Goal: Task Accomplishment & Management: Manage account settings

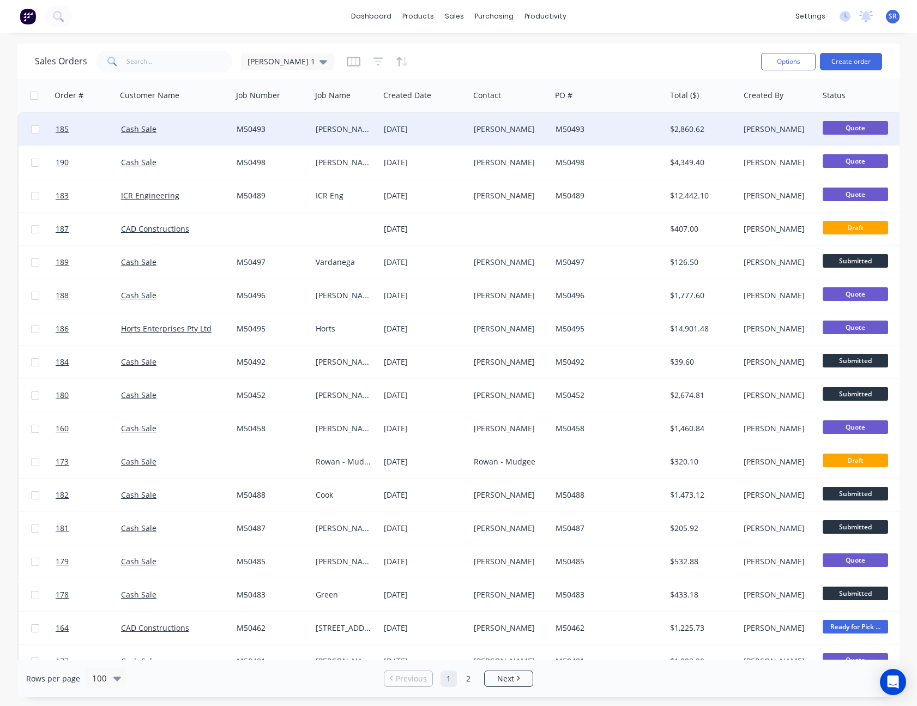
click at [393, 130] on div "[DATE]" at bounding box center [424, 129] width 81 height 11
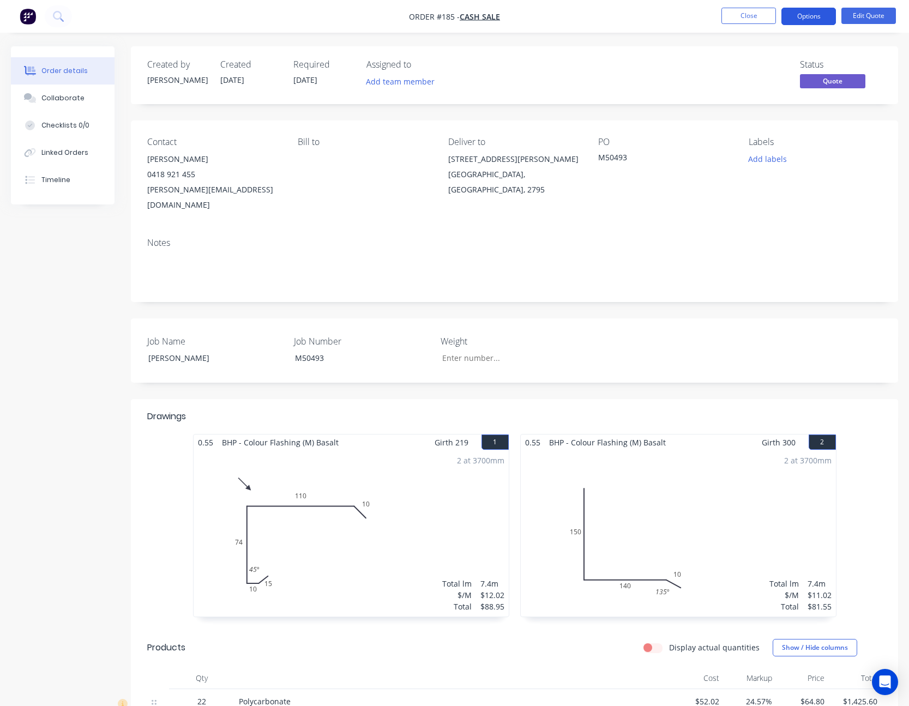
click at [805, 16] on button "Options" at bounding box center [808, 16] width 55 height 17
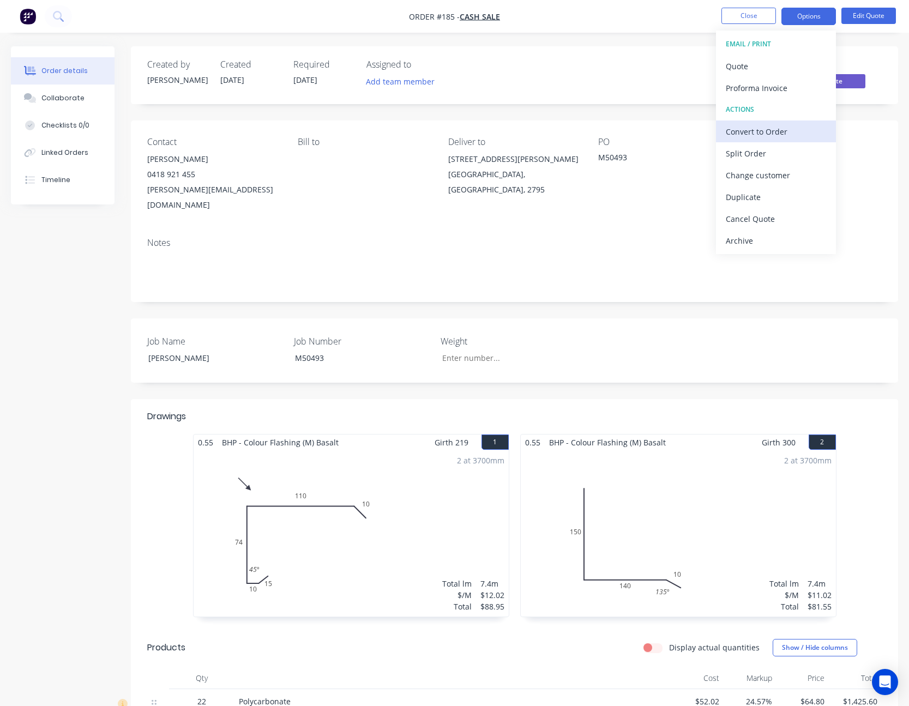
click at [785, 132] on div "Convert to Order" at bounding box center [776, 132] width 100 height 16
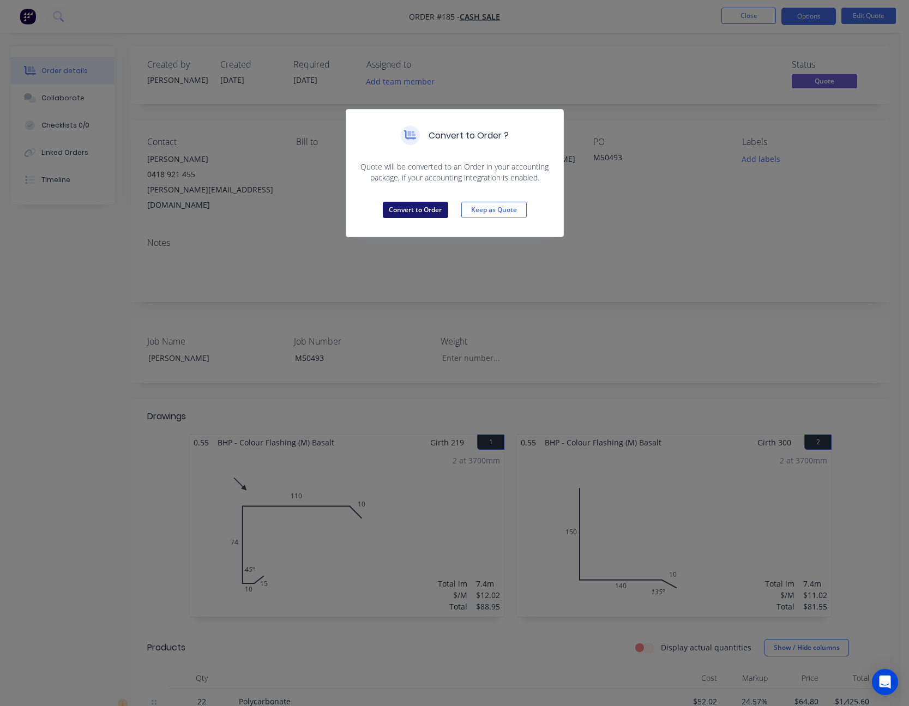
click at [420, 209] on button "Convert to Order" at bounding box center [415, 210] width 65 height 16
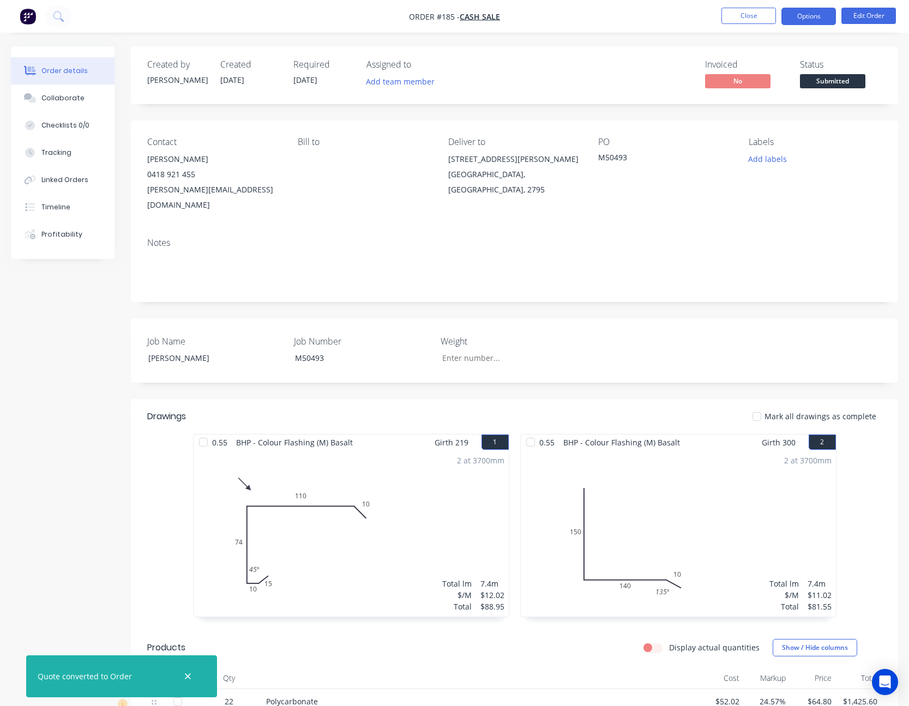
click at [796, 23] on button "Options" at bounding box center [808, 16] width 55 height 17
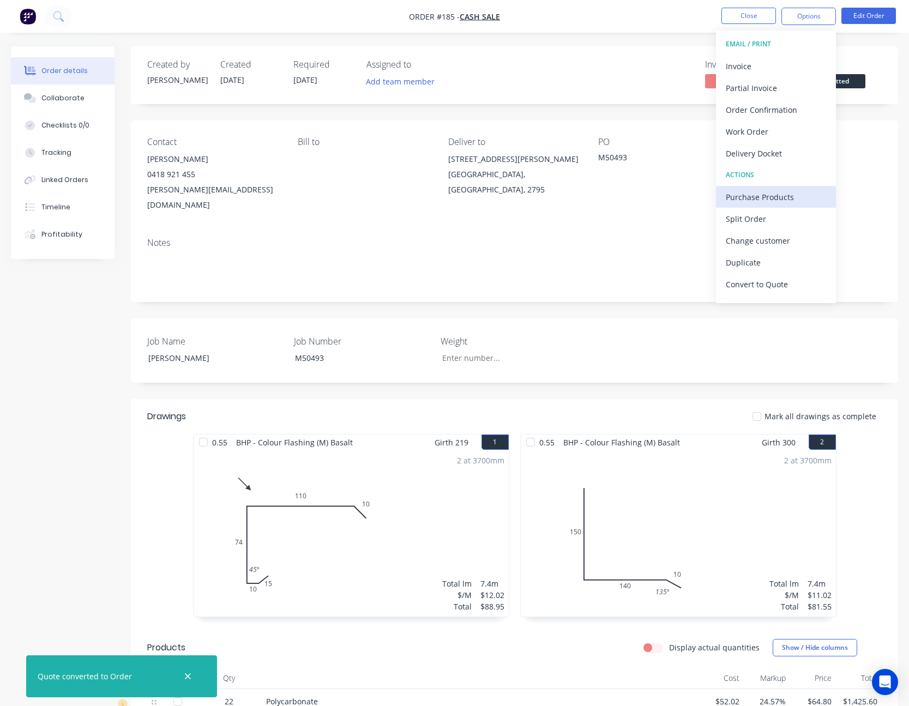
click at [775, 194] on div "Purchase Products" at bounding box center [776, 197] width 100 height 16
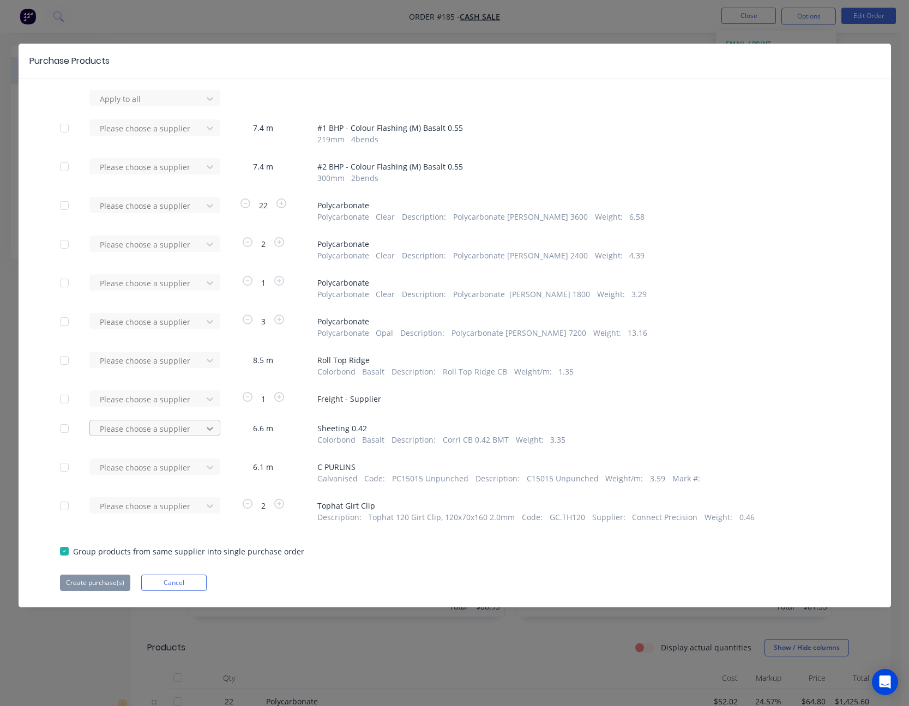
click at [209, 104] on icon at bounding box center [209, 98] width 11 height 11
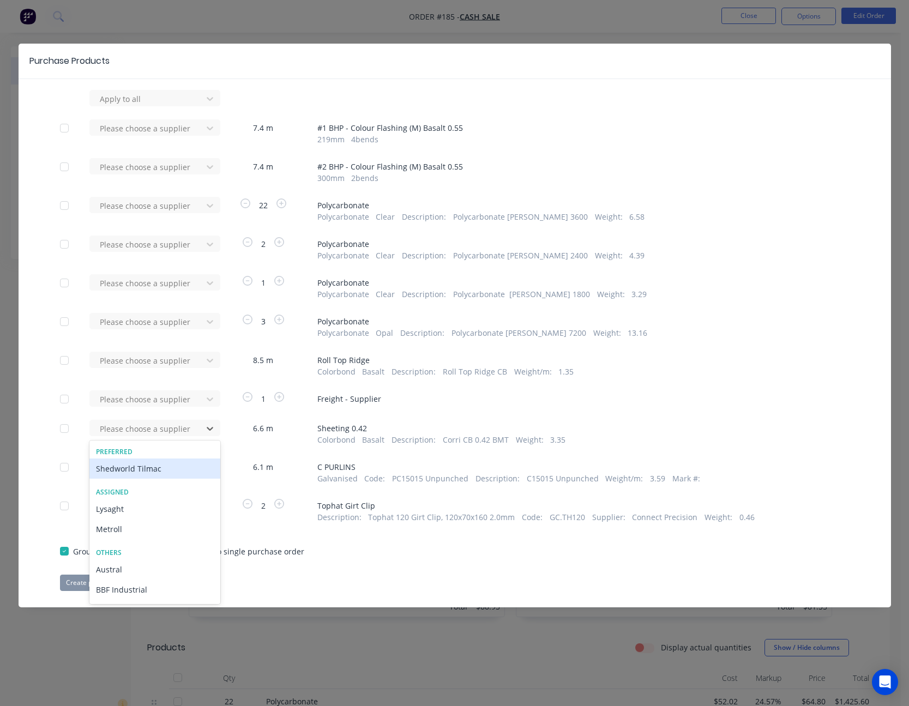
click at [194, 468] on div "Shedworld Tilmac" at bounding box center [154, 468] width 131 height 20
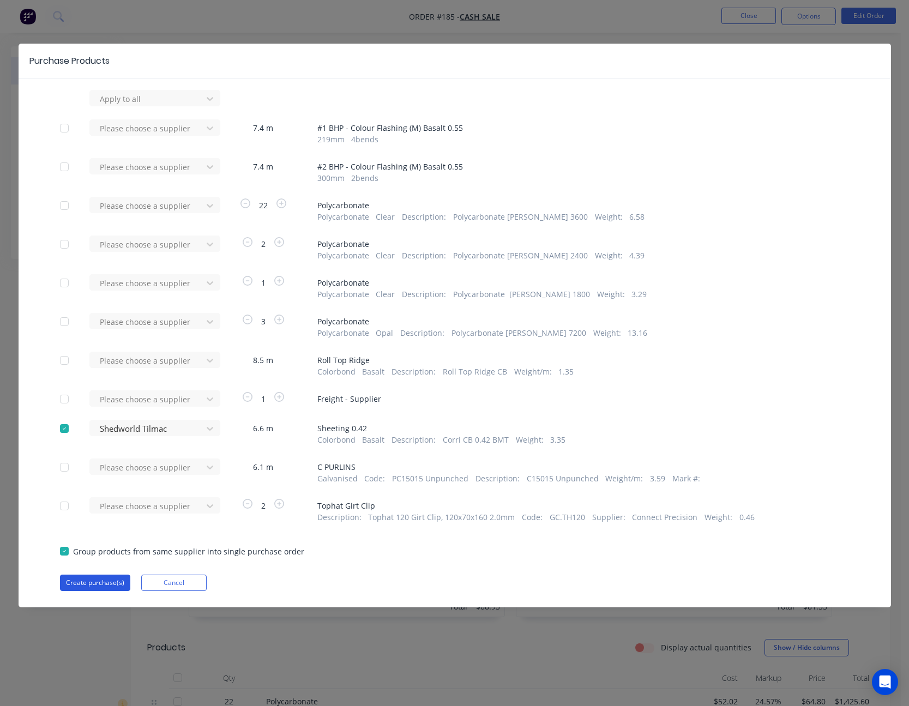
click at [102, 583] on button "Create purchase(s)" at bounding box center [95, 583] width 70 height 16
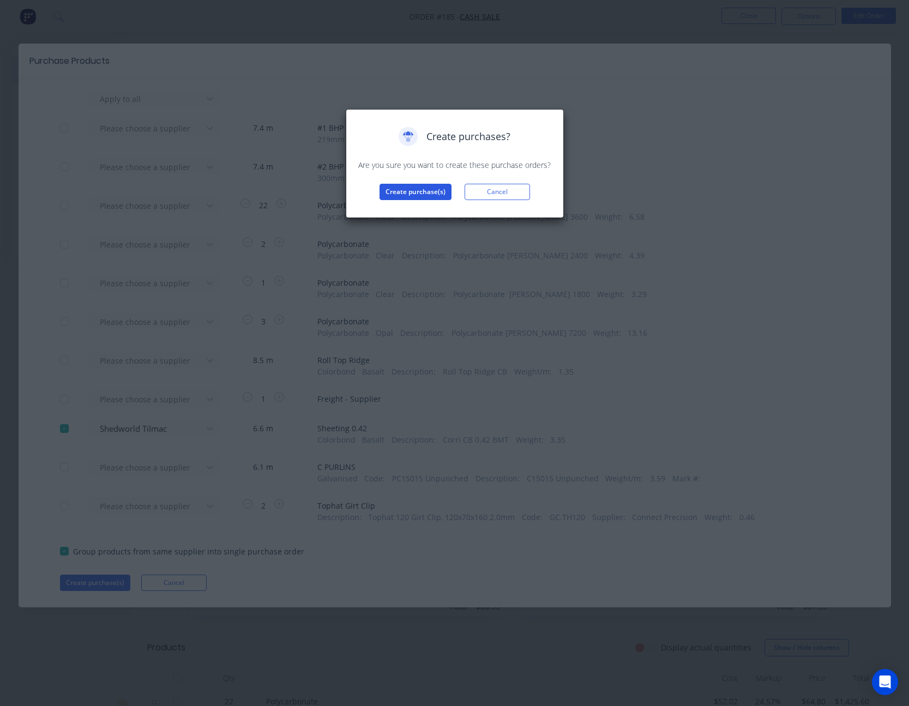
click at [427, 192] on button "Create purchase(s)" at bounding box center [415, 192] width 72 height 16
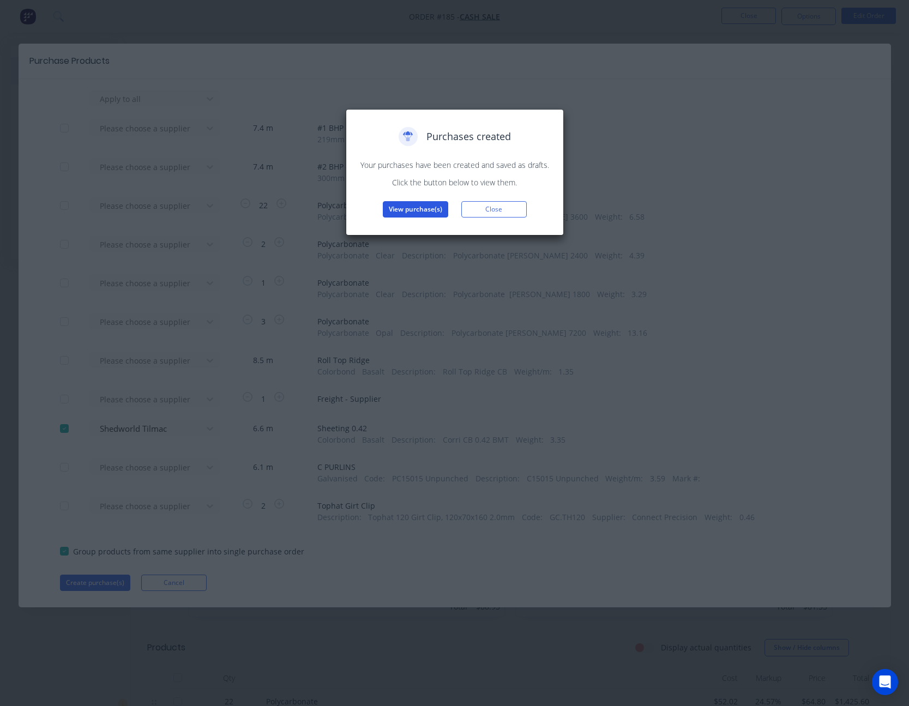
click at [412, 212] on button "View purchase(s)" at bounding box center [415, 209] width 65 height 16
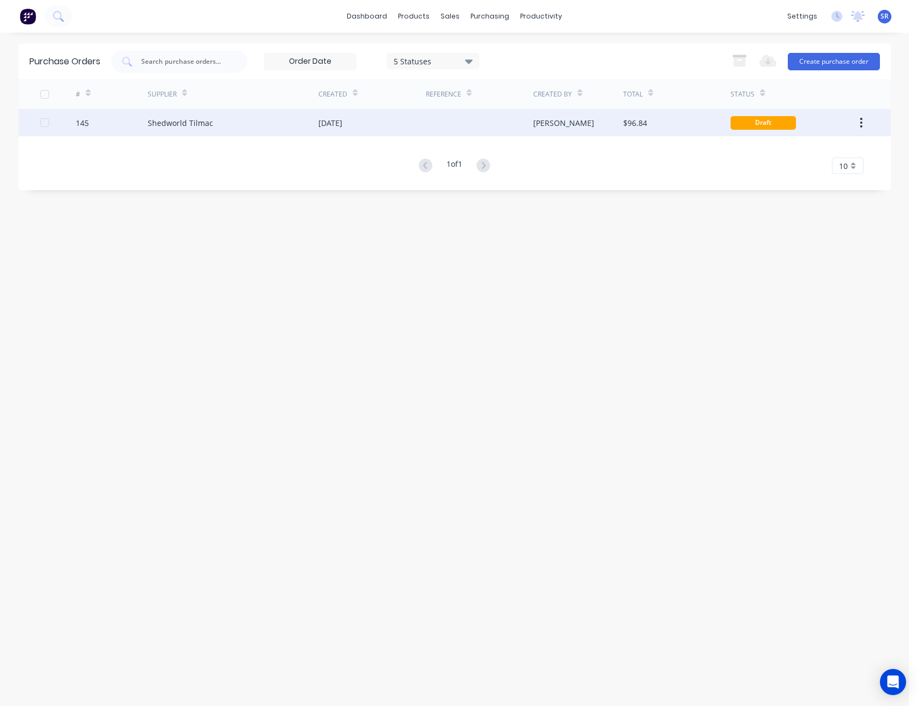
click at [538, 124] on div "Sam" at bounding box center [563, 122] width 61 height 11
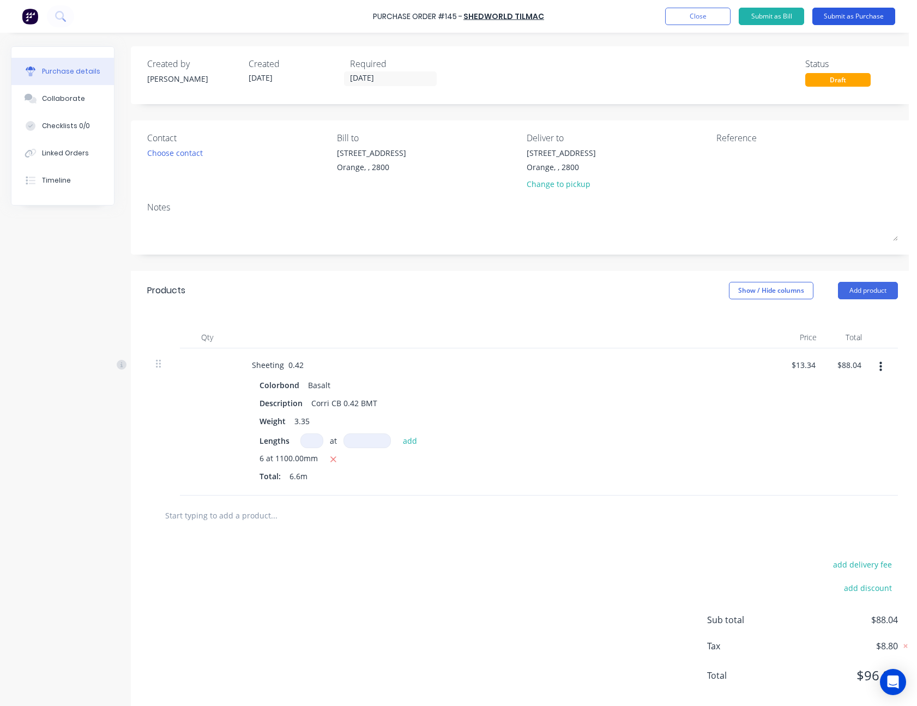
click at [860, 17] on button "Submit as Purchase" at bounding box center [853, 16] width 83 height 17
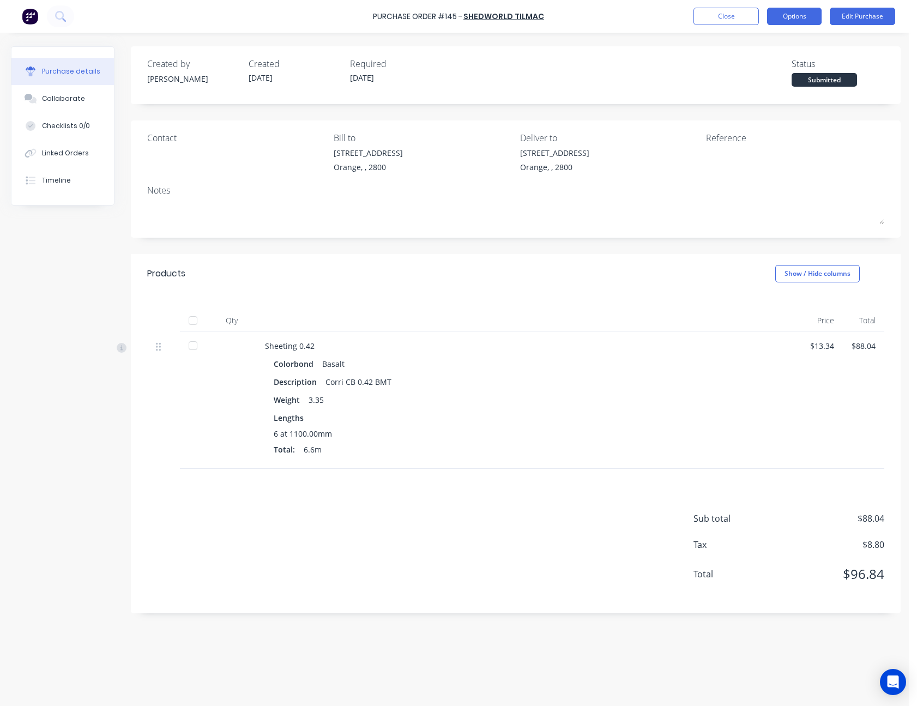
click at [796, 21] on button "Options" at bounding box center [794, 16] width 55 height 17
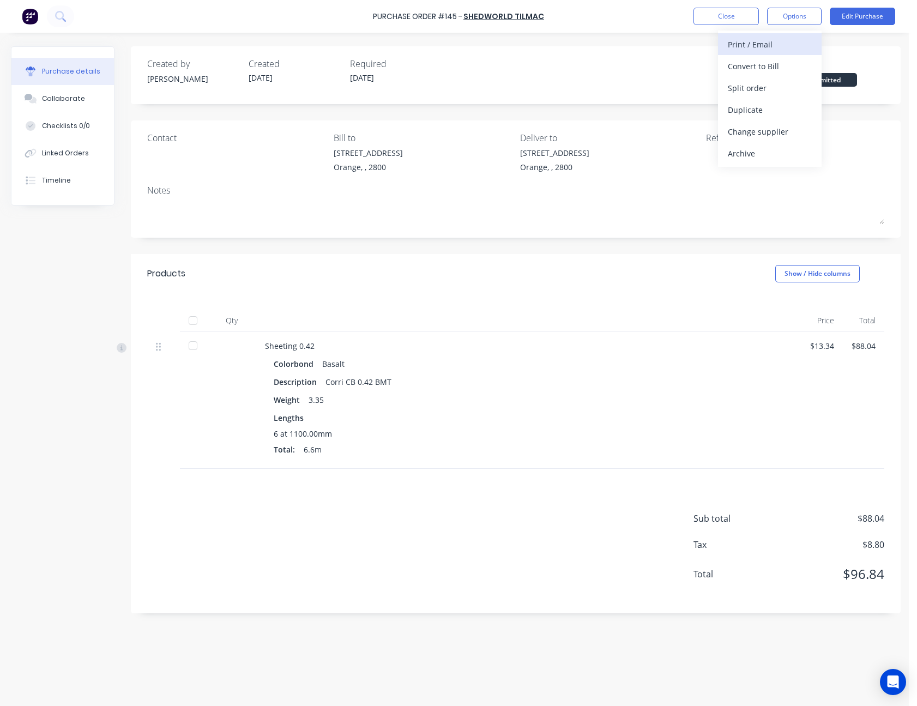
click at [793, 44] on div "Print / Email" at bounding box center [770, 45] width 84 height 16
click at [777, 84] on div "Without pricing" at bounding box center [770, 88] width 84 height 16
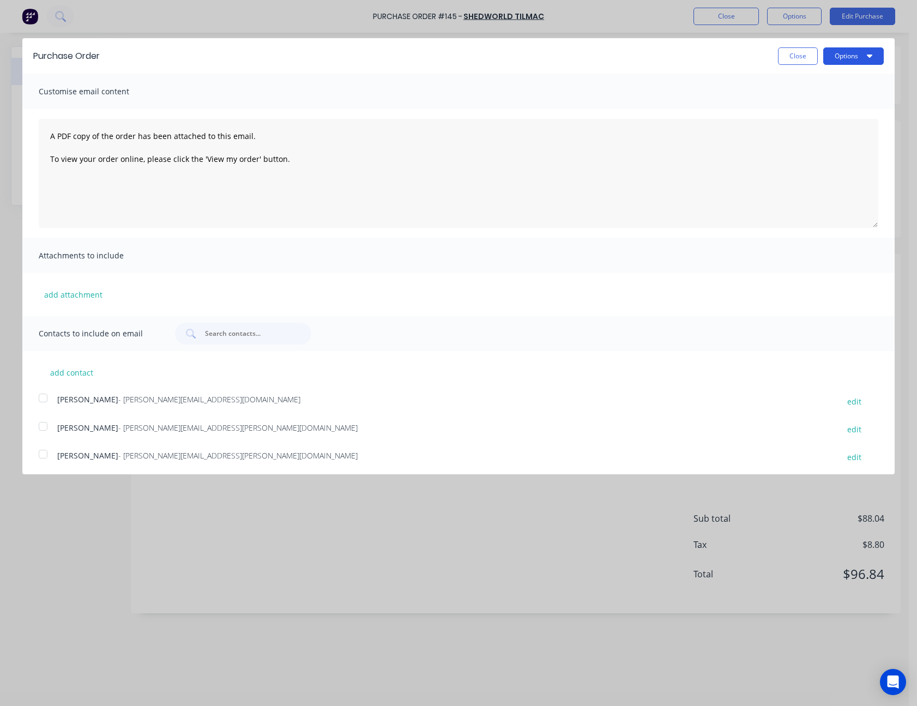
click at [842, 58] on button "Options" at bounding box center [853, 55] width 61 height 17
click at [838, 77] on div "Print" at bounding box center [832, 84] width 84 height 16
click at [778, 58] on button "Close" at bounding box center [798, 55] width 40 height 17
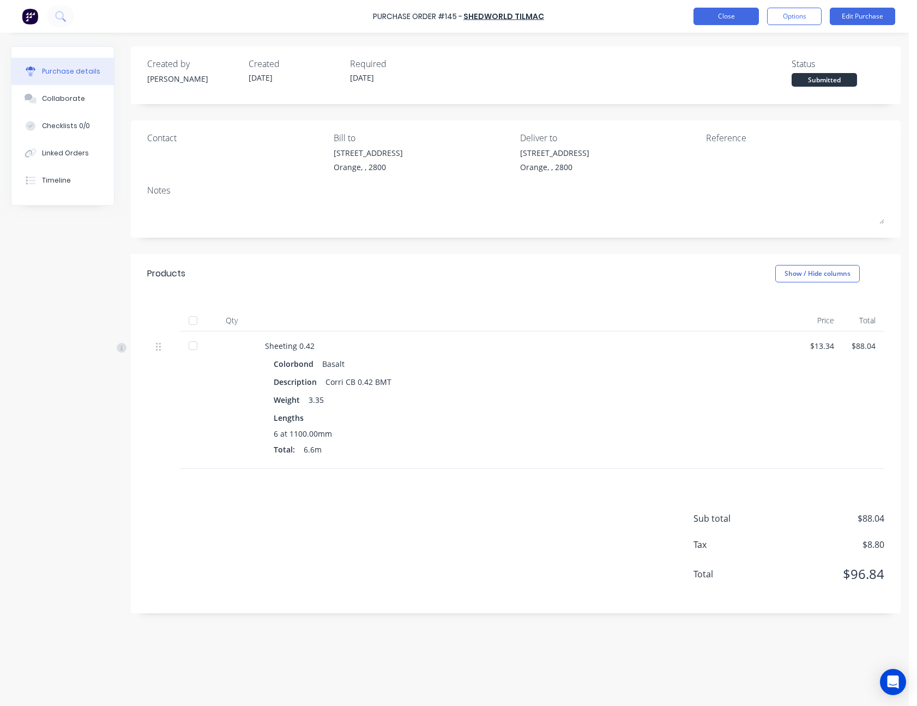
click at [744, 19] on button "Close" at bounding box center [725, 16] width 65 height 17
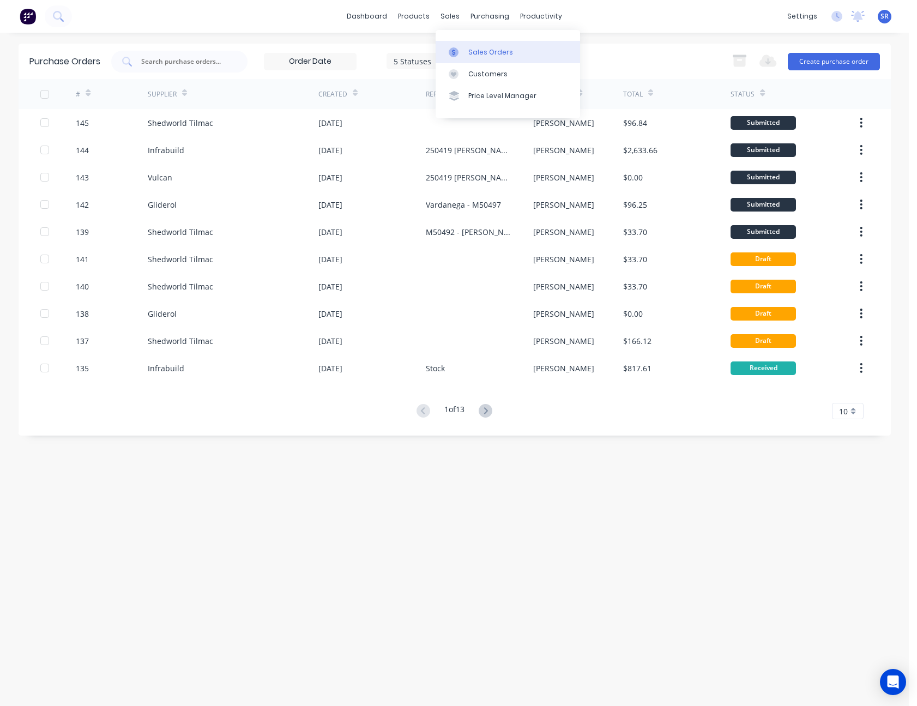
click at [467, 49] on link "Sales Orders" at bounding box center [508, 52] width 144 height 22
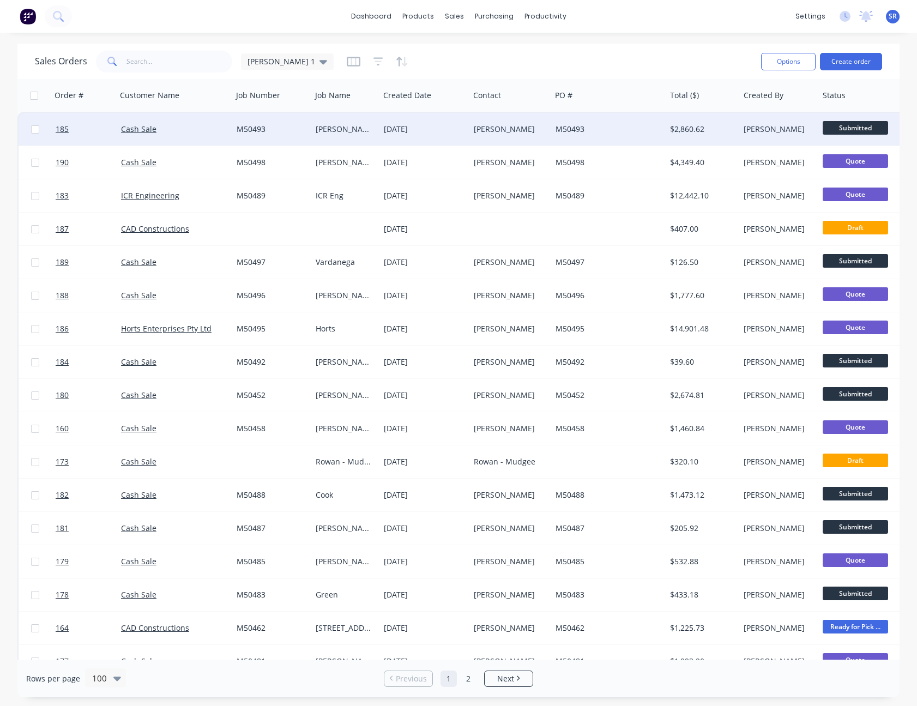
click at [438, 123] on div "[DATE]" at bounding box center [424, 129] width 90 height 33
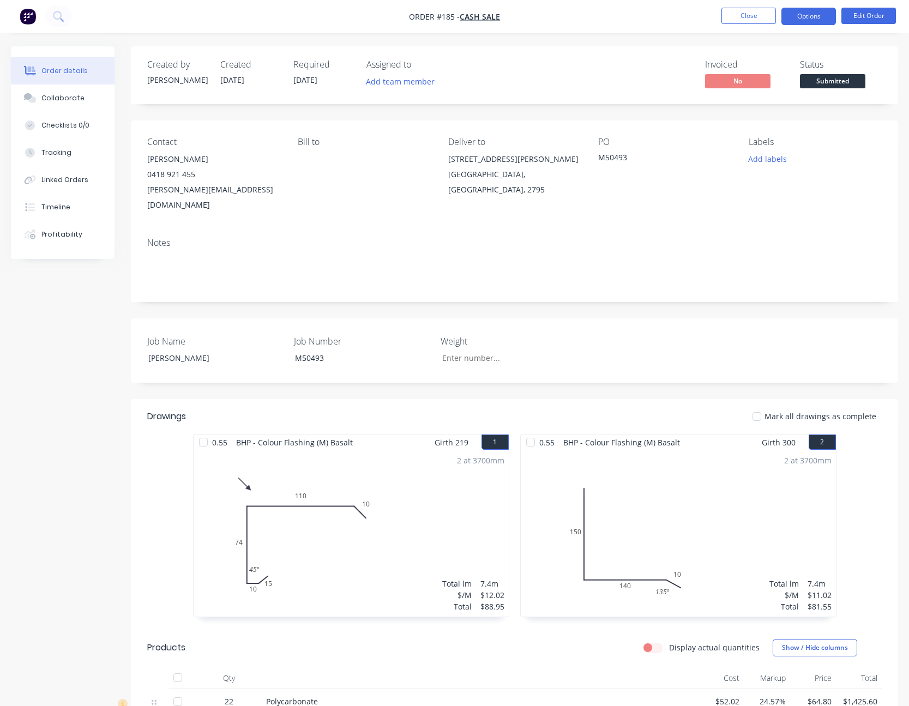
click at [815, 15] on button "Options" at bounding box center [808, 16] width 55 height 17
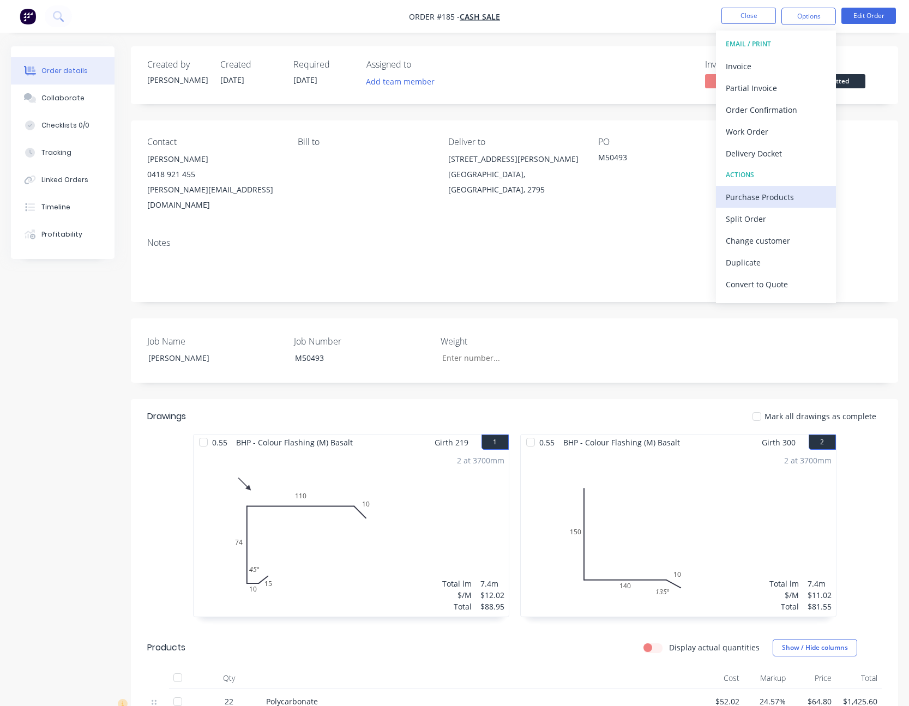
click at [781, 195] on div "Purchase Products" at bounding box center [776, 197] width 100 height 16
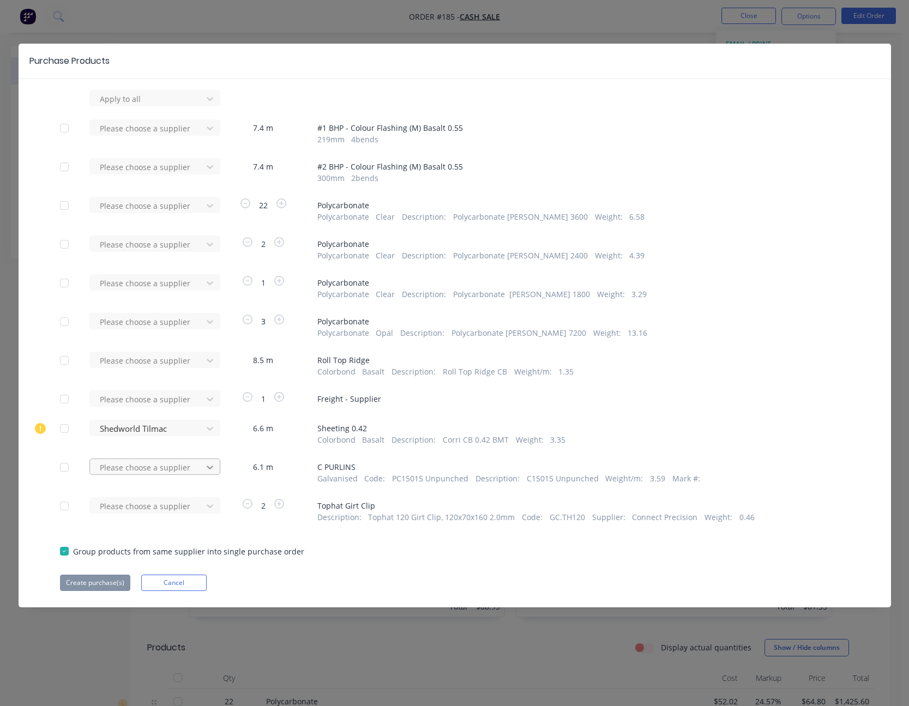
click at [212, 104] on icon at bounding box center [209, 98] width 11 height 11
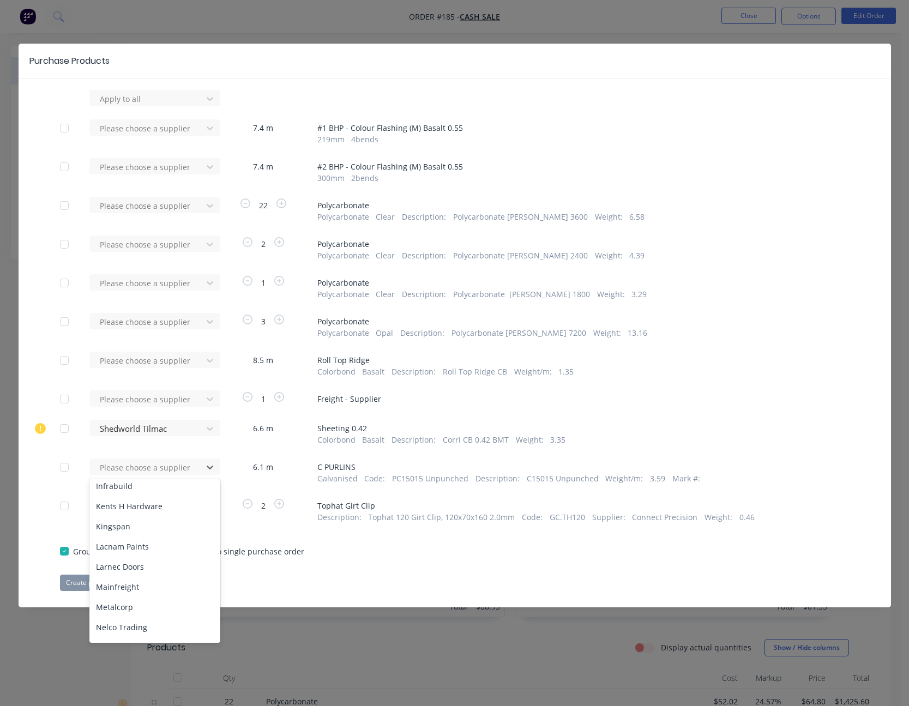
scroll to position [491, 0]
click at [156, 605] on div "Shedworld Tilmac" at bounding box center [154, 601] width 131 height 20
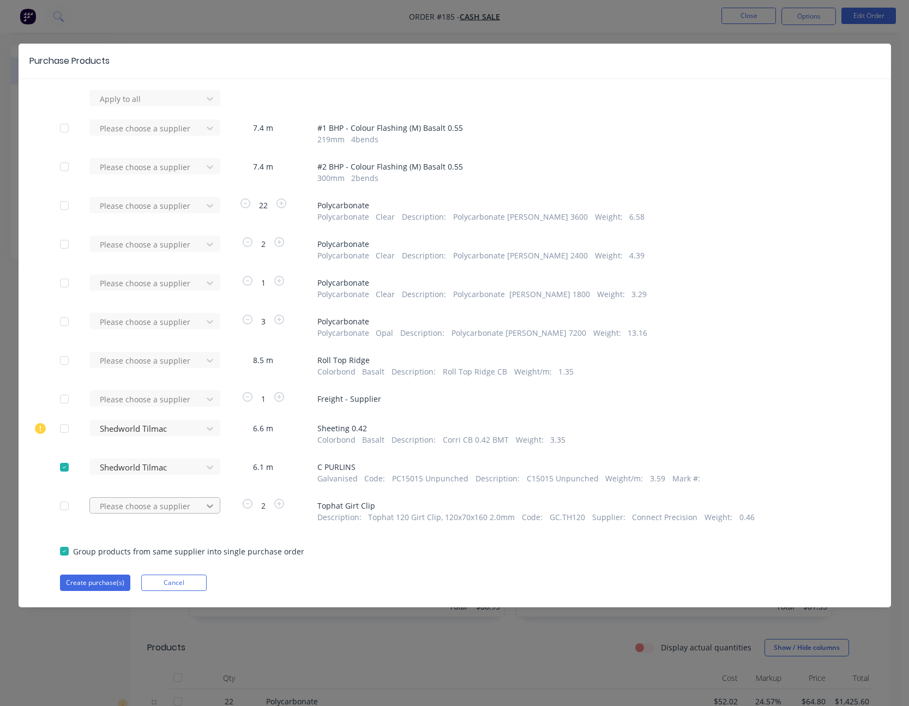
click at [208, 104] on icon at bounding box center [209, 98] width 11 height 11
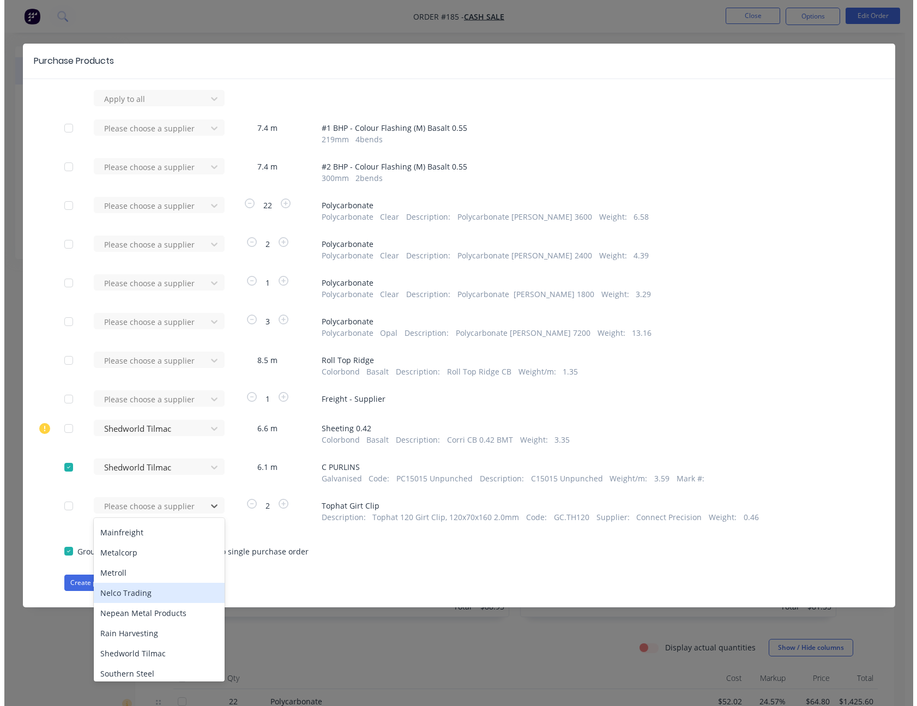
scroll to position [436, 0]
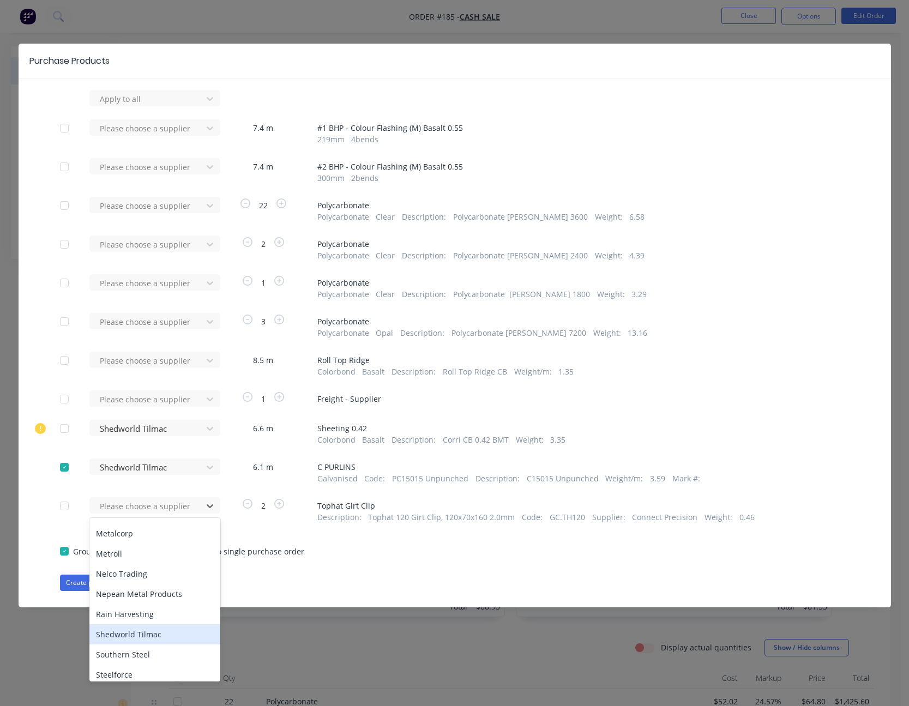
click at [156, 637] on div "Shedworld Tilmac" at bounding box center [154, 634] width 131 height 20
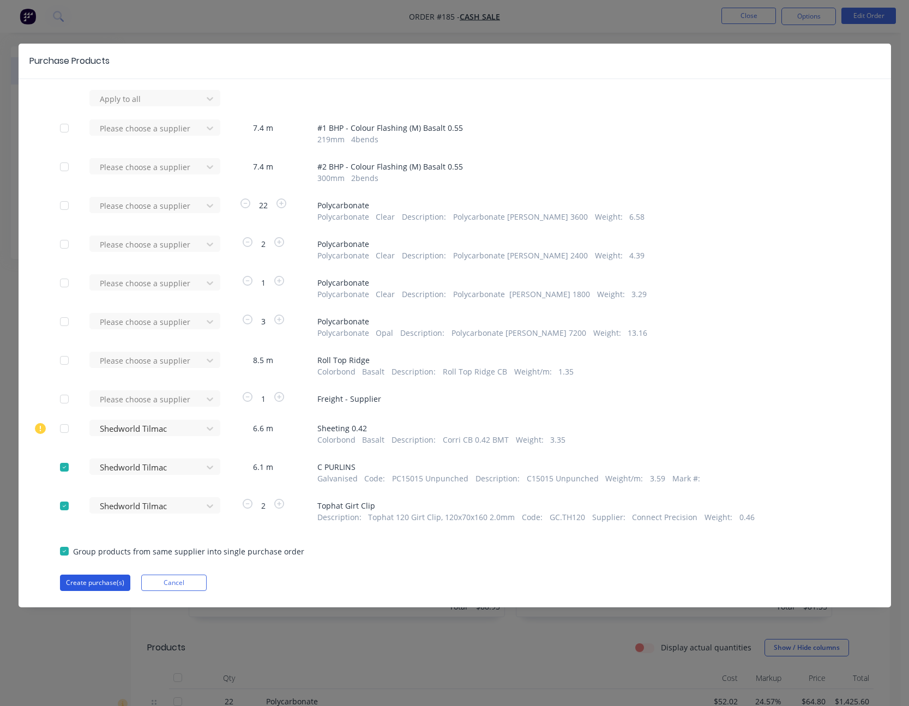
click at [105, 586] on button "Create purchase(s)" at bounding box center [95, 583] width 70 height 16
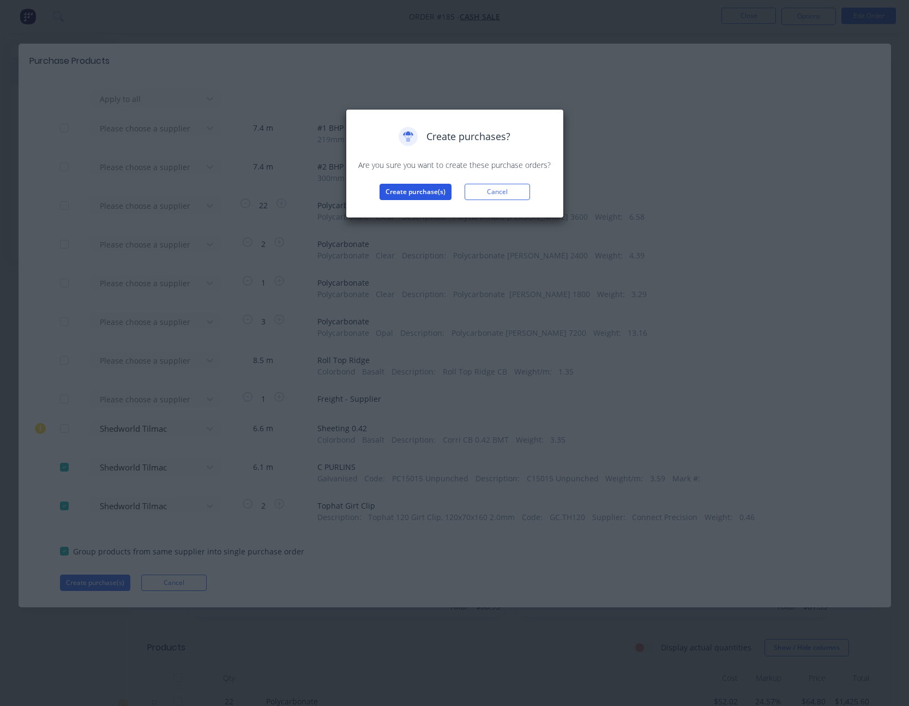
click at [433, 191] on button "Create purchase(s)" at bounding box center [415, 192] width 72 height 16
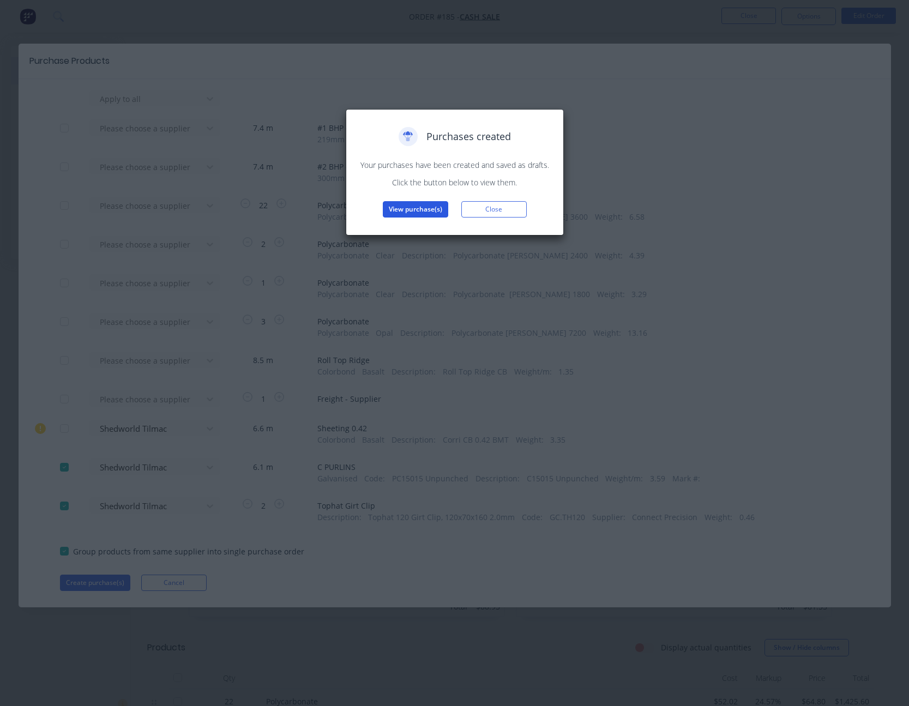
click at [416, 212] on button "View purchase(s)" at bounding box center [415, 209] width 65 height 16
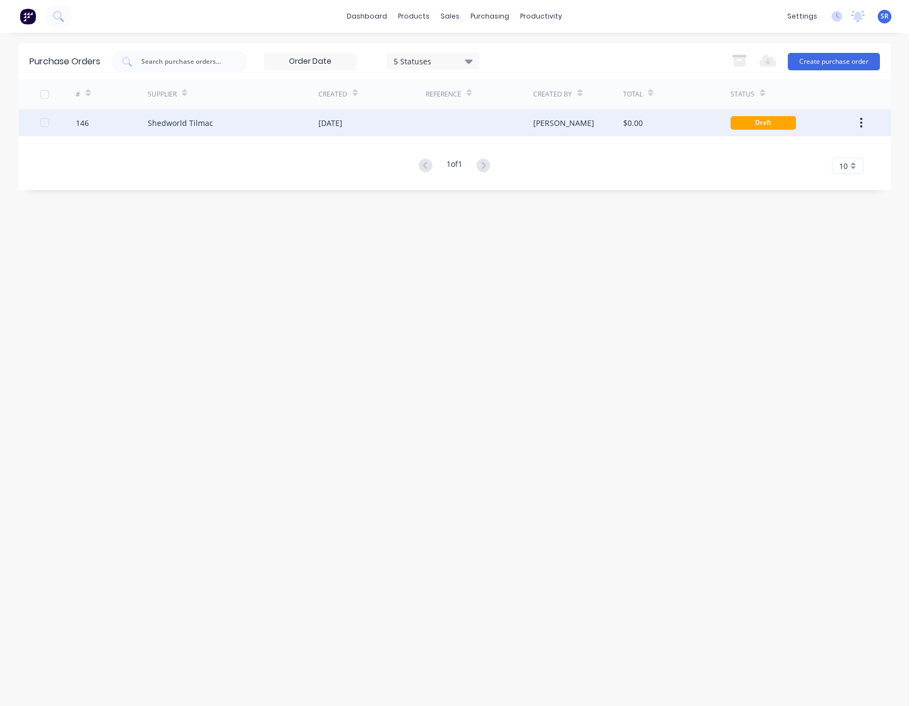
click at [472, 127] on div at bounding box center [479, 122] width 107 height 27
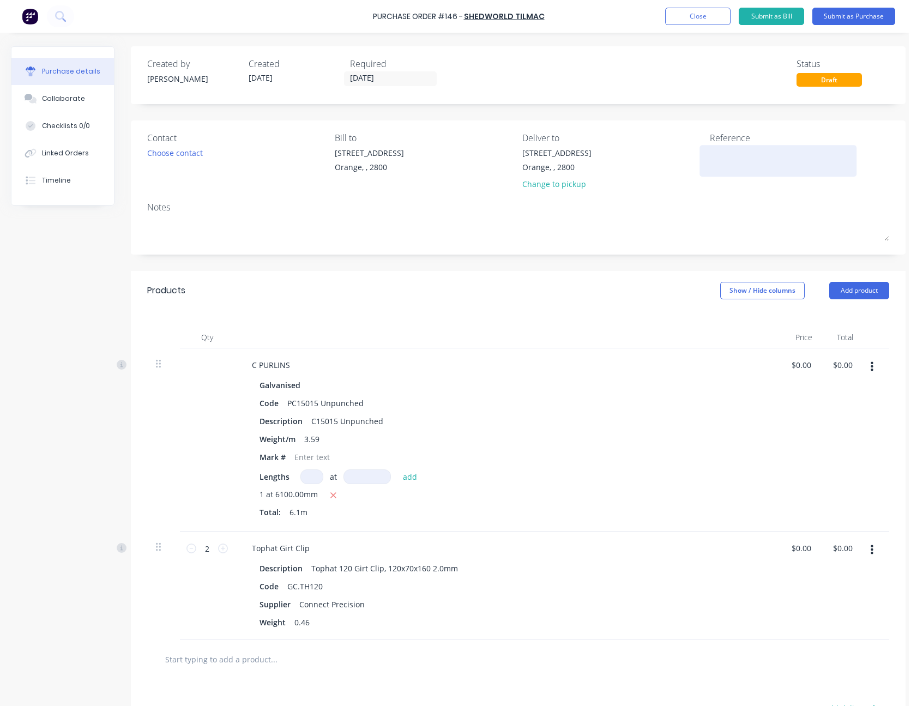
click at [718, 158] on textarea at bounding box center [778, 159] width 136 height 25
type textarea "M50493"
type textarea "x"
type textarea "M50493"
click at [696, 198] on div "Contact Choose contact Bill to 6-12 Strathgrove Way Orange, , 2800 Deliver to 6…" at bounding box center [518, 187] width 775 height 134
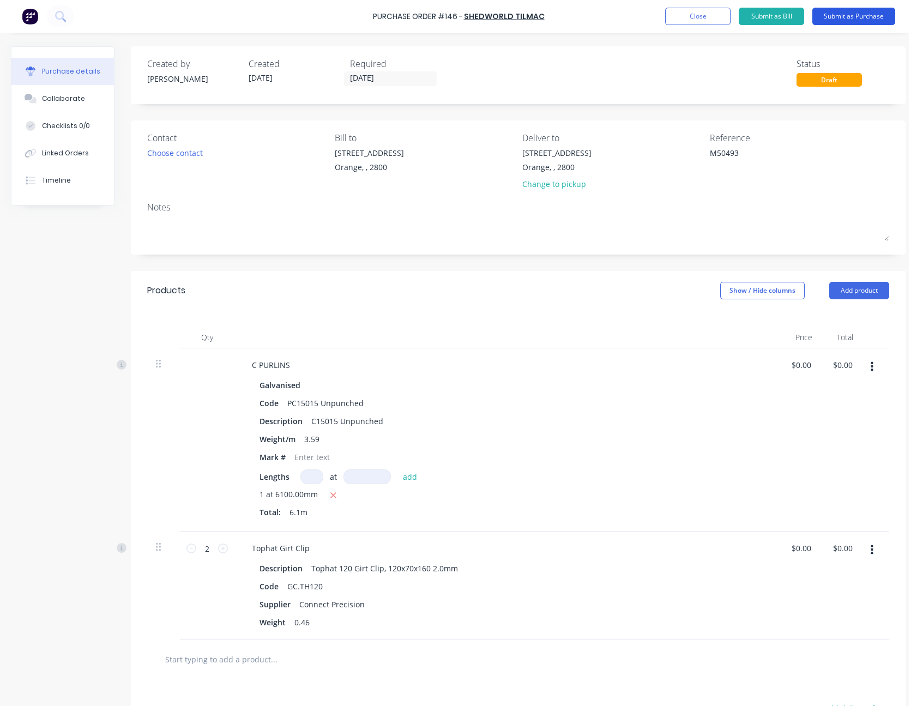
click at [864, 16] on button "Submit as Purchase" at bounding box center [853, 16] width 83 height 17
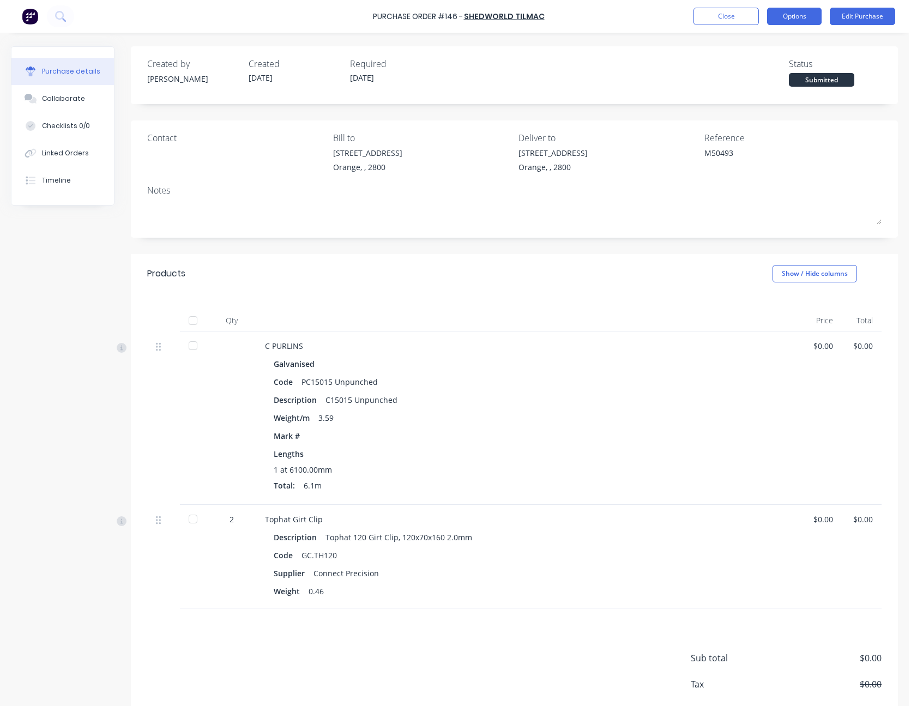
click at [817, 19] on button "Options" at bounding box center [794, 16] width 55 height 17
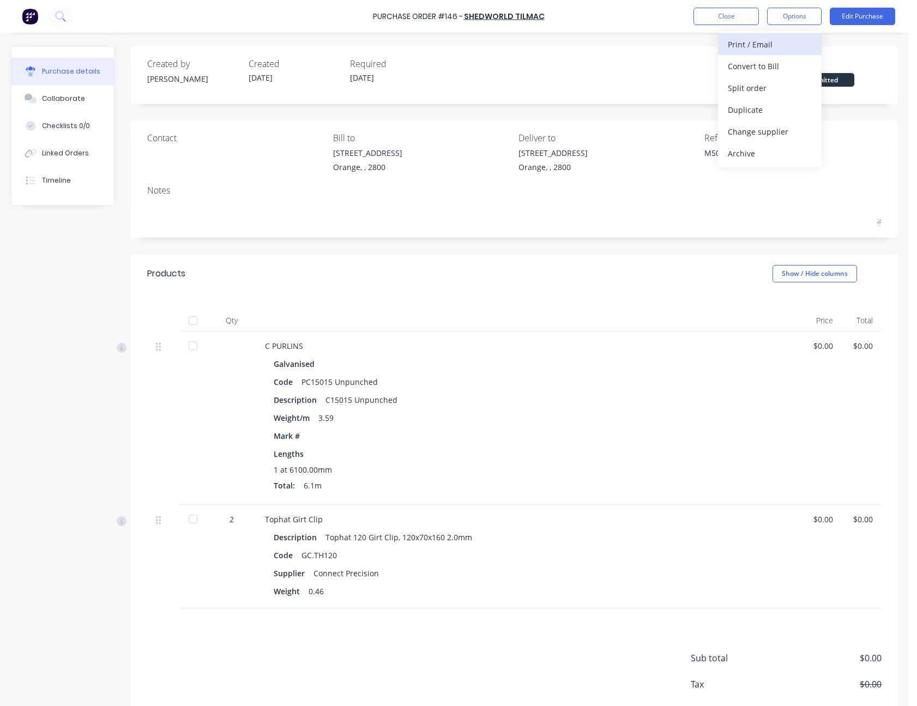
click at [800, 47] on div "Print / Email" at bounding box center [770, 45] width 84 height 16
click at [792, 84] on div "Without pricing" at bounding box center [770, 88] width 84 height 16
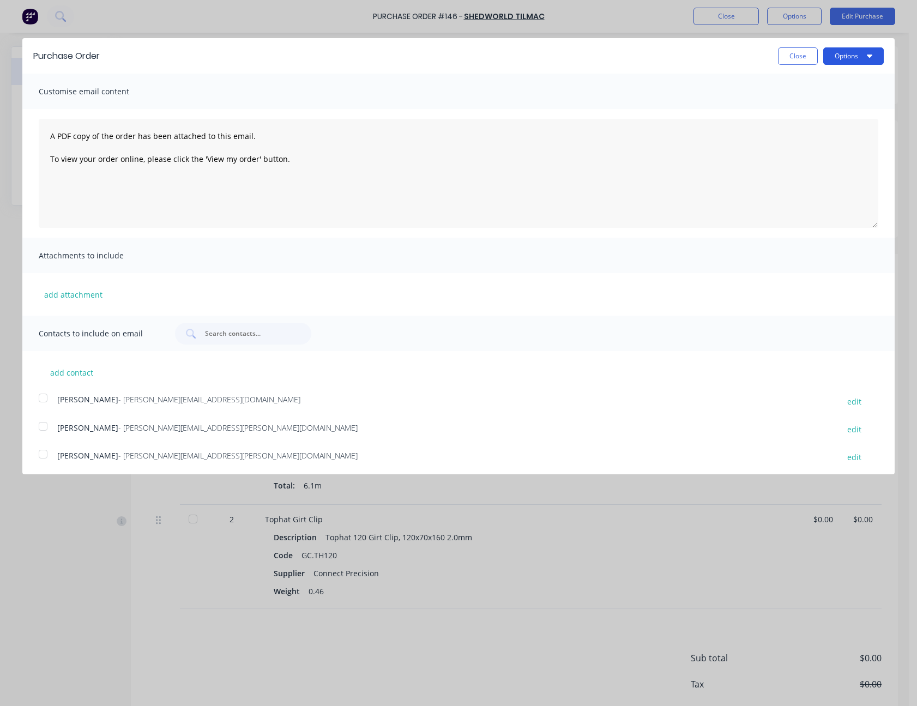
click at [850, 53] on button "Options" at bounding box center [853, 55] width 61 height 17
click at [832, 80] on div "Print" at bounding box center [832, 84] width 84 height 16
click at [806, 57] on button "Close" at bounding box center [798, 55] width 40 height 17
type textarea "x"
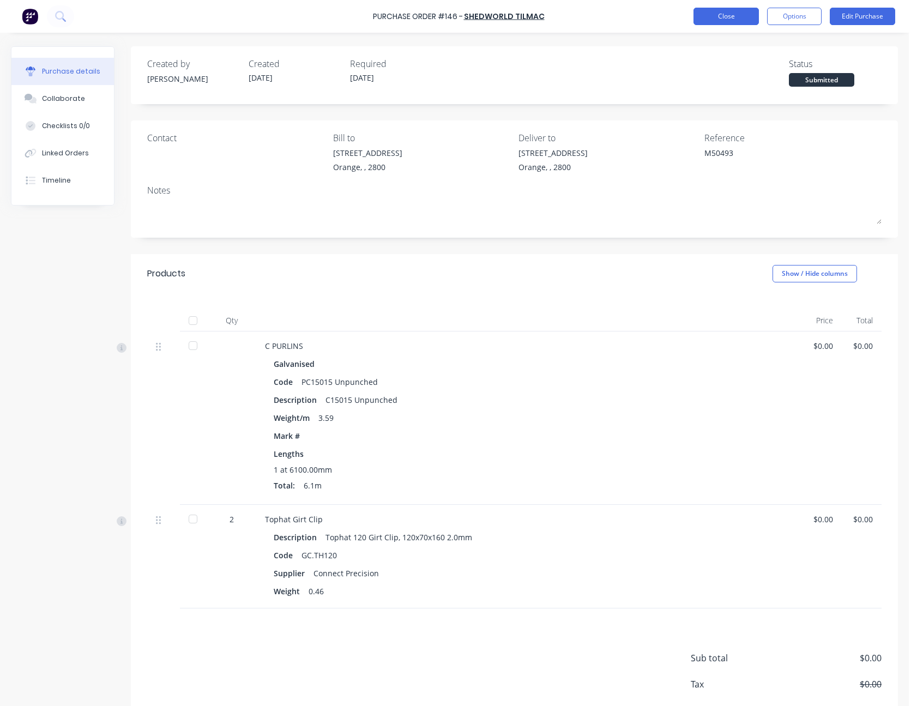
click at [742, 17] on button "Close" at bounding box center [725, 16] width 65 height 17
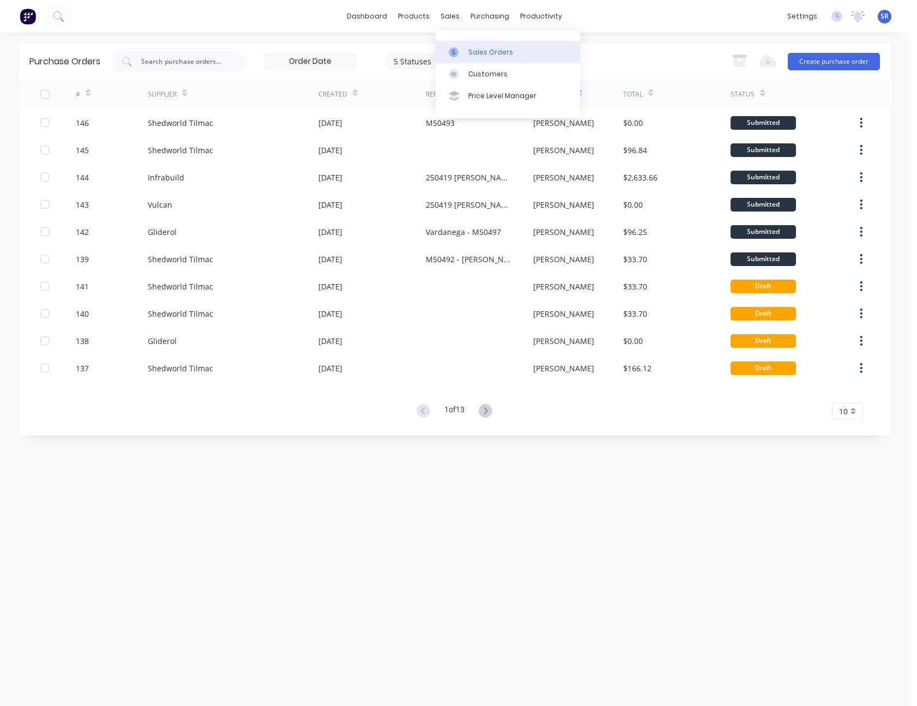
click at [469, 47] on div "Sales Orders" at bounding box center [490, 52] width 45 height 10
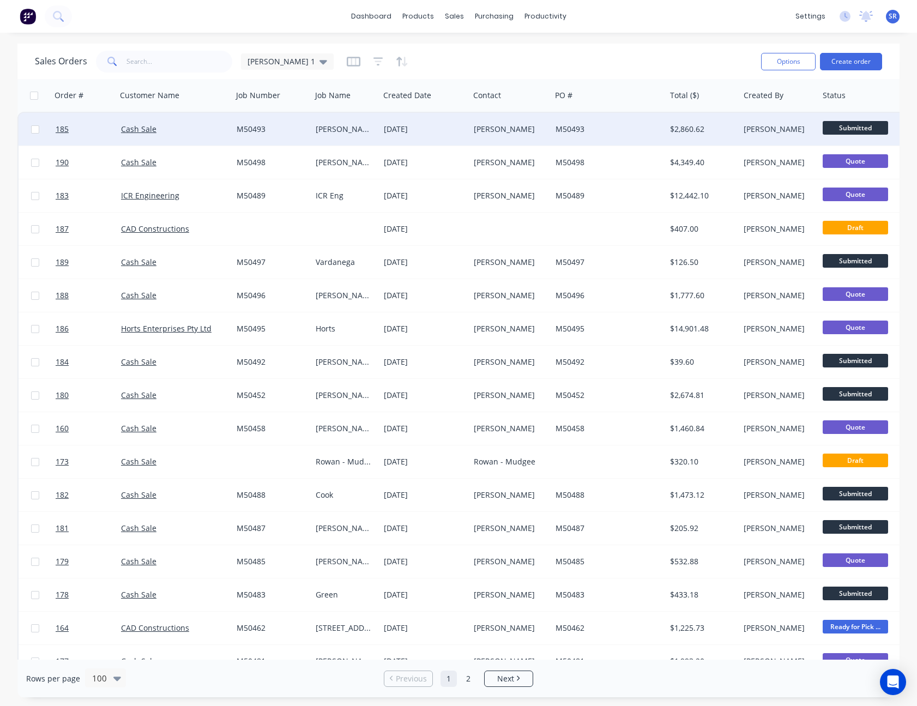
click at [444, 134] on div "[DATE]" at bounding box center [424, 129] width 81 height 11
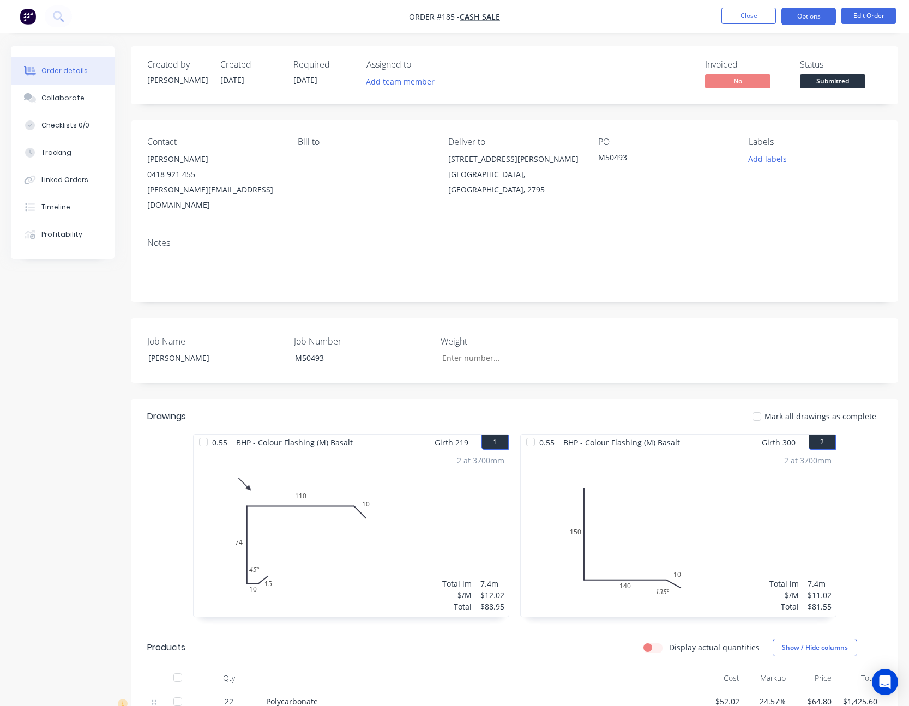
click at [815, 13] on button "Options" at bounding box center [808, 16] width 55 height 17
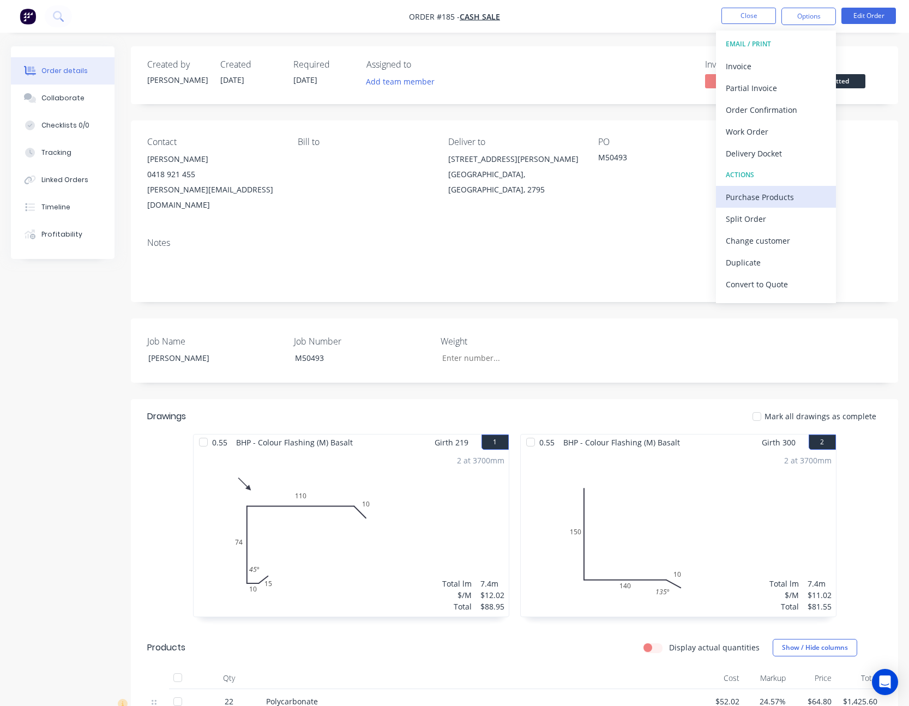
click at [793, 187] on button "Purchase Products" at bounding box center [776, 197] width 120 height 22
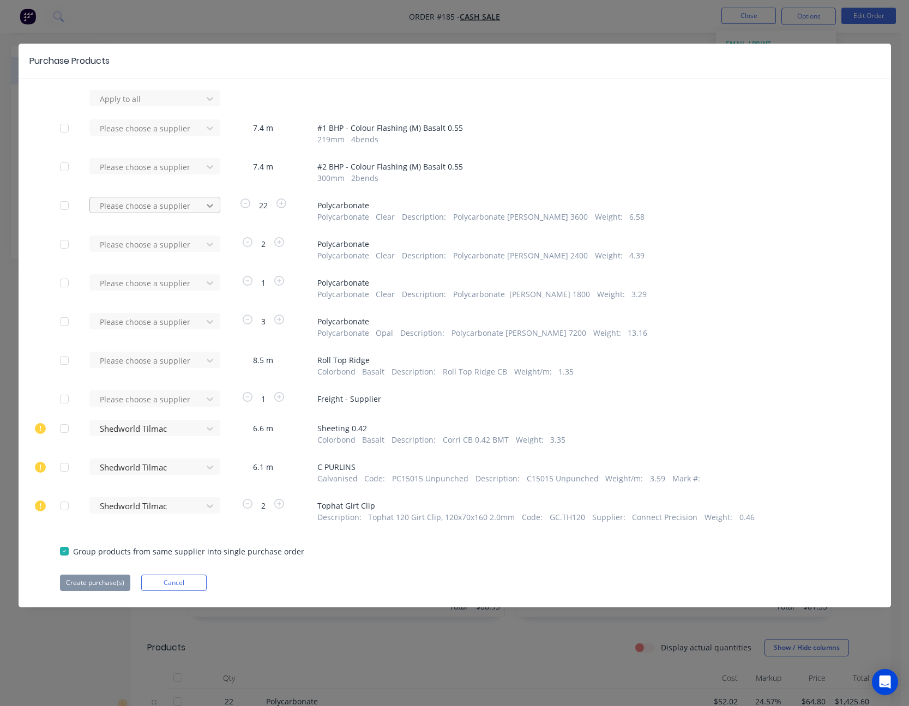
click at [206, 107] on div at bounding box center [210, 98] width 20 height 17
click at [185, 247] on div "Lysaght" at bounding box center [154, 245] width 131 height 20
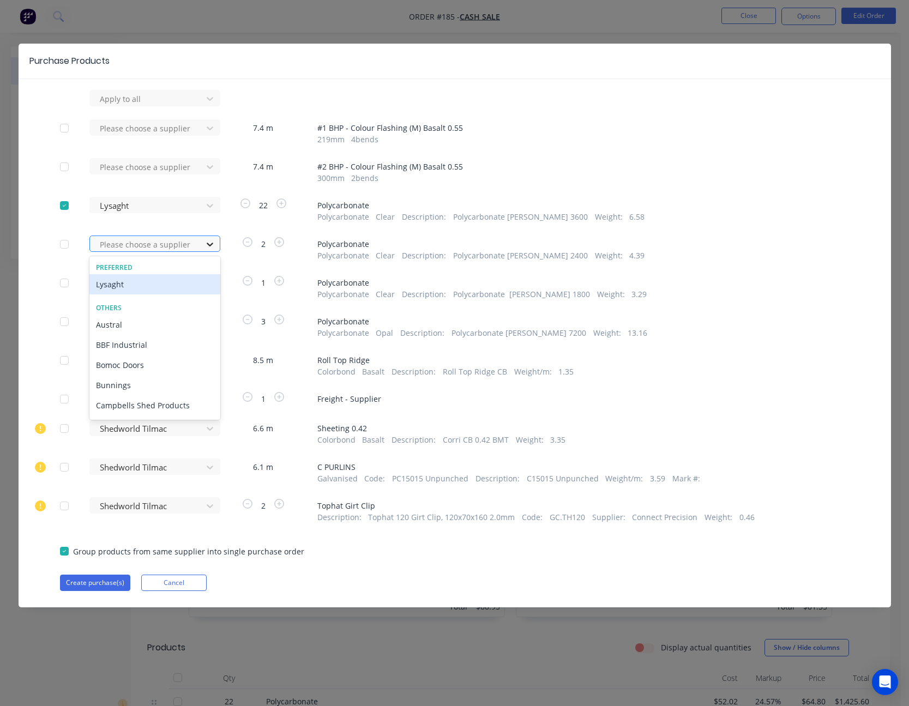
click at [204, 243] on icon at bounding box center [209, 244] width 11 height 11
click at [182, 283] on div "Lysaght" at bounding box center [154, 284] width 131 height 20
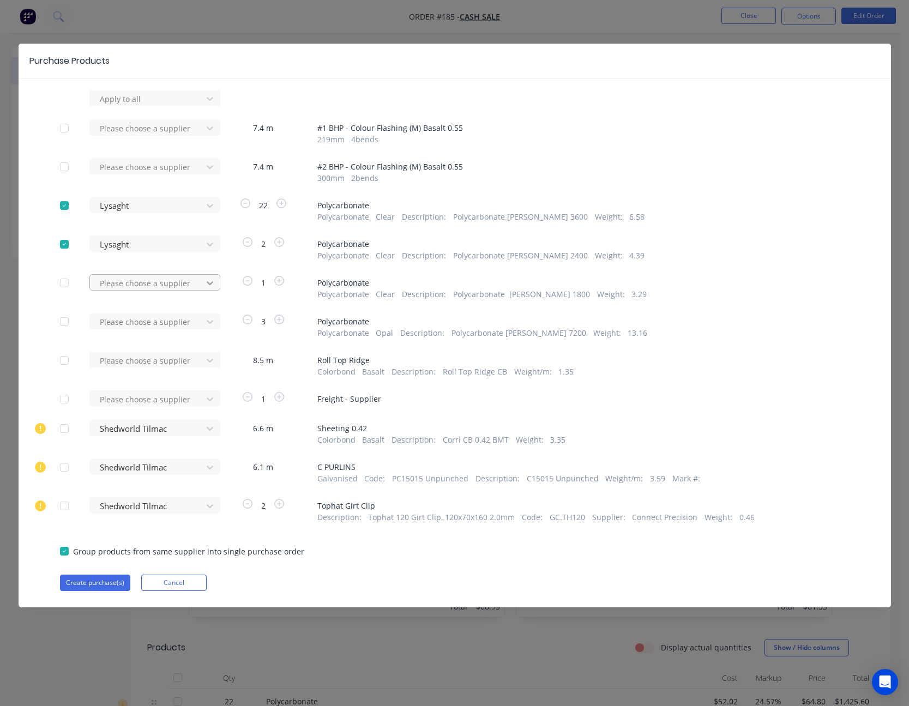
click at [214, 104] on icon at bounding box center [209, 98] width 11 height 11
click at [198, 321] on div "Lysaght" at bounding box center [154, 323] width 131 height 20
click at [213, 104] on icon at bounding box center [209, 98] width 11 height 11
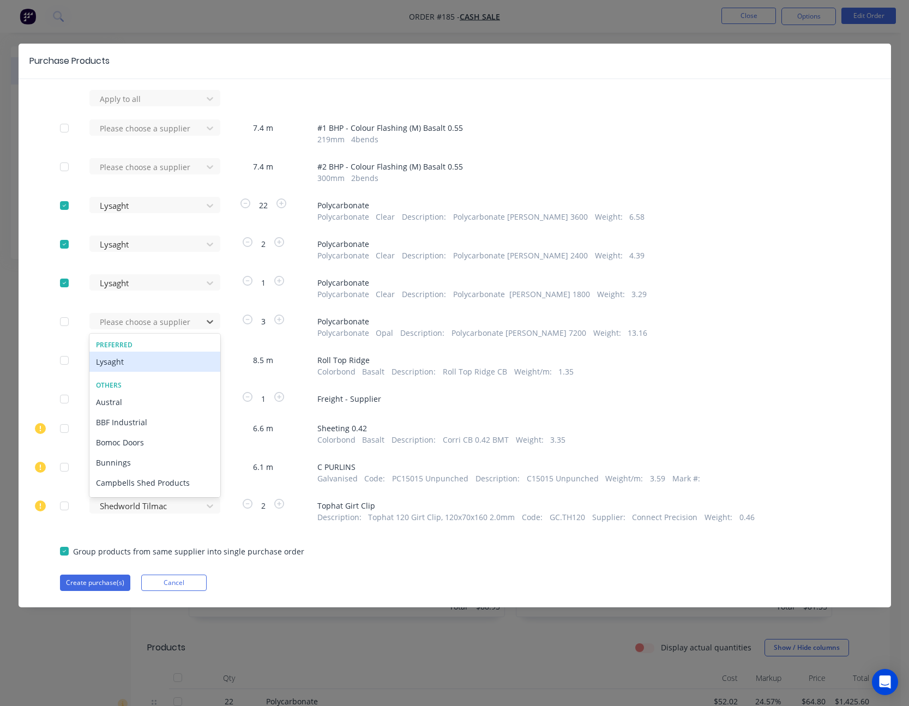
click at [185, 364] on div "Lysaght" at bounding box center [154, 362] width 131 height 20
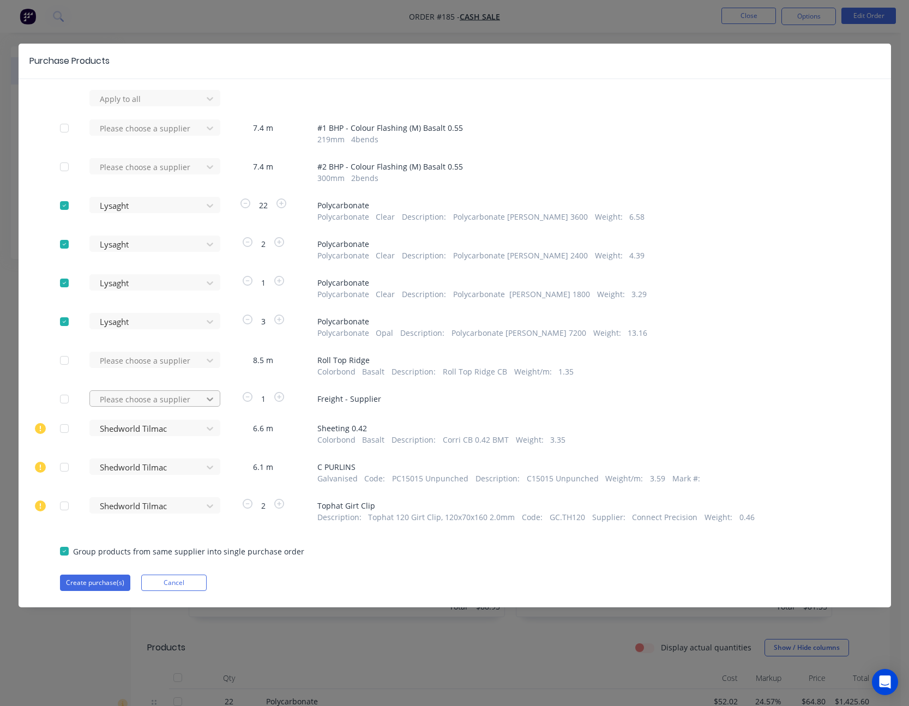
click at [208, 104] on icon at bounding box center [209, 98] width 11 height 11
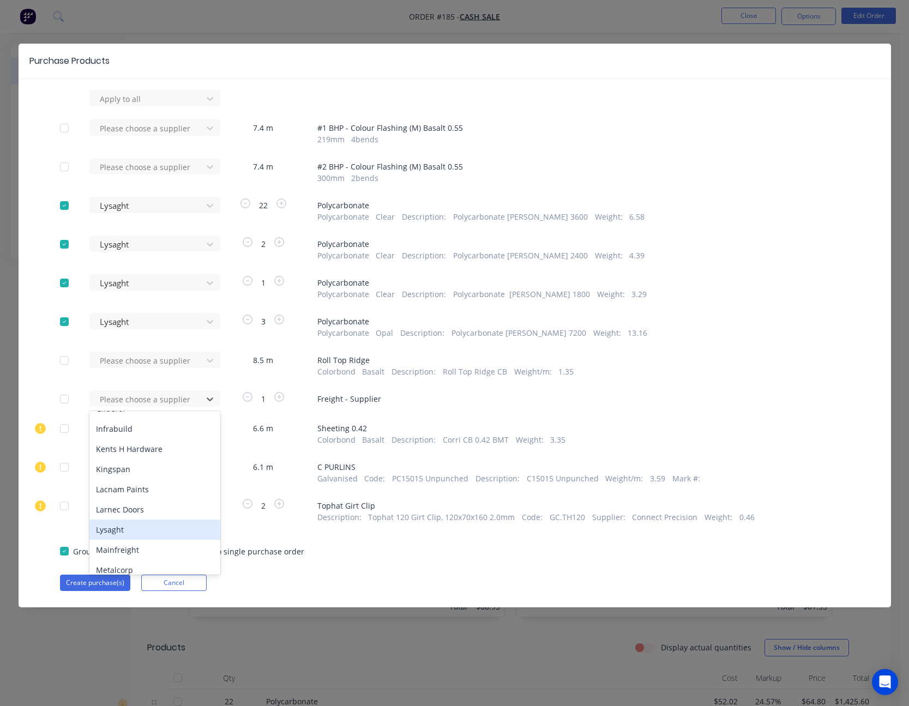
click at [142, 524] on div "Lysaght" at bounding box center [154, 529] width 131 height 20
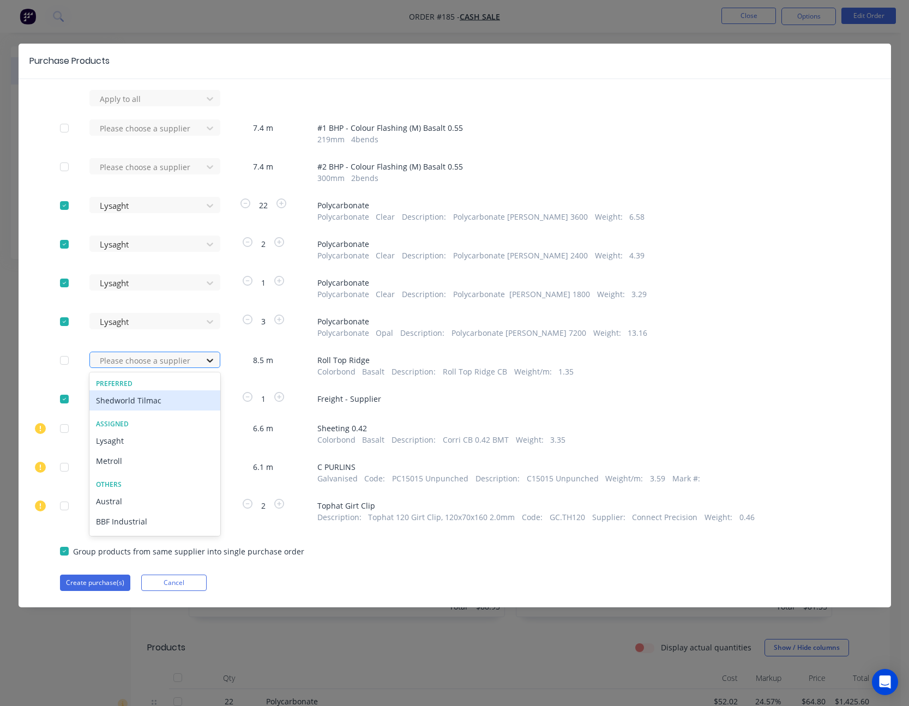
click at [210, 362] on icon at bounding box center [209, 360] width 11 height 11
click at [181, 406] on div "Shedworld Tilmac" at bounding box center [154, 400] width 131 height 20
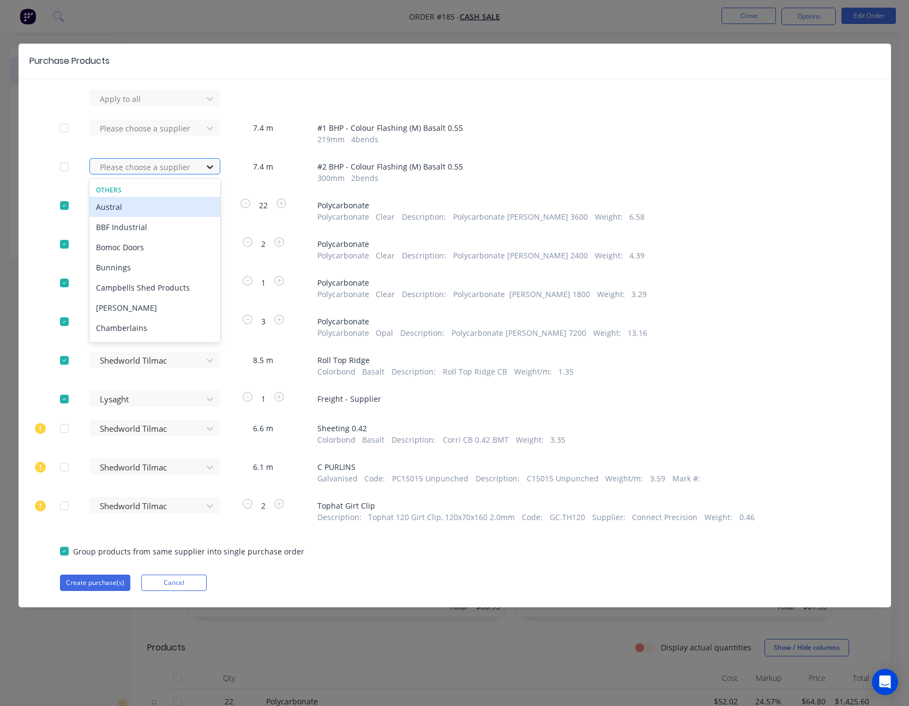
click at [211, 162] on icon at bounding box center [209, 166] width 11 height 11
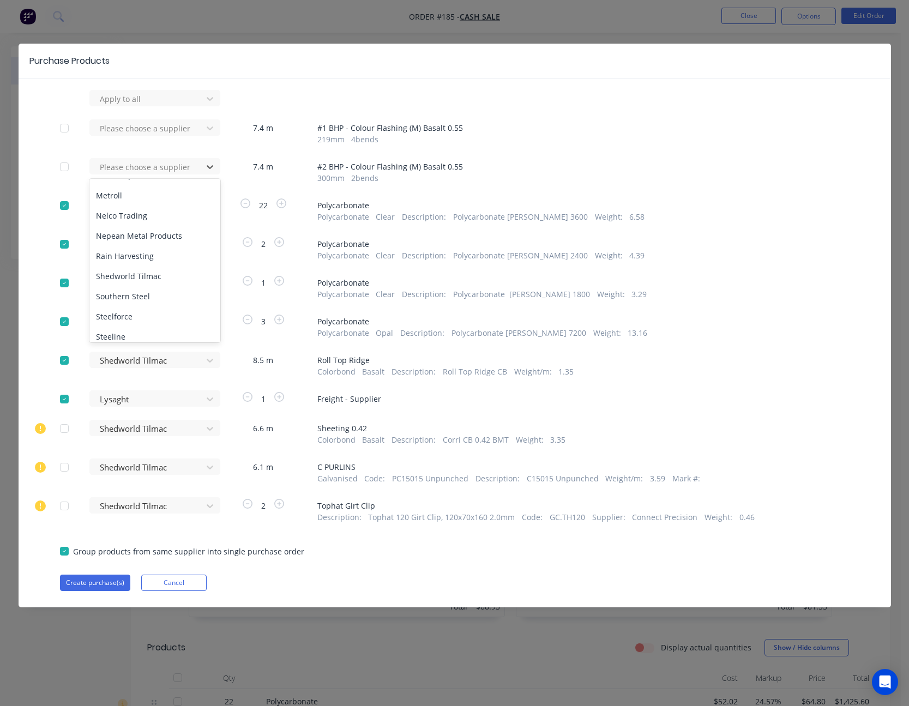
scroll to position [491, 0]
click at [167, 222] on div "Shedworld Tilmac" at bounding box center [154, 220] width 131 height 20
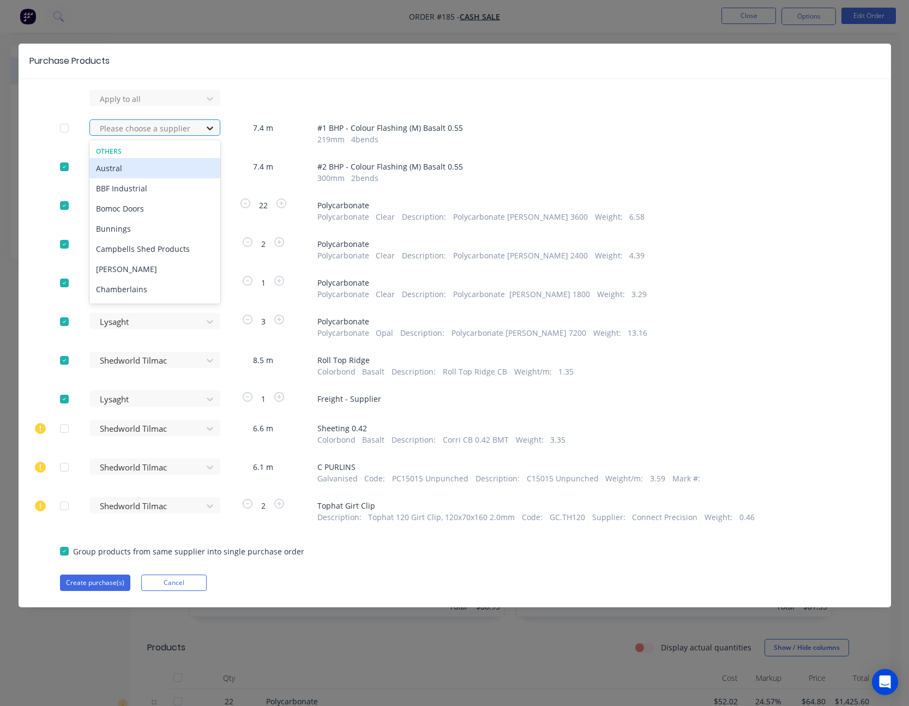
click at [207, 130] on icon at bounding box center [209, 128] width 11 height 11
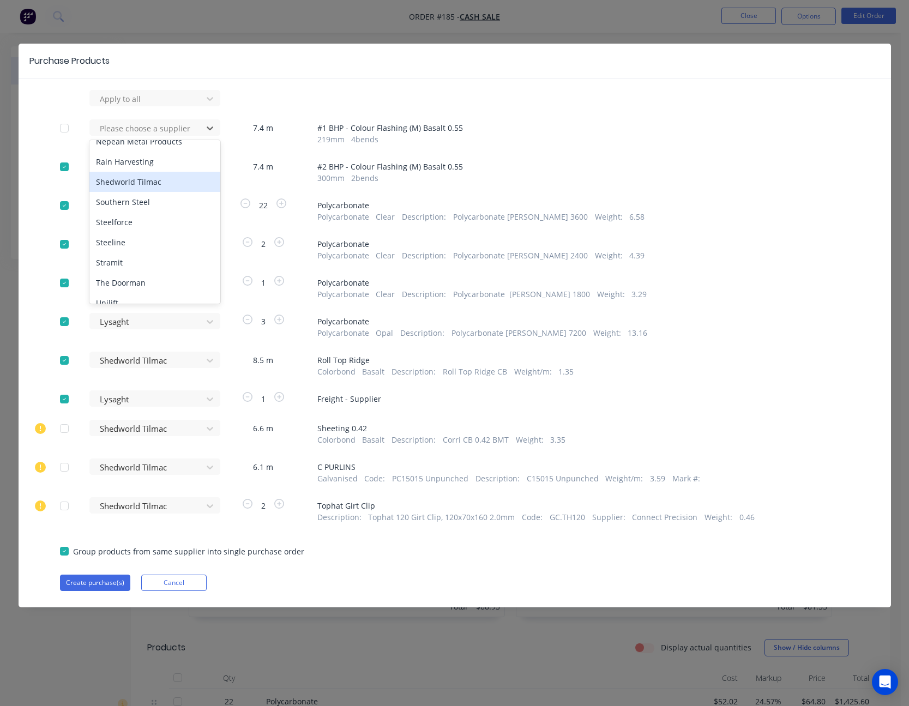
click at [156, 180] on div "Shedworld Tilmac" at bounding box center [154, 182] width 131 height 20
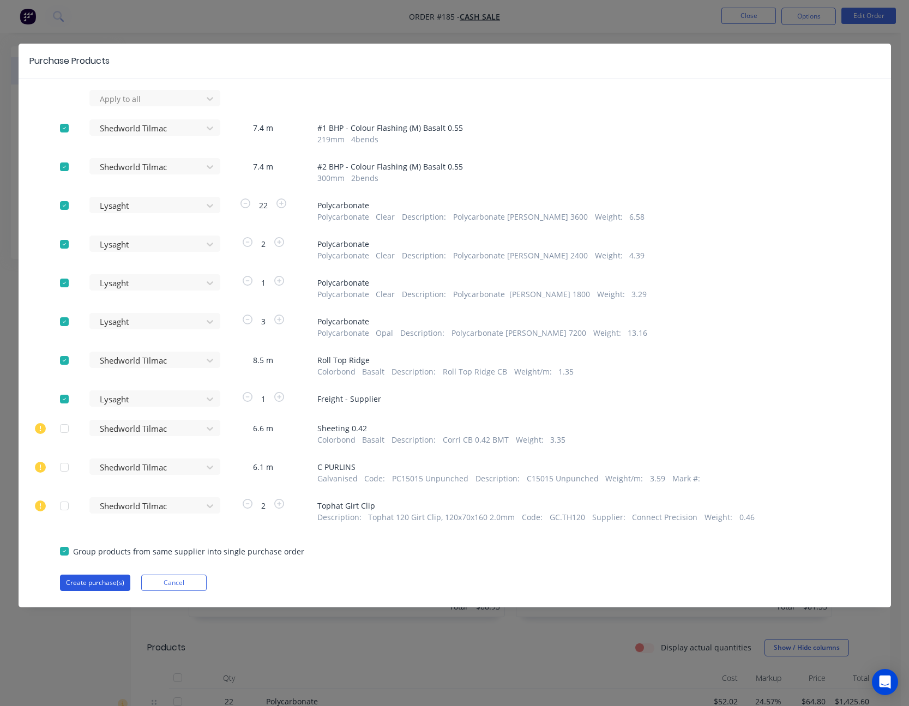
click at [114, 580] on button "Create purchase(s)" at bounding box center [95, 583] width 70 height 16
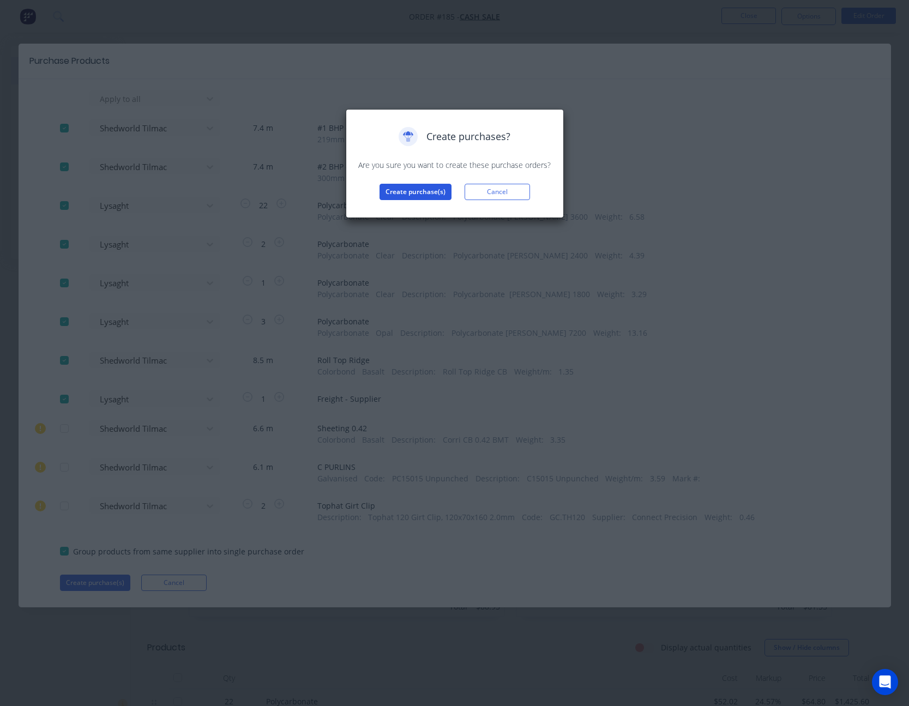
click at [424, 196] on button "Create purchase(s)" at bounding box center [415, 192] width 72 height 16
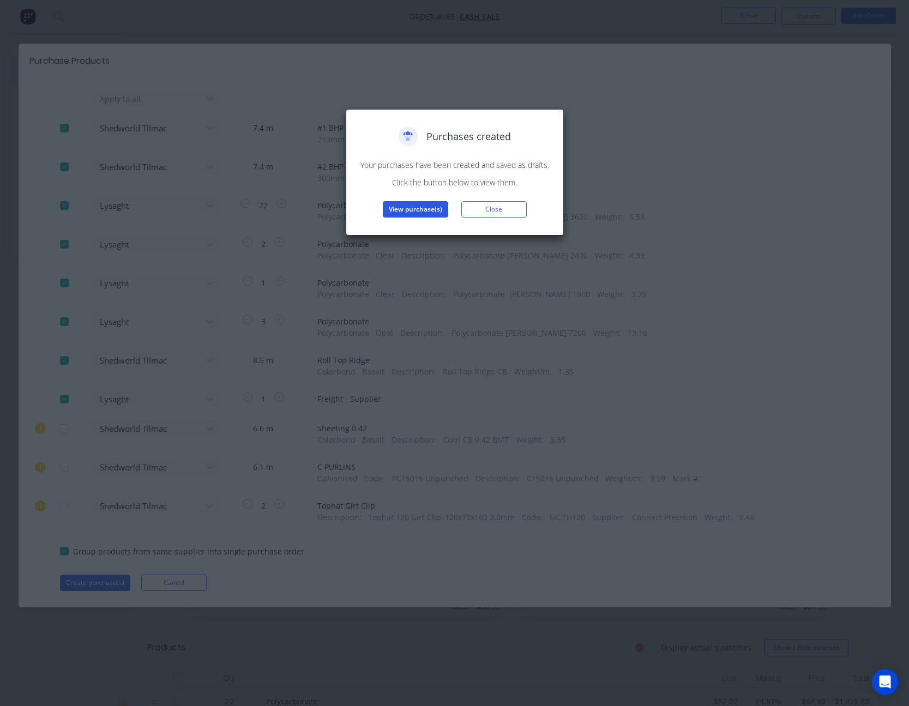
click at [408, 214] on button "View purchase(s)" at bounding box center [415, 209] width 65 height 16
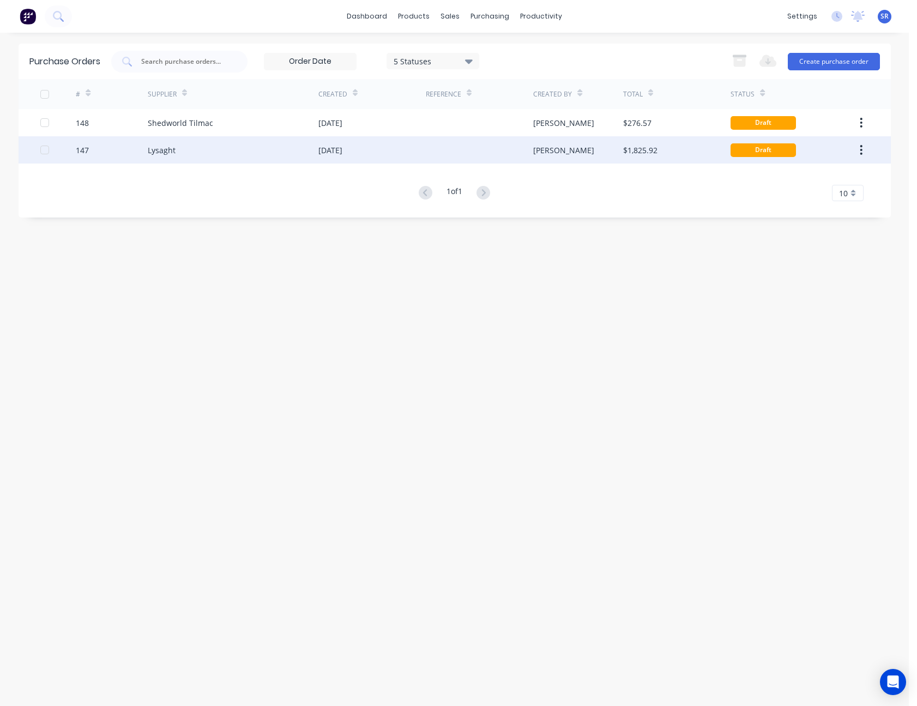
click at [482, 146] on div at bounding box center [479, 149] width 107 height 27
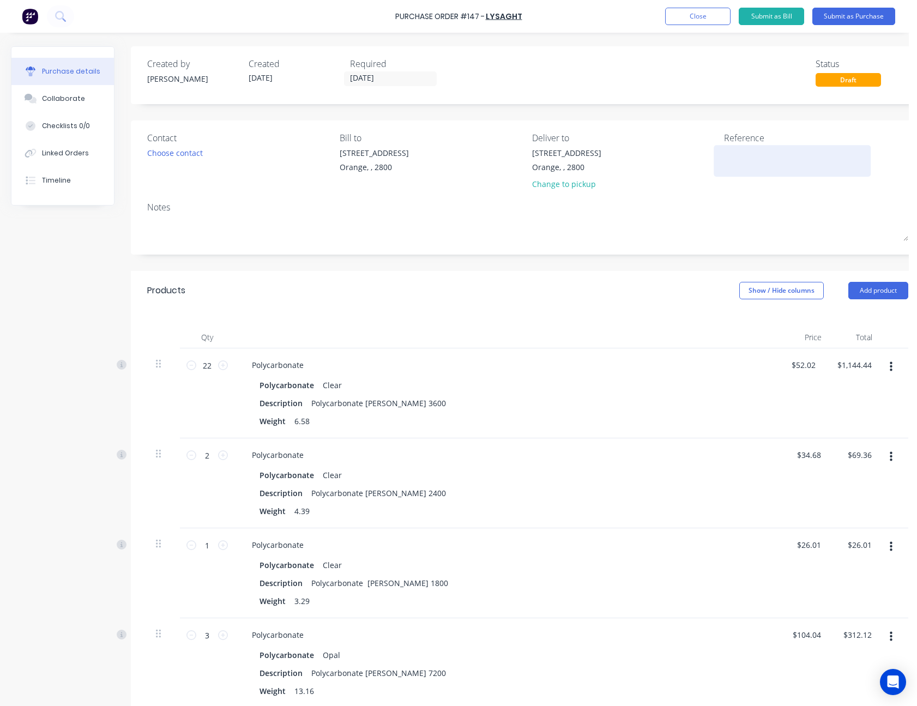
click at [729, 160] on textarea at bounding box center [792, 159] width 136 height 25
type textarea "M50493 - Stedman"
type textarea "x"
type textarea "M50493 - Stedman"
click at [751, 201] on div "Notes" at bounding box center [527, 207] width 761 height 13
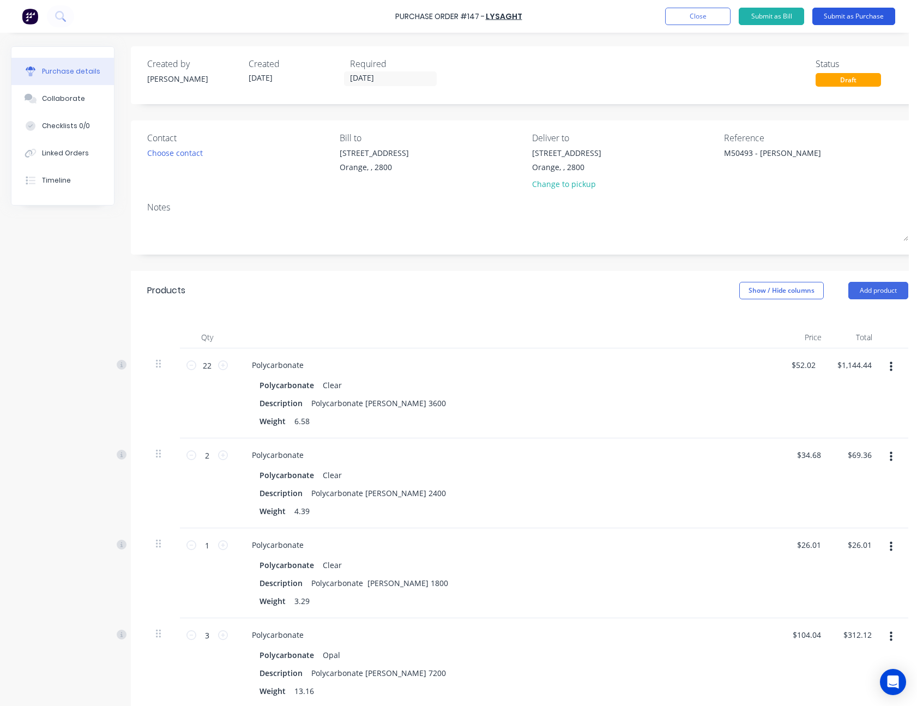
click at [862, 16] on button "Submit as Purchase" at bounding box center [853, 16] width 83 height 17
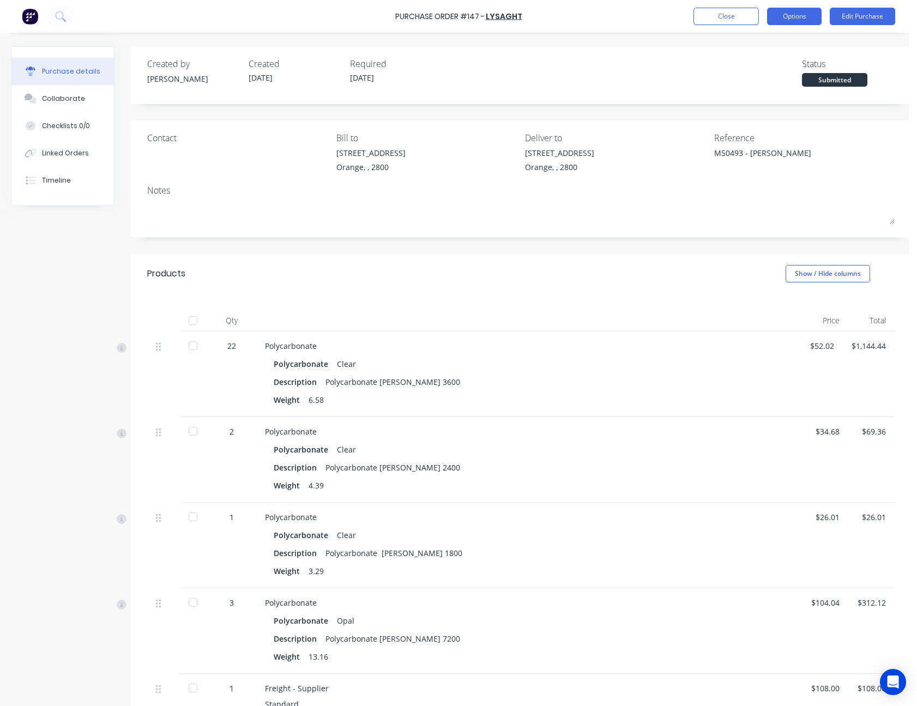
click at [797, 20] on button "Options" at bounding box center [794, 16] width 55 height 17
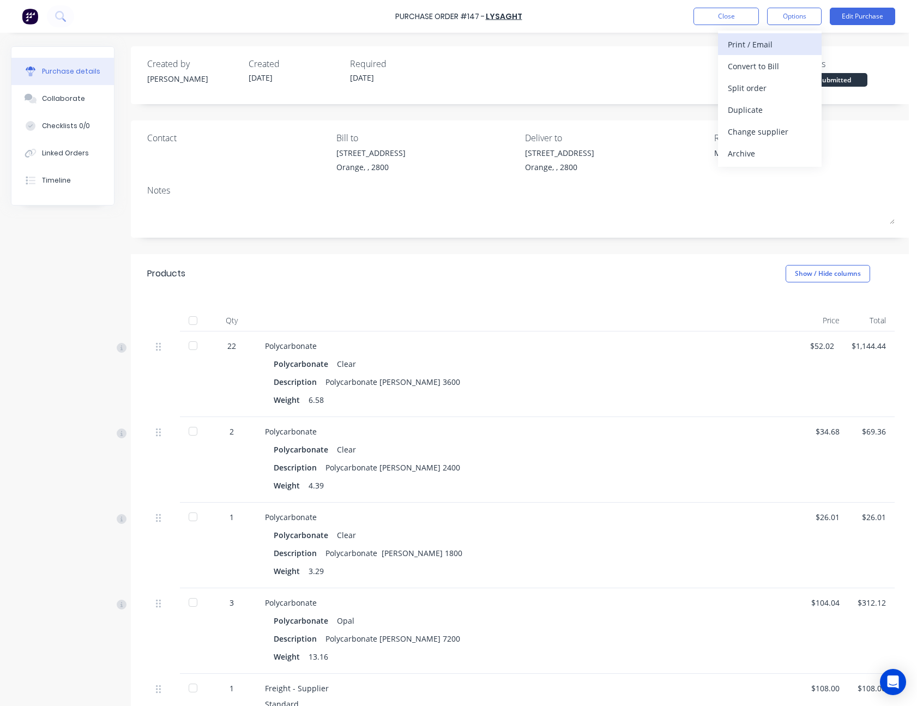
click at [786, 45] on div "Print / Email" at bounding box center [770, 45] width 84 height 16
click at [778, 62] on div "With pricing" at bounding box center [770, 66] width 84 height 16
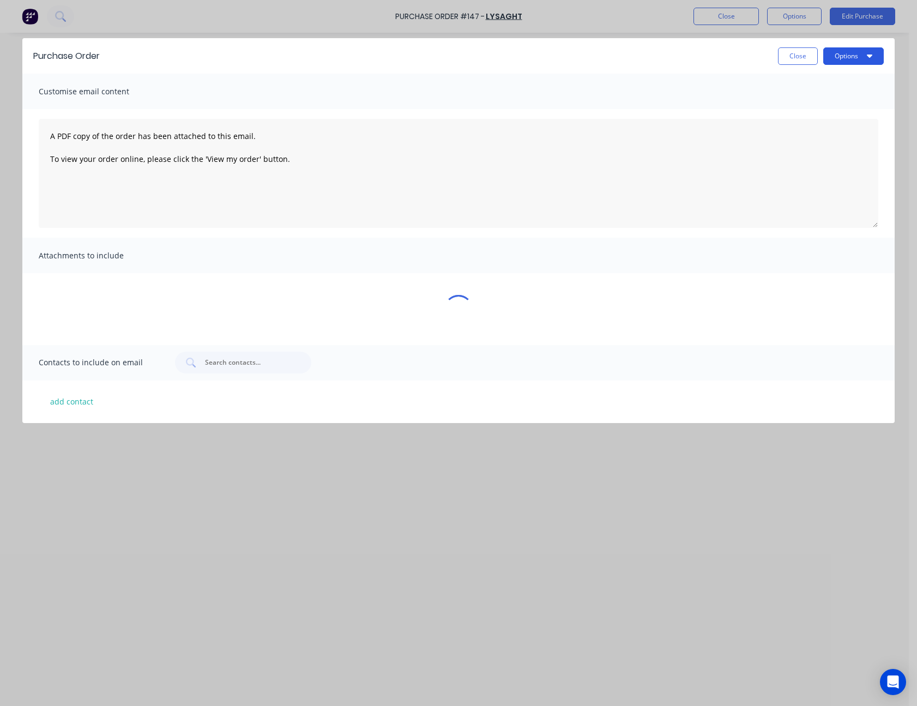
click at [844, 58] on button "Options" at bounding box center [853, 55] width 61 height 17
click at [831, 83] on div "Print" at bounding box center [832, 84] width 84 height 16
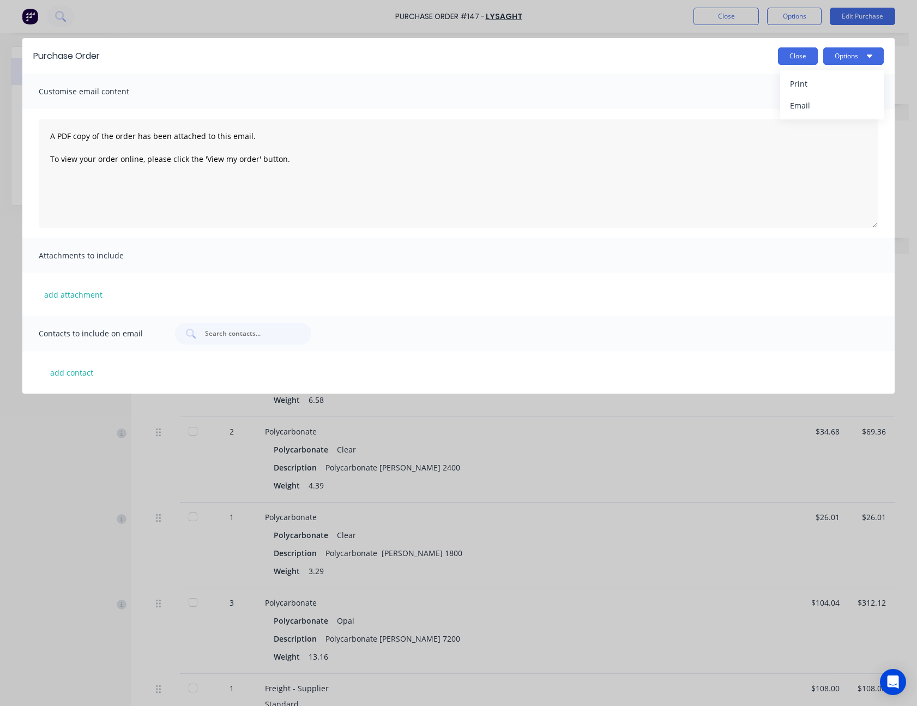
click at [801, 61] on button "Close" at bounding box center [798, 55] width 40 height 17
type textarea "x"
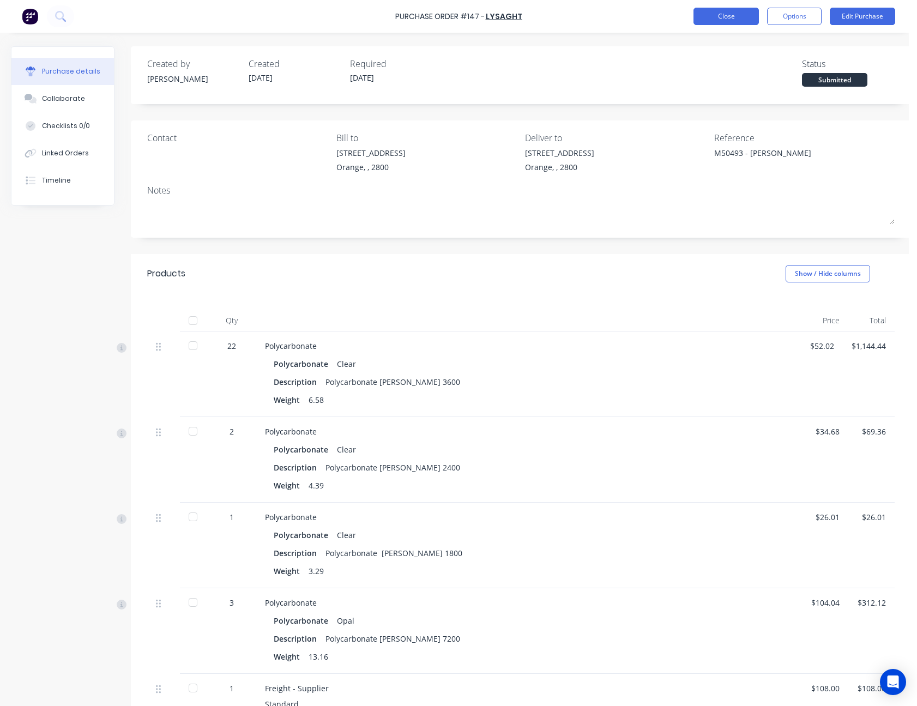
click at [730, 9] on button "Close" at bounding box center [725, 16] width 65 height 17
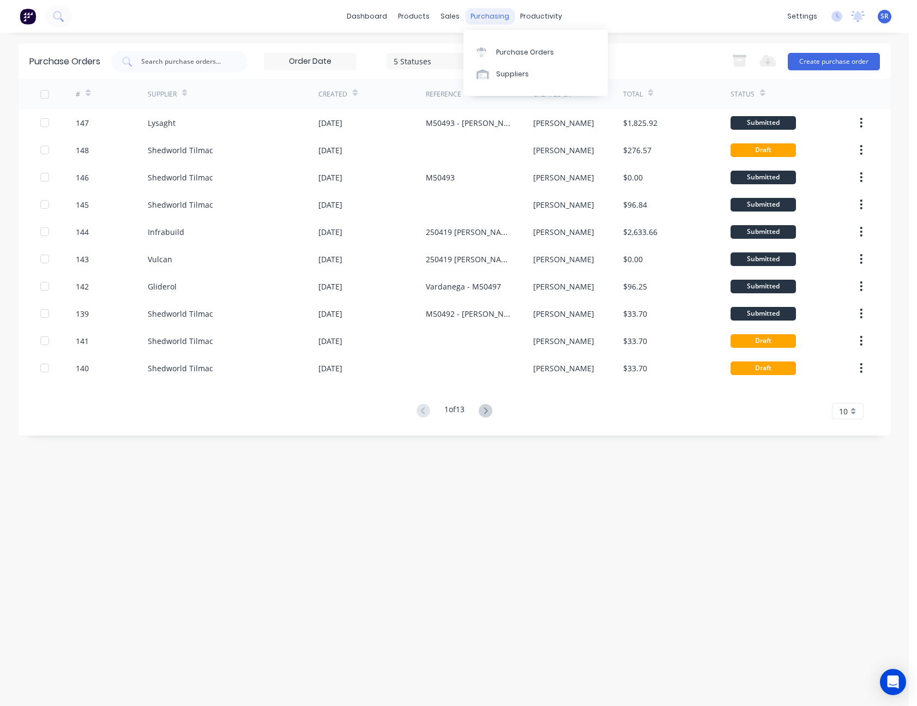
click at [486, 10] on div "purchasing" at bounding box center [490, 16] width 50 height 16
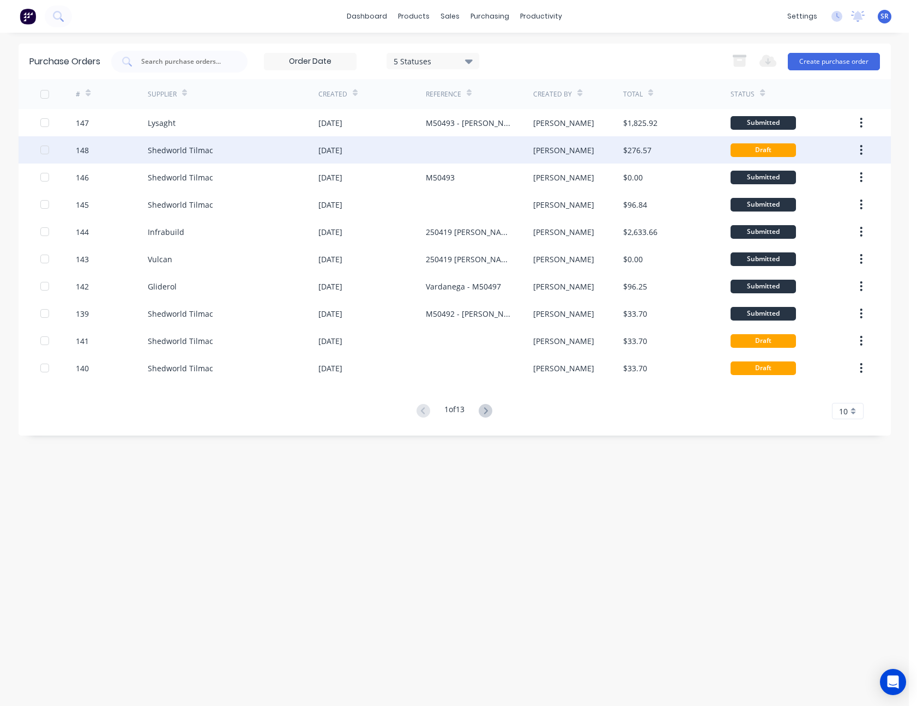
click at [432, 142] on div at bounding box center [479, 149] width 107 height 27
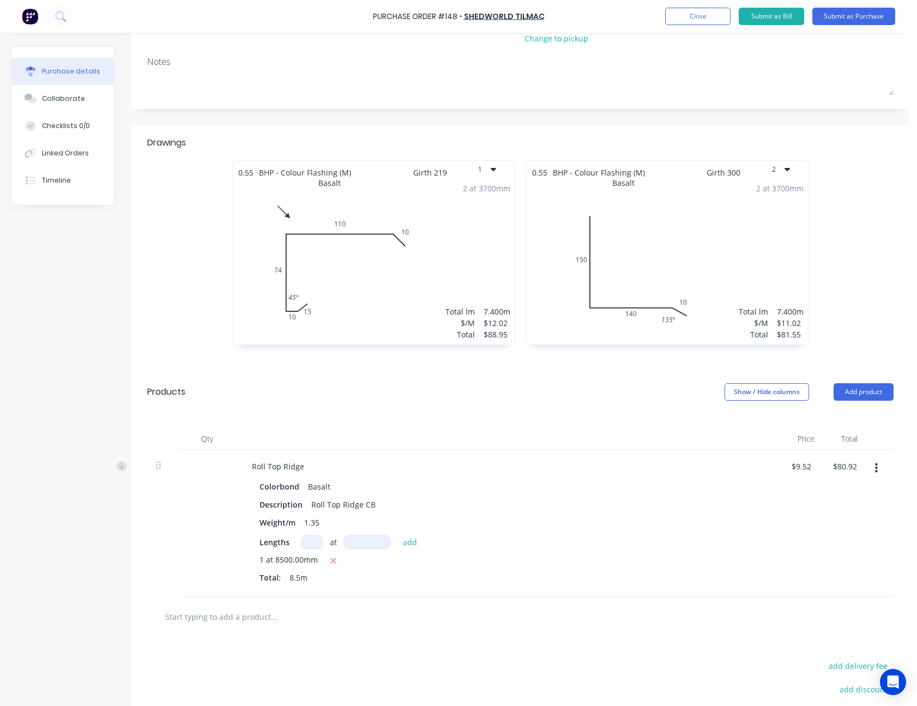
scroll to position [109, 0]
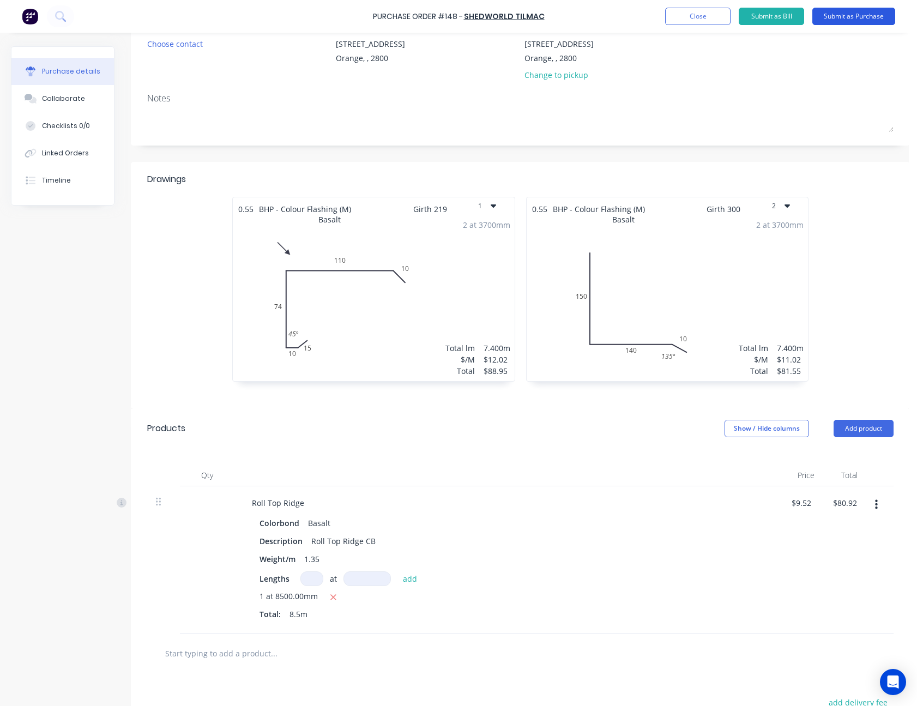
click at [863, 21] on button "Submit as Purchase" at bounding box center [853, 16] width 83 height 17
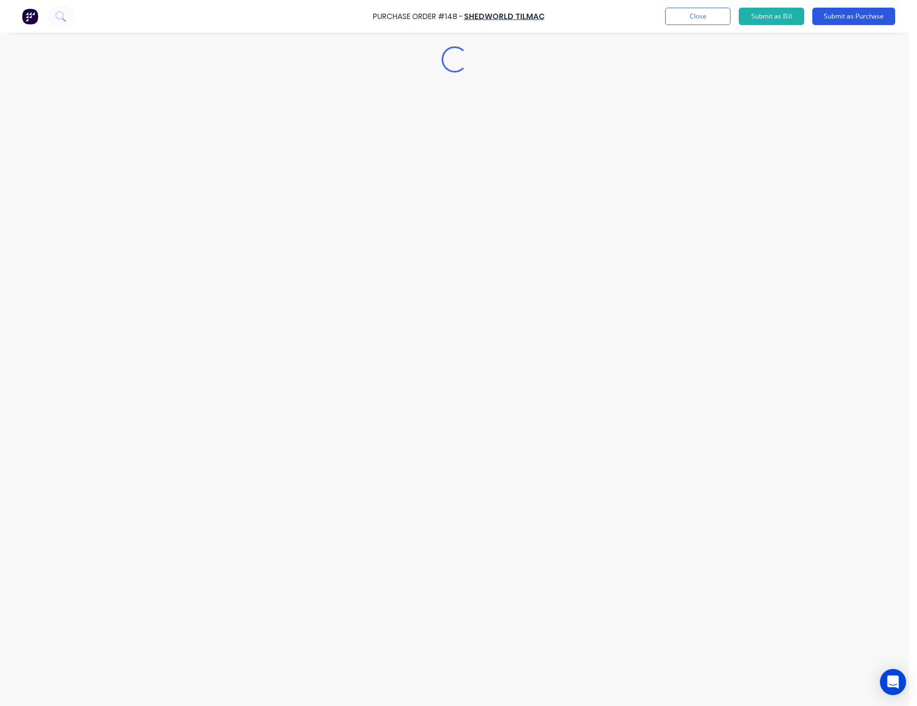
scroll to position [0, 0]
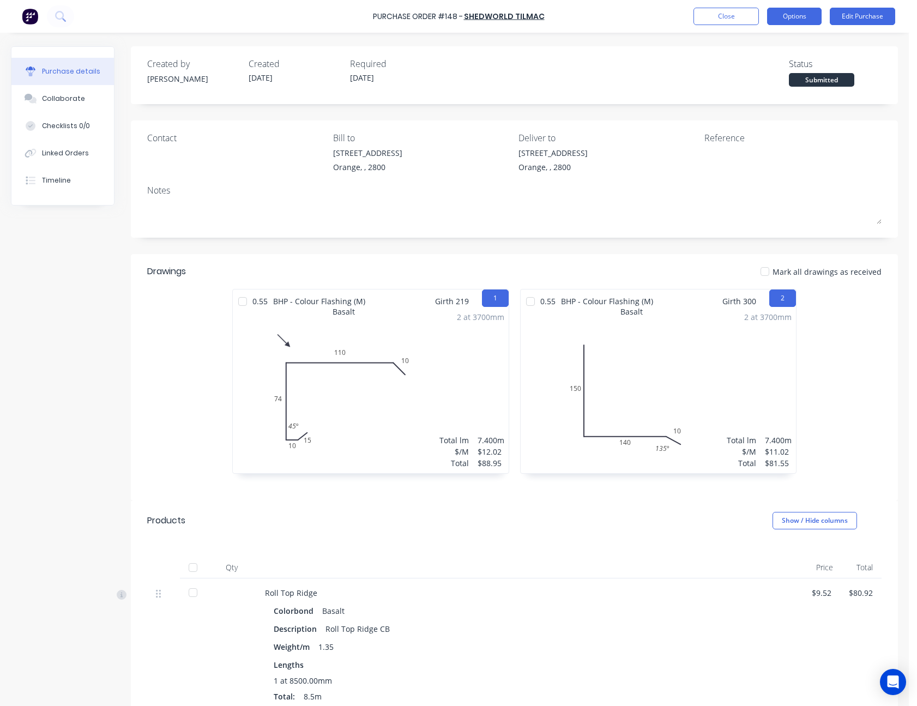
click at [778, 14] on button "Options" at bounding box center [794, 16] width 55 height 17
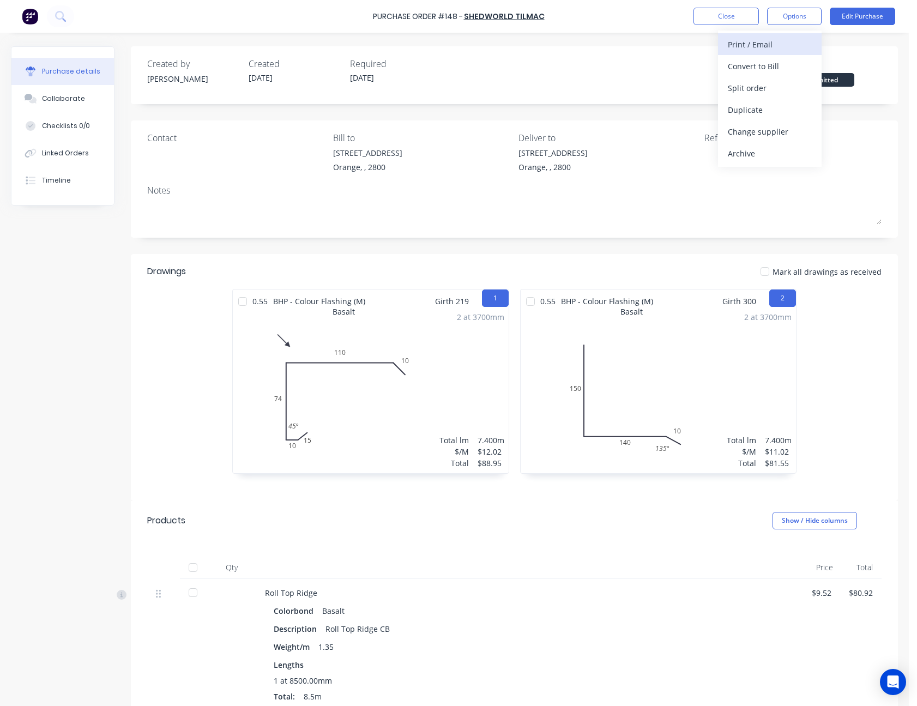
click at [780, 41] on div "Print / Email" at bounding box center [770, 45] width 84 height 16
click at [775, 85] on div "Without pricing" at bounding box center [770, 88] width 84 height 16
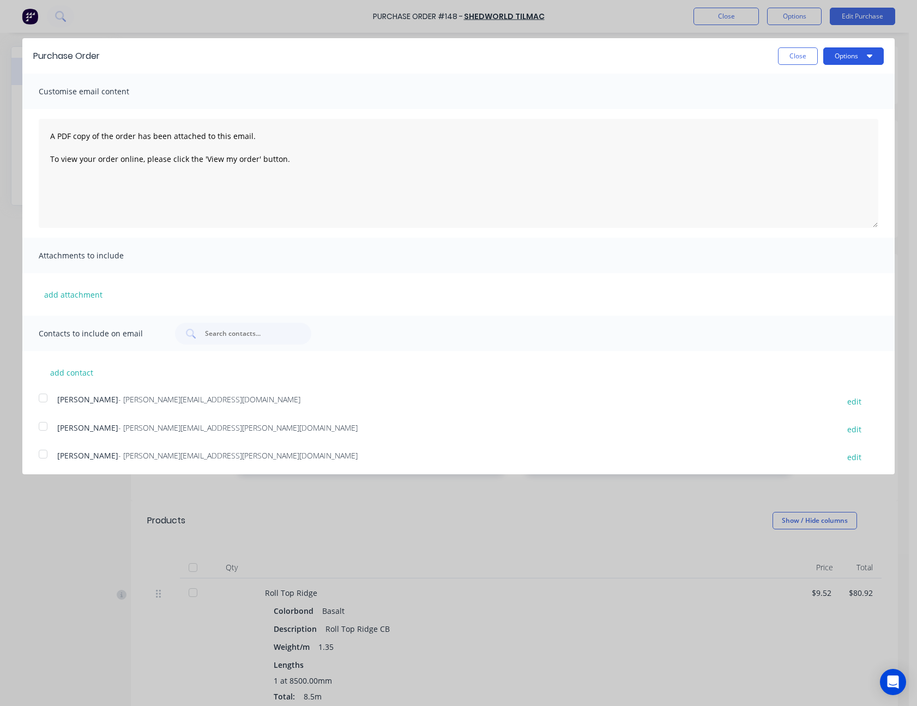
click at [838, 57] on button "Options" at bounding box center [853, 55] width 61 height 17
click at [832, 82] on div "Print" at bounding box center [832, 84] width 84 height 16
click at [811, 55] on div "Close Options Print Email" at bounding box center [831, 55] width 106 height 17
click at [803, 55] on button "Close" at bounding box center [798, 55] width 40 height 17
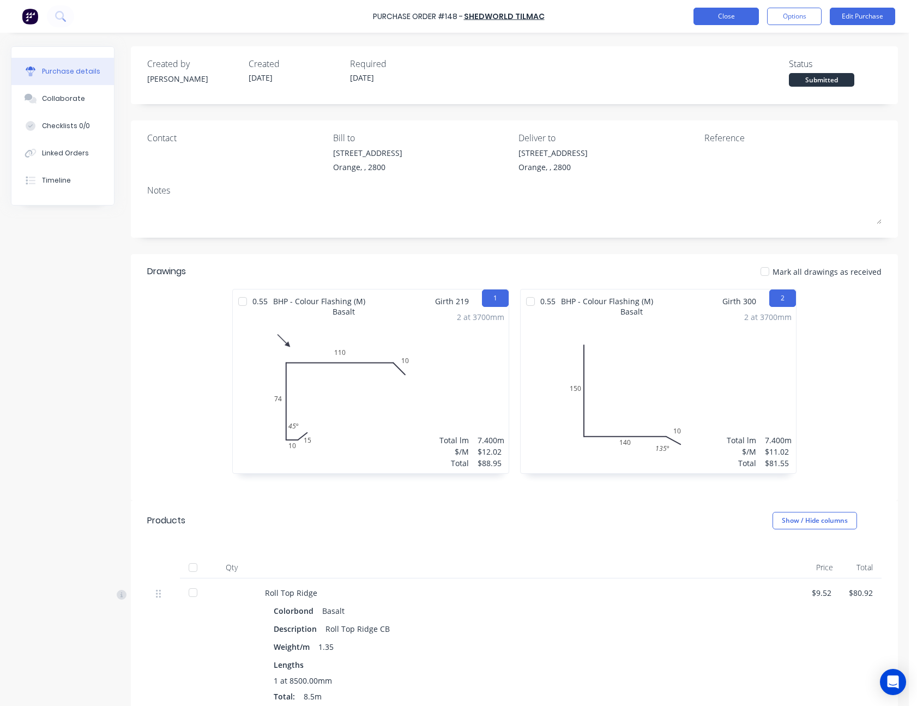
click at [740, 16] on button "Close" at bounding box center [725, 16] width 65 height 17
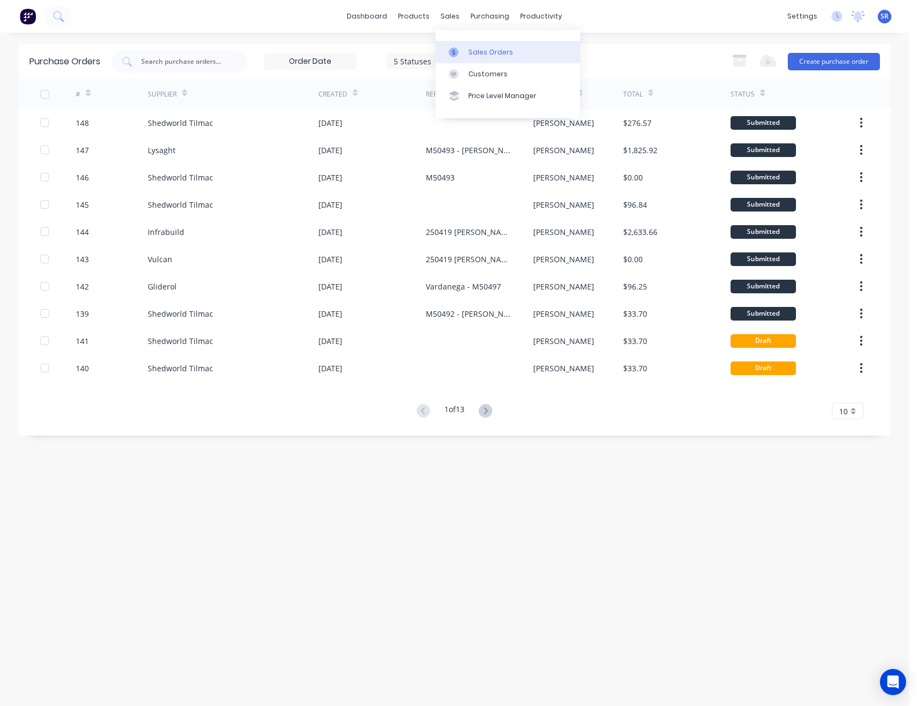
click at [473, 45] on link "Sales Orders" at bounding box center [508, 52] width 144 height 22
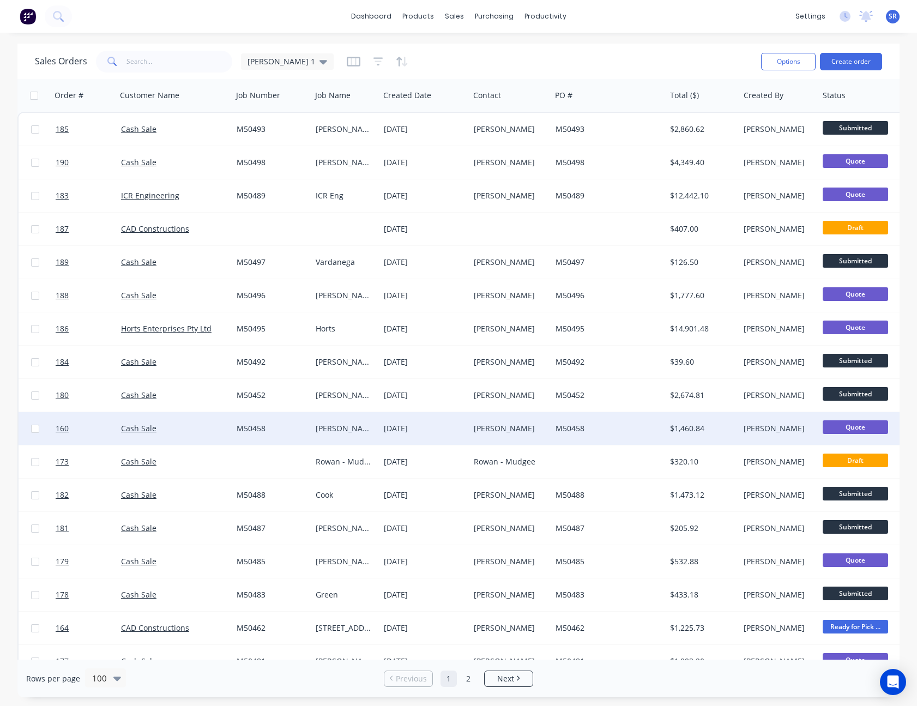
click at [337, 440] on div "[PERSON_NAME]" at bounding box center [345, 428] width 68 height 33
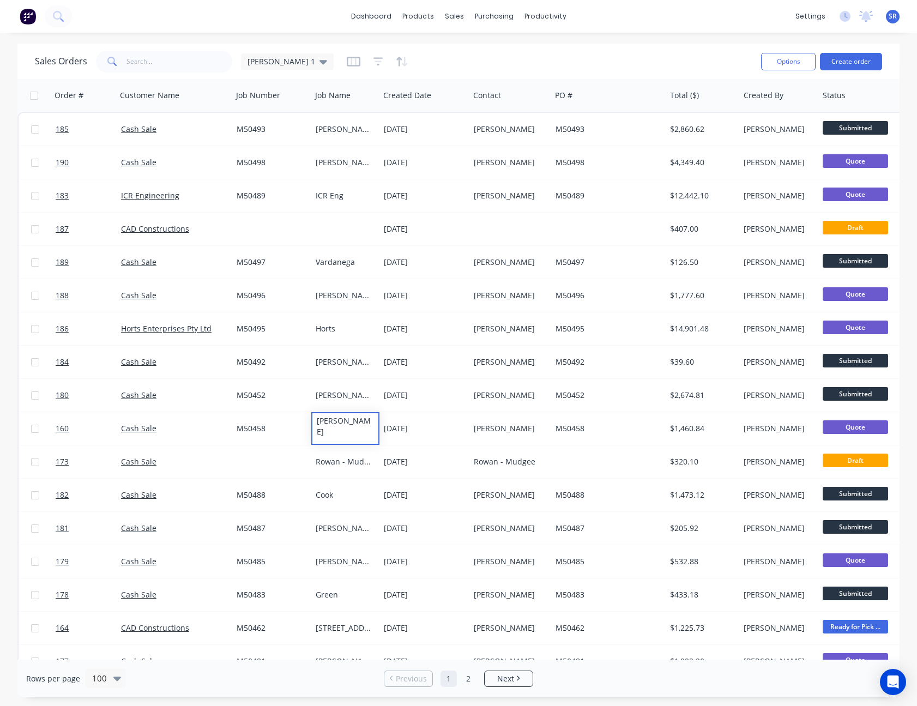
click at [633, 57] on div "Sales Orders Sam 1" at bounding box center [393, 61] width 717 height 27
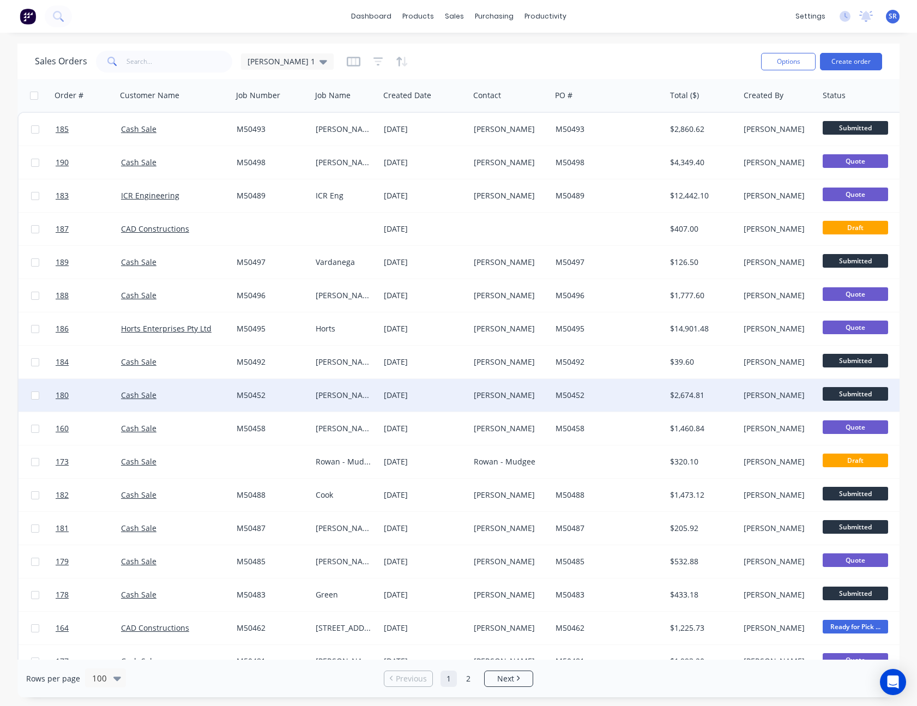
click at [520, 386] on div "[PERSON_NAME]" at bounding box center [510, 395] width 82 height 33
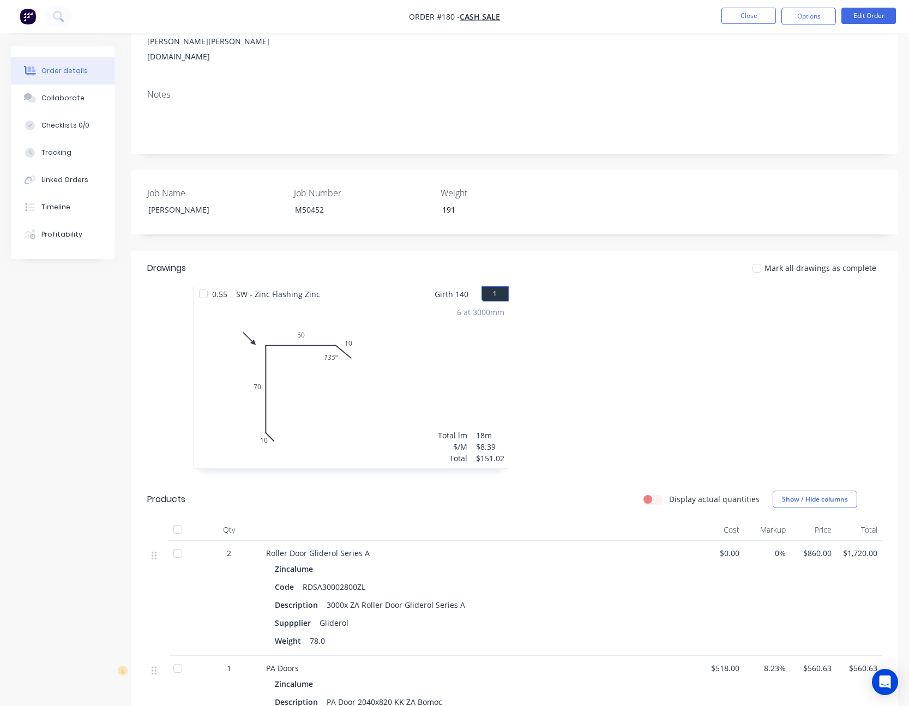
scroll to position [327, 0]
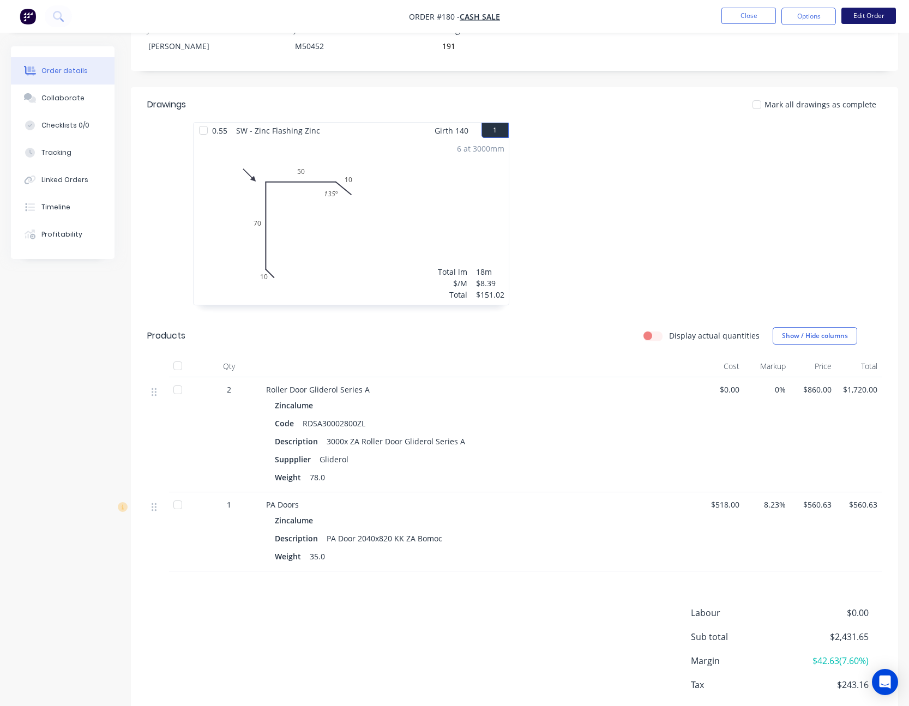
click at [856, 17] on button "Edit Order" at bounding box center [868, 16] width 55 height 16
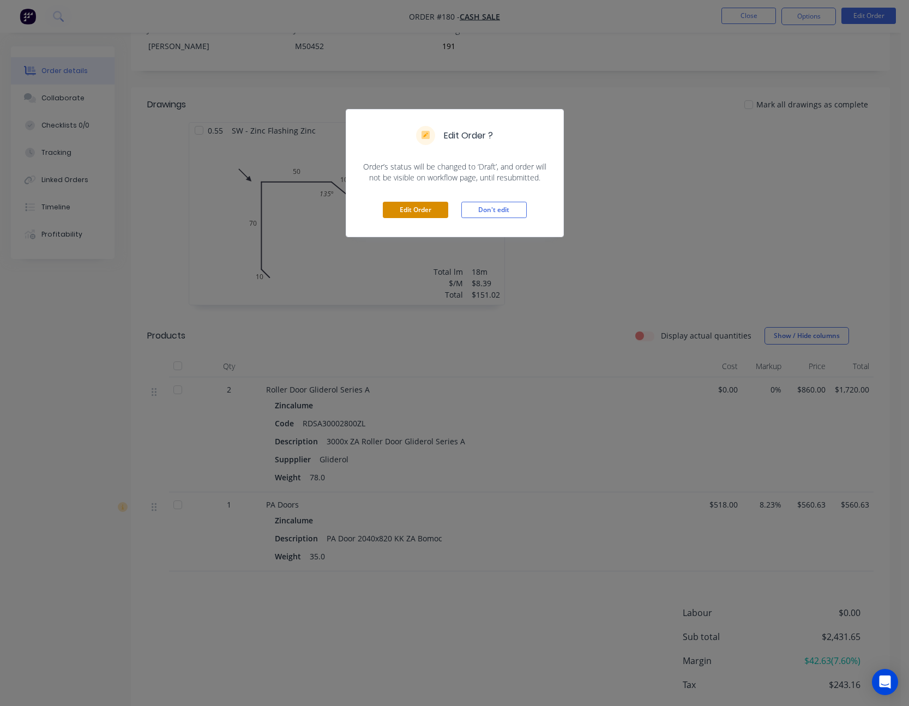
click at [439, 210] on button "Edit Order" at bounding box center [415, 210] width 65 height 16
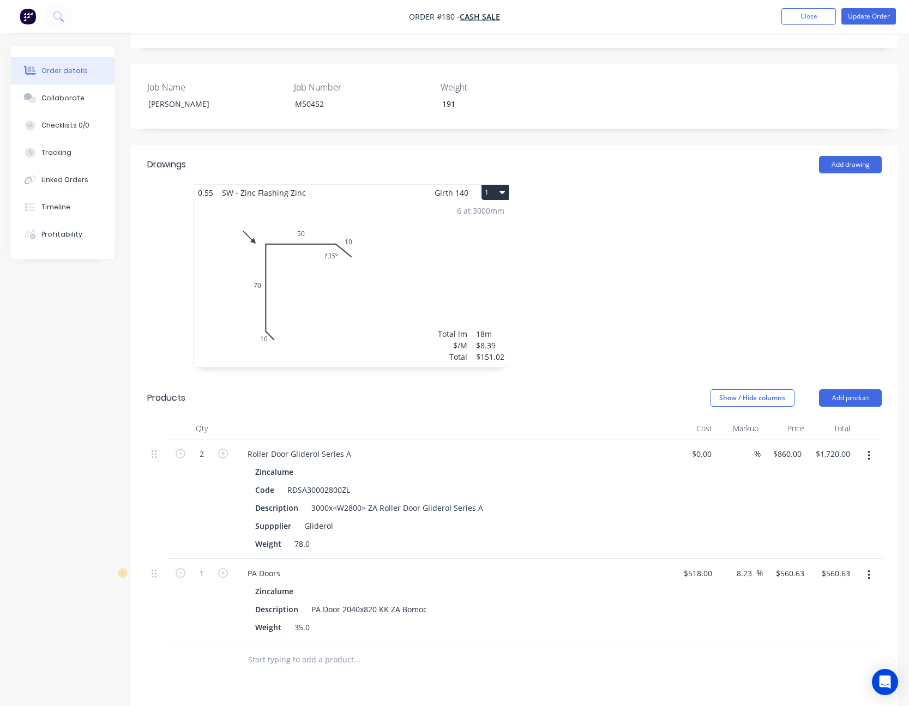
scroll to position [382, 0]
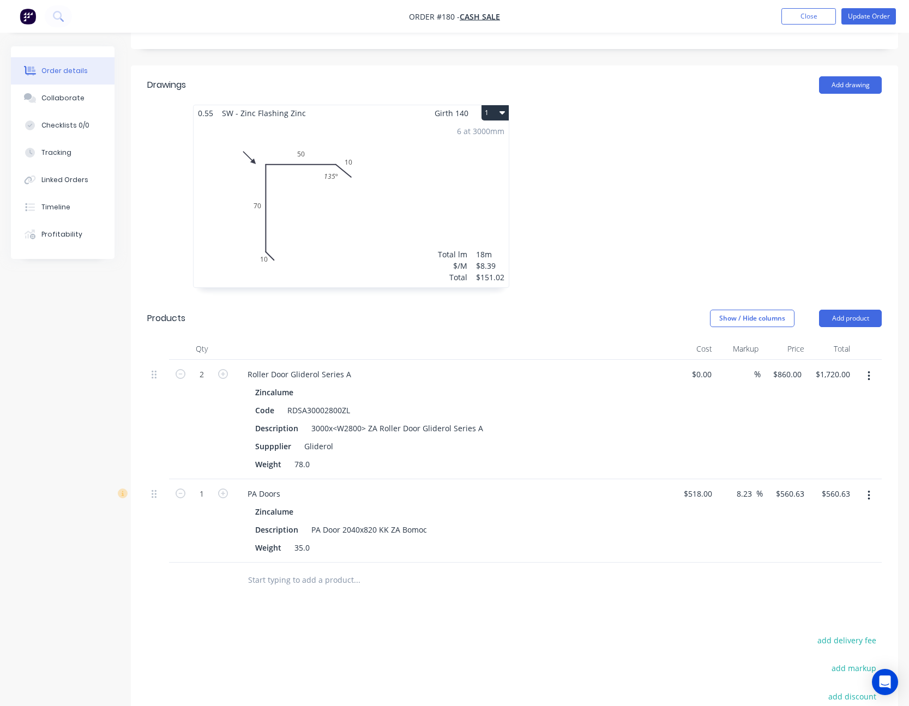
click at [870, 366] on button "button" at bounding box center [869, 376] width 26 height 20
click at [843, 397] on div "Edit" at bounding box center [830, 405] width 84 height 16
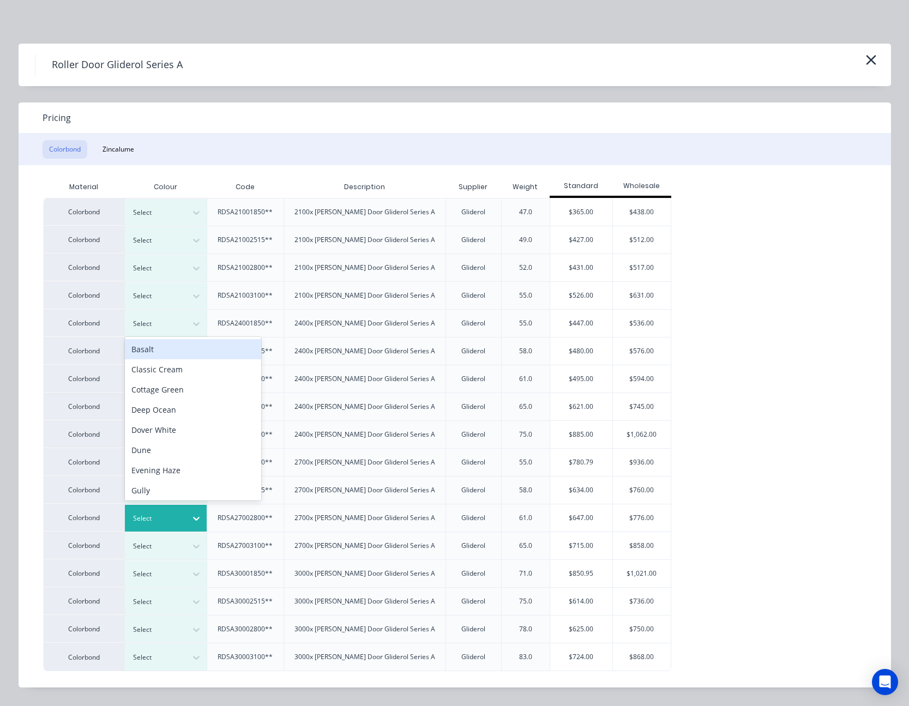
click at [194, 519] on icon at bounding box center [196, 518] width 11 height 11
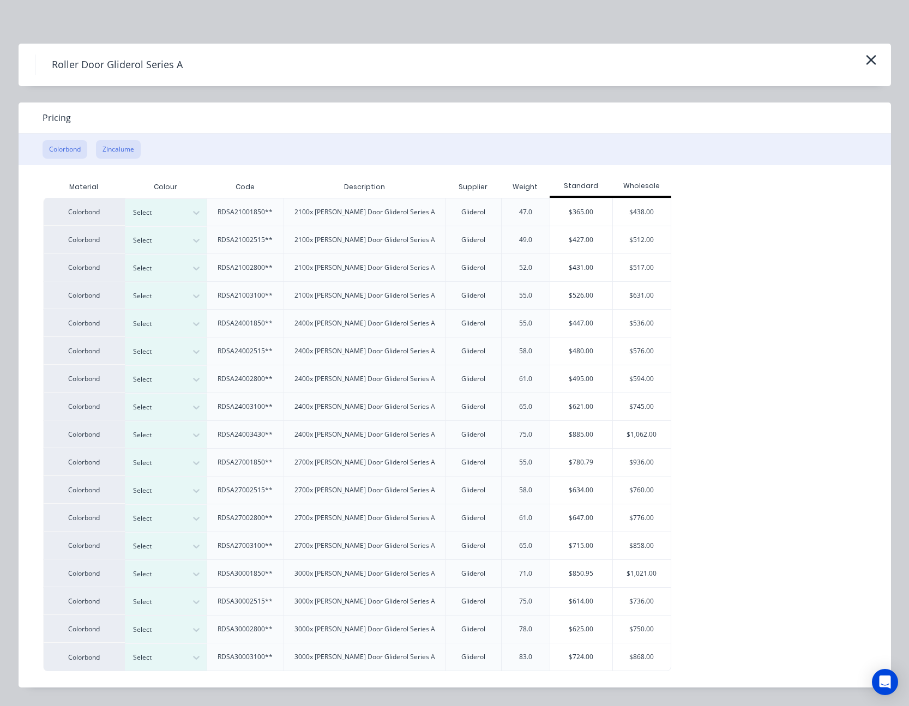
click at [122, 153] on button "Zincalume" at bounding box center [118, 149] width 45 height 19
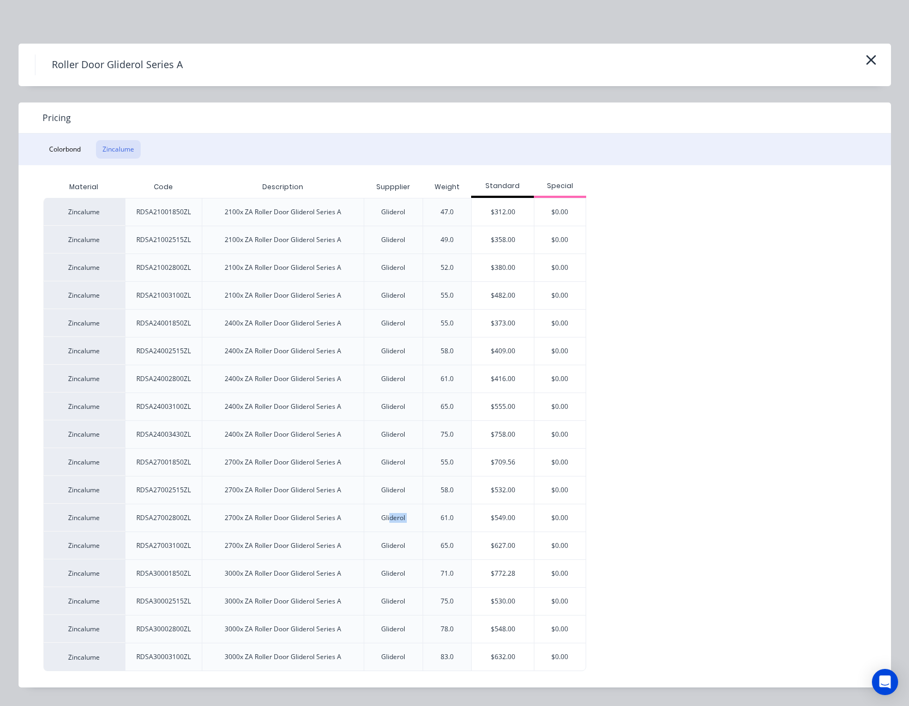
click at [433, 527] on div "Zincalume RDSA27002800ZL 2700x ZA Roller Door Gliderol Series A Gliderol 61.0 $…" at bounding box center [314, 518] width 543 height 28
click at [508, 520] on div "$549.00" at bounding box center [503, 517] width 62 height 27
type input "$549.00"
type input "$1,098.00"
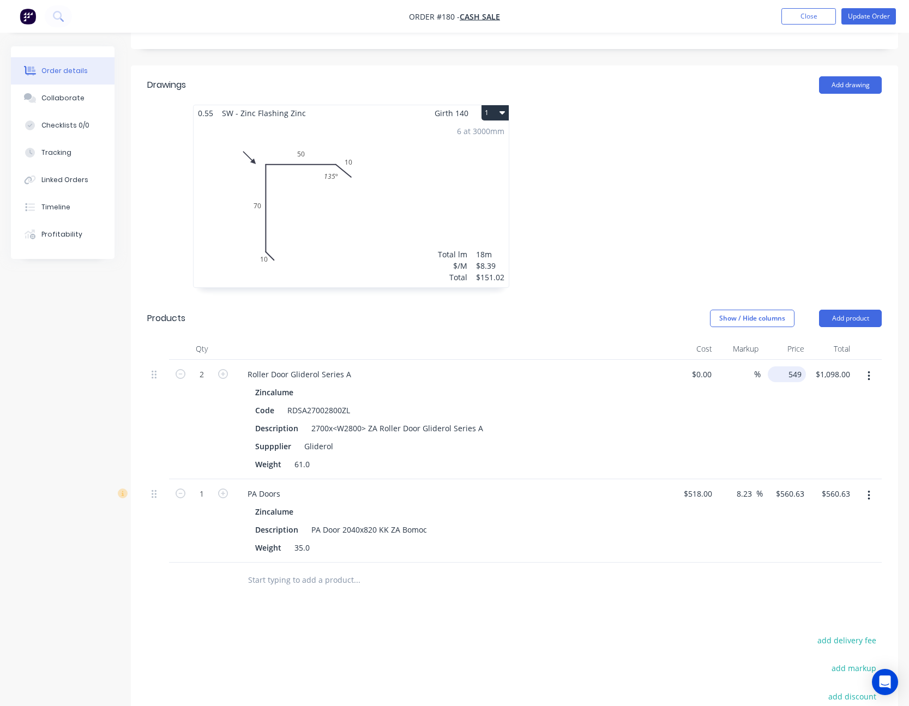
click at [781, 360] on div "549 $549.00" at bounding box center [782, 419] width 45 height 119
type input "$860.00"
type input "$1,720.00"
click at [765, 360] on div "$860.00 $860.00" at bounding box center [786, 419] width 46 height 119
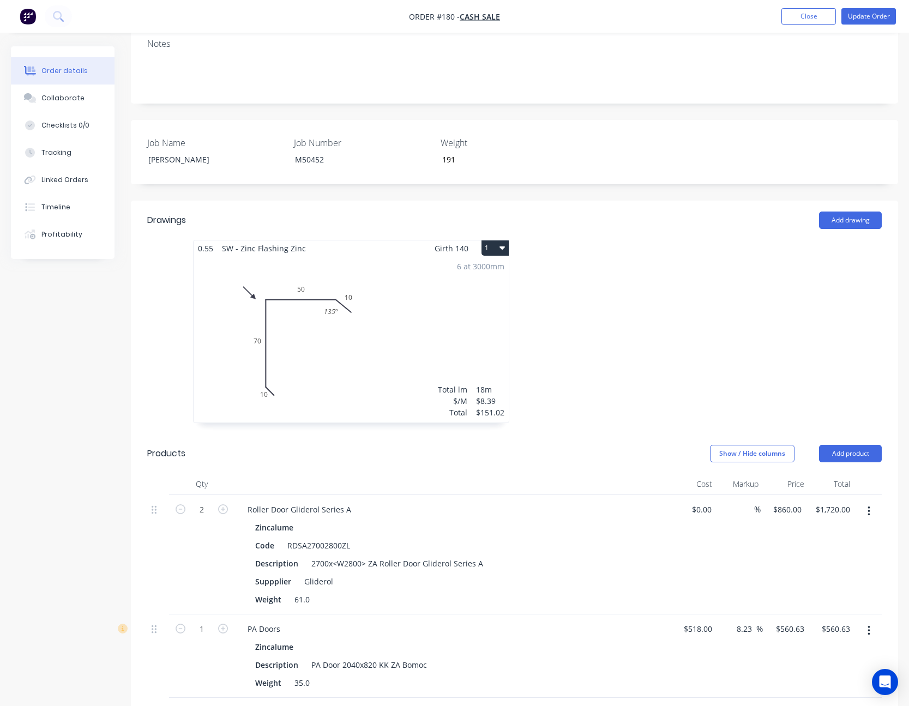
scroll to position [273, 0]
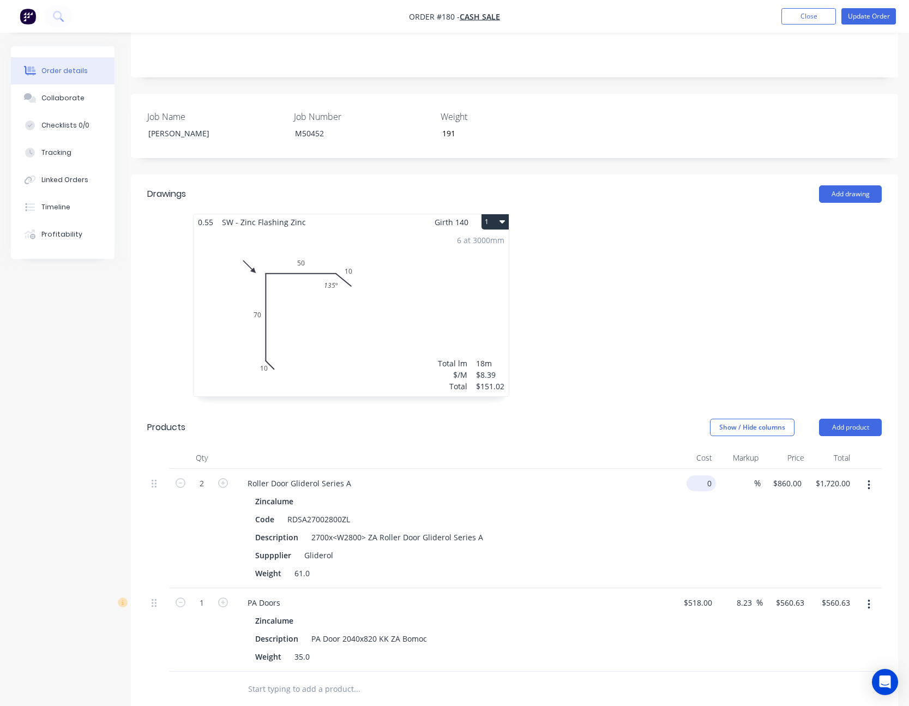
click at [704, 475] on input "0" at bounding box center [703, 483] width 25 height 16
type input "$662.00"
type input "$1,324.00"
click at [787, 475] on div "662 $662.00" at bounding box center [789, 483] width 34 height 16
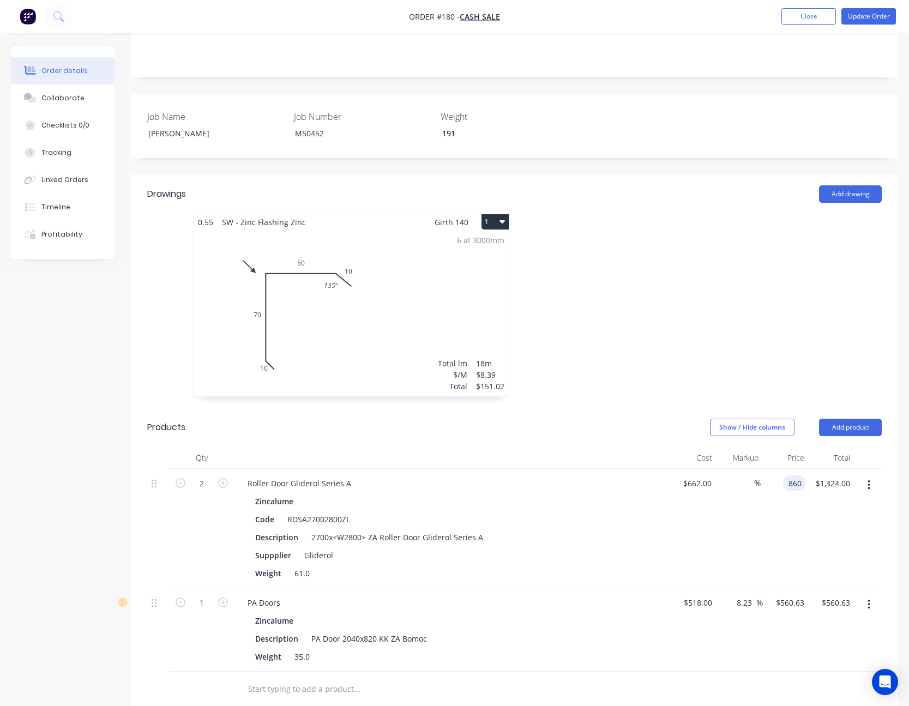
type input "860"
type input "29.91"
type input "$860.00"
type input "$1,720.00"
click at [792, 470] on div "$860.00 $860.00" at bounding box center [786, 528] width 46 height 119
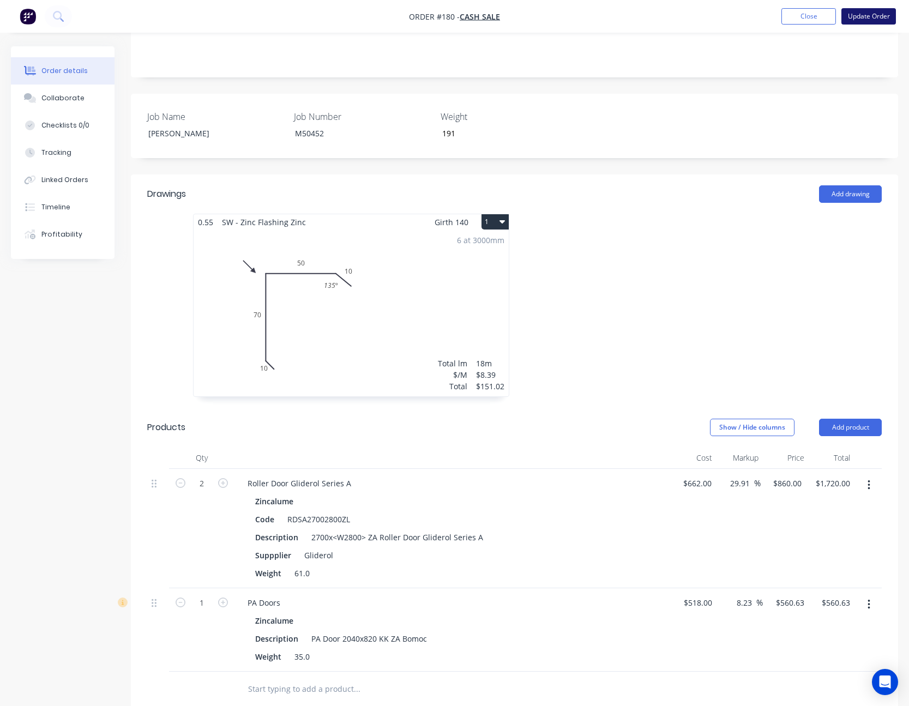
click at [866, 19] on button "Update Order" at bounding box center [868, 16] width 55 height 16
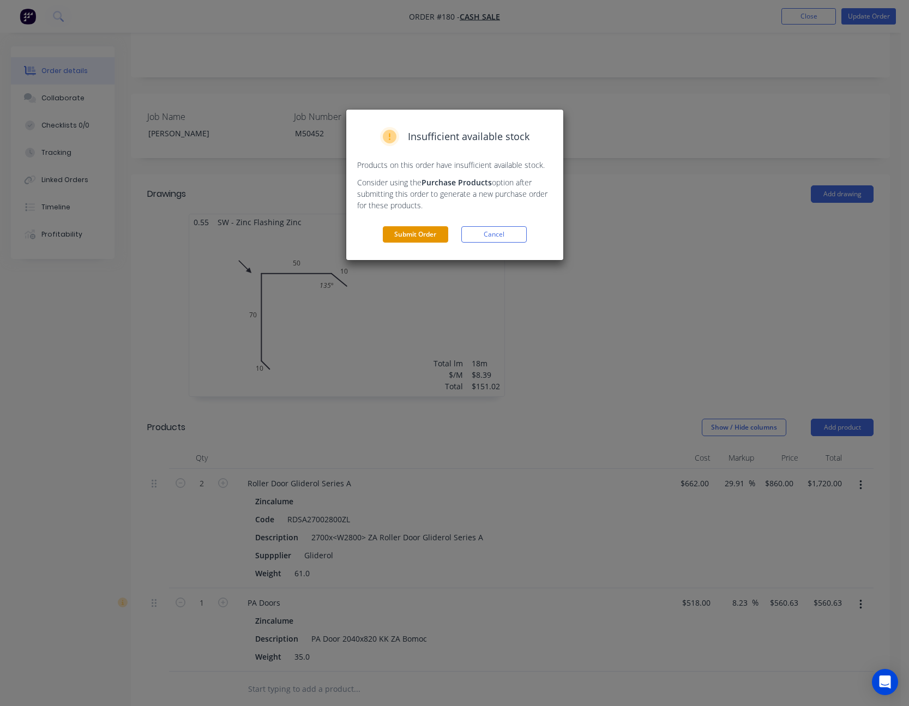
click at [425, 235] on button "Submit Order" at bounding box center [415, 234] width 65 height 16
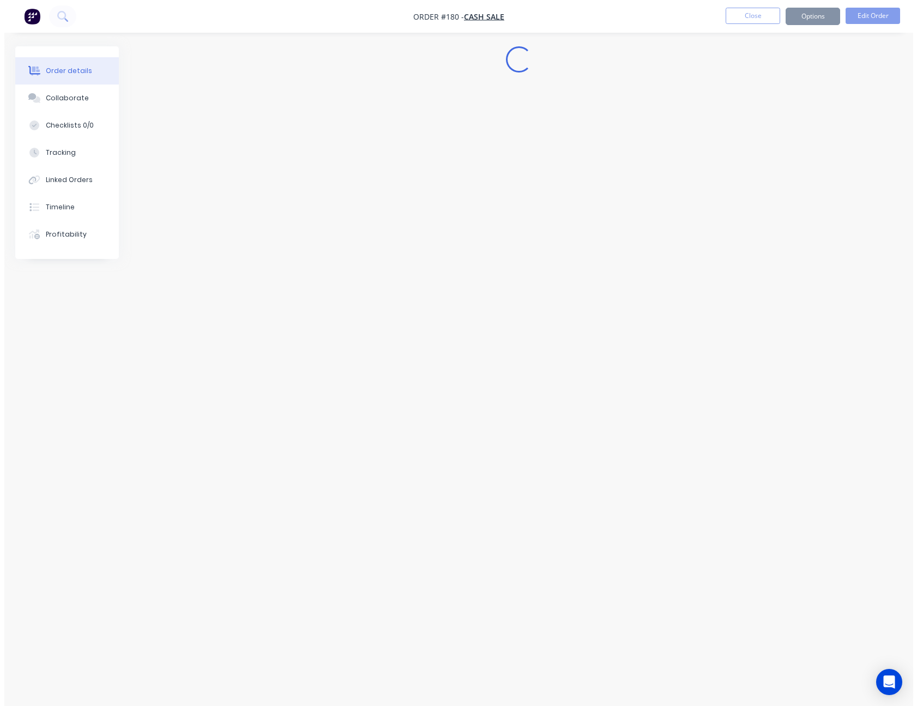
scroll to position [0, 0]
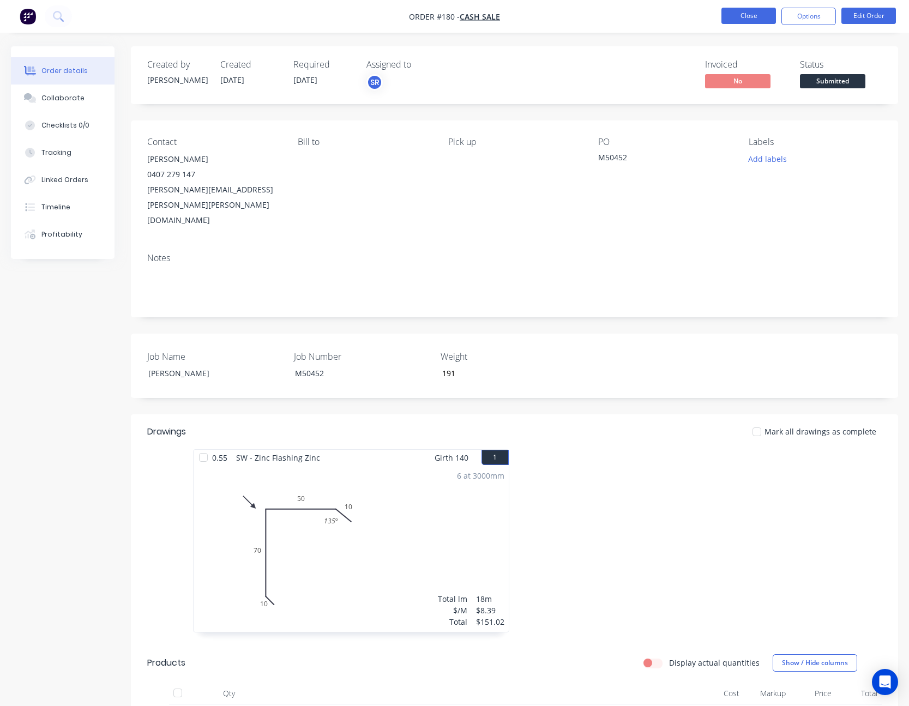
click at [752, 19] on button "Close" at bounding box center [748, 16] width 55 height 16
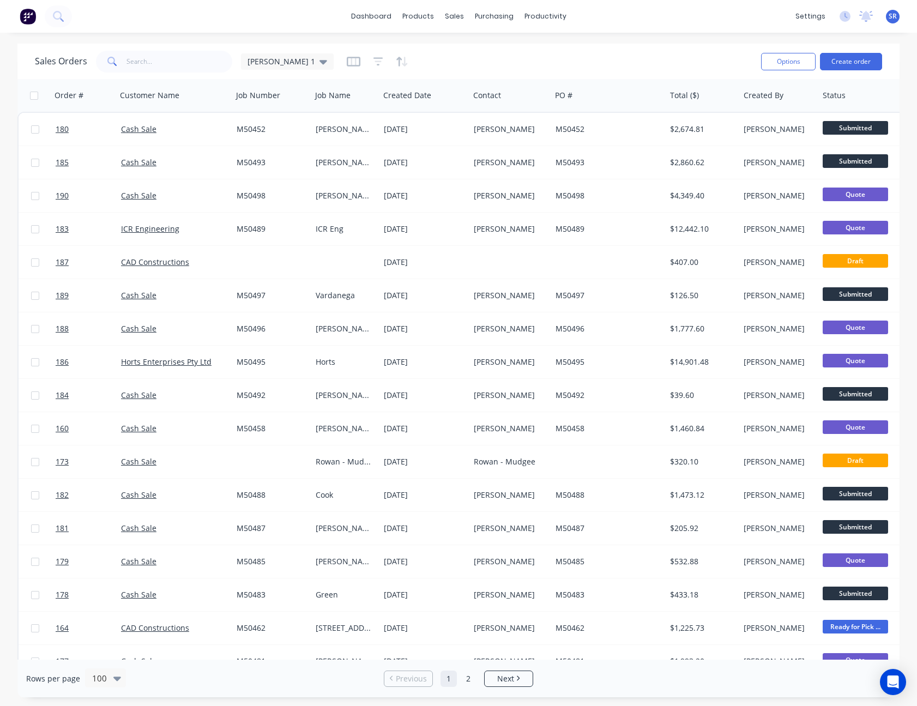
click at [707, 66] on div "Sales Orders Sam 1" at bounding box center [393, 61] width 717 height 27
drag, startPoint x: 707, startPoint y: 66, endPoint x: 657, endPoint y: 52, distance: 51.6
click at [657, 52] on div "Sales Orders Sam 1" at bounding box center [393, 61] width 717 height 27
click at [552, 39] on div "dashboard products sales purchasing productivity dashboard products Product Cat…" at bounding box center [458, 353] width 917 height 706
click at [506, 53] on div "Purchase Orders" at bounding box center [529, 52] width 58 height 10
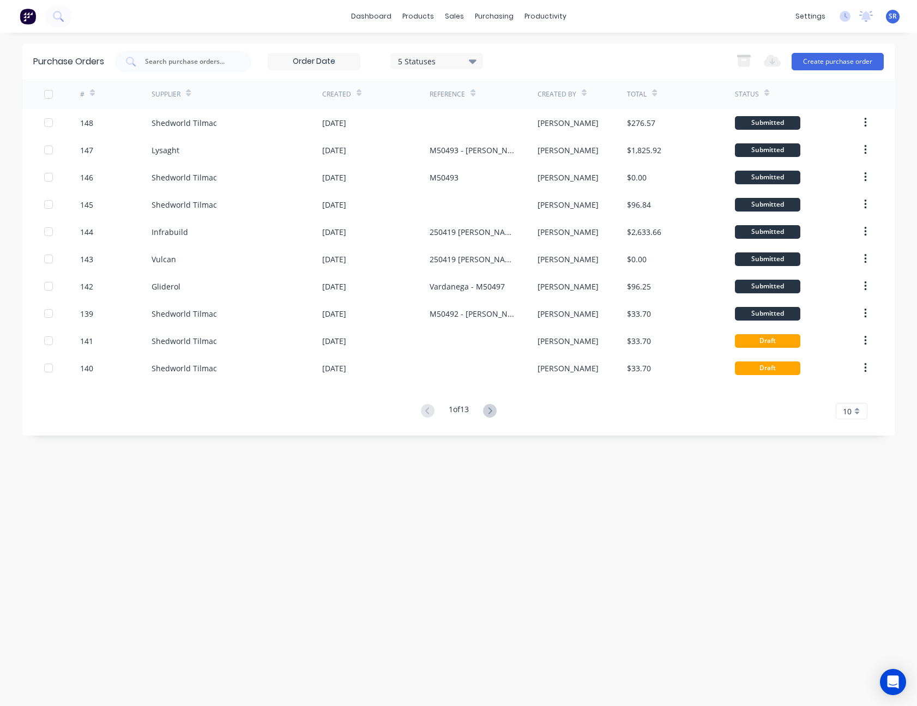
click at [859, 418] on div "10" at bounding box center [852, 411] width 32 height 16
click at [854, 541] on div "35" at bounding box center [851, 546] width 31 height 19
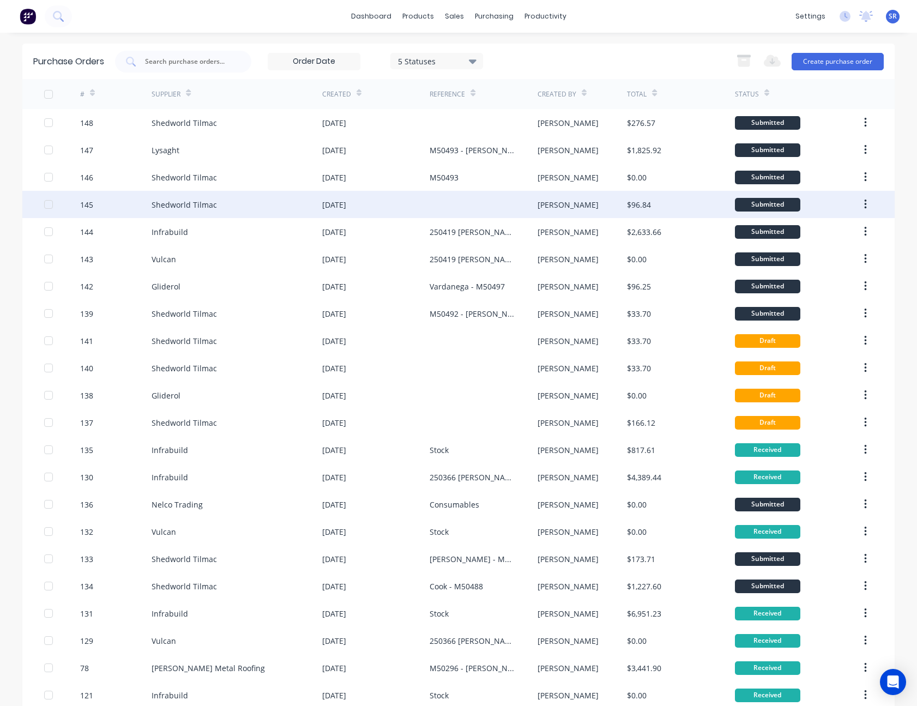
click at [421, 202] on div "[DATE]" at bounding box center [375, 204] width 107 height 27
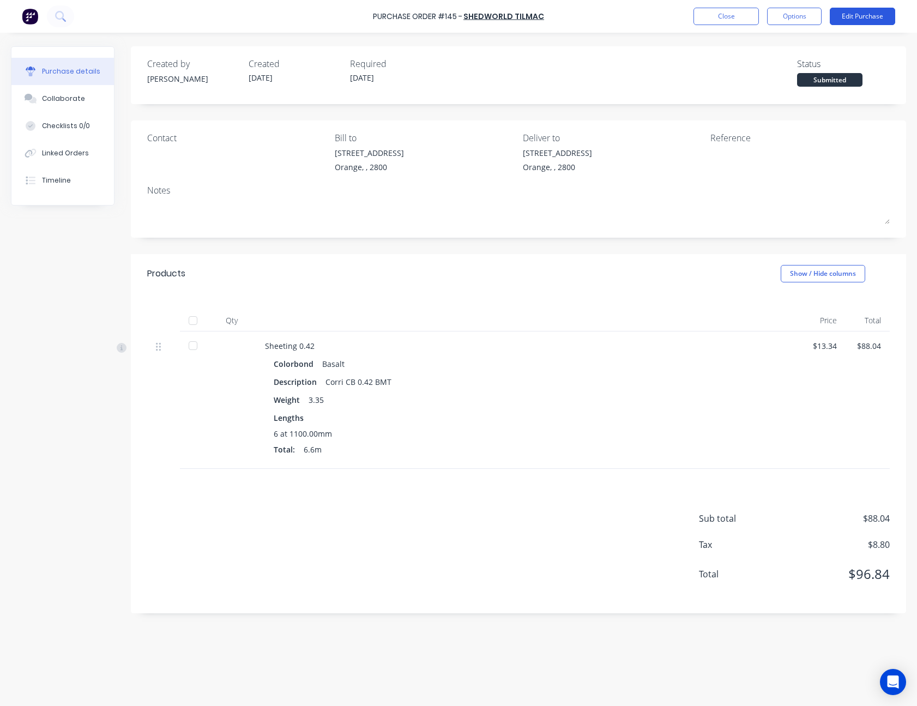
click at [875, 15] on button "Edit Purchase" at bounding box center [862, 16] width 65 height 17
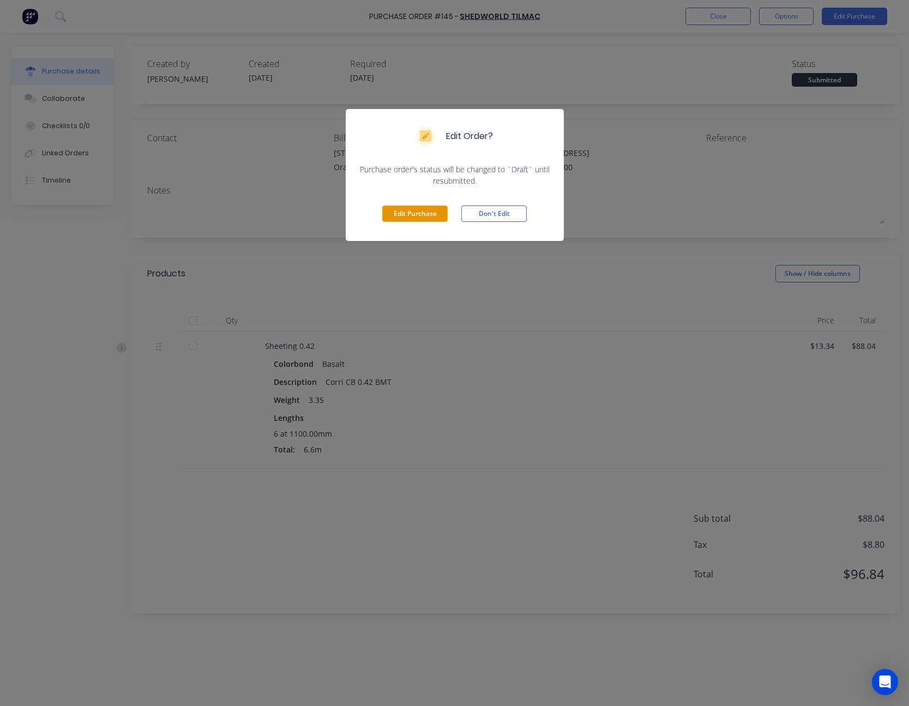
click at [428, 214] on button "Edit Purchase" at bounding box center [414, 214] width 65 height 16
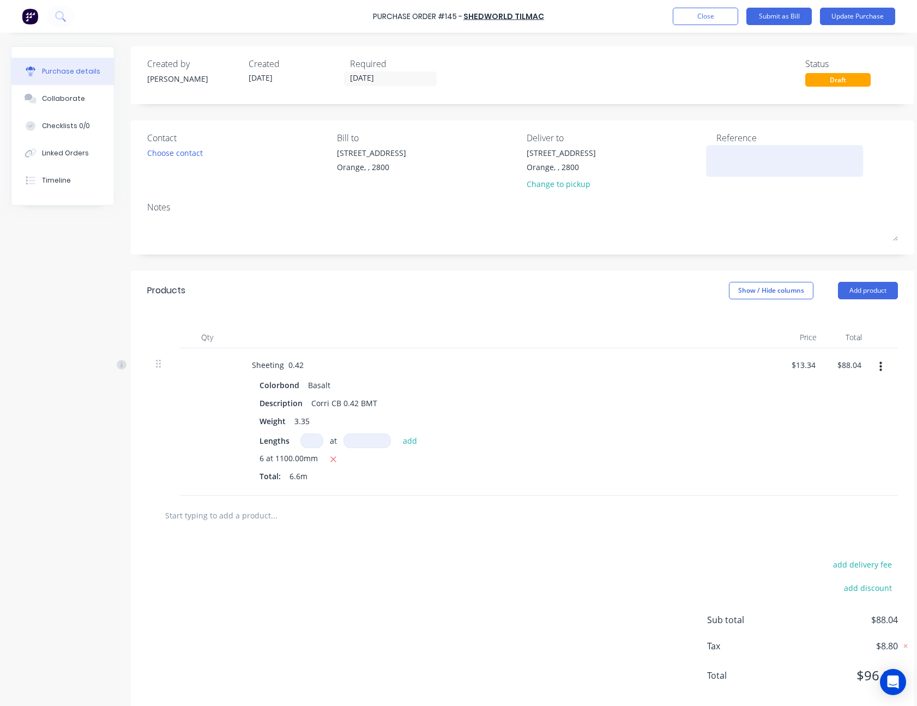
click at [731, 150] on textarea at bounding box center [784, 159] width 136 height 25
type textarea "M50493 - Sted"
type textarea "x"
type textarea "M50493 - Stedm"
type textarea "x"
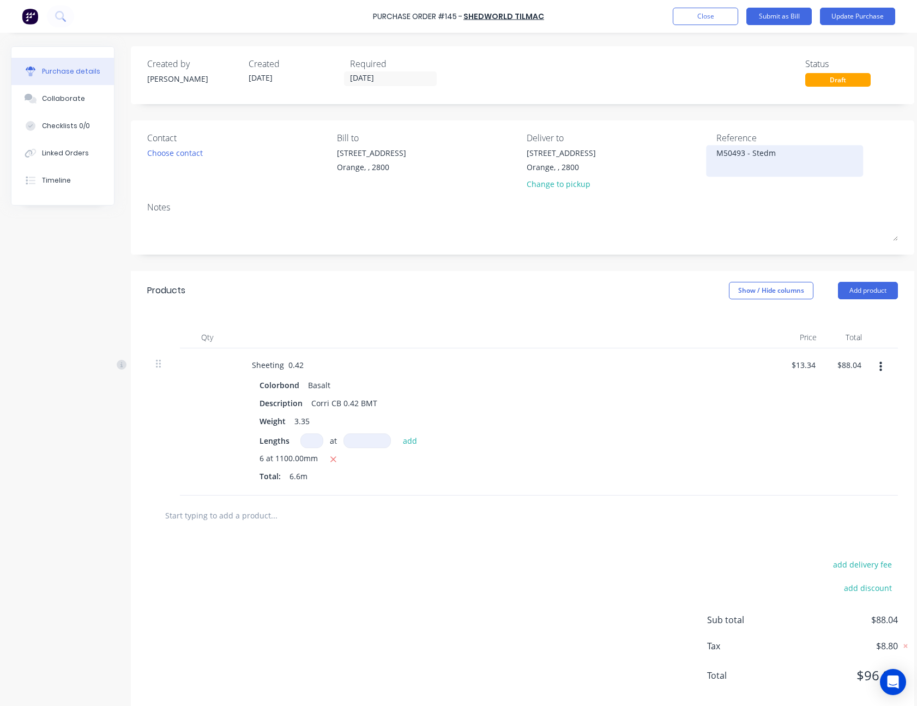
type textarea "M50493 - Stedma"
type textarea "x"
type textarea "M50493 - [PERSON_NAME]"
type textarea "x"
type textarea "M50493 - [PERSON_NAME]"
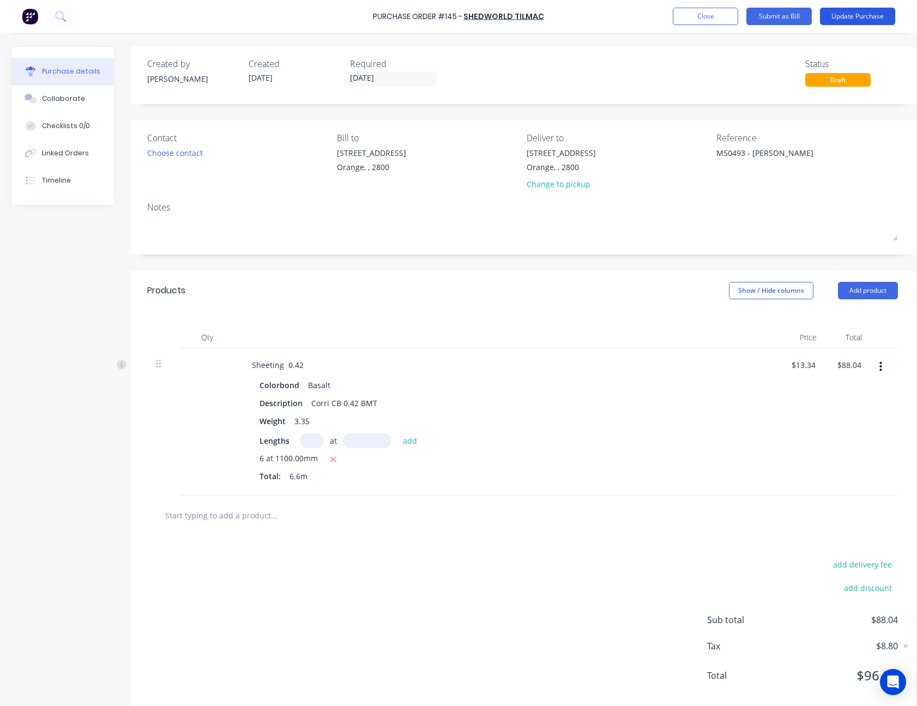
click at [856, 15] on button "Update Purchase" at bounding box center [857, 16] width 75 height 17
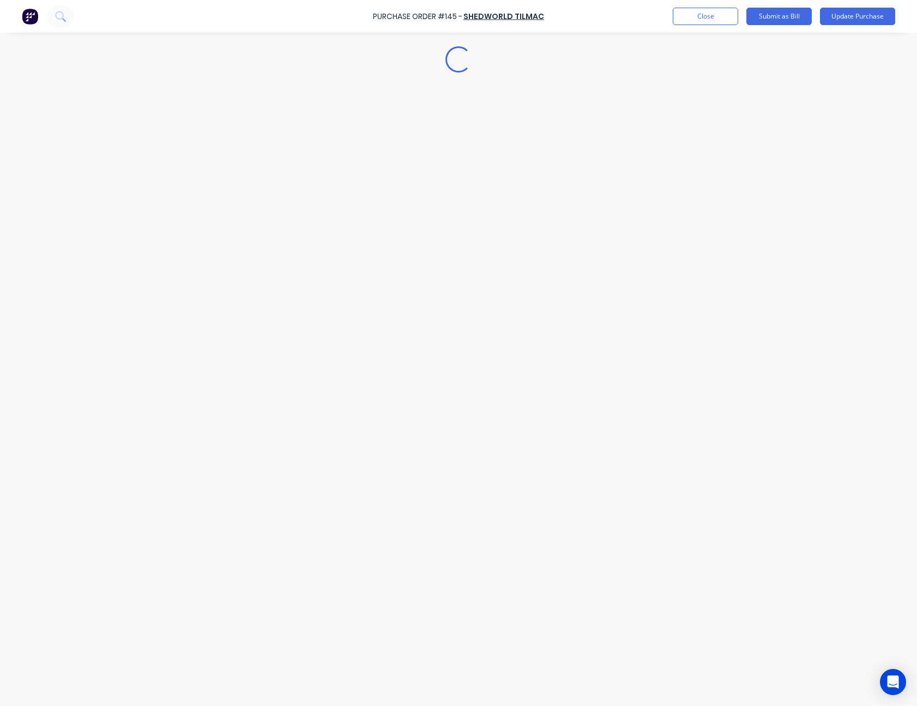
type textarea "x"
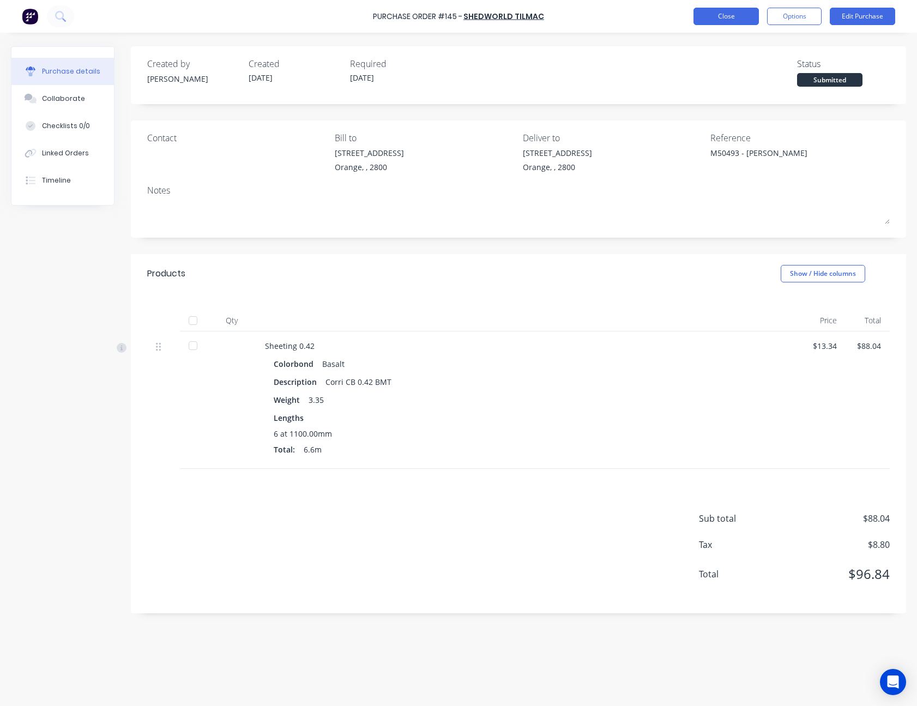
click at [727, 13] on button "Close" at bounding box center [725, 16] width 65 height 17
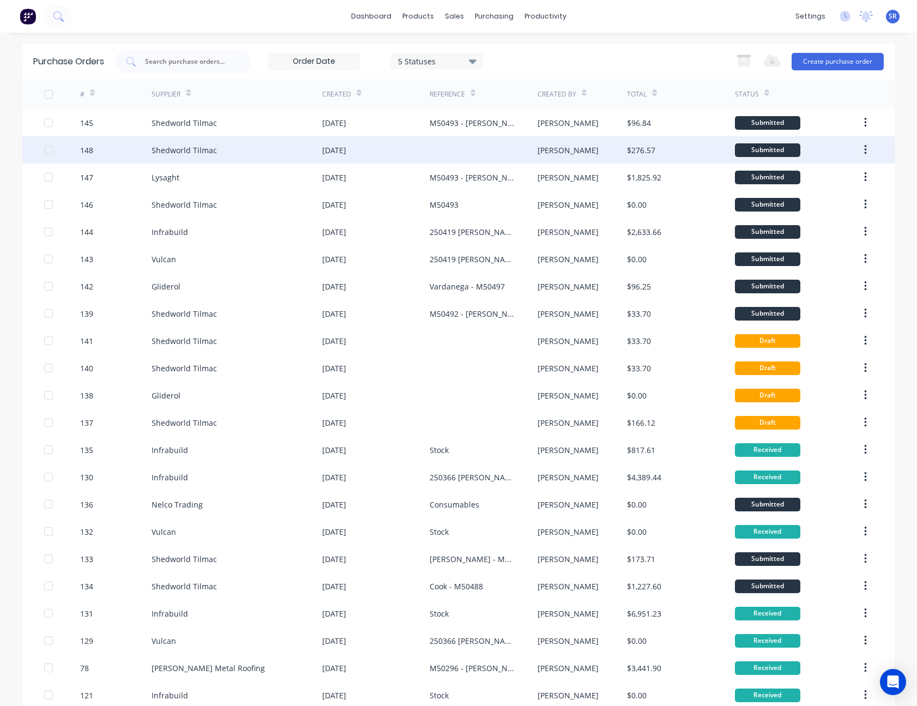
click at [532, 143] on div at bounding box center [483, 149] width 107 height 27
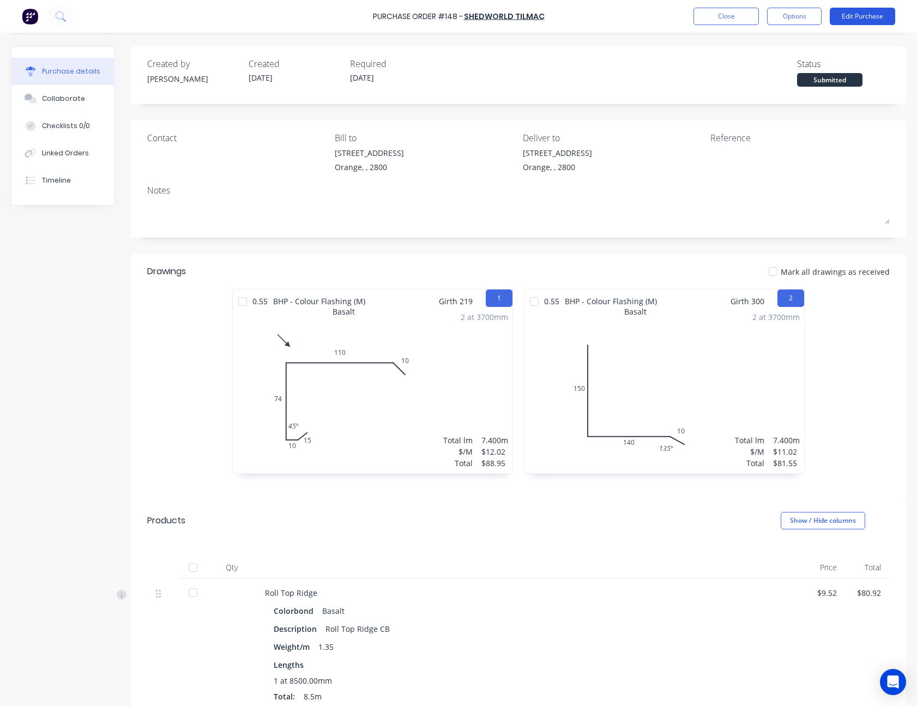
click at [862, 14] on button "Edit Purchase" at bounding box center [862, 16] width 65 height 17
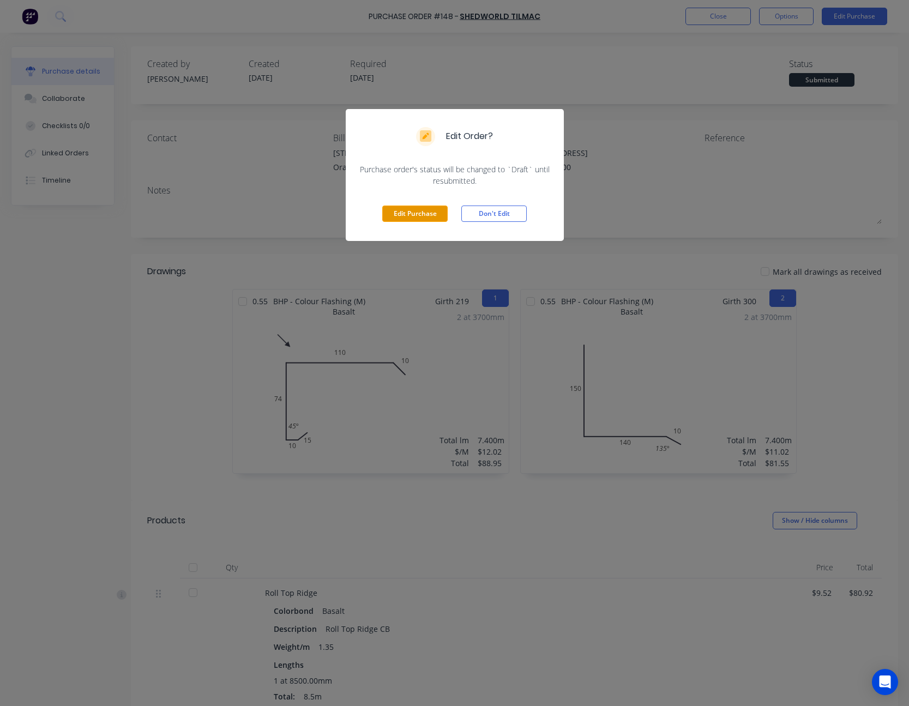
click at [421, 219] on button "Edit Purchase" at bounding box center [414, 214] width 65 height 16
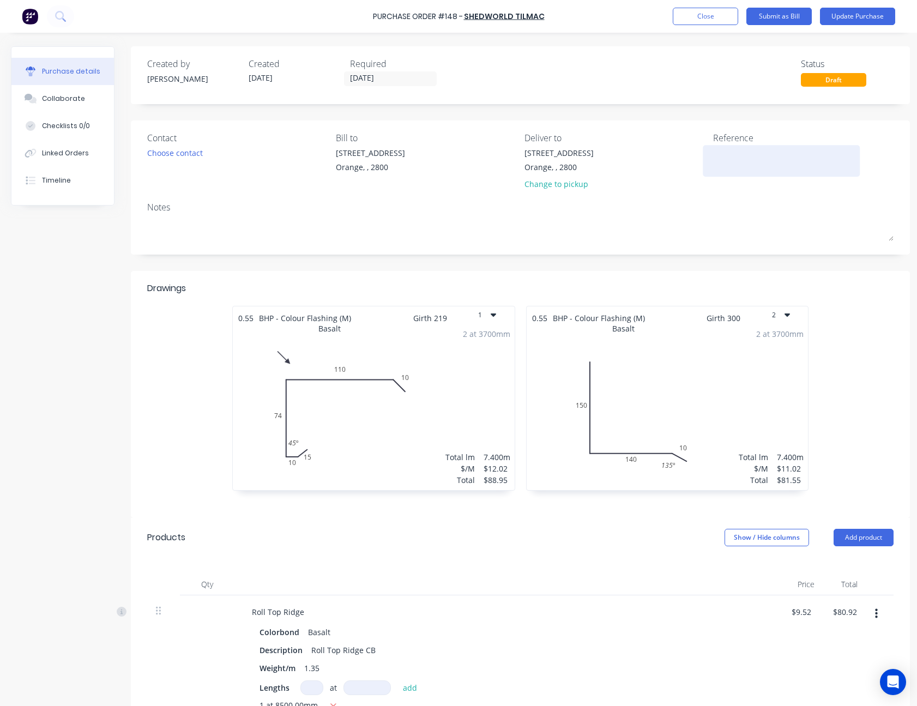
click at [723, 154] on textarea at bounding box center [781, 159] width 136 height 25
type textarea "M50493 - S"
type textarea "x"
type textarea "M50493 - St"
type textarea "x"
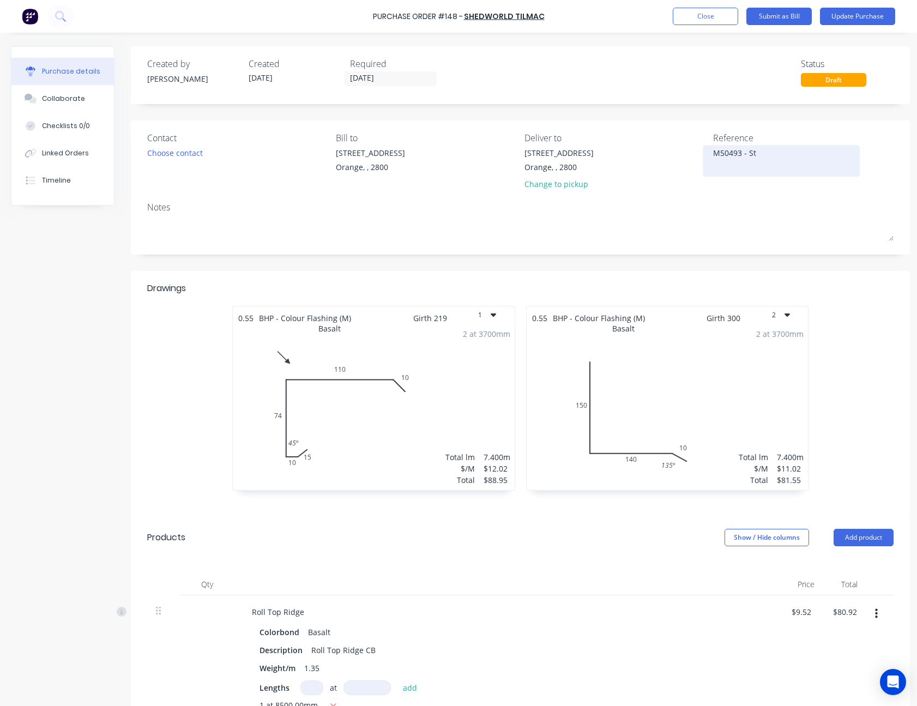
type textarea "M50493 - Ste"
type textarea "x"
type textarea "M50493 - Sted"
type textarea "x"
type textarea "M50493 - Stedm"
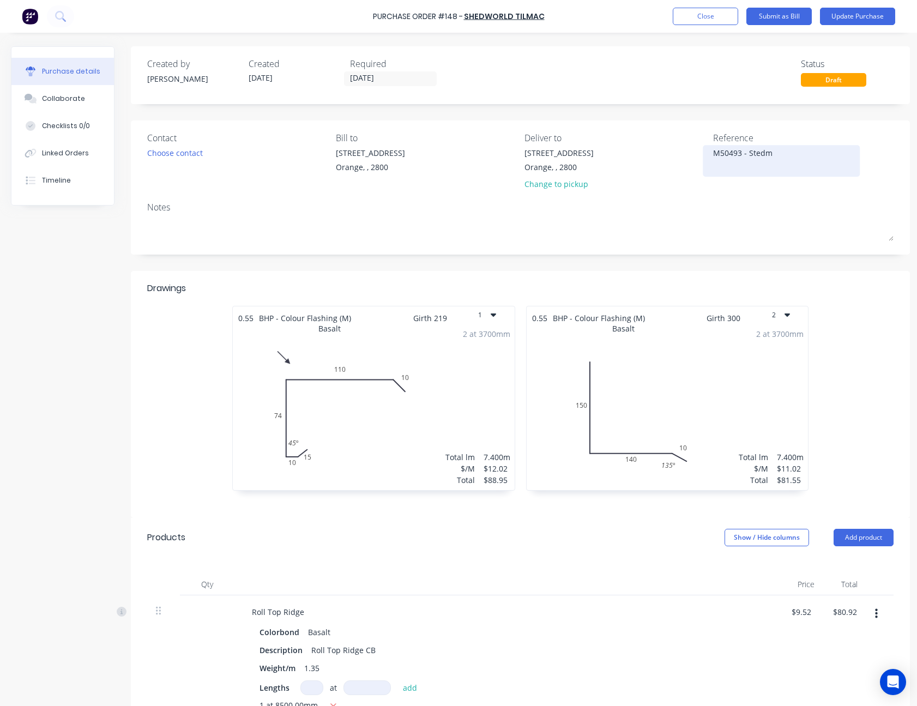
type textarea "x"
type textarea "M50493 - Stedma"
type textarea "x"
type textarea "M50493 - Stedman"
type textarea "x"
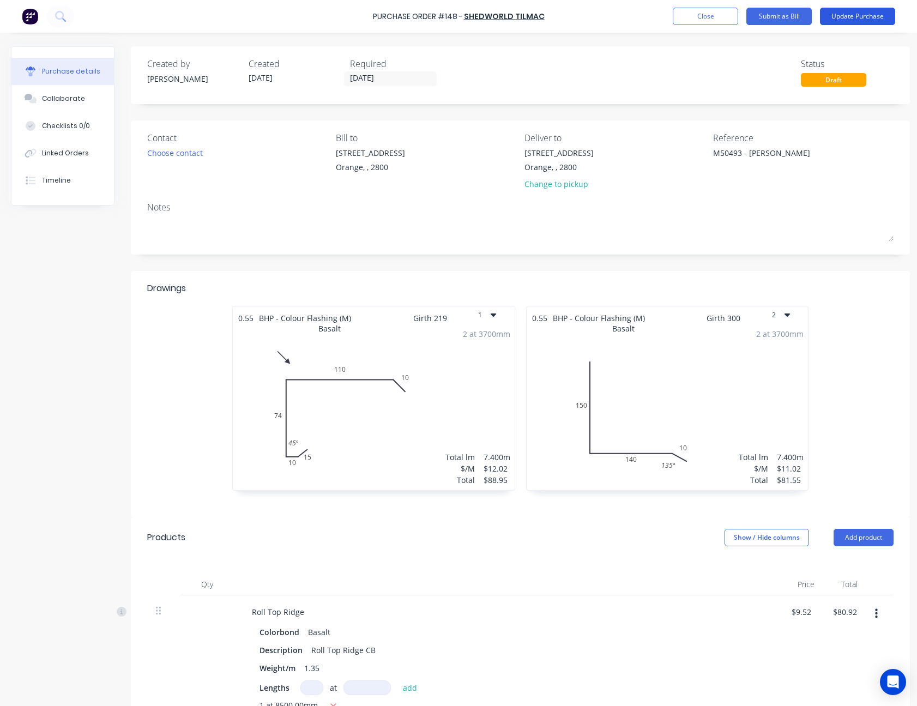
type textarea "M50493 - Stedman"
click at [846, 23] on button "Update Purchase" at bounding box center [857, 16] width 75 height 17
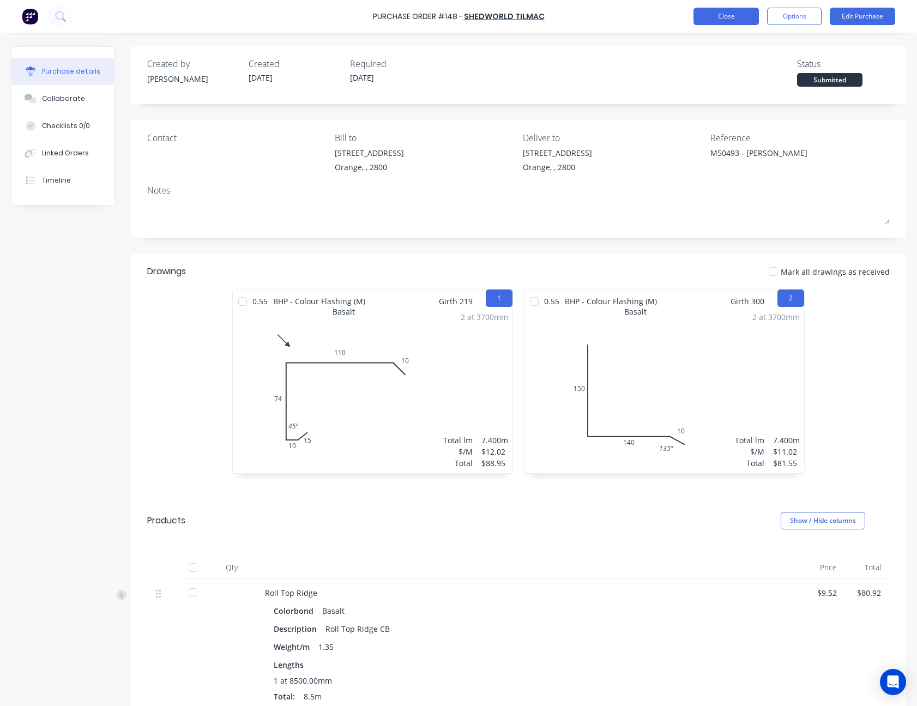
click at [737, 13] on button "Close" at bounding box center [725, 16] width 65 height 17
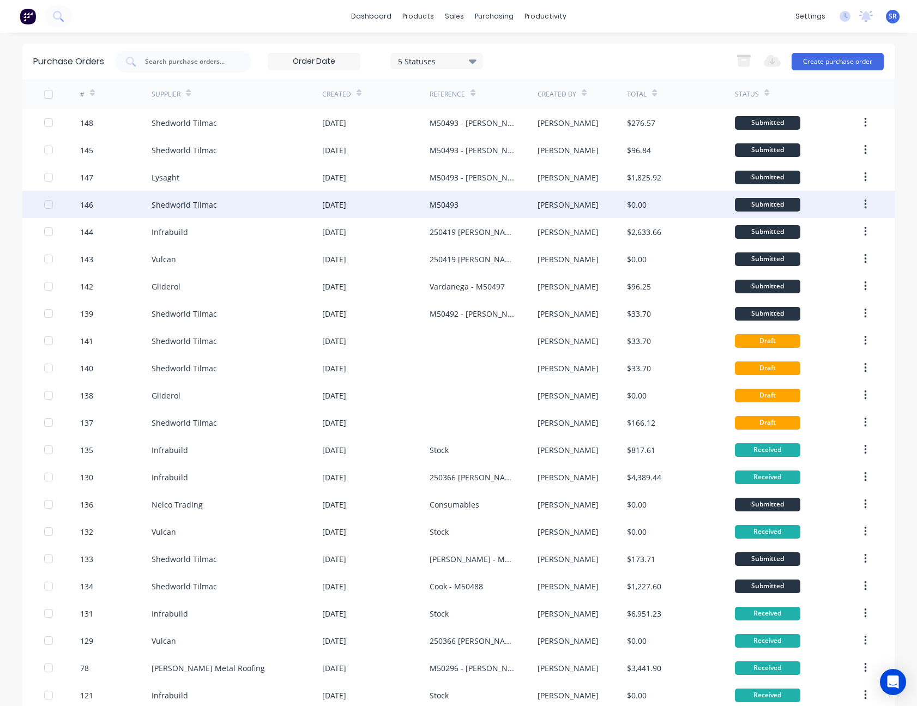
click at [493, 209] on div "M50493" at bounding box center [483, 204] width 107 height 27
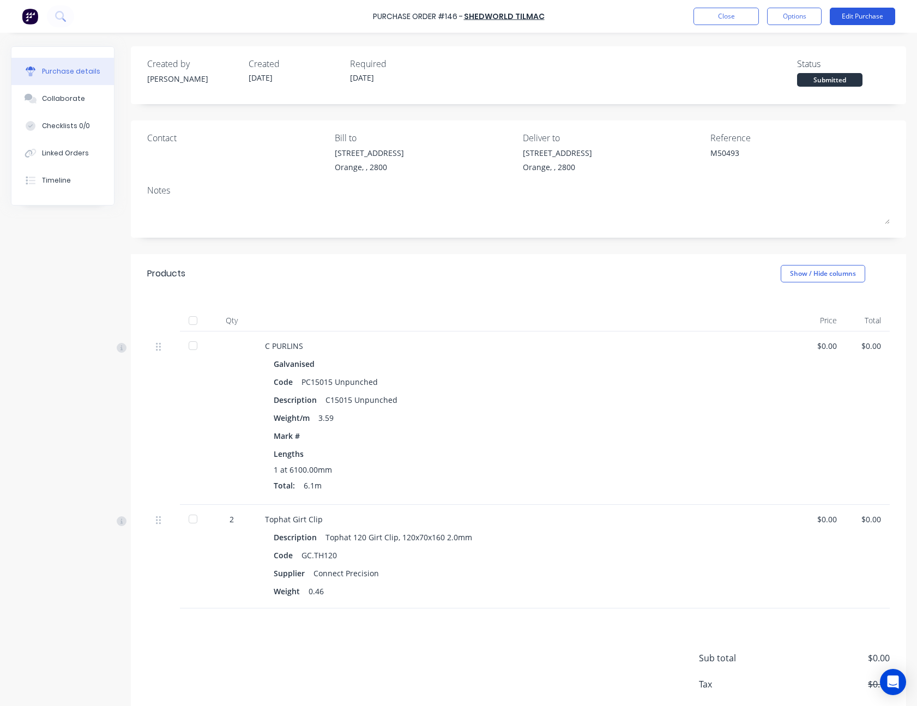
click at [859, 20] on button "Edit Purchase" at bounding box center [862, 16] width 65 height 17
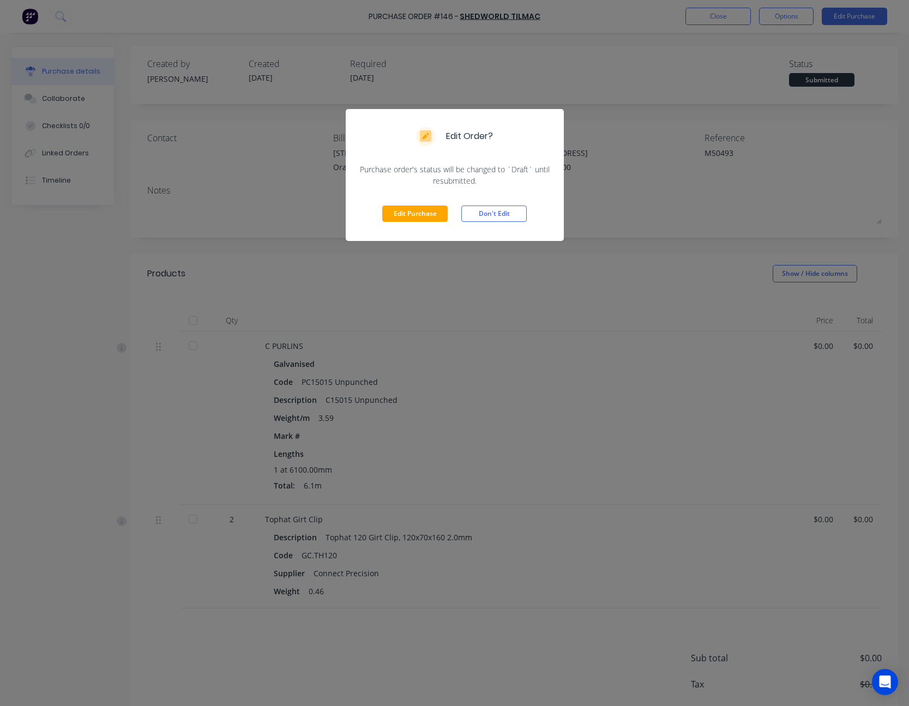
drag, startPoint x: 425, startPoint y: 215, endPoint x: 457, endPoint y: 214, distance: 32.7
click at [425, 215] on button "Edit Purchase" at bounding box center [414, 214] width 65 height 16
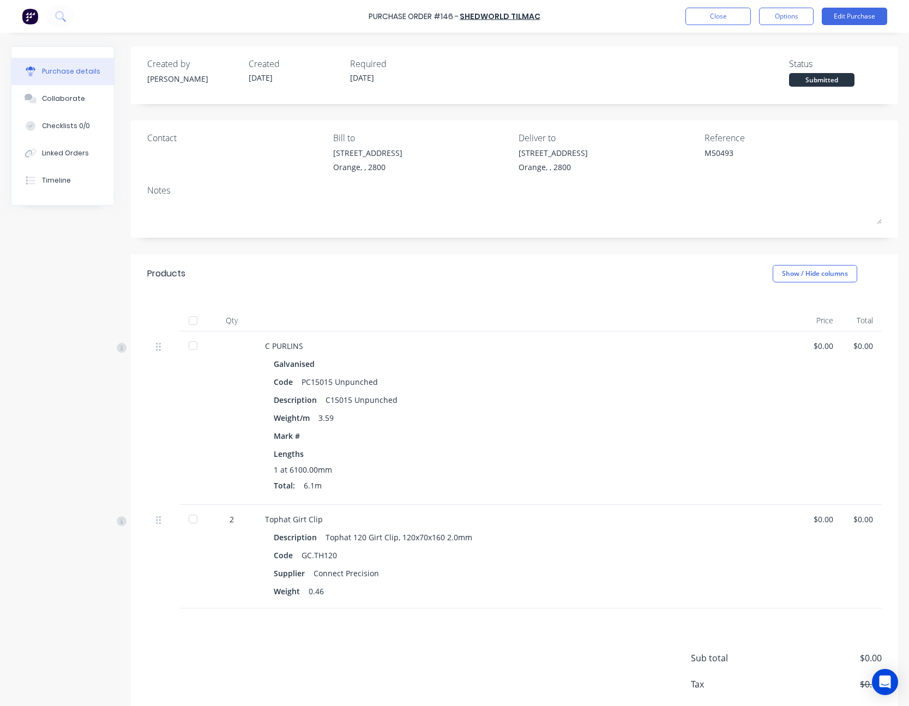
type textarea "x"
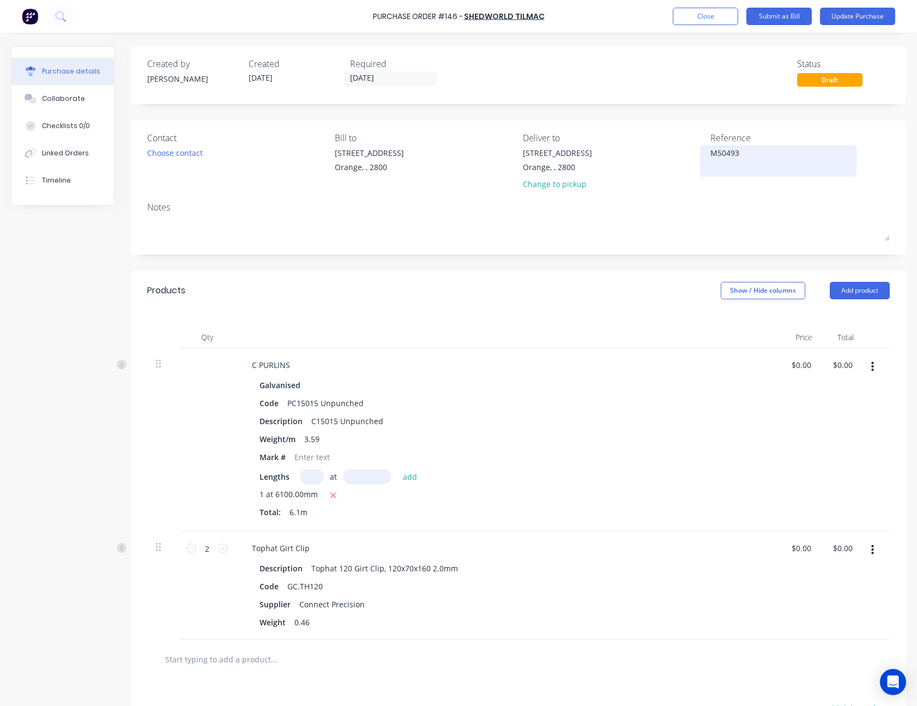
click at [748, 153] on textarea "M50493" at bounding box center [778, 159] width 136 height 25
type textarea "M50493 - Stedmn"
type textarea "x"
type textarea "M50493 - Stedmna"
type textarea "x"
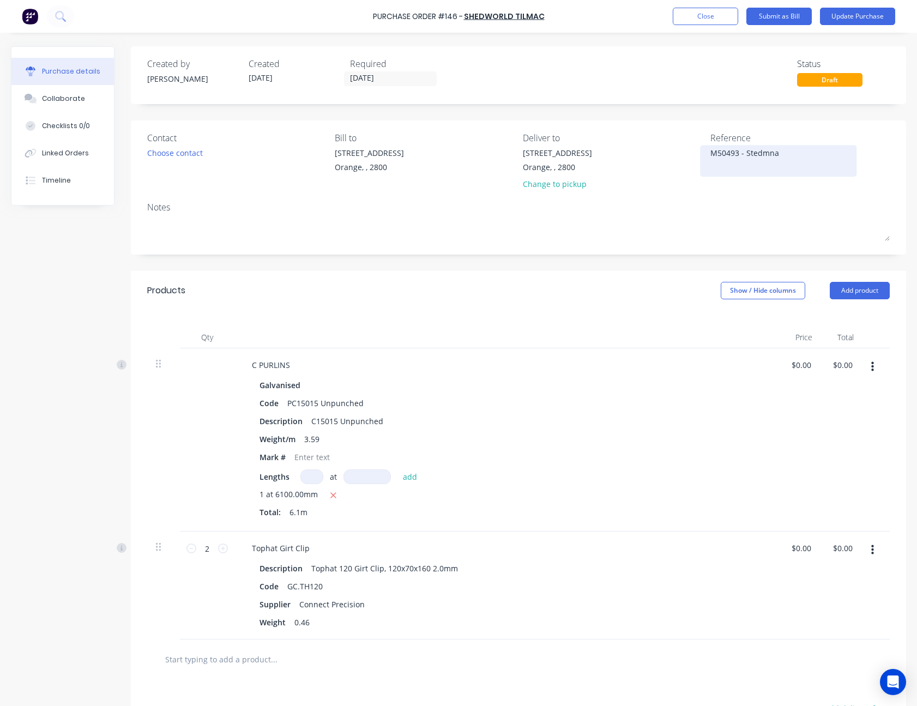
type textarea "M50493 - Stedmn"
type textarea "x"
type textarea "M50493 - Stedmna"
type textarea "x"
type textarea "M50493 - Stedmn"
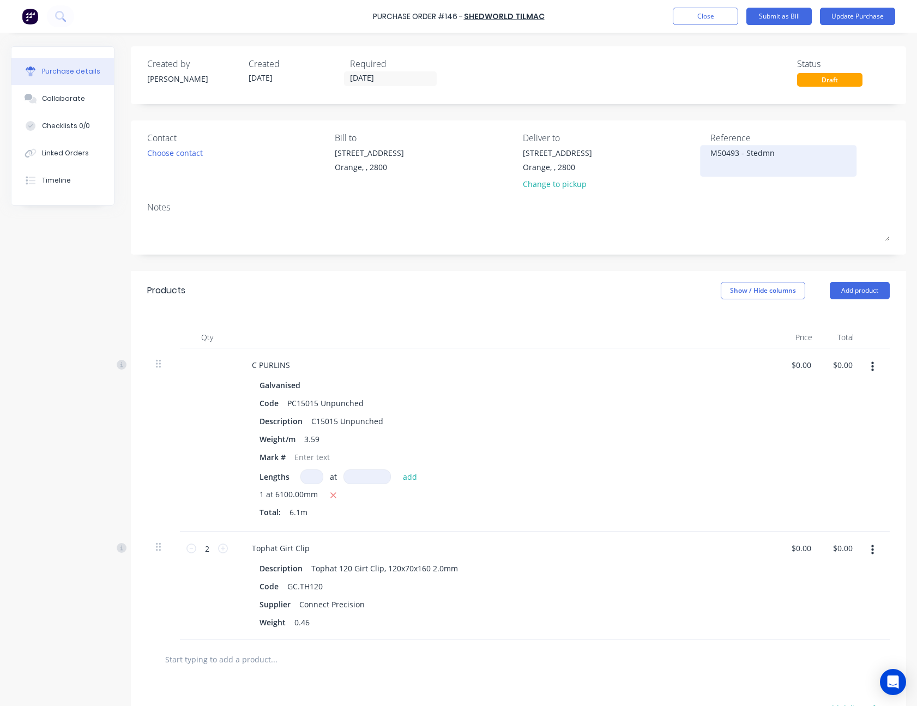
type textarea "x"
type textarea "M50493 - Stedmna"
type textarea "x"
type textarea "M50493 - Stedmn"
type textarea "x"
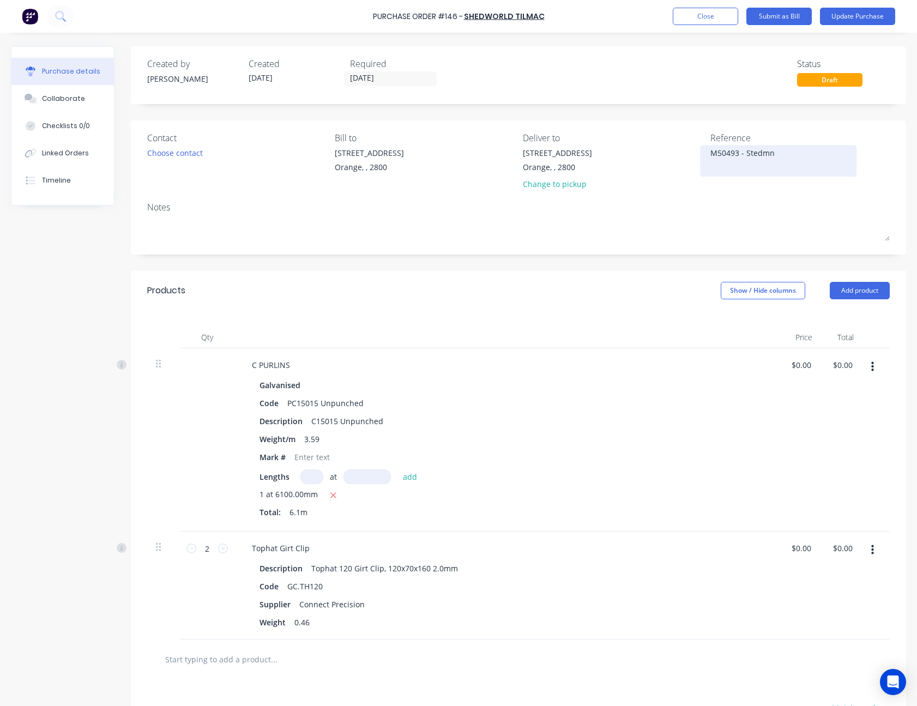
type textarea "M50493 - Stedm"
type textarea "x"
type textarea "M50493 - Stedma"
type textarea "x"
type textarea "M50493 - Stedman"
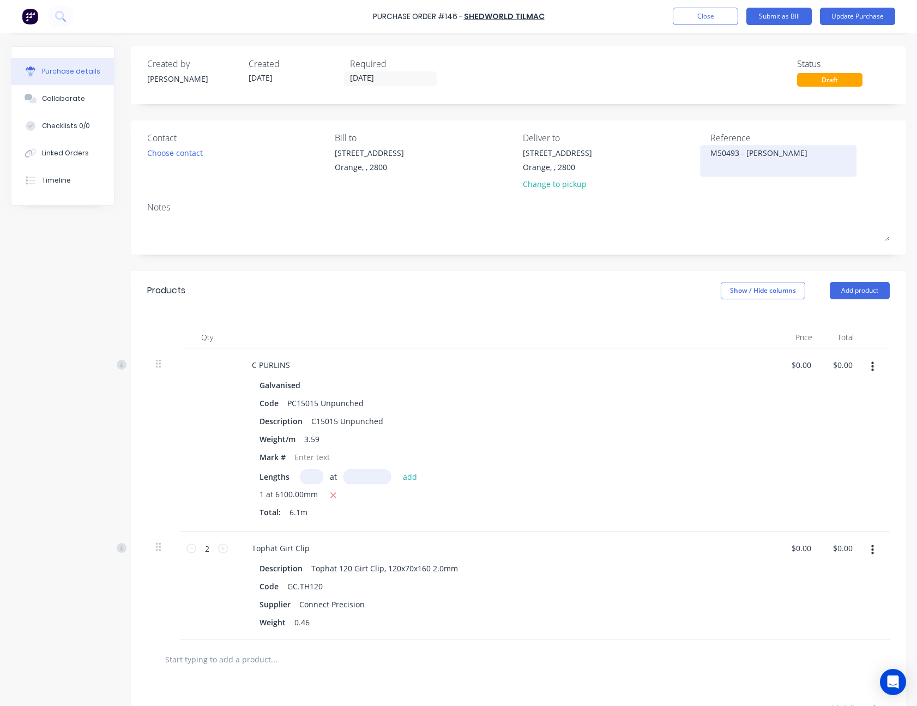
type textarea "x"
type textarea "M50493 - Stedman"
click at [799, 120] on div "Created by Sam Created 03/09/25 Required 02/09/25 Status Draft Contact Choose c…" at bounding box center [518, 452] width 775 height 812
click at [854, 15] on button "Update Purchase" at bounding box center [857, 16] width 75 height 17
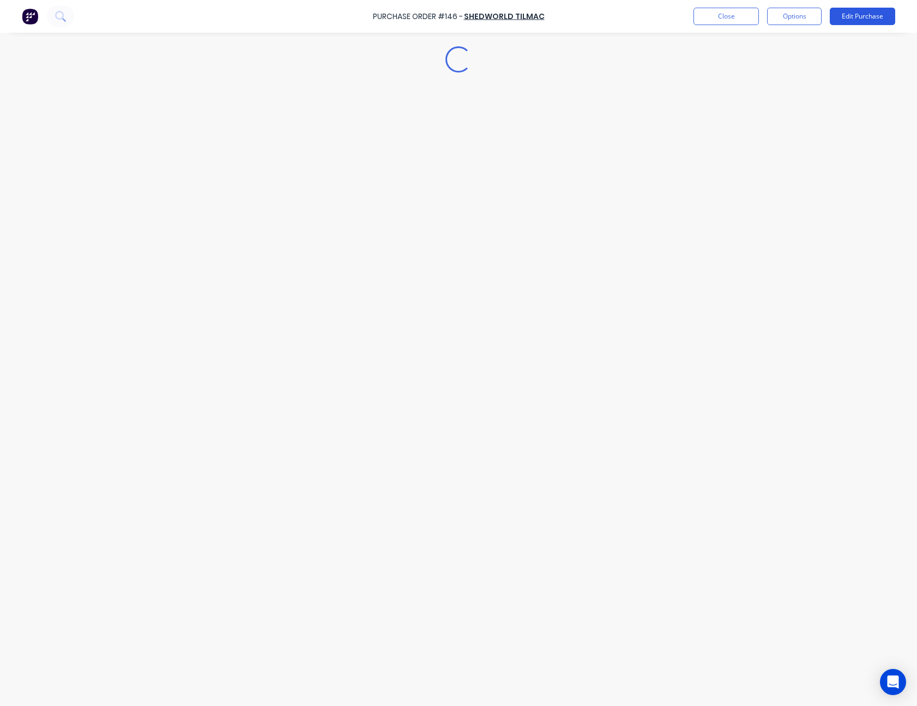
type textarea "x"
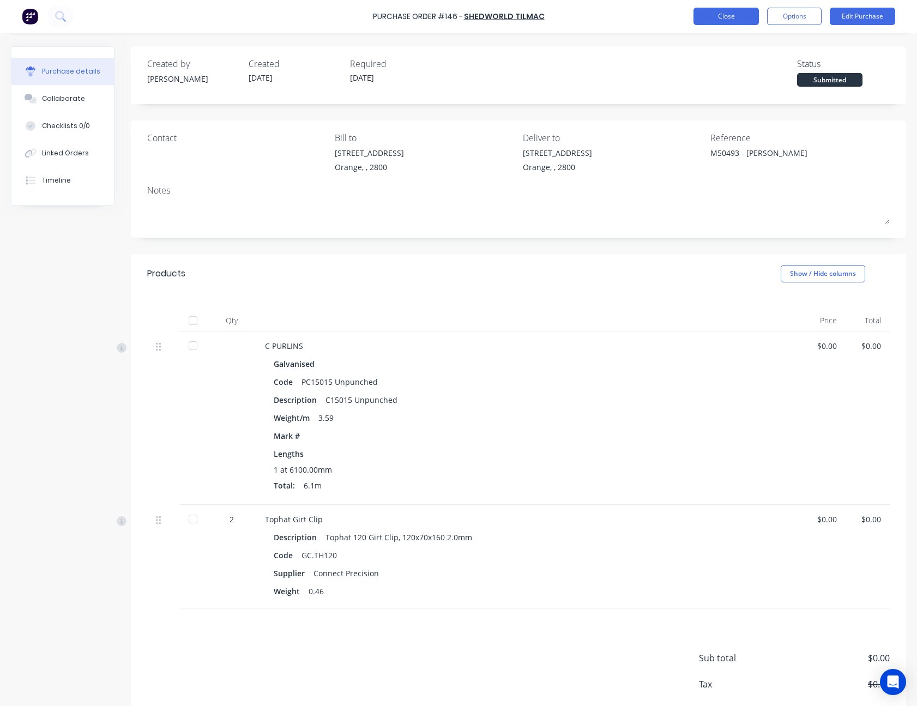
click at [736, 20] on button "Close" at bounding box center [725, 16] width 65 height 17
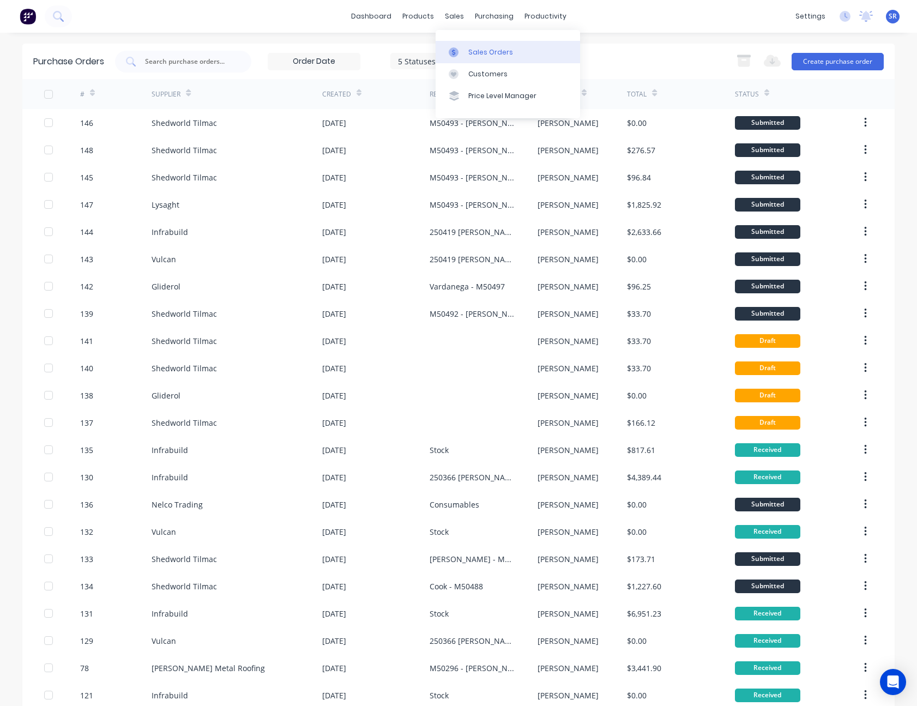
click at [476, 58] on link "Sales Orders" at bounding box center [508, 52] width 144 height 22
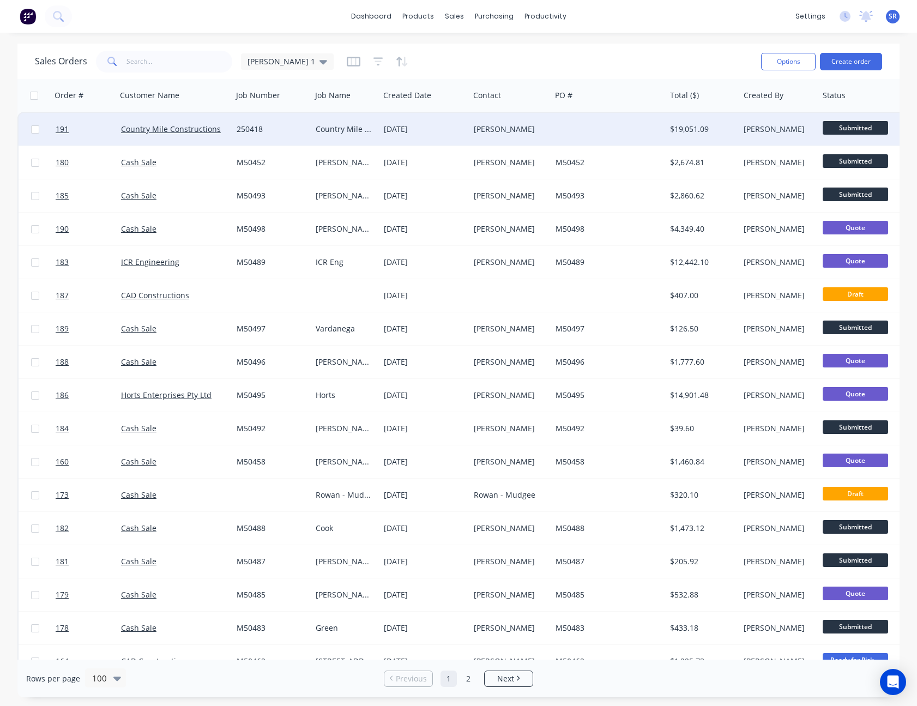
click at [493, 129] on div "[PERSON_NAME]" at bounding box center [508, 129] width 69 height 11
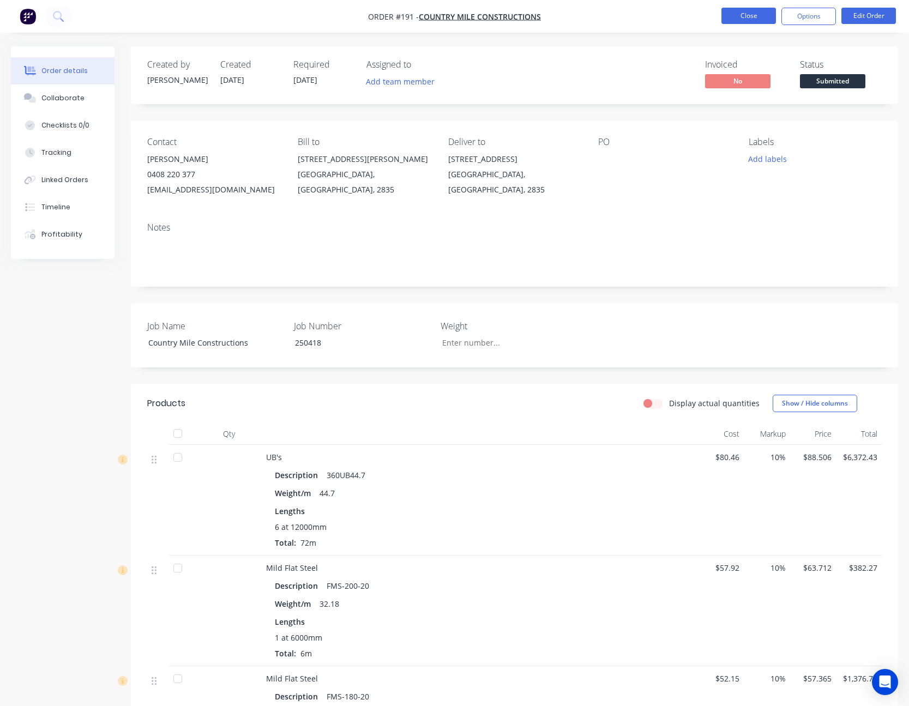
click at [730, 16] on button "Close" at bounding box center [748, 16] width 55 height 16
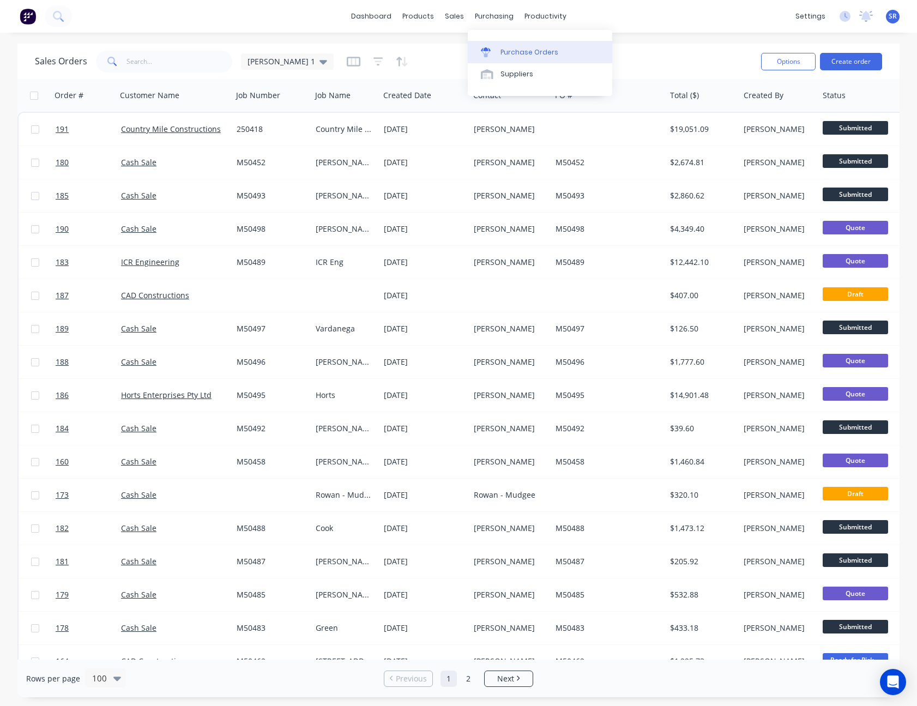
click at [506, 47] on div "Purchase Orders" at bounding box center [529, 52] width 58 height 10
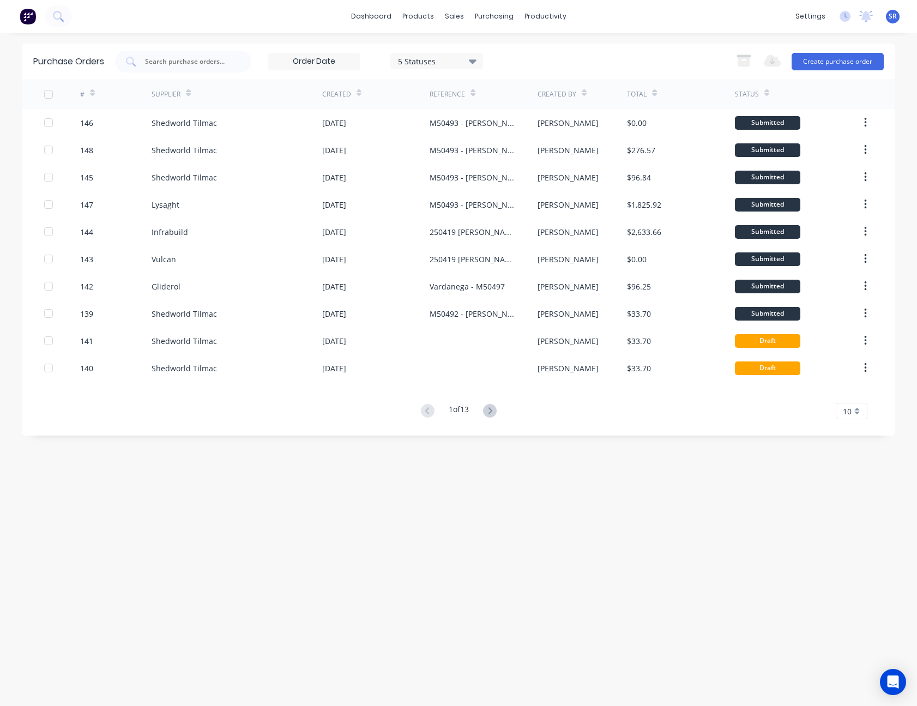
click at [851, 407] on div "10" at bounding box center [852, 411] width 32 height 16
click at [846, 546] on div "35" at bounding box center [851, 546] width 31 height 19
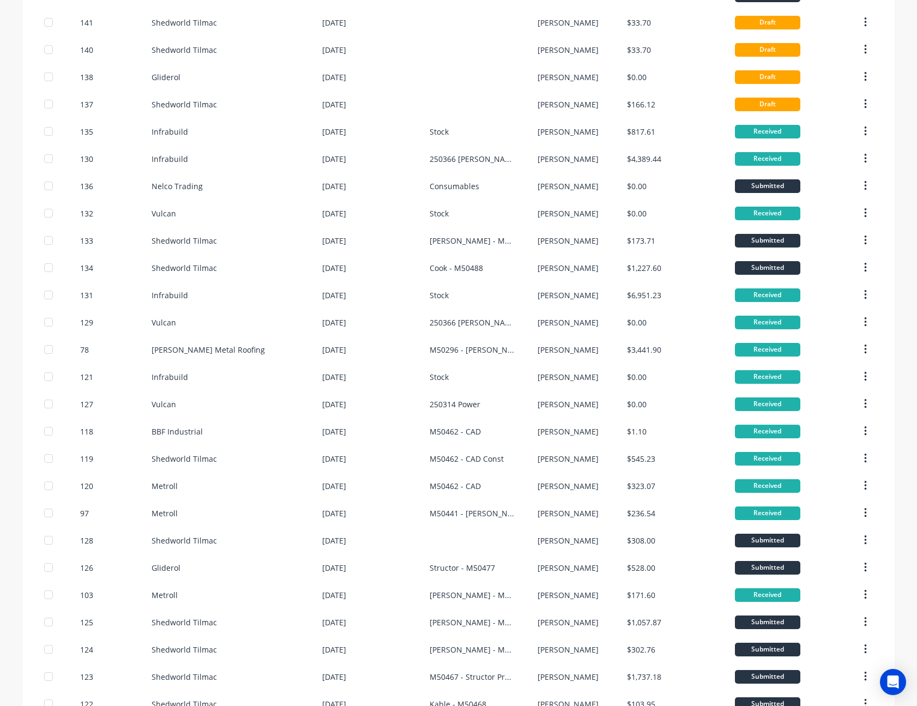
scroll to position [422, 0]
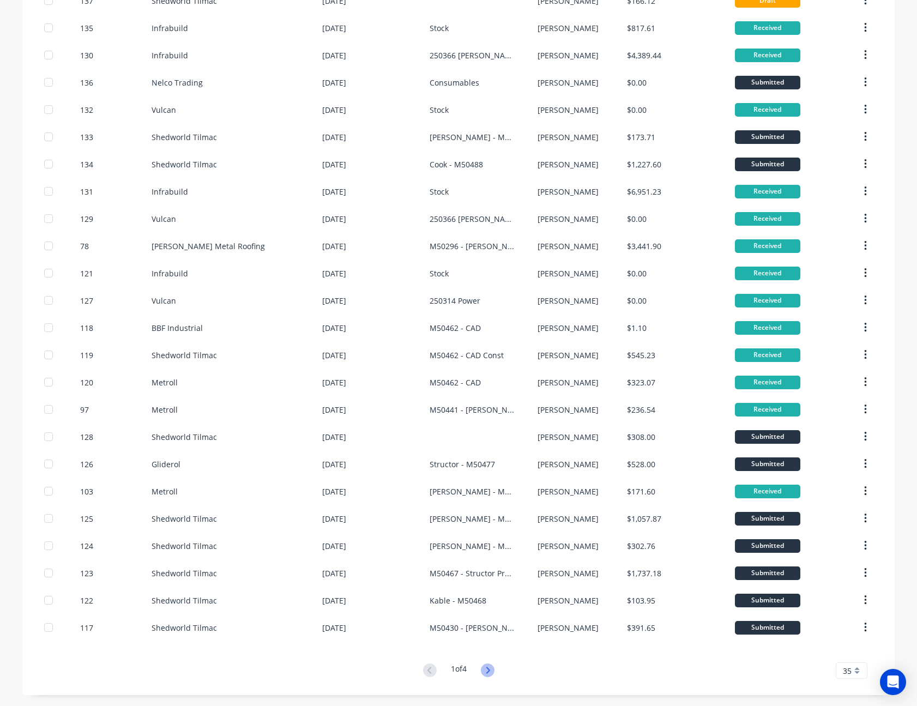
click at [486, 669] on icon at bounding box center [488, 670] width 4 height 7
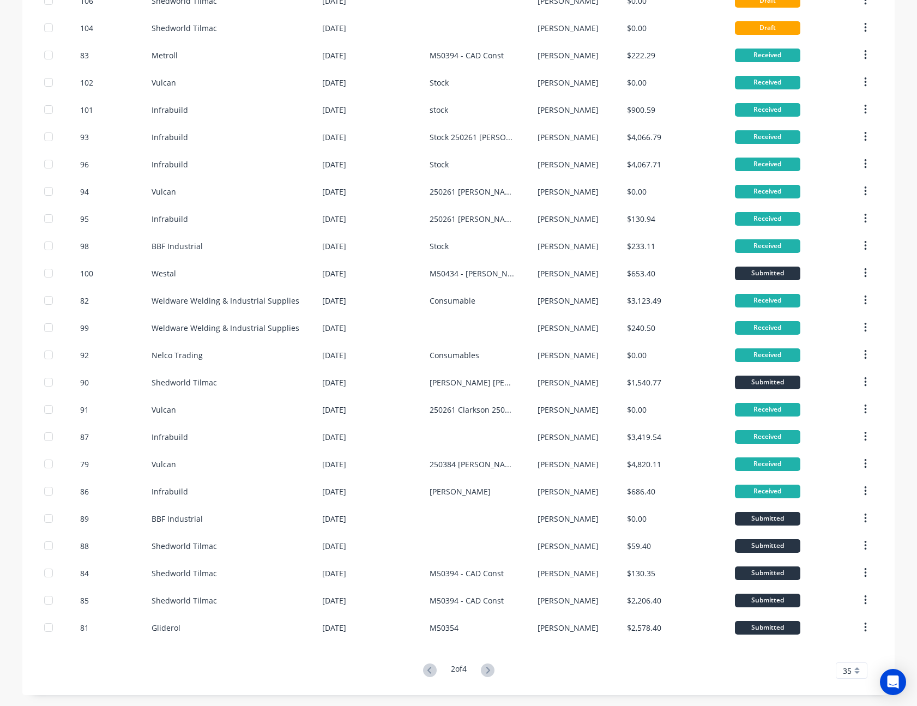
click at [486, 669] on icon at bounding box center [488, 670] width 4 height 7
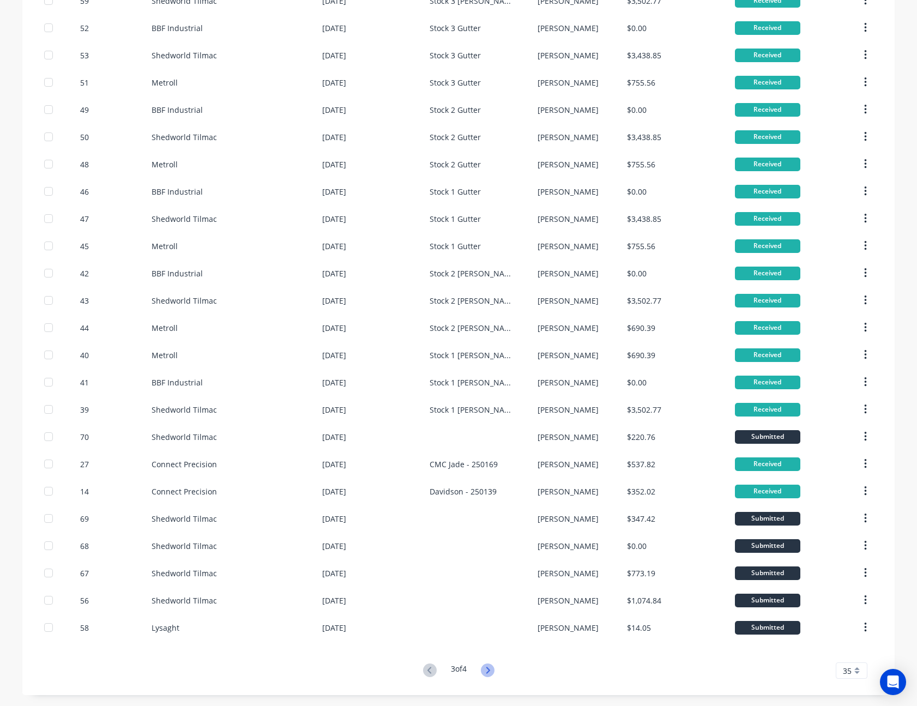
click at [484, 669] on icon at bounding box center [488, 670] width 14 height 14
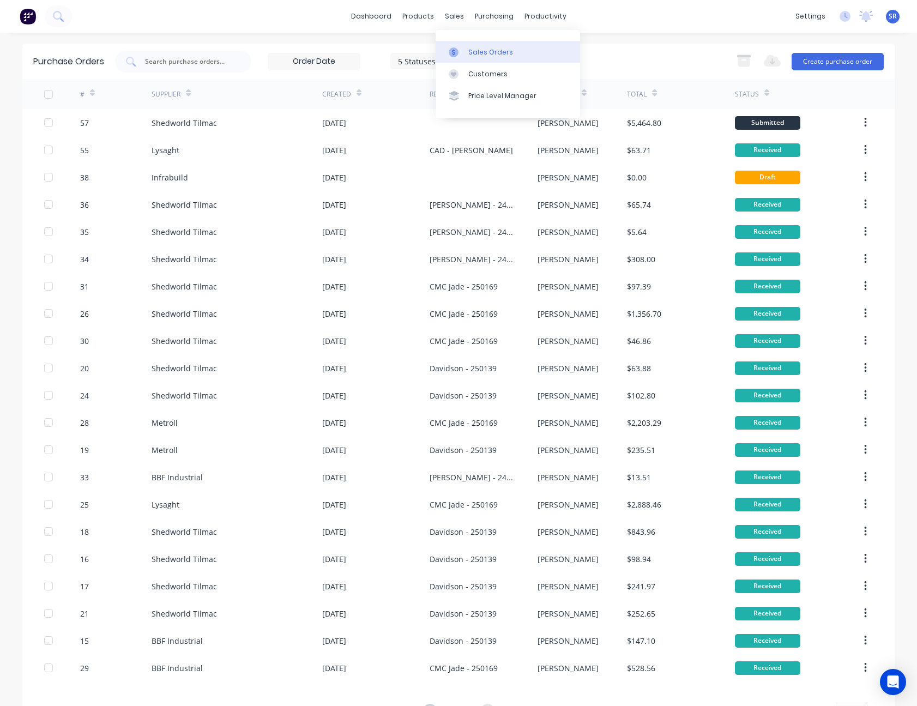
click at [468, 56] on div "Sales Orders" at bounding box center [490, 52] width 45 height 10
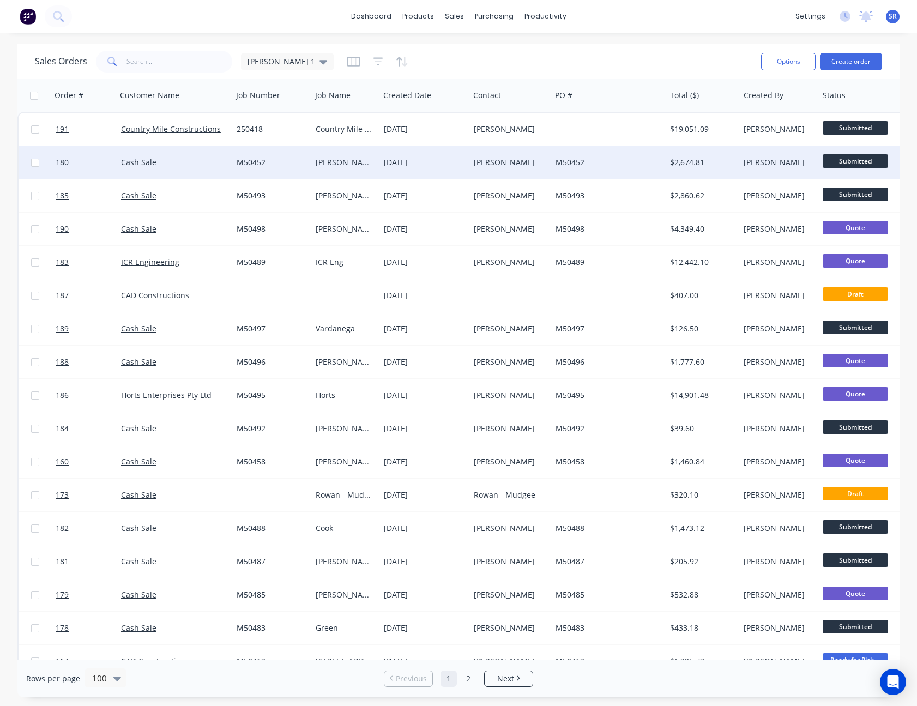
click at [505, 163] on div "Nick Horan" at bounding box center [508, 162] width 69 height 11
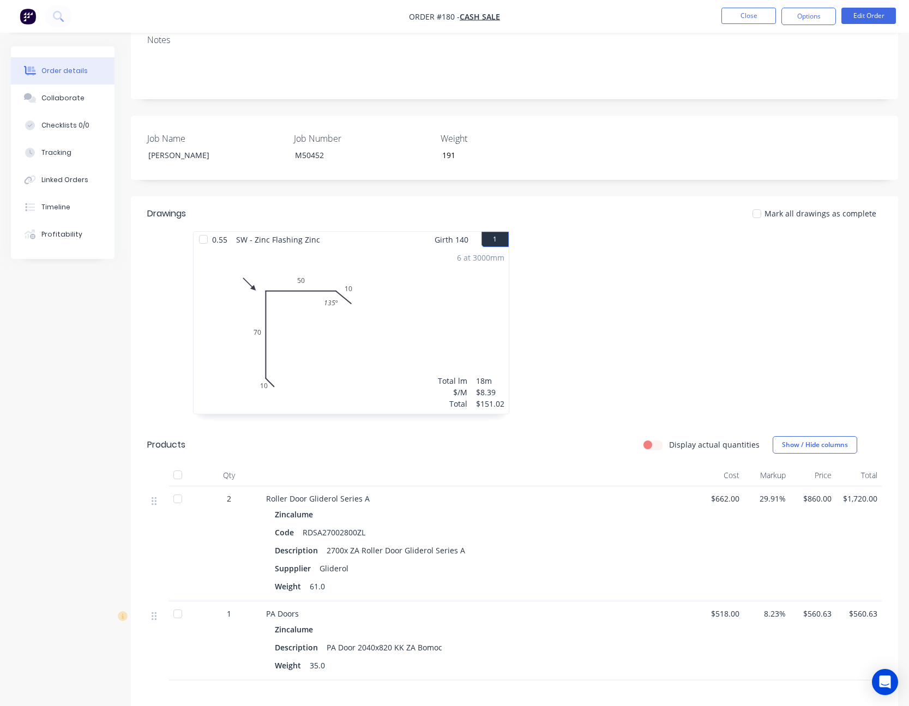
scroll to position [273, 0]
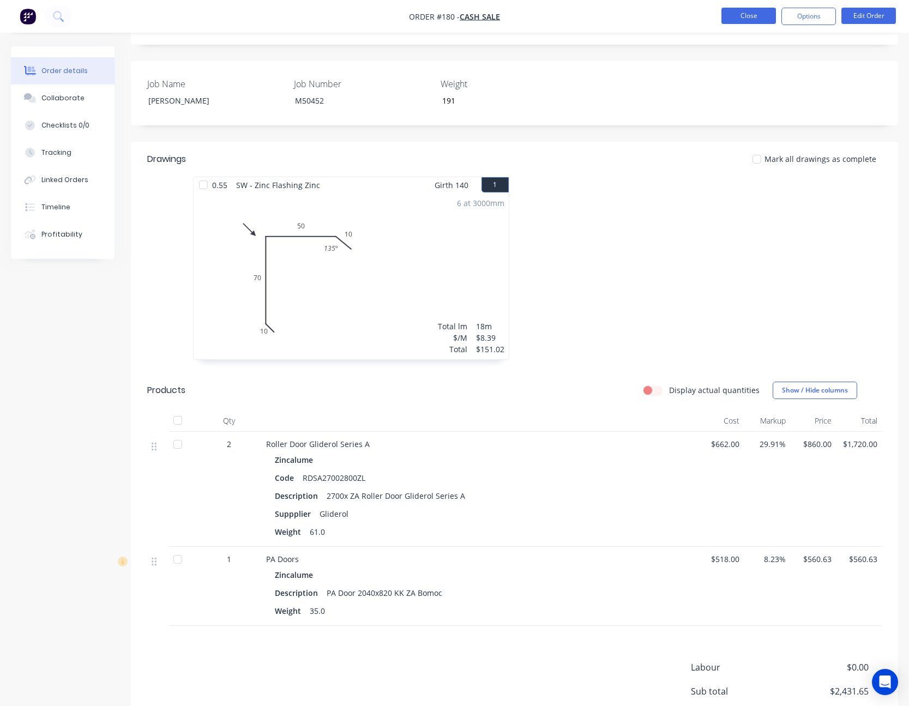
click at [759, 17] on button "Close" at bounding box center [748, 16] width 55 height 16
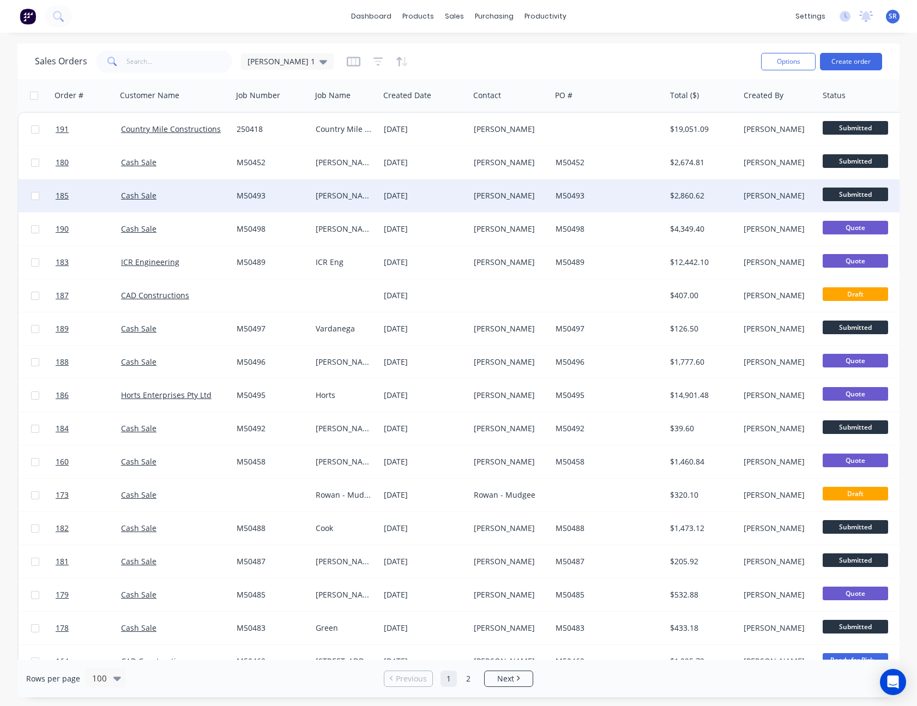
click at [554, 192] on div "M50493" at bounding box center [608, 195] width 114 height 33
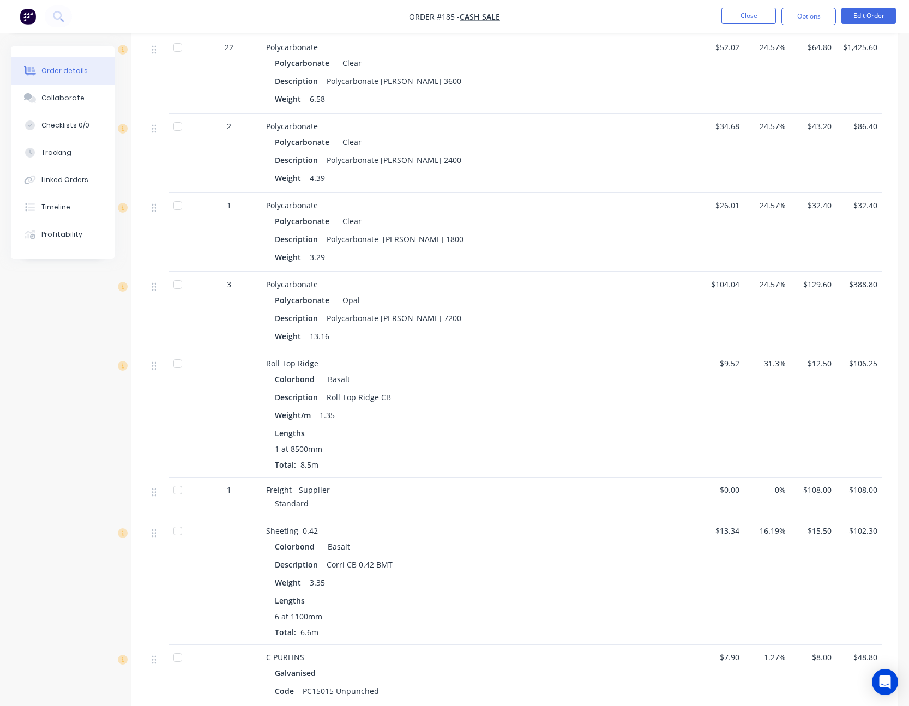
scroll to position [818, 0]
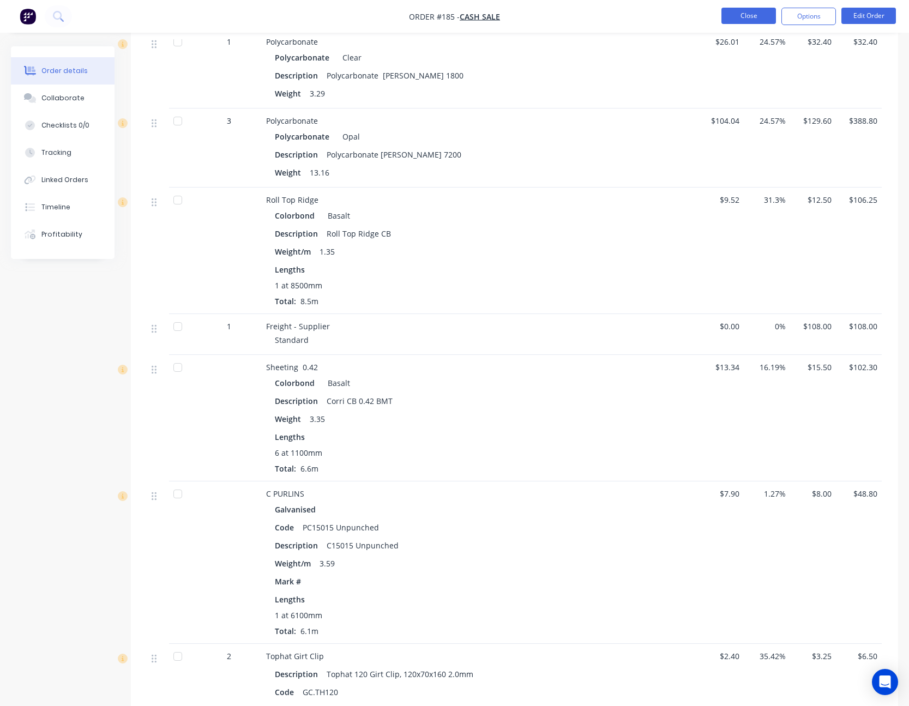
click at [769, 19] on button "Close" at bounding box center [748, 16] width 55 height 16
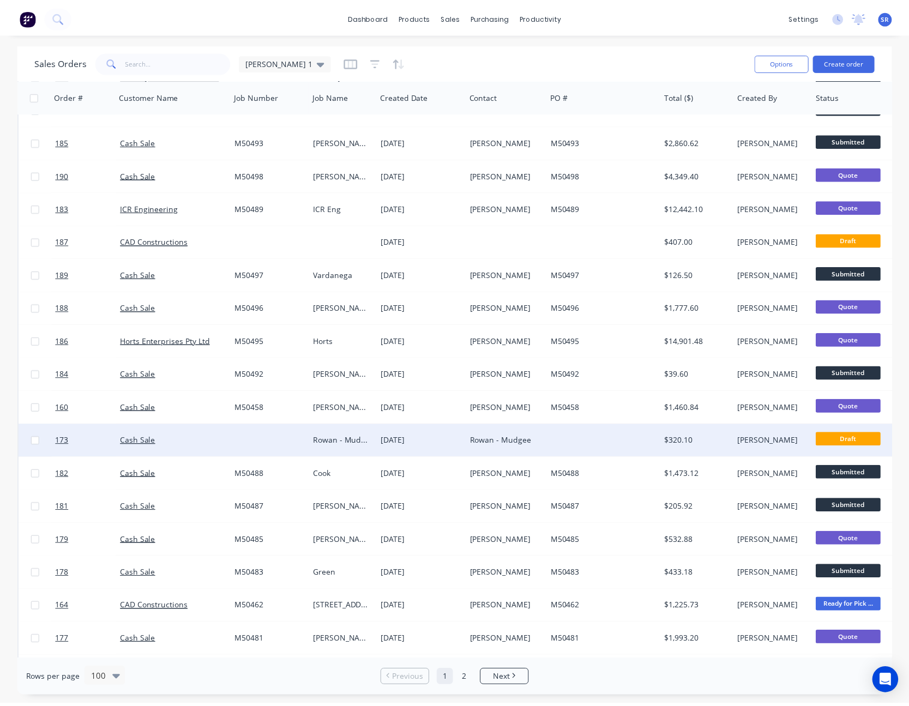
scroll to position [109, 0]
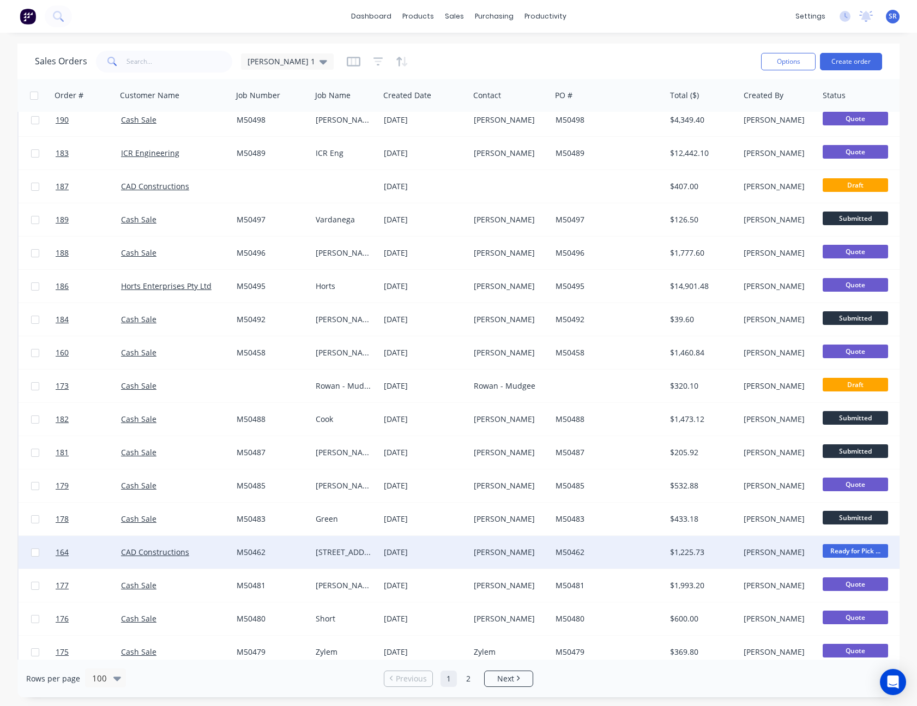
click at [445, 555] on div "19 Aug 2025" at bounding box center [424, 552] width 81 height 11
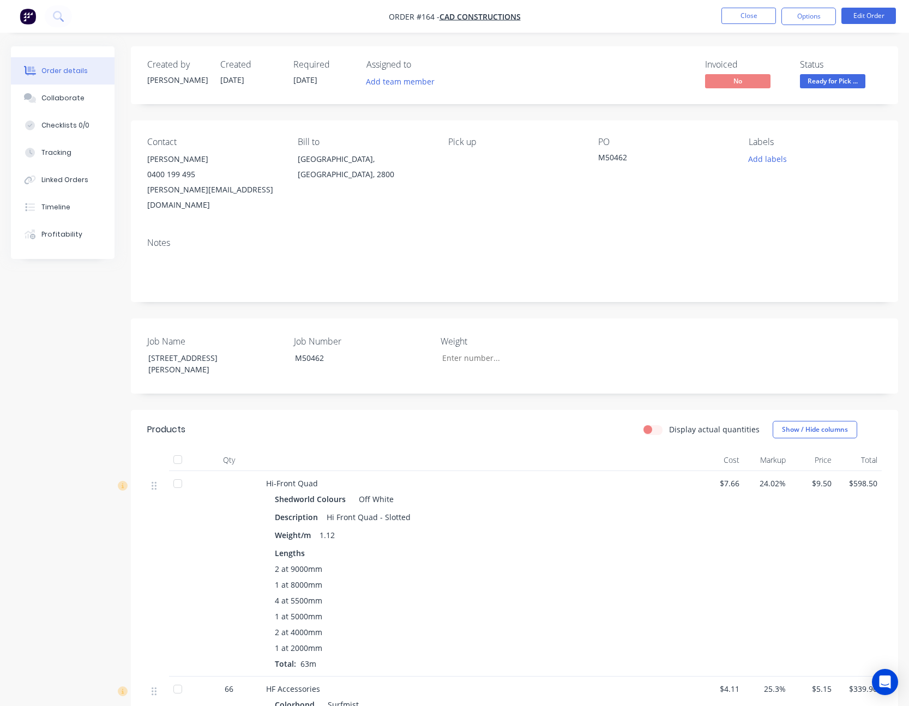
click at [832, 83] on span "Ready for Pick ..." at bounding box center [832, 81] width 65 height 14
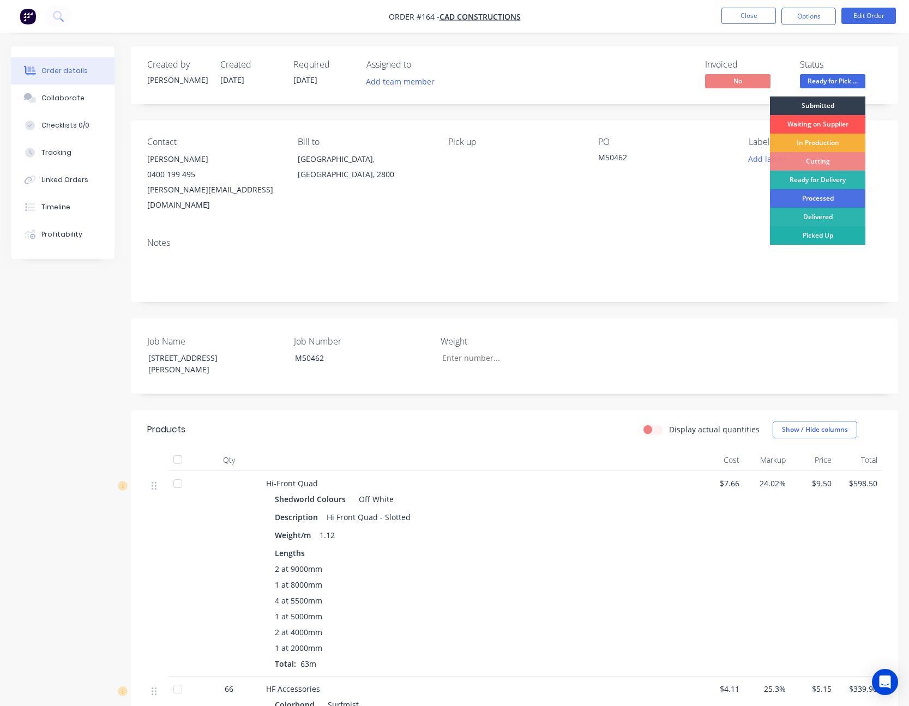
click at [827, 234] on div "Picked Up" at bounding box center [817, 235] width 95 height 19
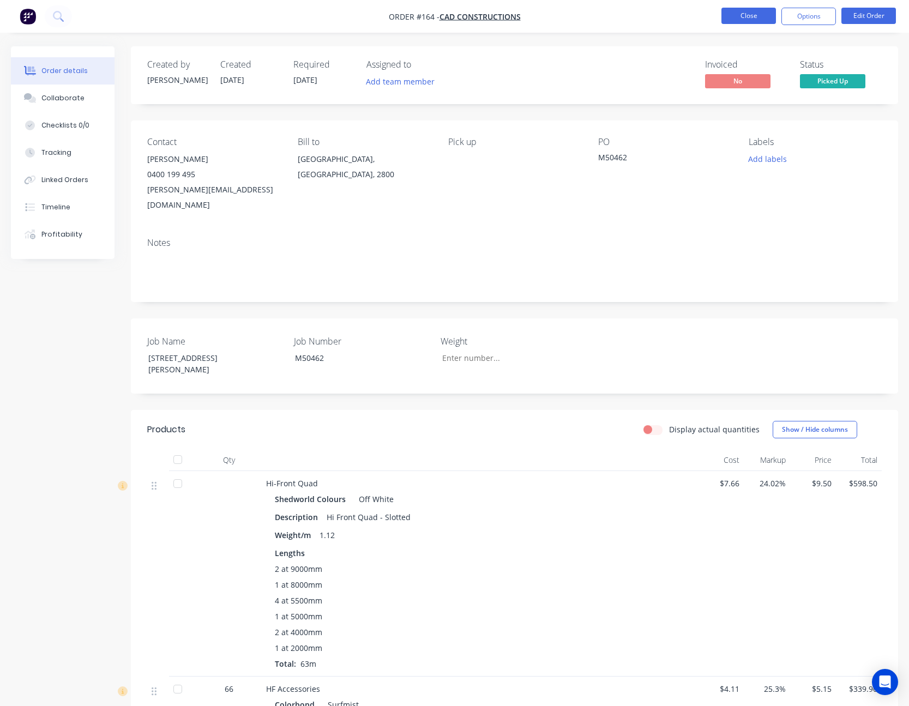
click at [760, 12] on button "Close" at bounding box center [748, 16] width 55 height 16
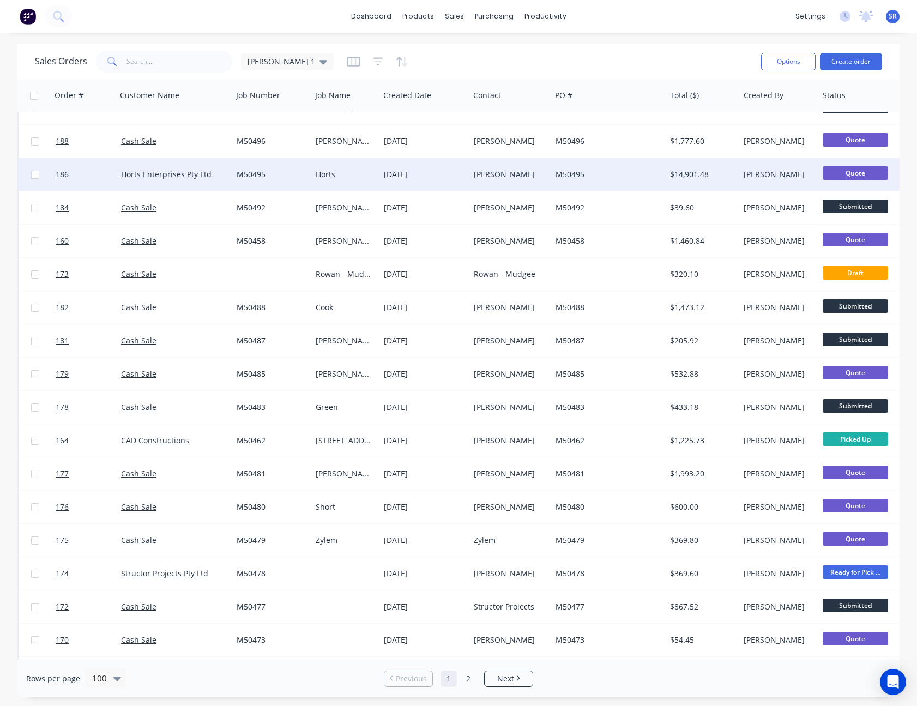
scroll to position [327, 0]
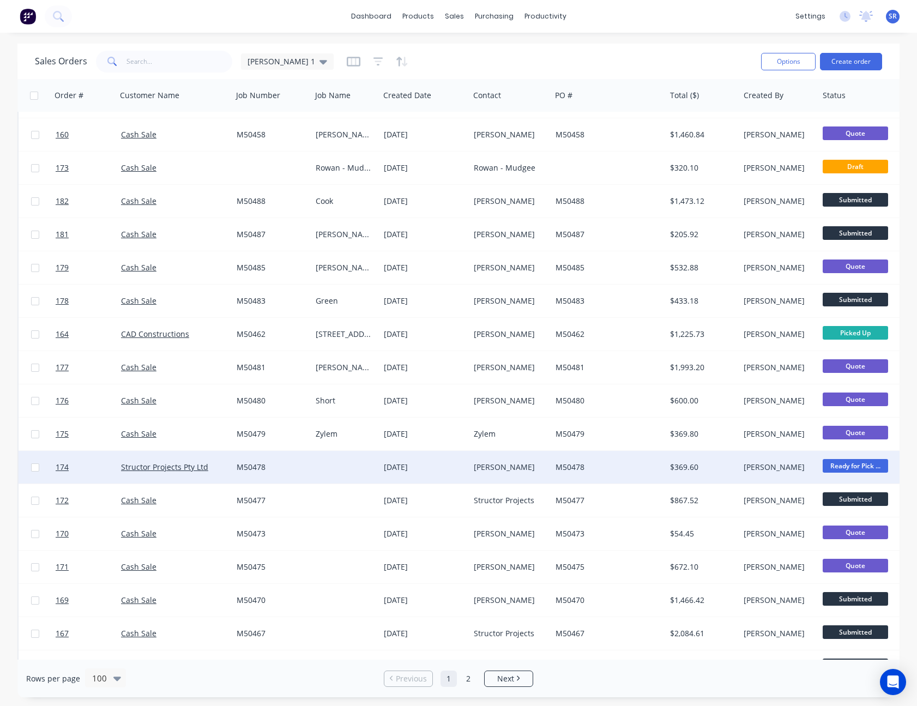
click at [655, 463] on div "M50478" at bounding box center [605, 467] width 101 height 11
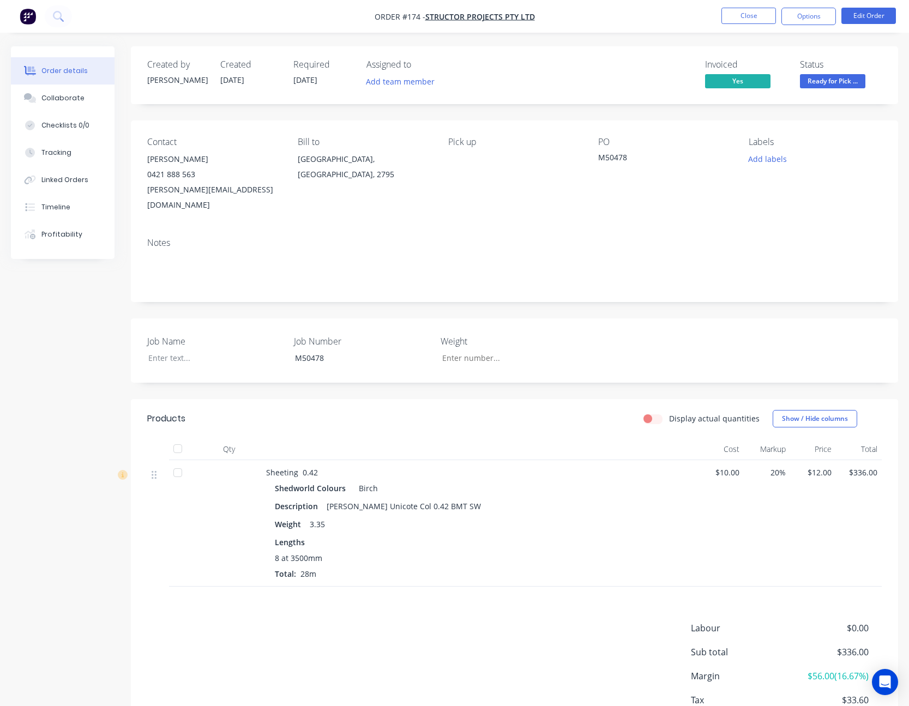
click at [828, 84] on span "Ready for Pick ..." at bounding box center [832, 81] width 65 height 14
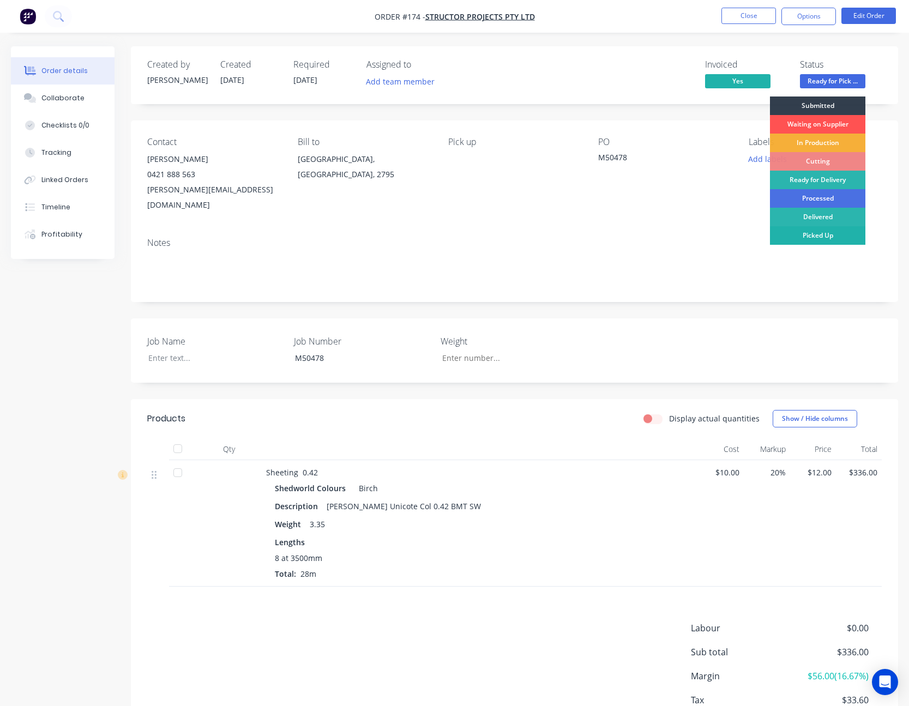
click at [827, 240] on div "Picked Up" at bounding box center [817, 235] width 95 height 19
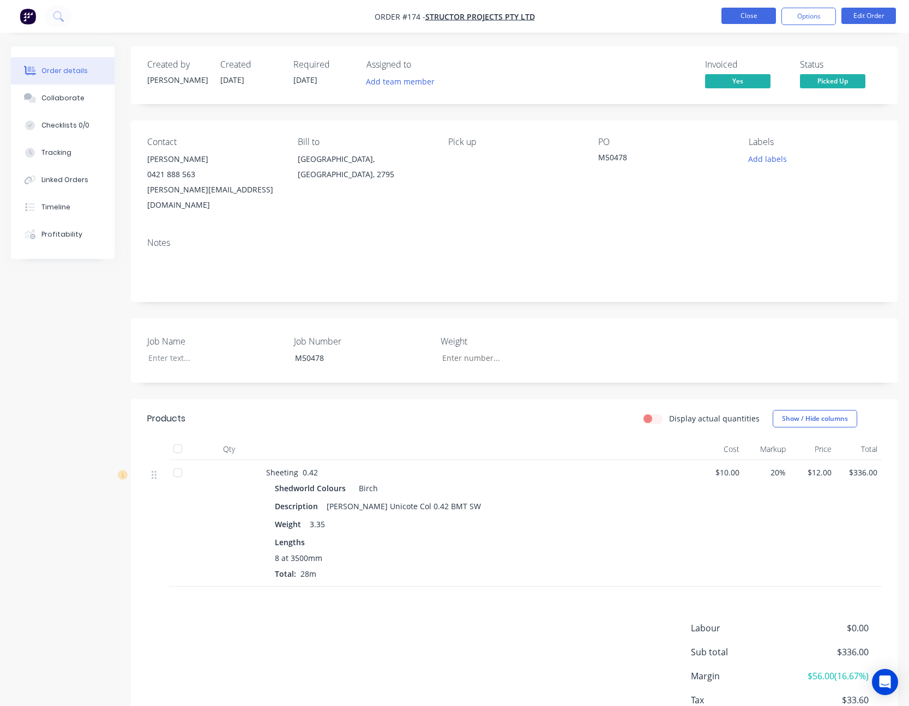
click at [756, 19] on button "Close" at bounding box center [748, 16] width 55 height 16
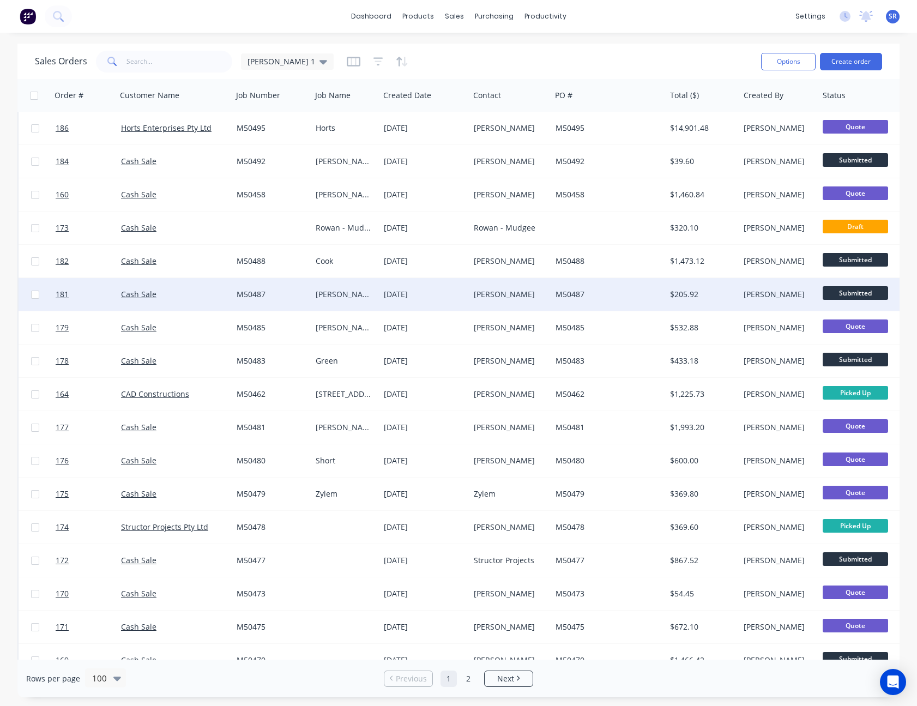
scroll to position [273, 0]
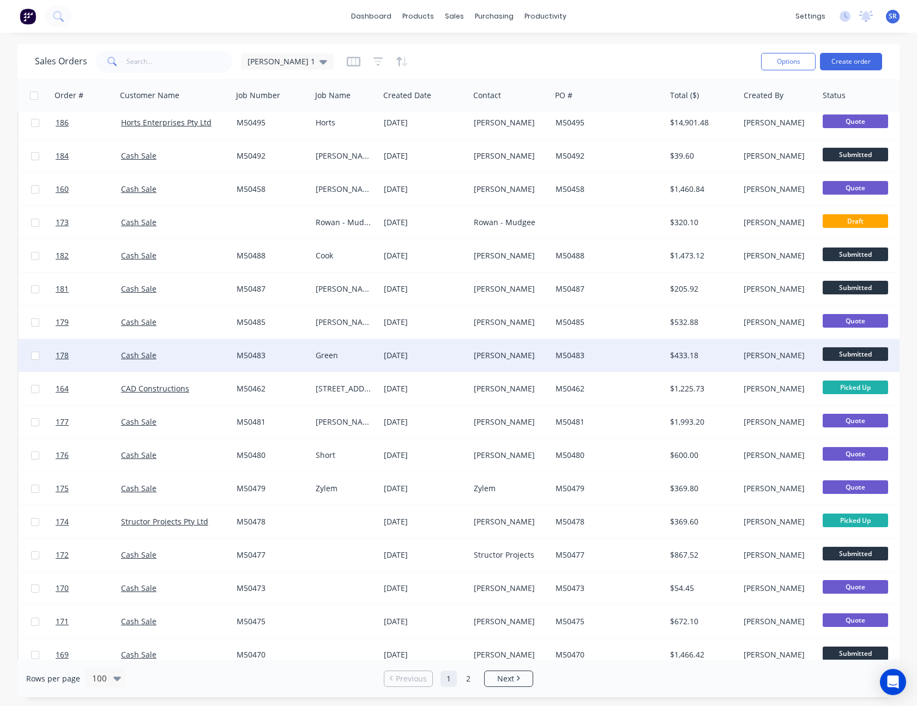
click at [635, 360] on div "M50483" at bounding box center [605, 355] width 101 height 11
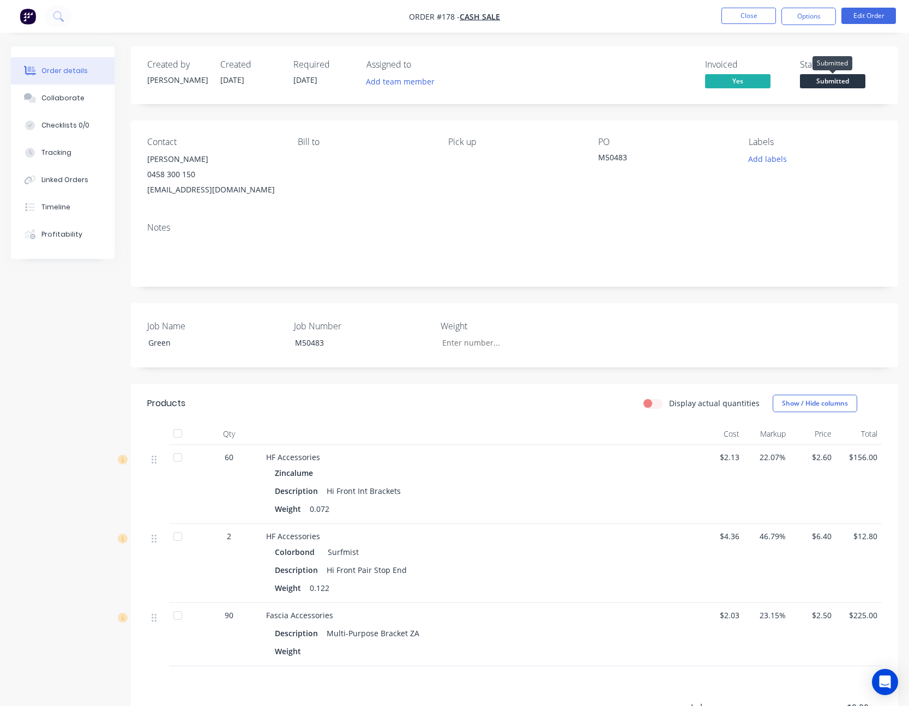
click at [841, 79] on span "Submitted" at bounding box center [832, 81] width 65 height 14
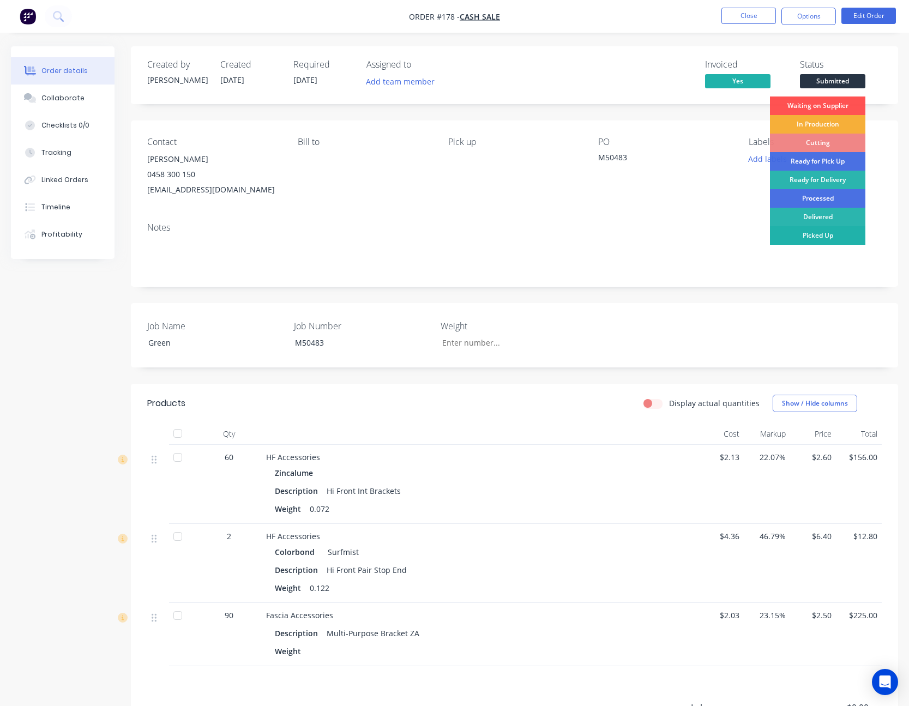
click at [827, 236] on div "Picked Up" at bounding box center [817, 235] width 95 height 19
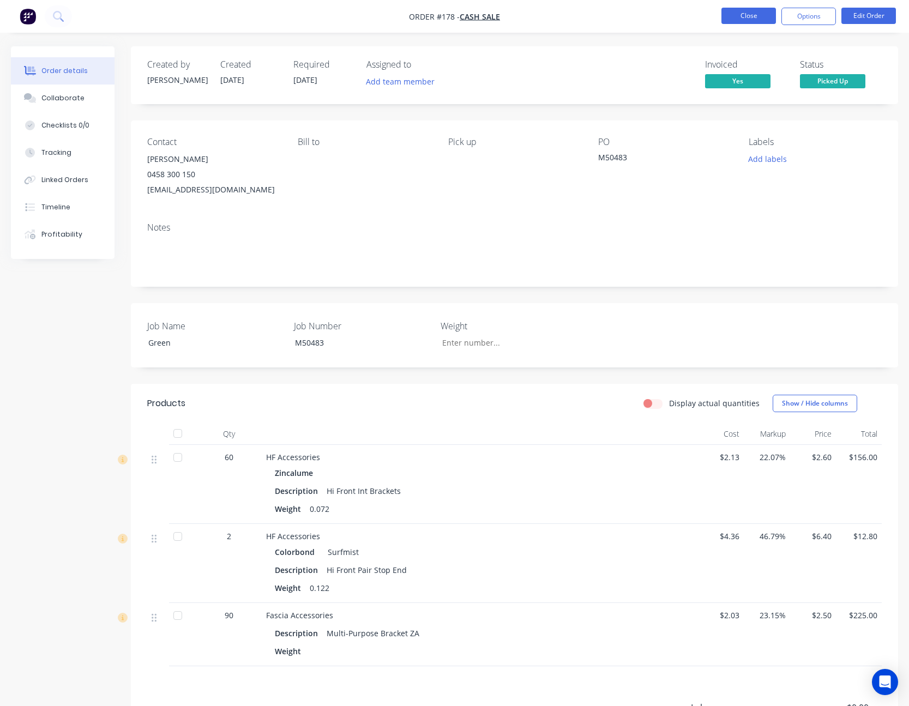
click at [764, 16] on button "Close" at bounding box center [748, 16] width 55 height 16
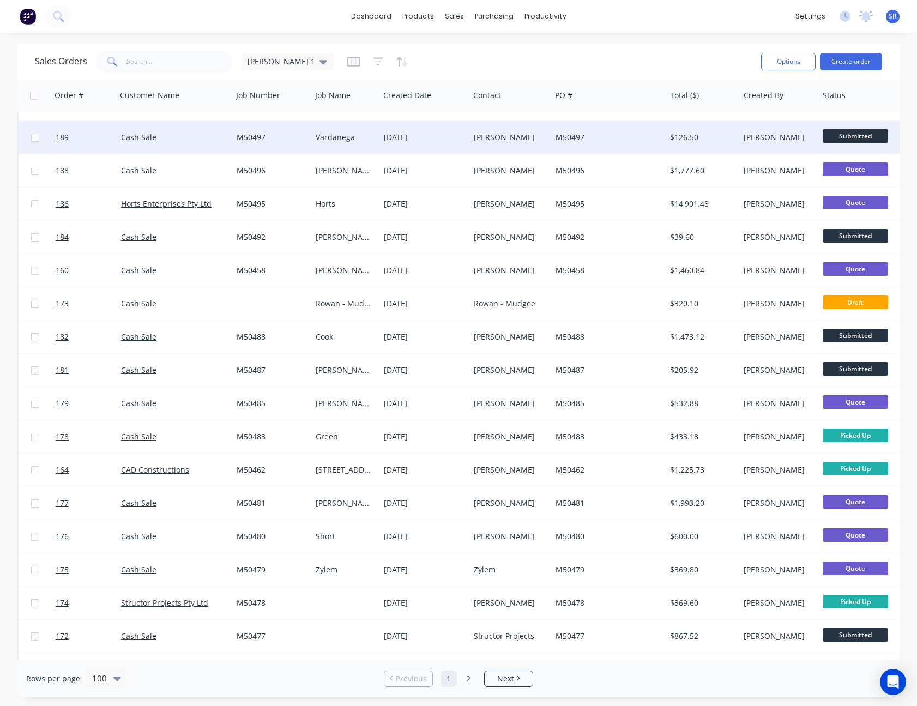
scroll to position [218, 0]
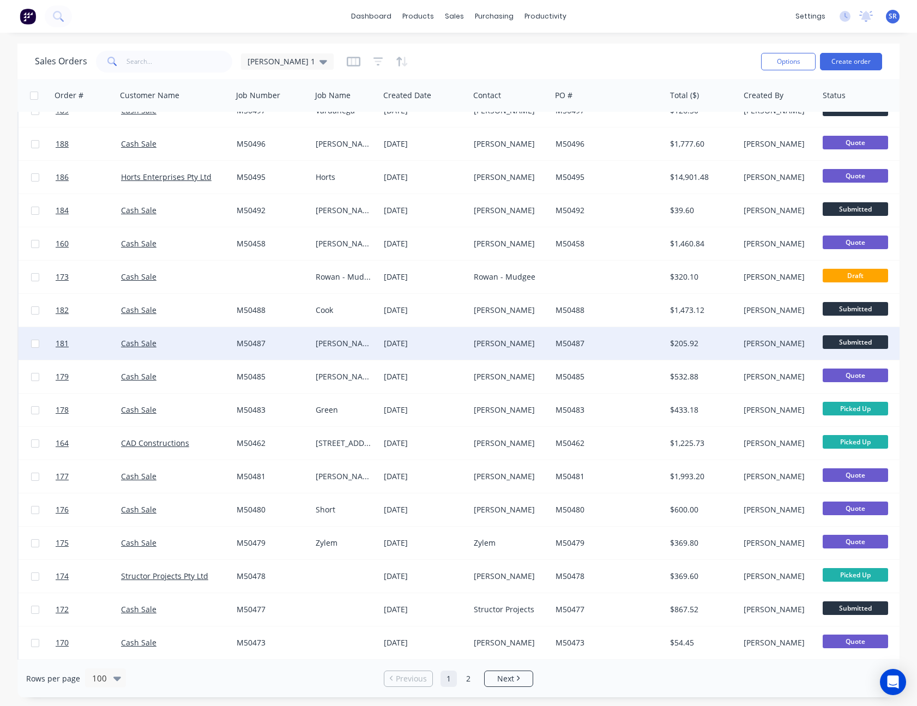
click at [611, 340] on div "M50487" at bounding box center [605, 343] width 101 height 11
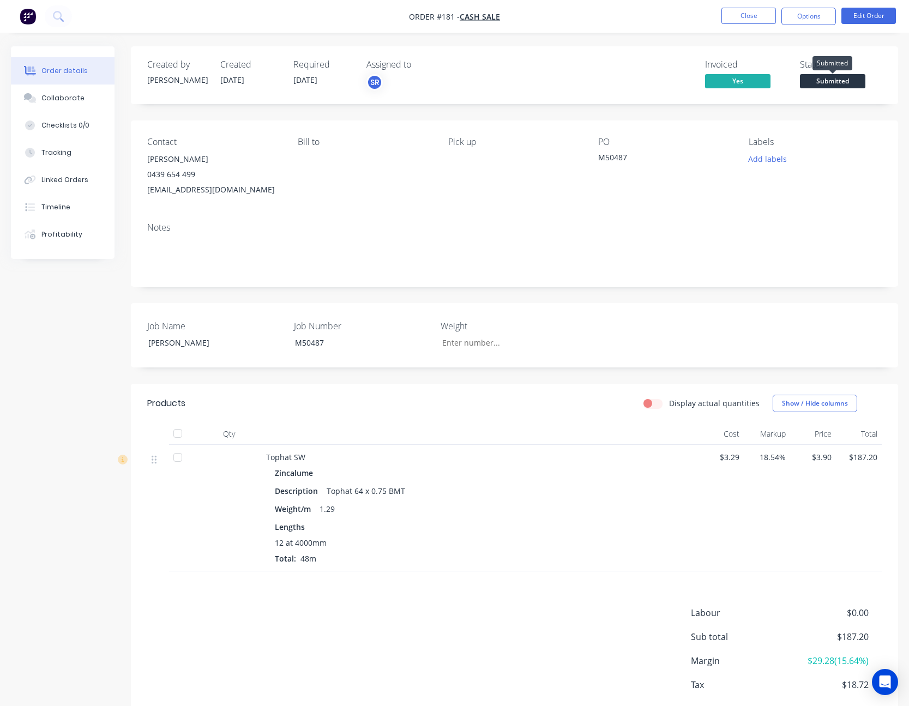
click at [836, 82] on span "Submitted" at bounding box center [832, 81] width 65 height 14
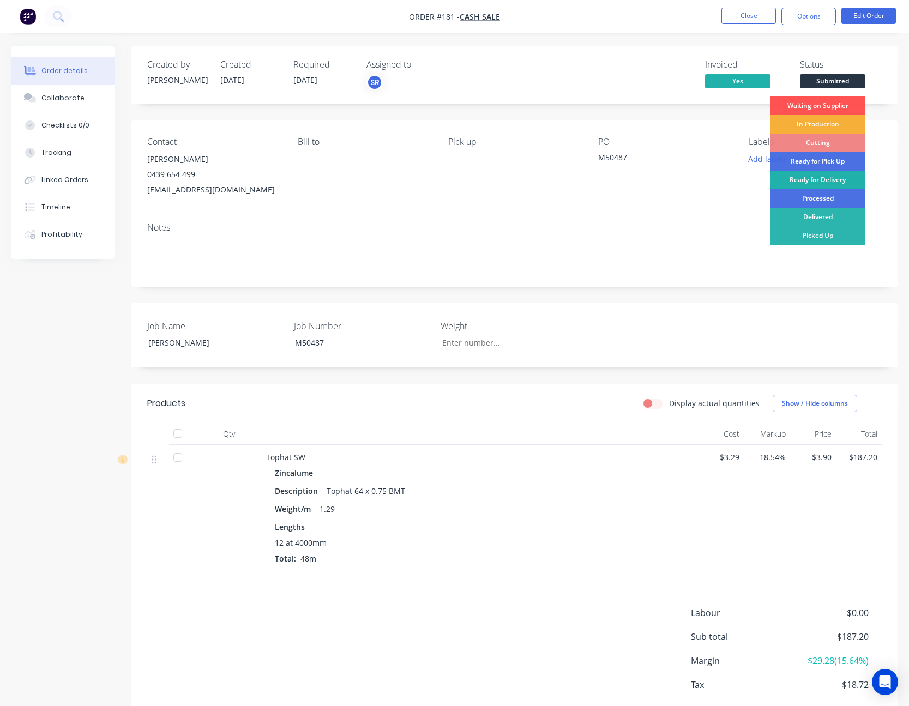
click at [820, 178] on div "Ready for Delivery" at bounding box center [817, 180] width 95 height 19
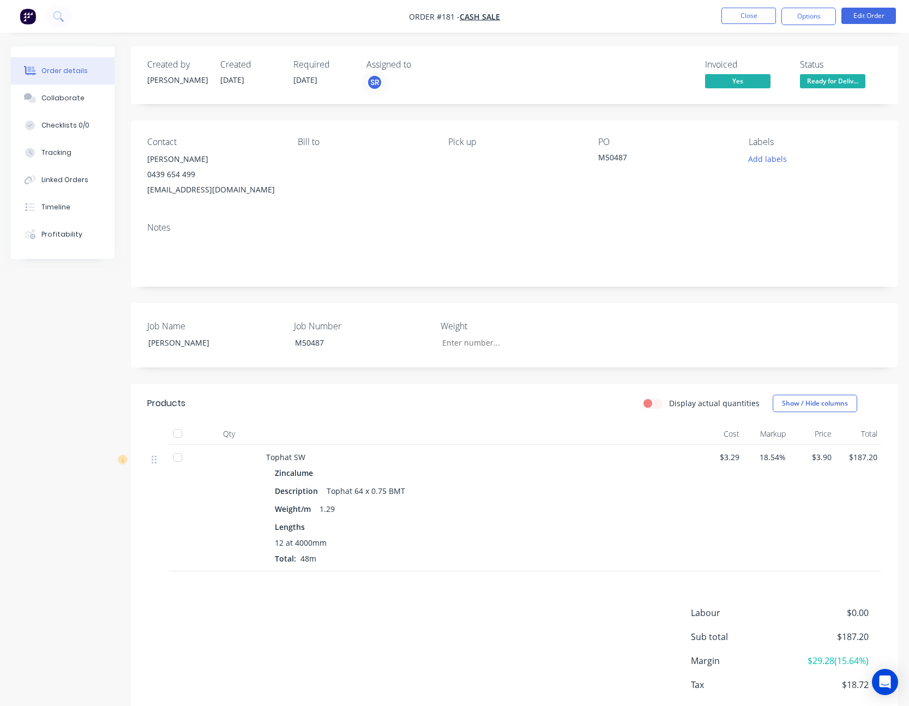
click at [838, 80] on span "Ready for Deliv..." at bounding box center [832, 81] width 65 height 14
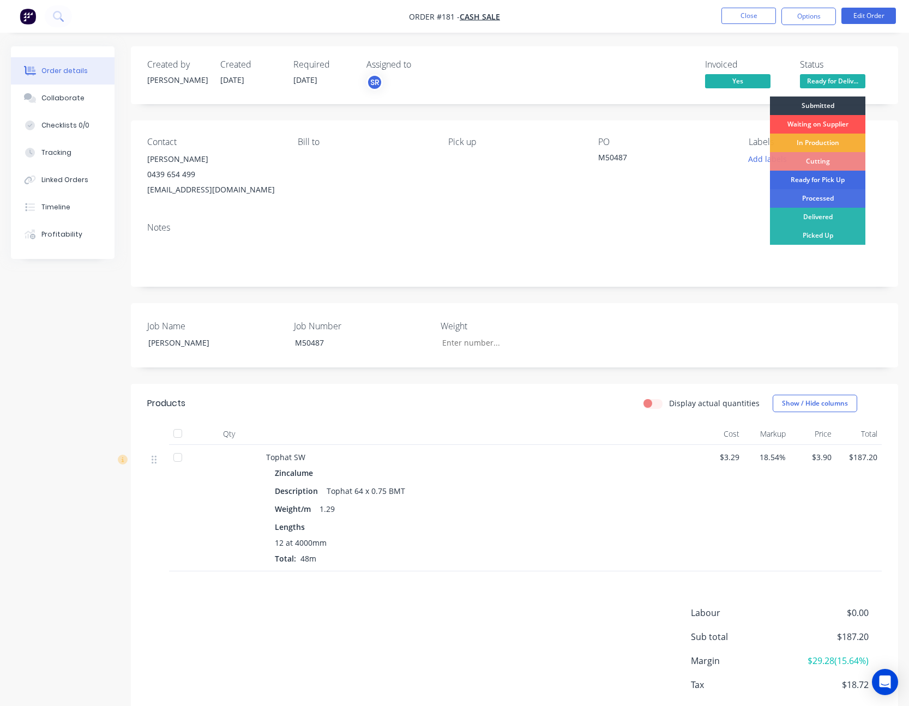
click at [837, 177] on div "Ready for Pick Up" at bounding box center [817, 180] width 95 height 19
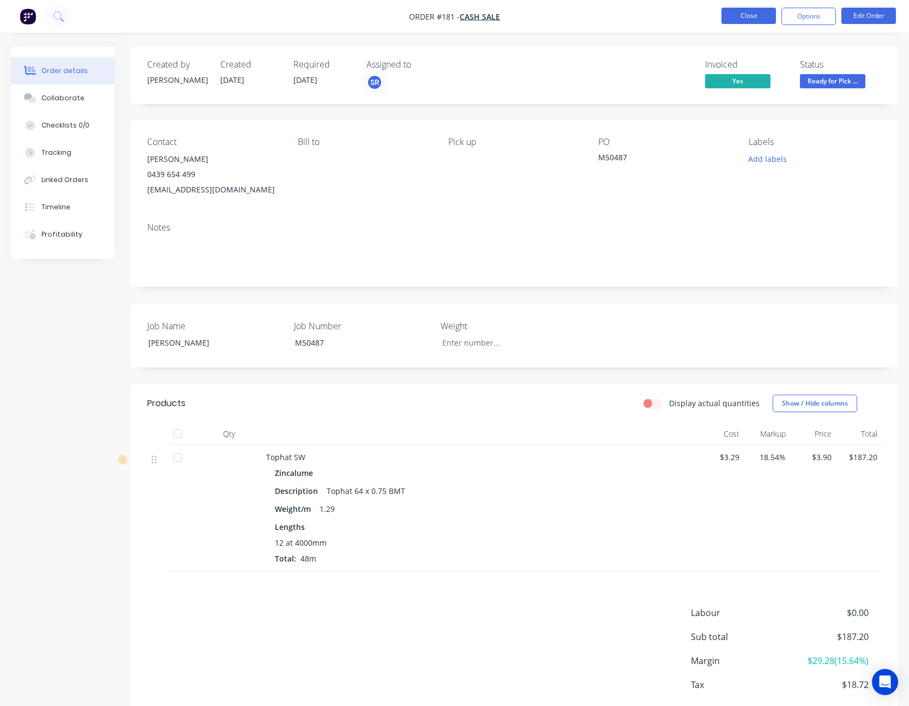
click at [746, 16] on button "Close" at bounding box center [748, 16] width 55 height 16
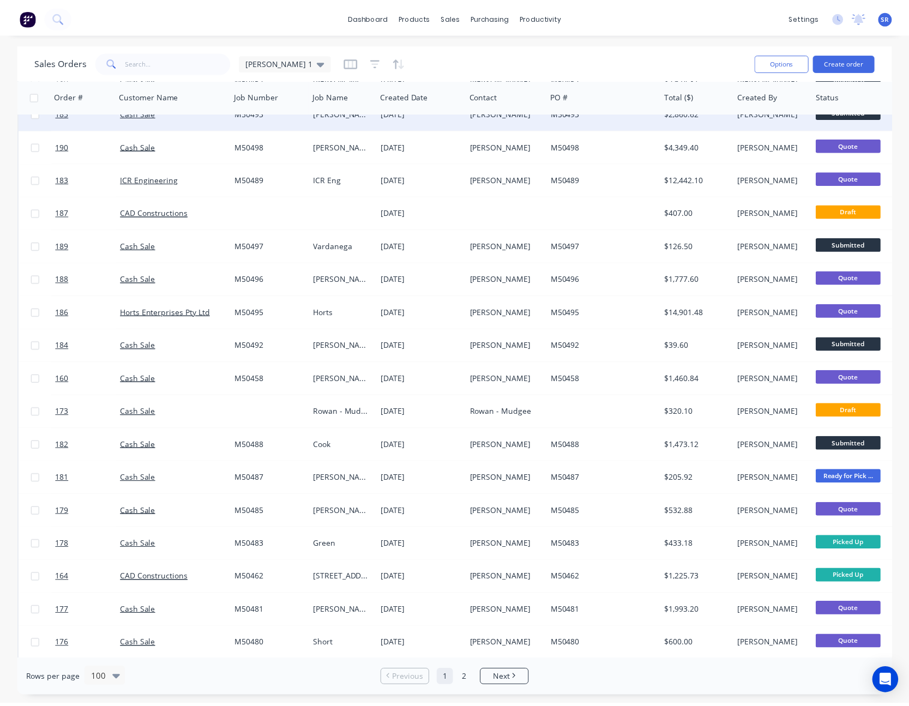
scroll to position [109, 0]
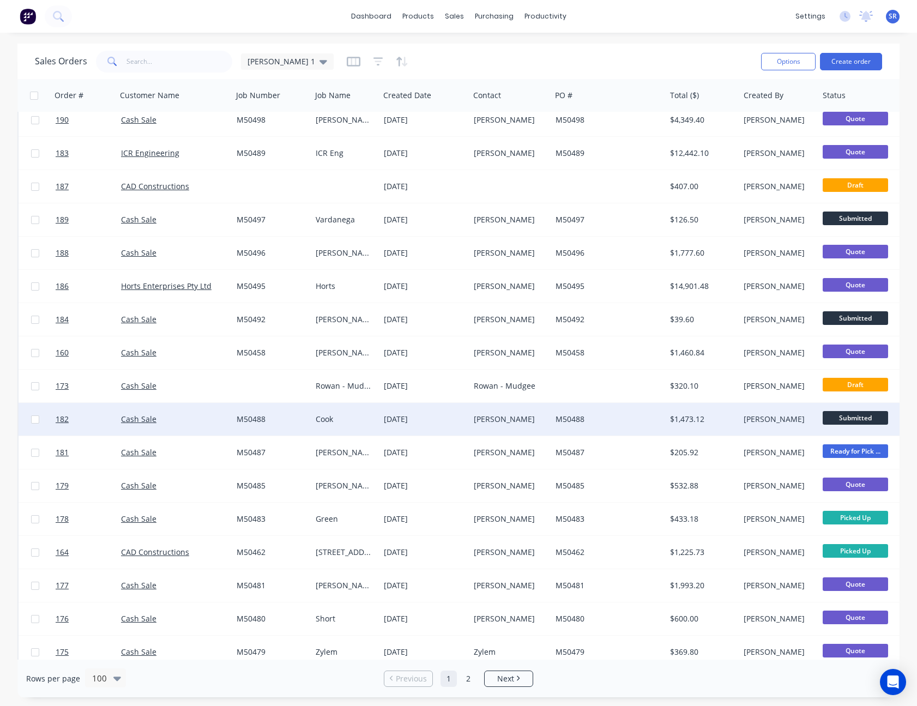
click at [603, 422] on div "M50488" at bounding box center [605, 419] width 101 height 11
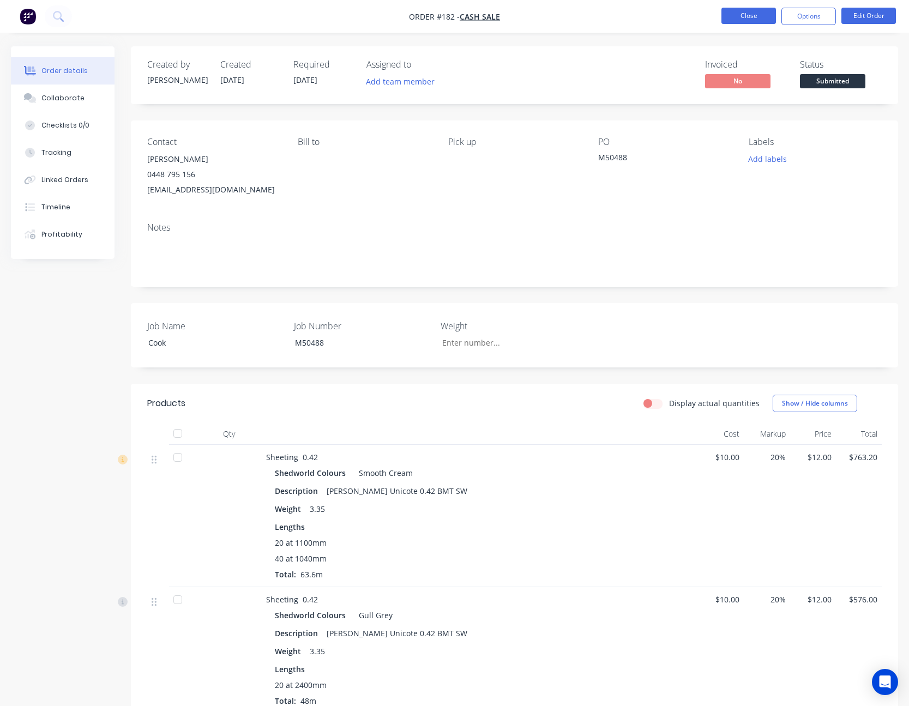
click at [758, 16] on button "Close" at bounding box center [748, 16] width 55 height 16
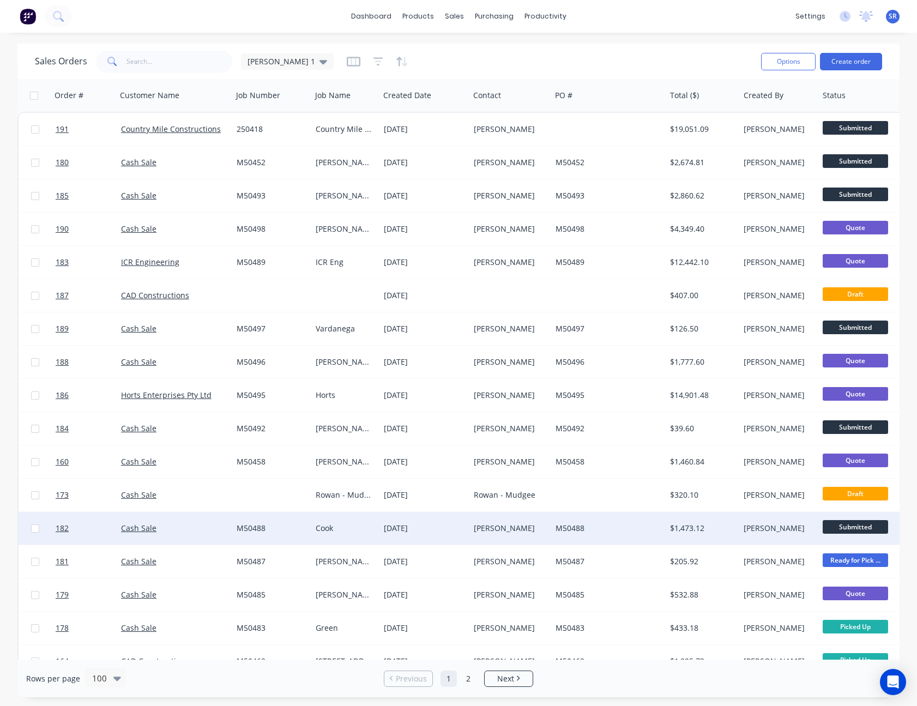
click at [661, 529] on div "M50488" at bounding box center [608, 528] width 106 height 11
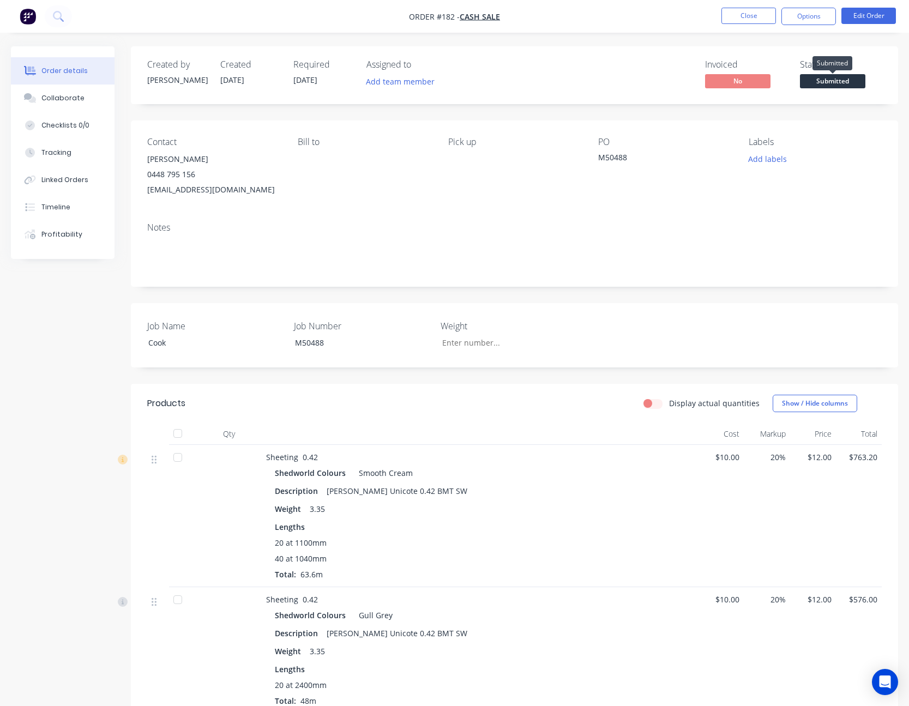
click at [826, 82] on span "Submitted" at bounding box center [832, 81] width 65 height 14
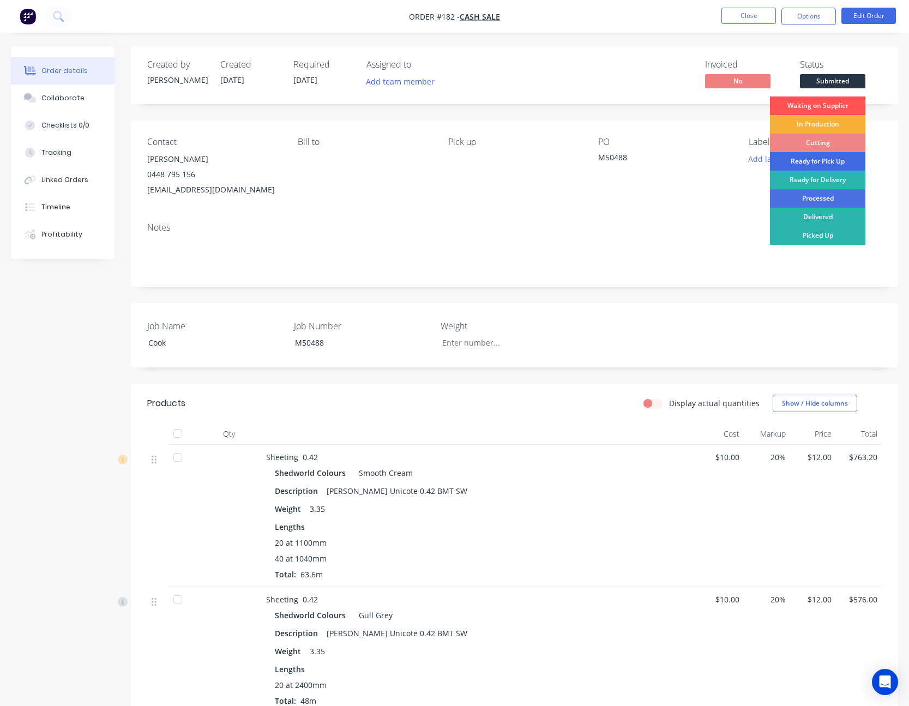
click at [833, 159] on div "Ready for Pick Up" at bounding box center [817, 161] width 95 height 19
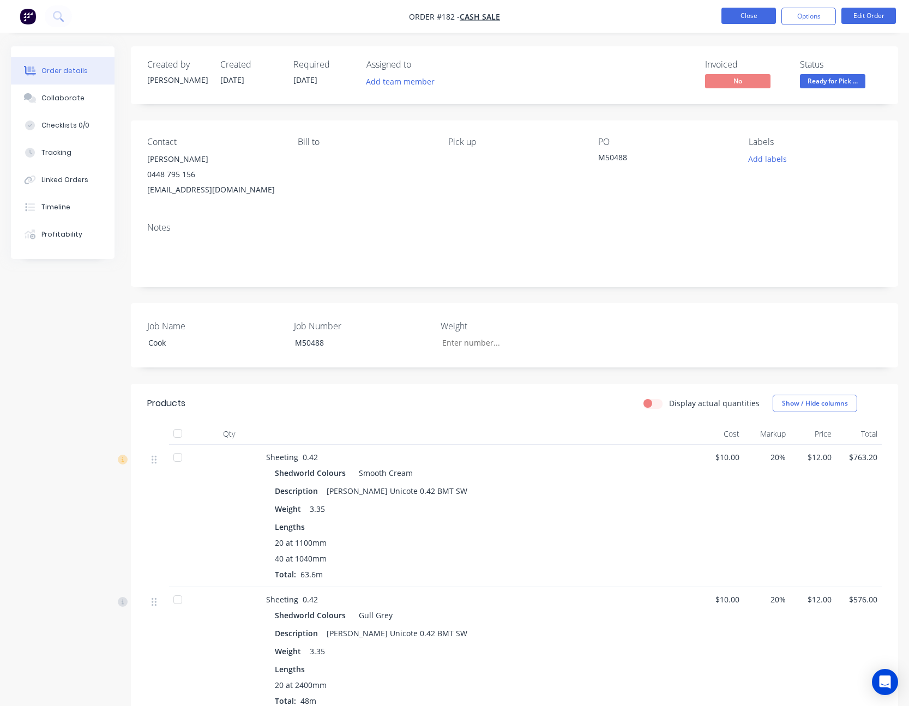
click at [743, 15] on button "Close" at bounding box center [748, 16] width 55 height 16
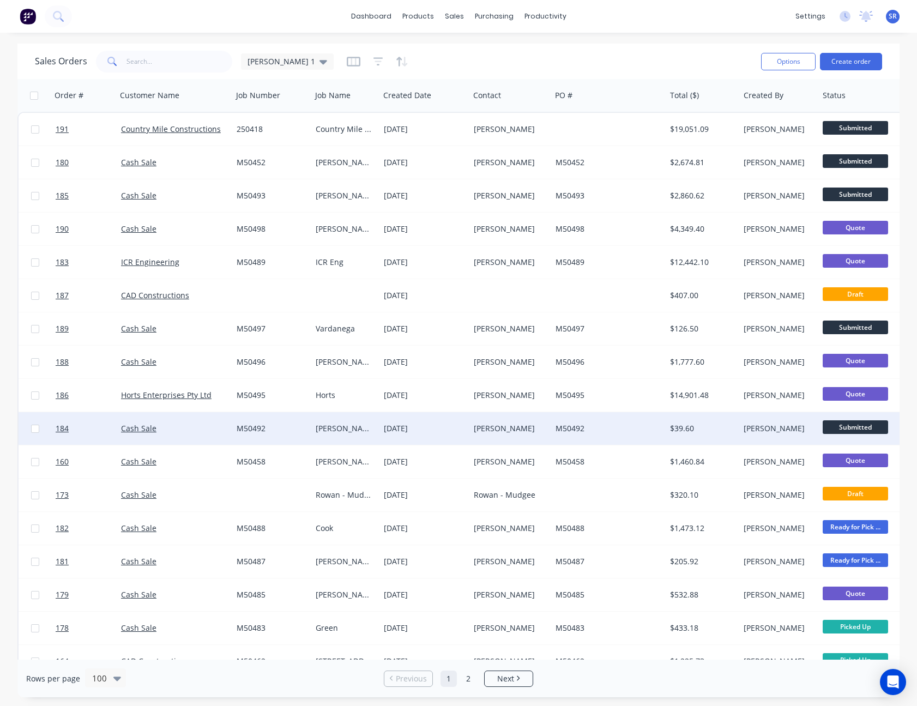
click at [644, 427] on div "M50492" at bounding box center [605, 428] width 101 height 11
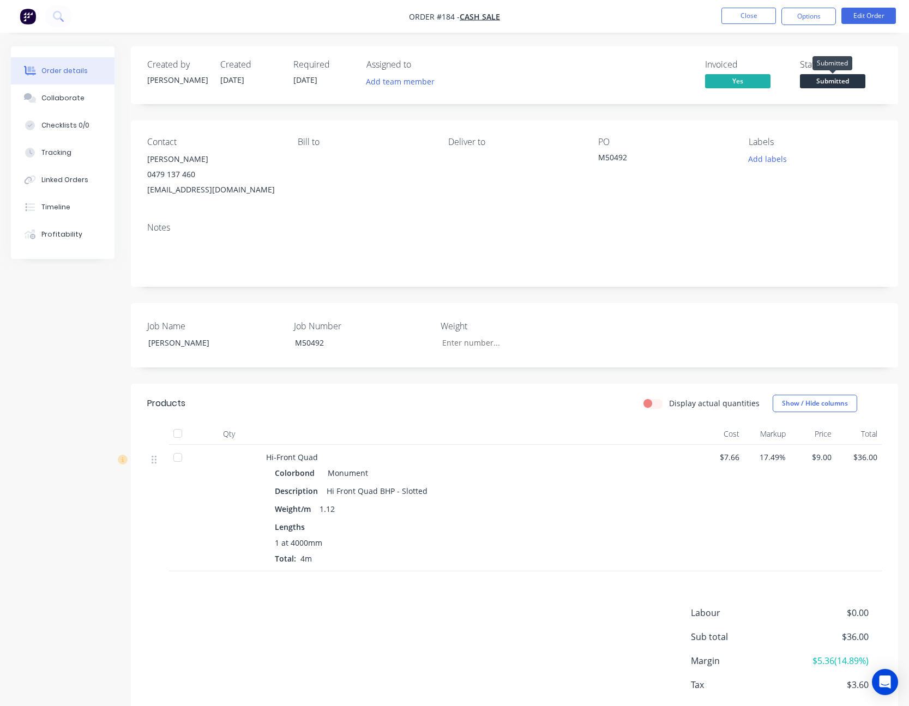
click at [838, 82] on span "Submitted" at bounding box center [832, 81] width 65 height 14
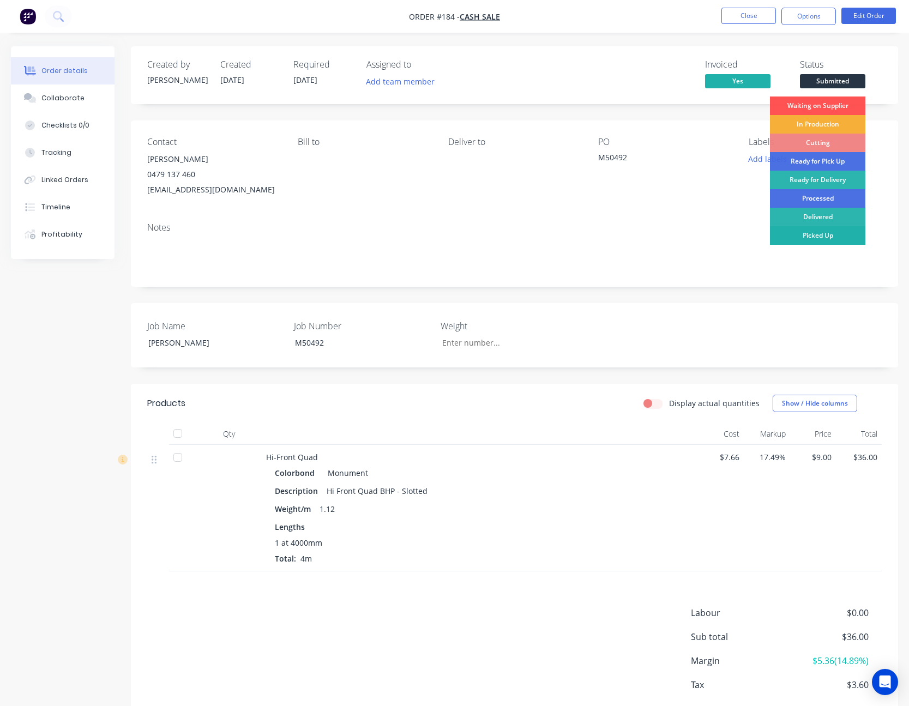
click at [824, 231] on div "Picked Up" at bounding box center [817, 235] width 95 height 19
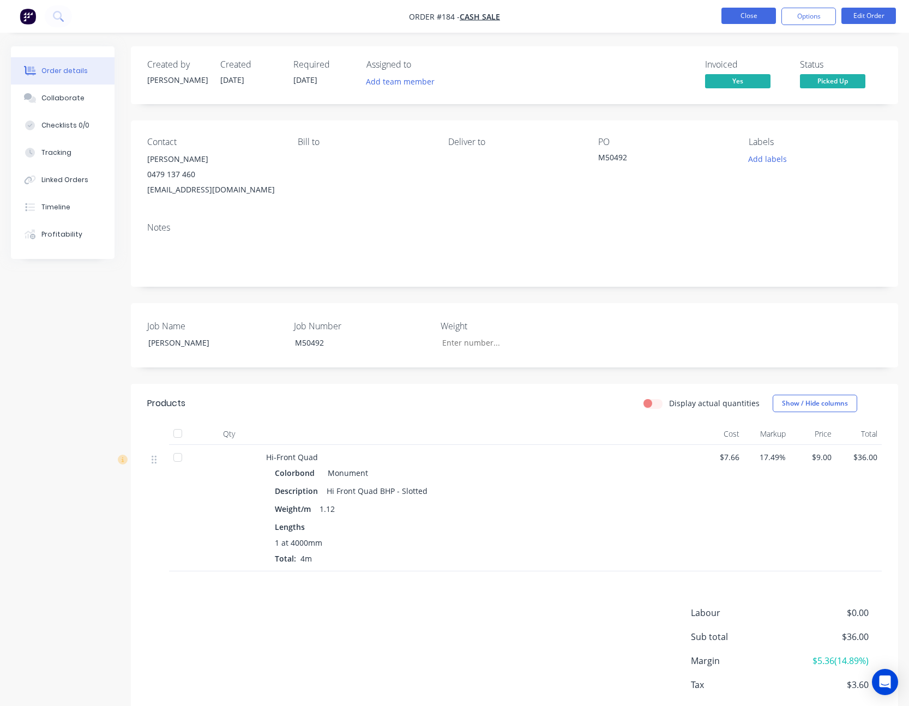
click at [756, 17] on button "Close" at bounding box center [748, 16] width 55 height 16
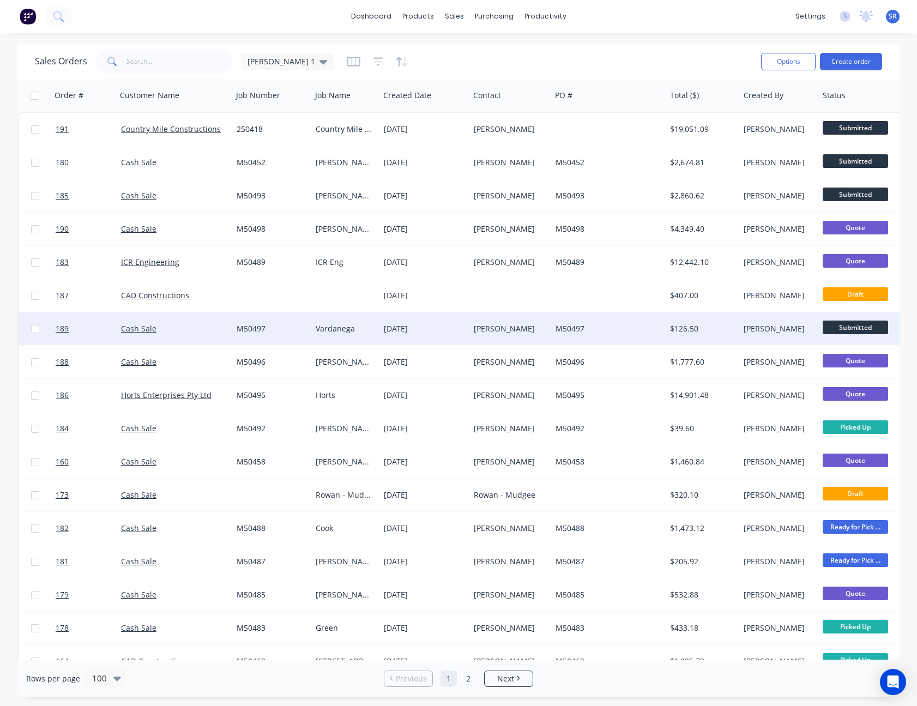
click at [749, 327] on div "[PERSON_NAME]" at bounding box center [777, 328] width 67 height 11
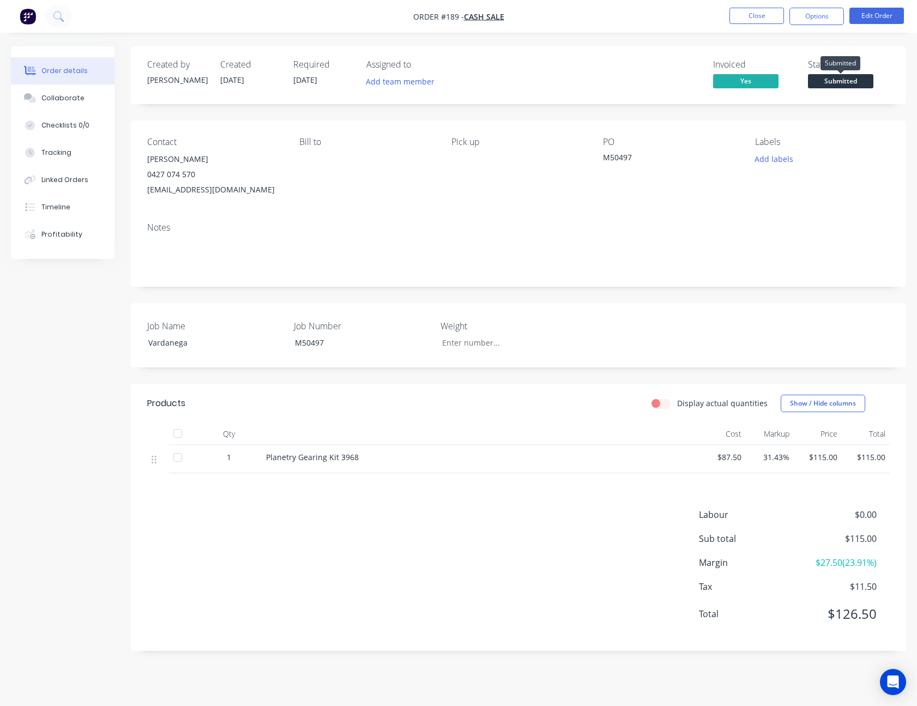
click at [839, 84] on span "Submitted" at bounding box center [840, 81] width 65 height 14
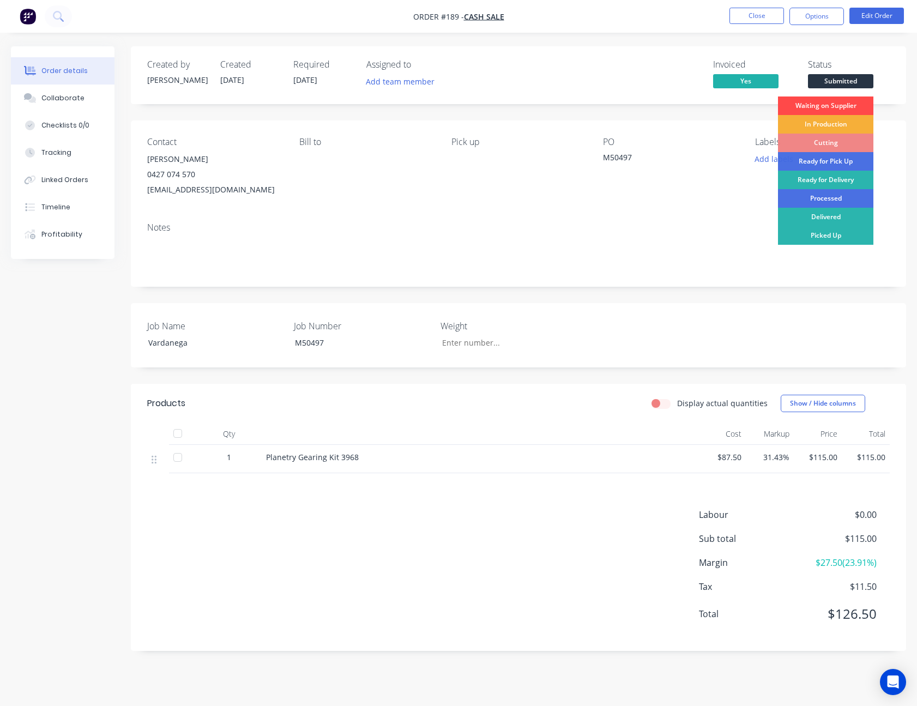
click at [835, 103] on div "Waiting on Supplier" at bounding box center [825, 105] width 95 height 19
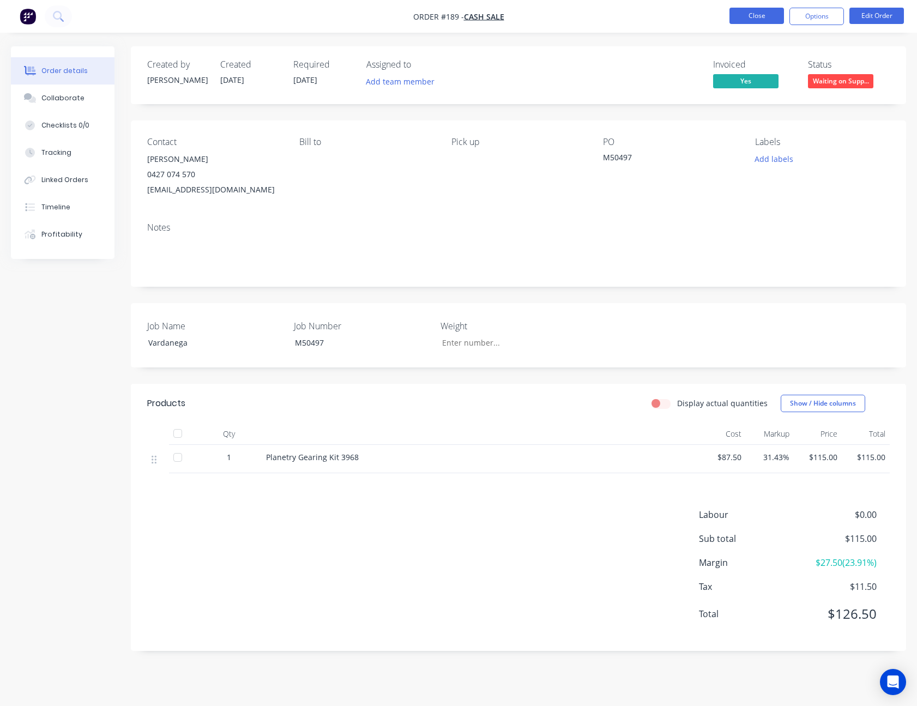
click at [769, 16] on button "Close" at bounding box center [756, 16] width 55 height 16
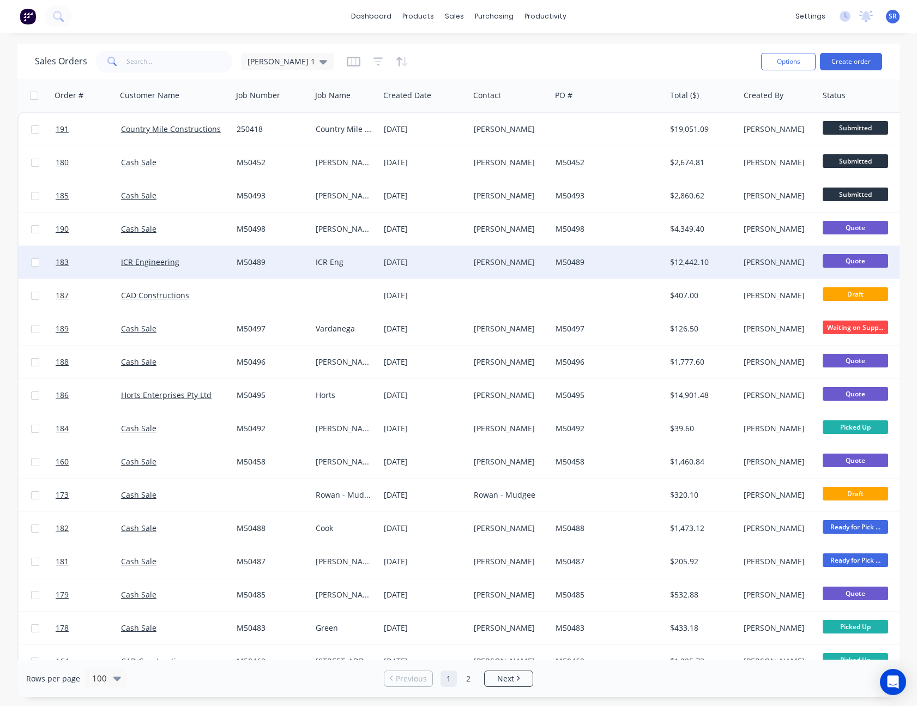
click at [863, 262] on span "Quote" at bounding box center [855, 261] width 65 height 14
click at [818, 262] on div "Quote" at bounding box center [872, 262] width 108 height 33
click at [753, 259] on div "[PERSON_NAME]" at bounding box center [777, 262] width 67 height 11
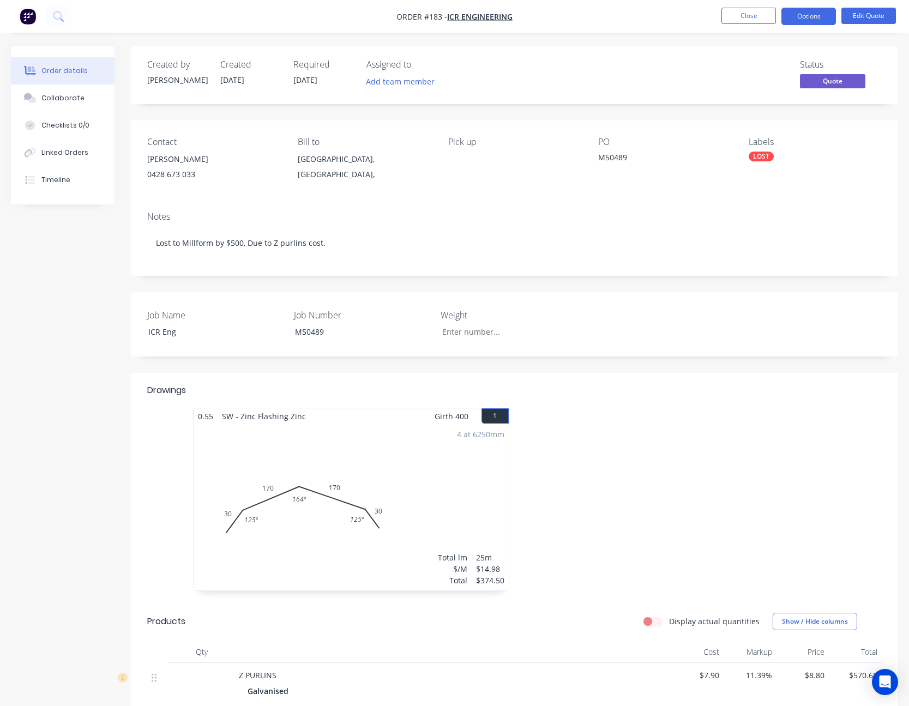
click at [833, 79] on span "Quote" at bounding box center [832, 81] width 65 height 14
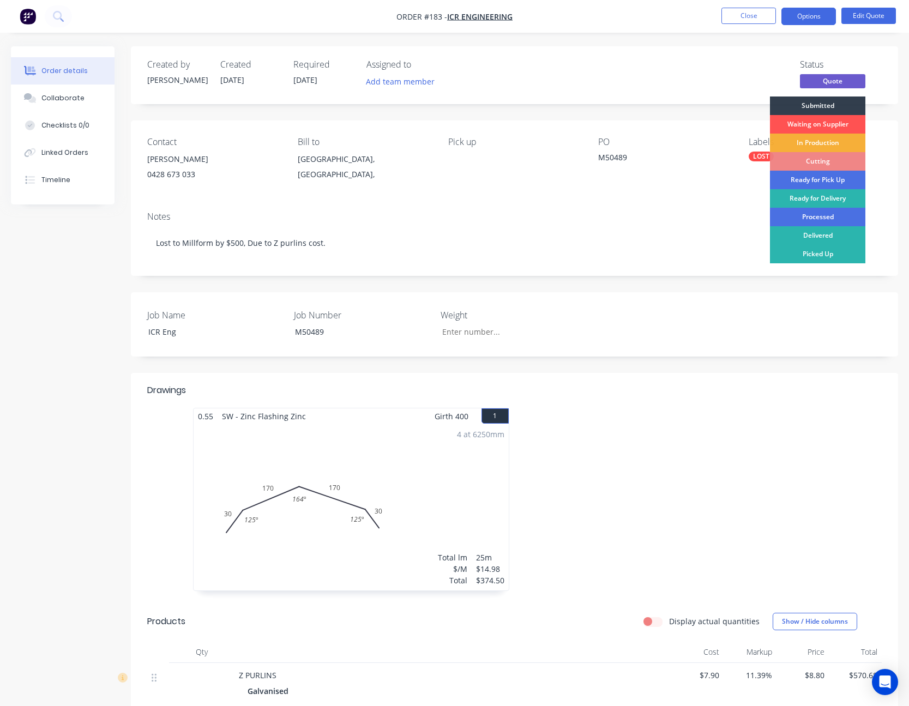
click at [721, 72] on div "Status Quote Submitted Waiting on Supplier In Production Cutting Ready for Pick…" at bounding box center [678, 75] width 406 height 32
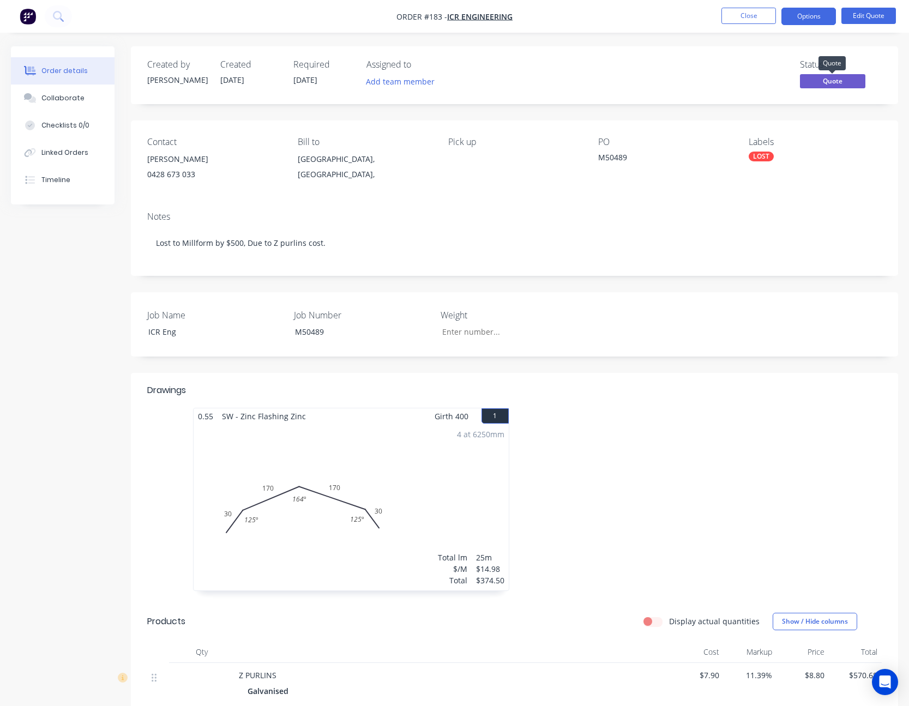
click at [849, 80] on span "Quote" at bounding box center [832, 81] width 65 height 14
click at [764, 82] on div "Status Quote" at bounding box center [678, 75] width 406 height 32
drag, startPoint x: 832, startPoint y: 84, endPoint x: 740, endPoint y: 72, distance: 92.4
click at [740, 72] on div "Status Quote" at bounding box center [678, 75] width 406 height 32
click at [746, 17] on button "Close" at bounding box center [748, 16] width 55 height 16
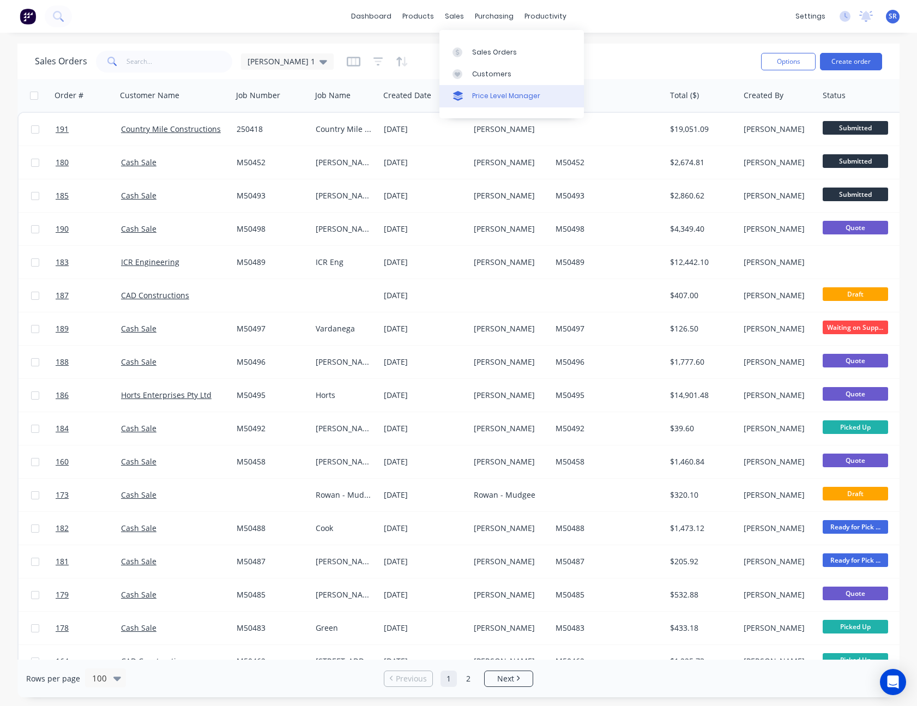
click at [487, 92] on div "Price Level Manager" at bounding box center [506, 96] width 68 height 10
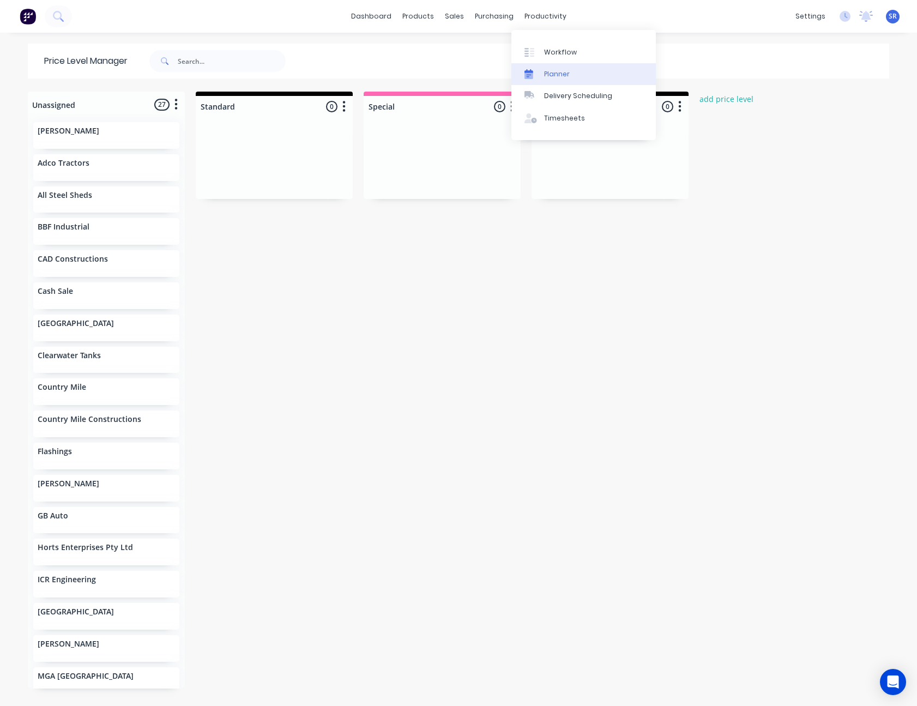
click at [541, 69] on link "Planner" at bounding box center [583, 74] width 144 height 22
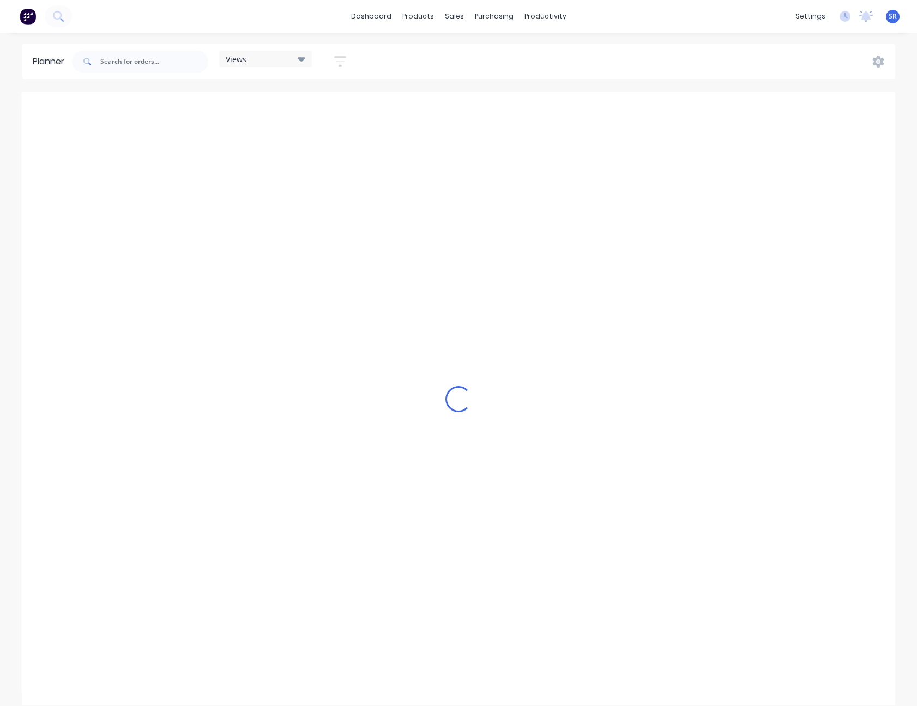
scroll to position [0, 1919]
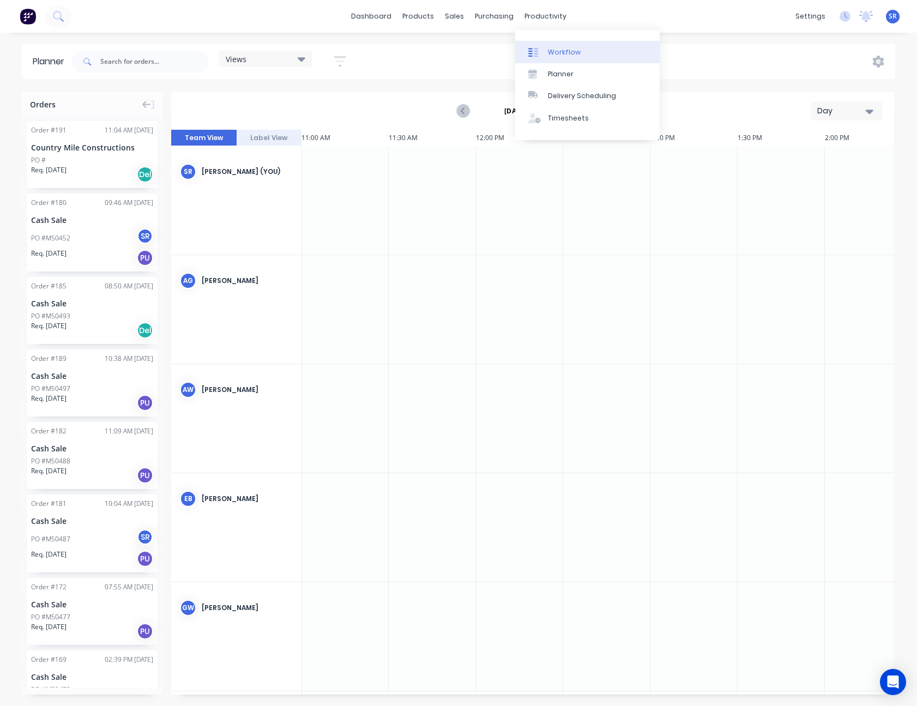
click at [551, 49] on div "Workflow" at bounding box center [564, 52] width 33 height 10
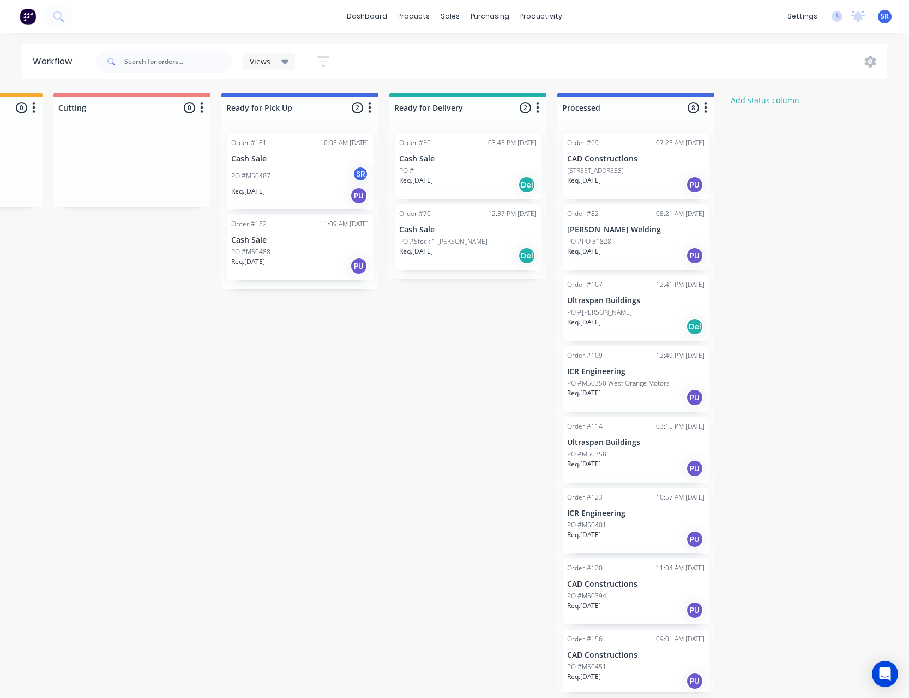
scroll to position [0, 566]
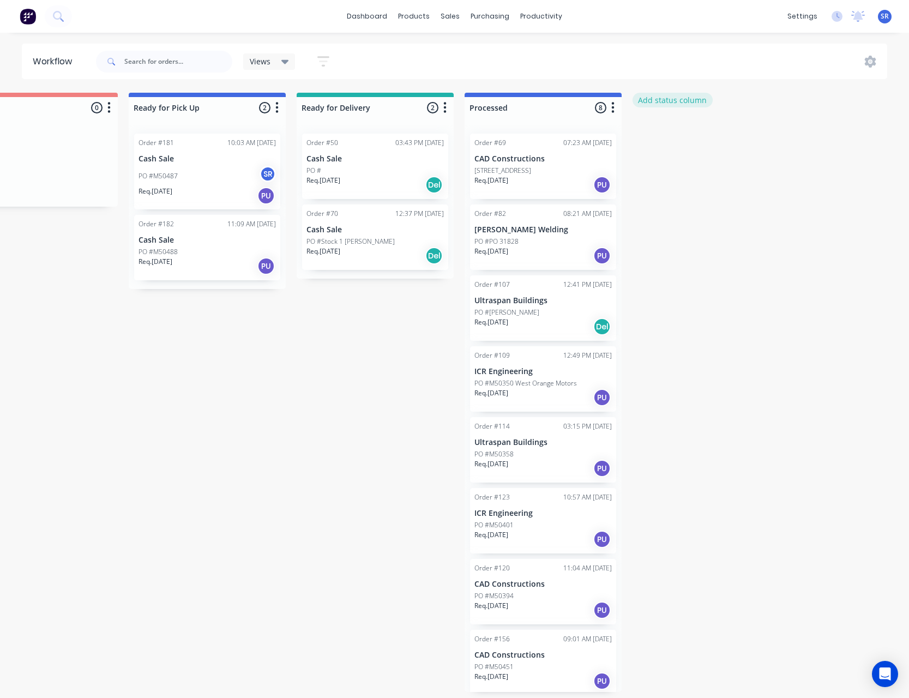
click at [682, 95] on button "Add status column" at bounding box center [672, 100] width 80 height 15
click at [678, 107] on input at bounding box center [711, 107] width 144 height 16
type input "Lost"
click at [671, 135] on button "Add" at bounding box center [669, 132] width 60 height 17
click at [782, 107] on icon "button" at bounding box center [781, 107] width 3 height 11
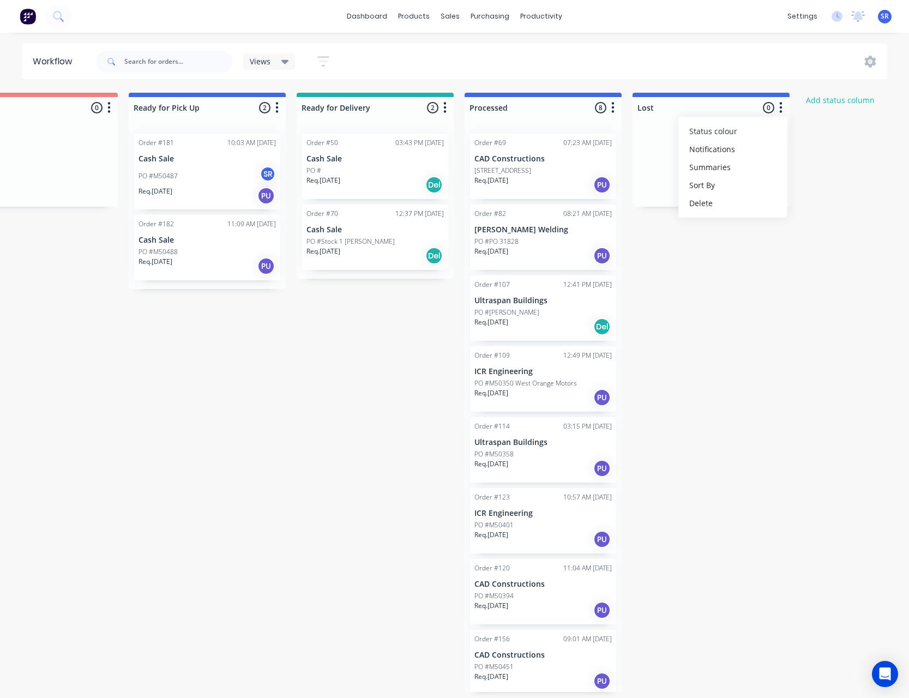
click at [745, 130] on button "Status colour" at bounding box center [732, 131] width 109 height 18
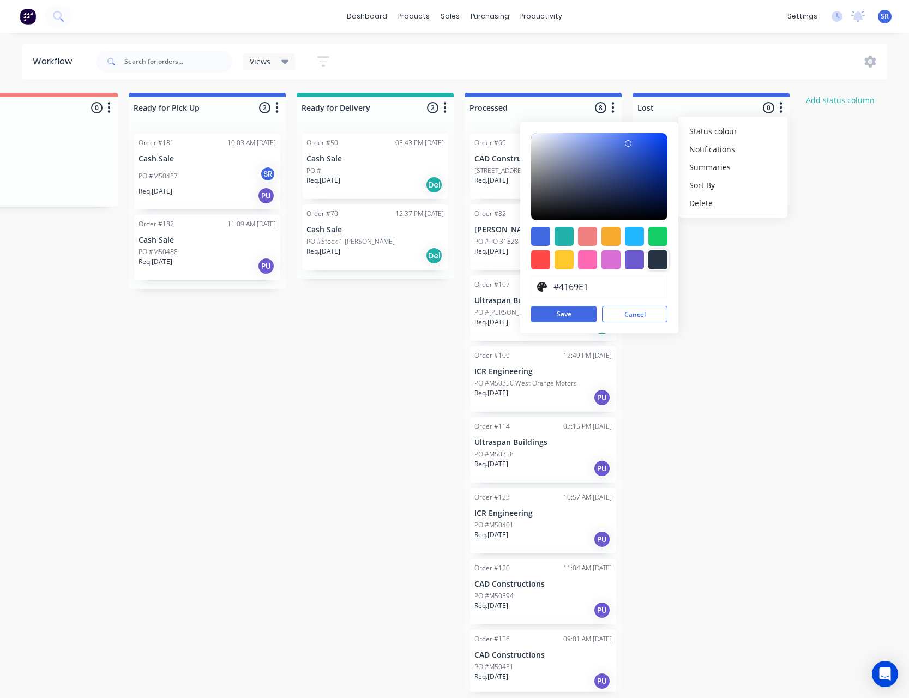
click at [660, 257] on div at bounding box center [657, 259] width 19 height 19
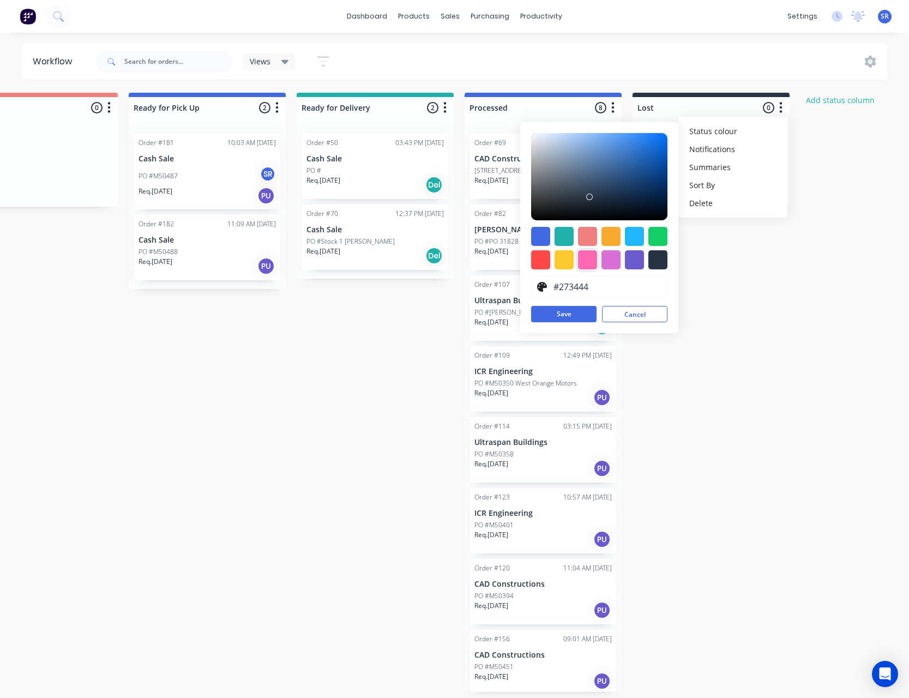
click at [588, 257] on div at bounding box center [587, 259] width 19 height 19
type input "#FF69B4"
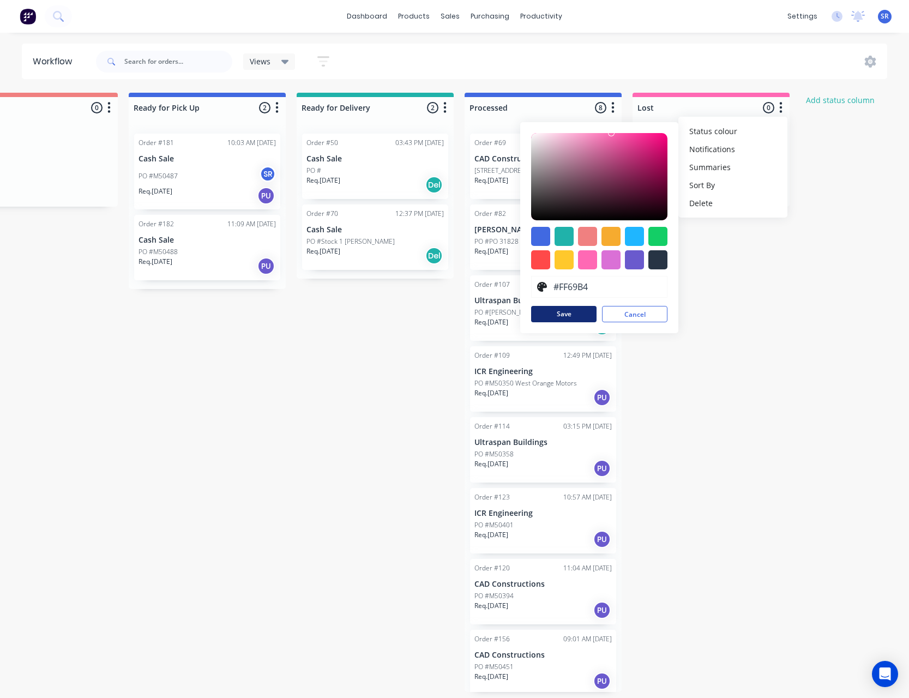
click at [569, 315] on button "Save" at bounding box center [563, 314] width 65 height 16
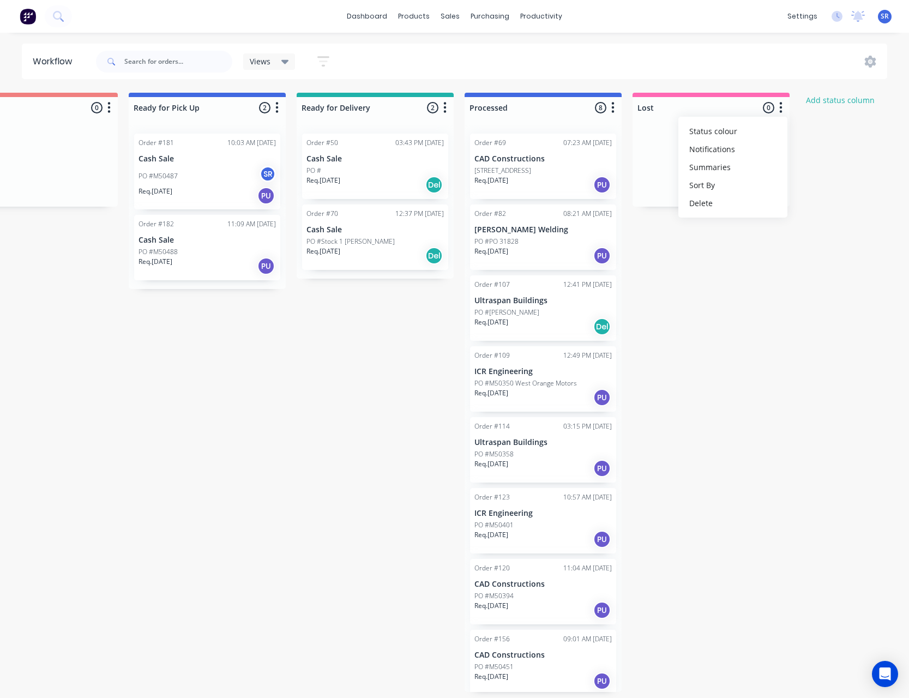
click at [826, 292] on div "Submitted 50 Status colour #273444 hex #273444 Save Cancel Summaries Total orde…" at bounding box center [255, 392] width 1660 height 599
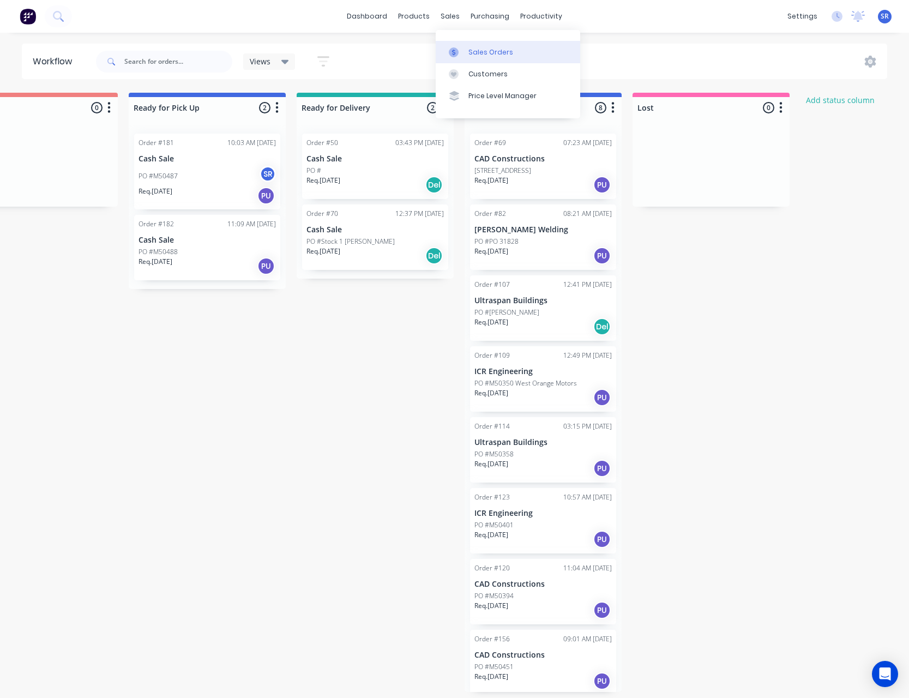
click at [476, 55] on div "Sales Orders" at bounding box center [490, 52] width 45 height 10
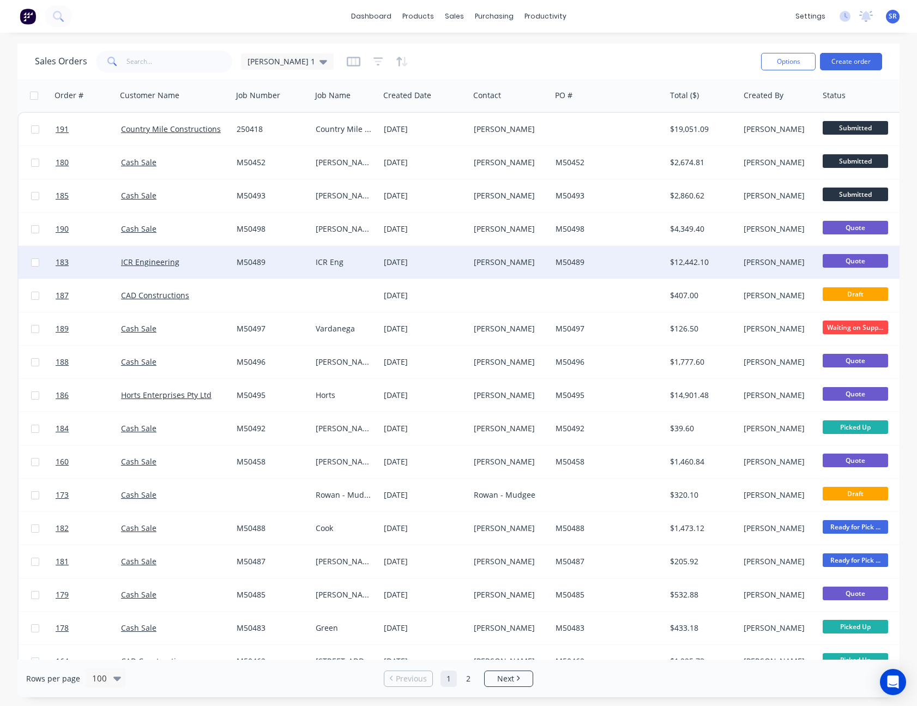
click at [600, 256] on div "M50489" at bounding box center [608, 262] width 114 height 33
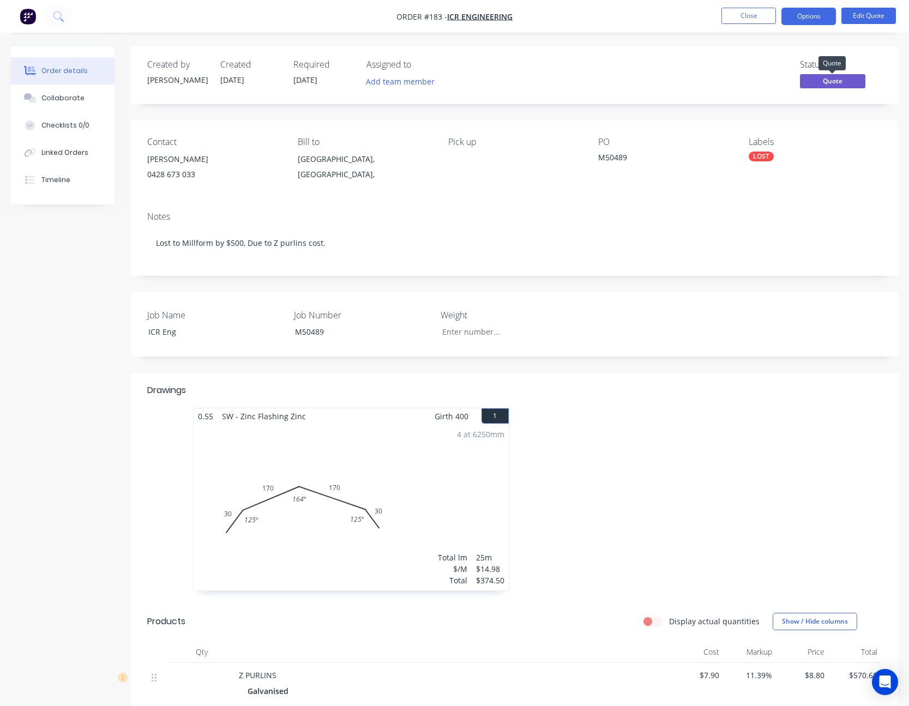
click at [844, 80] on span "Quote" at bounding box center [832, 81] width 65 height 14
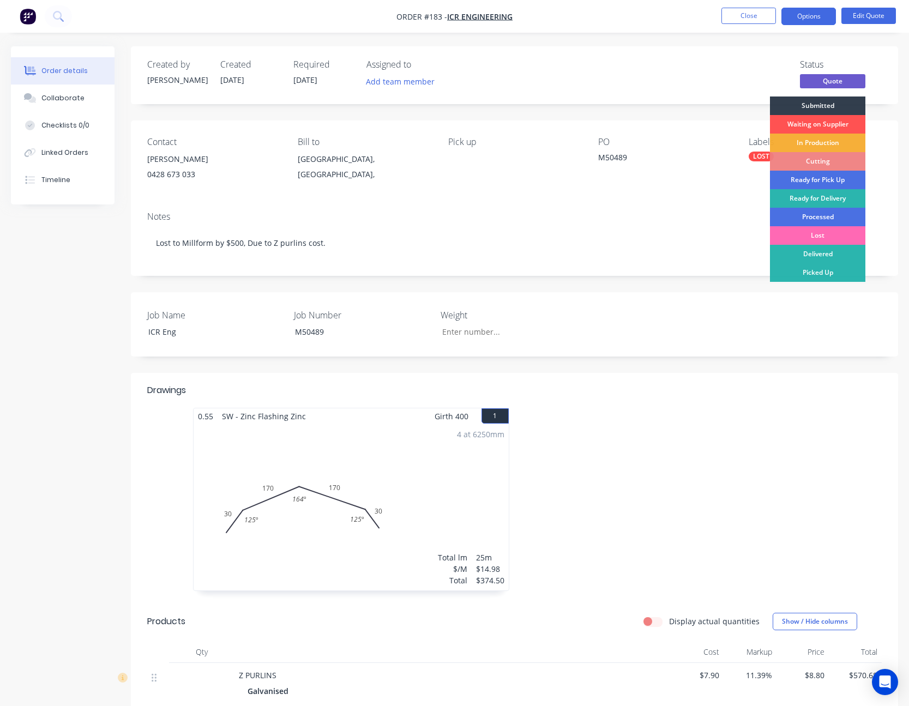
click at [823, 233] on div "Lost" at bounding box center [817, 235] width 95 height 19
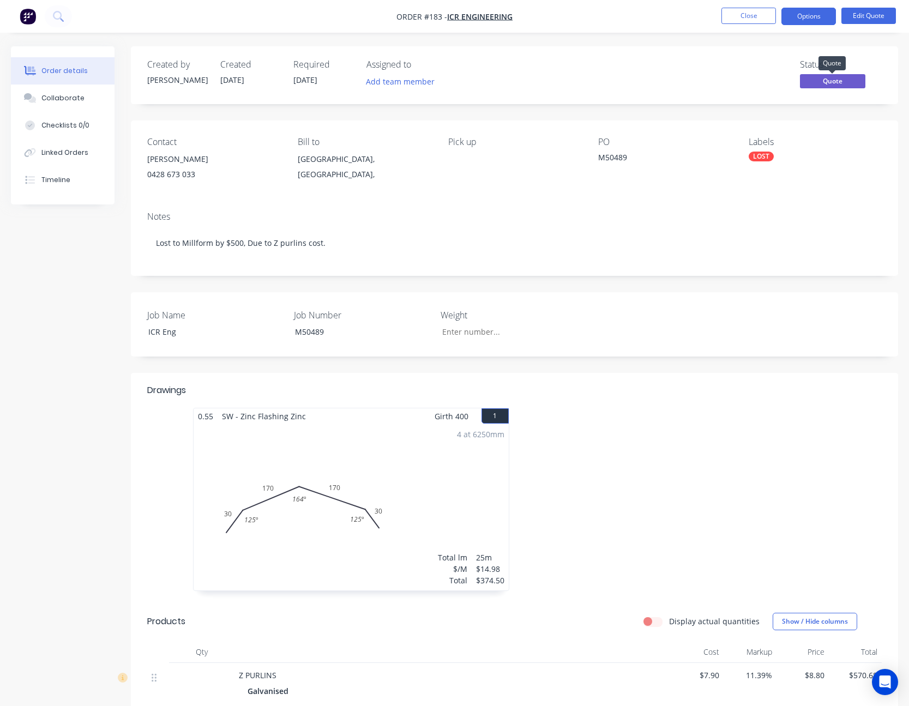
click at [833, 78] on span "Quote" at bounding box center [832, 81] width 65 height 14
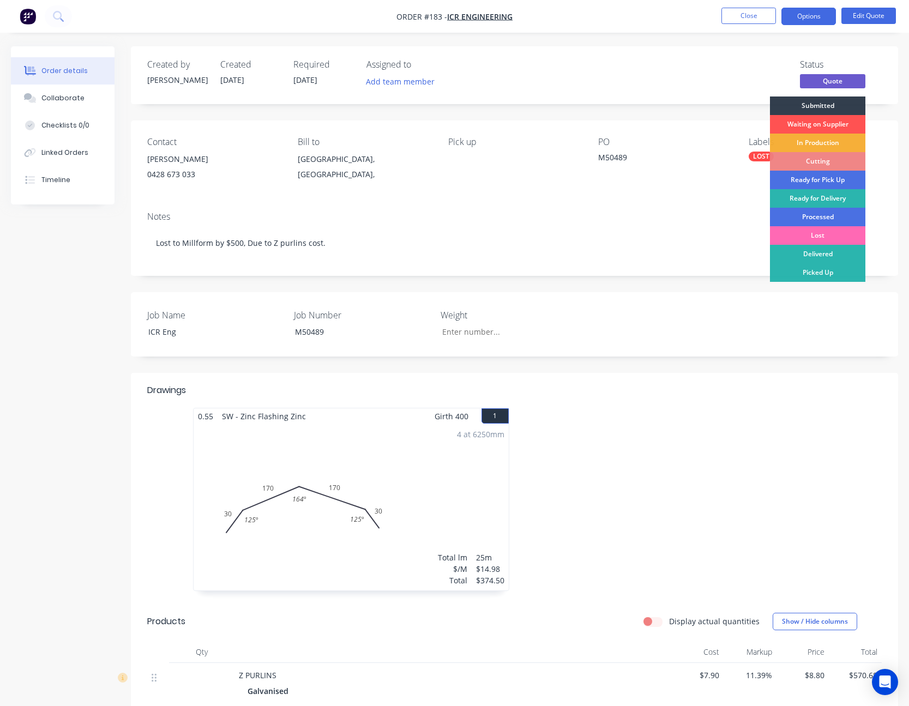
click at [816, 232] on div "Lost" at bounding box center [817, 235] width 95 height 19
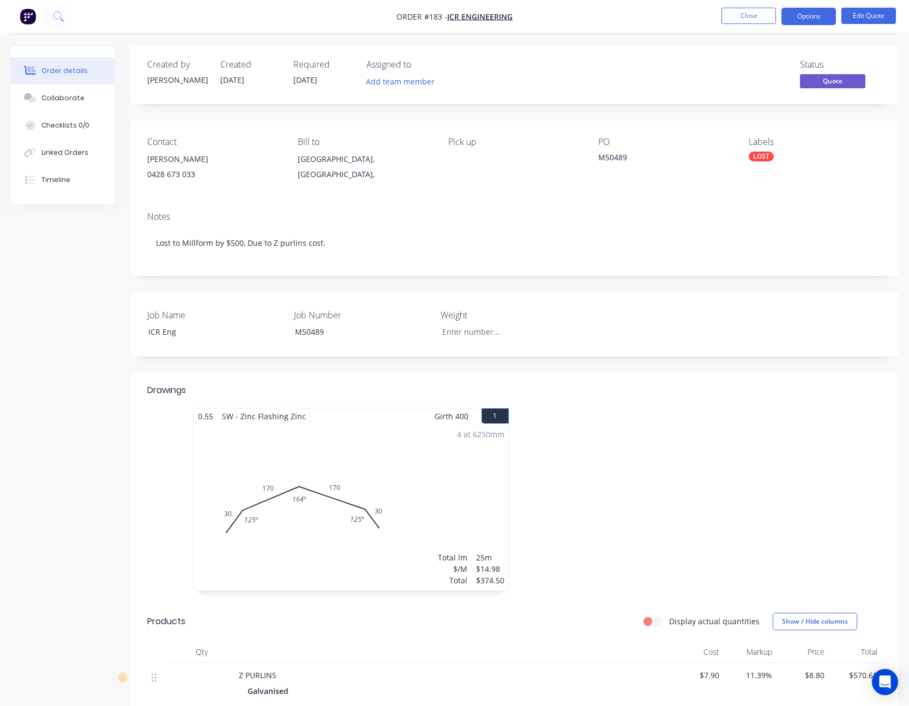
click at [815, 208] on div "Notes Lost to Millform by $500, Due to Z purlins cost." at bounding box center [514, 239] width 767 height 73
click at [752, 14] on button "Close" at bounding box center [748, 16] width 55 height 16
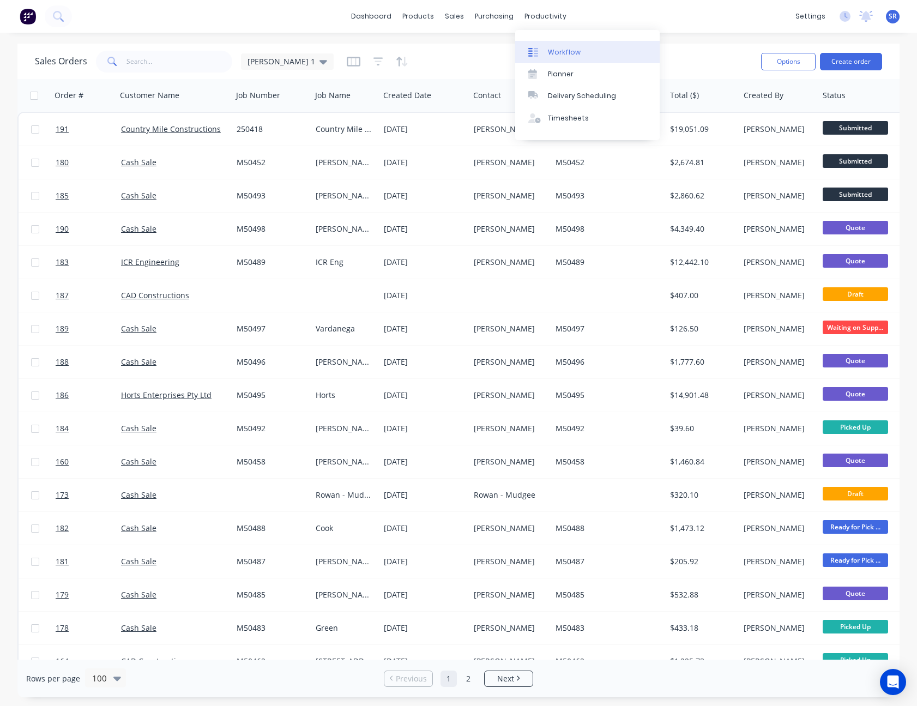
click at [577, 53] on div "Workflow" at bounding box center [564, 52] width 33 height 10
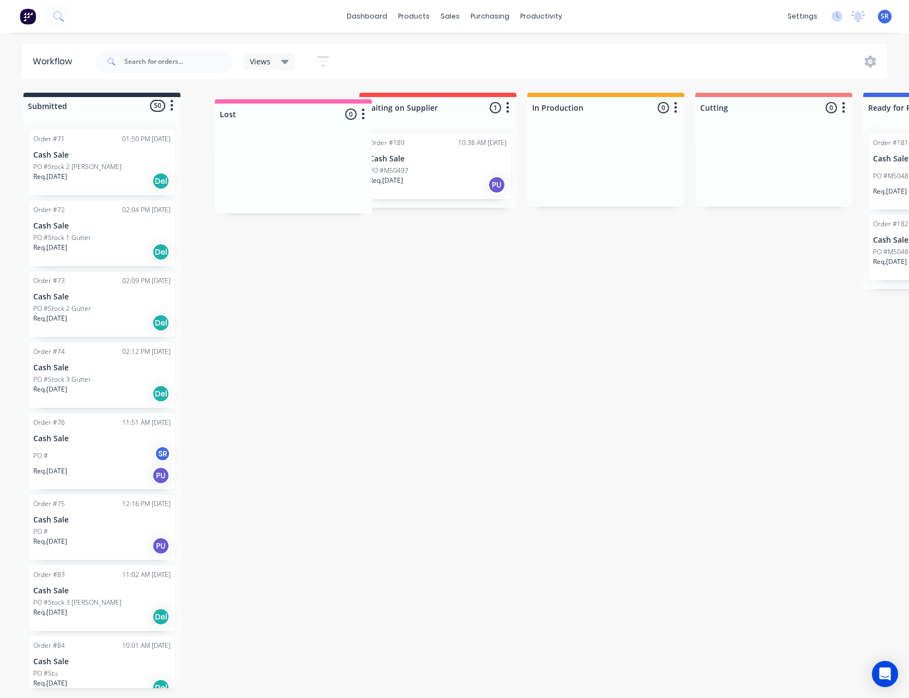
drag, startPoint x: 705, startPoint y: 107, endPoint x: 292, endPoint y: 114, distance: 412.7
click at [293, 114] on div "Submitted 50 Status colour #273444 hex #273444 Save Cancel Summaries Total orde…" at bounding box center [822, 392] width 1660 height 599
click at [337, 292] on div "Submitted 50 Status colour #273444 hex #273444 Save Cancel Summaries Total orde…" at bounding box center [822, 392] width 1660 height 599
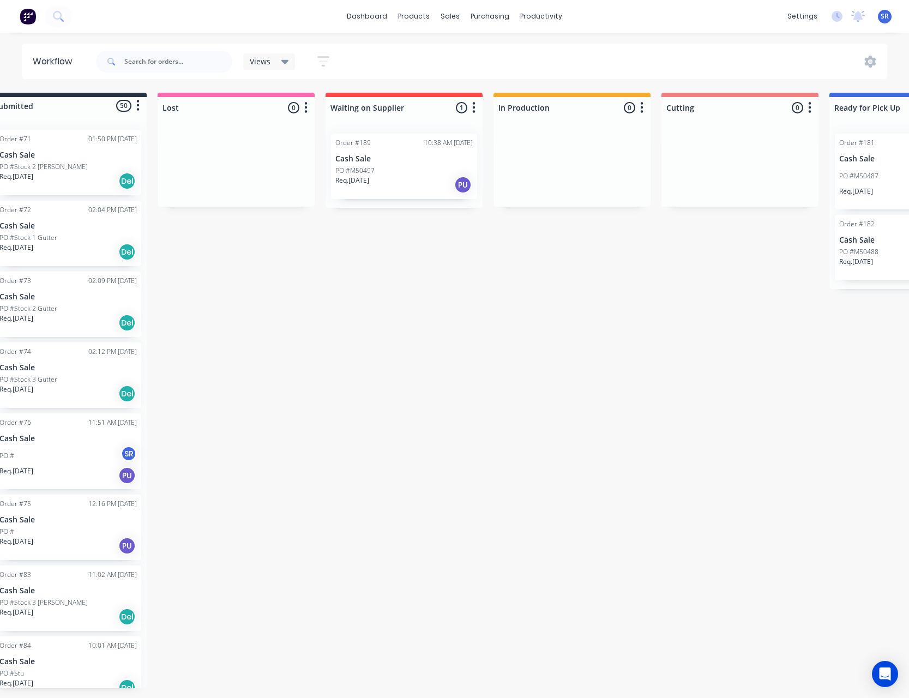
scroll to position [2, 34]
click at [471, 51] on div "Sales Orders" at bounding box center [490, 55] width 45 height 10
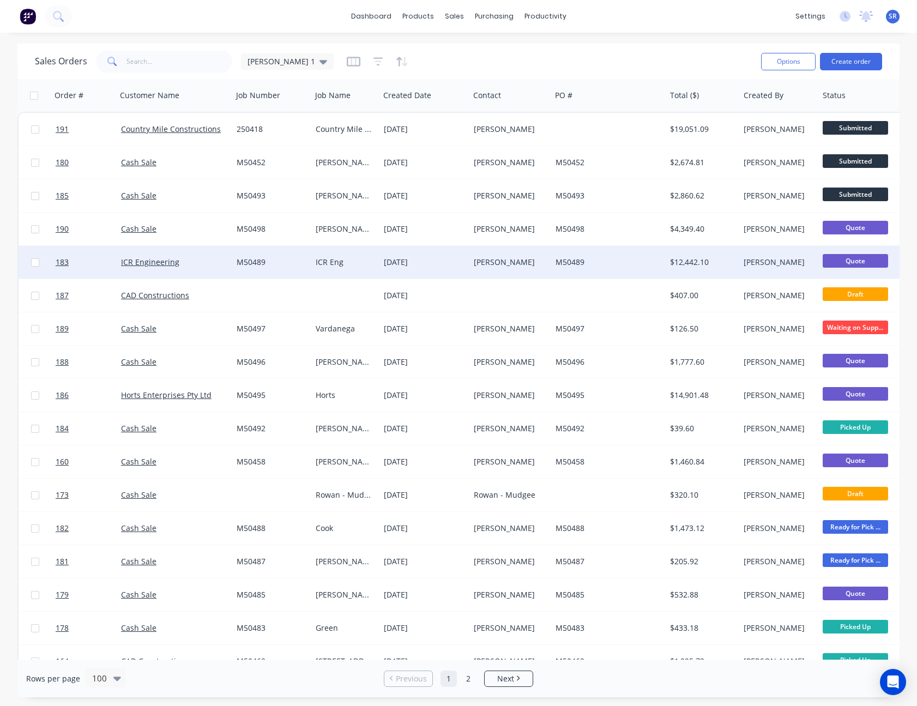
click at [626, 261] on div "M50489" at bounding box center [605, 262] width 101 height 11
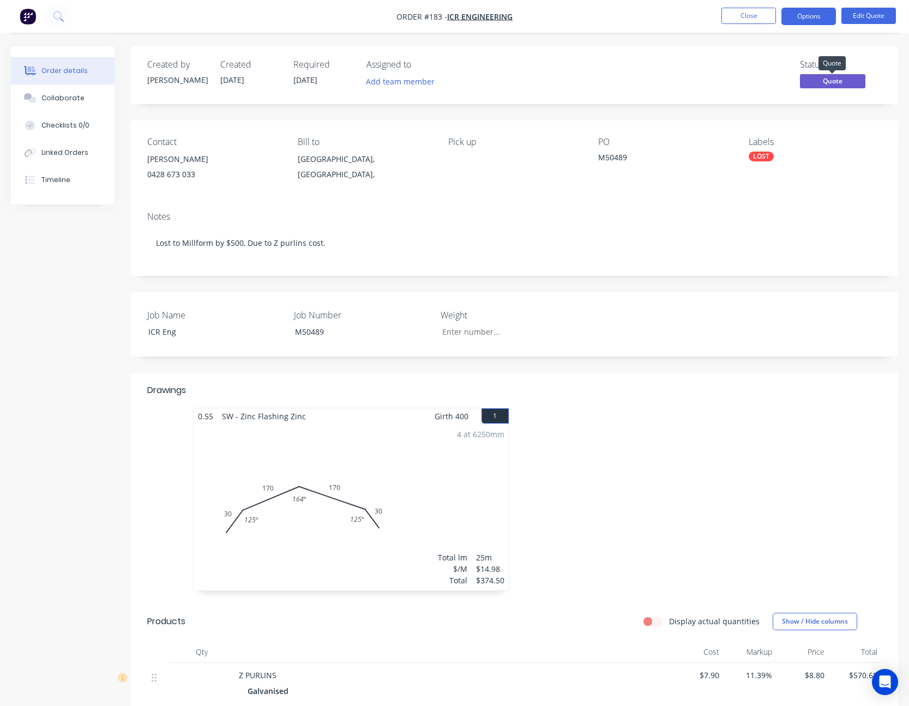
click at [830, 82] on span "Quote" at bounding box center [832, 81] width 65 height 14
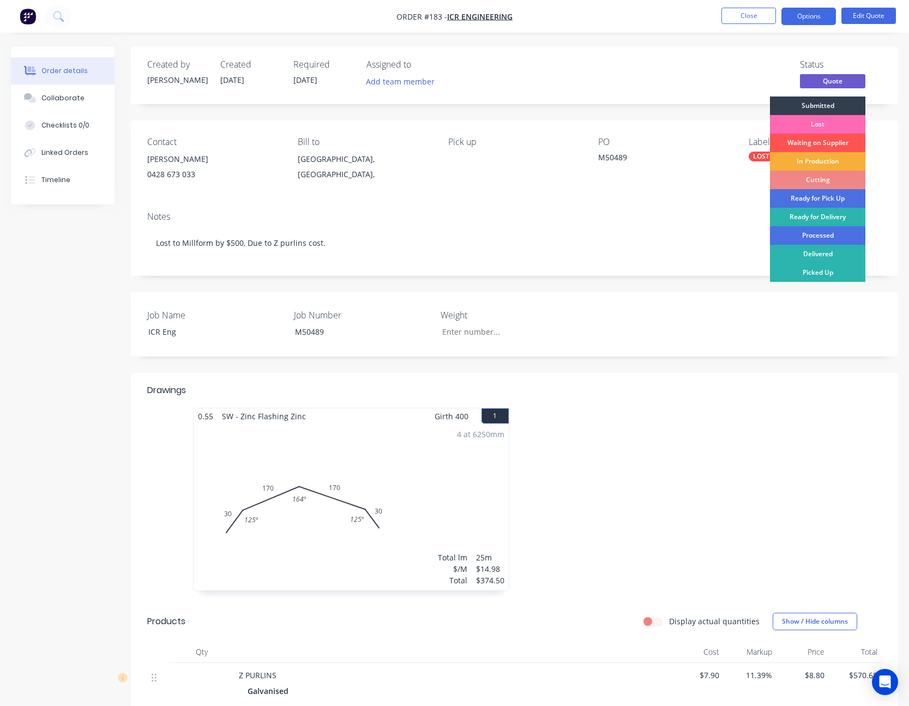
click at [826, 126] on div "Lost" at bounding box center [817, 124] width 95 height 19
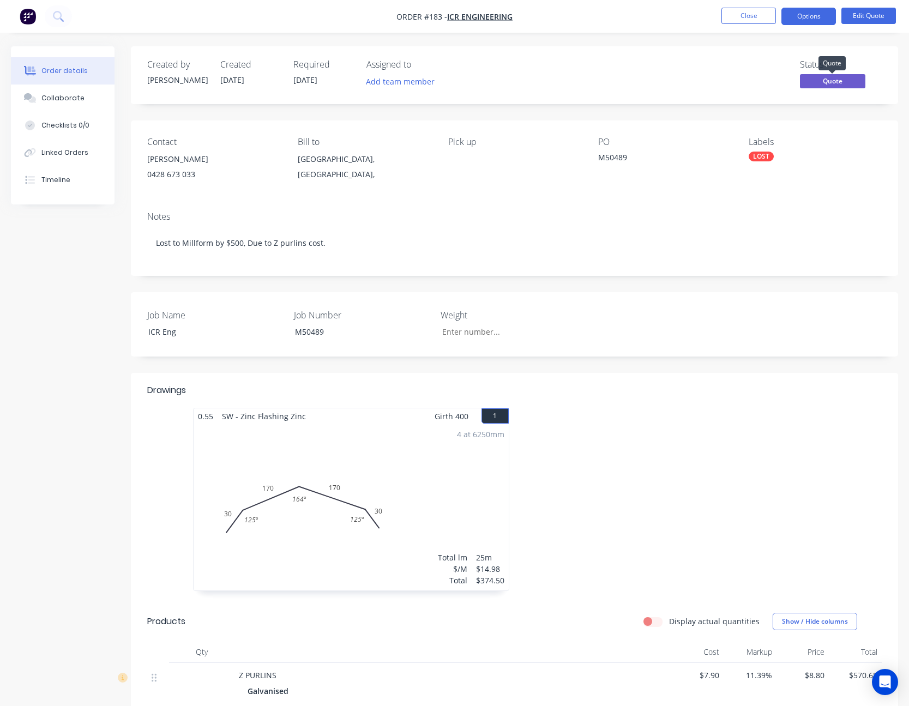
click at [825, 85] on span "Quote" at bounding box center [832, 81] width 65 height 14
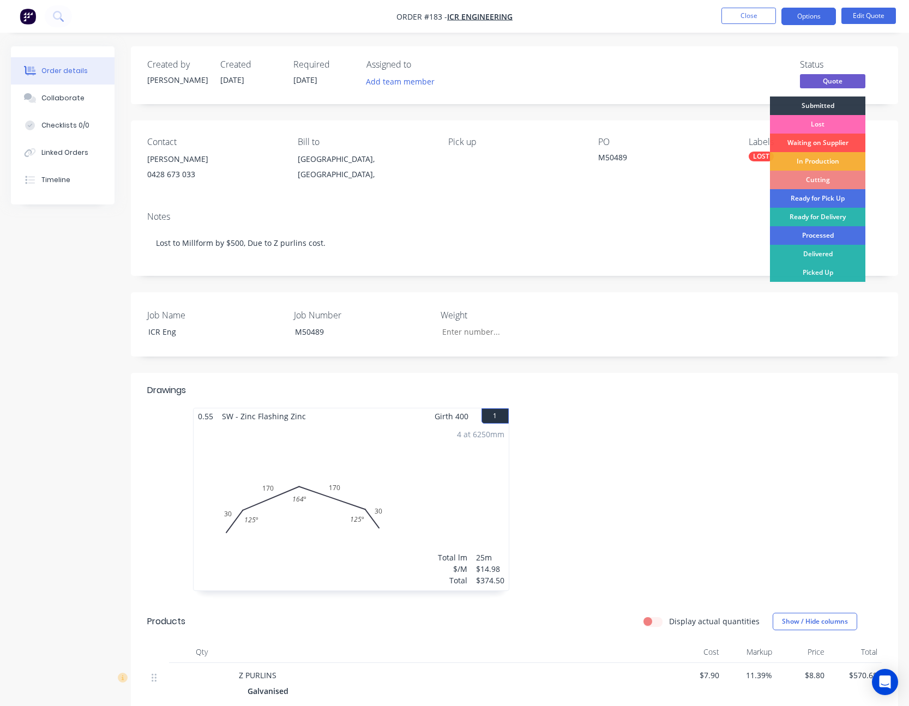
click at [811, 124] on div "Lost" at bounding box center [817, 124] width 95 height 19
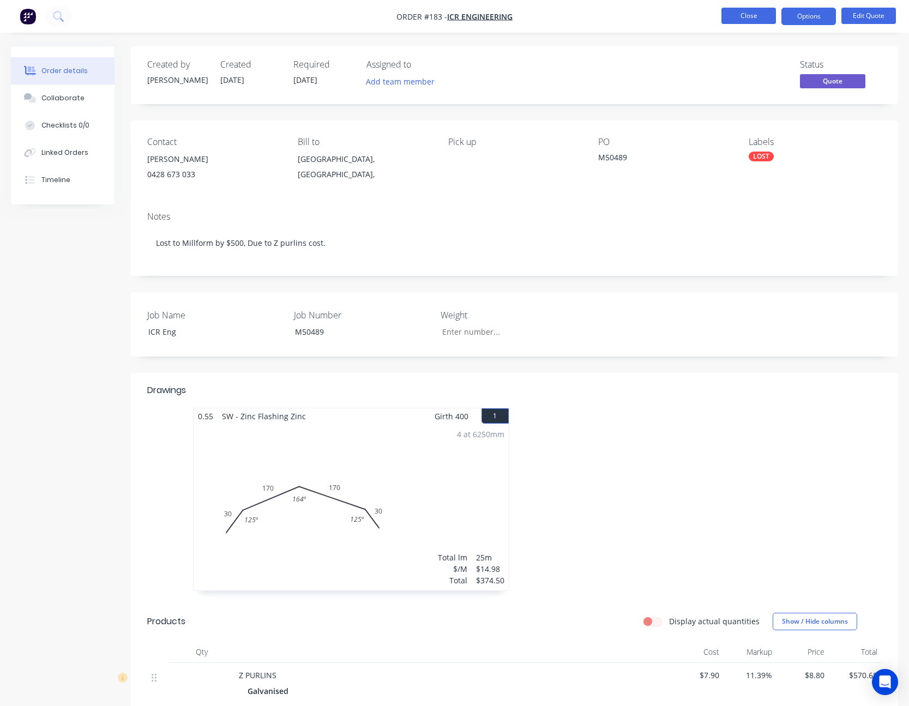
click at [745, 15] on button "Close" at bounding box center [748, 16] width 55 height 16
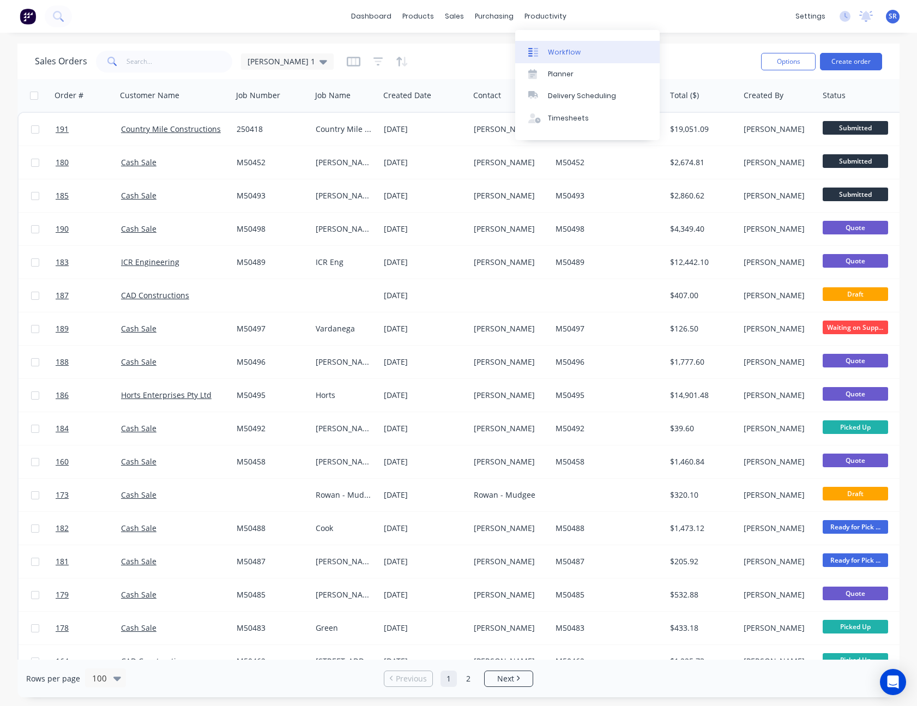
click at [555, 43] on link "Workflow" at bounding box center [587, 52] width 144 height 22
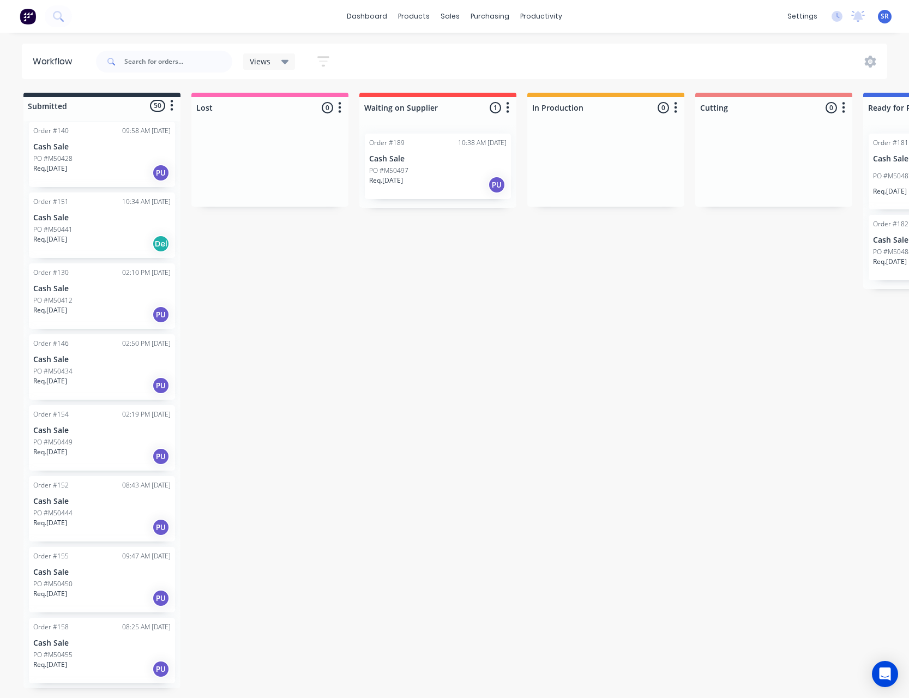
scroll to position [2180, 0]
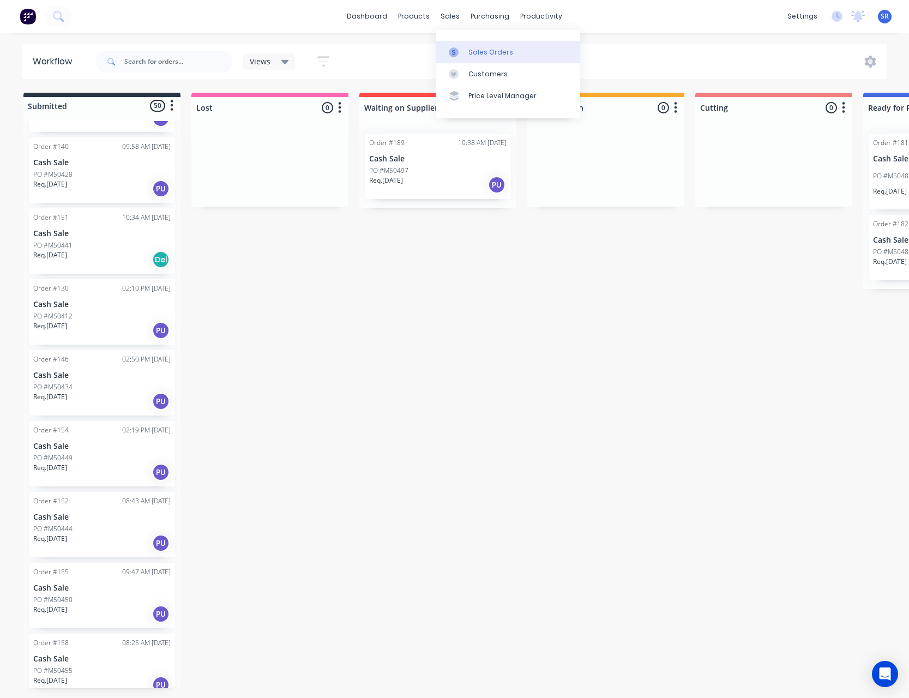
click at [472, 57] on div "Sales Orders" at bounding box center [490, 52] width 45 height 10
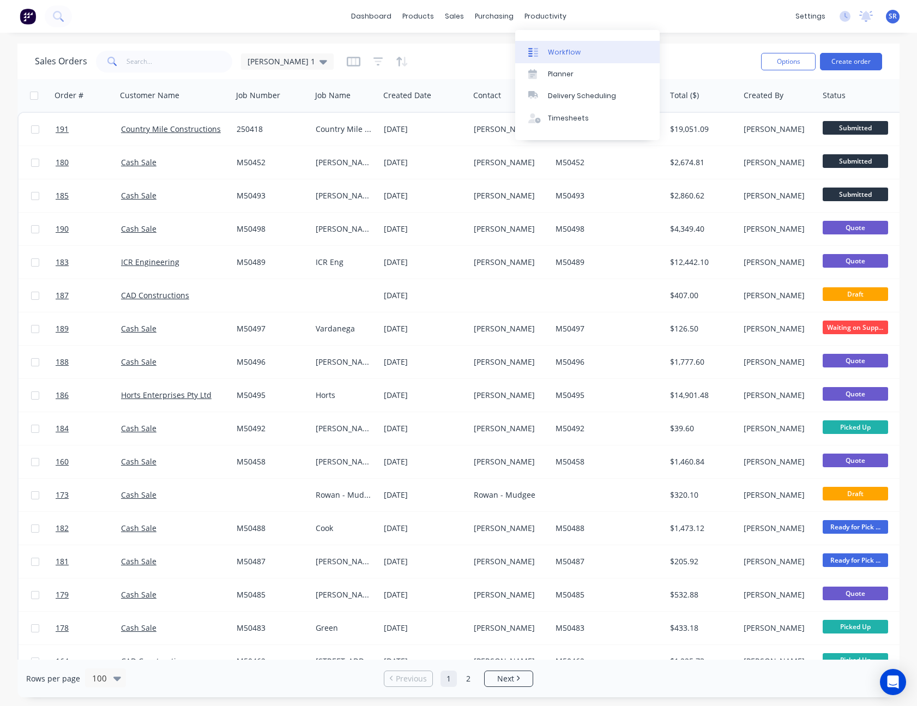
click at [553, 53] on div "Workflow" at bounding box center [564, 52] width 33 height 10
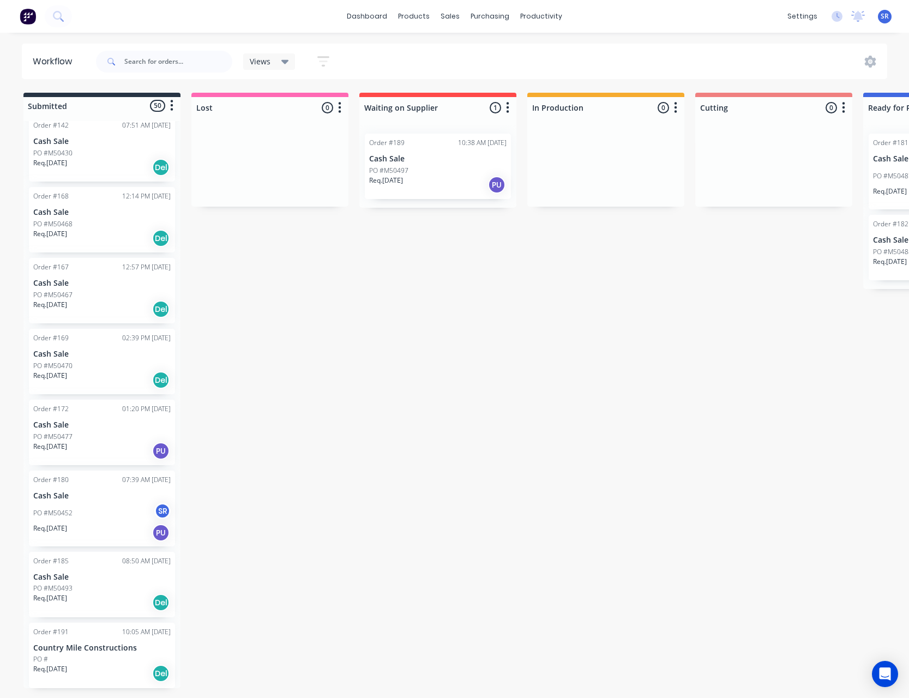
scroll to position [3052, 0]
click at [280, 135] on div at bounding box center [269, 166] width 157 height 82
click at [182, 58] on input "text" at bounding box center [178, 62] width 108 height 22
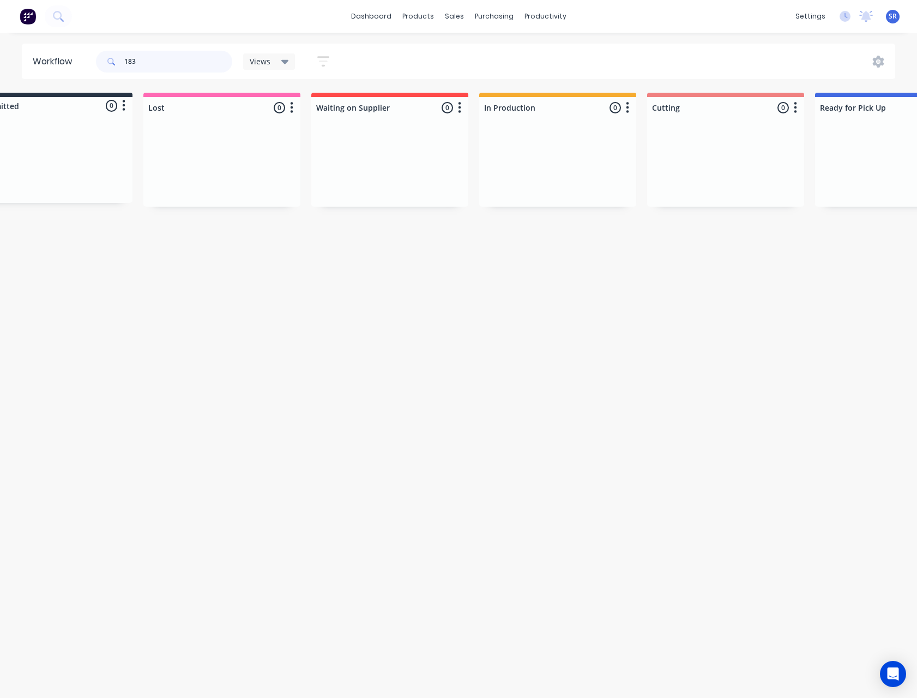
scroll to position [0, 0]
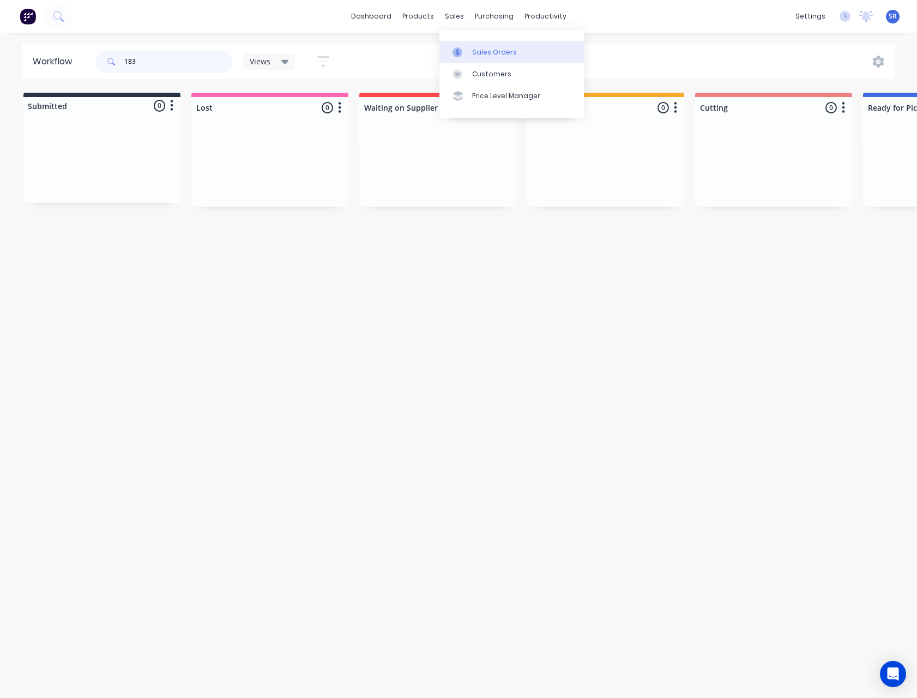
type input "183"
click at [479, 54] on div "Sales Orders" at bounding box center [494, 52] width 45 height 10
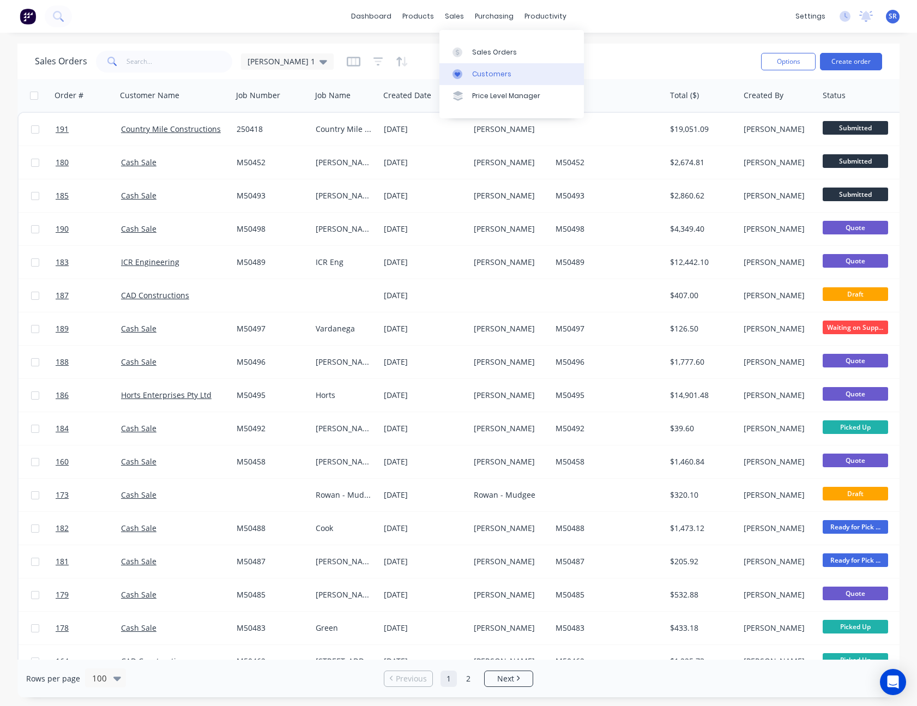
click at [487, 77] on div "Customers" at bounding box center [491, 74] width 39 height 10
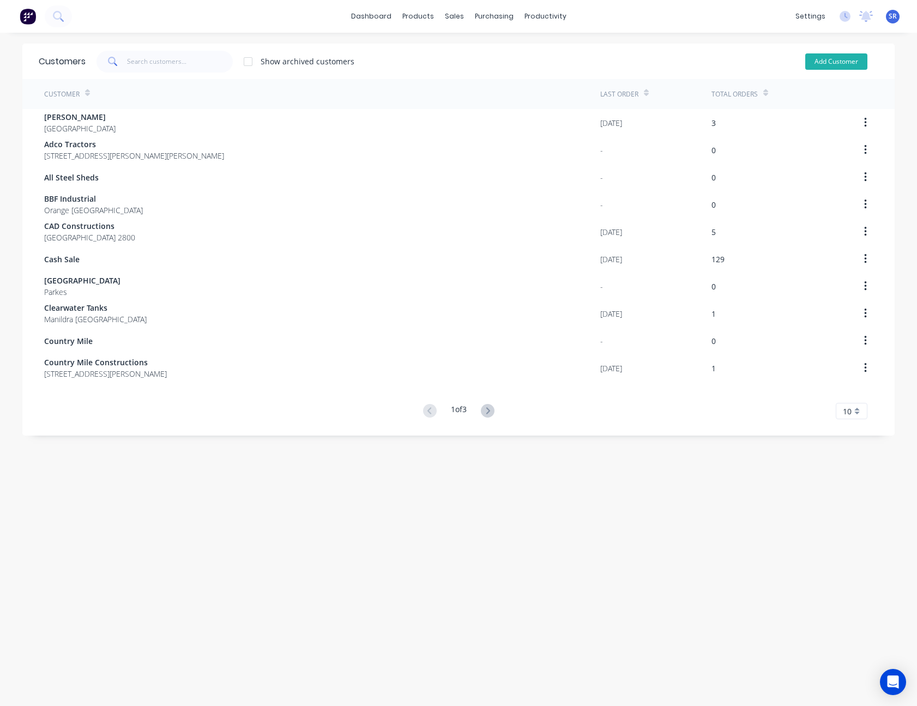
click at [839, 57] on button "Add Customer" at bounding box center [836, 61] width 62 height 16
select select "AU"
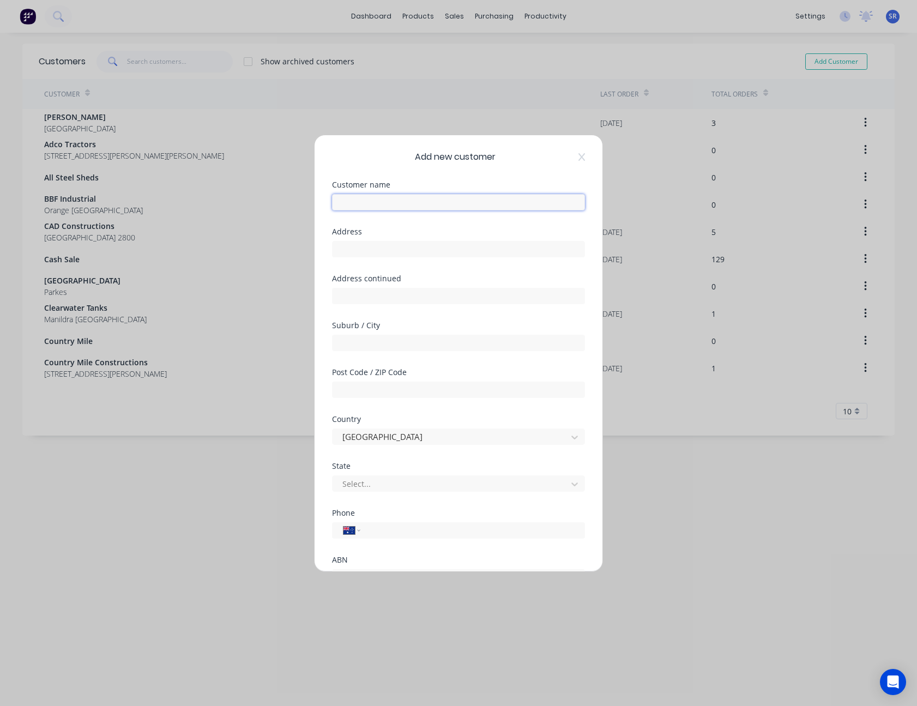
click at [401, 207] on input "text" at bounding box center [458, 202] width 253 height 16
type input "Central West Asbestos"
click at [406, 348] on input "text" at bounding box center [458, 343] width 253 height 16
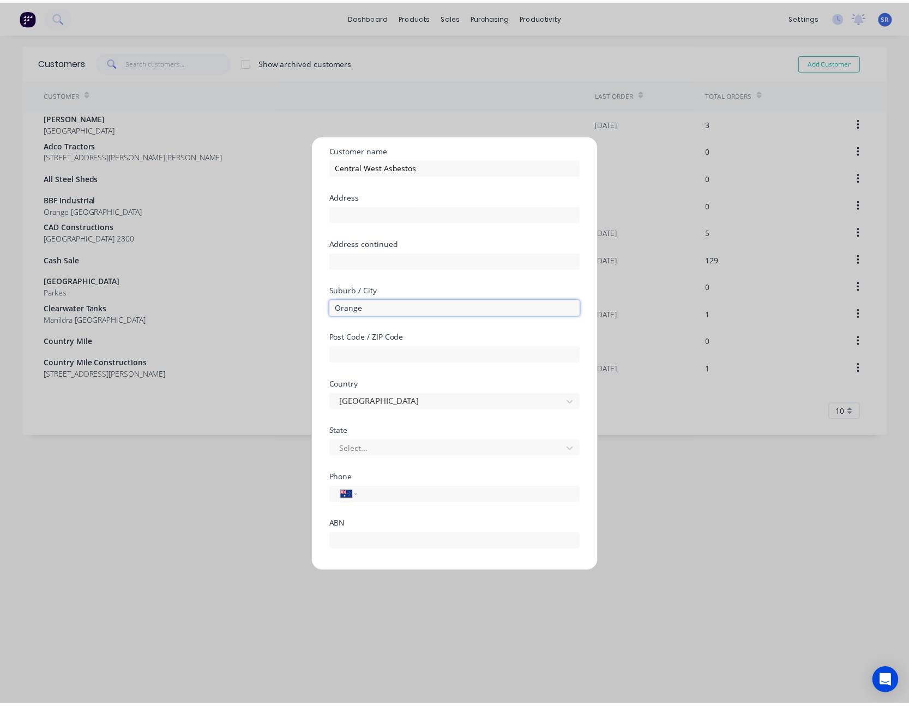
scroll to position [82, 0]
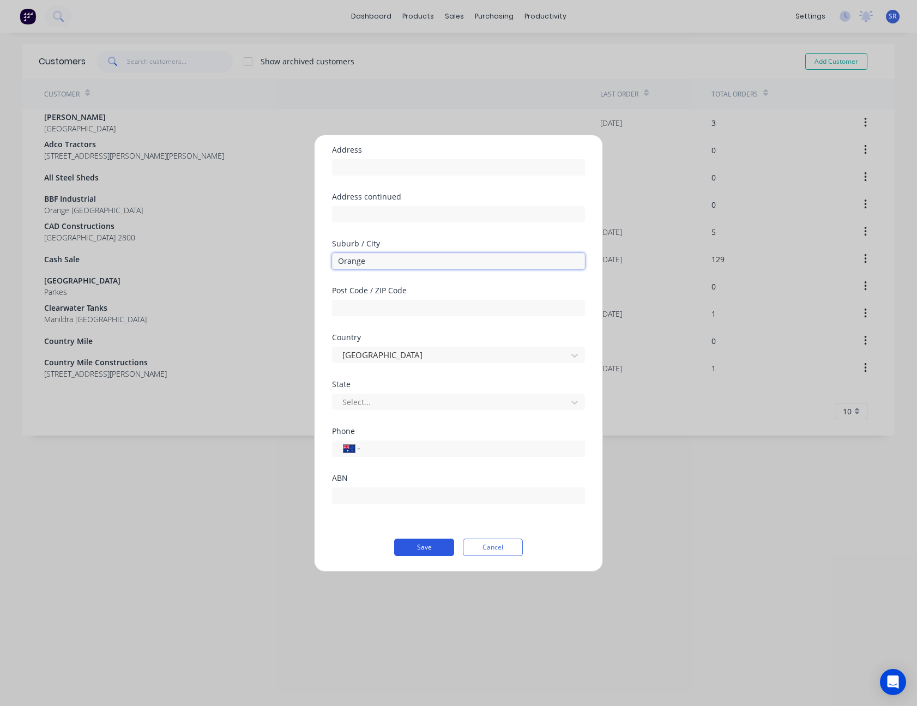
type input "Orange"
click at [425, 548] on button "Save" at bounding box center [424, 547] width 60 height 17
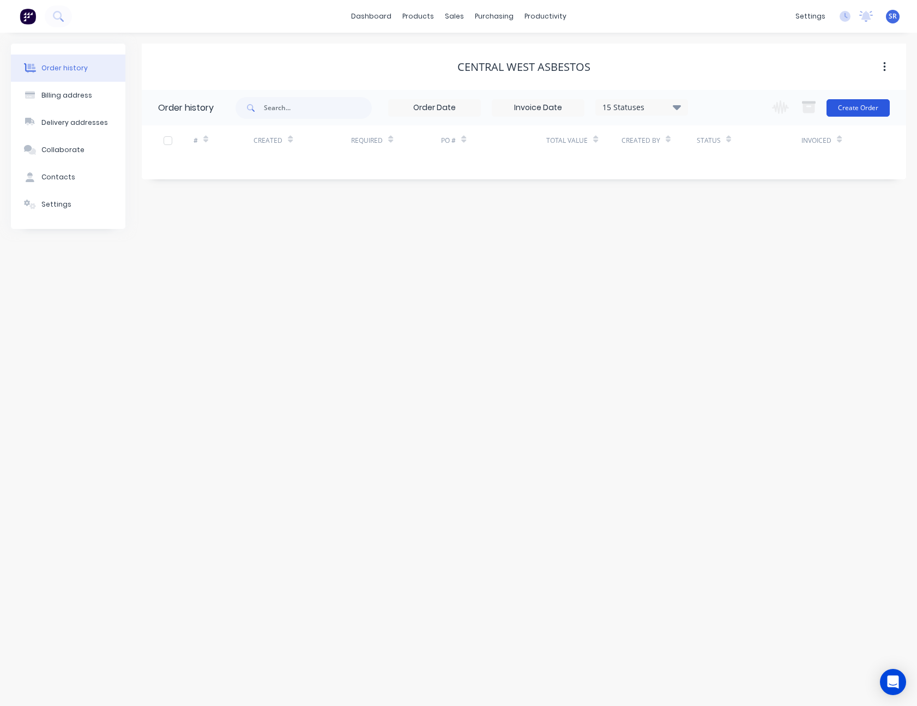
click at [863, 106] on button "Create Order" at bounding box center [857, 107] width 63 height 17
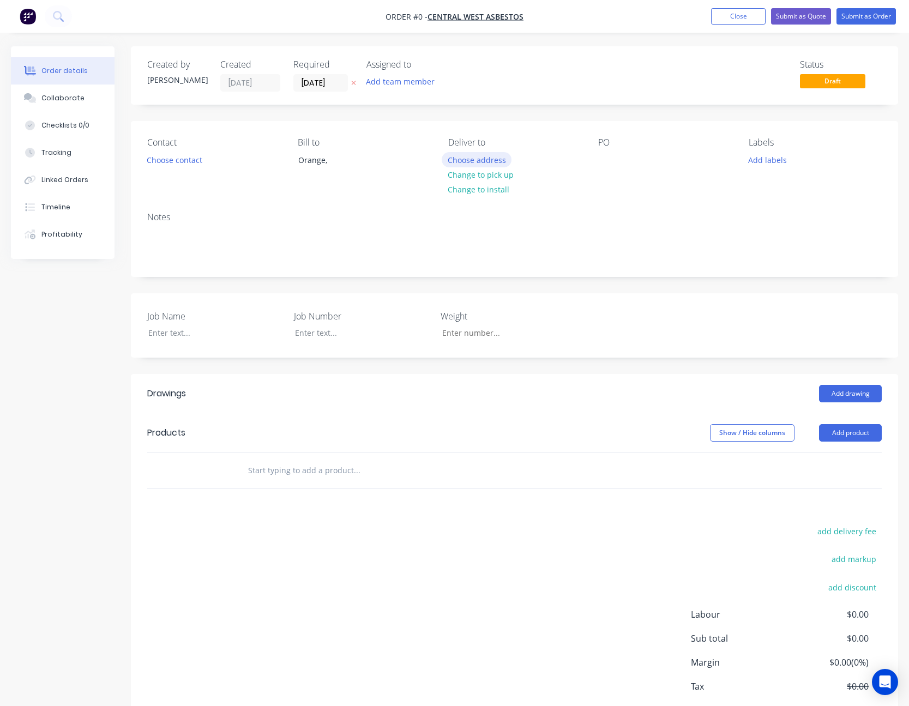
click at [496, 161] on button "Choose address" at bounding box center [477, 159] width 70 height 15
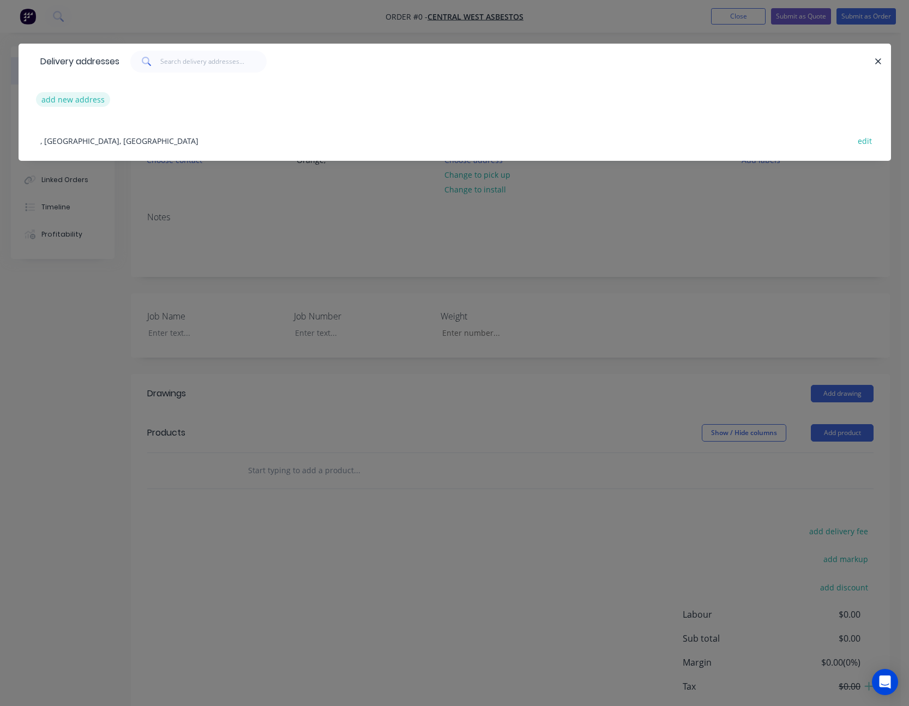
click at [87, 97] on button "add new address" at bounding box center [73, 99] width 75 height 15
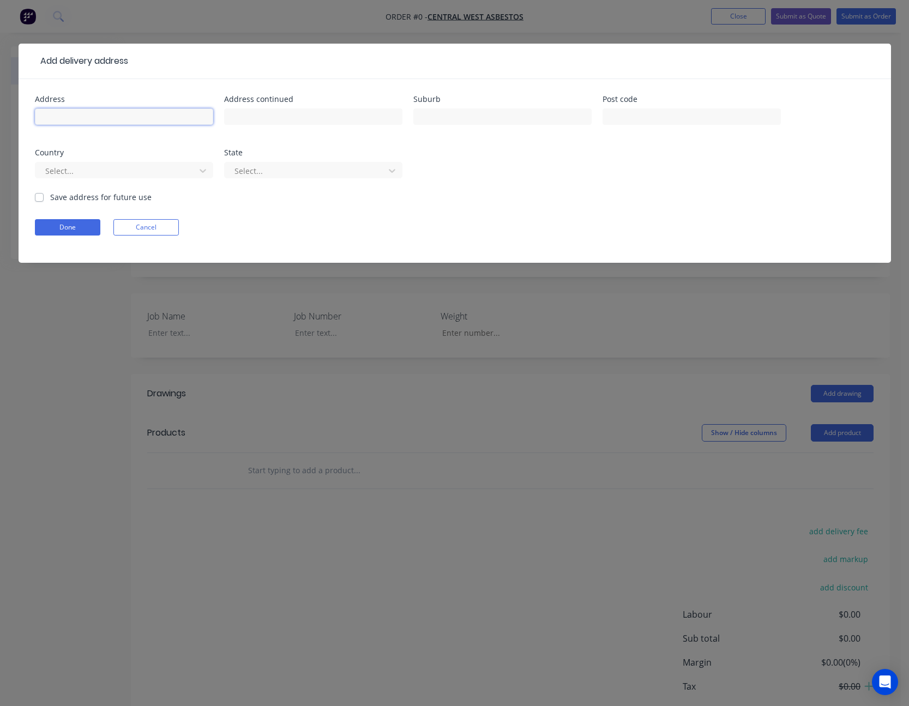
click at [84, 122] on input "text" at bounding box center [124, 116] width 178 height 16
type input "b"
type input "Barretts Estate"
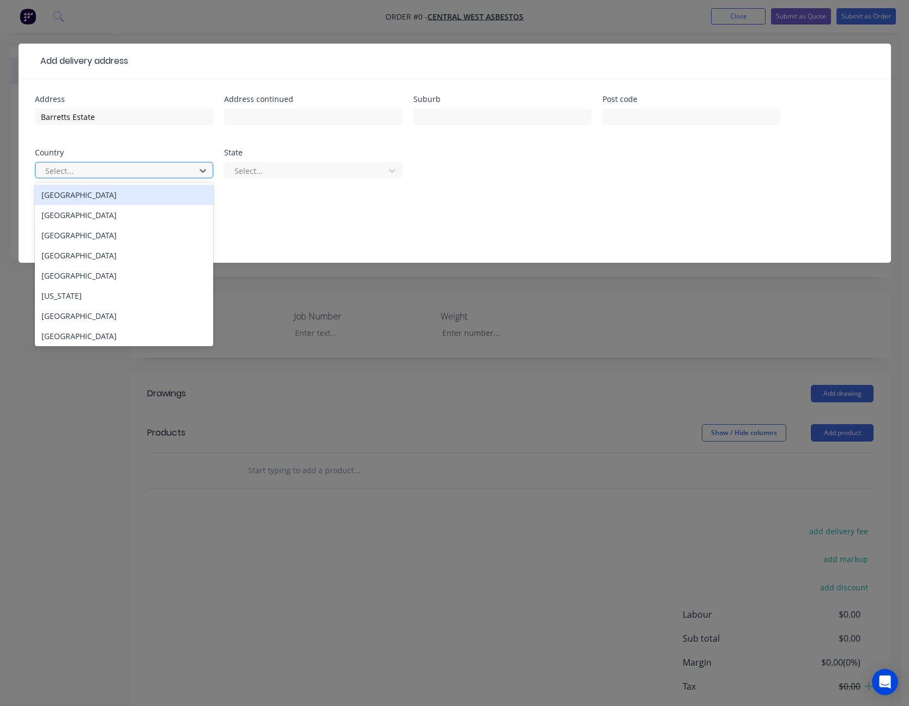
click at [105, 167] on div at bounding box center [117, 171] width 146 height 14
click at [108, 191] on div "Australia" at bounding box center [124, 195] width 178 height 20
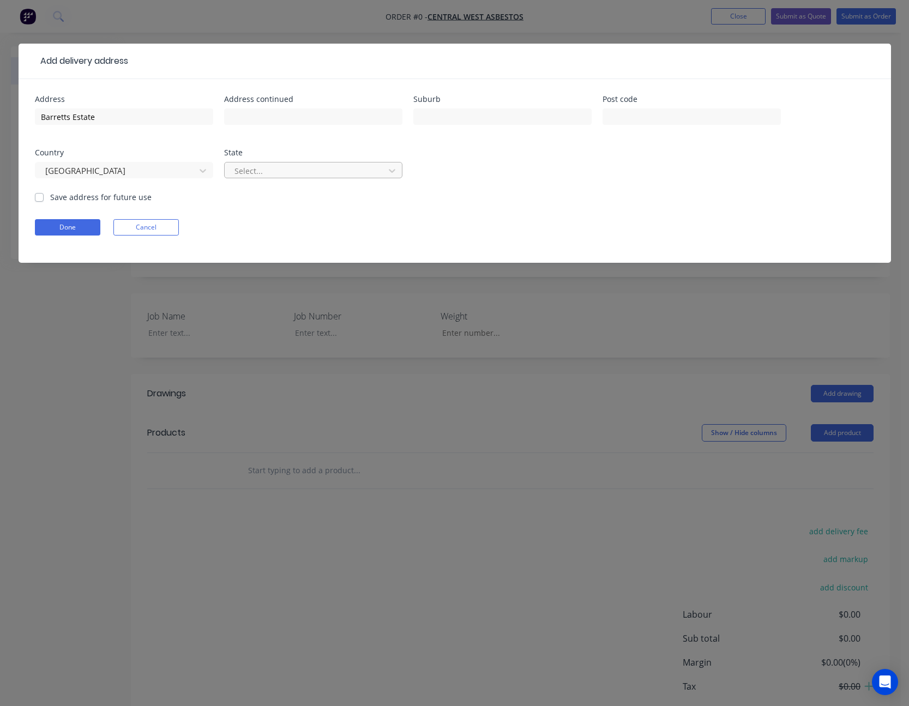
click at [282, 168] on div at bounding box center [306, 171] width 146 height 14
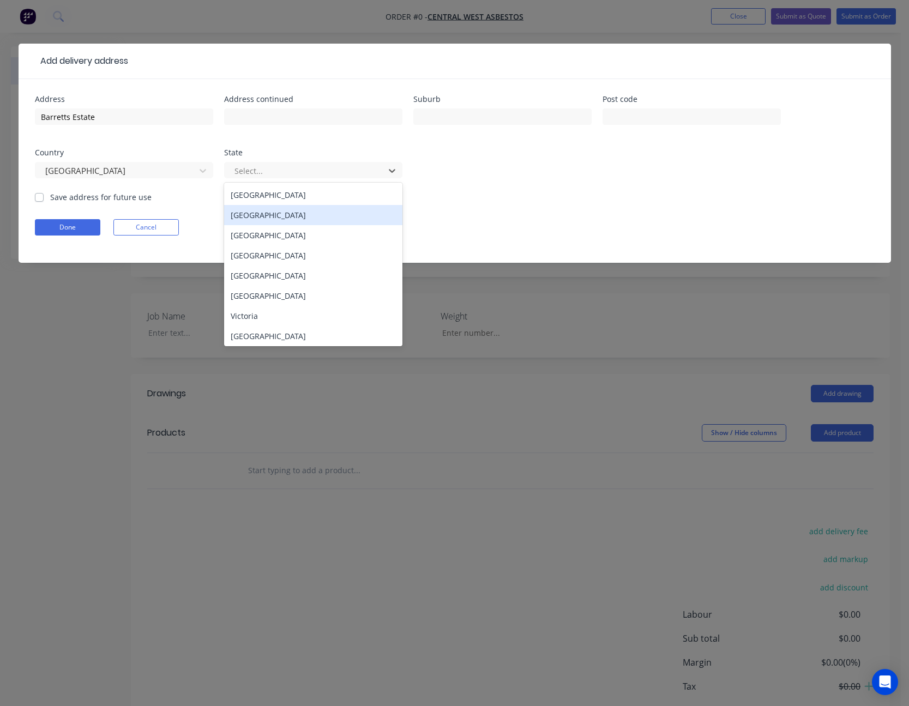
click at [276, 214] on div "New South Wales" at bounding box center [313, 215] width 178 height 20
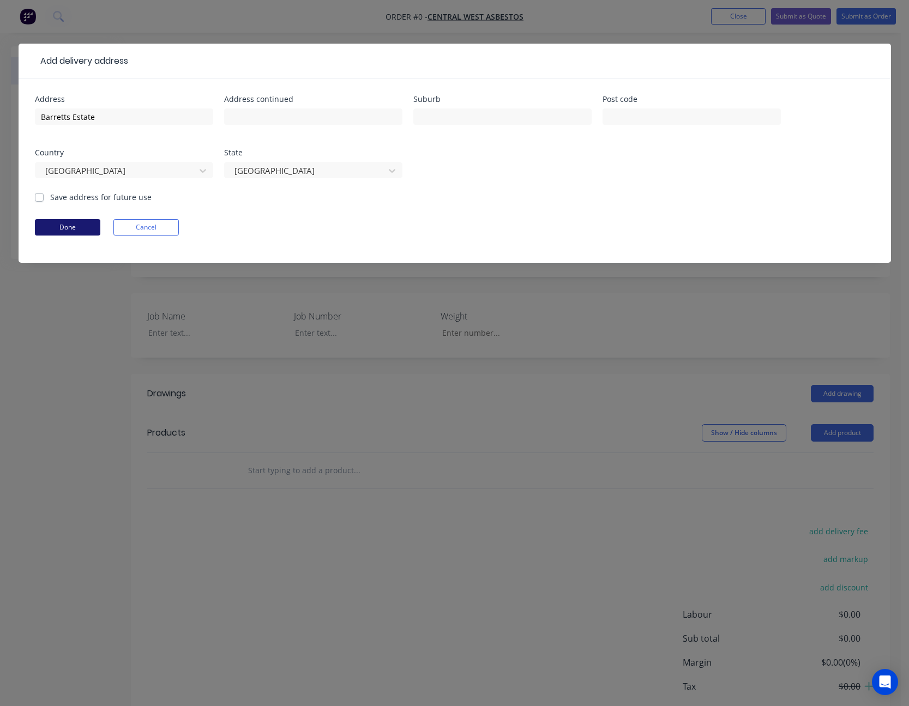
click at [86, 227] on button "Done" at bounding box center [67, 227] width 65 height 16
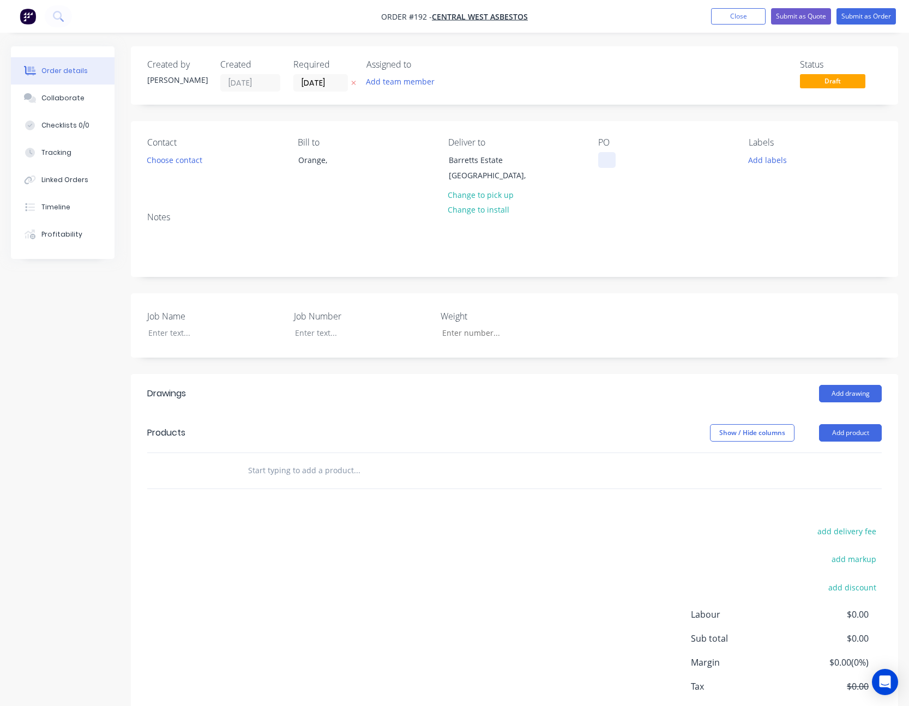
click at [607, 159] on div at bounding box center [606, 160] width 17 height 16
click at [707, 204] on div "Notes" at bounding box center [514, 239] width 767 height 73
click at [852, 433] on button "Add product" at bounding box center [850, 432] width 63 height 17
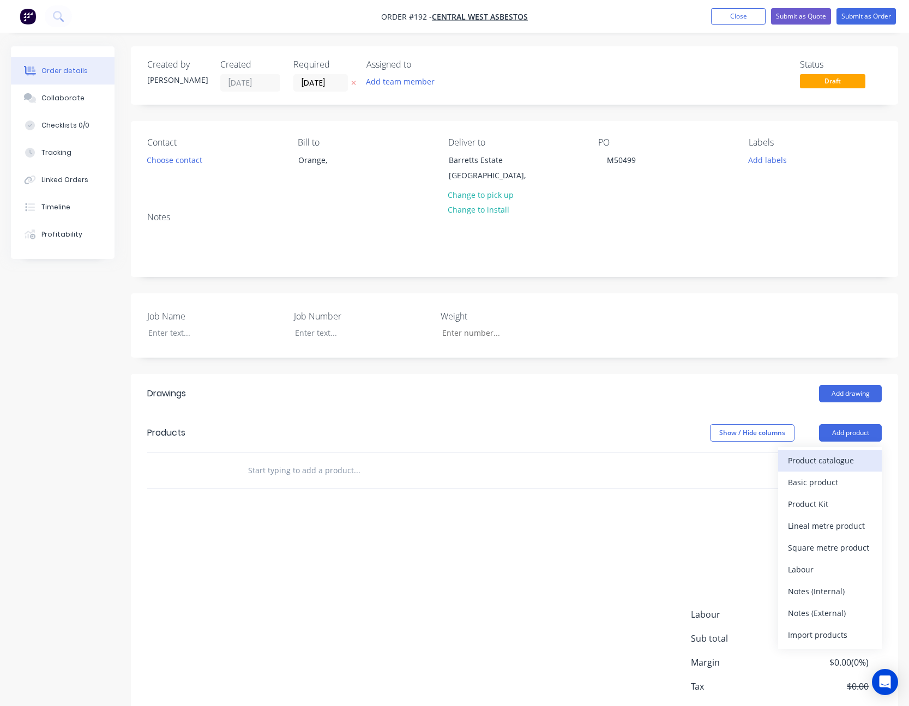
click at [842, 458] on div "Product catalogue" at bounding box center [830, 460] width 84 height 16
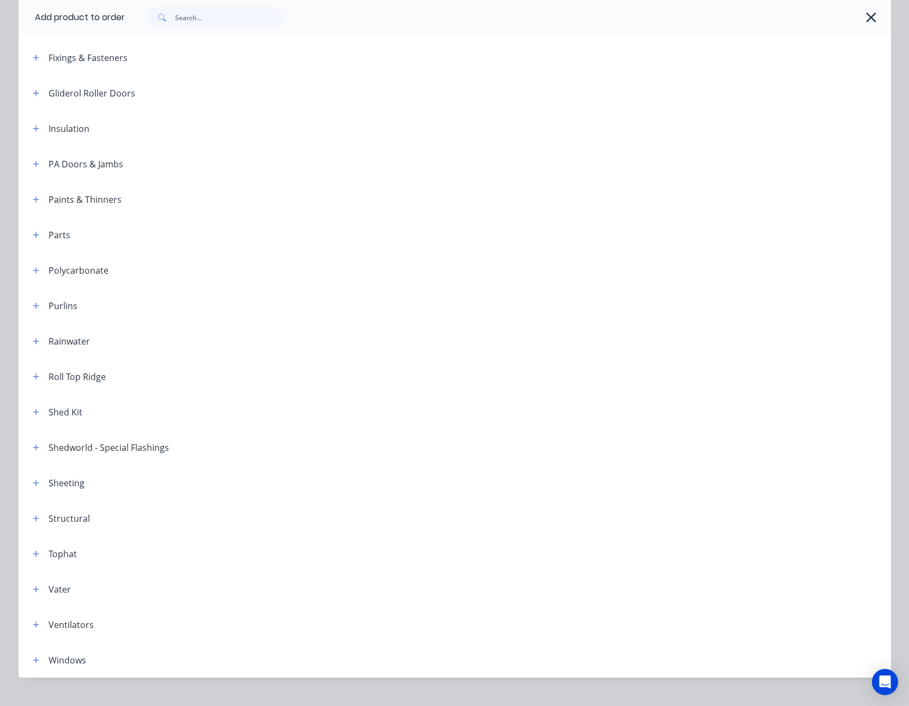
scroll to position [383, 0]
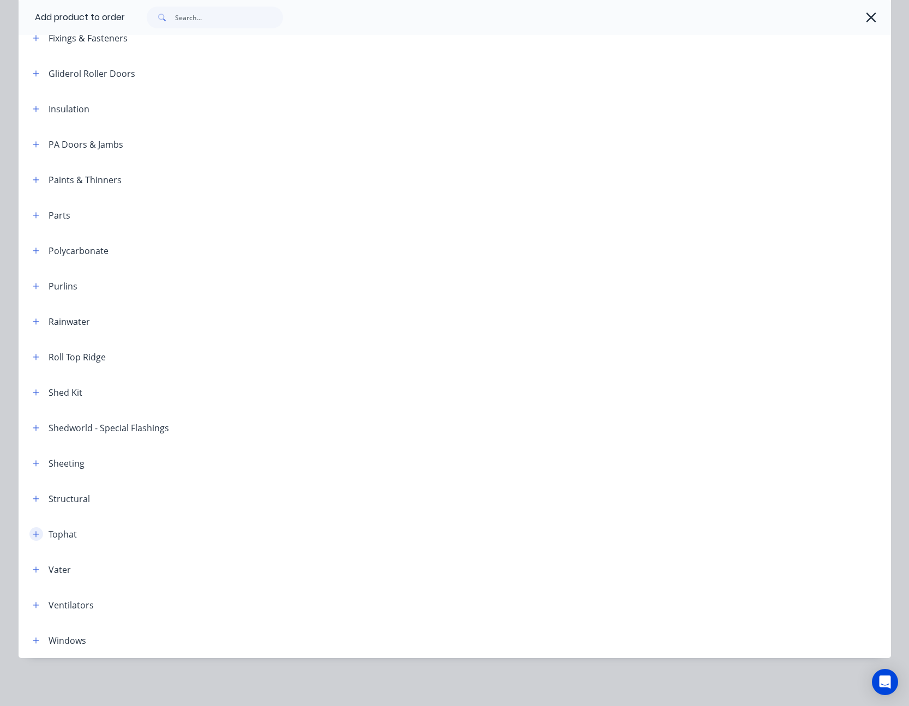
click at [33, 533] on icon "button" at bounding box center [36, 534] width 7 height 8
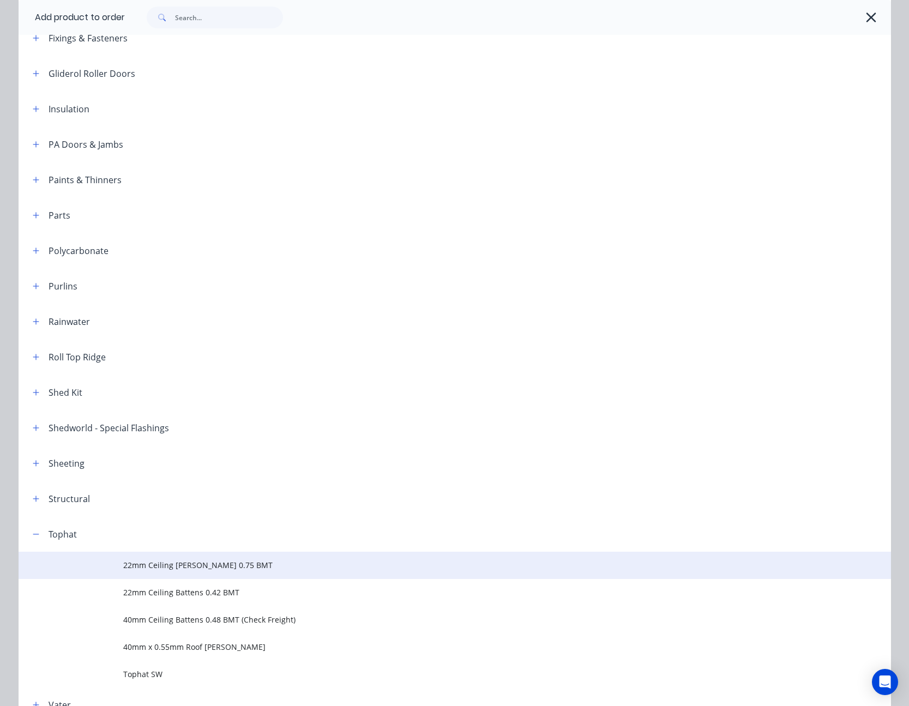
scroll to position [518, 0]
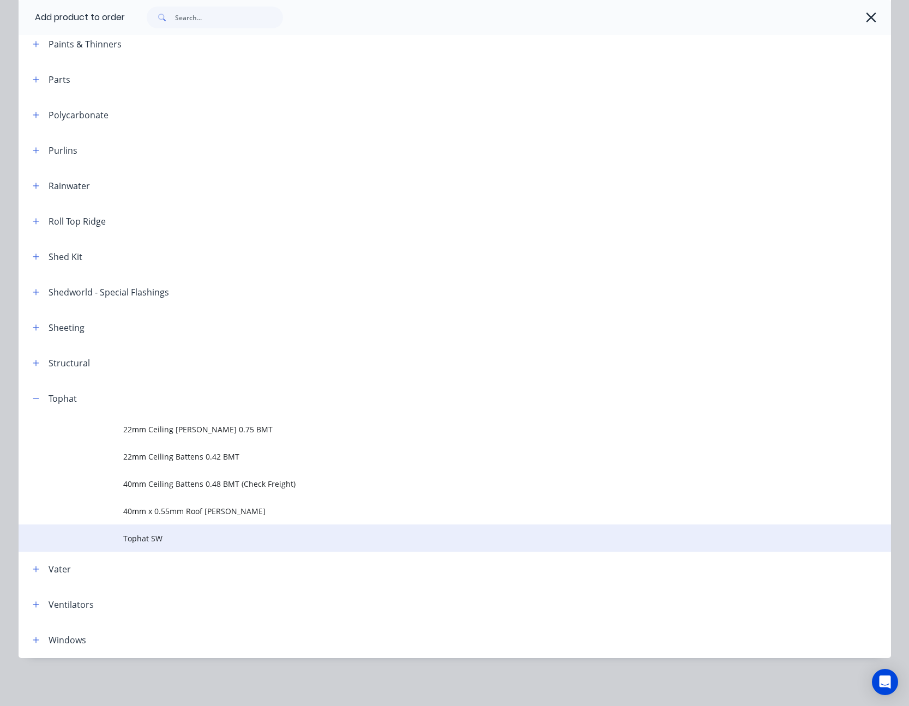
click at [152, 537] on span "Tophat SW" at bounding box center [430, 538] width 614 height 11
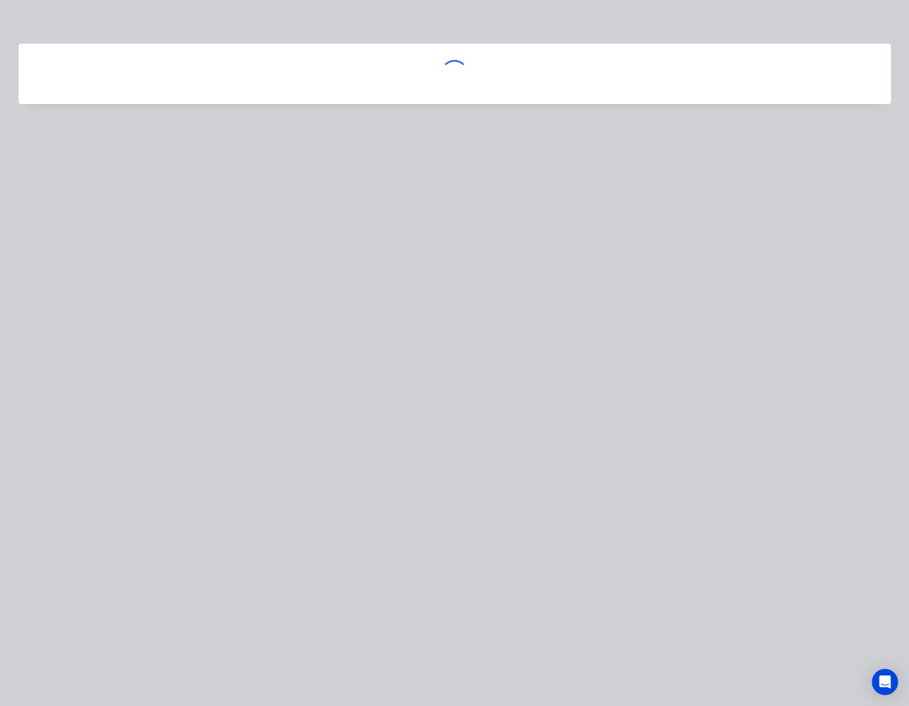
scroll to position [0, 0]
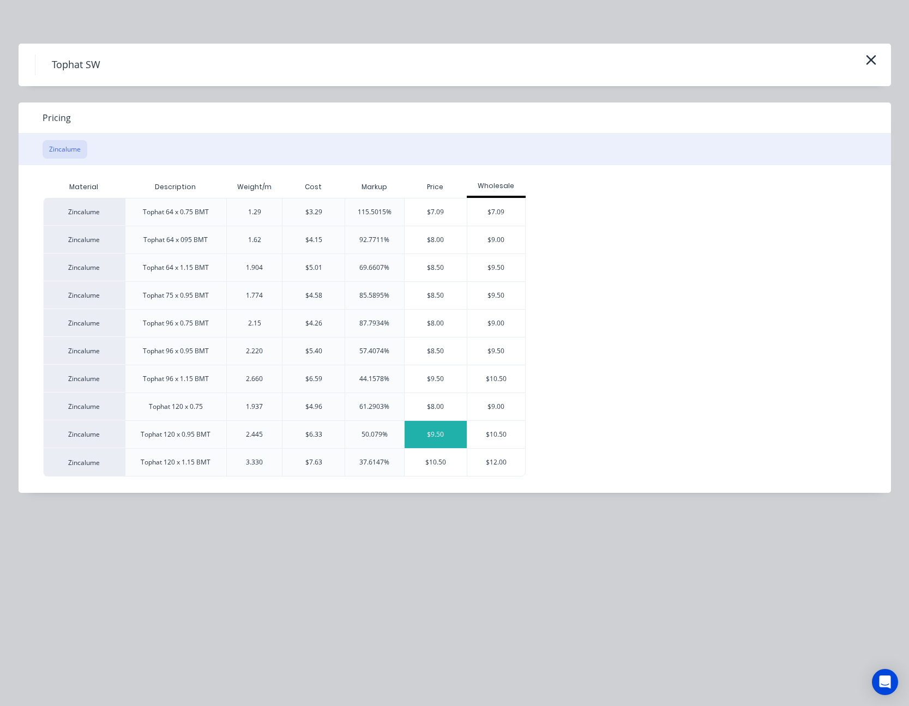
click at [422, 436] on div "$9.50" at bounding box center [435, 434] width 62 height 27
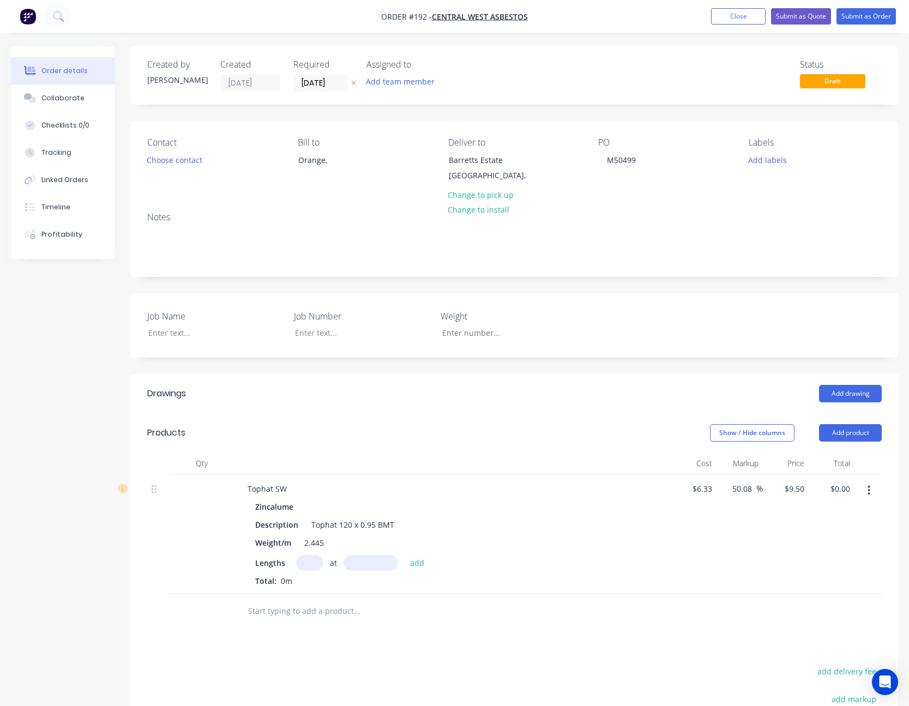
click at [316, 564] on input "text" at bounding box center [309, 563] width 27 height 16
type input "10"
type input "7500"
click at [404, 555] on button "add" at bounding box center [417, 562] width 26 height 15
type input "$712.50"
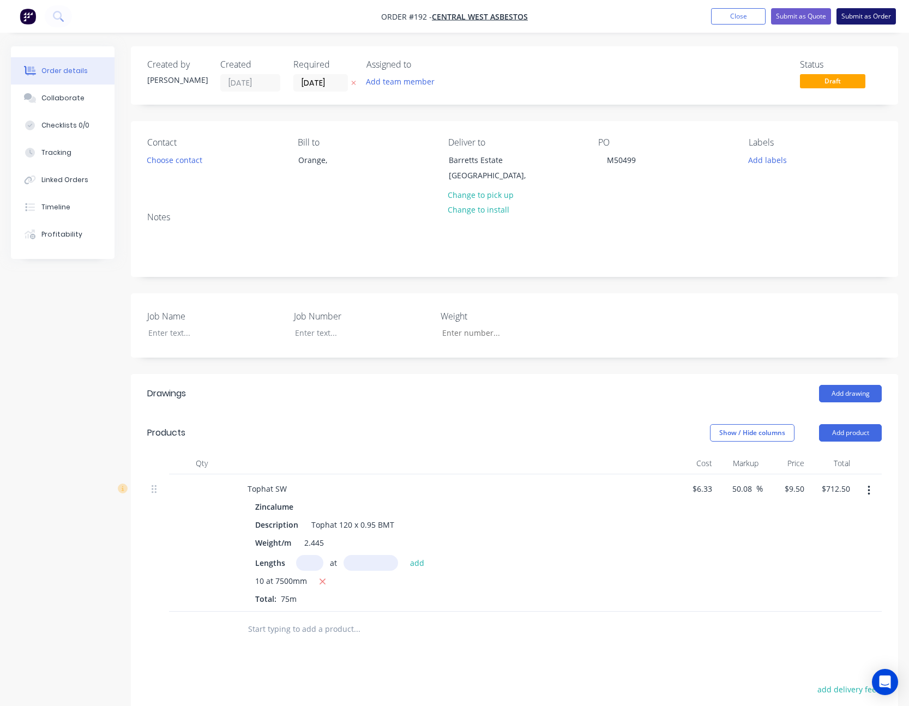
click at [867, 16] on button "Submit as Order" at bounding box center [865, 16] width 59 height 16
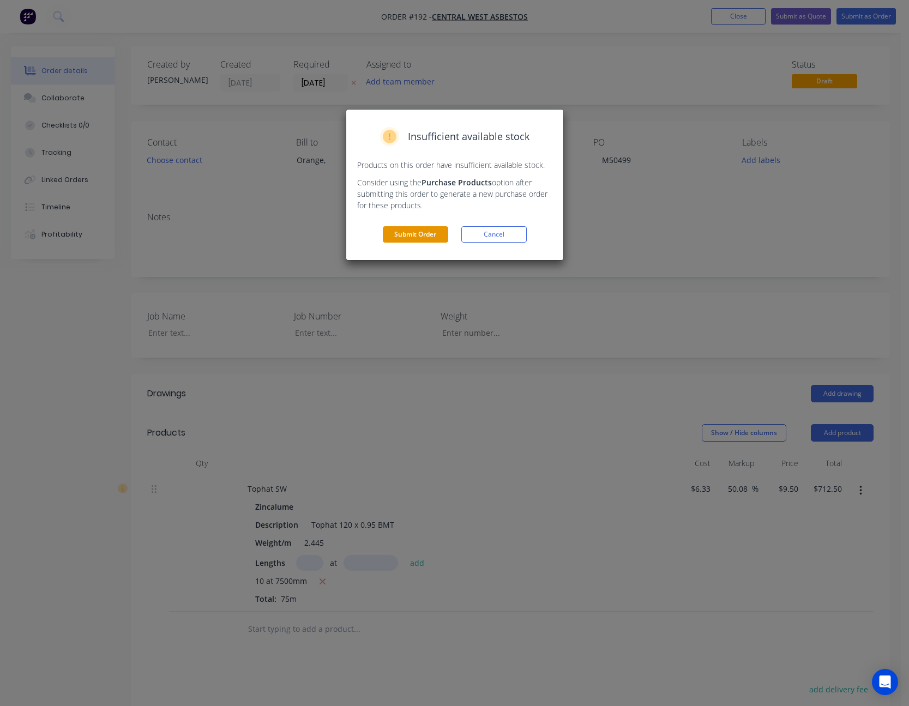
click at [420, 227] on button "Submit Order" at bounding box center [415, 234] width 65 height 16
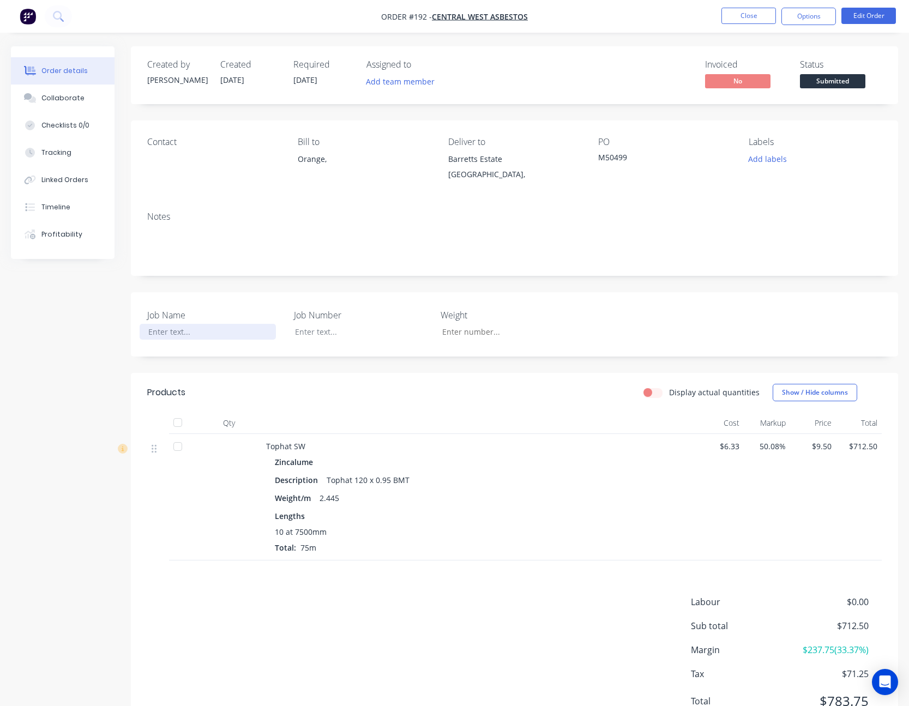
click at [170, 332] on div at bounding box center [208, 332] width 136 height 16
click at [498, 378] on header "Products Display actual quantities Show / Hide columns" at bounding box center [514, 392] width 767 height 39
click at [820, 14] on button "Options" at bounding box center [808, 16] width 55 height 17
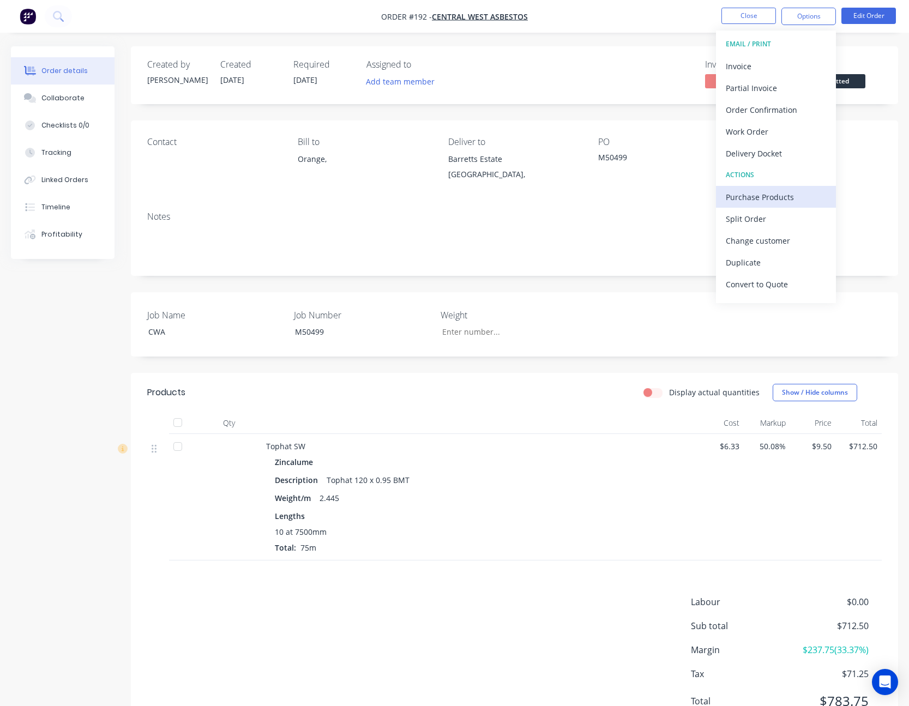
click at [774, 192] on div "Purchase Products" at bounding box center [776, 197] width 100 height 16
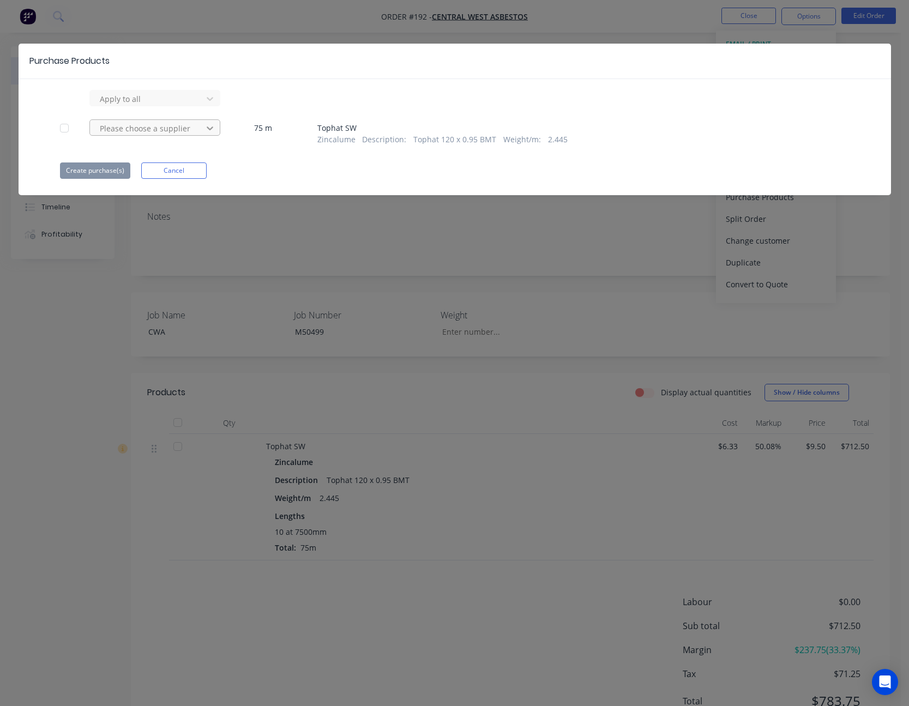
click at [212, 104] on icon at bounding box center [209, 98] width 11 height 11
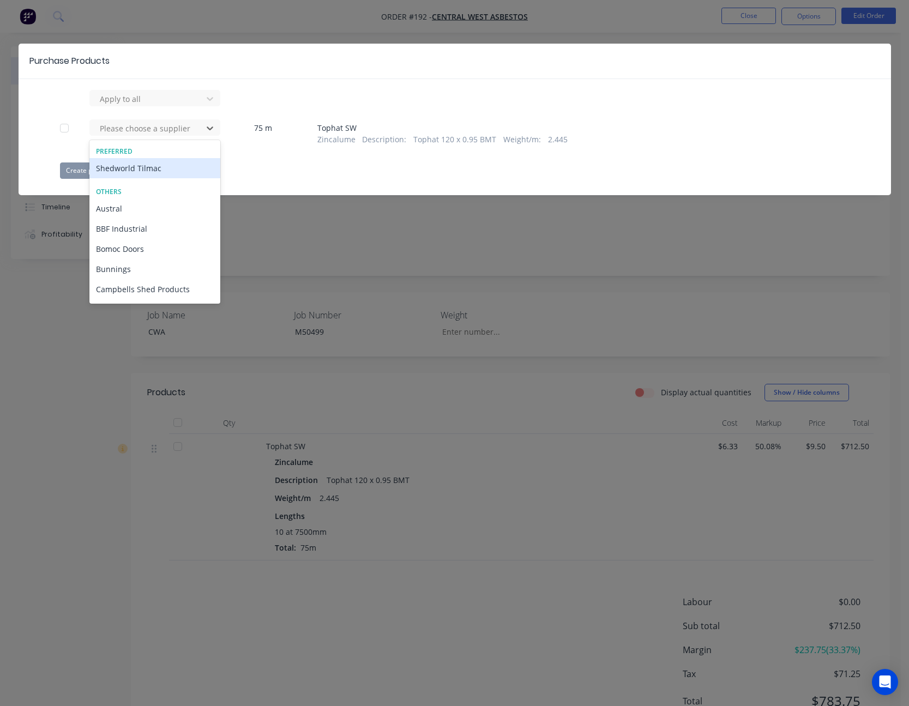
click at [190, 167] on div "Shedworld Tilmac" at bounding box center [154, 168] width 131 height 20
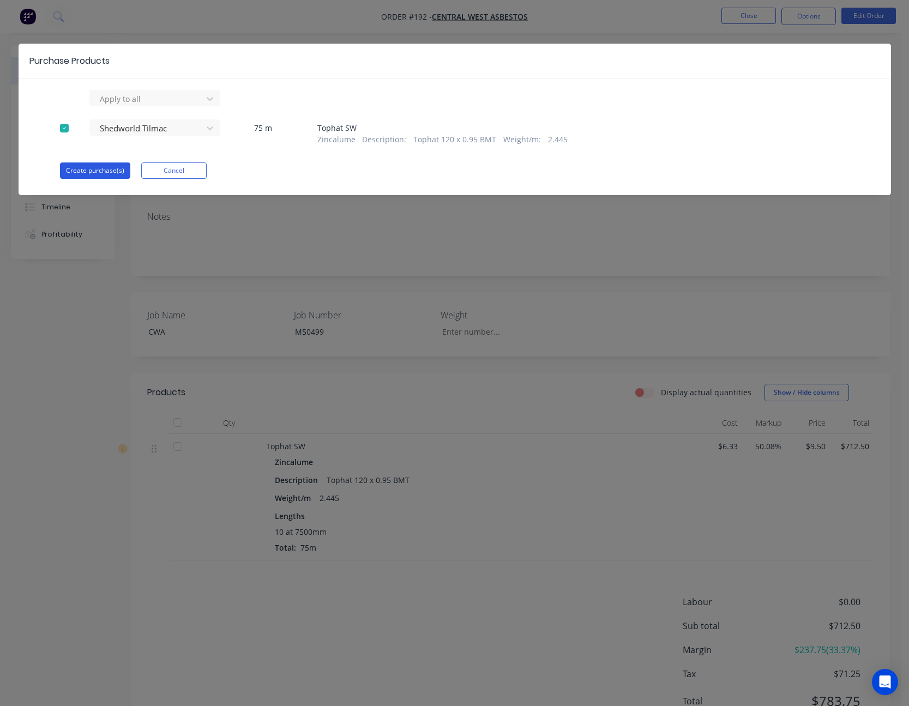
click at [100, 169] on button "Create purchase(s)" at bounding box center [95, 170] width 70 height 16
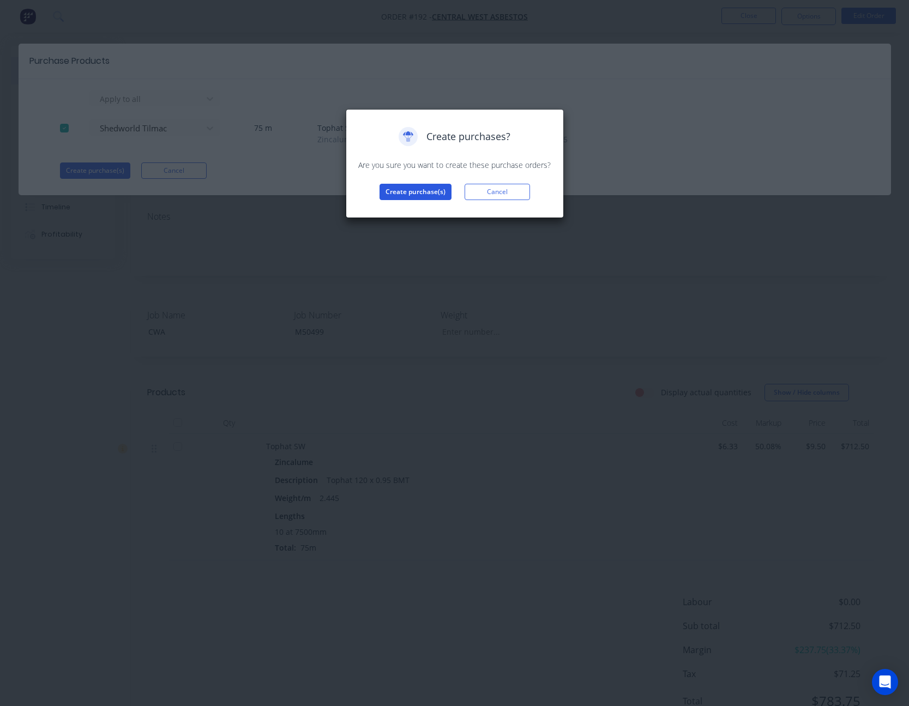
click at [418, 191] on button "Create purchase(s)" at bounding box center [415, 192] width 72 height 16
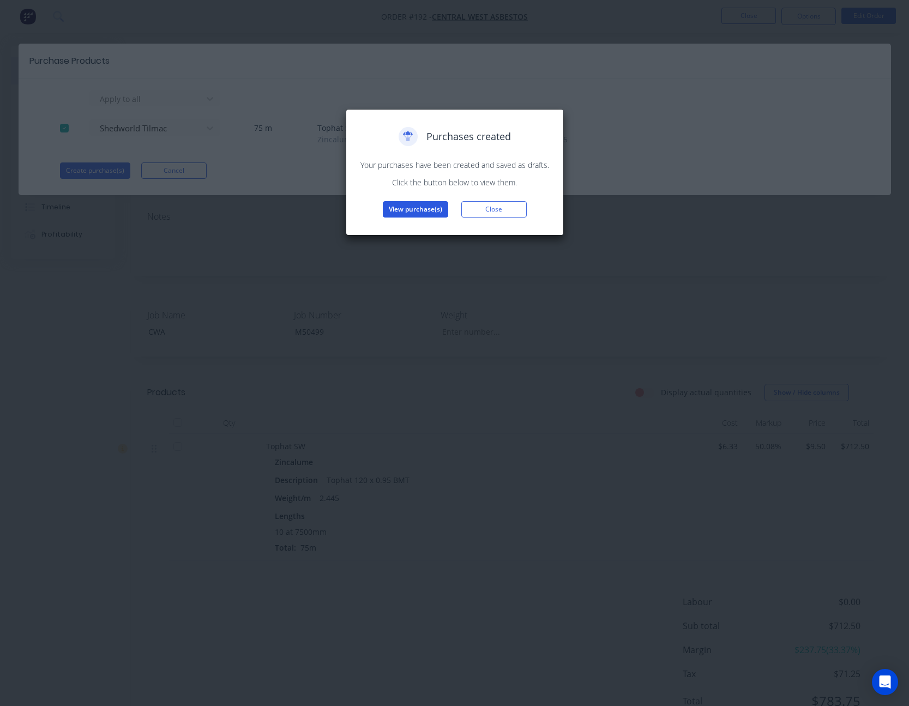
click at [418, 210] on button "View purchase(s)" at bounding box center [415, 209] width 65 height 16
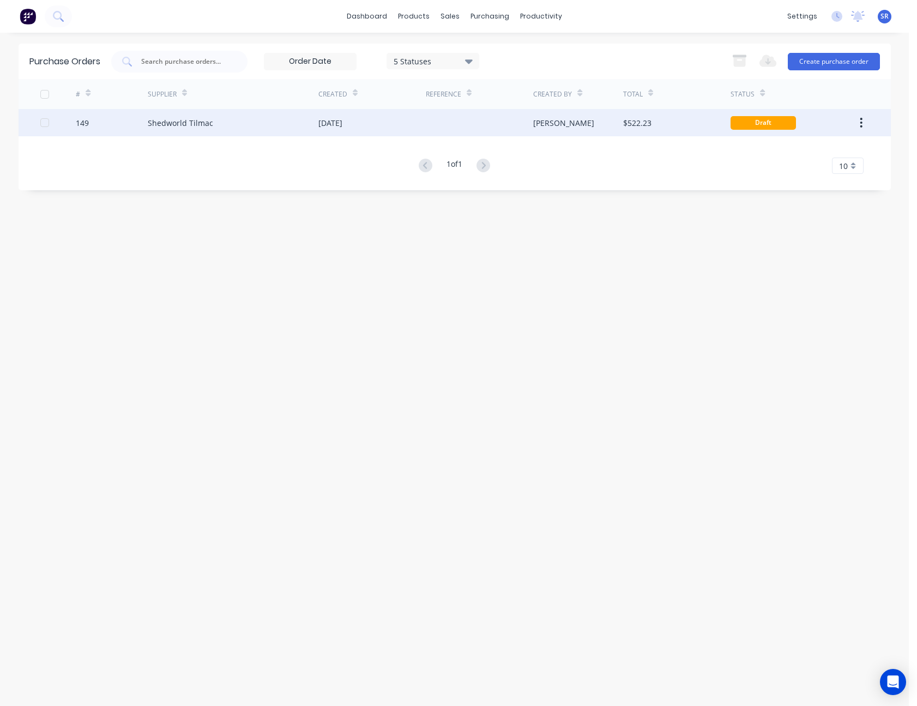
click at [507, 128] on div at bounding box center [479, 122] width 107 height 27
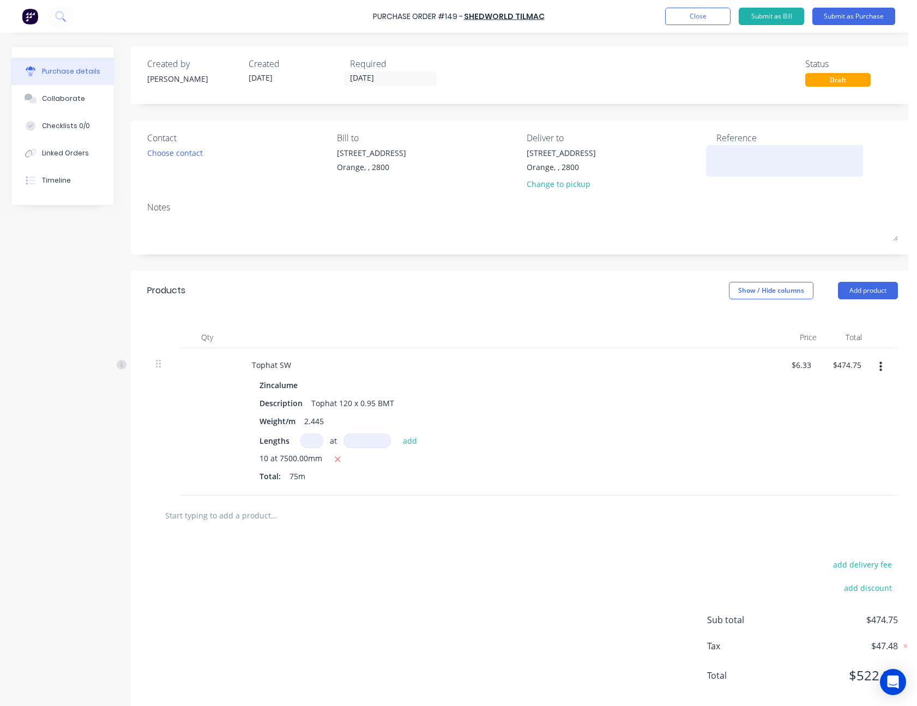
click at [728, 147] on textarea at bounding box center [784, 159] width 136 height 25
type textarea "CW Asbestos - M"
type textarea "x"
type textarea "CW Asbestos - M5"
type textarea "x"
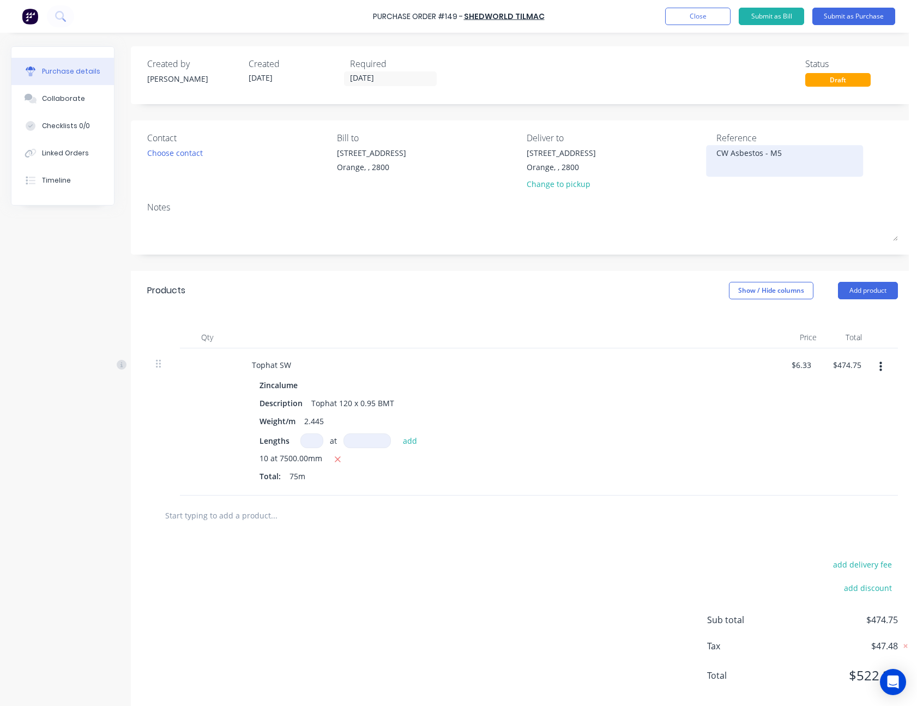
type textarea "CW Asbestos - M50"
type textarea "x"
type textarea "CW Asbestos - M504"
type textarea "x"
type textarea "CW Asbestos - M5049"
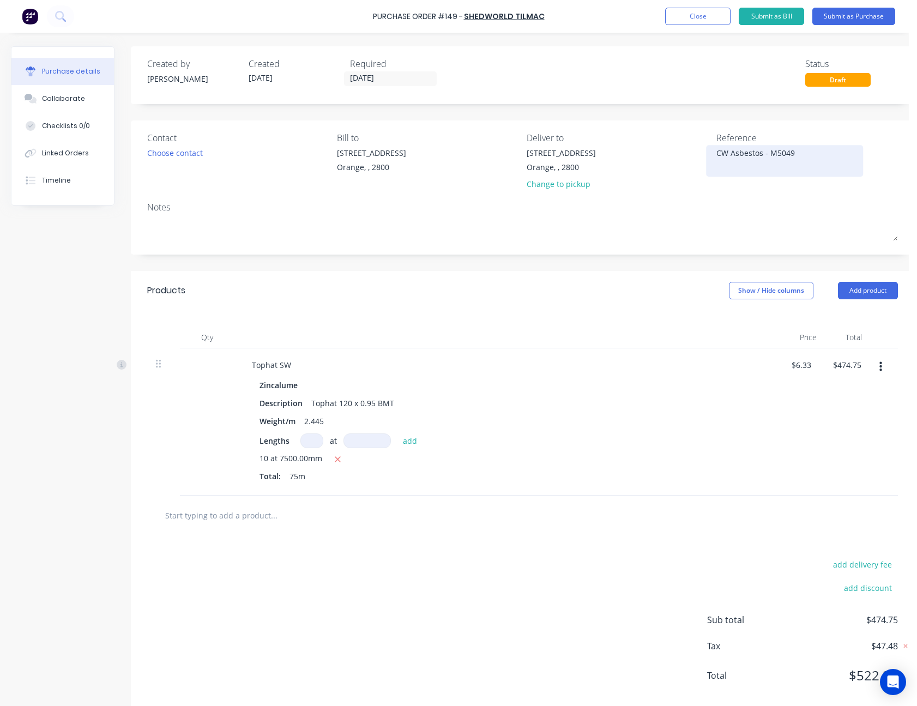
type textarea "x"
type textarea "CW Asbestos - M50499"
type textarea "x"
type textarea "CW Asbestos - M50499"
click at [874, 17] on button "Submit as Purchase" at bounding box center [853, 16] width 83 height 17
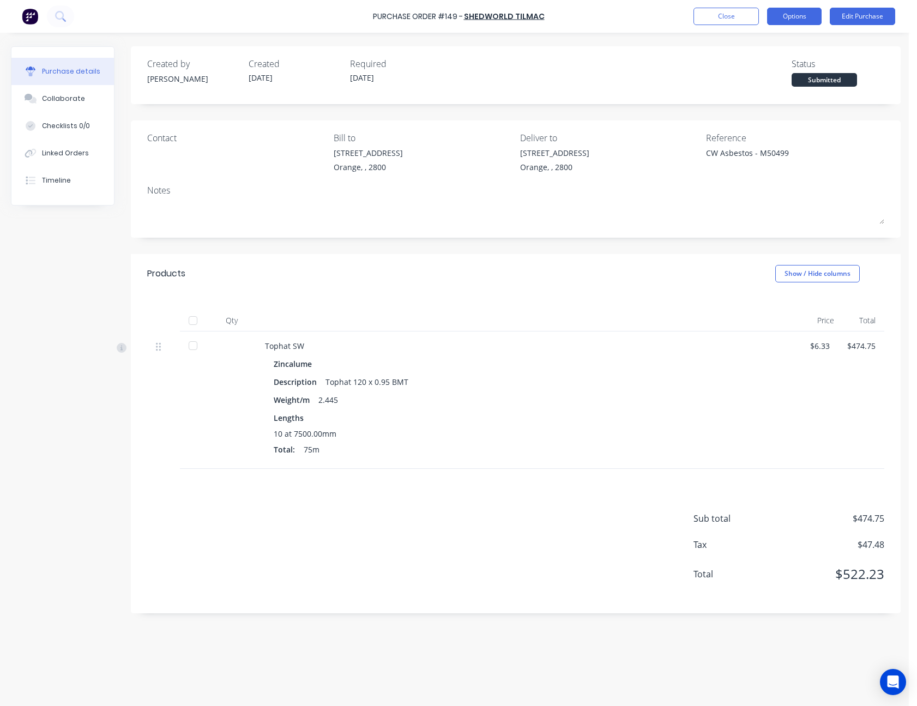
click at [809, 17] on button "Options" at bounding box center [794, 16] width 55 height 17
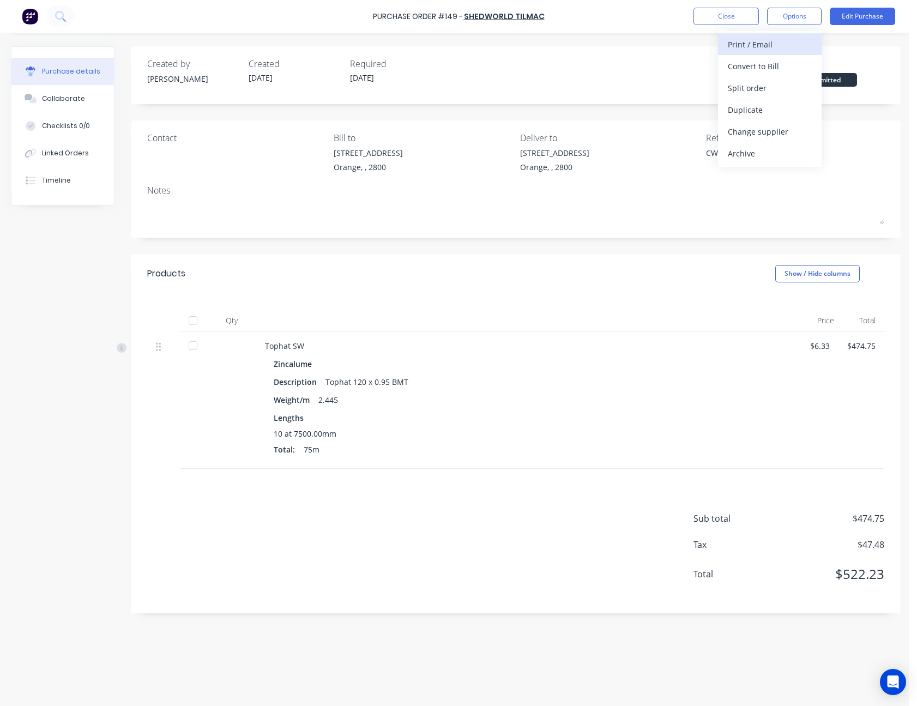
click at [791, 43] on div "Print / Email" at bounding box center [770, 45] width 84 height 16
click at [781, 84] on div "Without pricing" at bounding box center [770, 88] width 84 height 16
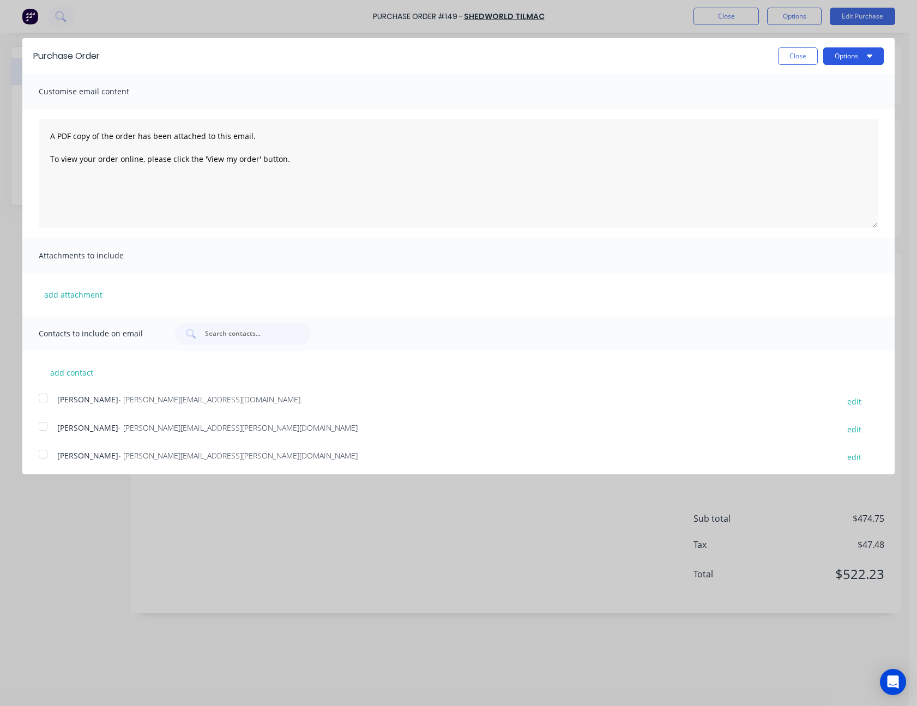
click at [847, 57] on button "Options" at bounding box center [853, 55] width 61 height 17
click at [831, 84] on div "Print" at bounding box center [832, 84] width 84 height 16
click at [792, 54] on button "Close" at bounding box center [798, 55] width 40 height 17
type textarea "x"
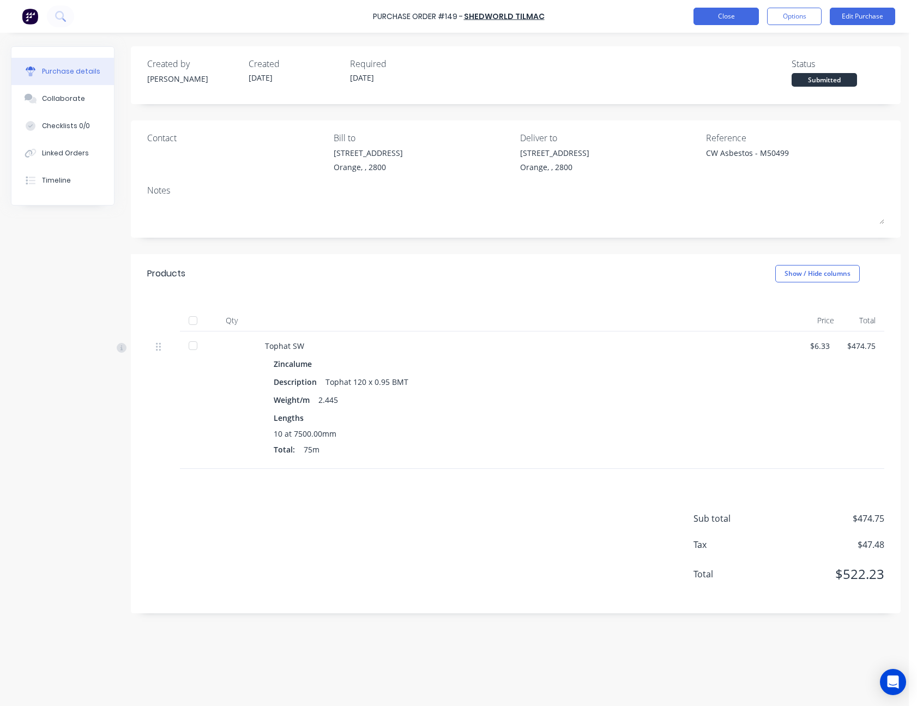
click at [743, 14] on button "Close" at bounding box center [725, 16] width 65 height 17
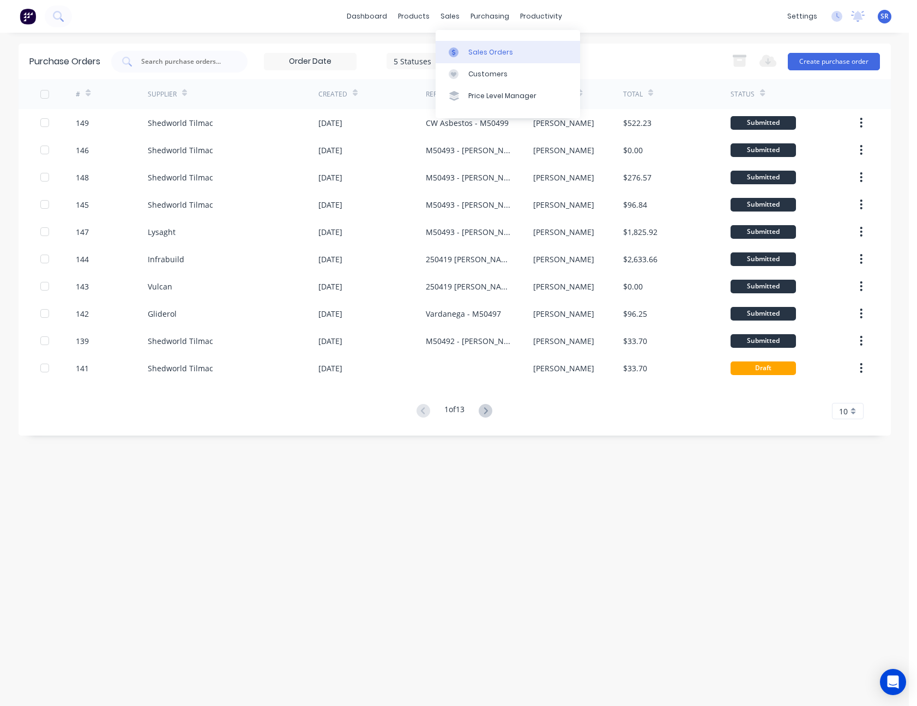
click at [464, 45] on link "Sales Orders" at bounding box center [508, 52] width 144 height 22
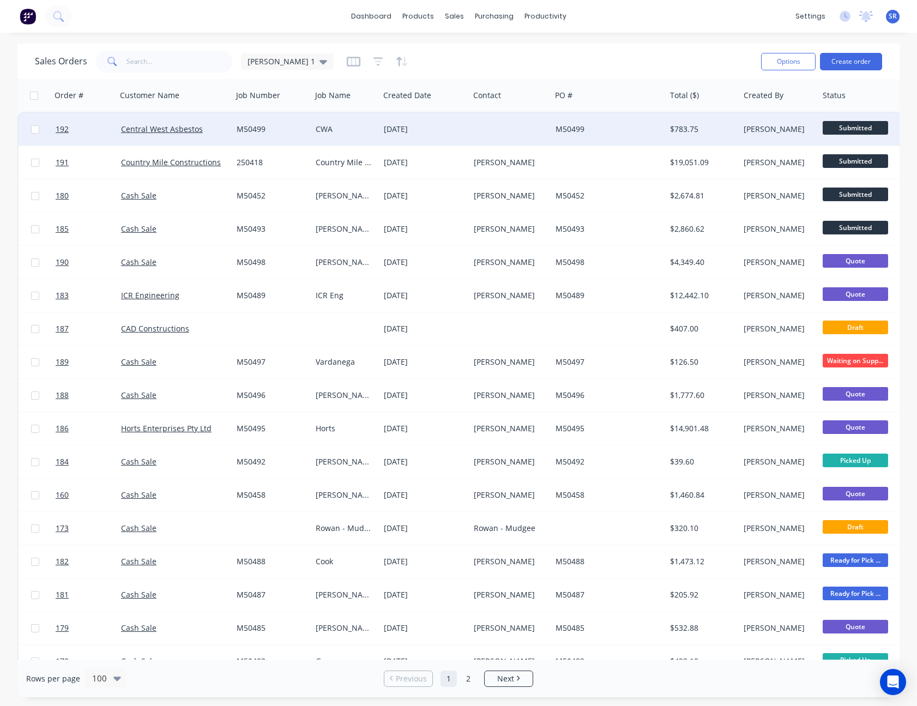
click at [464, 131] on div "[DATE]" at bounding box center [424, 129] width 81 height 11
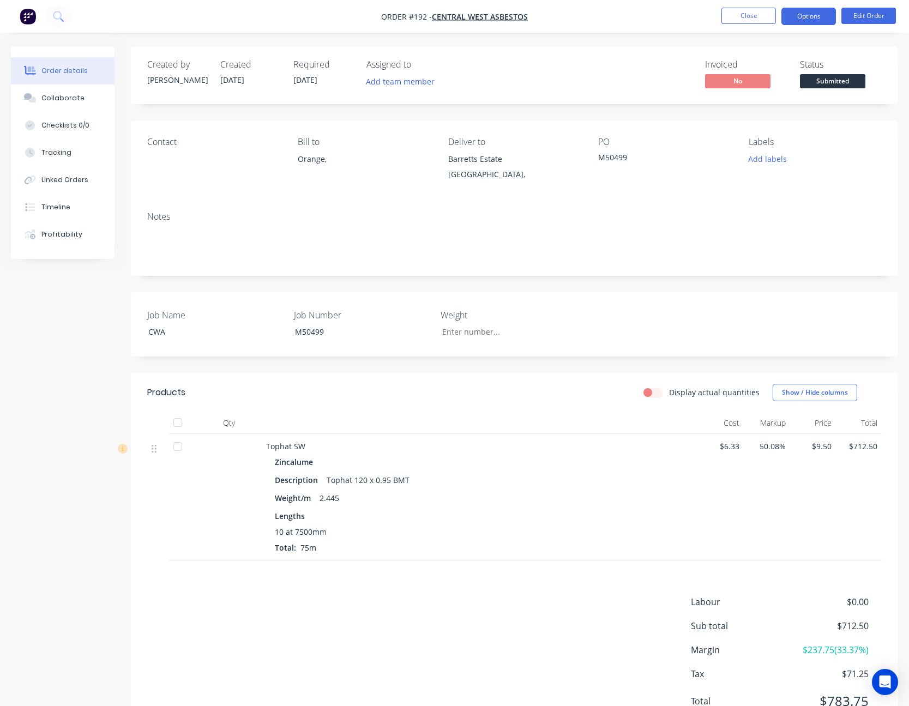
click at [823, 21] on button "Options" at bounding box center [808, 16] width 55 height 17
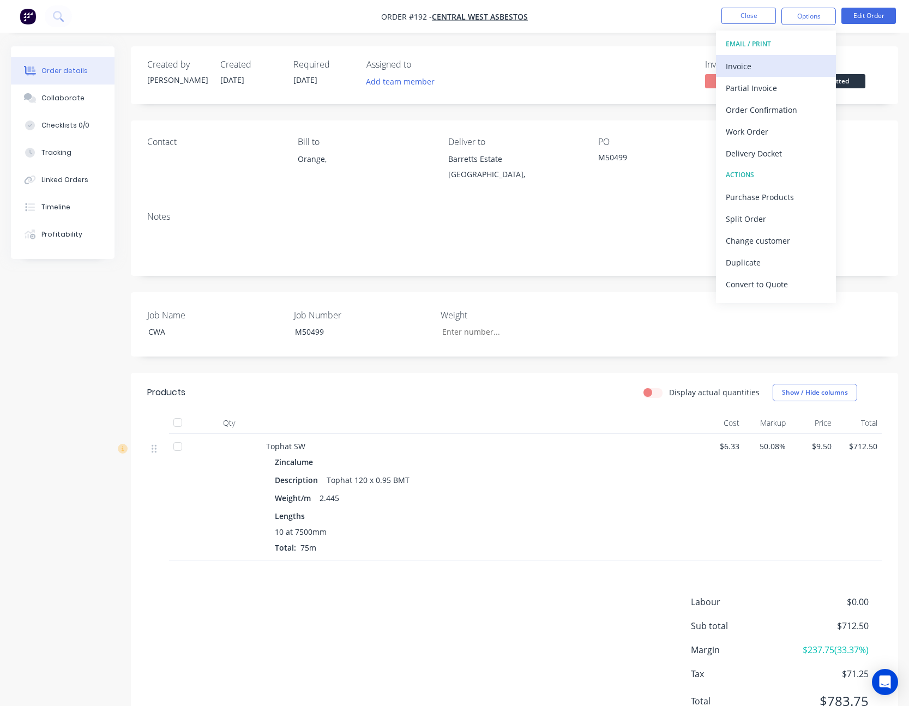
click at [787, 62] on div "Invoice" at bounding box center [776, 66] width 100 height 16
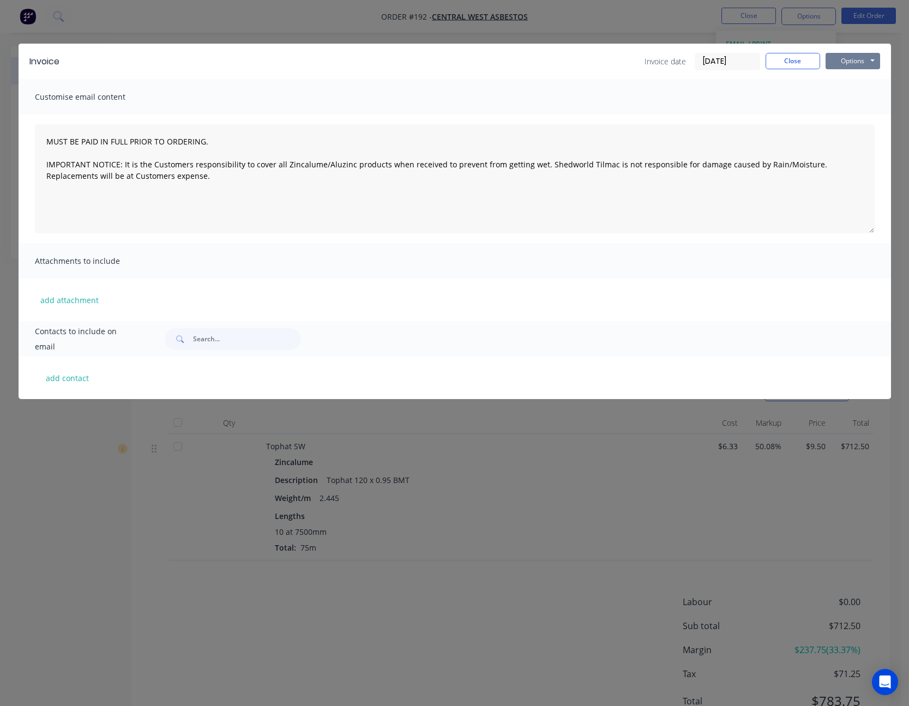
click at [838, 63] on button "Options" at bounding box center [852, 61] width 55 height 16
click at [848, 95] on button "Print" at bounding box center [860, 98] width 70 height 18
click at [813, 55] on button "Close" at bounding box center [792, 61] width 55 height 16
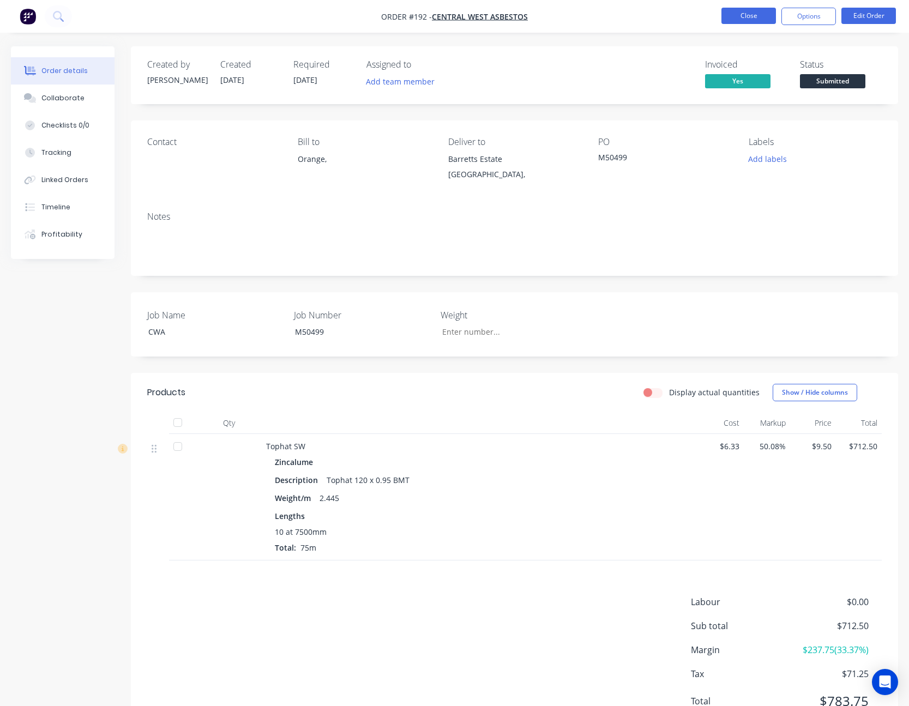
click at [742, 17] on button "Close" at bounding box center [748, 16] width 55 height 16
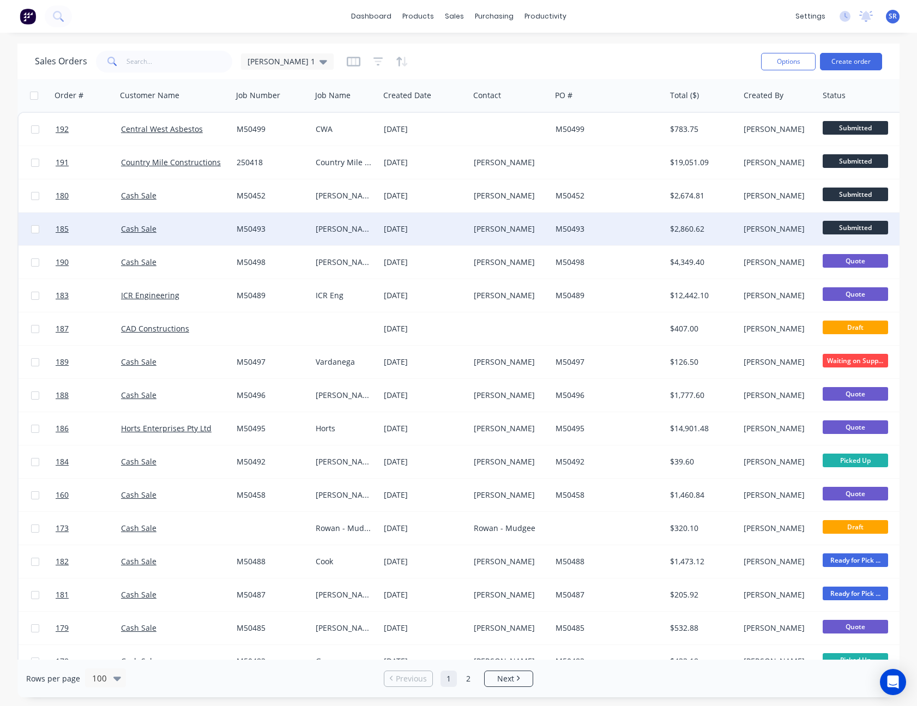
click at [793, 232] on div "[PERSON_NAME]" at bounding box center [777, 228] width 67 height 11
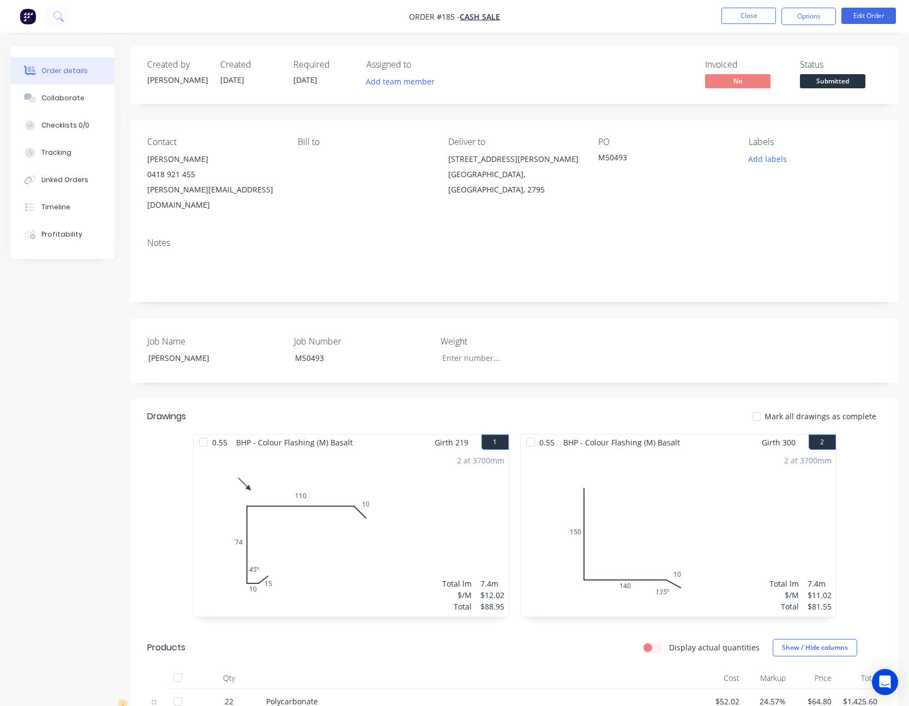
click at [837, 71] on div "Status Submitted" at bounding box center [841, 75] width 82 height 32
click at [837, 77] on span "Submitted" at bounding box center [832, 81] width 65 height 14
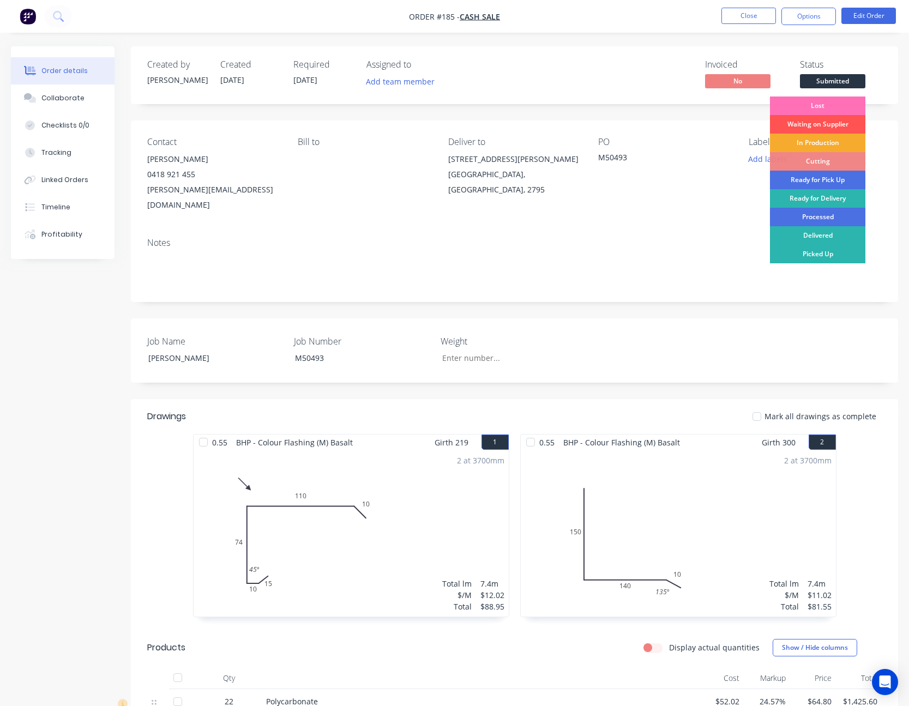
click at [833, 139] on div "In Production" at bounding box center [817, 143] width 95 height 19
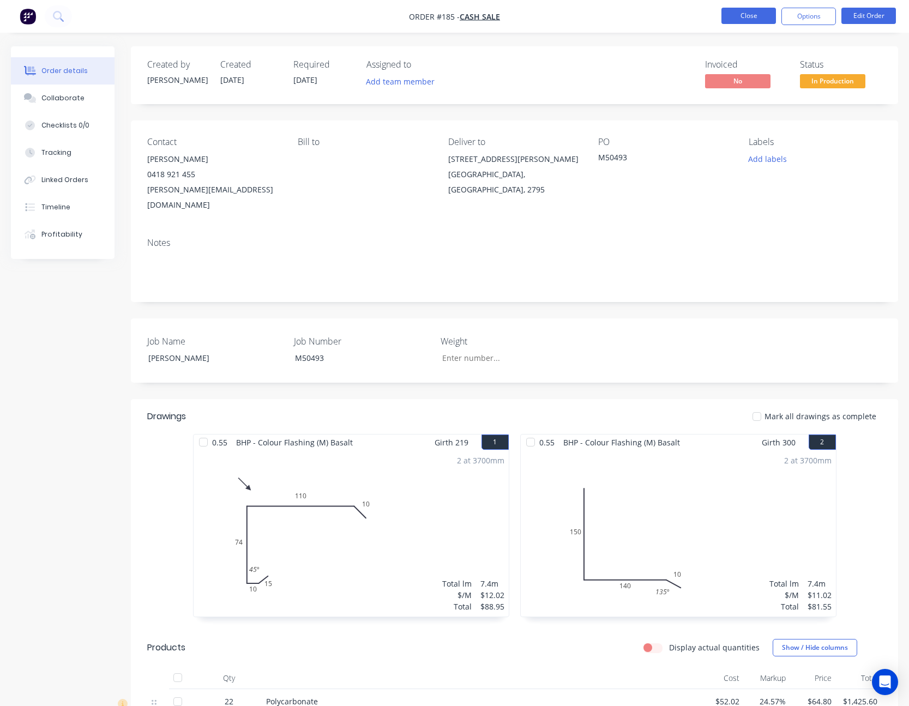
click at [754, 15] on button "Close" at bounding box center [748, 16] width 55 height 16
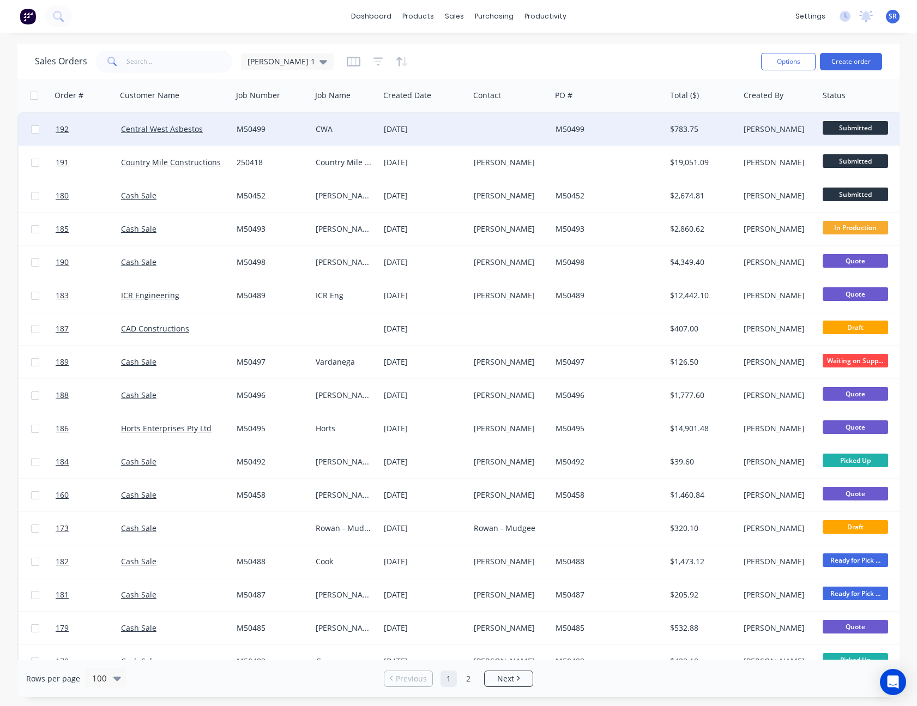
click at [862, 126] on span "Submitted" at bounding box center [855, 128] width 65 height 14
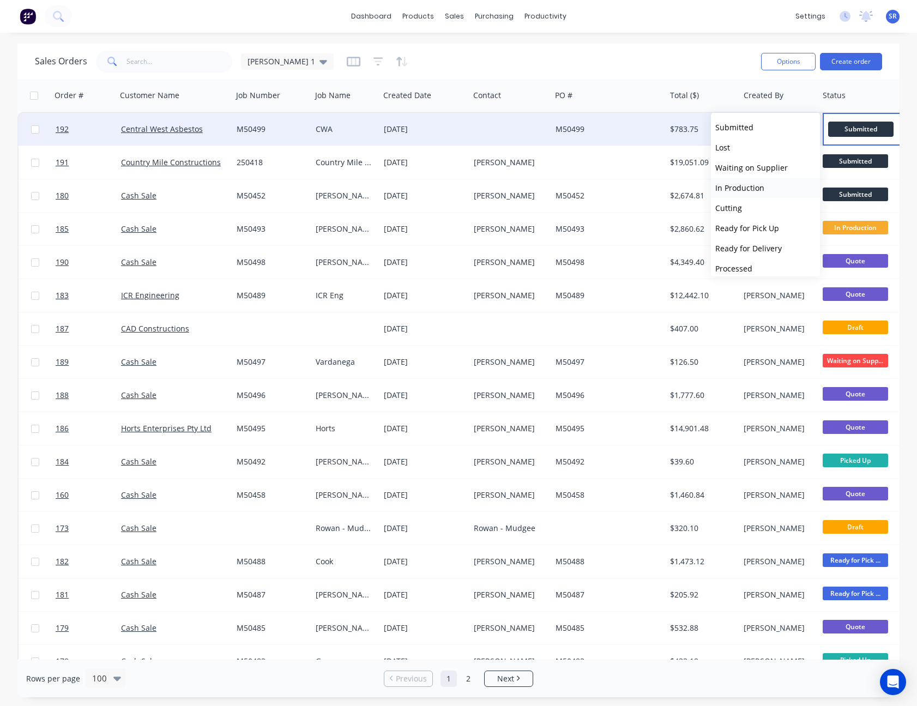
click at [755, 185] on span "In Production" at bounding box center [739, 188] width 49 height 10
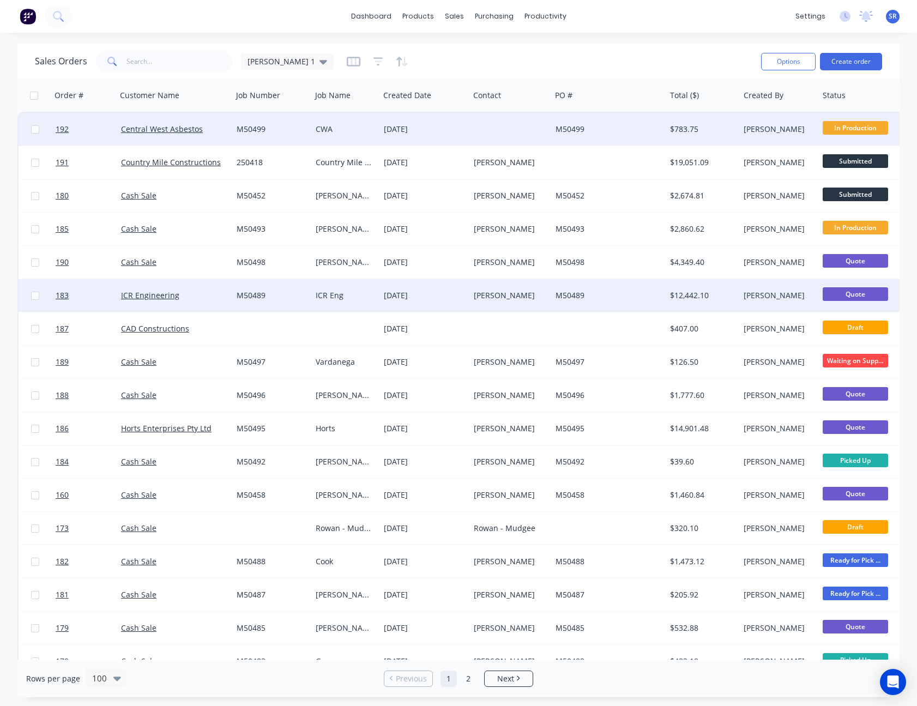
click at [859, 294] on span "Quote" at bounding box center [855, 294] width 65 height 14
click at [851, 293] on span "Quote" at bounding box center [855, 294] width 65 height 14
click at [806, 293] on div "[PERSON_NAME]" at bounding box center [777, 295] width 67 height 11
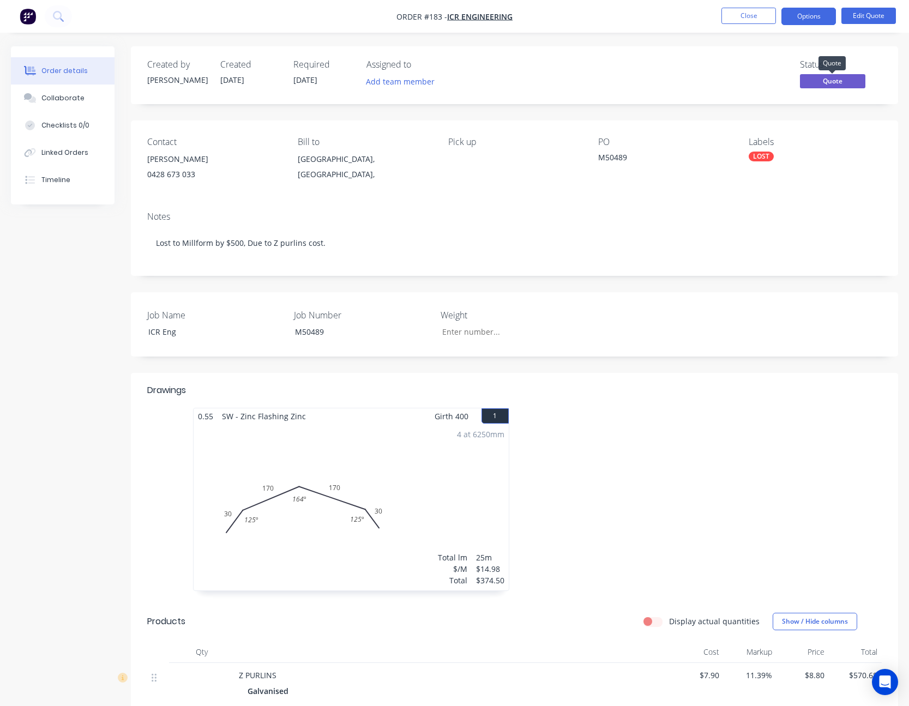
click at [832, 83] on span "Quote" at bounding box center [832, 81] width 65 height 14
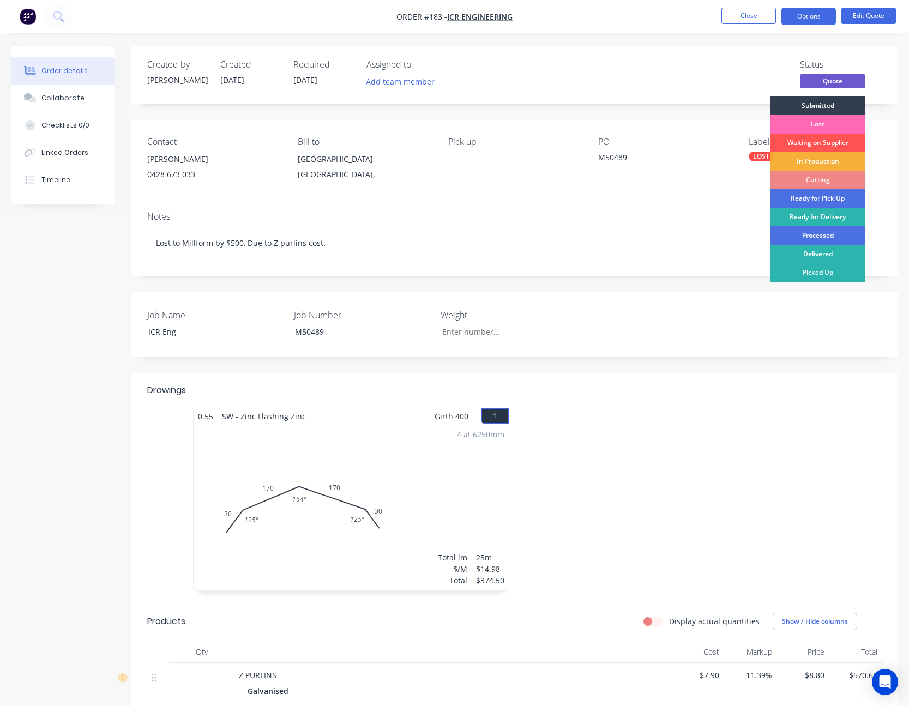
click at [824, 122] on div "Lost" at bounding box center [817, 124] width 95 height 19
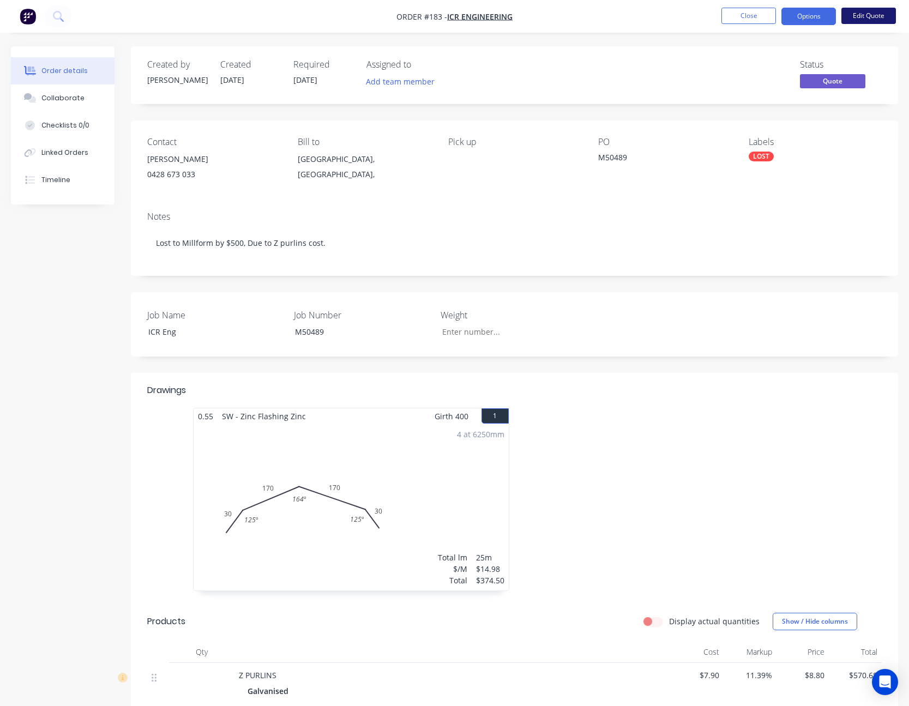
click at [871, 16] on button "Edit Quote" at bounding box center [868, 16] width 55 height 16
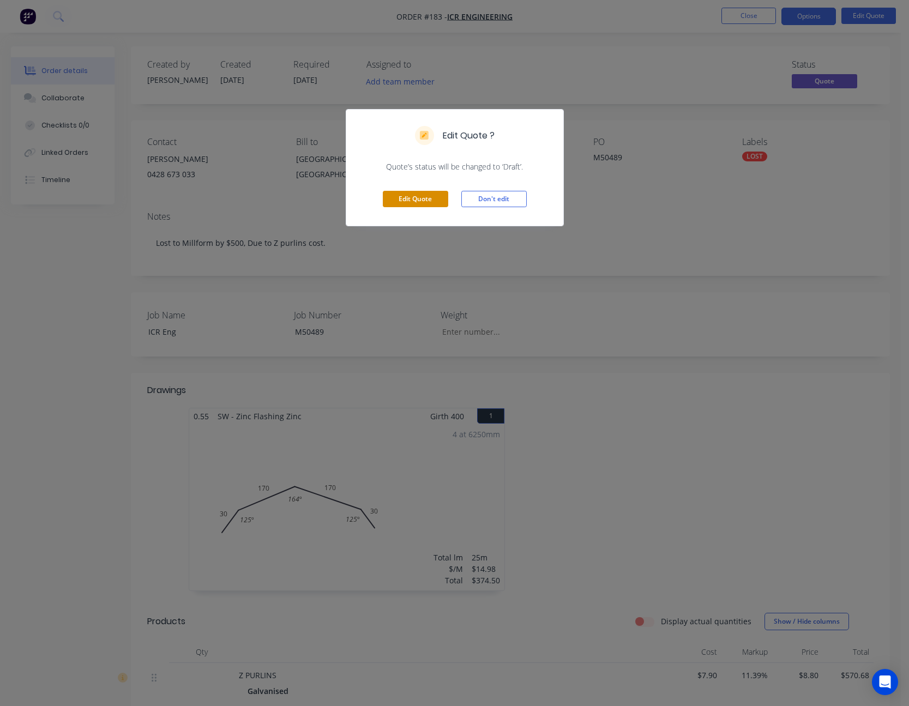
click at [430, 199] on button "Edit Quote" at bounding box center [415, 199] width 65 height 16
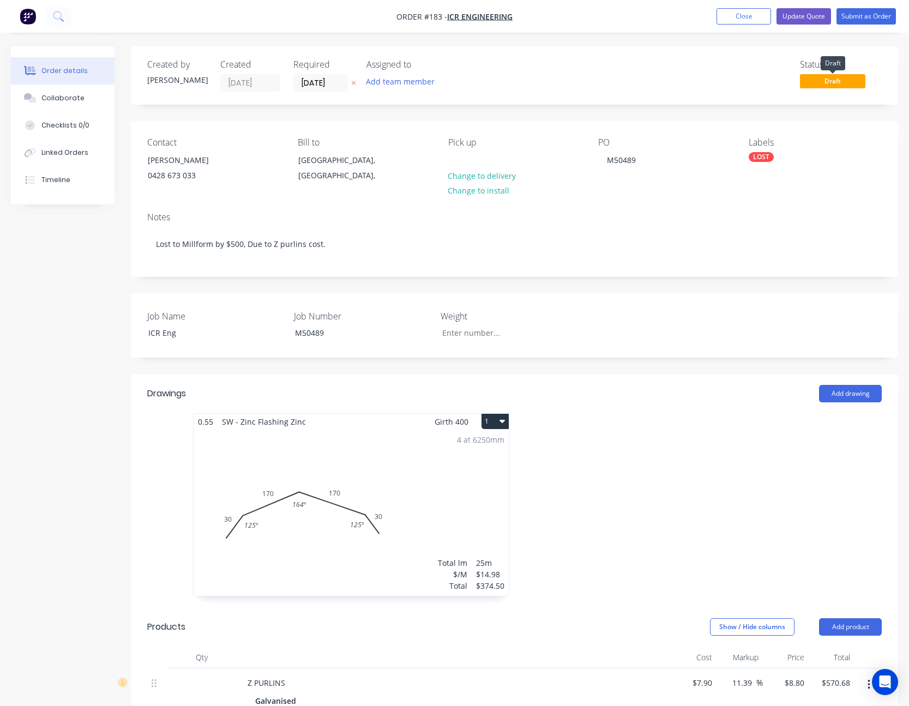
click at [824, 81] on span "Draft" at bounding box center [832, 81] width 65 height 14
click at [833, 81] on span "Draft" at bounding box center [832, 81] width 65 height 14
click at [871, 83] on div "Status Draft" at bounding box center [841, 75] width 82 height 32
click at [764, 160] on div "LOST" at bounding box center [760, 157] width 25 height 10
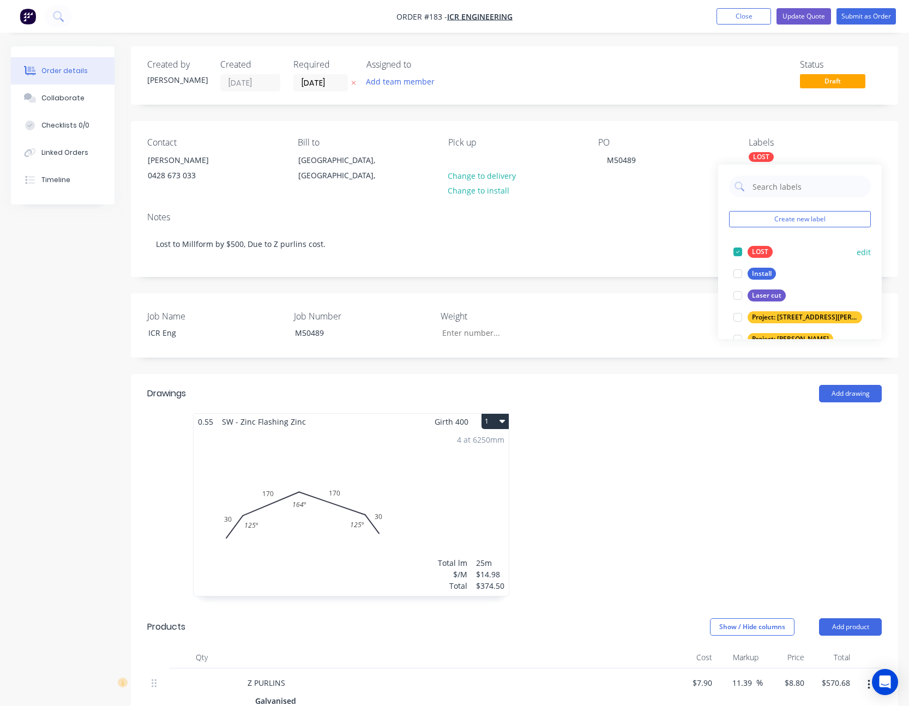
click at [736, 252] on div at bounding box center [738, 252] width 22 height 22
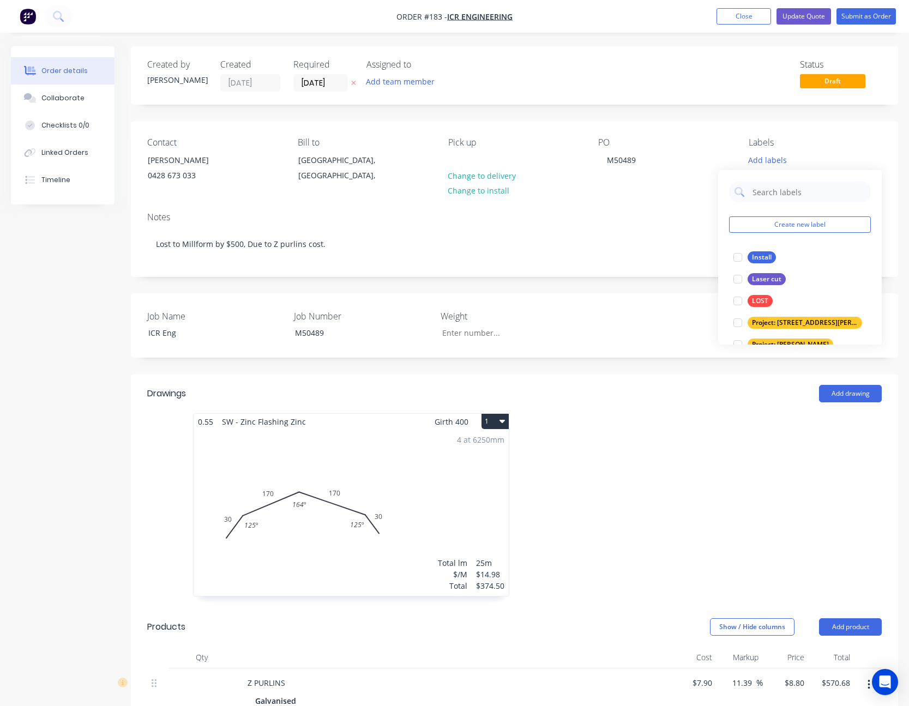
click at [720, 150] on div "PO M50489" at bounding box center [664, 162] width 133 height 50
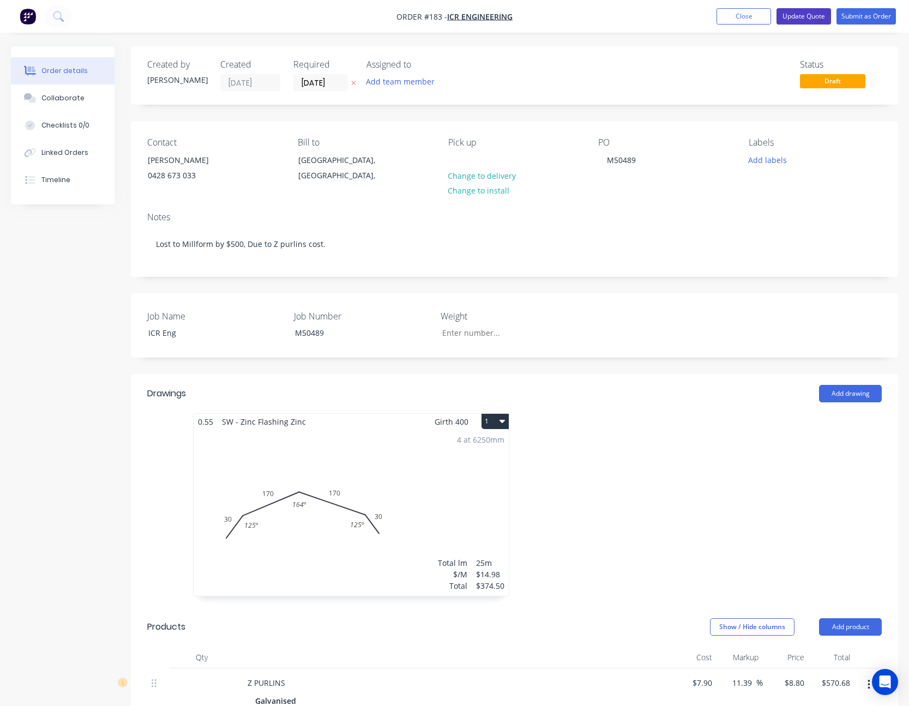
click at [812, 17] on button "Update Quote" at bounding box center [803, 16] width 55 height 16
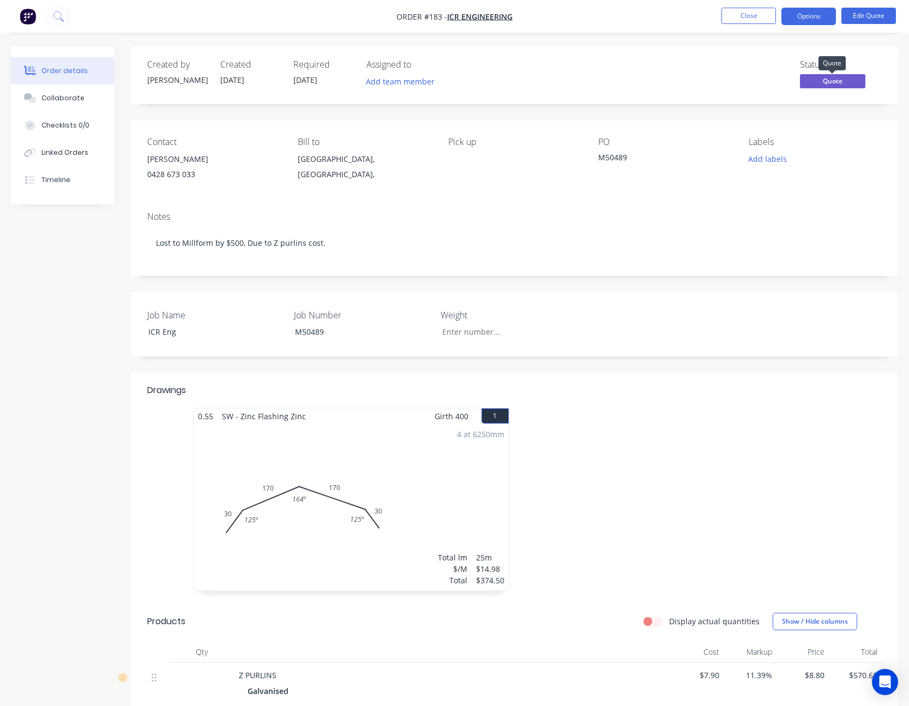
click at [826, 86] on span "Quote" at bounding box center [832, 81] width 65 height 14
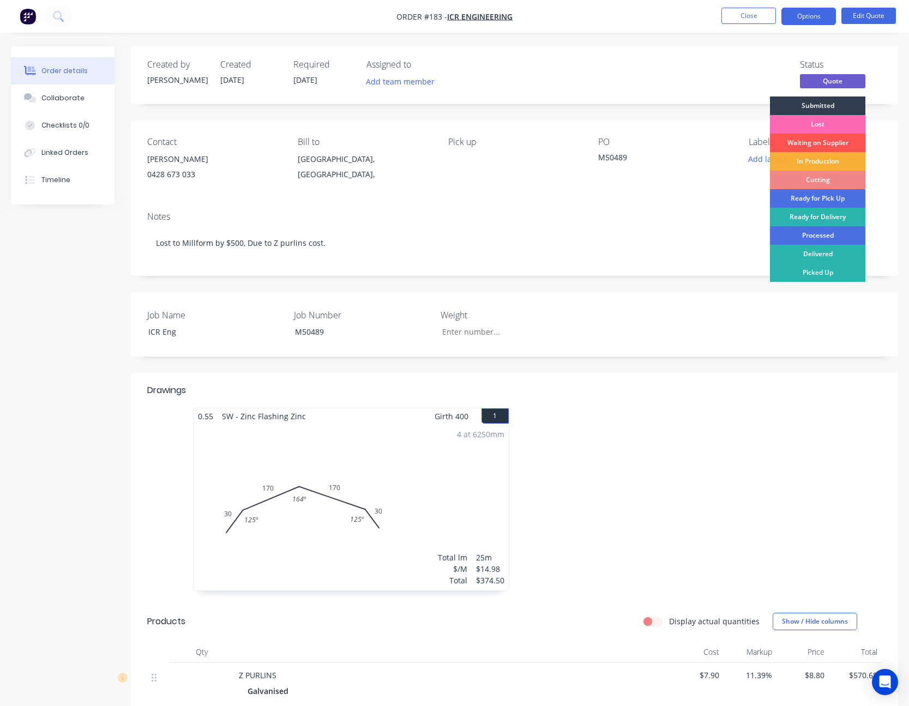
click at [823, 123] on div "Lost" at bounding box center [817, 124] width 95 height 19
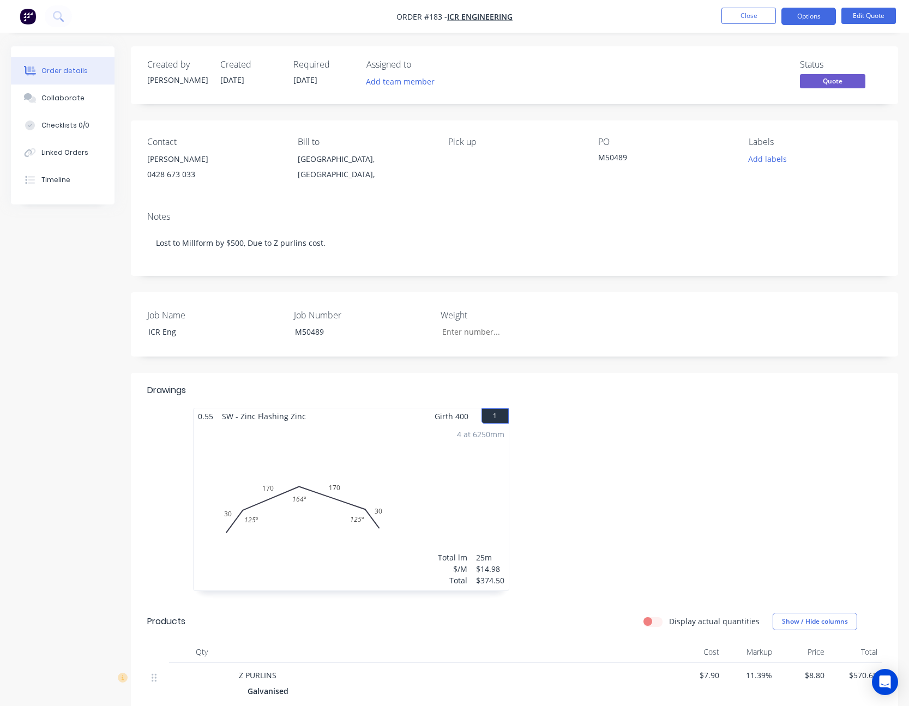
click at [832, 75] on span "Quote" at bounding box center [832, 81] width 65 height 14
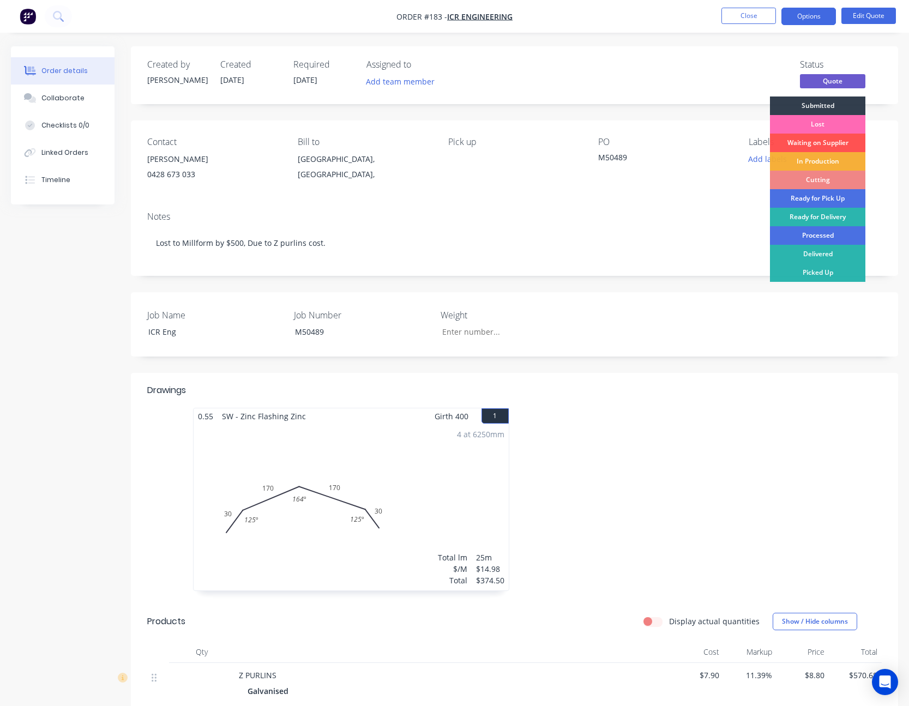
click at [812, 124] on div "Lost" at bounding box center [817, 124] width 95 height 19
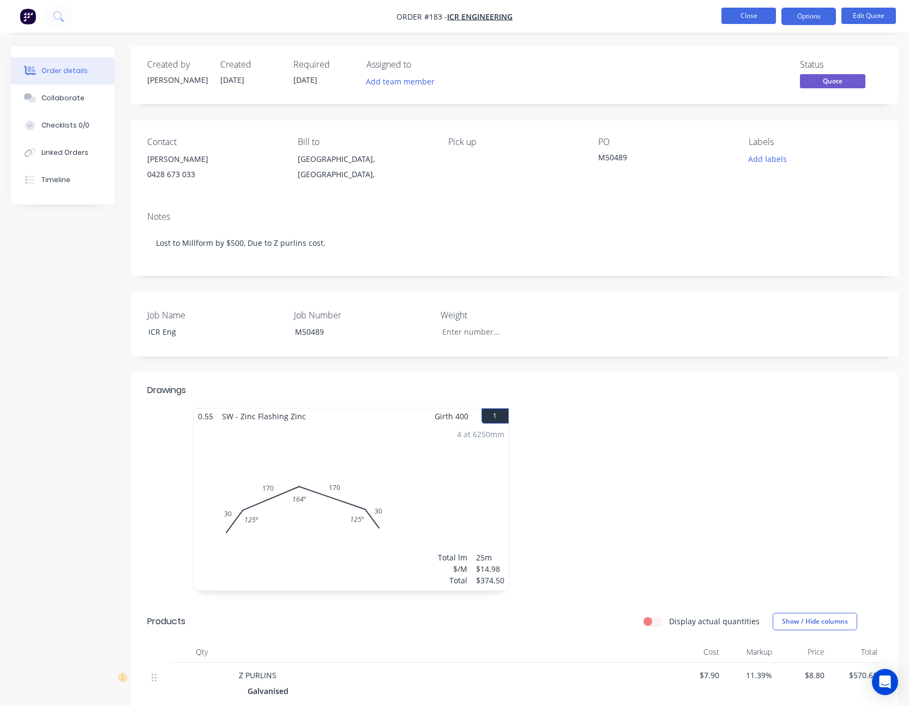
click at [765, 22] on button "Close" at bounding box center [748, 16] width 55 height 16
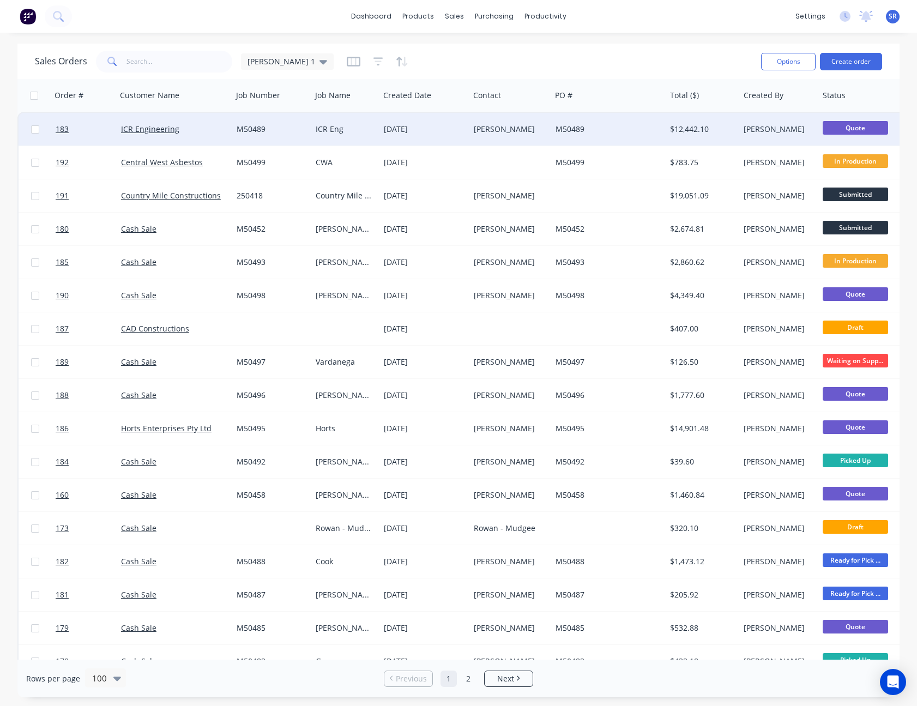
click at [860, 126] on span "Quote" at bounding box center [855, 128] width 65 height 14
click at [826, 130] on span "Quote" at bounding box center [855, 128] width 65 height 14
click at [829, 129] on span "Quote" at bounding box center [855, 128] width 65 height 14
click at [844, 129] on span "Quote" at bounding box center [855, 128] width 65 height 14
click at [844, 130] on span "Quote" at bounding box center [855, 128] width 65 height 14
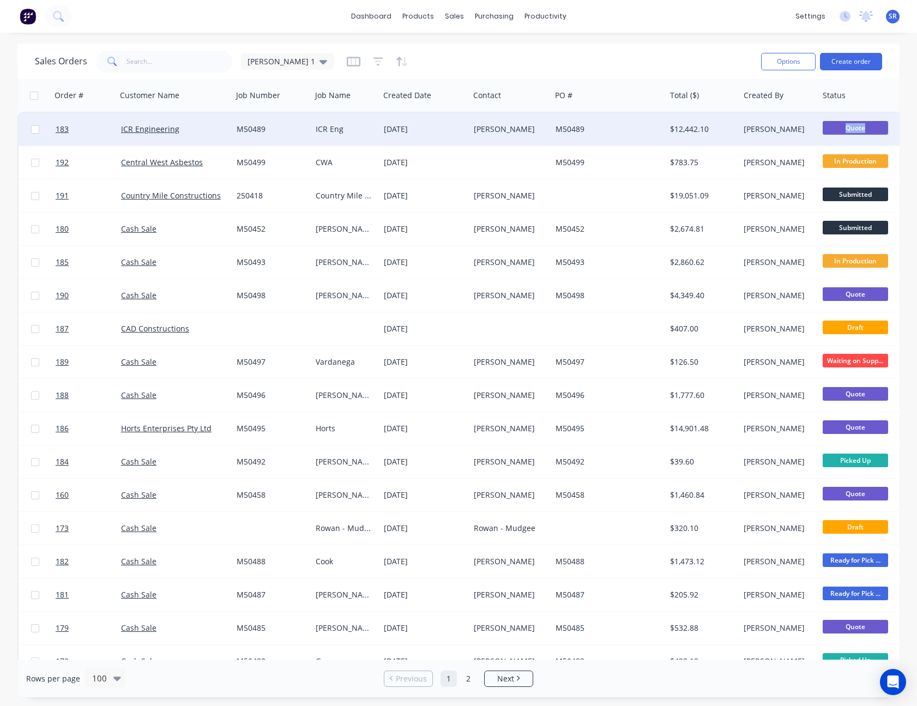
click at [844, 130] on span "Quote" at bounding box center [855, 128] width 65 height 14
click at [844, 126] on span "Quote" at bounding box center [855, 128] width 65 height 14
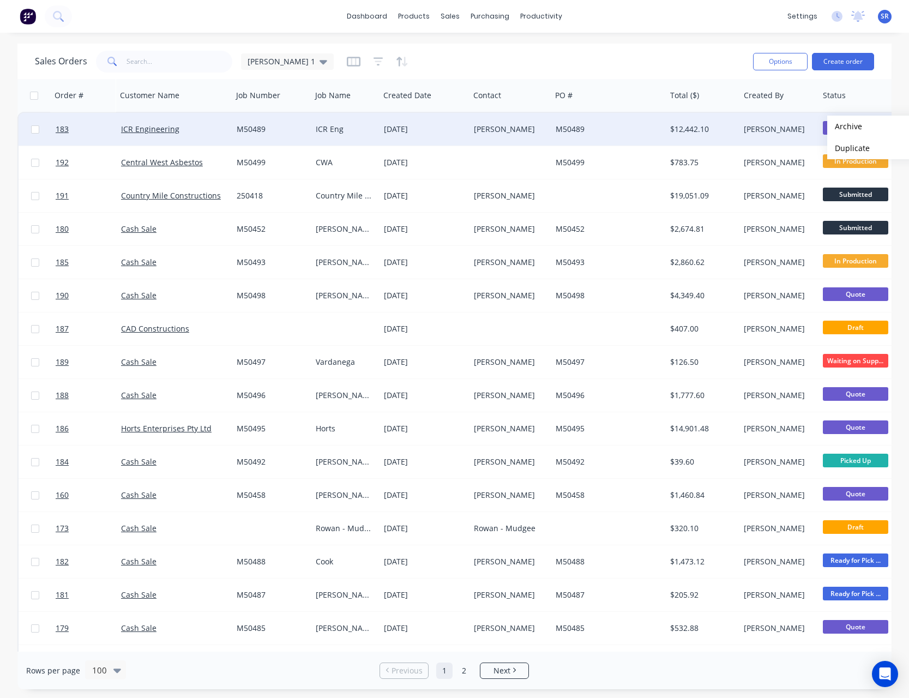
click at [760, 126] on div "[PERSON_NAME]" at bounding box center [777, 129] width 67 height 11
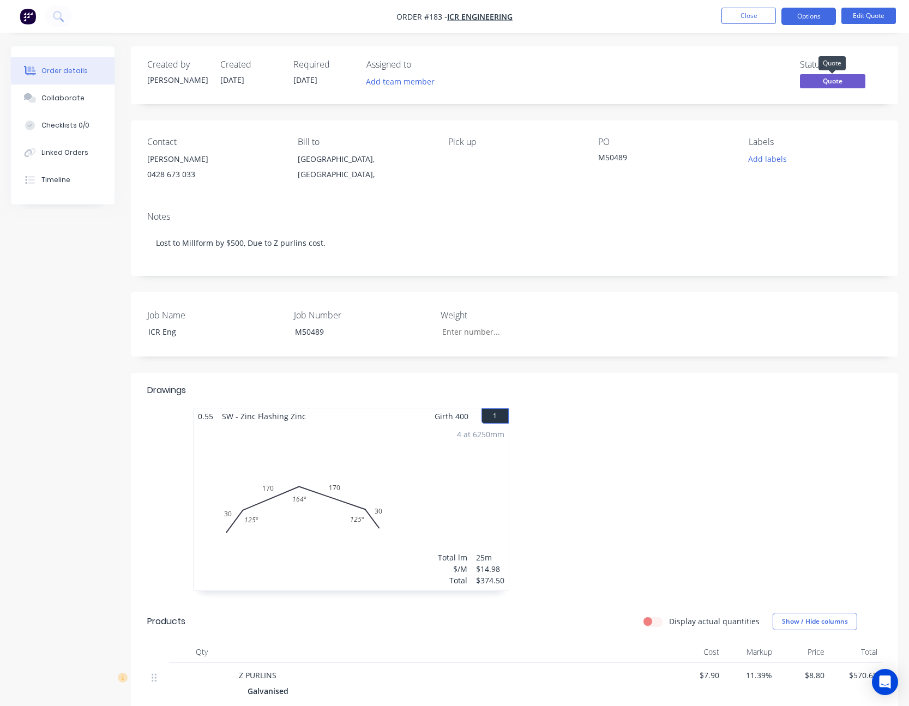
click at [825, 82] on span "Quote" at bounding box center [832, 81] width 65 height 14
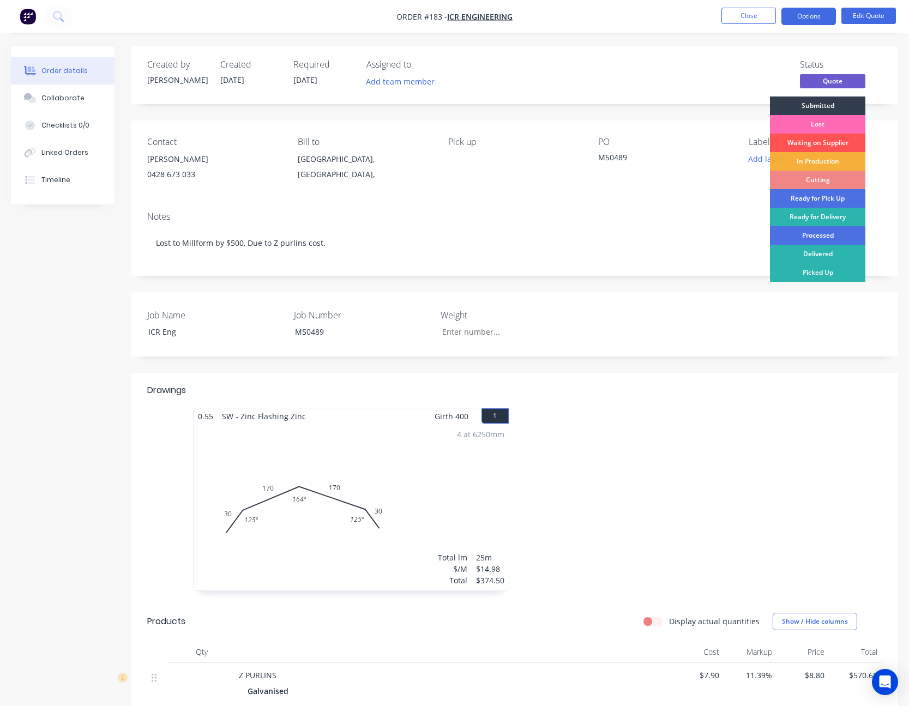
click at [824, 128] on div "Lost" at bounding box center [817, 124] width 95 height 19
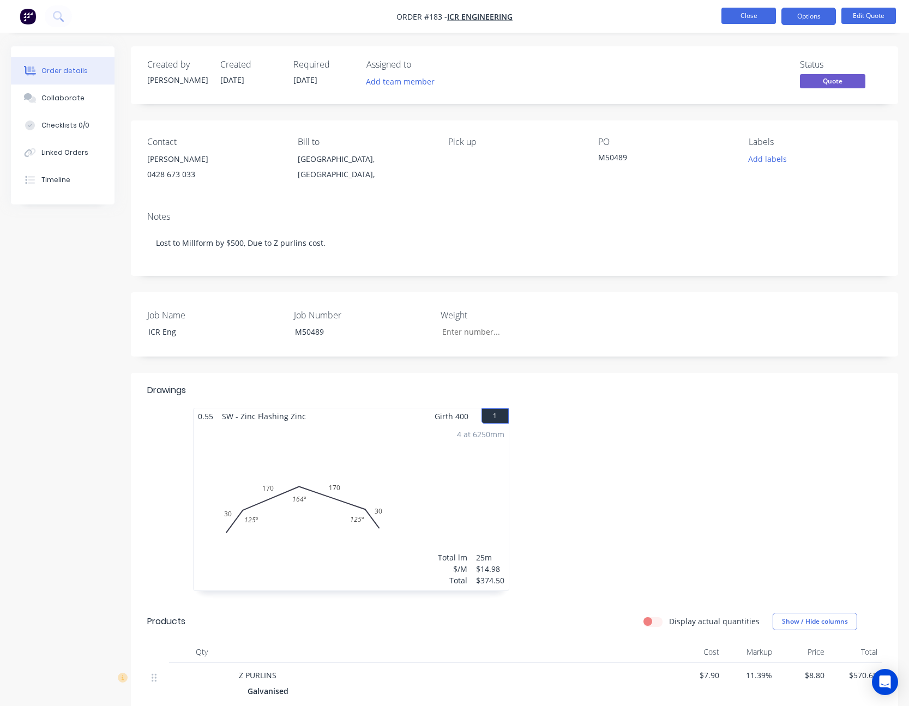
click at [741, 21] on button "Close" at bounding box center [748, 16] width 55 height 16
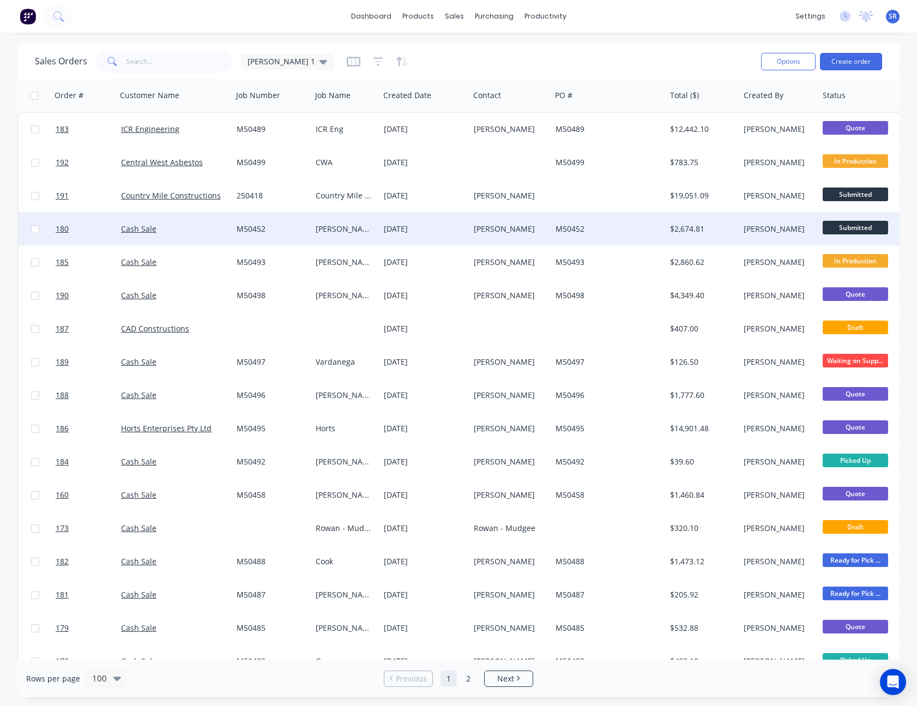
click at [462, 232] on div "[DATE]" at bounding box center [424, 228] width 81 height 11
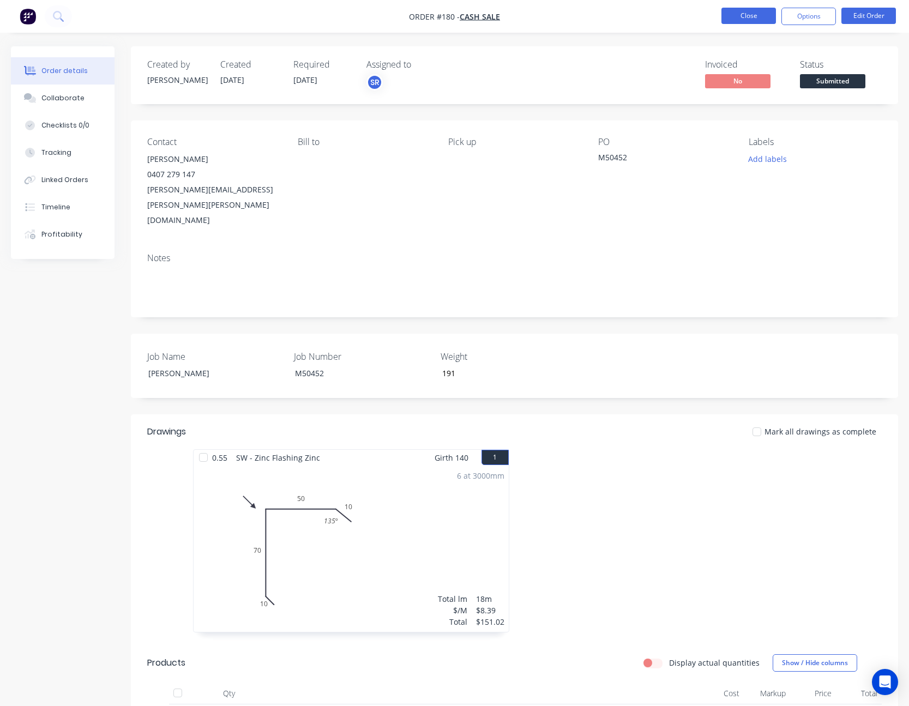
click at [748, 17] on button "Close" at bounding box center [748, 16] width 55 height 16
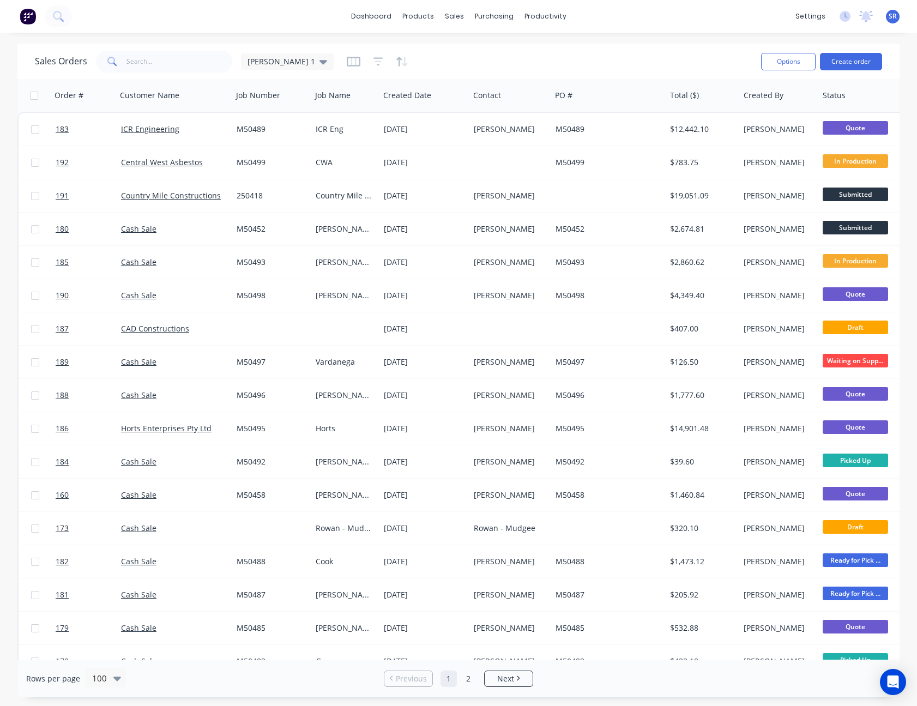
click at [690, 64] on div "Sales Orders Sam 1" at bounding box center [393, 61] width 717 height 27
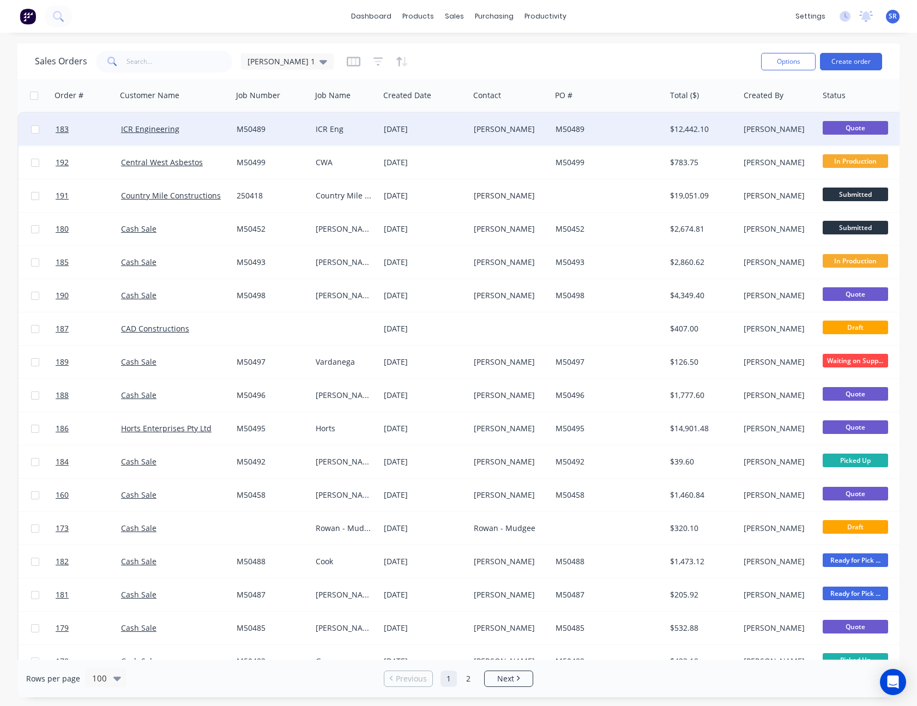
click at [811, 131] on div "[PERSON_NAME]" at bounding box center [779, 129] width 70 height 11
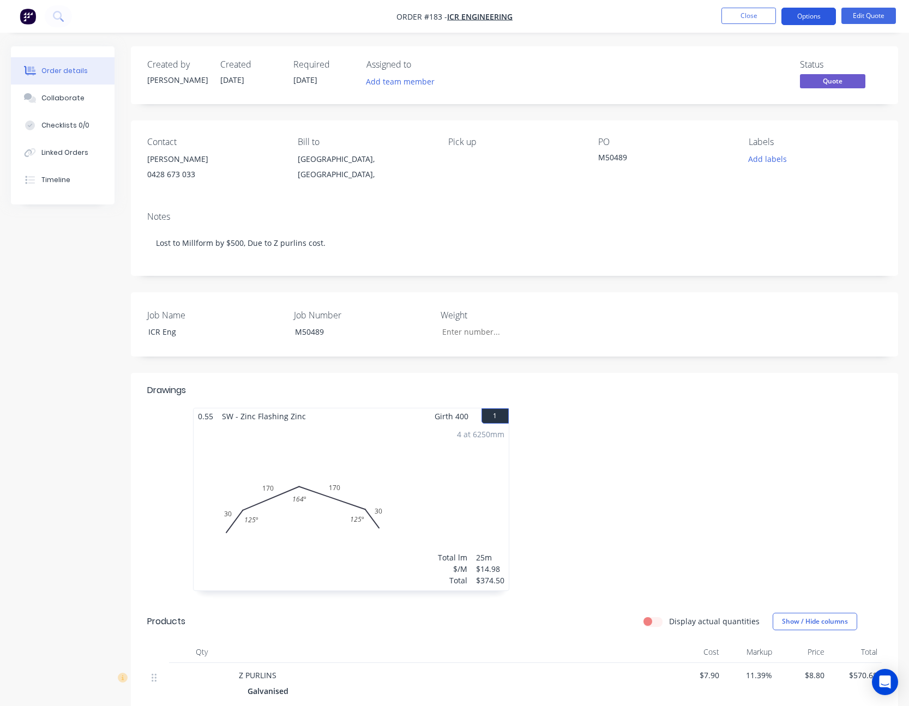
click at [803, 19] on button "Options" at bounding box center [808, 16] width 55 height 17
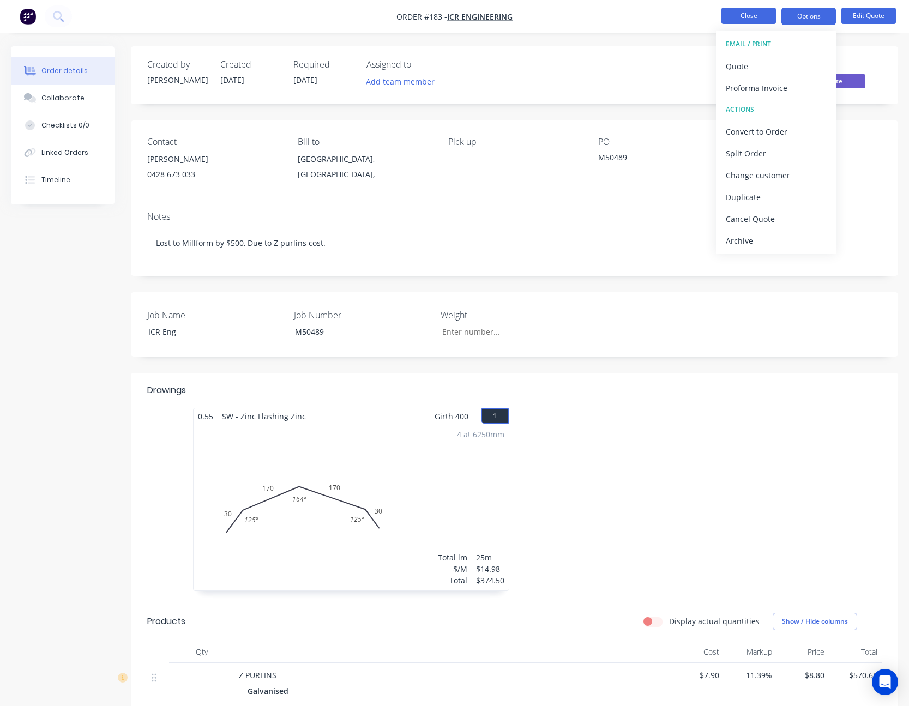
click at [771, 16] on button "Close" at bounding box center [748, 16] width 55 height 16
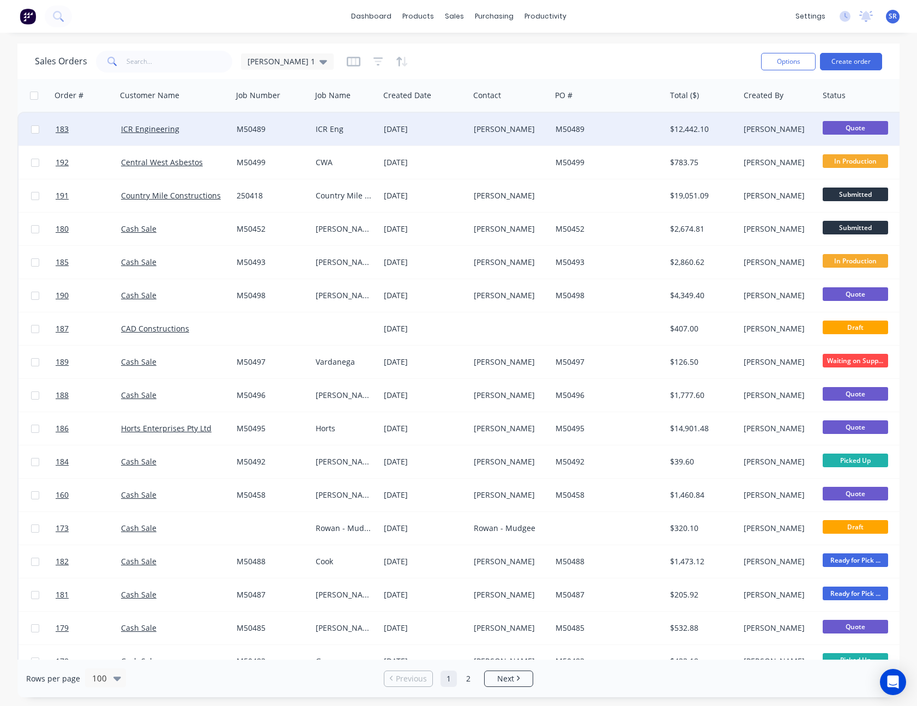
click at [745, 134] on div "[PERSON_NAME]" at bounding box center [777, 129] width 67 height 11
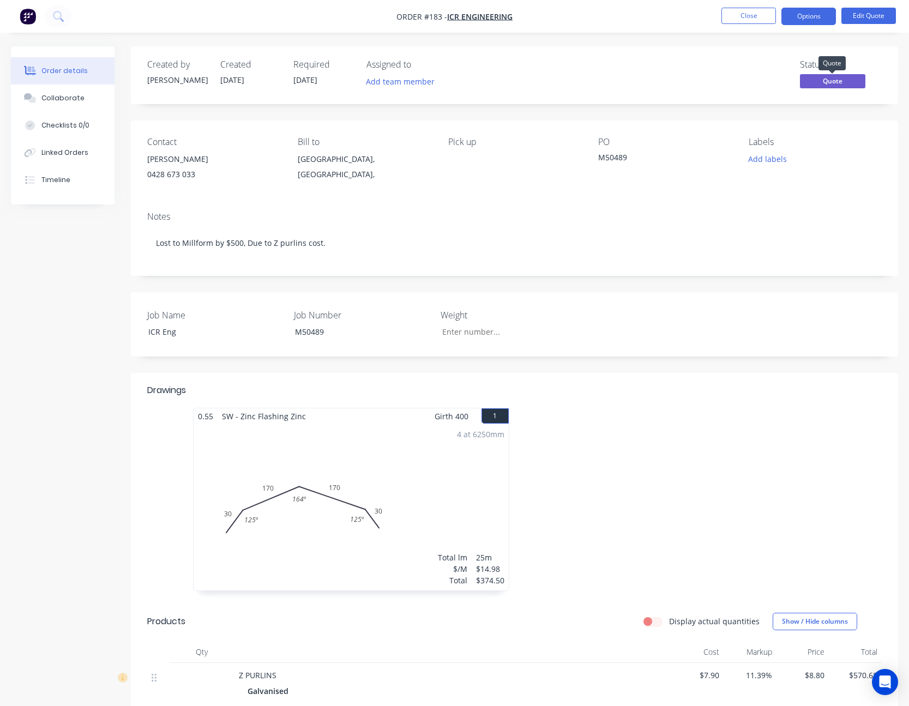
click at [826, 83] on span "Quote" at bounding box center [832, 81] width 65 height 14
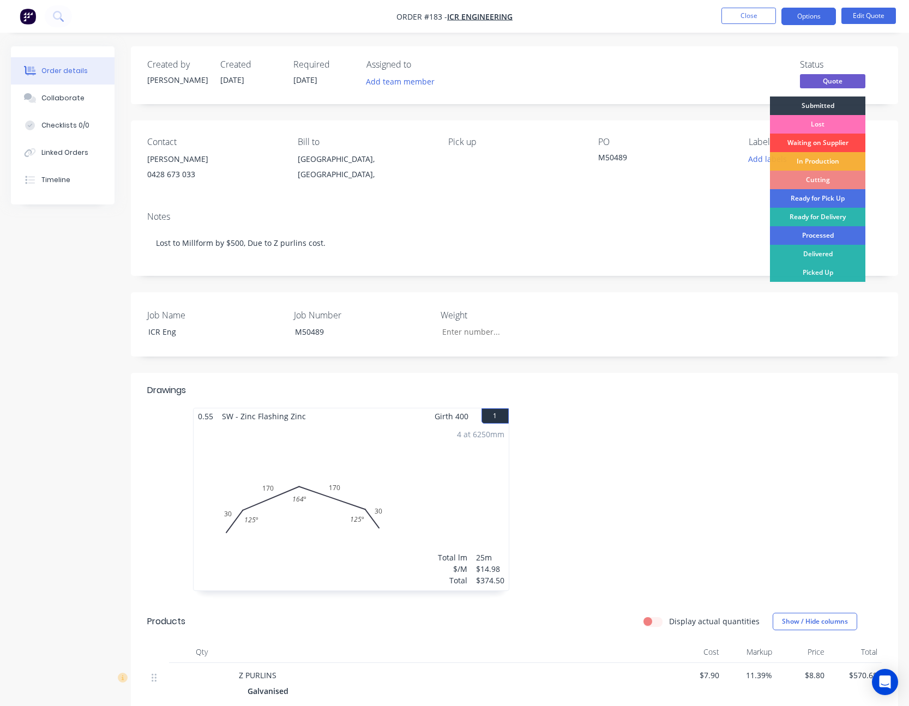
click at [823, 143] on div "Waiting on Supplier" at bounding box center [817, 143] width 95 height 19
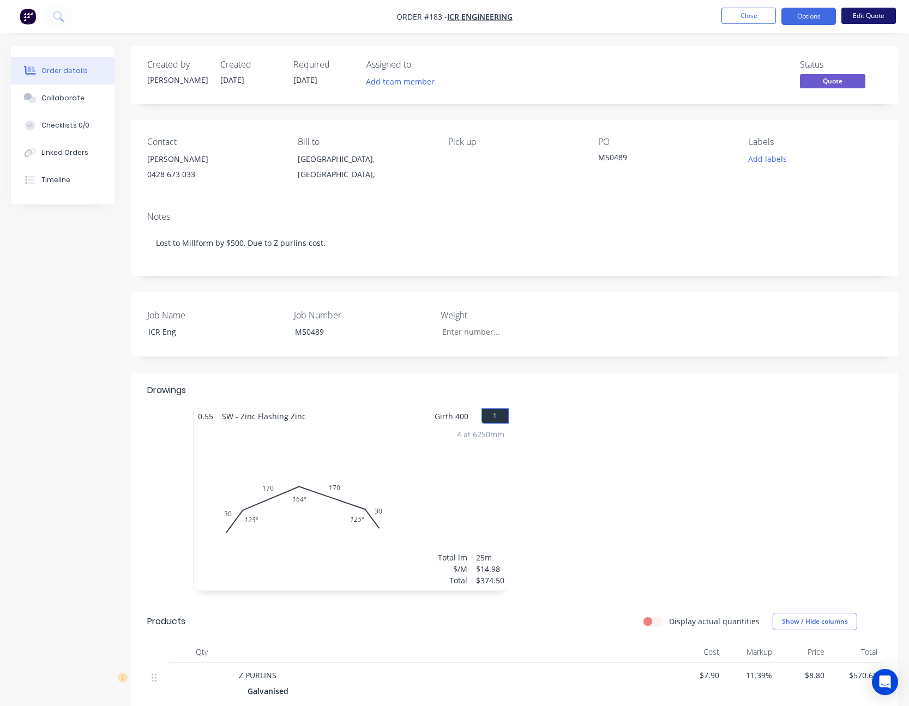
click at [862, 13] on button "Edit Quote" at bounding box center [868, 16] width 55 height 16
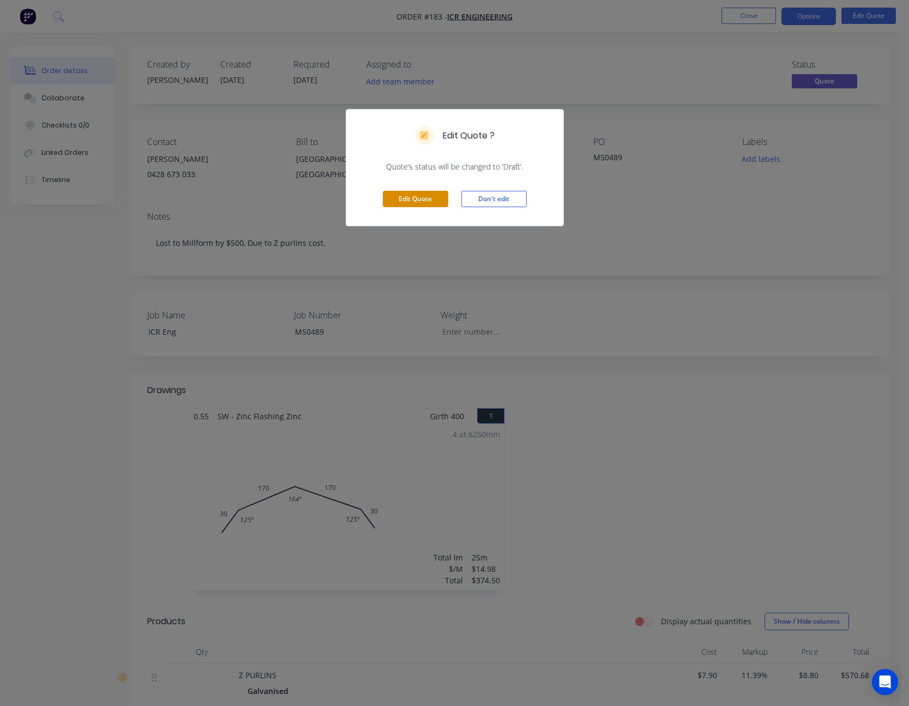
click at [421, 196] on button "Edit Quote" at bounding box center [415, 199] width 65 height 16
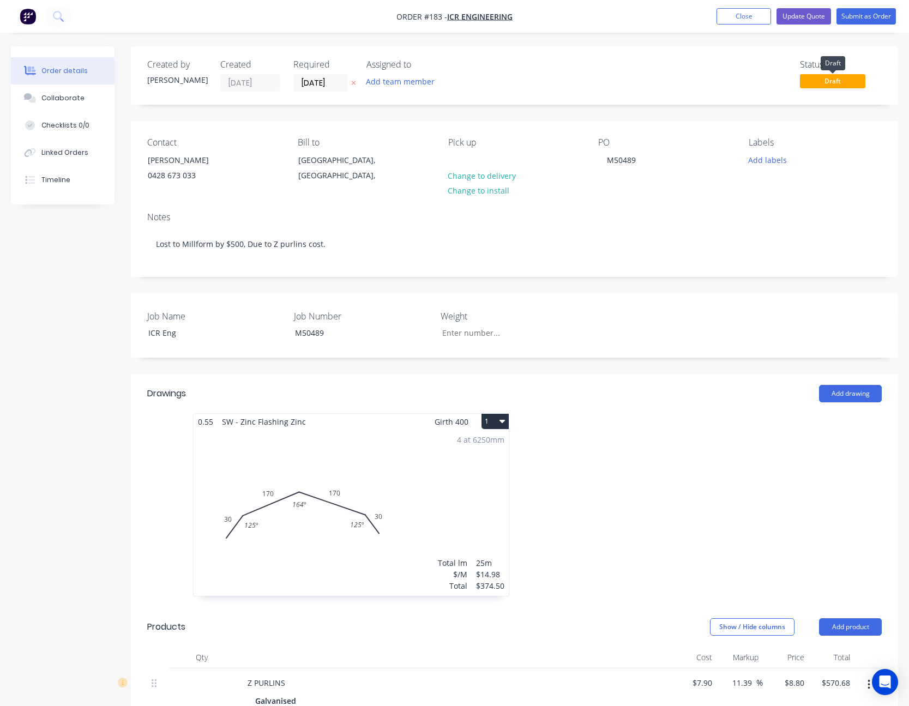
click at [841, 79] on span "Draft" at bounding box center [832, 81] width 65 height 14
click at [754, 17] on button "Close" at bounding box center [743, 16] width 55 height 16
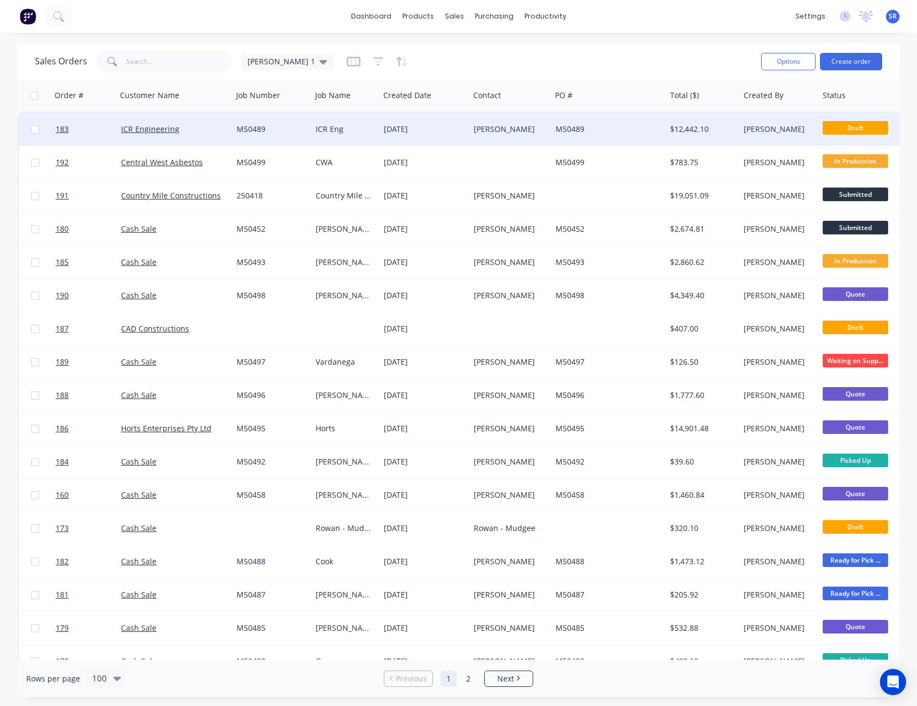
click at [690, 130] on div "$12,442.10" at bounding box center [701, 129] width 62 height 11
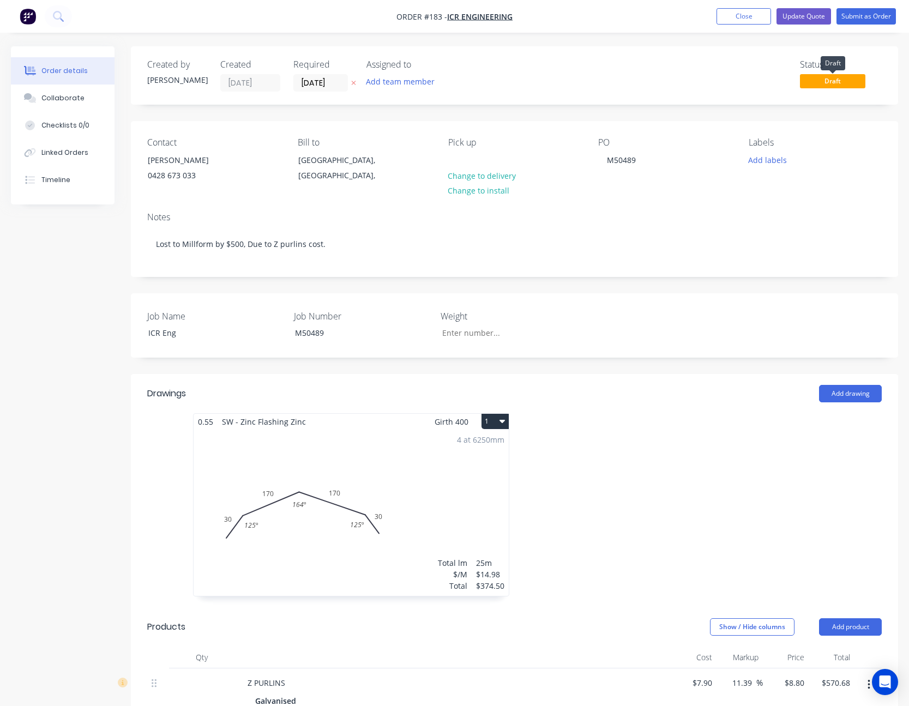
click at [840, 78] on span "Draft" at bounding box center [832, 81] width 65 height 14
click at [813, 15] on button "Update Quote" at bounding box center [803, 16] width 55 height 16
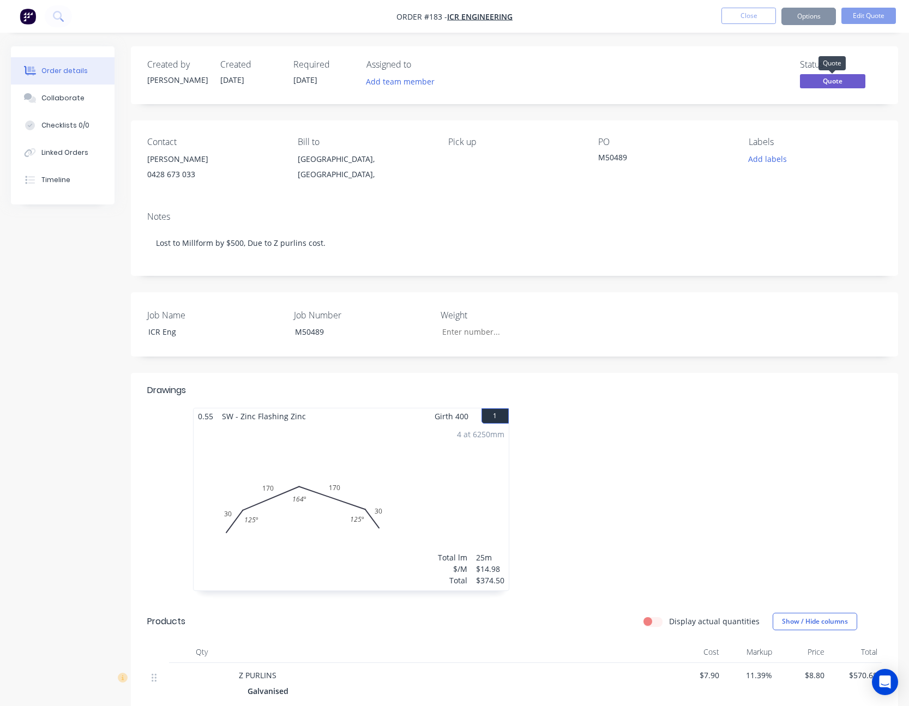
click at [827, 77] on span "Quote" at bounding box center [832, 81] width 65 height 14
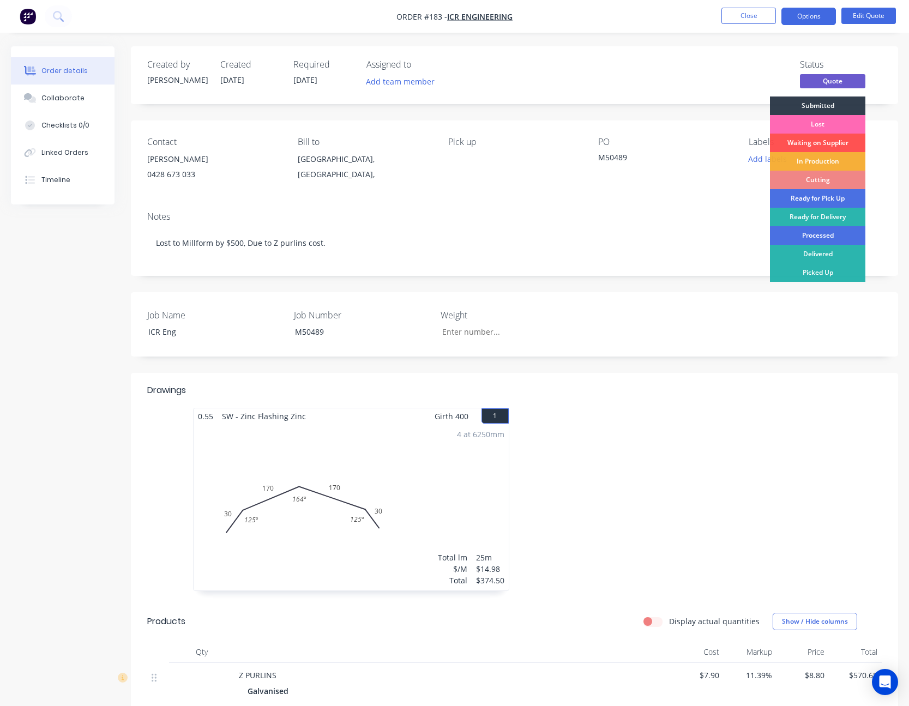
click at [827, 123] on div "Lost" at bounding box center [817, 124] width 95 height 19
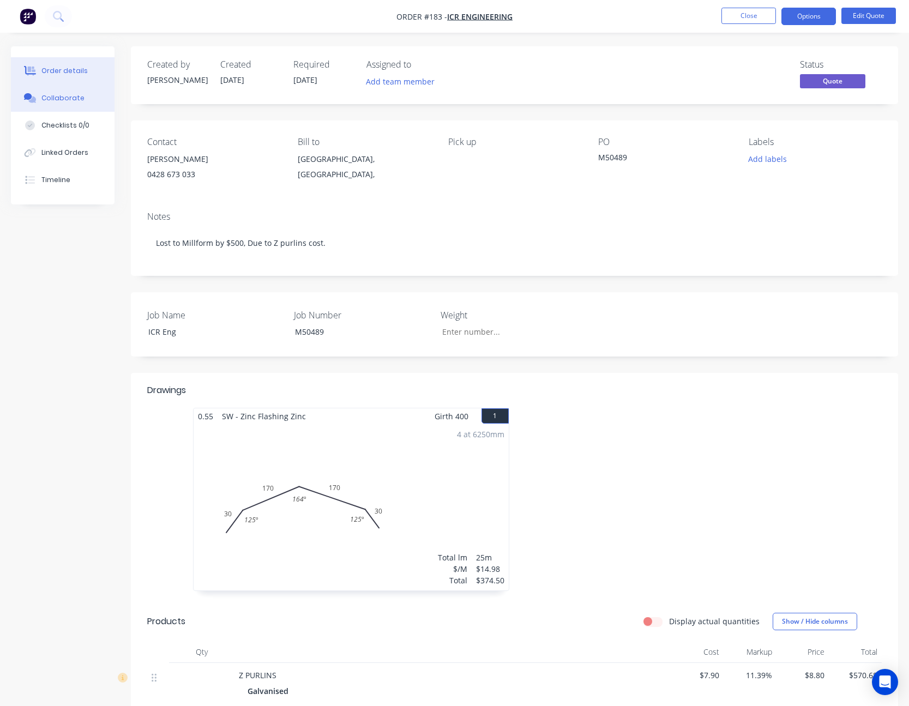
click at [68, 97] on div "Collaborate" at bounding box center [62, 98] width 43 height 10
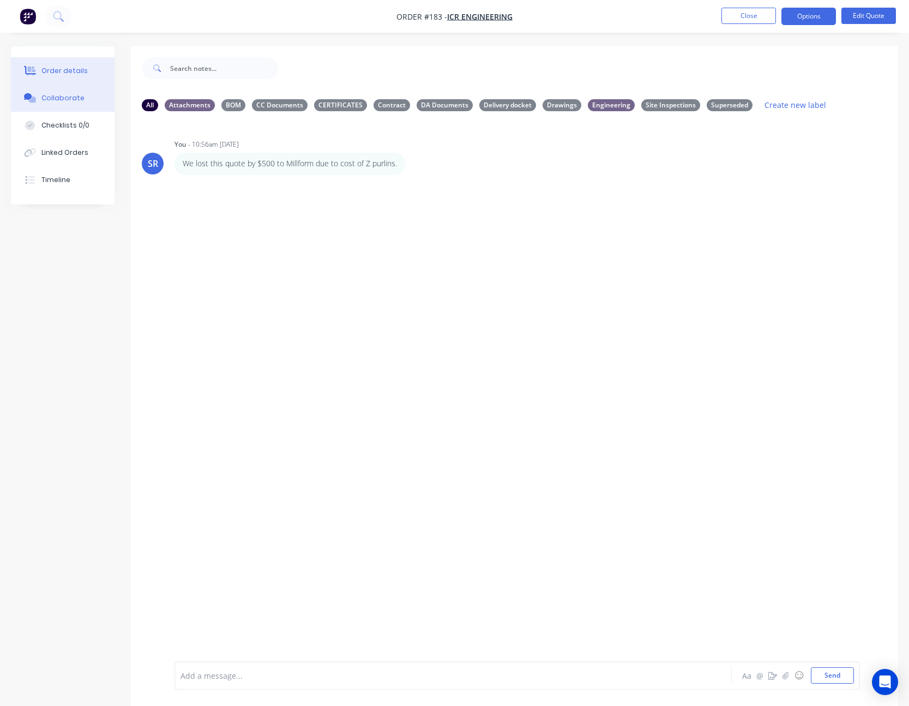
click at [62, 67] on div "Order details" at bounding box center [64, 71] width 46 height 10
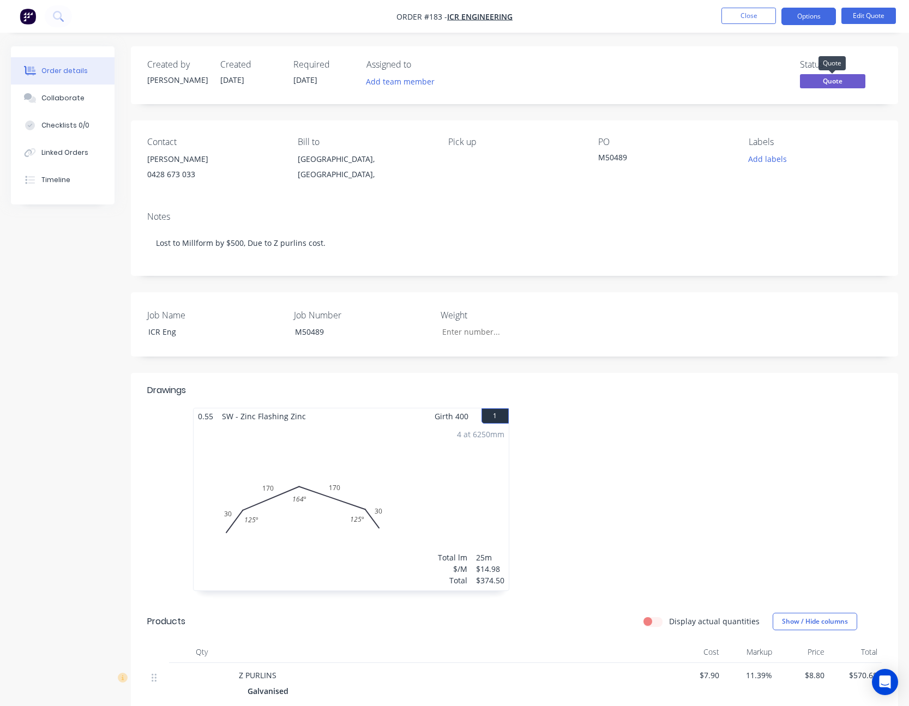
click at [843, 82] on span "Quote" at bounding box center [832, 81] width 65 height 14
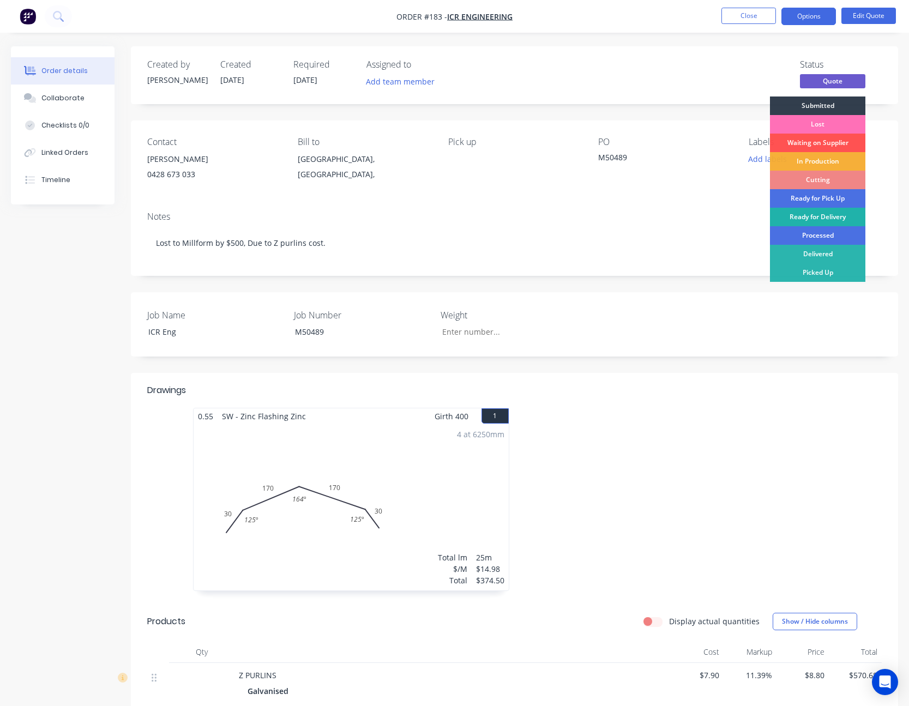
click at [821, 225] on div "Ready for Delivery" at bounding box center [817, 217] width 95 height 19
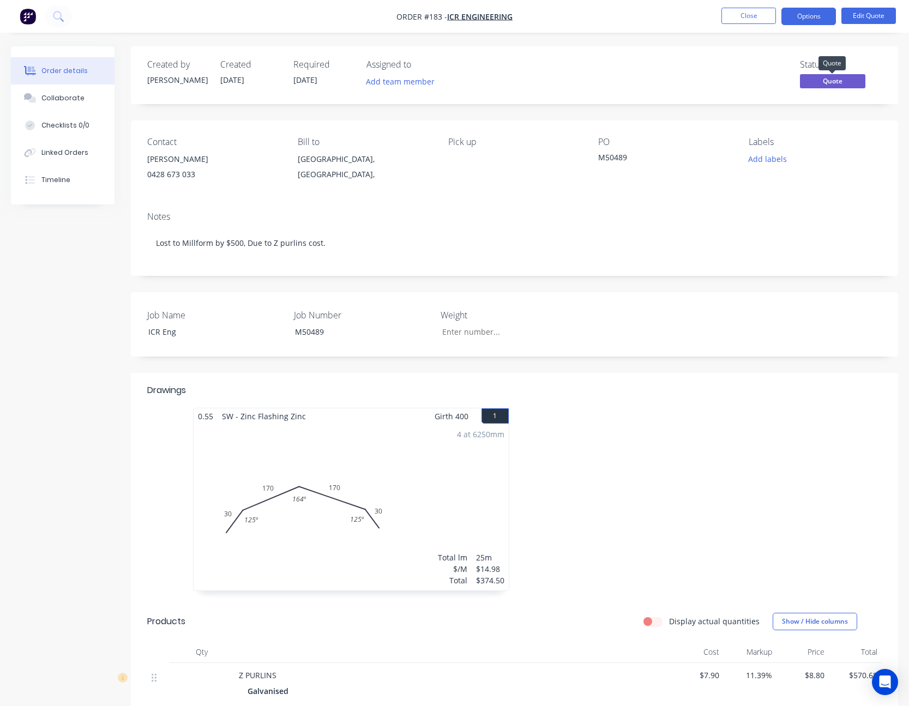
click at [839, 82] on span "Quote" at bounding box center [832, 81] width 65 height 14
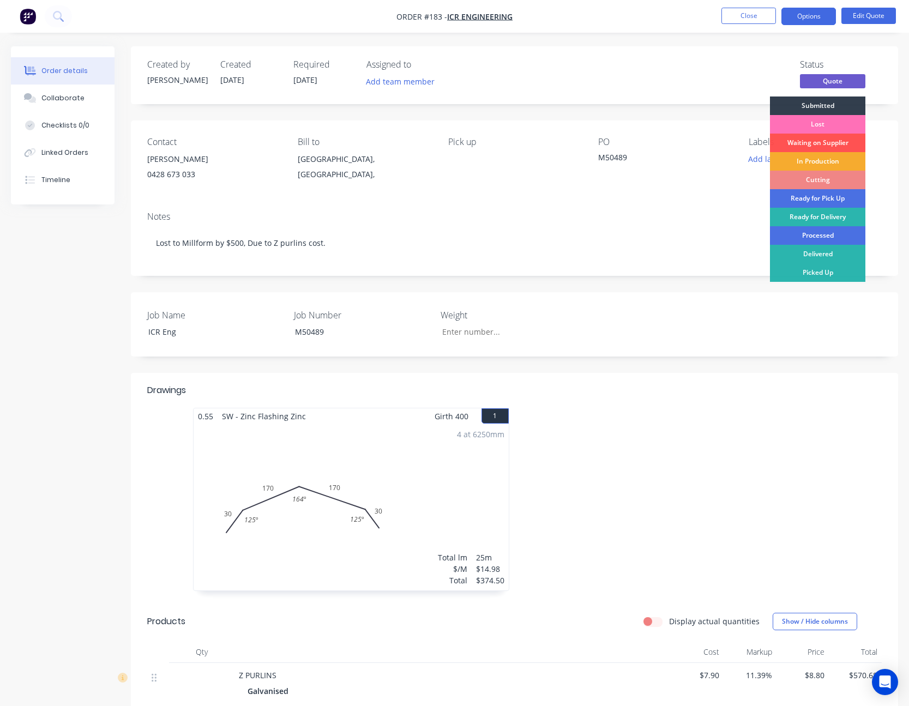
click at [828, 163] on div "In Production" at bounding box center [817, 161] width 95 height 19
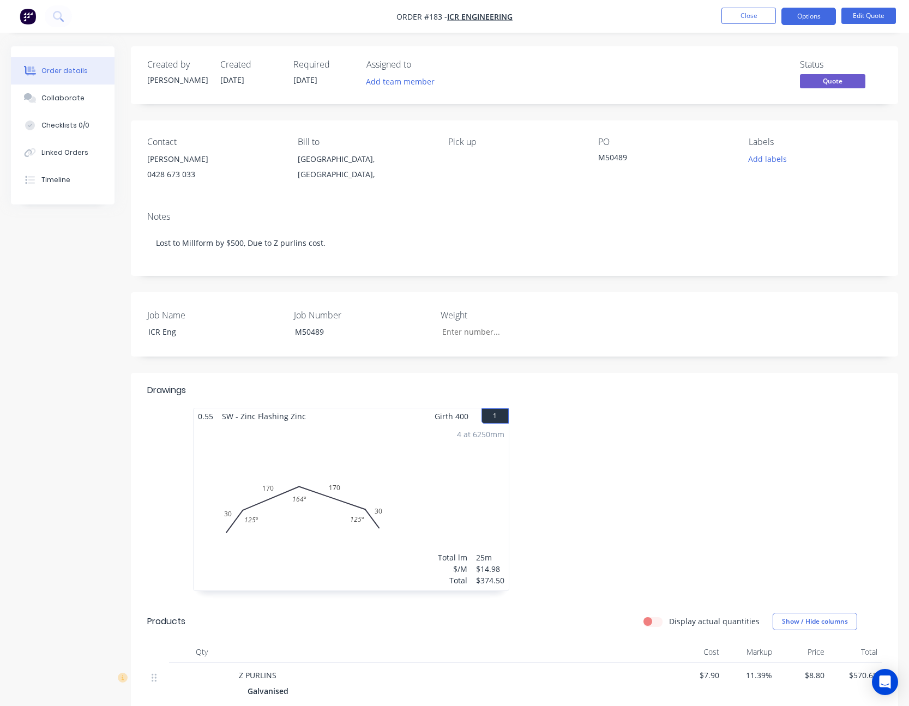
click at [853, 77] on span "Quote" at bounding box center [832, 81] width 65 height 14
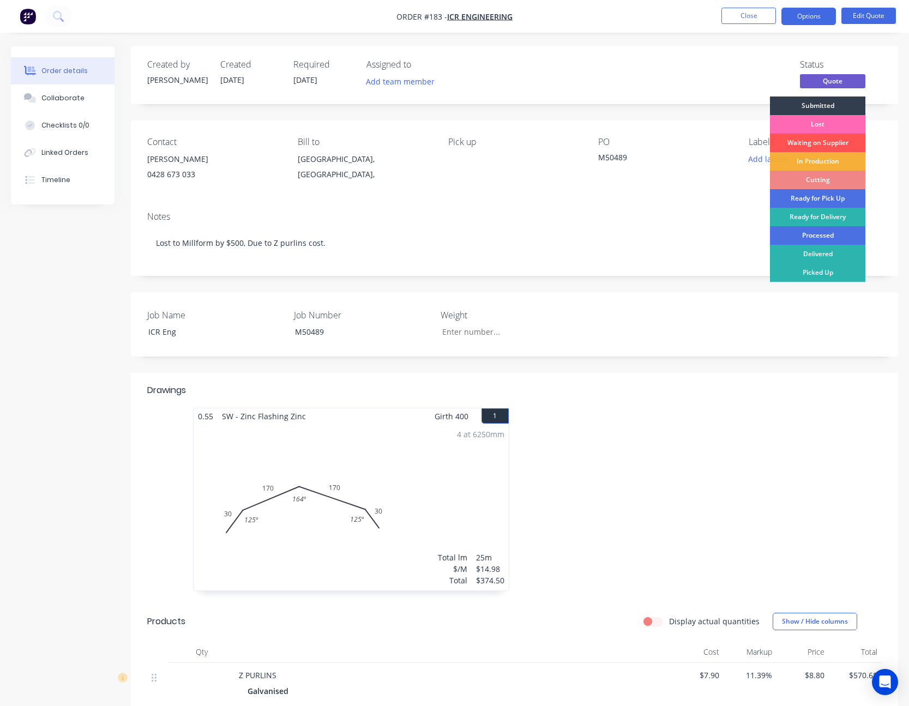
click at [826, 119] on div "Lost" at bounding box center [817, 124] width 95 height 19
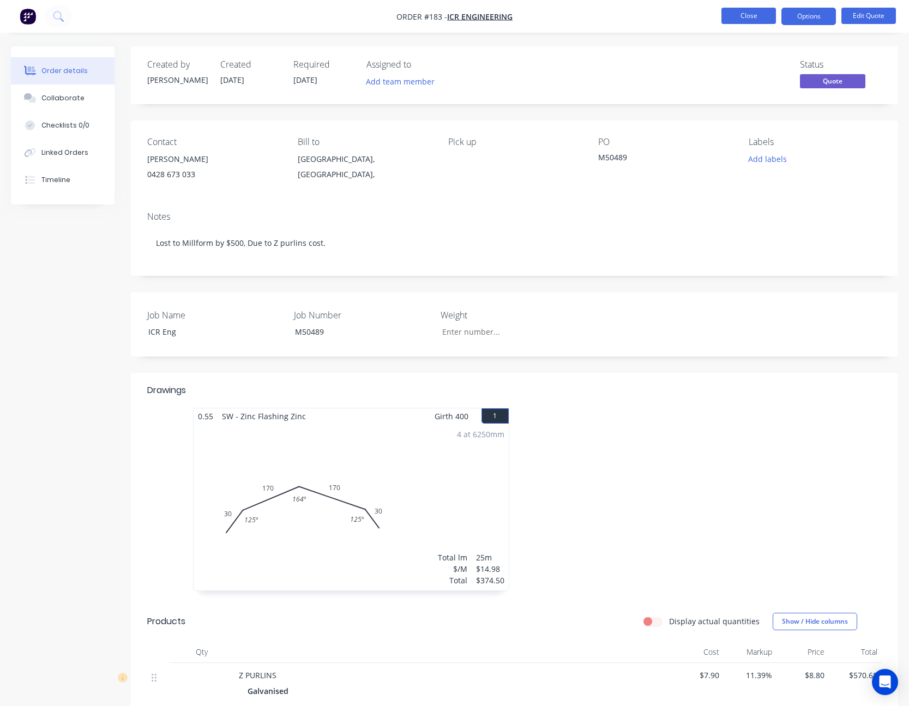
click at [759, 13] on button "Close" at bounding box center [748, 16] width 55 height 16
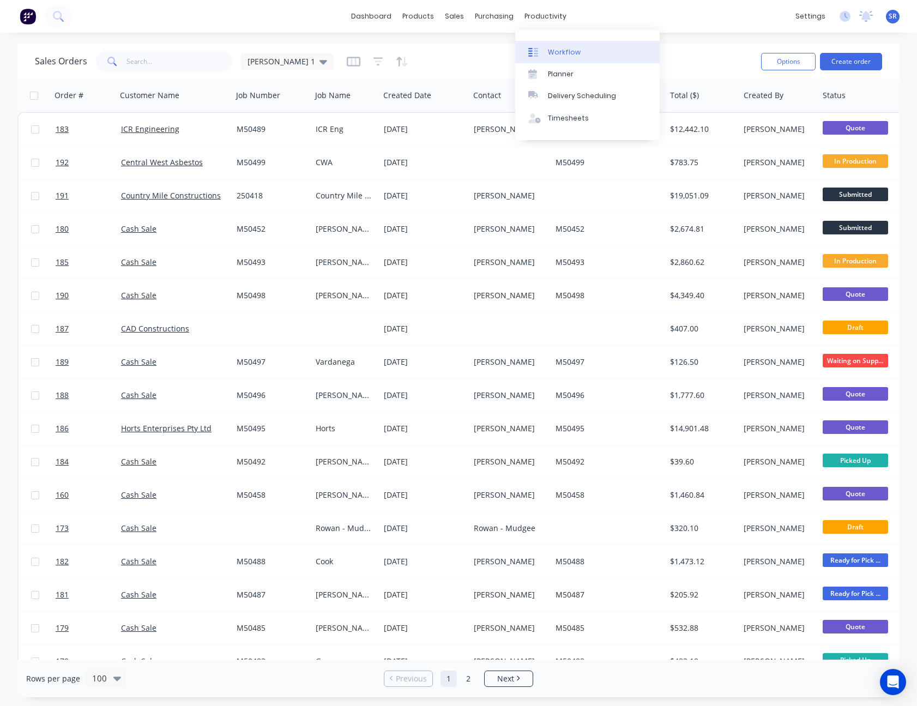
click at [559, 59] on link "Workflow" at bounding box center [587, 52] width 144 height 22
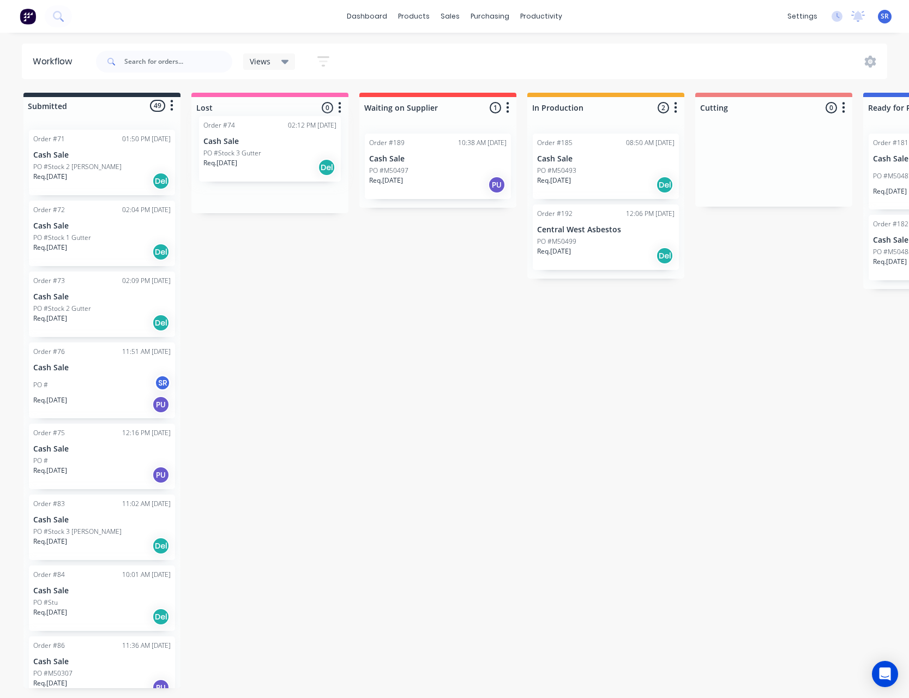
drag, startPoint x: 92, startPoint y: 395, endPoint x: 286, endPoint y: 156, distance: 307.7
click at [286, 156] on div "Submitted 49 Status colour #273444 hex #273444 Save Cancel Summaries Total orde…" at bounding box center [822, 392] width 1660 height 599
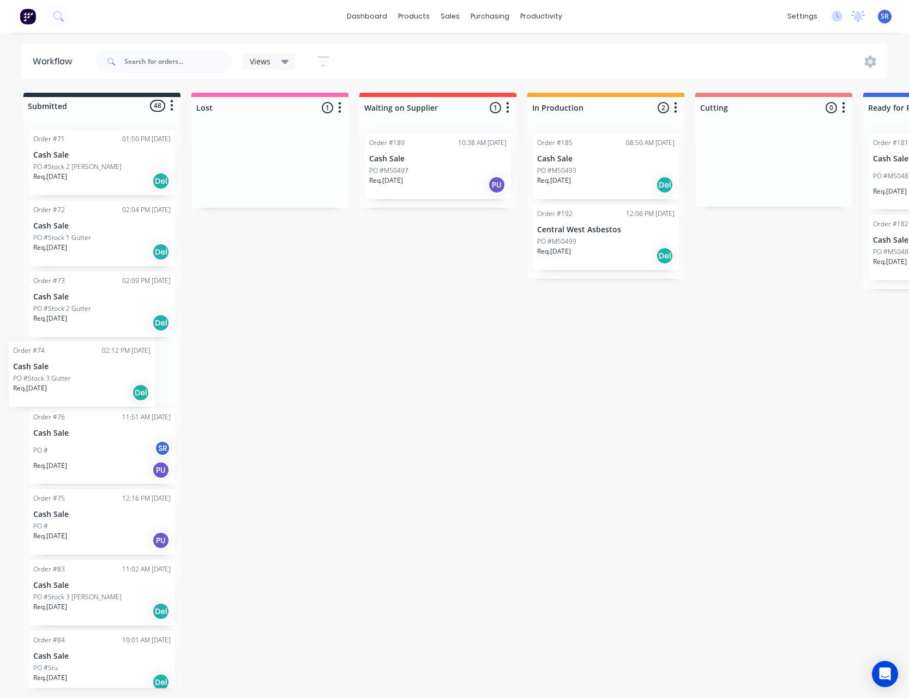
drag, startPoint x: 286, startPoint y: 159, endPoint x: 99, endPoint y: 367, distance: 279.9
click at [94, 373] on div "Submitted 48 Status colour #273444 hex #273444 Save Cancel Summaries Total orde…" at bounding box center [822, 392] width 1660 height 599
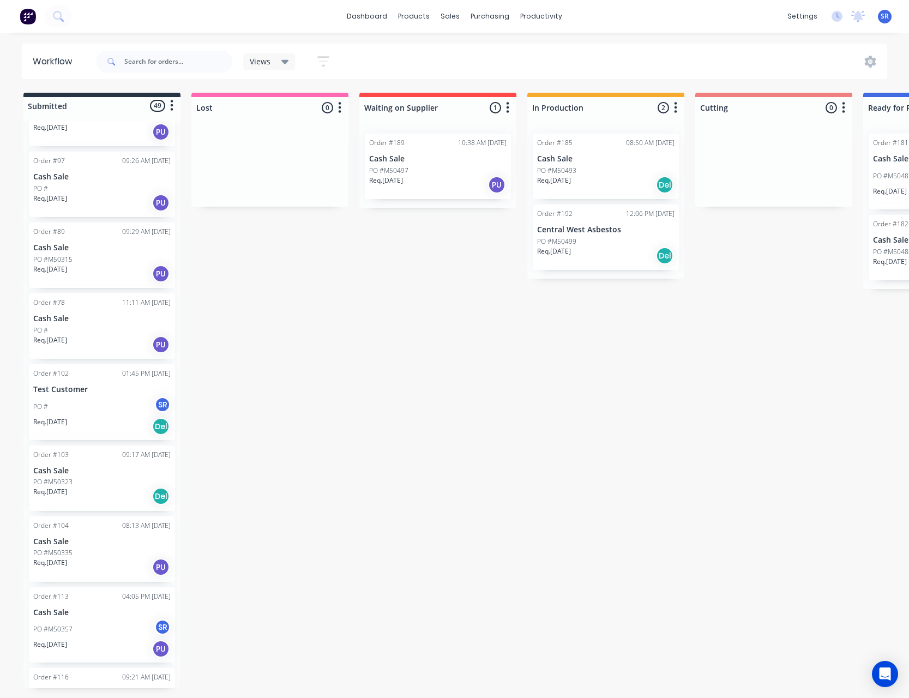
scroll to position [981, 0]
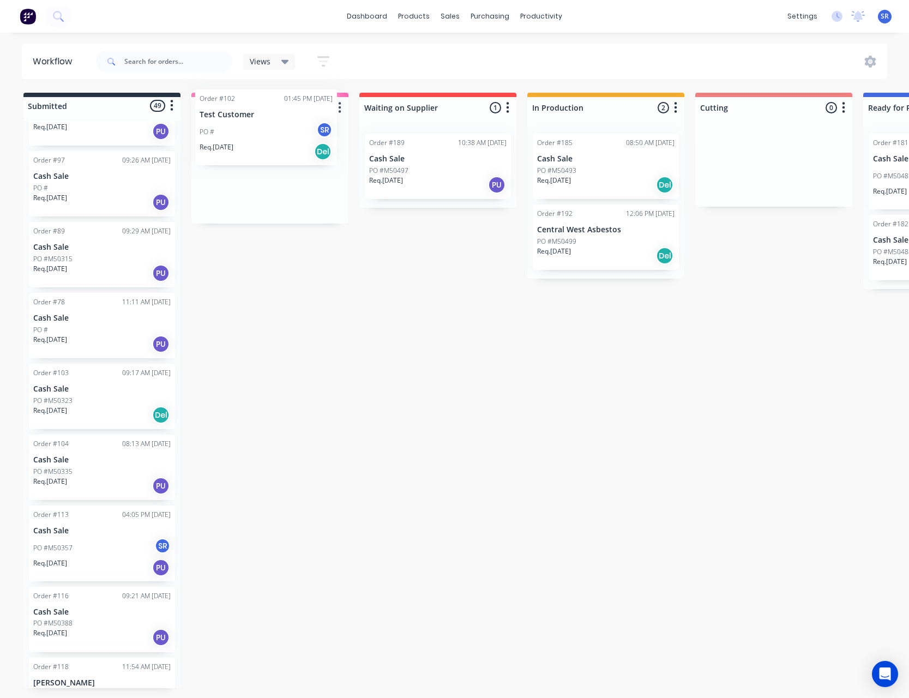
drag, startPoint x: 110, startPoint y: 419, endPoint x: 292, endPoint y: 154, distance: 321.1
click at [292, 154] on div "Submitted 49 Status colour #273444 hex #273444 Save Cancel Summaries Total orde…" at bounding box center [822, 392] width 1660 height 599
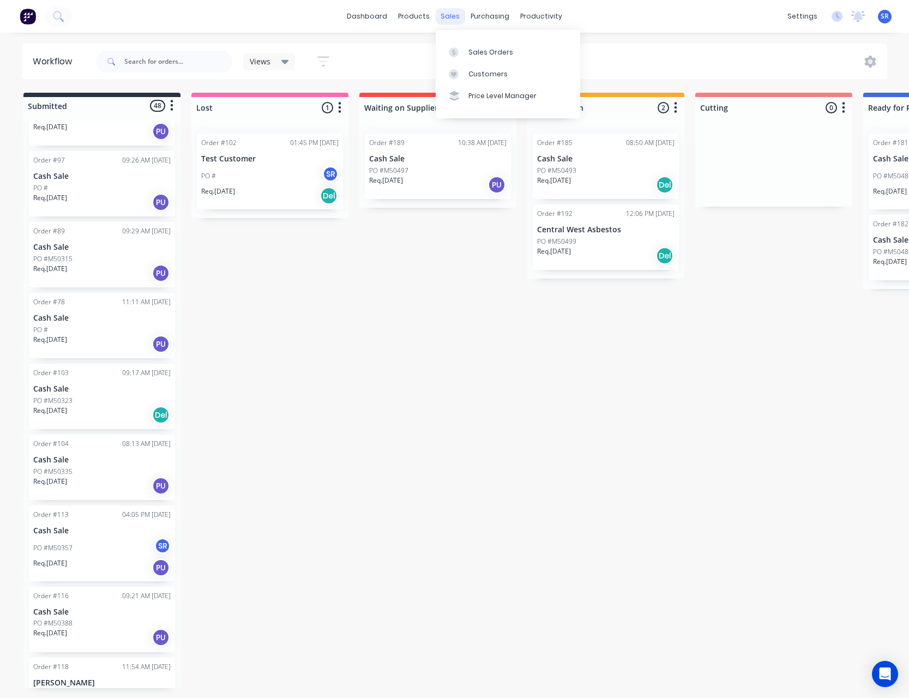
click at [455, 14] on div "sales" at bounding box center [450, 16] width 30 height 16
click at [464, 52] on div at bounding box center [457, 52] width 16 height 10
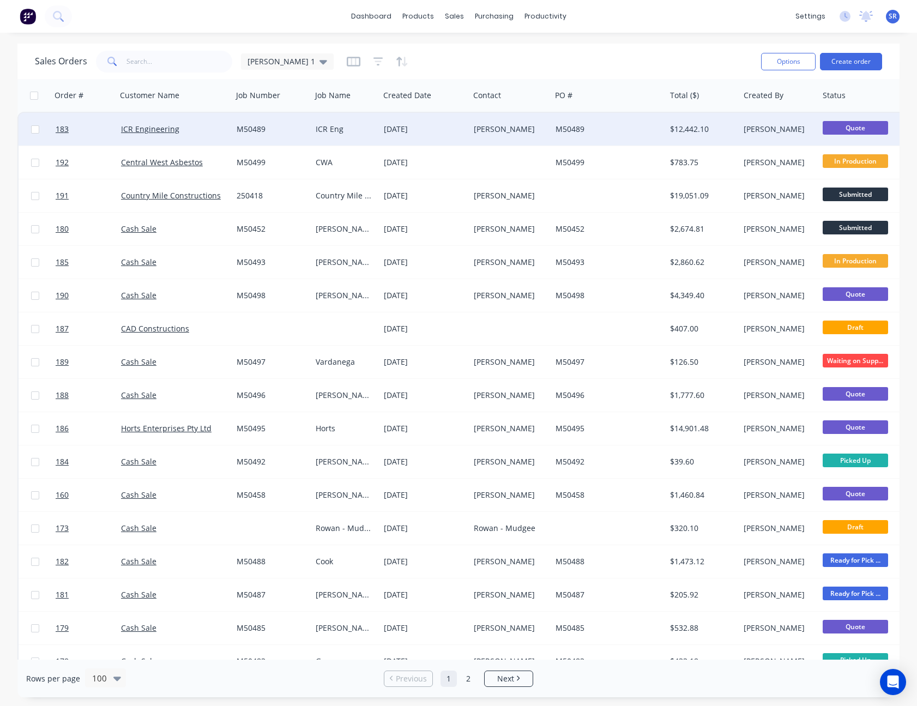
click at [617, 132] on div "M50489" at bounding box center [605, 129] width 101 height 11
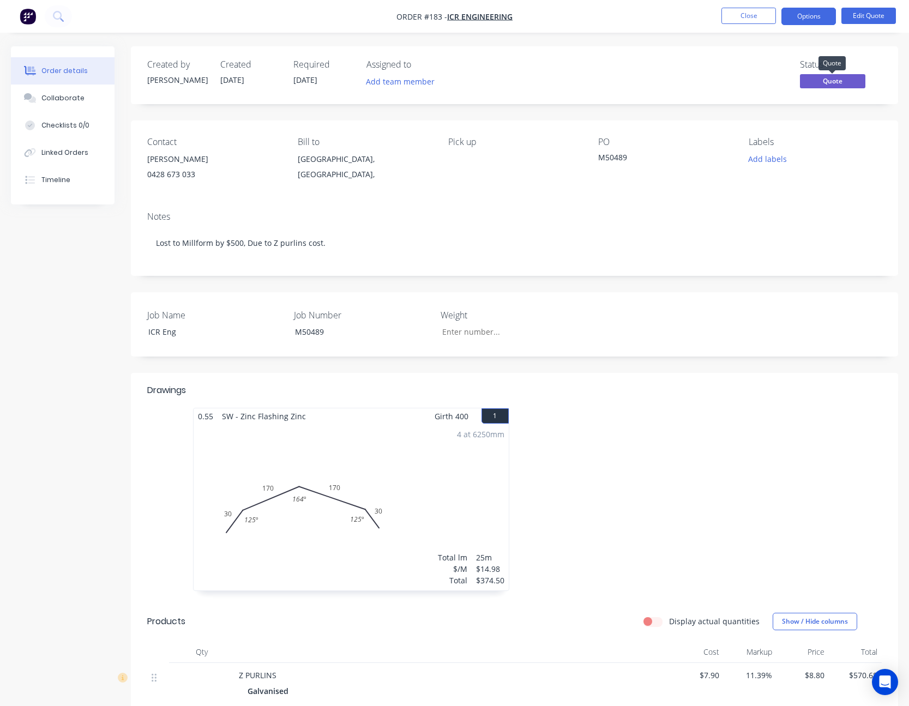
click at [845, 87] on span "Quote" at bounding box center [832, 81] width 65 height 14
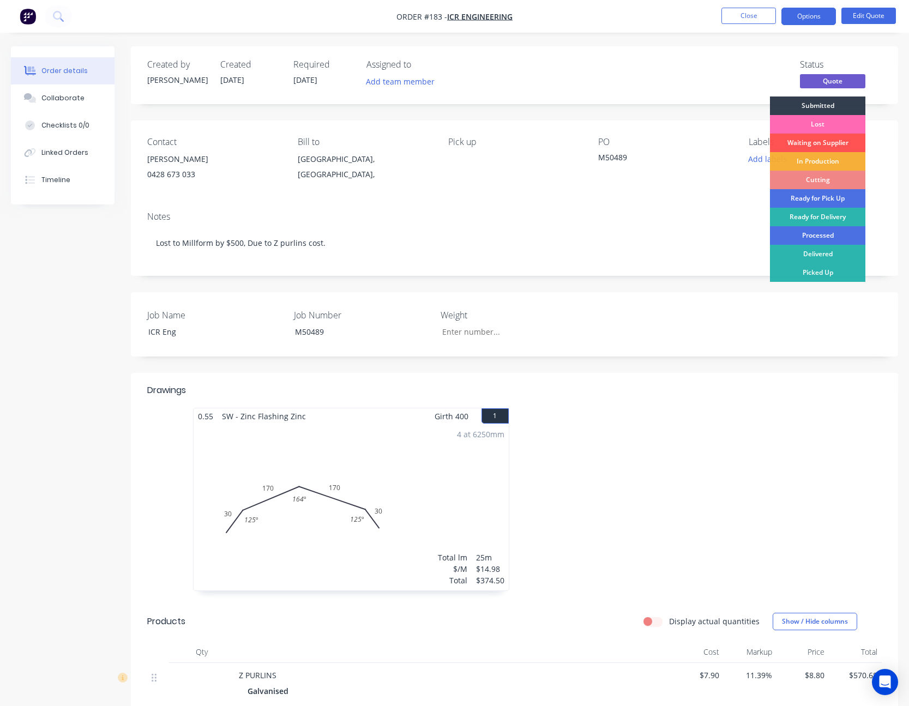
click at [828, 128] on div "Lost" at bounding box center [817, 124] width 95 height 19
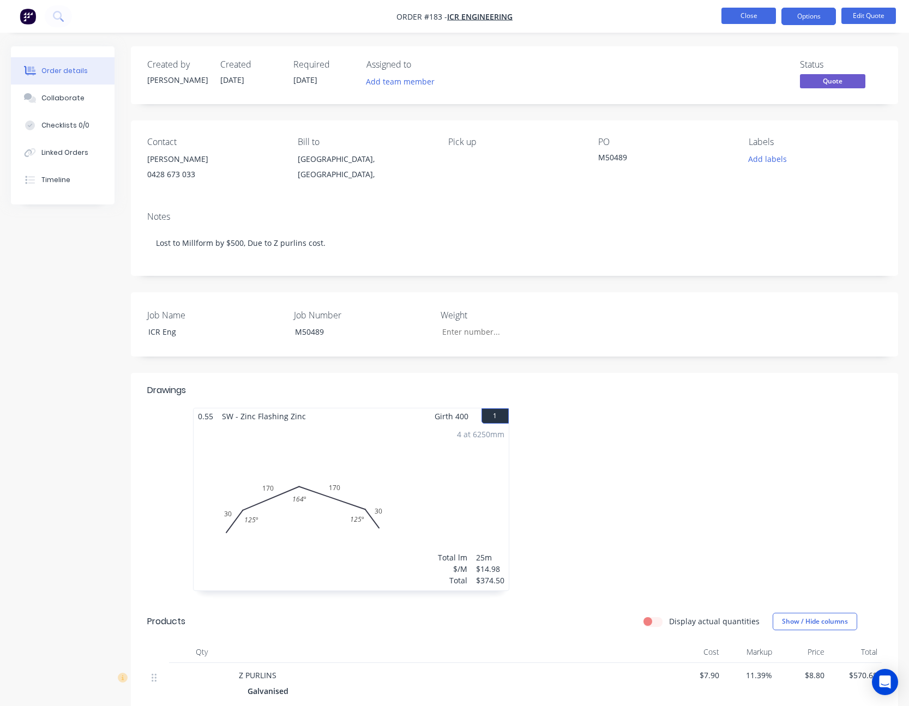
click at [765, 14] on button "Close" at bounding box center [748, 16] width 55 height 16
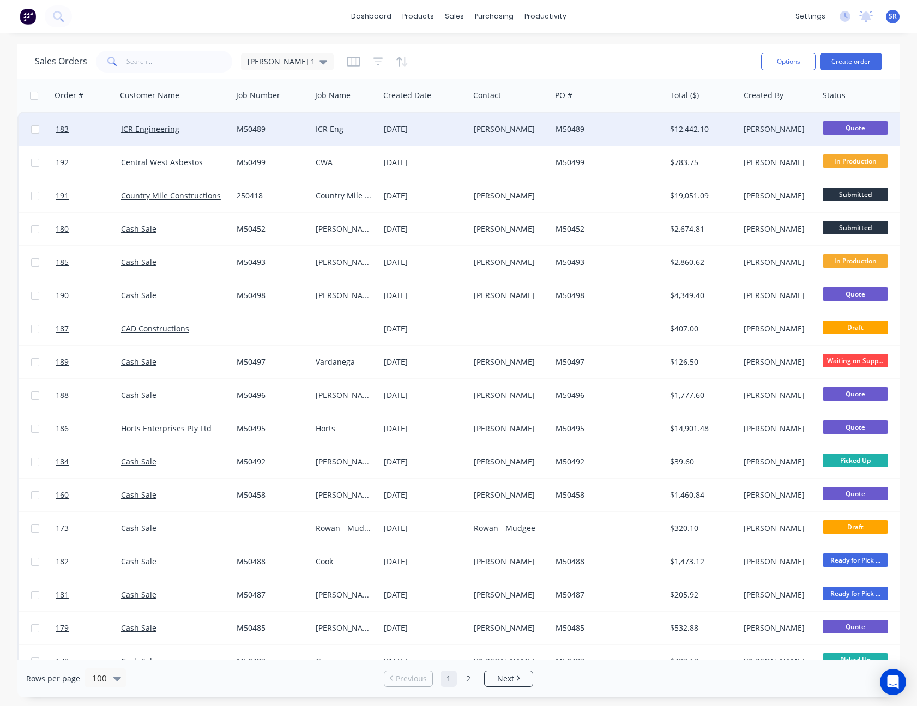
click at [664, 137] on div "M50489" at bounding box center [608, 129] width 114 height 33
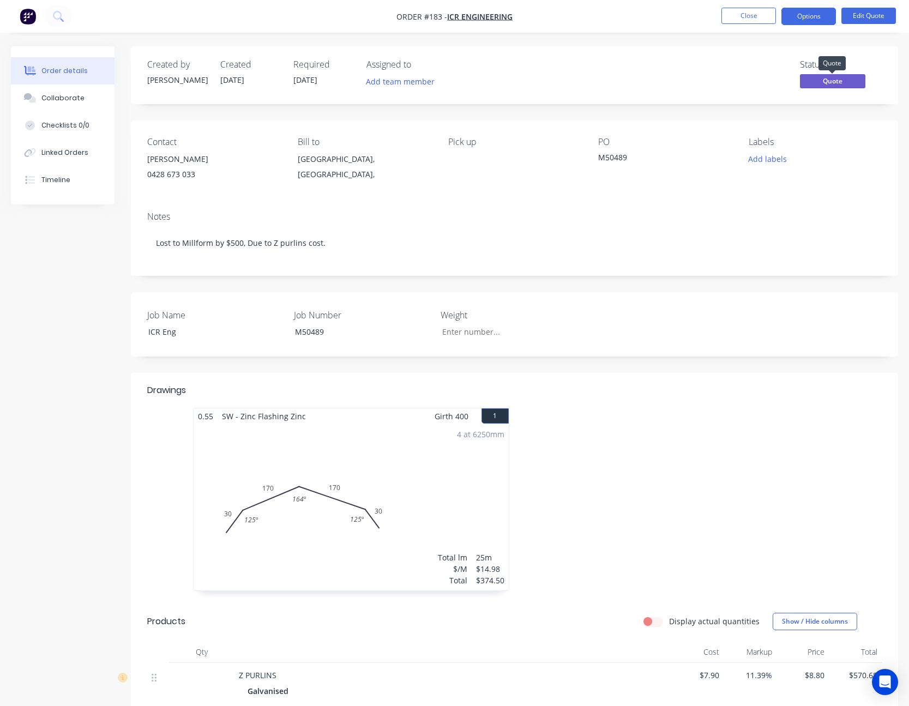
click at [838, 80] on span "Quote" at bounding box center [832, 81] width 65 height 14
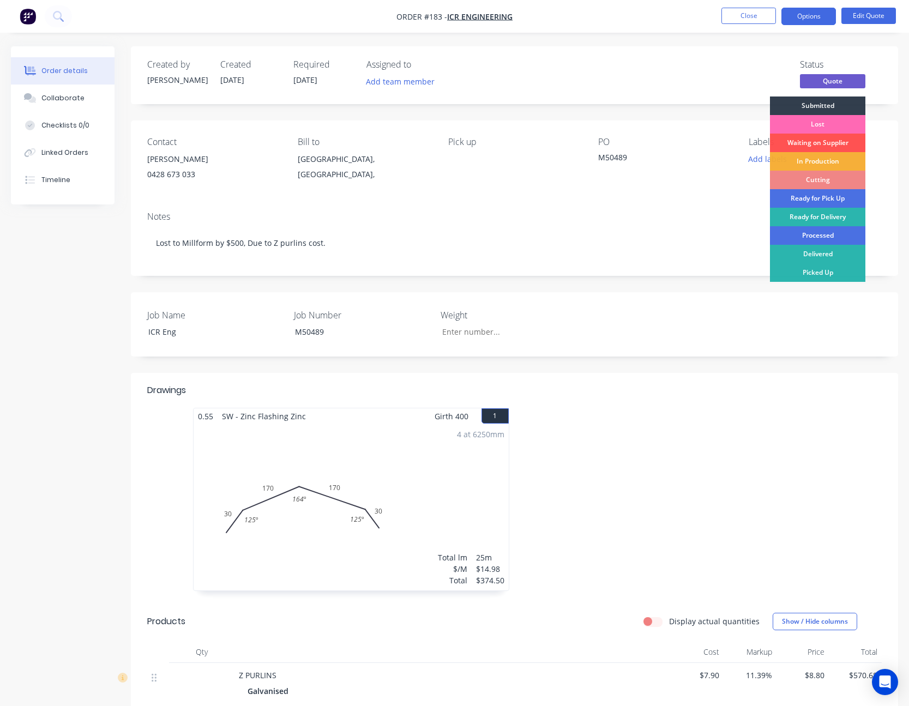
click at [829, 124] on div "Lost" at bounding box center [817, 124] width 95 height 19
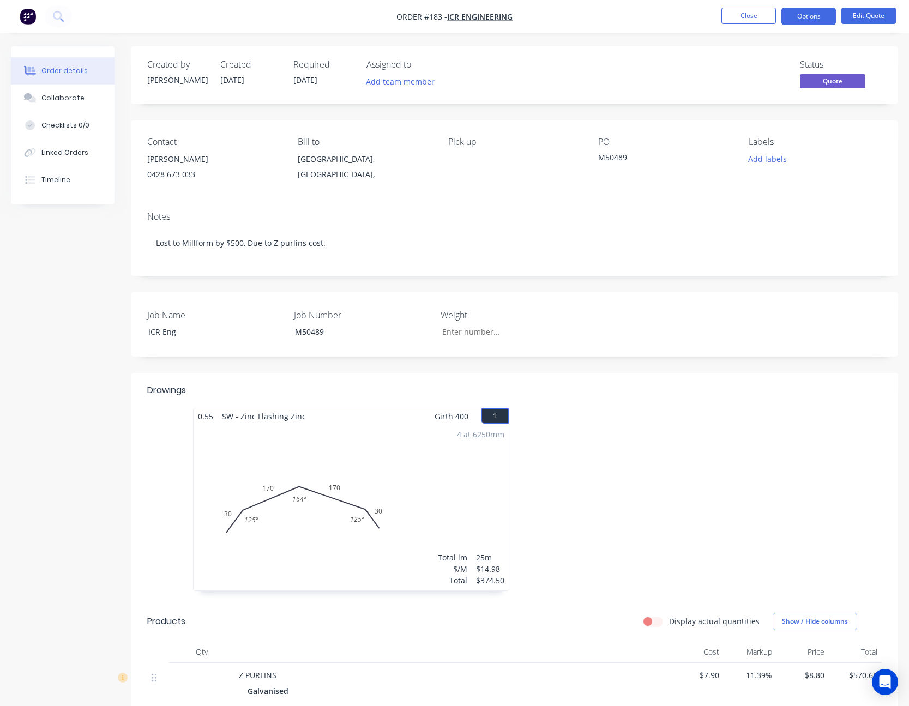
drag, startPoint x: 755, startPoint y: 9, endPoint x: 715, endPoint y: 16, distance: 40.4
click at [715, 16] on ul "Close Options Edit Quote" at bounding box center [808, 16] width 201 height 17
click at [733, 18] on button "Close" at bounding box center [748, 16] width 55 height 16
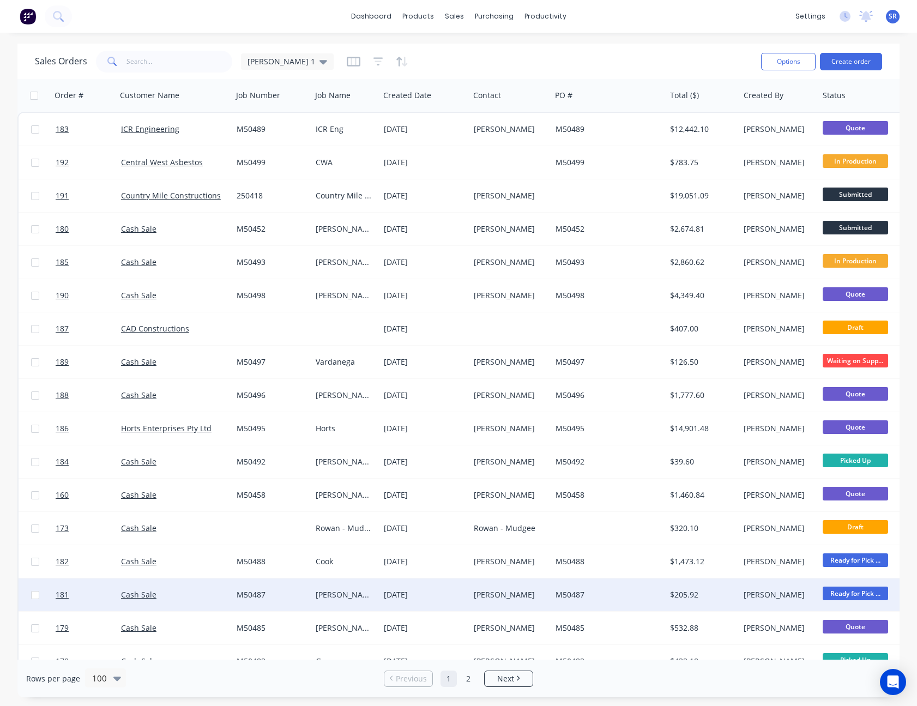
click at [446, 590] on div "28 Aug 2025" at bounding box center [424, 594] width 81 height 11
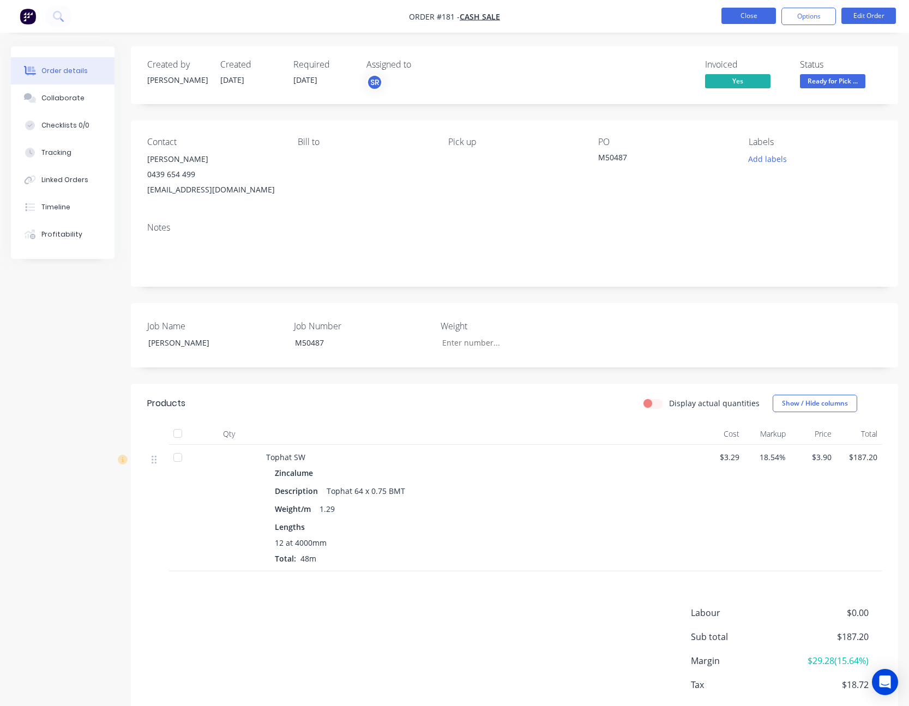
click at [745, 19] on button "Close" at bounding box center [748, 16] width 55 height 16
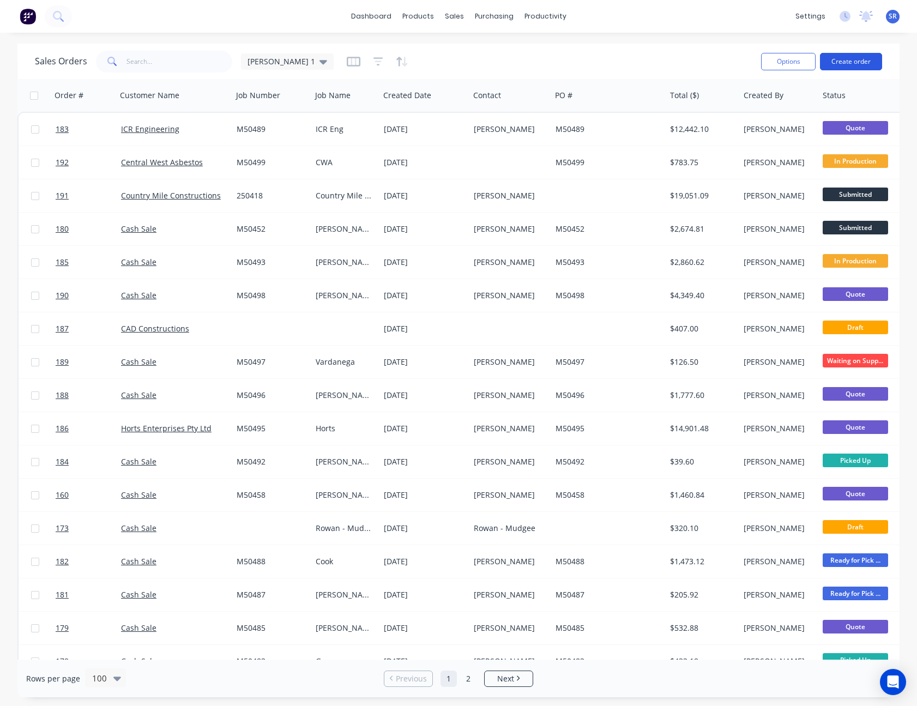
click at [847, 65] on button "Create order" at bounding box center [851, 61] width 62 height 17
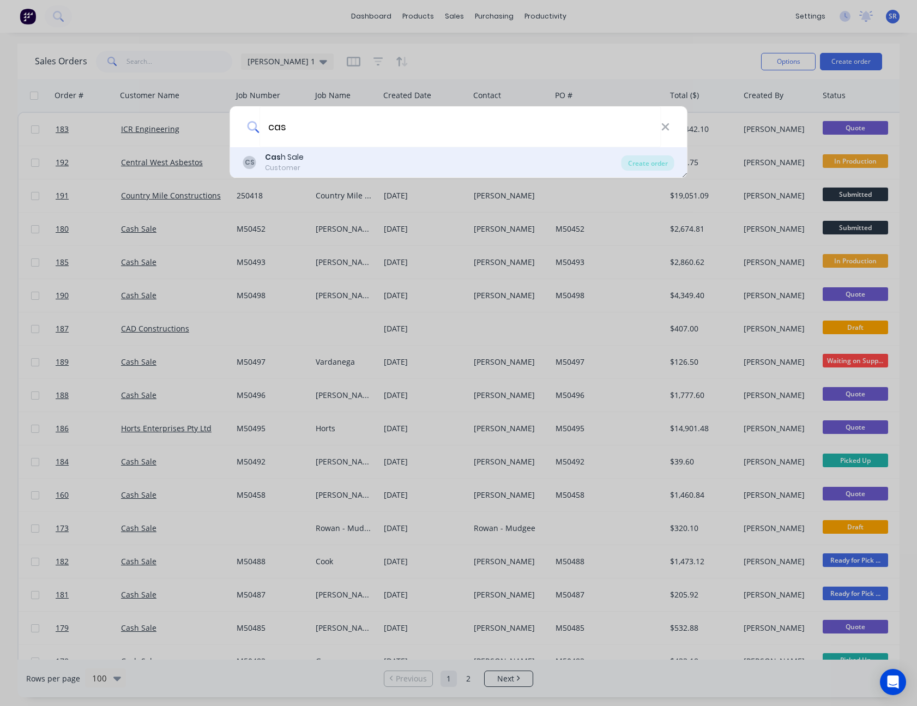
type input "cas"
click at [324, 160] on div "CS Cas h Sale Customer" at bounding box center [432, 162] width 378 height 21
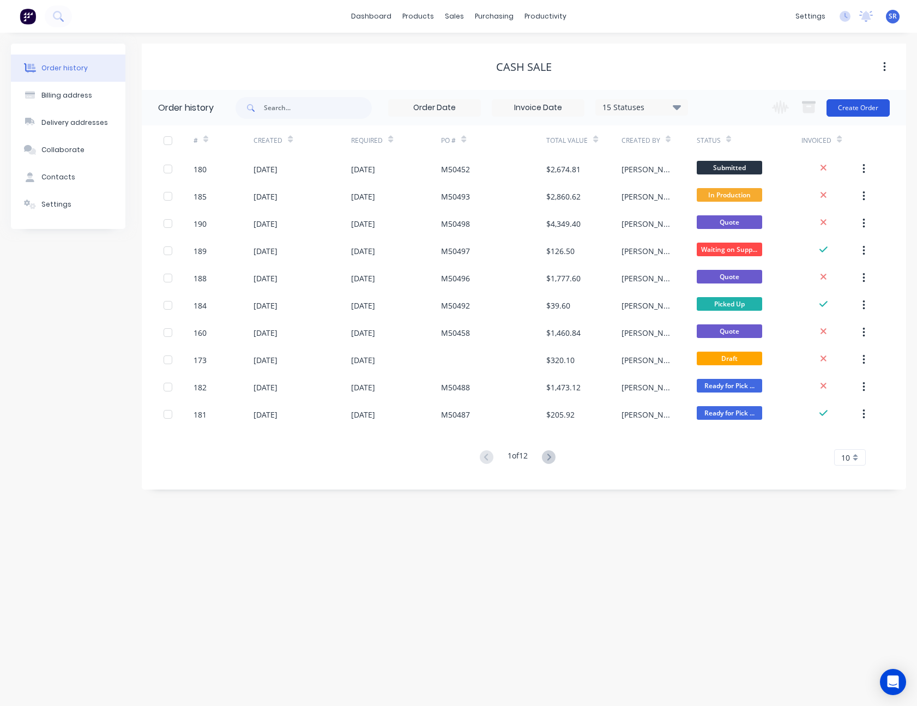
click at [849, 111] on button "Create Order" at bounding box center [857, 107] width 63 height 17
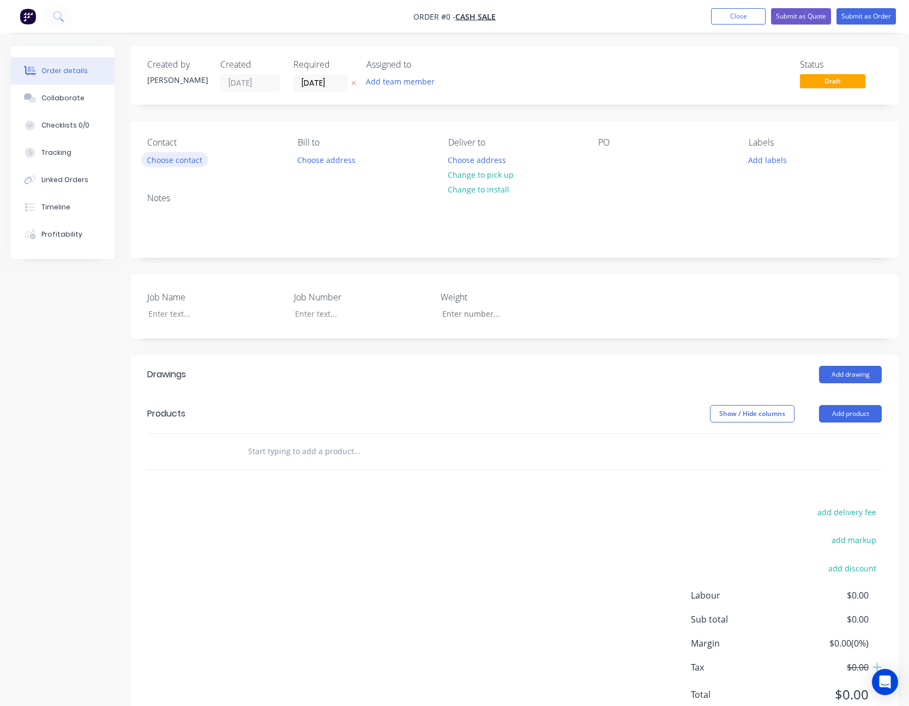
click at [194, 159] on button "Choose contact" at bounding box center [174, 159] width 67 height 15
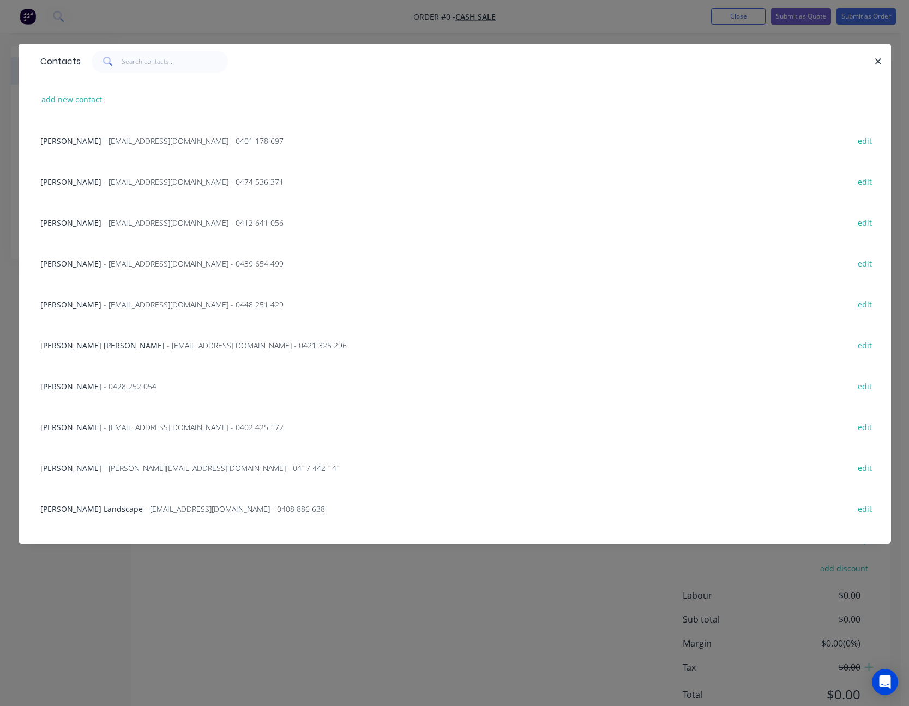
click at [120, 259] on span "- pestworx1@gmail.com - 0439 654 499" at bounding box center [194, 263] width 180 height 10
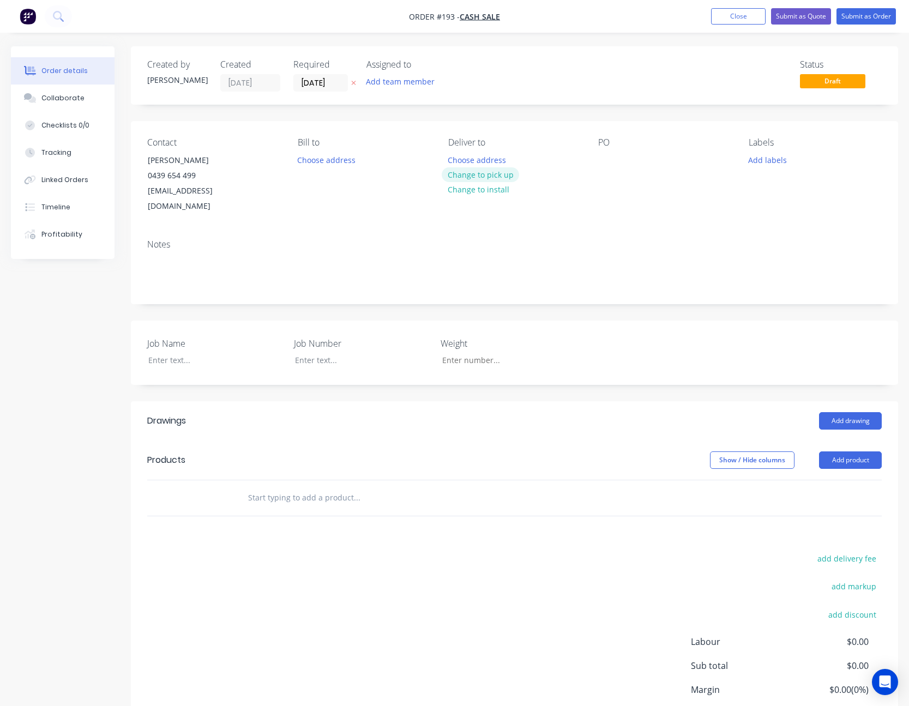
click at [496, 174] on button "Change to pick up" at bounding box center [480, 174] width 77 height 15
click at [608, 159] on div at bounding box center [606, 160] width 17 height 16
click at [629, 198] on div "PO M50487 - A" at bounding box center [664, 175] width 133 height 77
click at [172, 352] on div at bounding box center [208, 360] width 136 height 16
click at [320, 352] on div at bounding box center [354, 360] width 136 height 16
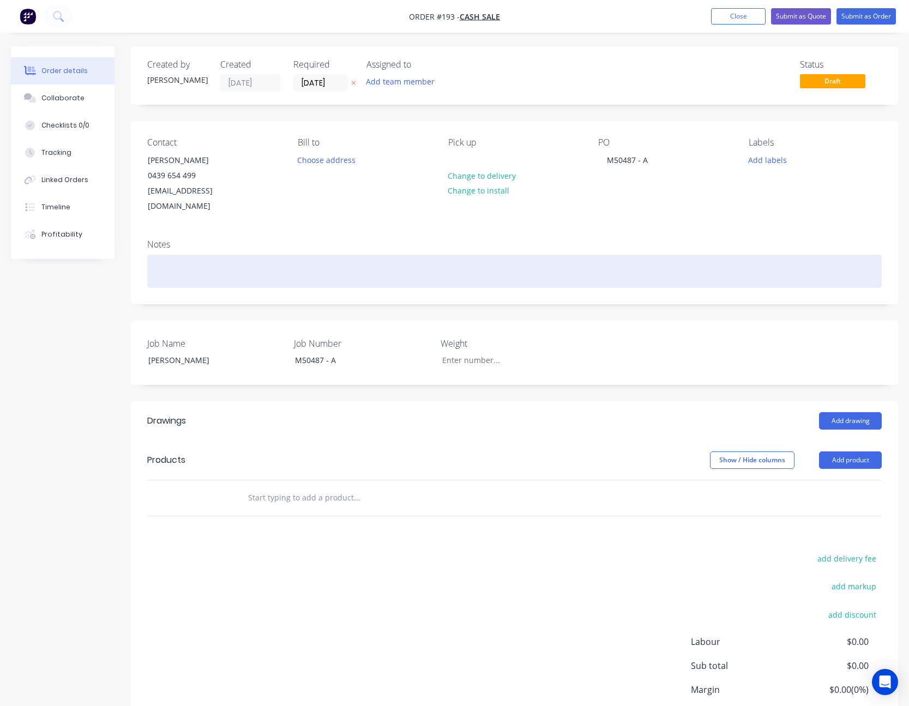
click at [792, 258] on div at bounding box center [514, 271] width 734 height 33
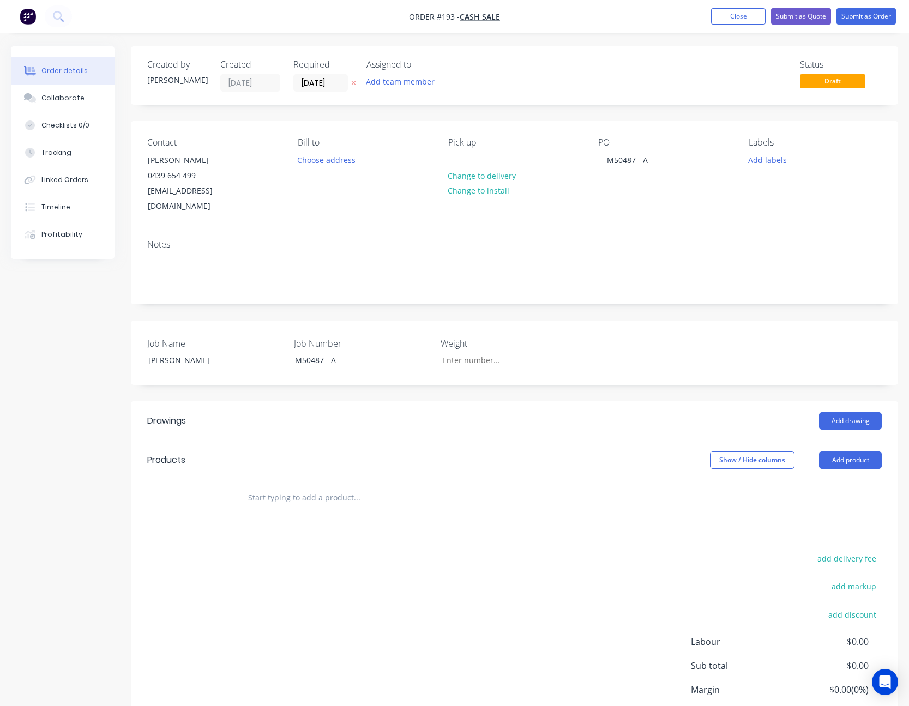
click at [757, 327] on div "Job Name Collins Job Number M50487 - A Weight" at bounding box center [514, 353] width 767 height 64
click at [843, 451] on button "Add product" at bounding box center [850, 459] width 63 height 17
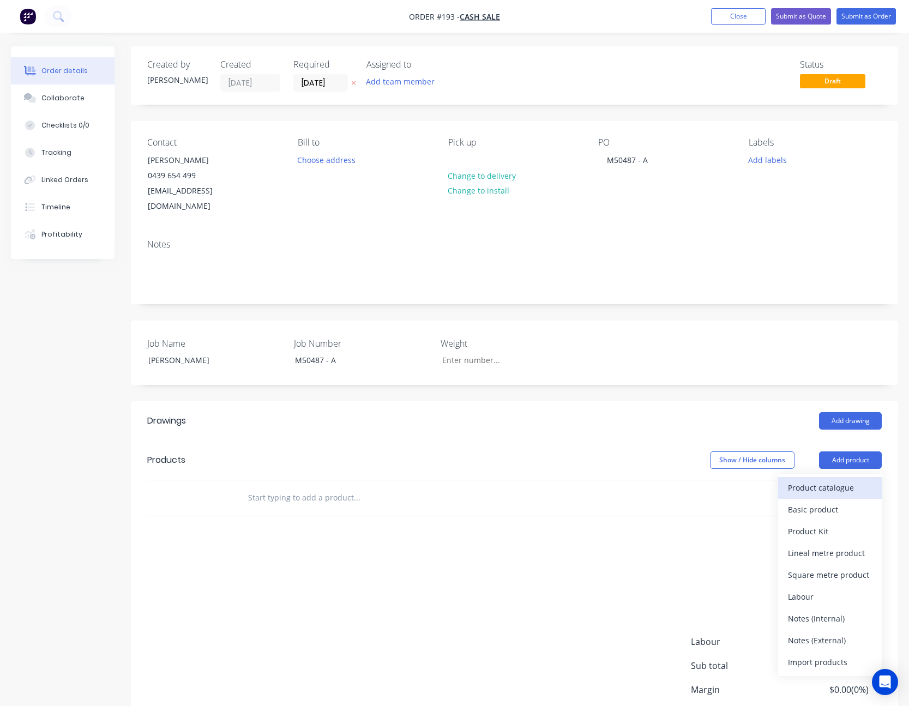
click at [833, 480] on div "Product catalogue" at bounding box center [830, 488] width 84 height 16
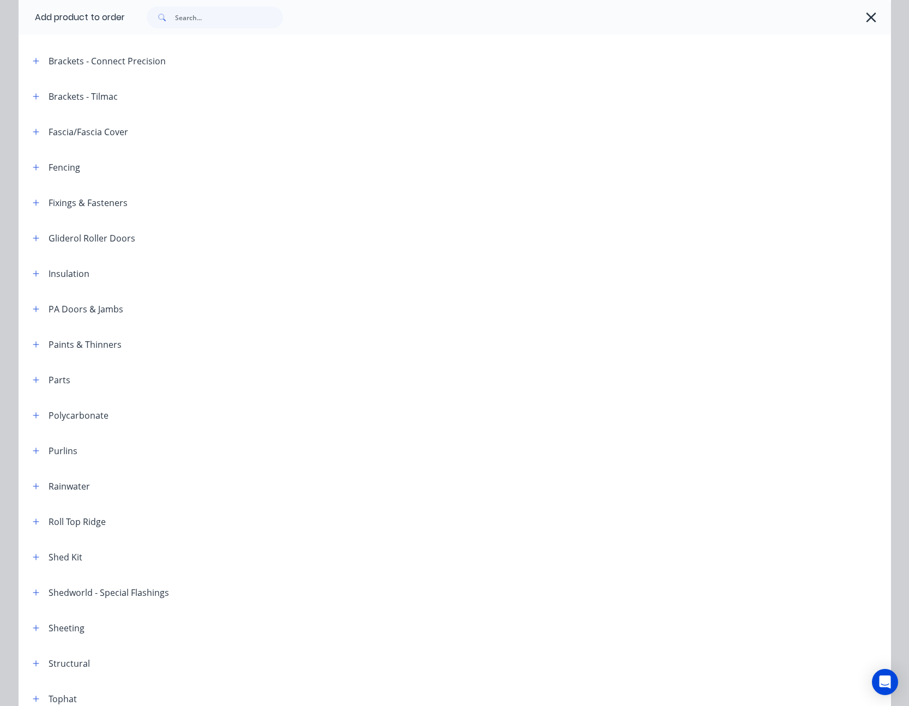
scroll to position [383, 0]
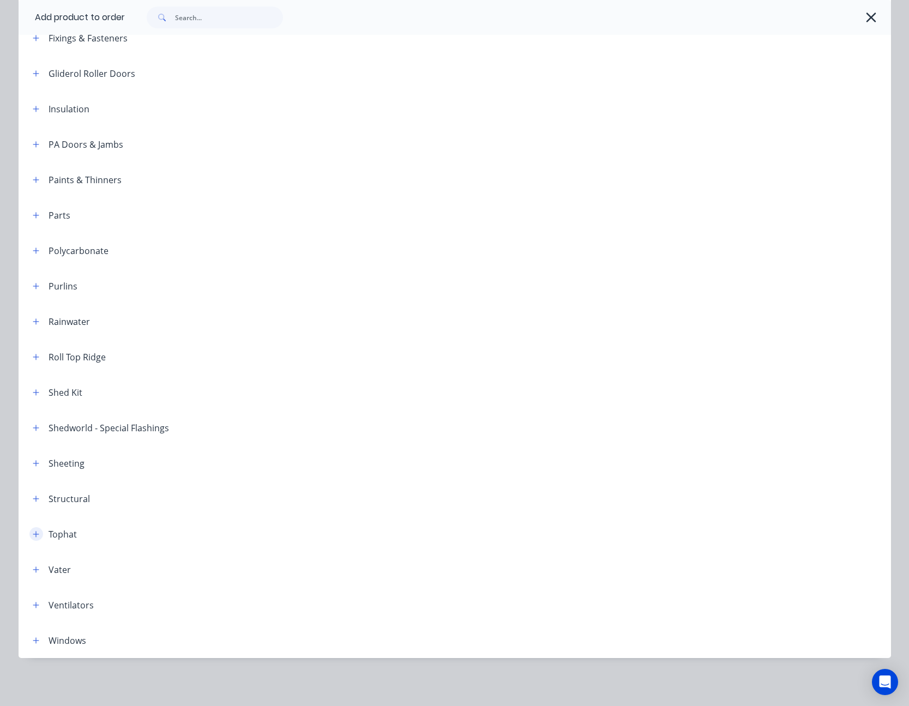
click at [29, 530] on button "button" at bounding box center [36, 534] width 14 height 14
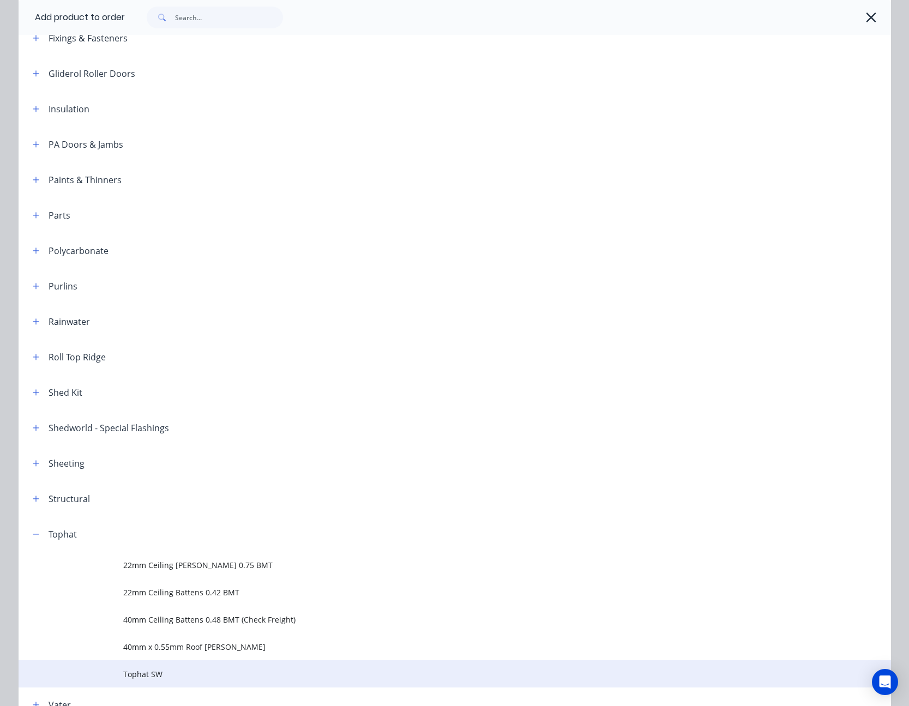
click at [150, 674] on span "Tophat SW" at bounding box center [430, 673] width 614 height 11
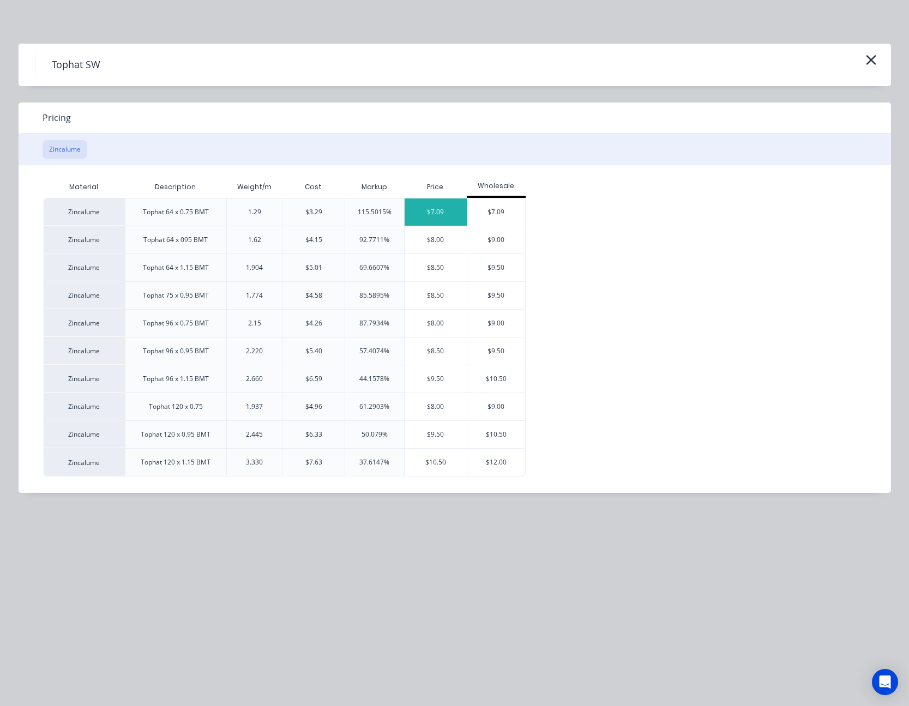
click at [421, 208] on div "$7.09" at bounding box center [435, 211] width 62 height 27
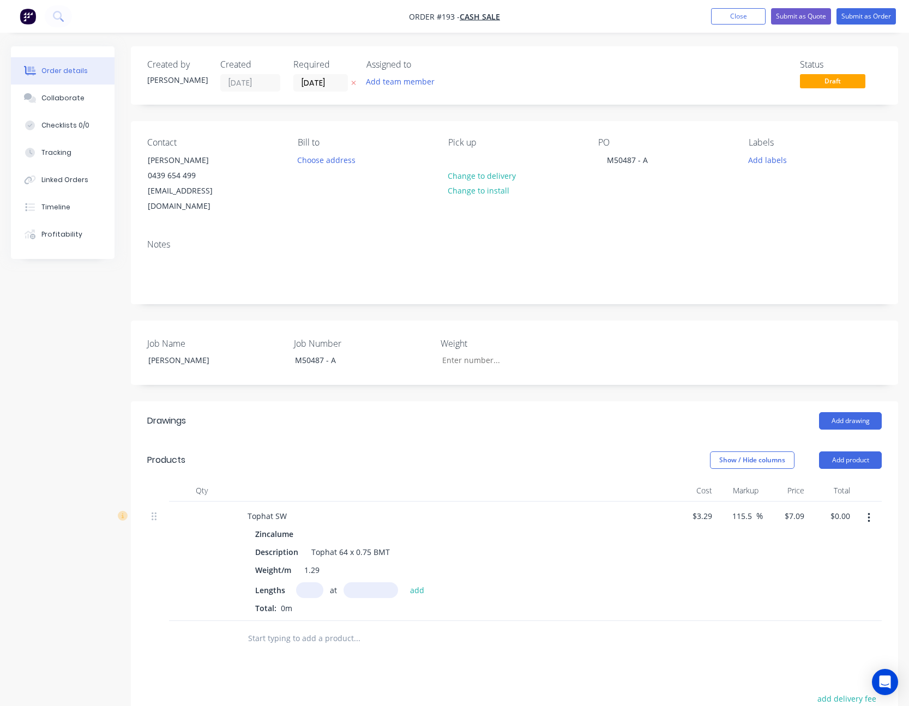
click at [305, 582] on input "text" at bounding box center [309, 590] width 27 height 16
type input "4"
type input "4000"
click at [404, 582] on button "add" at bounding box center [417, 589] width 26 height 15
type input "$113.44"
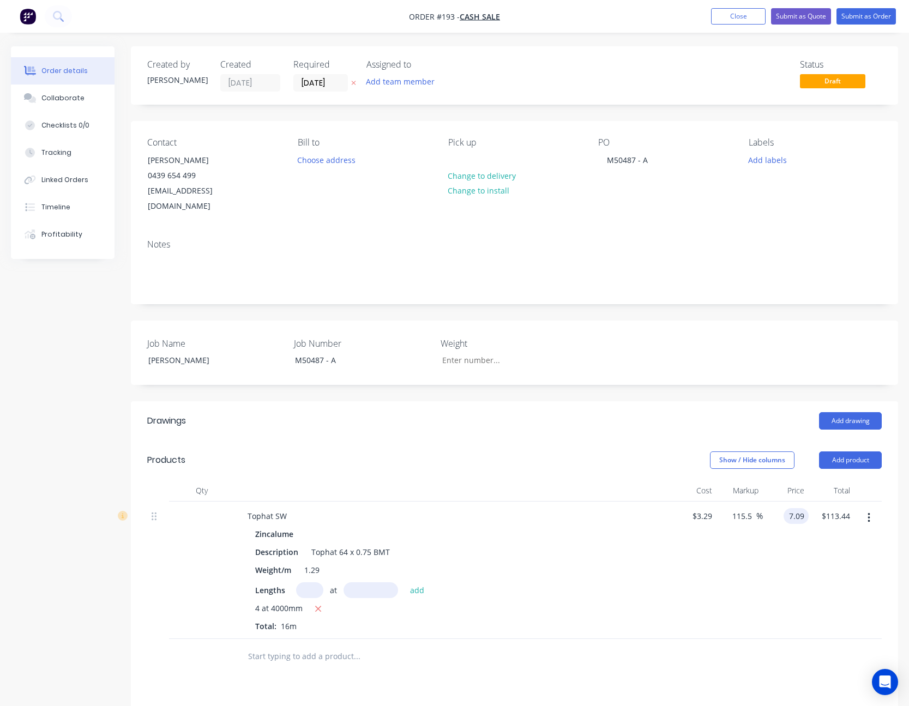
click at [804, 508] on input "7.09" at bounding box center [798, 516] width 21 height 16
type input "3.90"
type input "18.54"
type input "$3.90"
type input "$62.40"
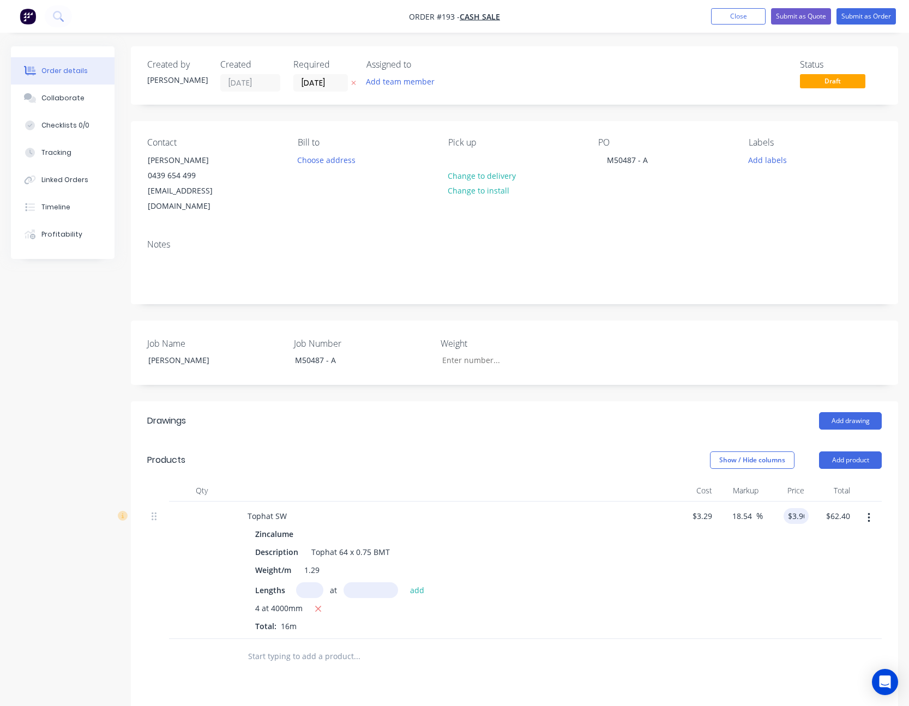
click at [787, 528] on div "$3.90 3.90" at bounding box center [786, 570] width 46 height 137
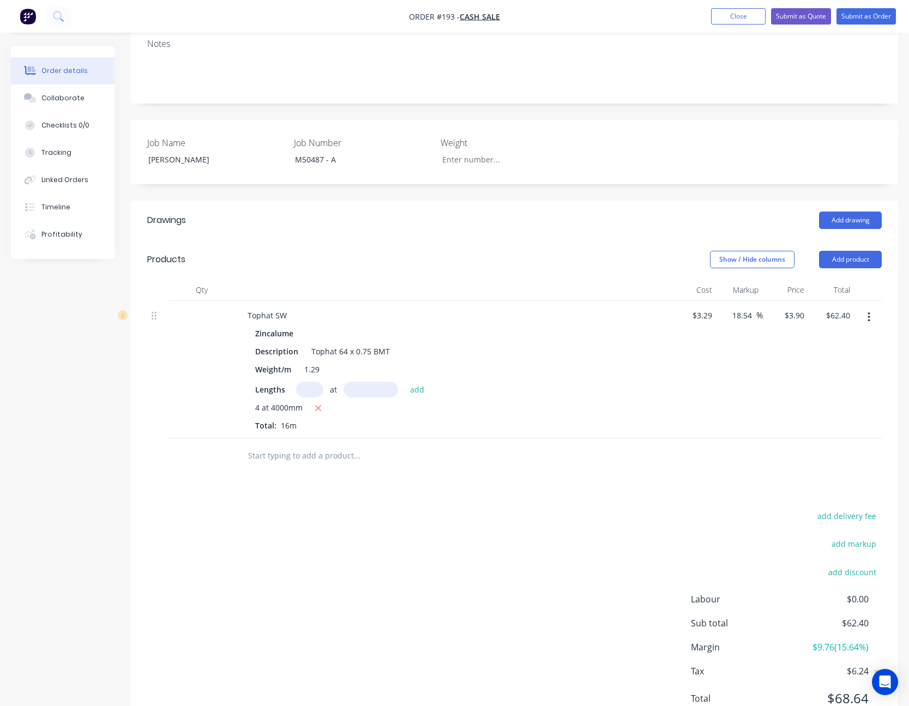
scroll to position [231, 0]
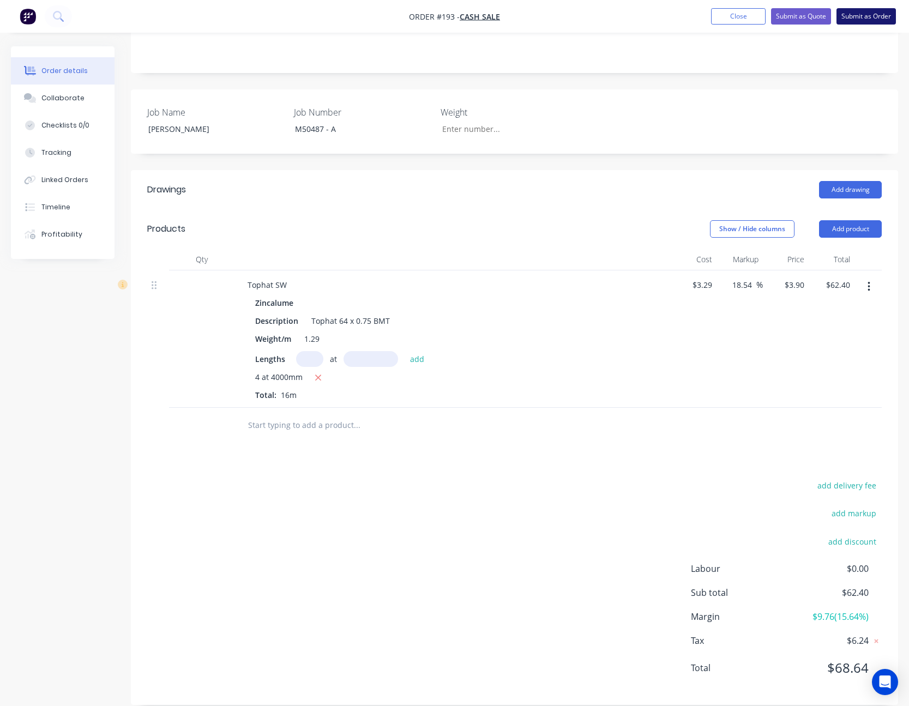
click at [866, 10] on button "Submit as Order" at bounding box center [865, 16] width 59 height 16
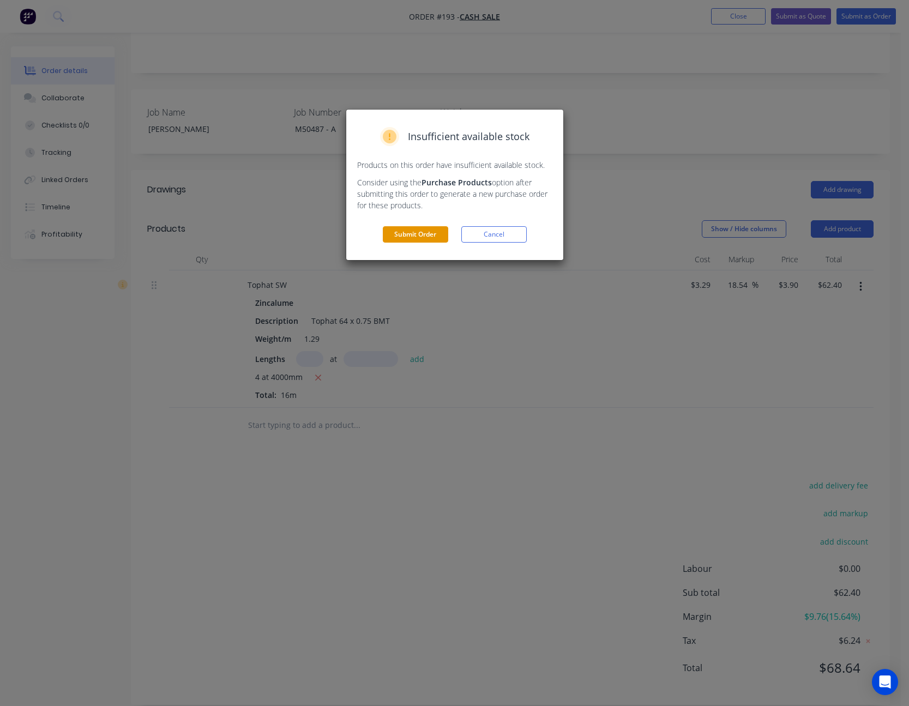
click at [418, 232] on button "Submit Order" at bounding box center [415, 234] width 65 height 16
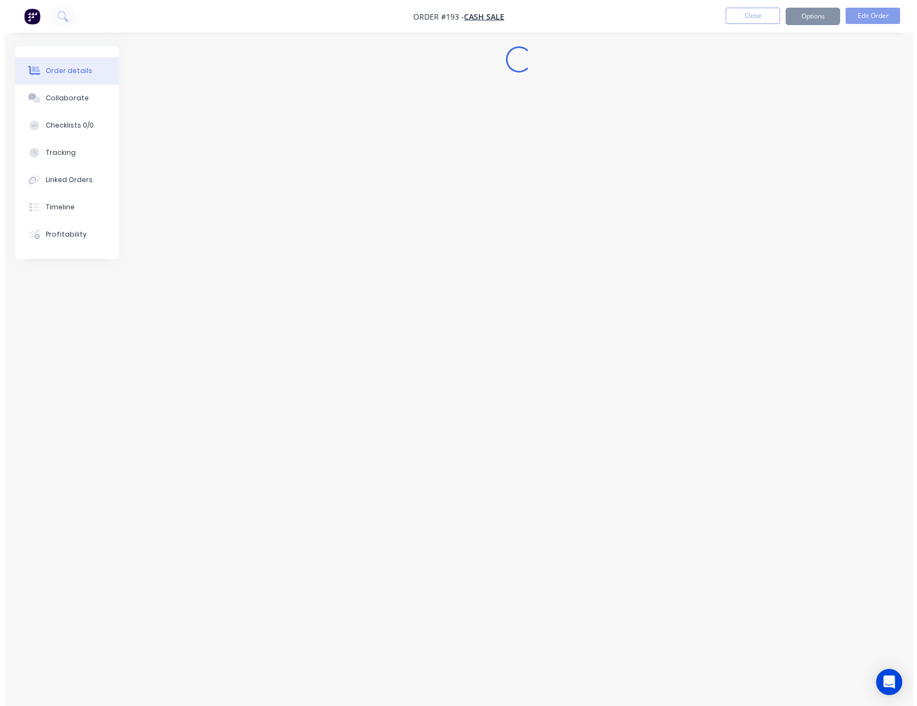
scroll to position [0, 0]
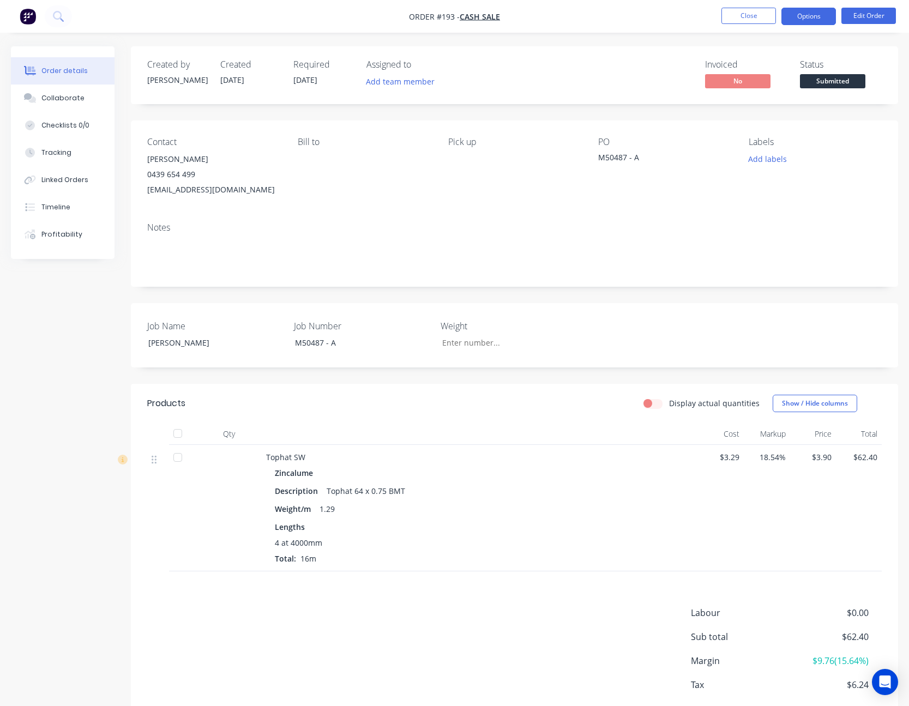
click at [811, 11] on button "Options" at bounding box center [808, 16] width 55 height 17
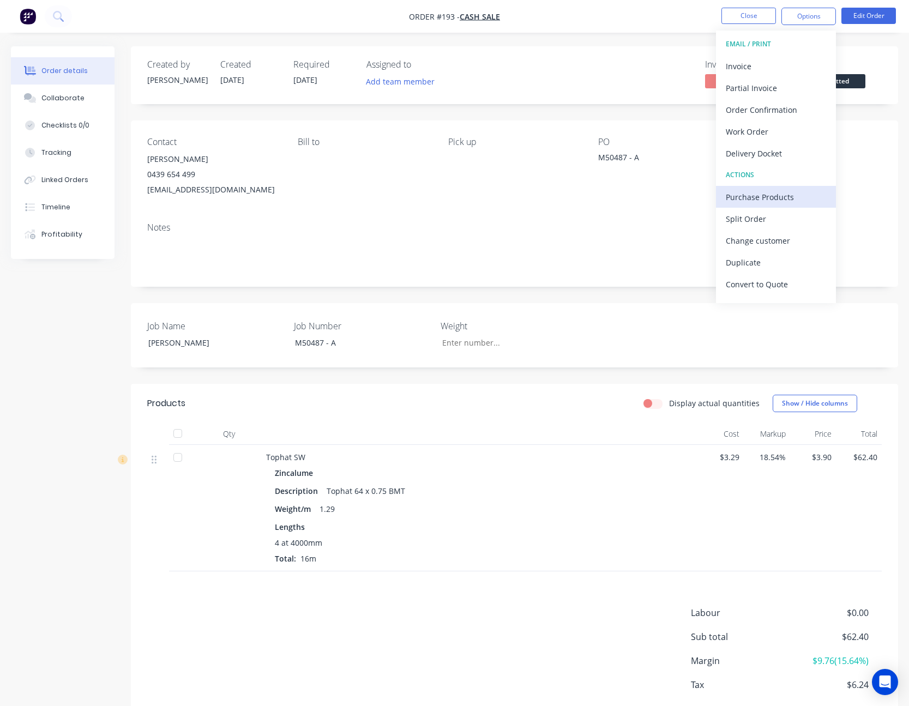
click at [776, 198] on div "Purchase Products" at bounding box center [776, 197] width 100 height 16
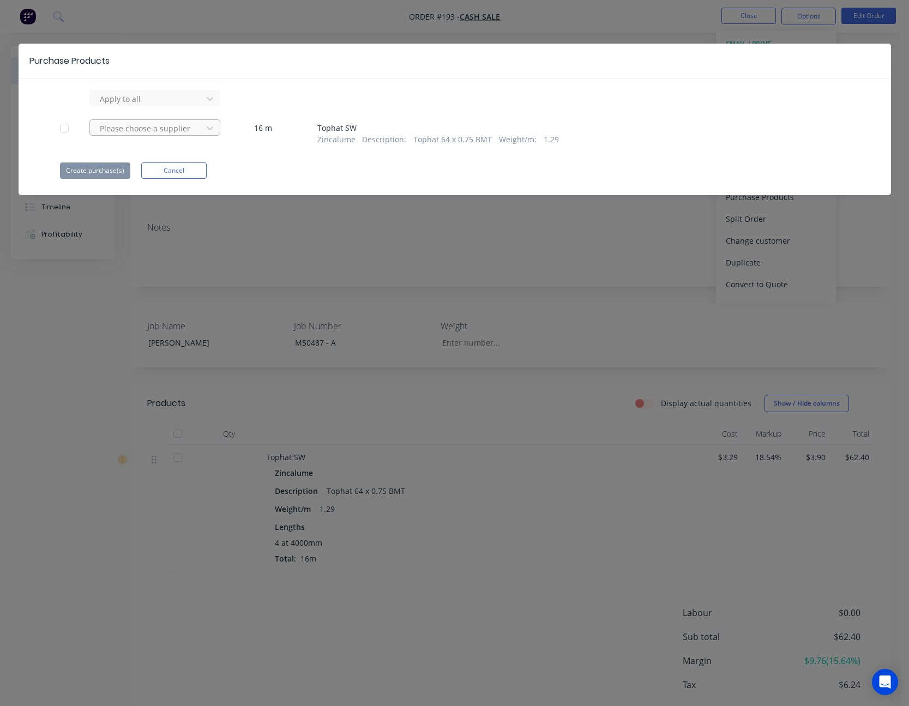
click at [197, 107] on div "Please choose a supplier" at bounding box center [147, 98] width 105 height 16
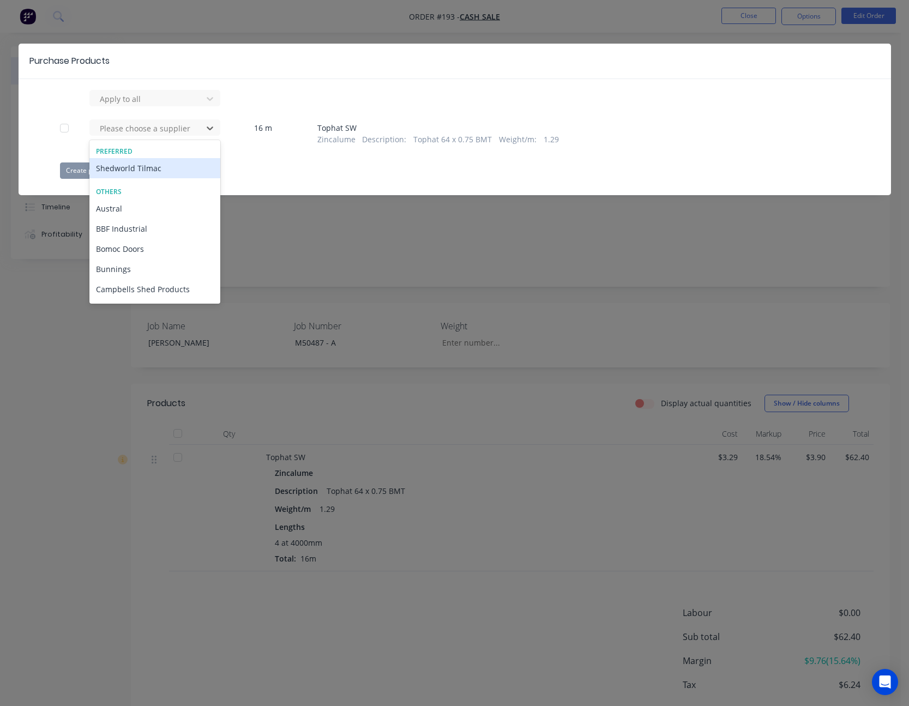
click at [185, 168] on div "Shedworld Tilmac" at bounding box center [154, 168] width 131 height 20
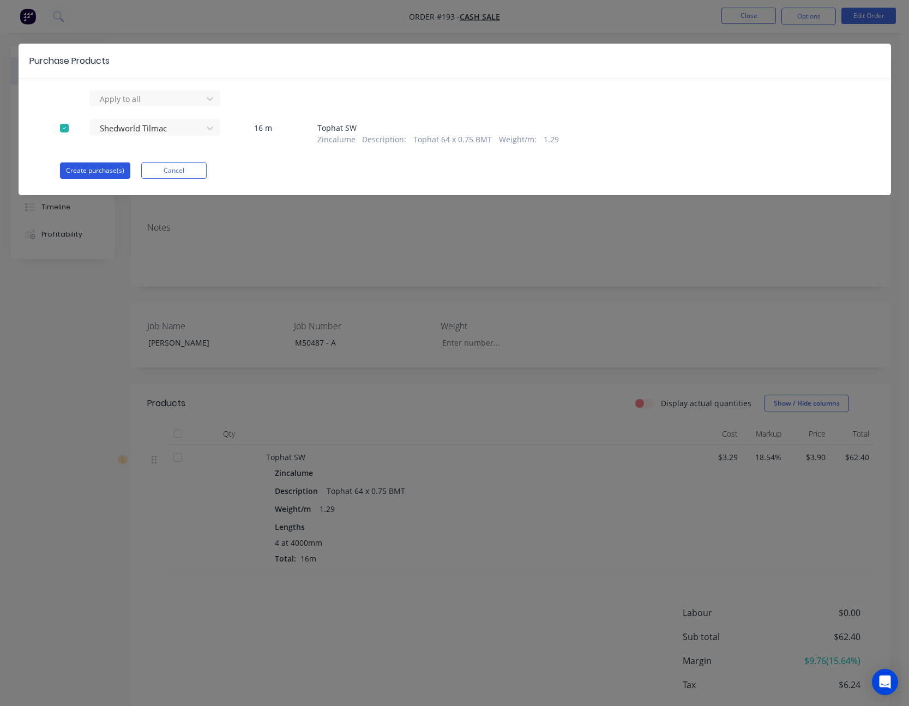
click at [106, 171] on button "Create purchase(s)" at bounding box center [95, 170] width 70 height 16
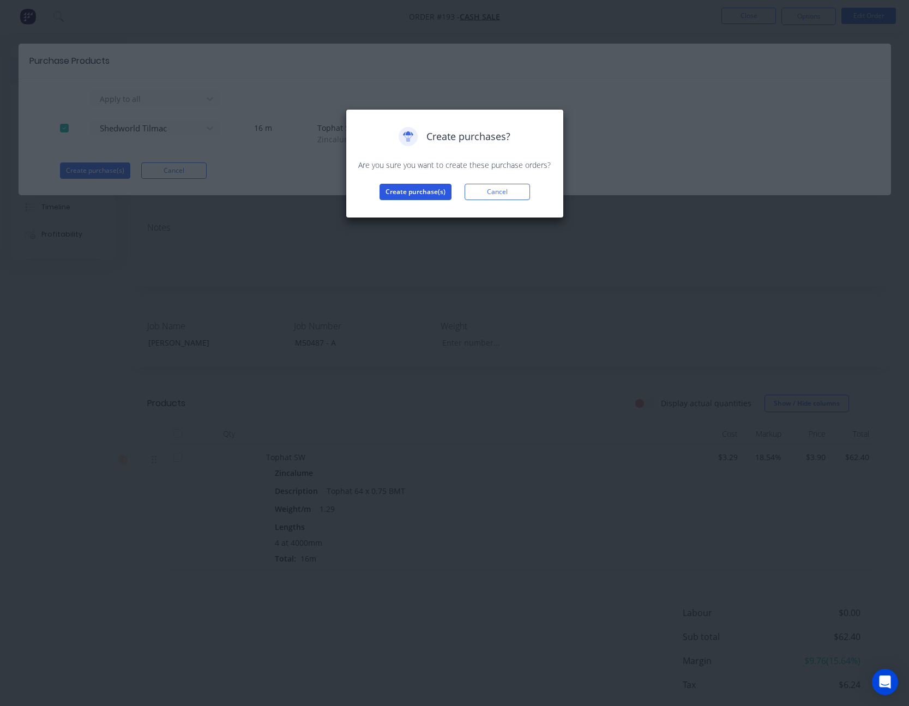
click at [434, 189] on button "Create purchase(s)" at bounding box center [415, 192] width 72 height 16
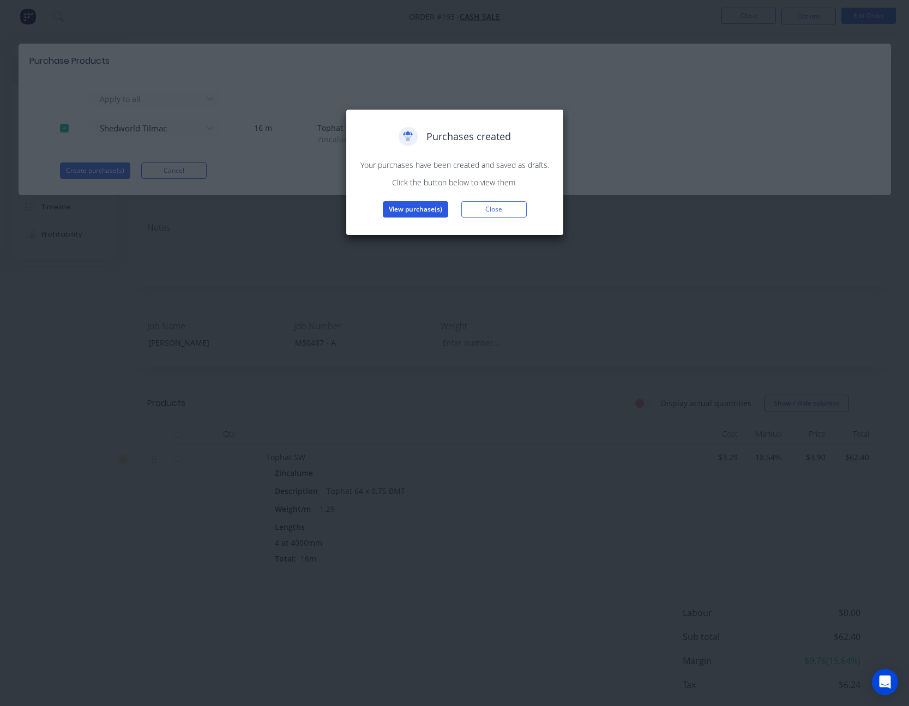
click at [416, 208] on button "View purchase(s)" at bounding box center [415, 209] width 65 height 16
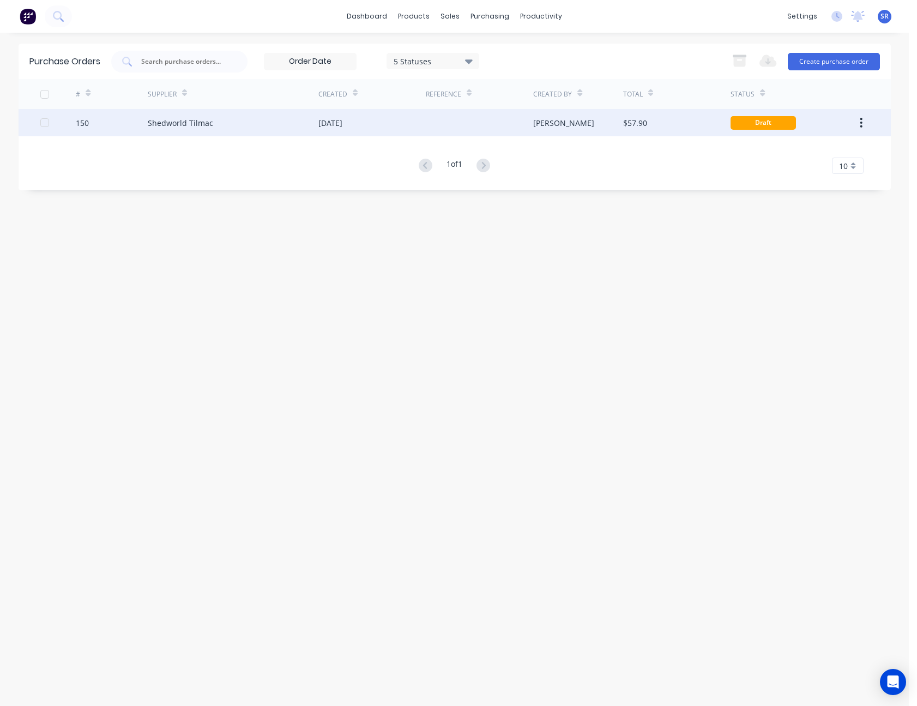
click at [523, 114] on div at bounding box center [479, 122] width 107 height 27
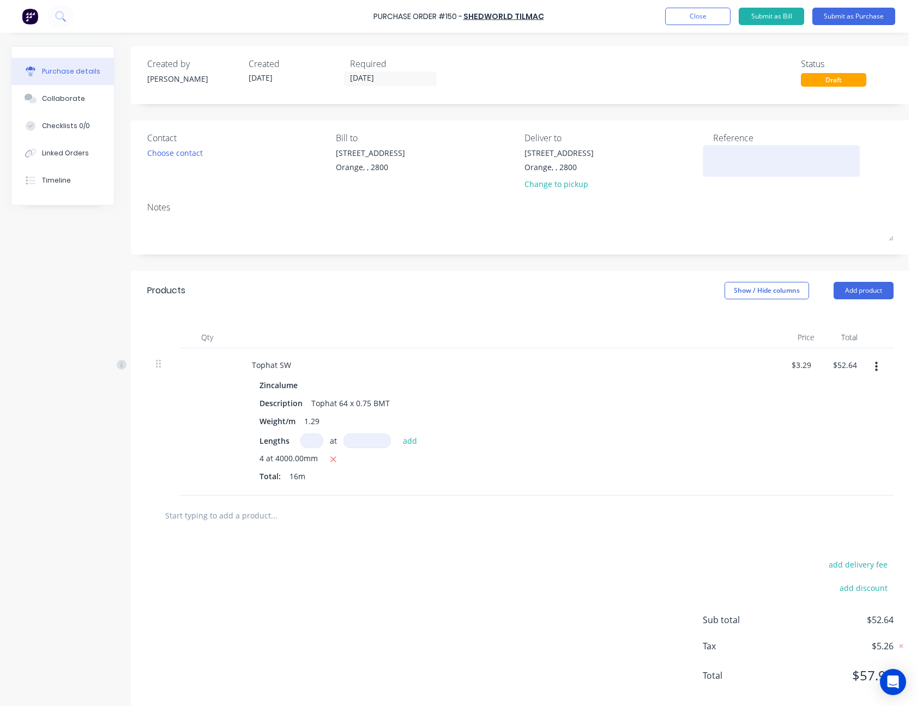
click at [745, 160] on textarea at bounding box center [781, 159] width 136 height 25
type textarea "Collins - M"
type textarea "x"
type textarea "Collins - M5"
type textarea "x"
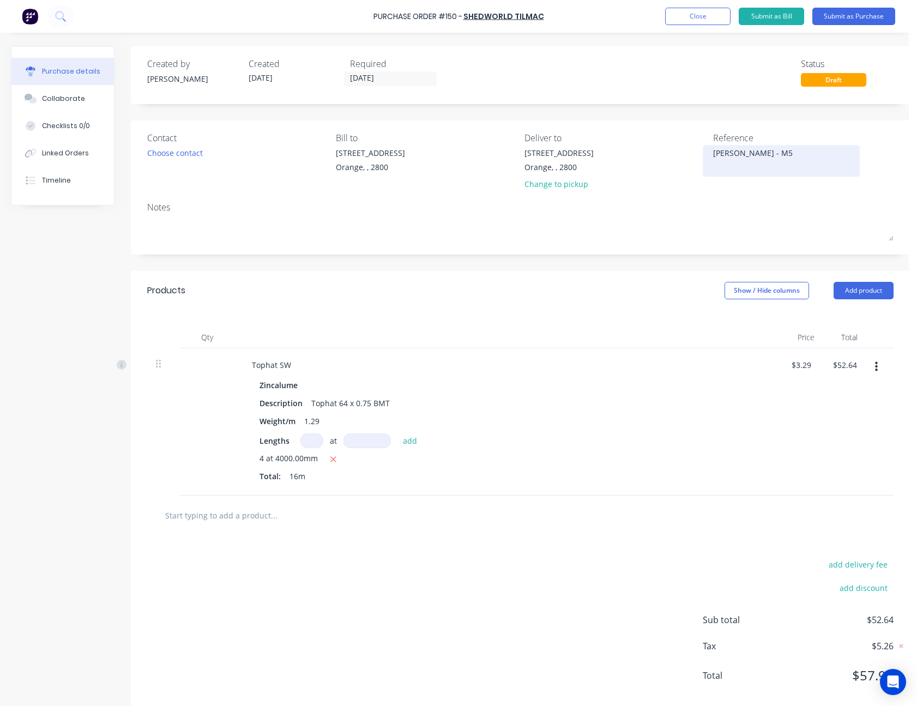
type textarea "Collins - M50"
type textarea "x"
type textarea "Collins - M504"
type textarea "x"
type textarea "Collins - M5048"
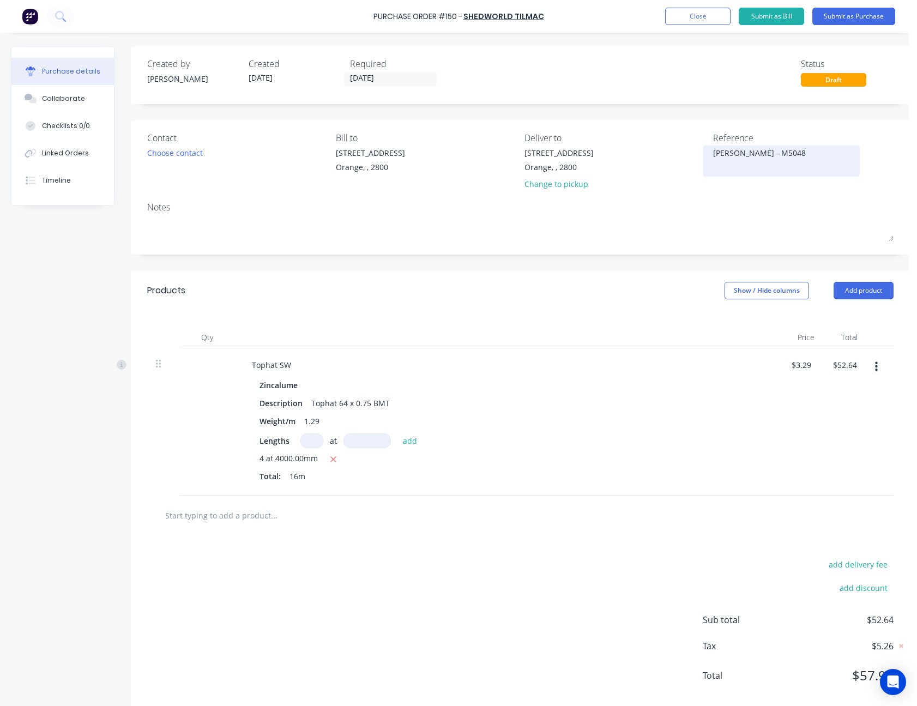
type textarea "x"
type textarea "Collins - M50487"
type textarea "x"
type textarea "Collins - M50487"
type textarea "x"
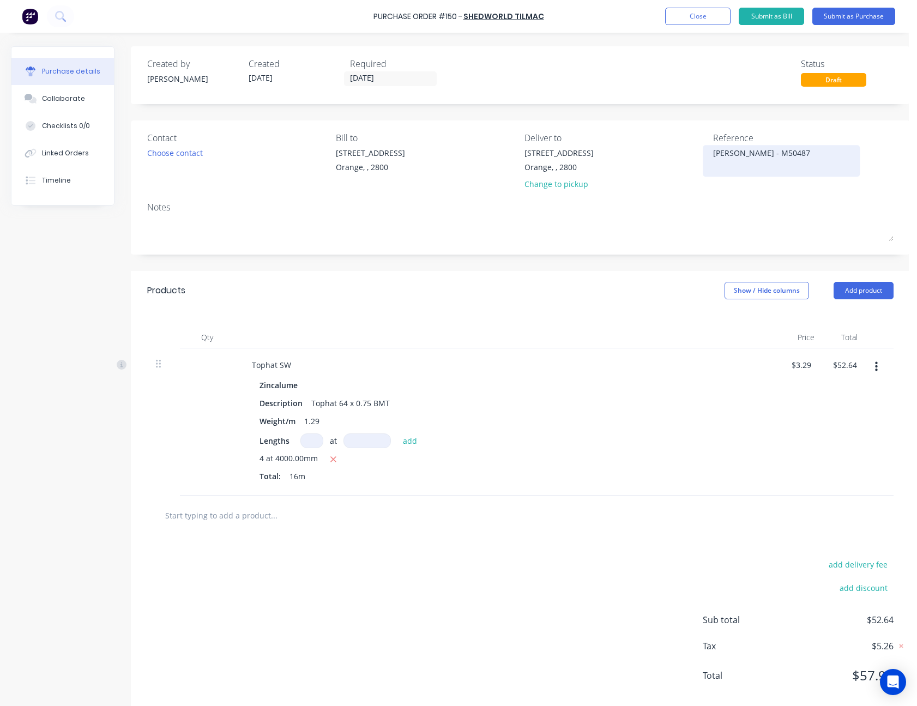
type textarea "Collins - M50487 -"
type textarea "x"
type textarea "Collins - M50487 -"
type textarea "x"
type textarea "Collins - M50487 - A"
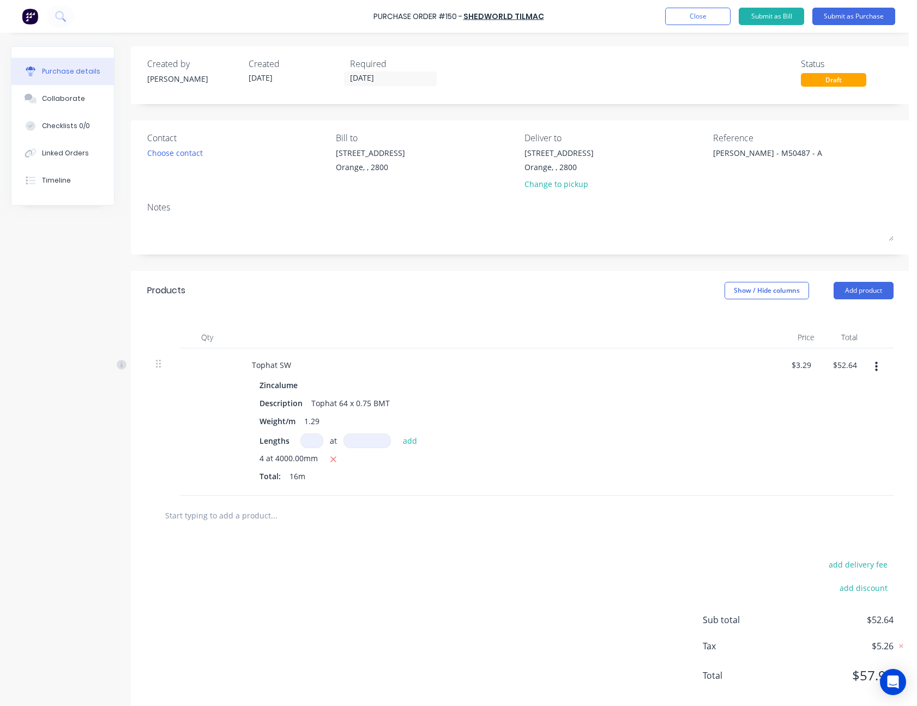
type textarea "x"
type textarea "Collins - M50487 - A"
click at [758, 189] on div "Reference Collins - M50487 - A" at bounding box center [803, 163] width 180 height 64
click at [861, 16] on button "Submit as Purchase" at bounding box center [853, 16] width 83 height 17
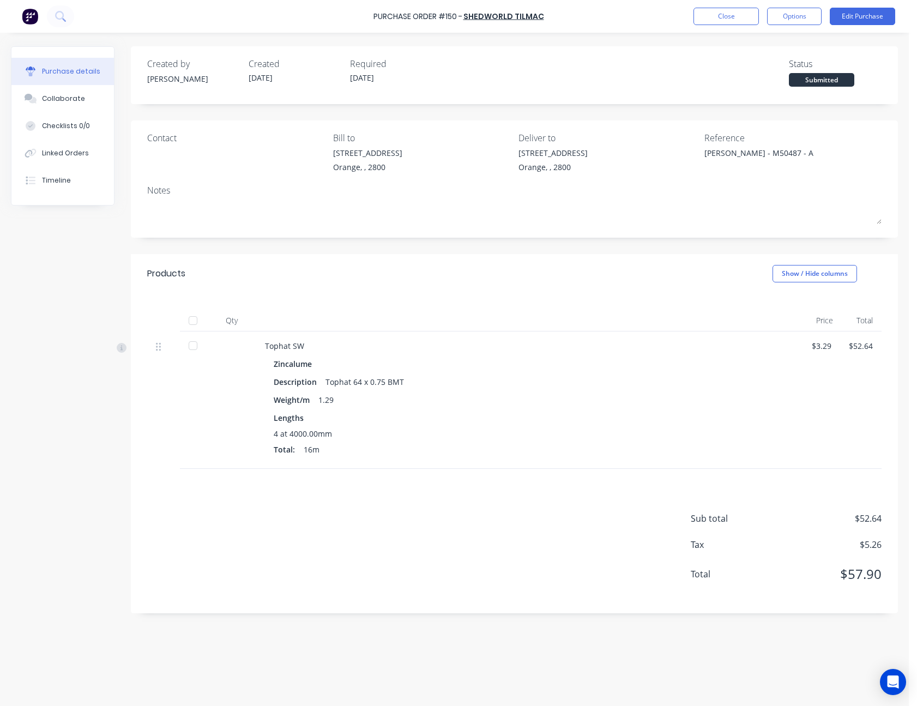
click at [806, 25] on div "Purchase Order #150 - Shedworld Tilmac Close Options Edit Purchase" at bounding box center [458, 16] width 917 height 33
click at [806, 22] on button "Options" at bounding box center [794, 16] width 55 height 17
click at [790, 52] on div "Print / Email" at bounding box center [770, 45] width 84 height 16
click at [787, 90] on div "Without pricing" at bounding box center [770, 88] width 84 height 16
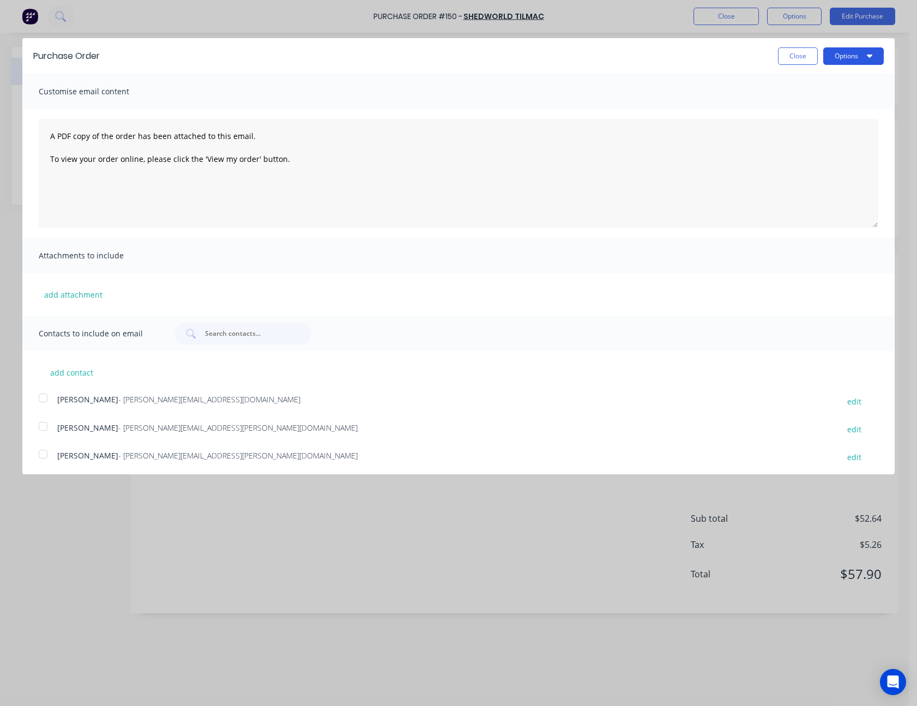
click at [837, 57] on button "Options" at bounding box center [853, 55] width 61 height 17
click at [830, 85] on div "Print" at bounding box center [832, 84] width 84 height 16
click at [794, 58] on button "Close" at bounding box center [798, 55] width 40 height 17
type textarea "x"
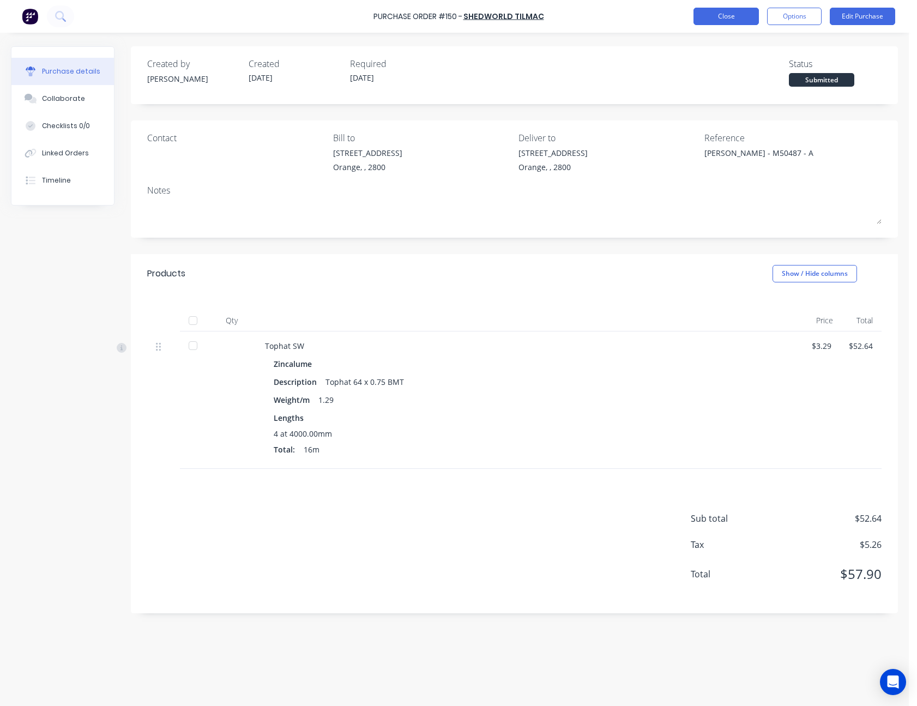
click at [739, 22] on button "Close" at bounding box center [725, 16] width 65 height 17
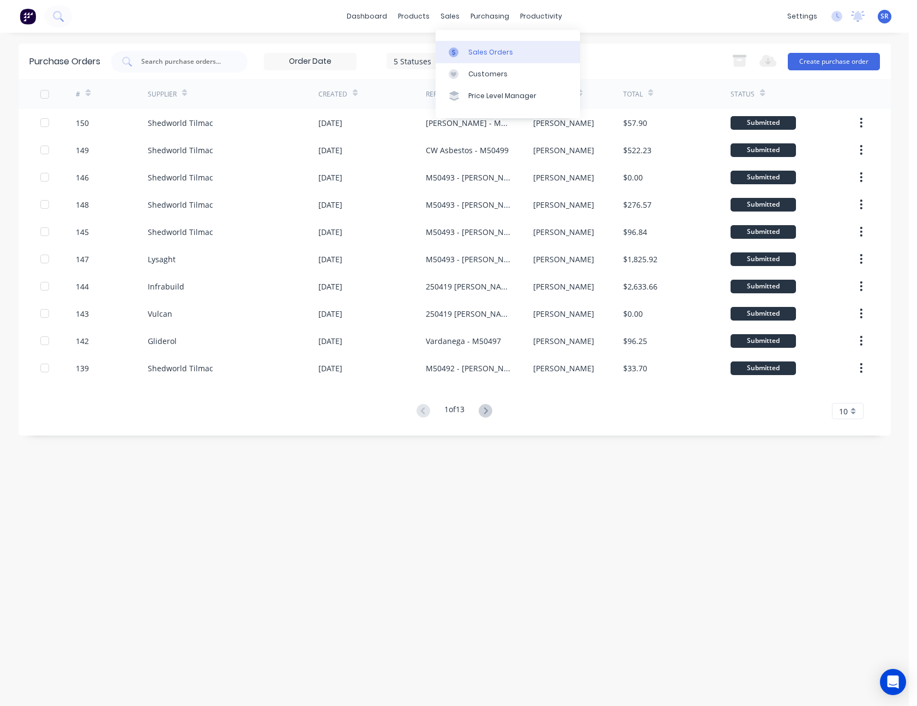
click at [461, 41] on link "Sales Orders" at bounding box center [508, 52] width 144 height 22
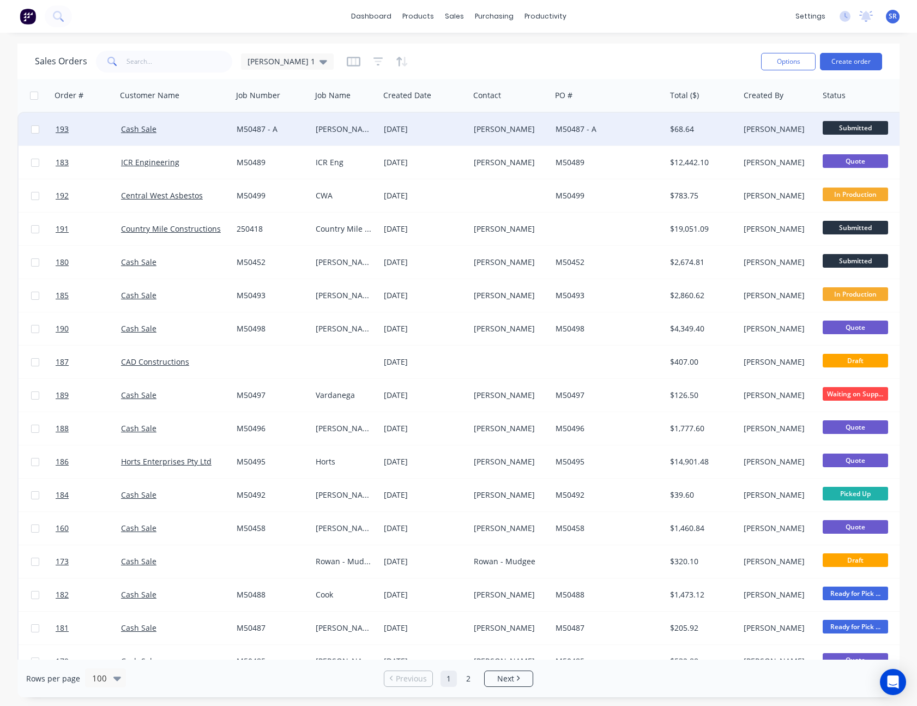
click at [489, 131] on div "Nev Collins" at bounding box center [508, 129] width 69 height 11
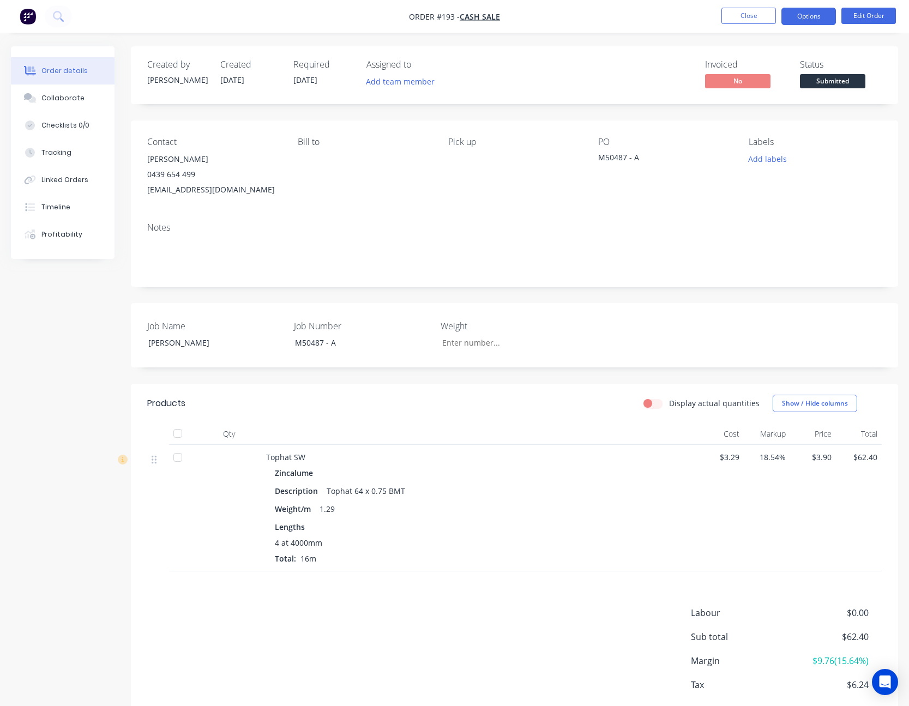
click at [804, 8] on button "Options" at bounding box center [808, 16] width 55 height 17
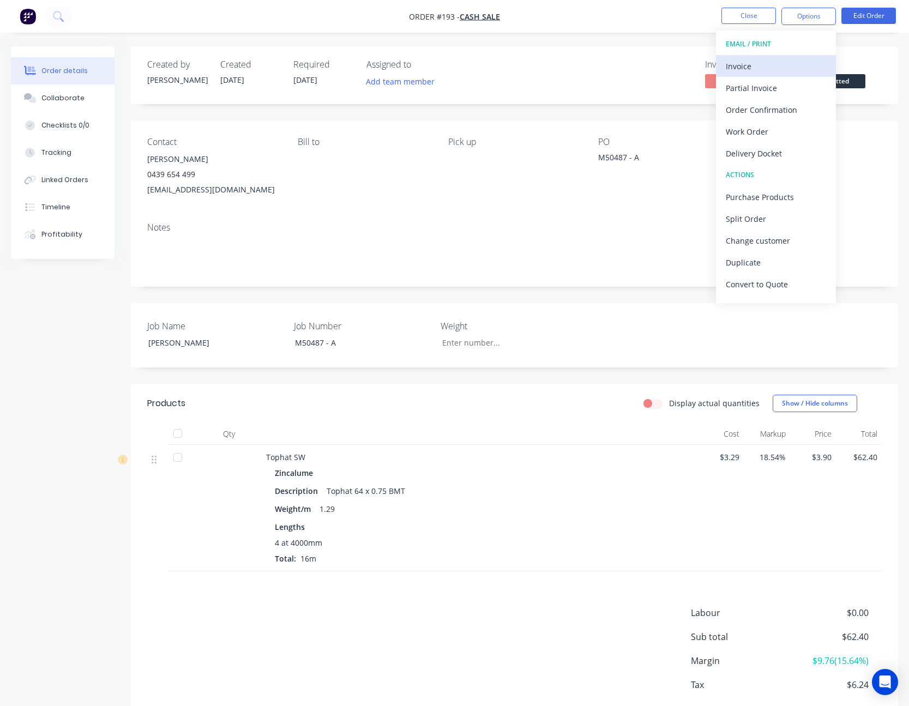
click at [789, 63] on div "Invoice" at bounding box center [776, 66] width 100 height 16
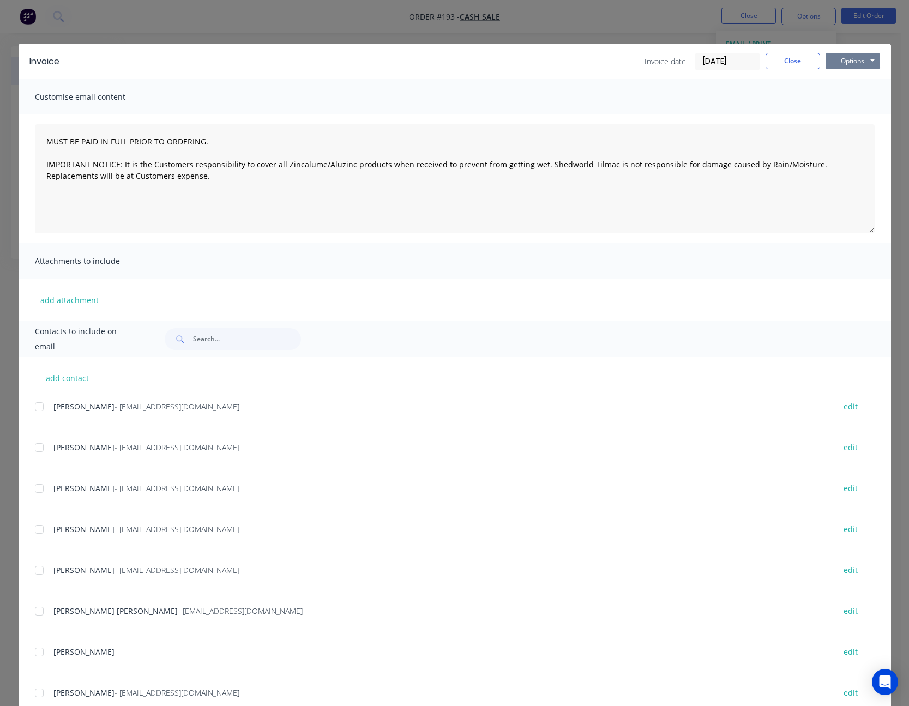
click at [844, 68] on button "Options" at bounding box center [852, 61] width 55 height 16
click at [840, 91] on button "Print" at bounding box center [860, 98] width 70 height 18
click at [774, 64] on button "Close" at bounding box center [792, 61] width 55 height 16
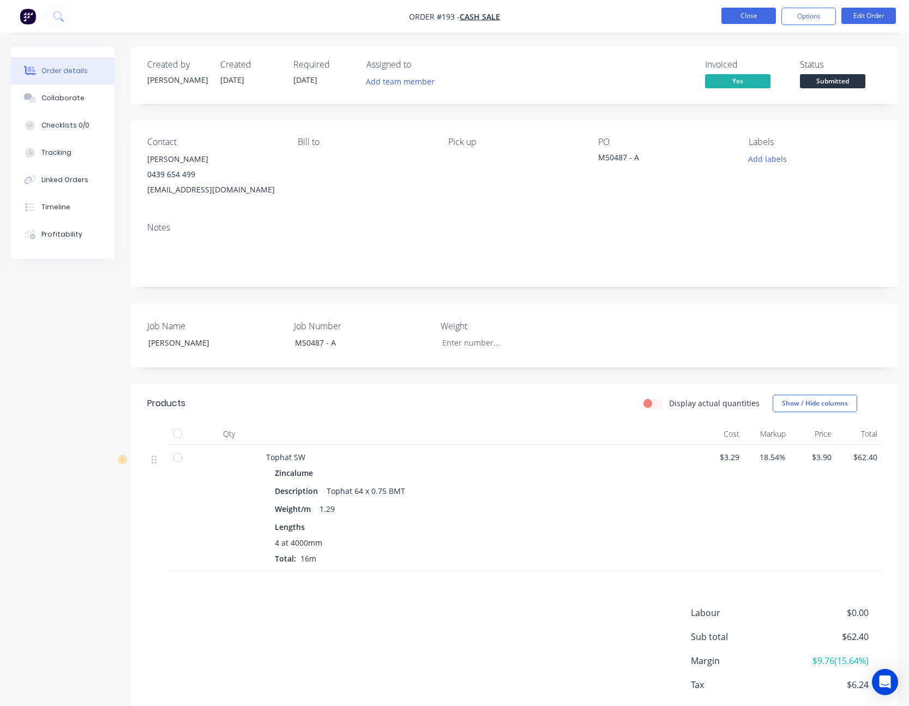
click at [748, 14] on button "Close" at bounding box center [748, 16] width 55 height 16
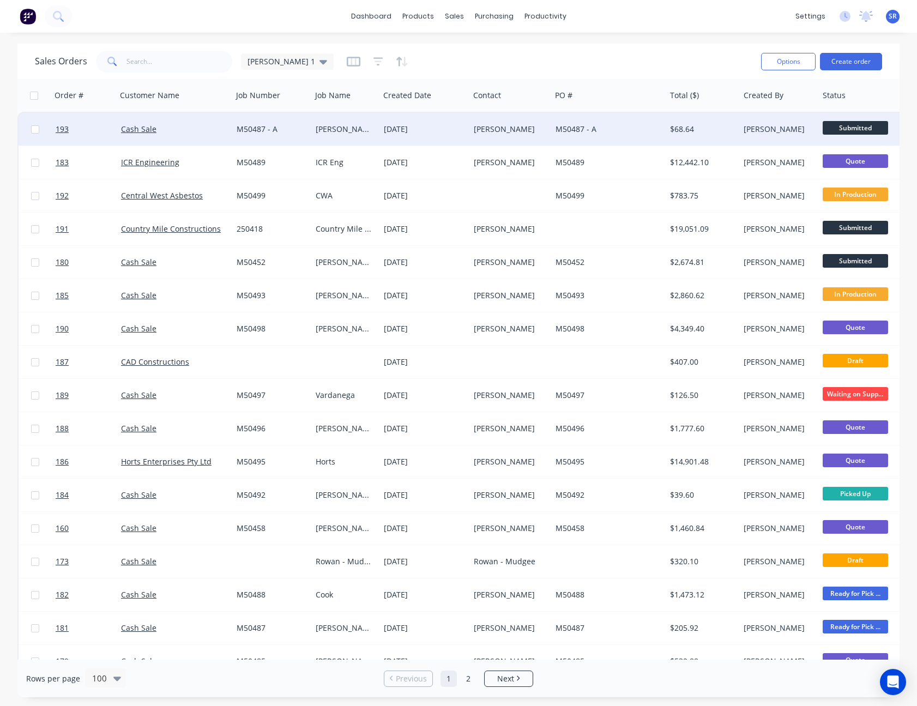
click at [569, 126] on div "M50487 - A" at bounding box center [605, 129] width 101 height 11
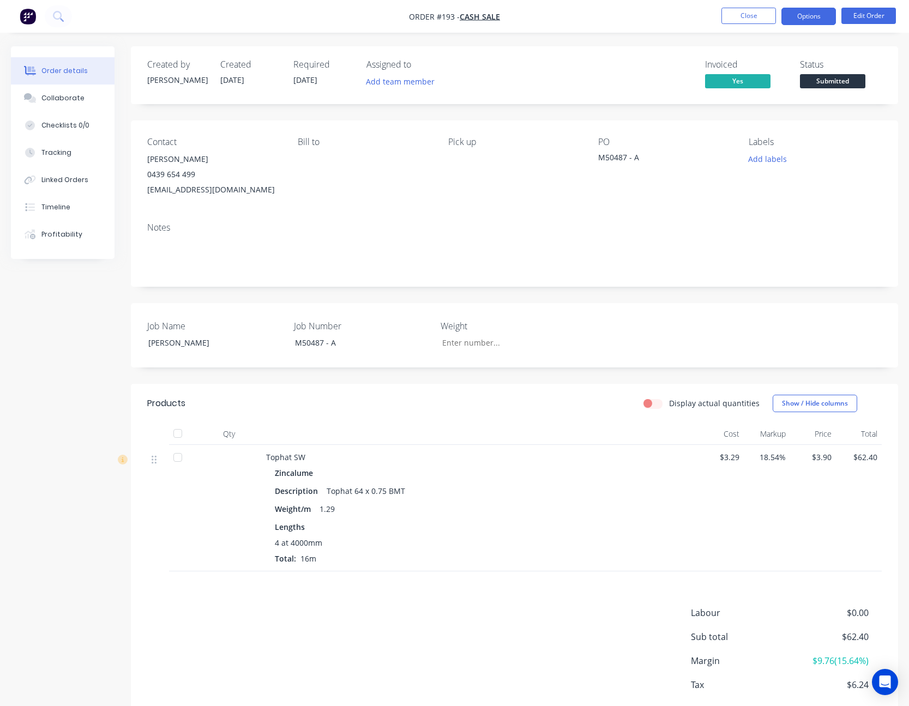
click at [804, 11] on button "Options" at bounding box center [808, 16] width 55 height 17
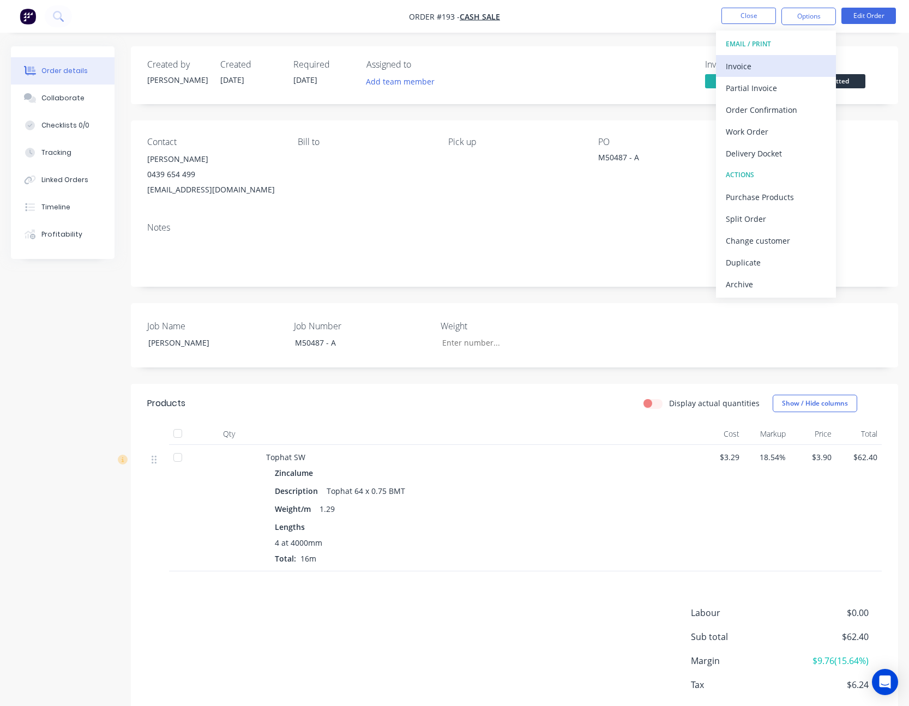
click at [784, 60] on div "Invoice" at bounding box center [776, 66] width 100 height 16
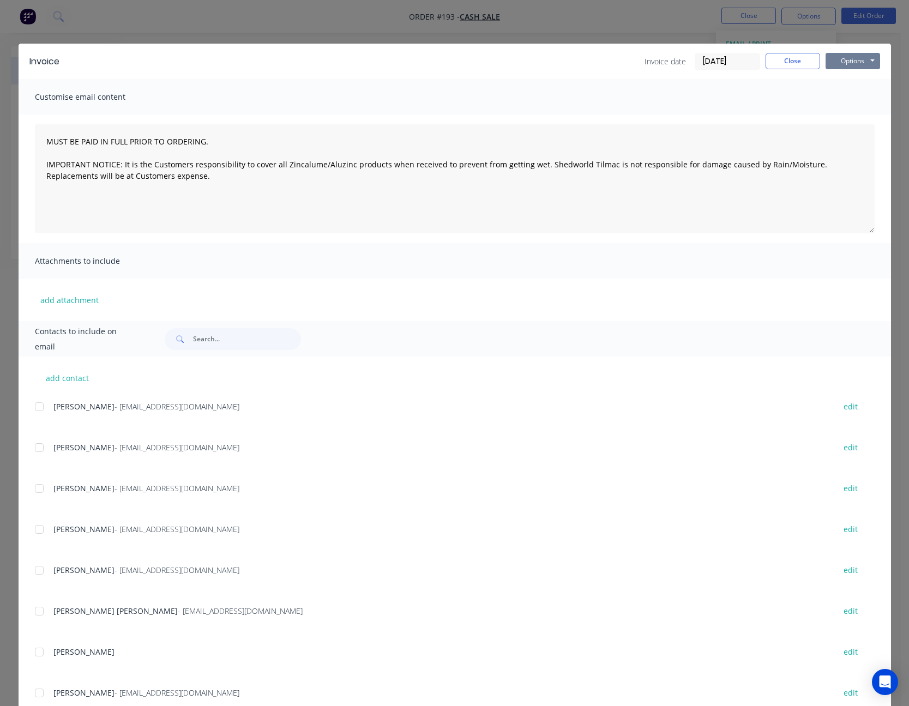
click at [831, 58] on button "Options" at bounding box center [852, 61] width 55 height 16
click at [35, 528] on div at bounding box center [39, 529] width 22 height 22
click at [844, 64] on button "Options" at bounding box center [852, 61] width 55 height 16
click at [854, 115] on button "Email" at bounding box center [860, 116] width 70 height 18
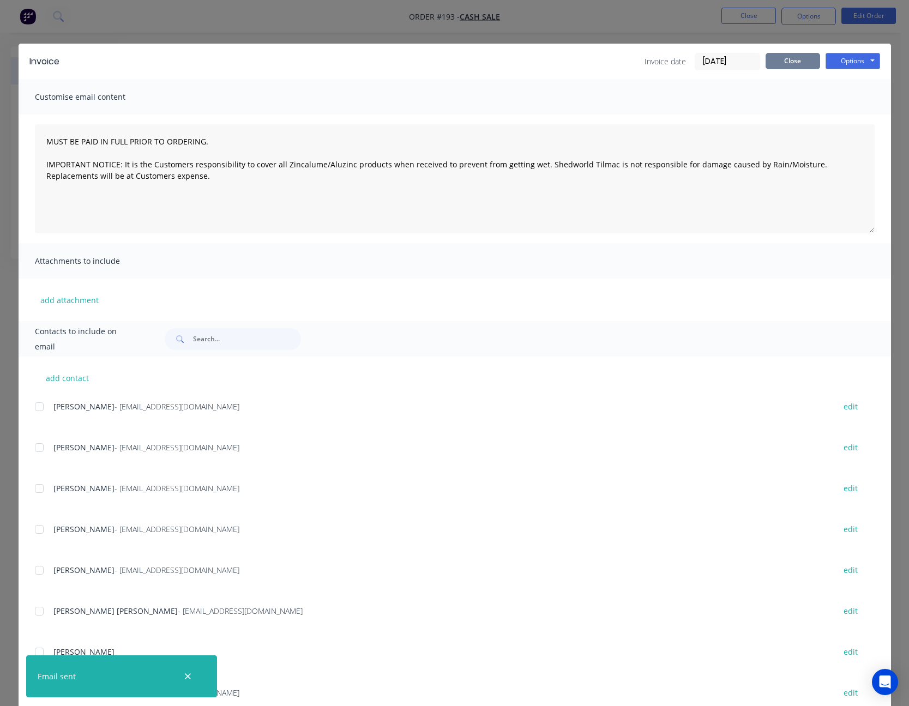
click at [776, 64] on button "Close" at bounding box center [792, 61] width 55 height 16
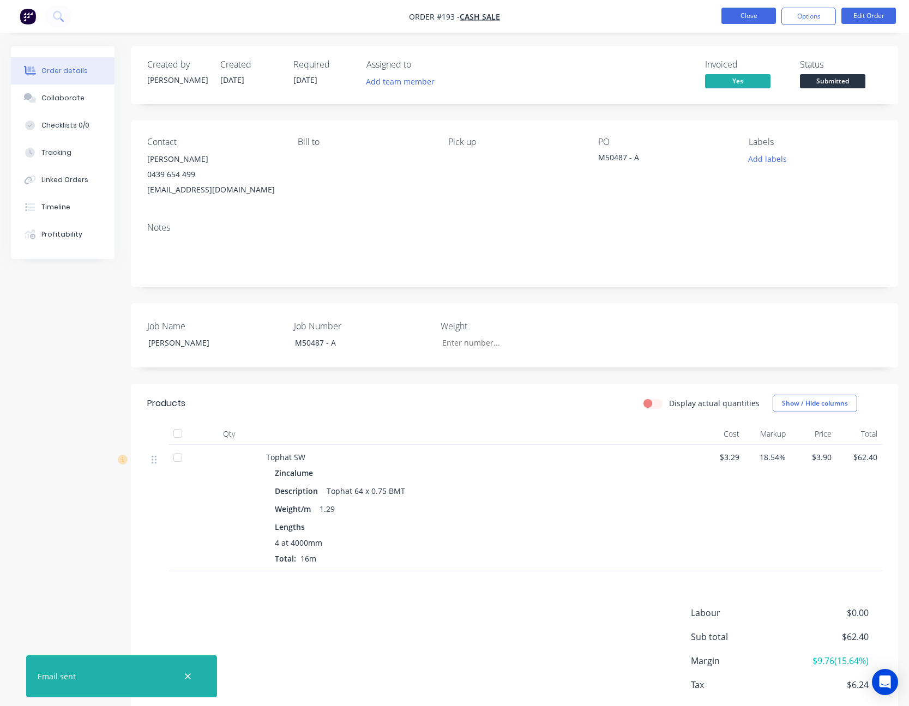
click at [758, 8] on button "Close" at bounding box center [748, 16] width 55 height 16
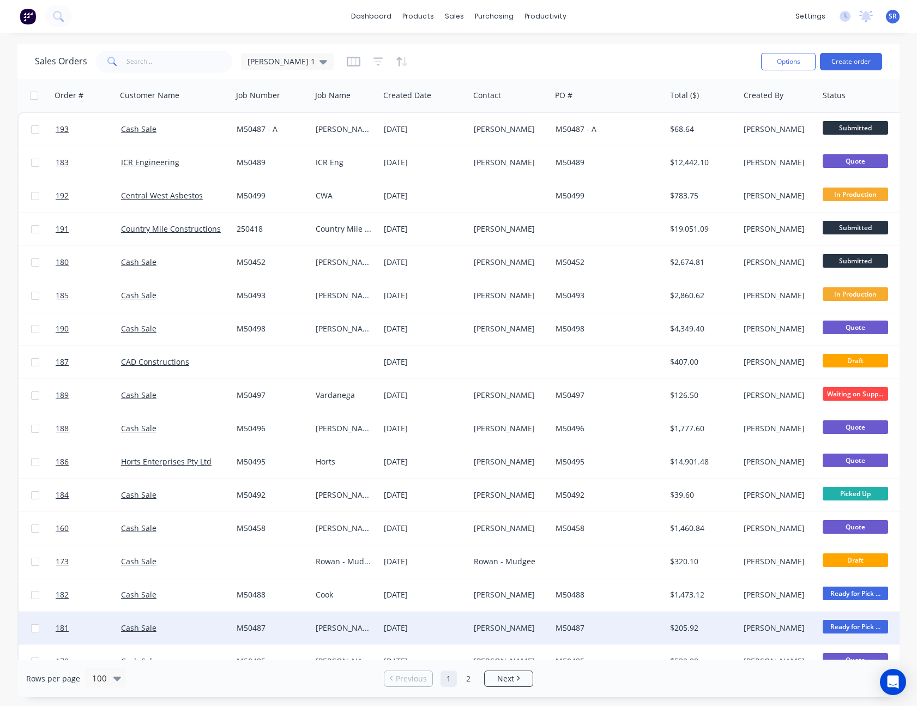
click at [481, 628] on div "[PERSON_NAME]" at bounding box center [508, 628] width 69 height 11
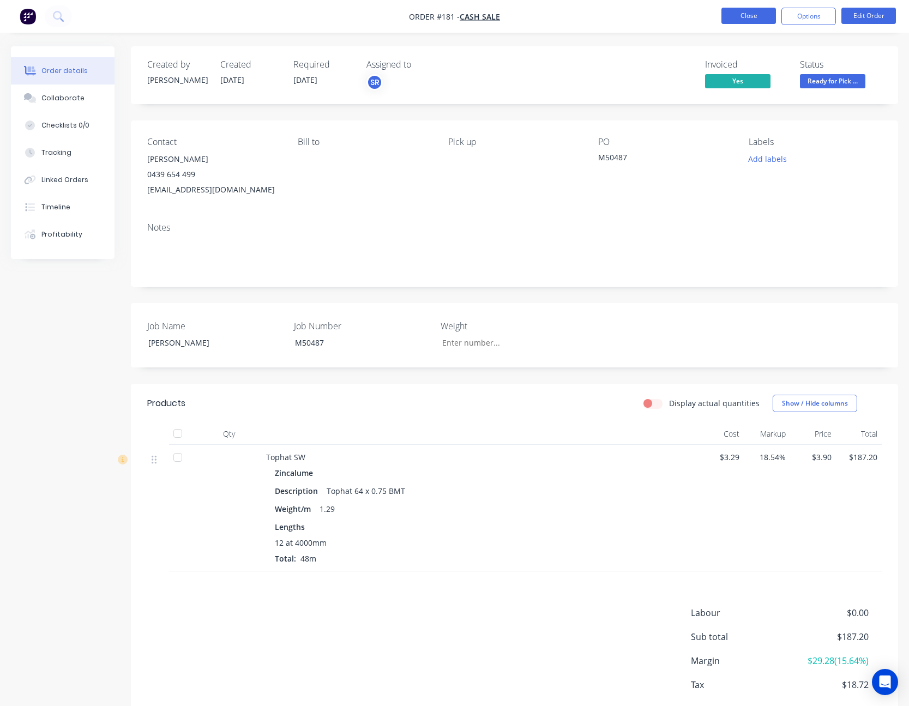
click at [760, 17] on button "Close" at bounding box center [748, 16] width 55 height 16
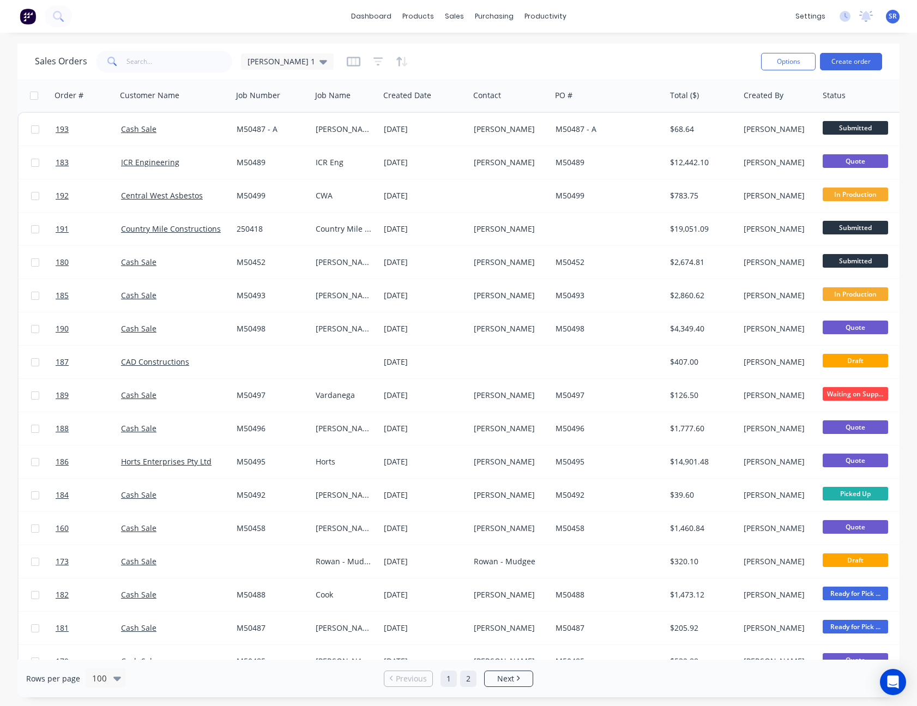
click at [466, 672] on link "2" at bounding box center [468, 678] width 16 height 16
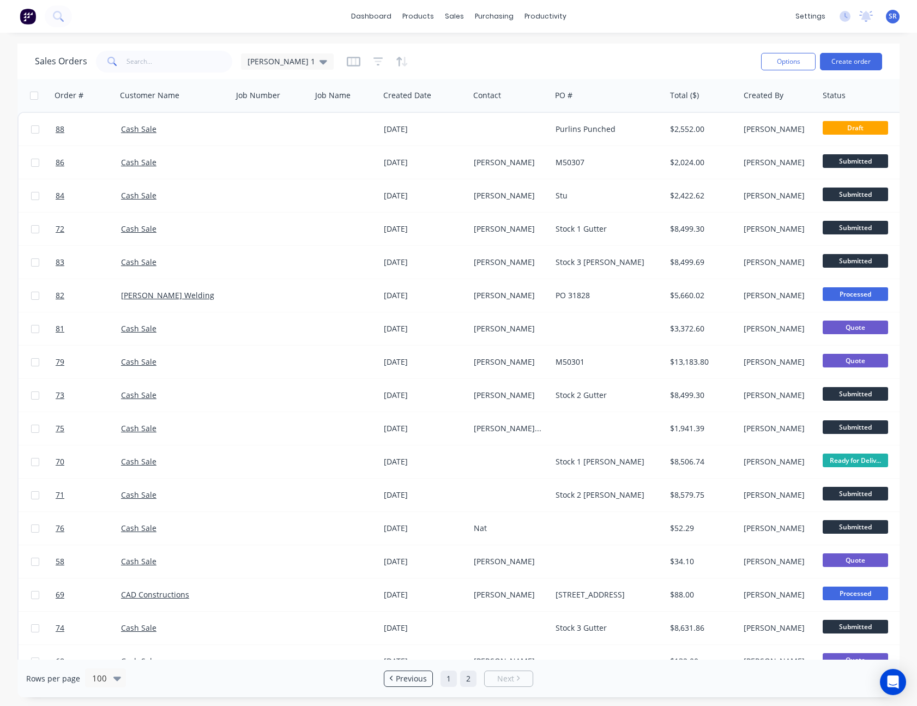
click at [445, 681] on link "1" at bounding box center [448, 678] width 16 height 16
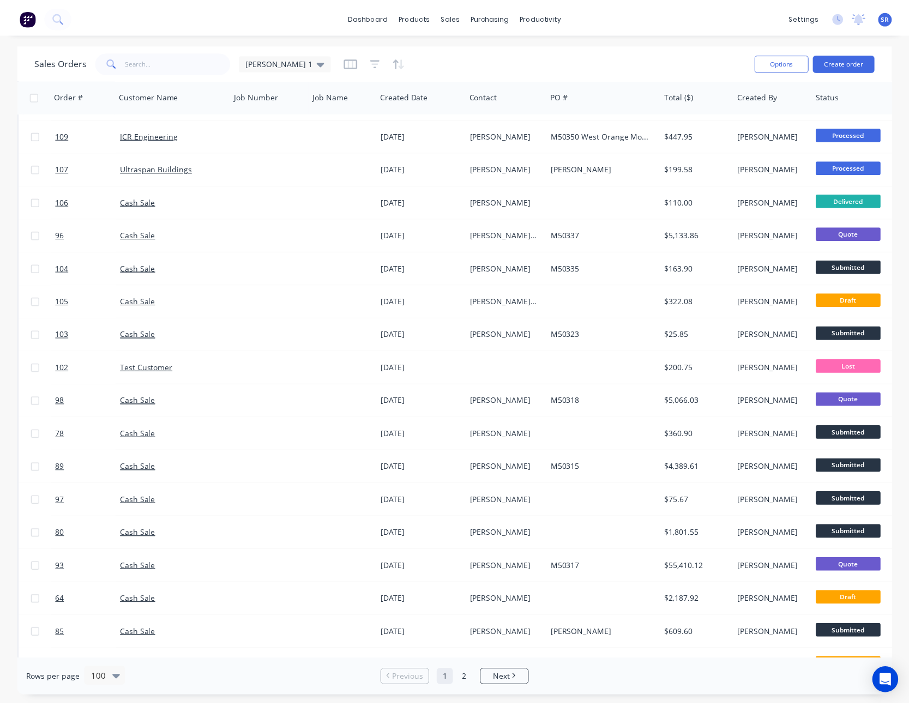
scroll to position [2783, 0]
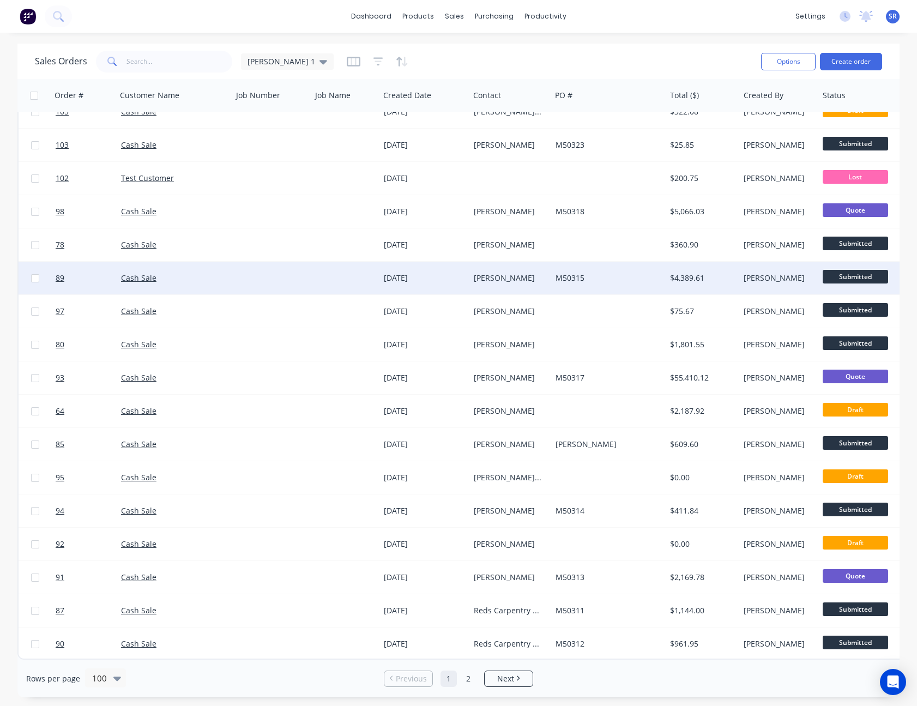
click at [576, 275] on div "M50315" at bounding box center [605, 278] width 101 height 11
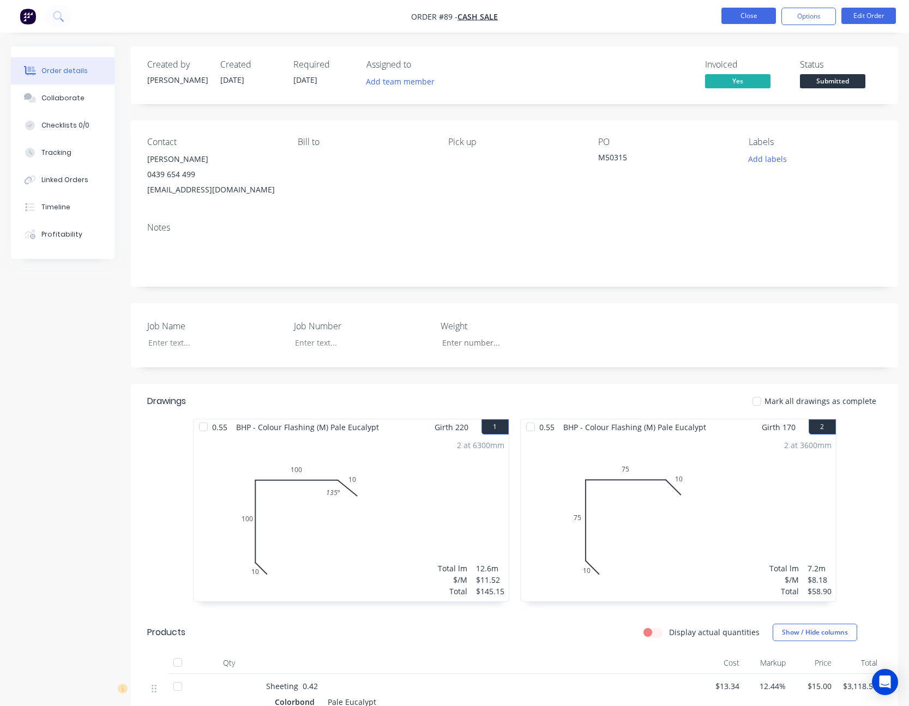
click at [758, 16] on button "Close" at bounding box center [748, 16] width 55 height 16
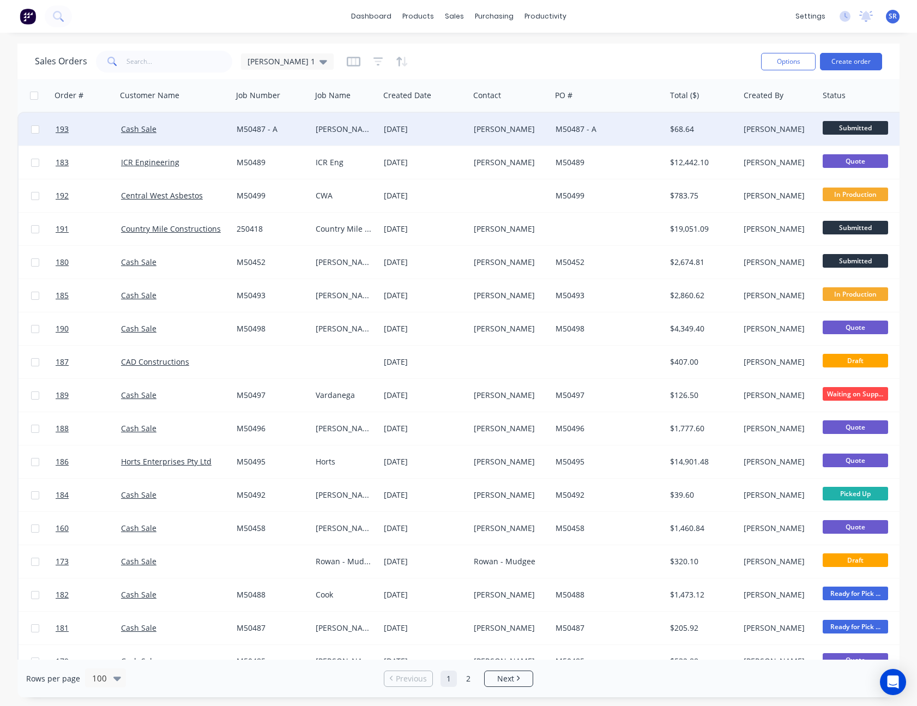
click at [513, 129] on div "[PERSON_NAME]" at bounding box center [508, 129] width 69 height 11
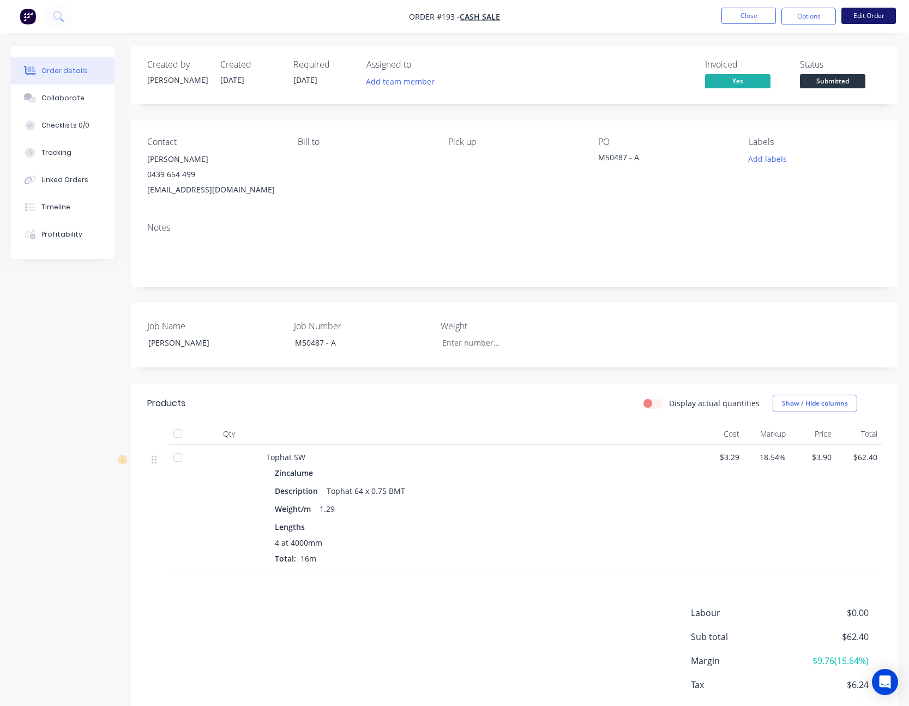
click at [863, 14] on button "Edit Order" at bounding box center [868, 16] width 55 height 16
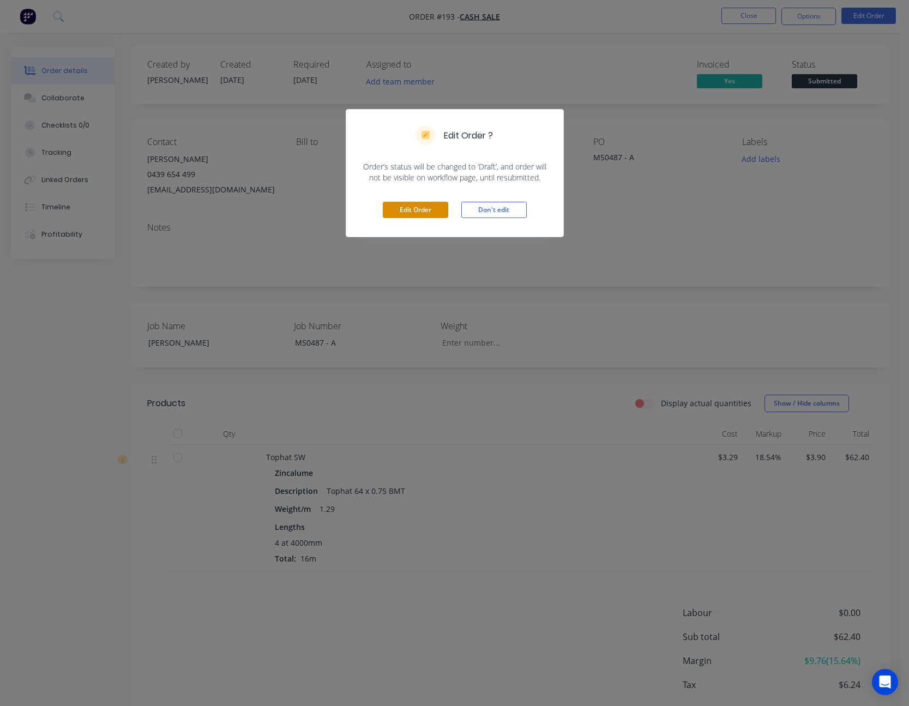
click at [427, 213] on button "Edit Order" at bounding box center [415, 210] width 65 height 16
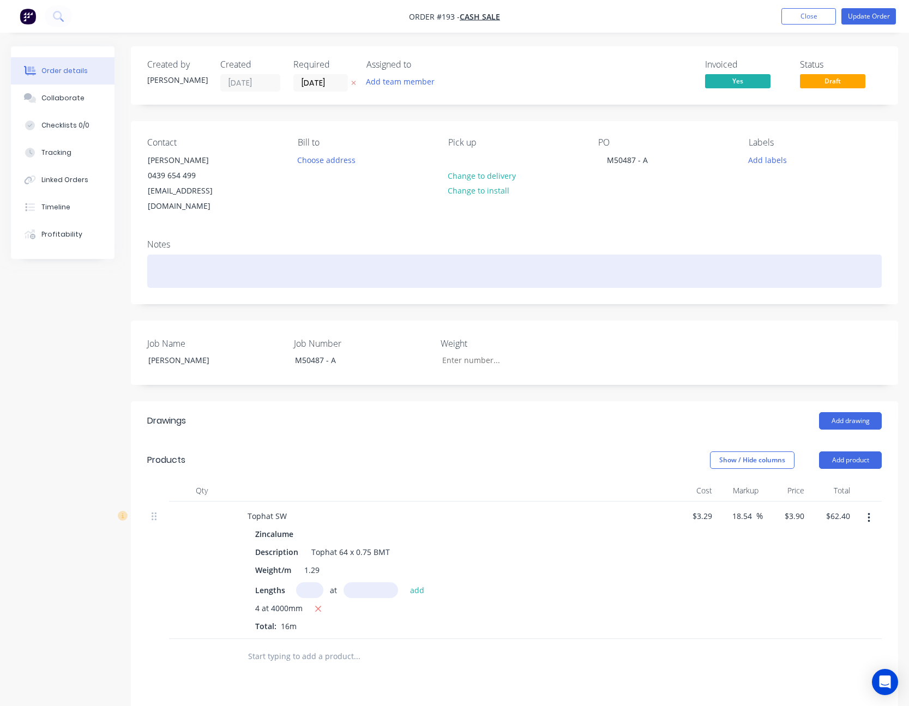
scroll to position [109, 0]
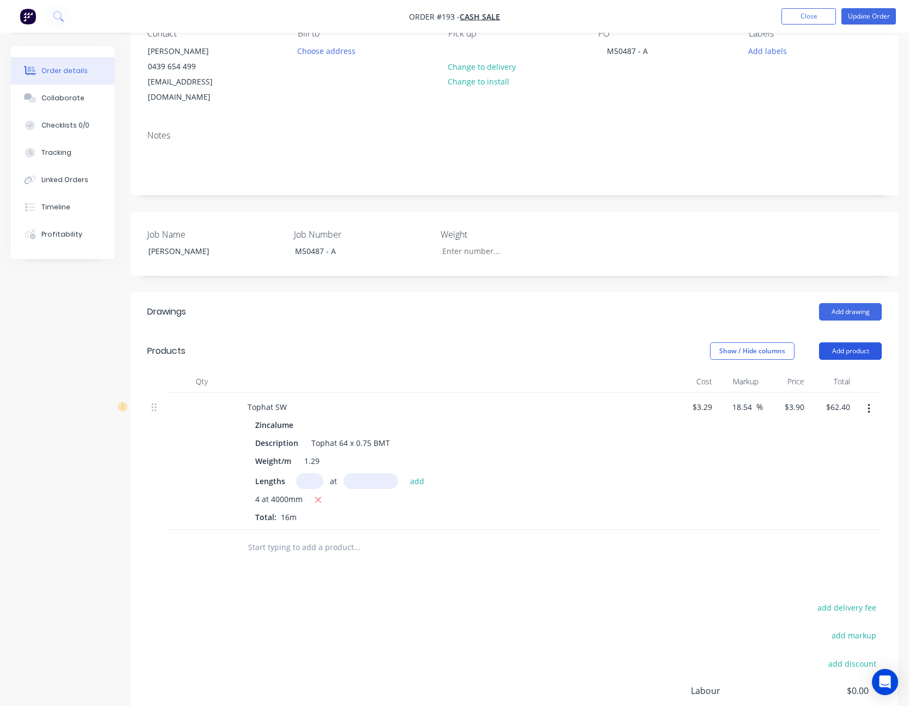
click at [859, 342] on button "Add product" at bounding box center [850, 350] width 63 height 17
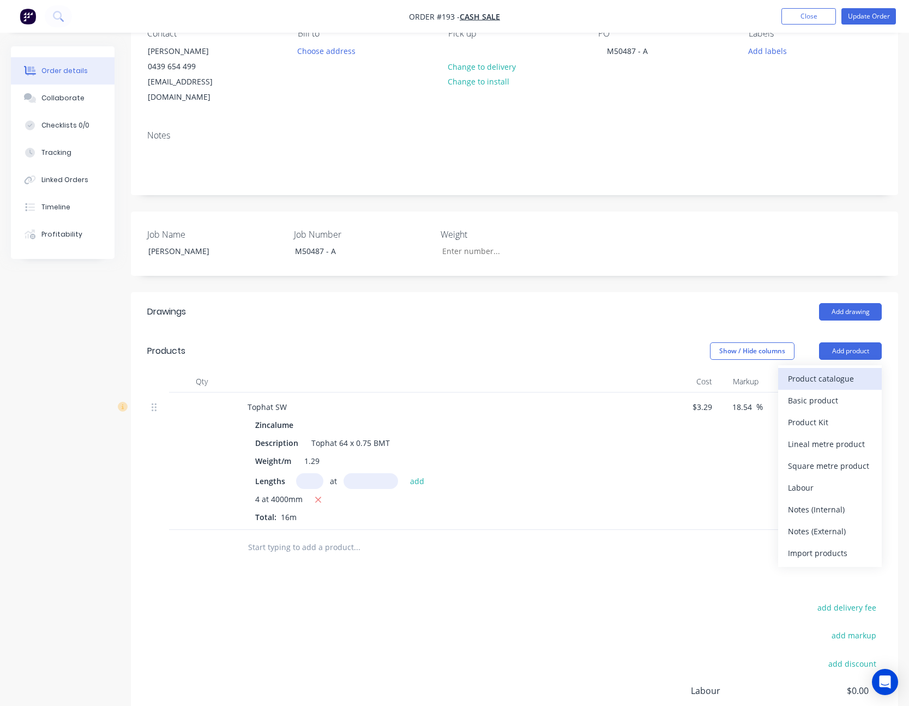
click at [847, 371] on div "Product catalogue" at bounding box center [830, 379] width 84 height 16
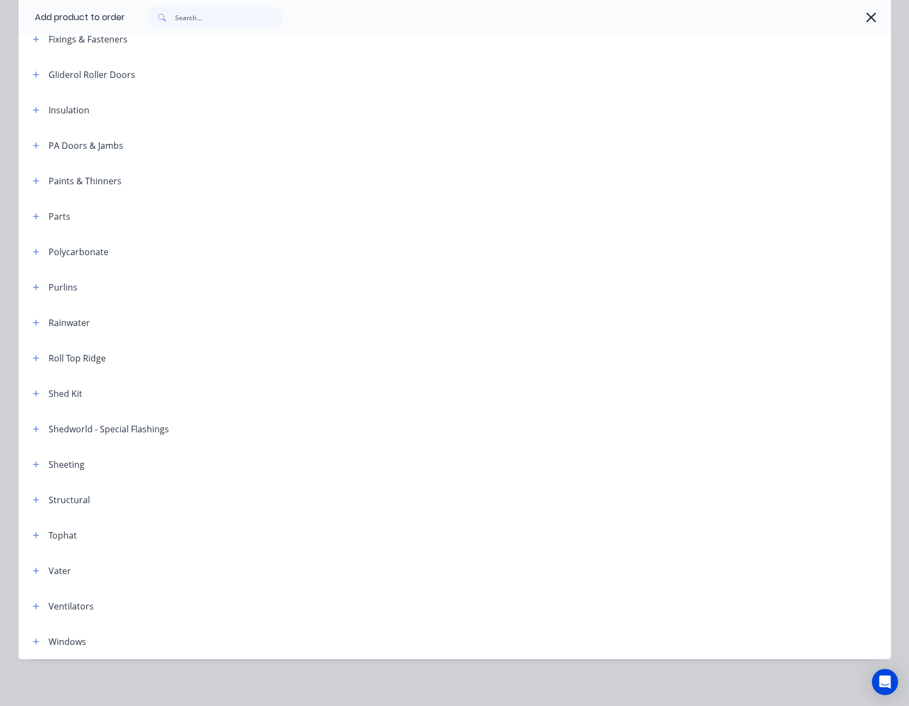
scroll to position [0, 0]
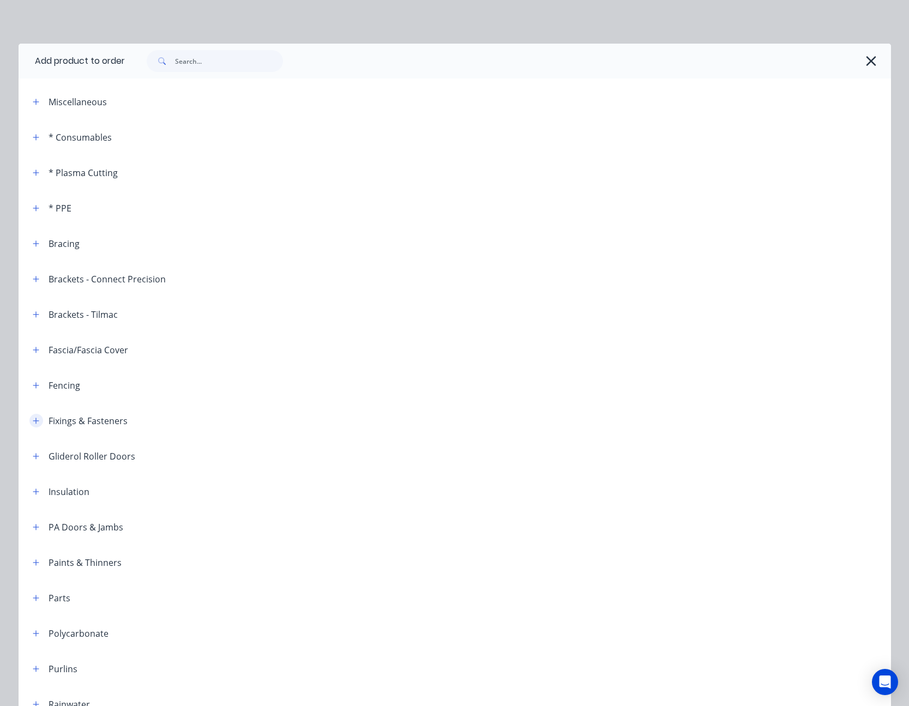
click at [33, 419] on icon "button" at bounding box center [36, 421] width 7 height 8
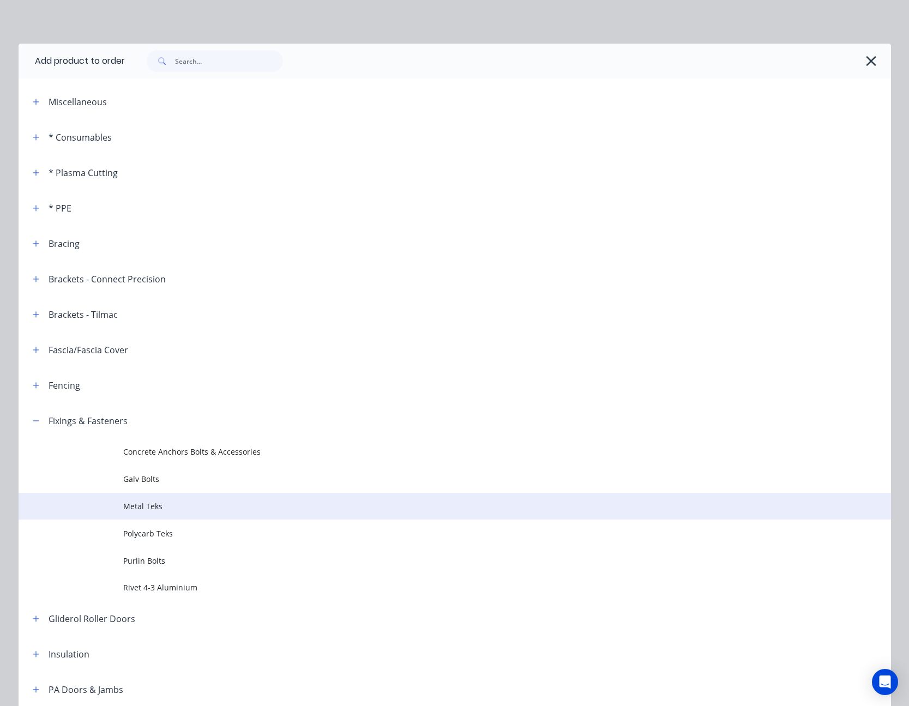
click at [126, 503] on span "Metal Teks" at bounding box center [430, 505] width 614 height 11
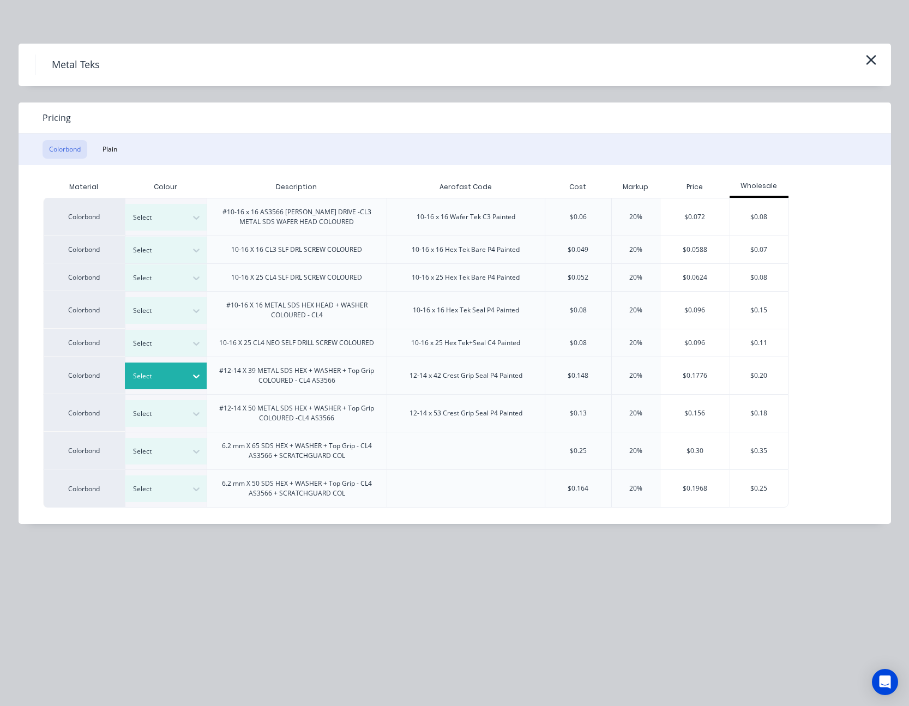
click at [196, 380] on icon at bounding box center [196, 376] width 11 height 11
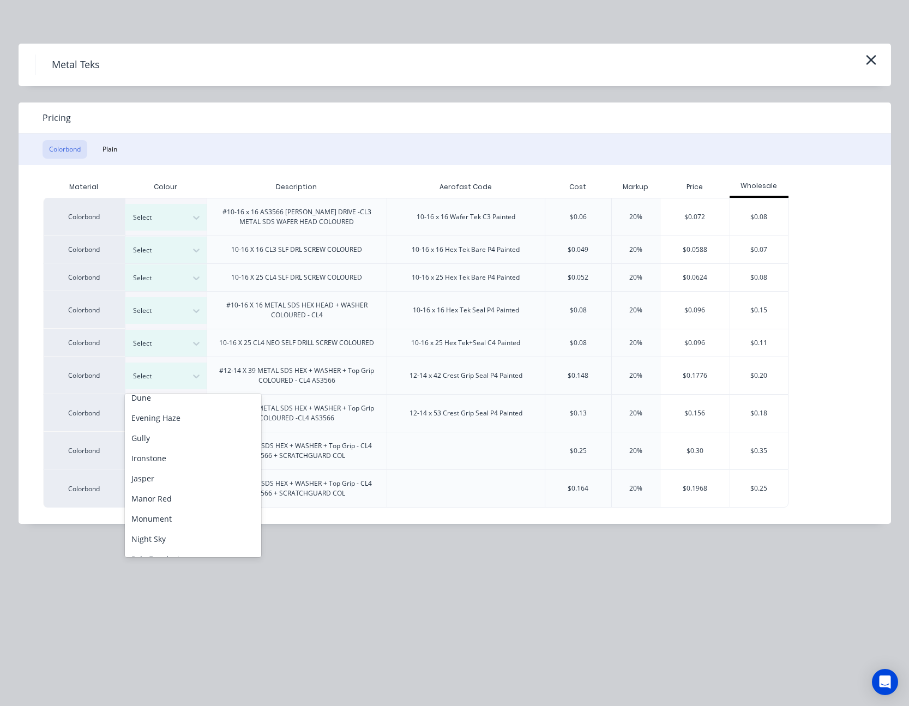
scroll to position [218, 0]
click at [171, 453] on div "Pale Eucalypt" at bounding box center [193, 450] width 136 height 20
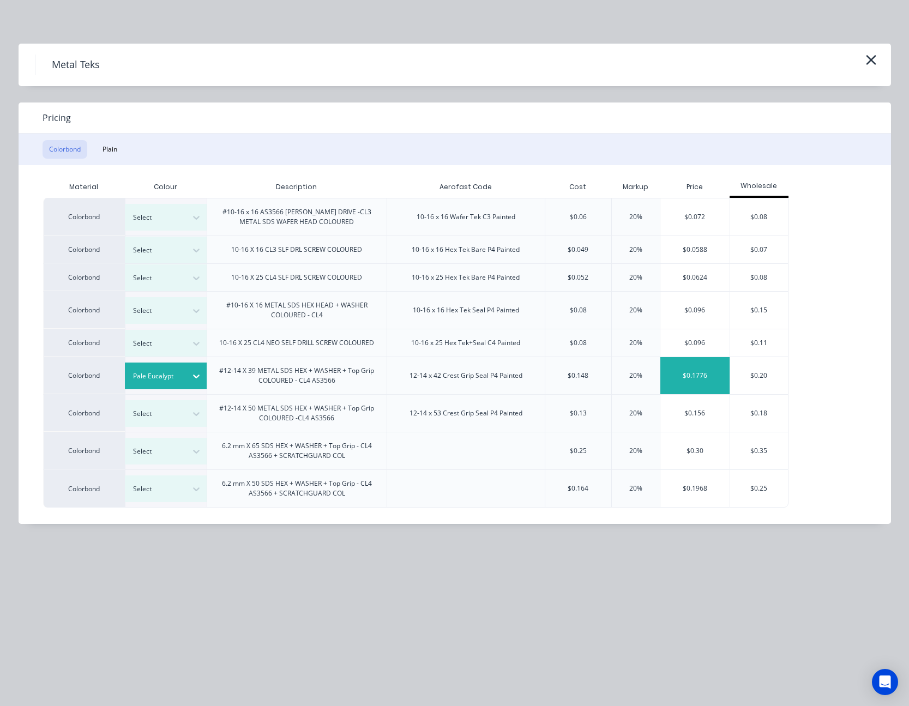
click at [693, 370] on div "$0.1776" at bounding box center [694, 375] width 69 height 37
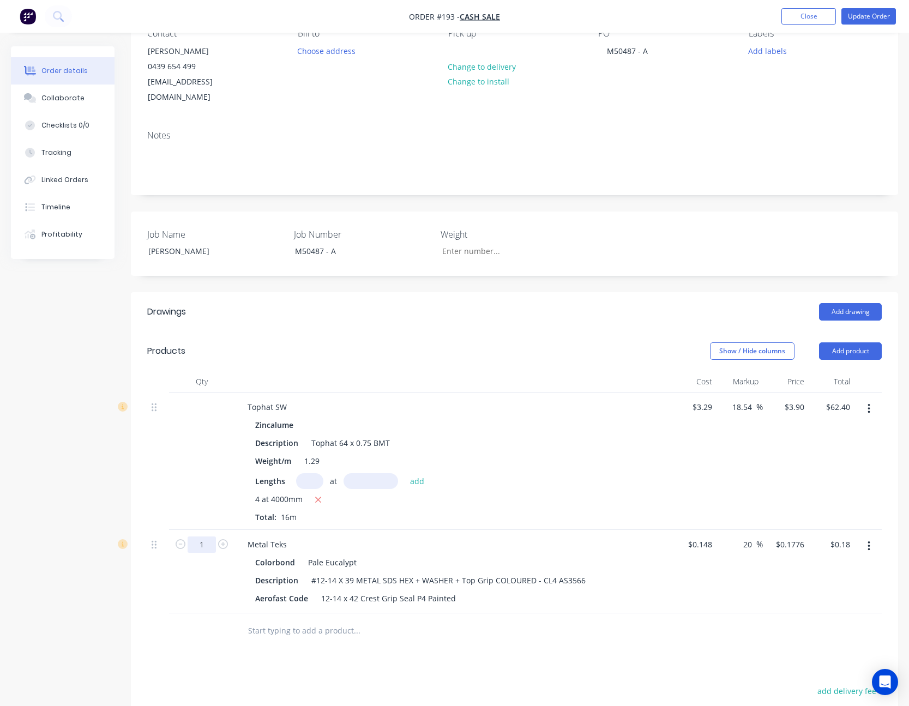
click at [204, 536] on input "1" at bounding box center [202, 544] width 28 height 16
type input "500"
type input "$88.80"
click at [682, 613] on div at bounding box center [514, 630] width 734 height 35
click at [720, 581] on div "20 20 %" at bounding box center [739, 571] width 46 height 83
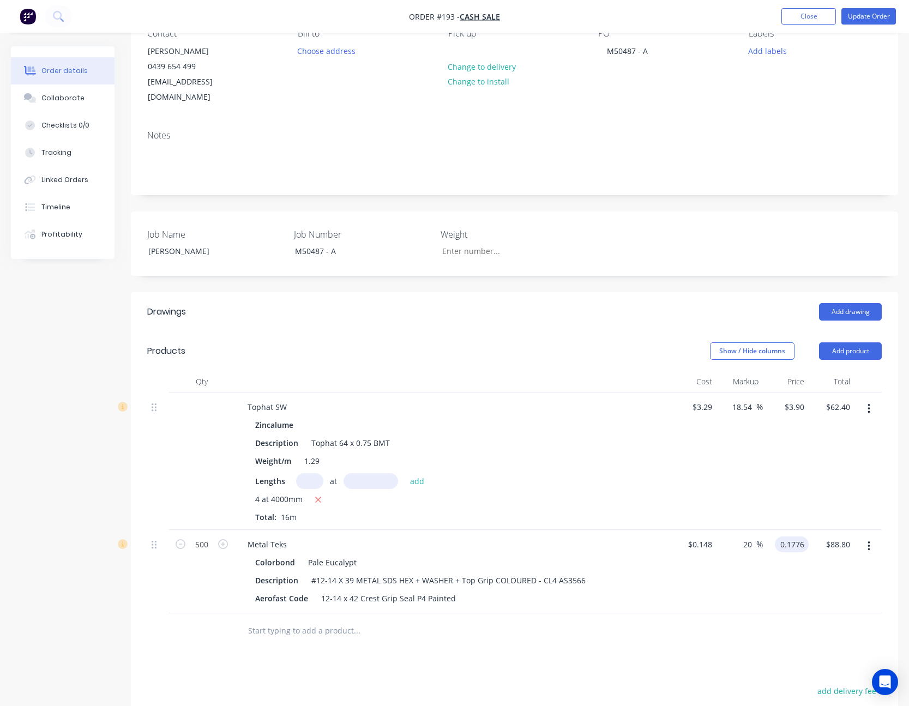
click at [794, 536] on input "0.1776" at bounding box center [793, 544] width 29 height 16
type input "0.16"
type input "8.11"
type input "$0.16"
type input "$80.00"
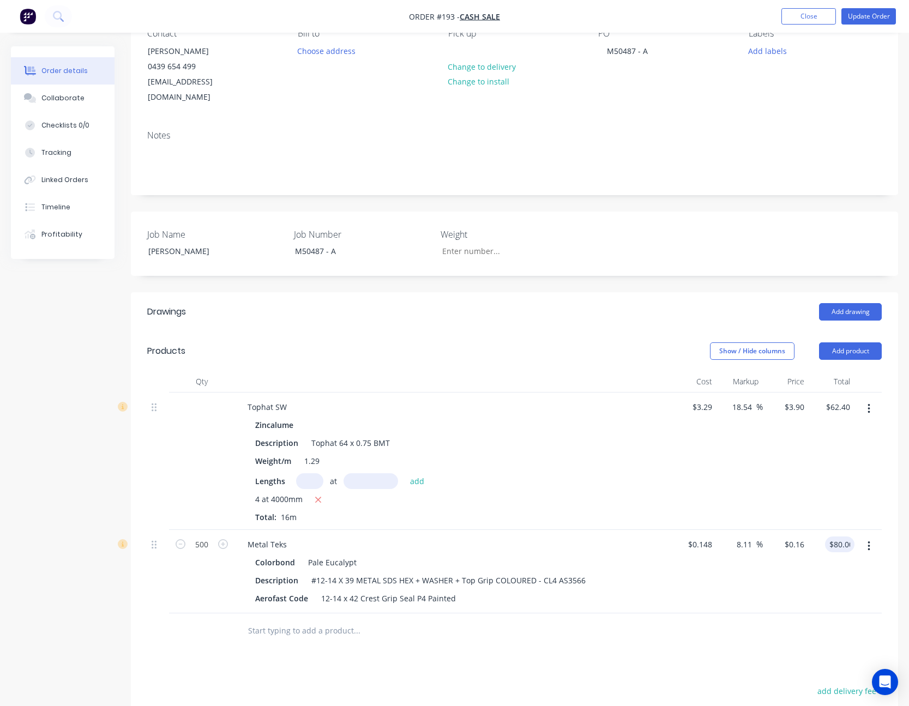
click at [818, 569] on div "$80.00 80.00" at bounding box center [831, 571] width 46 height 83
click at [866, 536] on button "button" at bounding box center [869, 546] width 26 height 20
click at [848, 567] on div "Edit" at bounding box center [830, 575] width 84 height 16
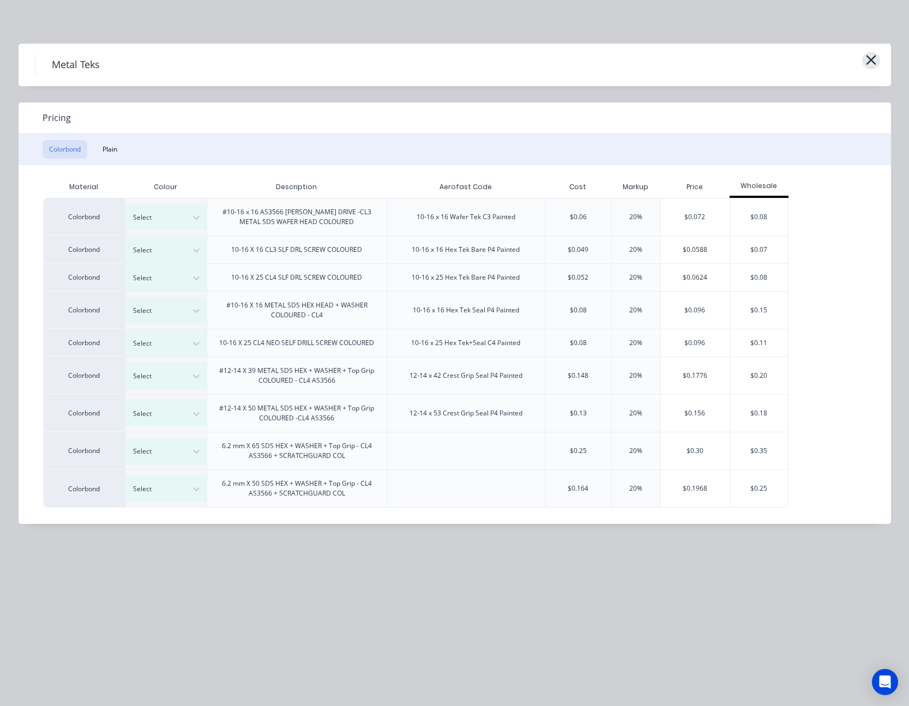
click at [873, 62] on icon "button" at bounding box center [871, 60] width 10 height 10
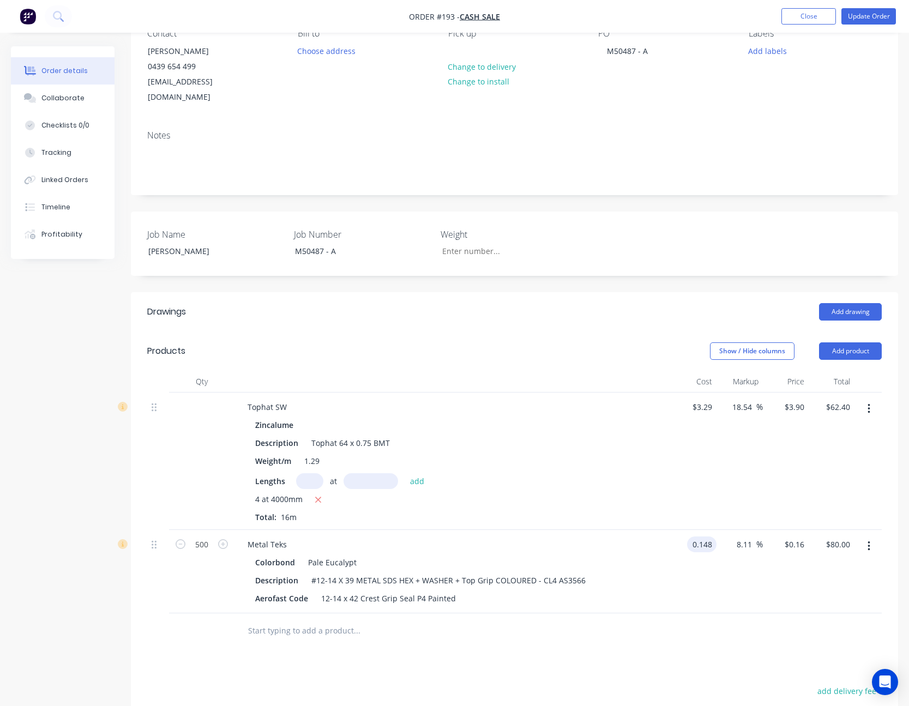
click at [699, 536] on input "0.148" at bounding box center [703, 544] width 25 height 16
type input "$0.14"
type input "$0.1514"
type input "$75.70"
click at [826, 613] on div at bounding box center [514, 630] width 734 height 35
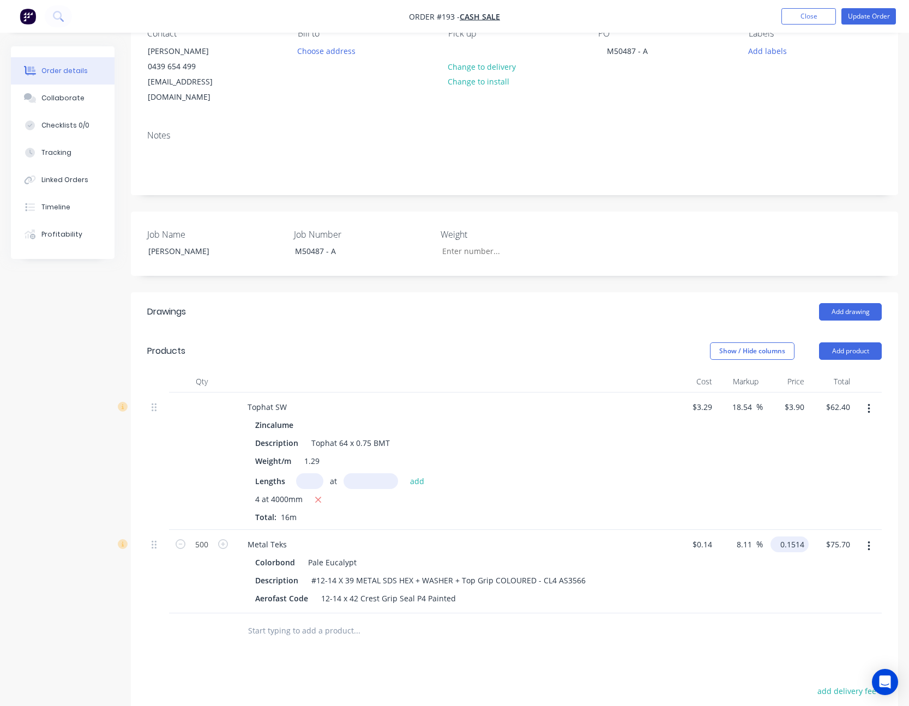
click at [798, 536] on input "0.1514" at bounding box center [792, 544] width 34 height 16
type input "0.16"
type input "14.29"
type input "$0.16"
type input "$80.00"
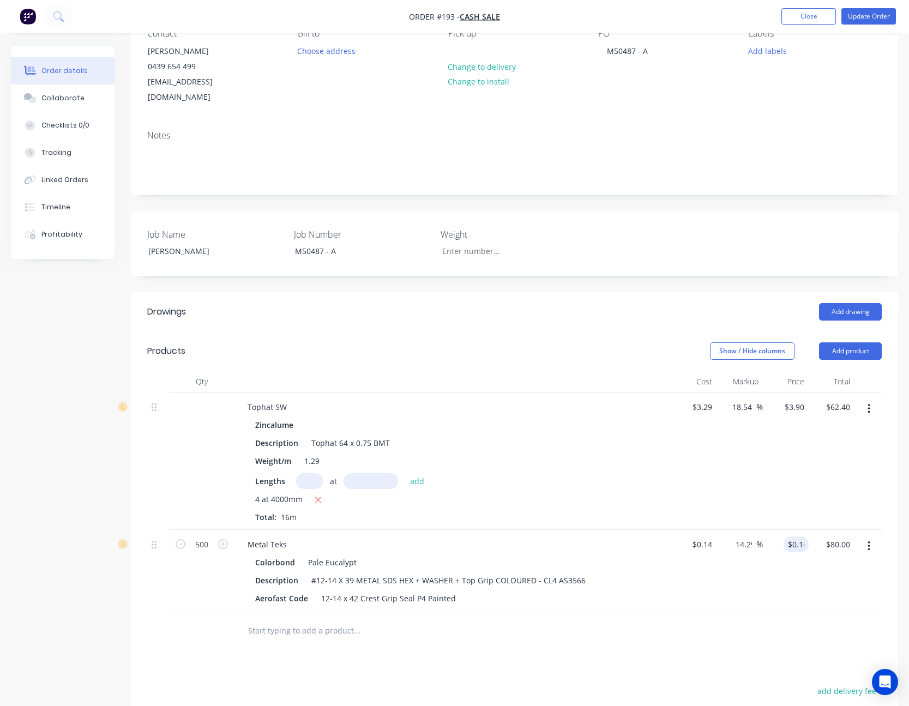
click at [786, 574] on div "$0.16 0.16" at bounding box center [786, 571] width 46 height 83
click at [786, 574] on div "$0.16 $0.16" at bounding box center [786, 571] width 46 height 83
click at [869, 541] on icon "button" at bounding box center [868, 546] width 2 height 10
click at [848, 567] on div "Edit" at bounding box center [830, 575] width 84 height 16
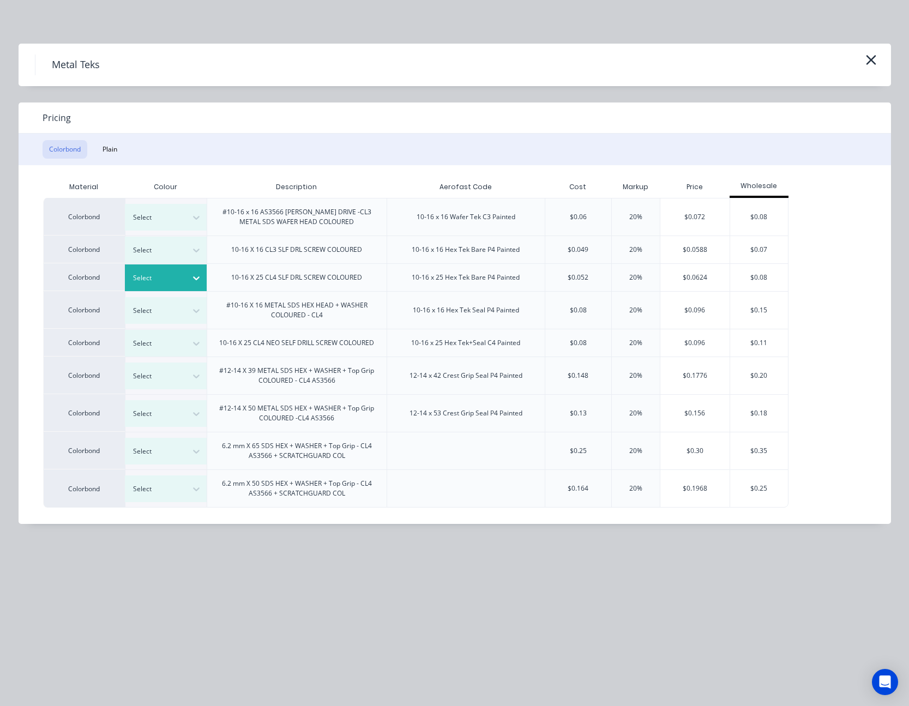
click at [198, 277] on icon at bounding box center [196, 278] width 7 height 4
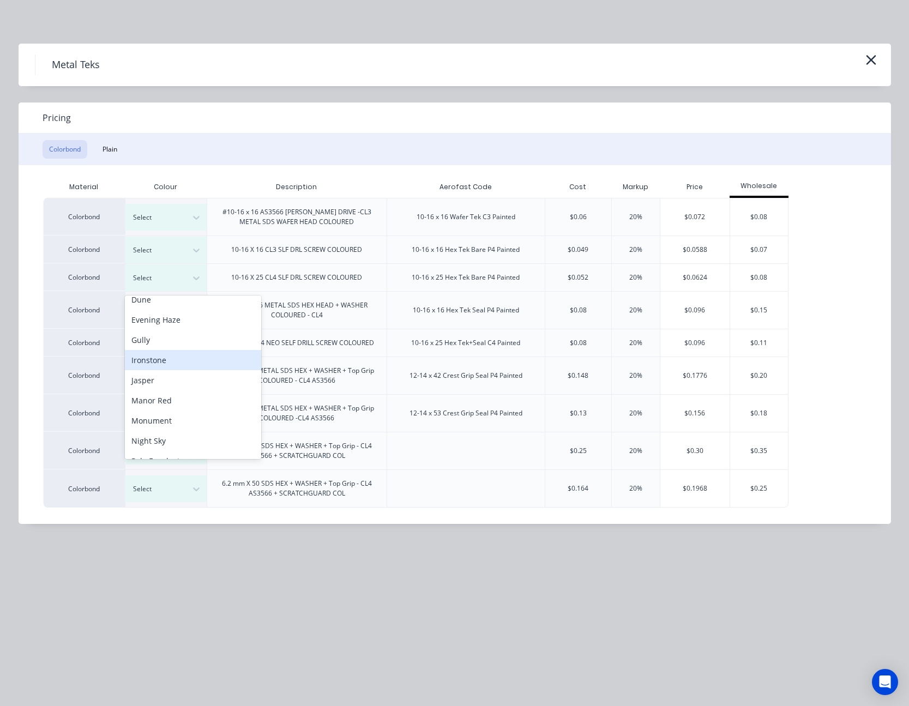
scroll to position [164, 0]
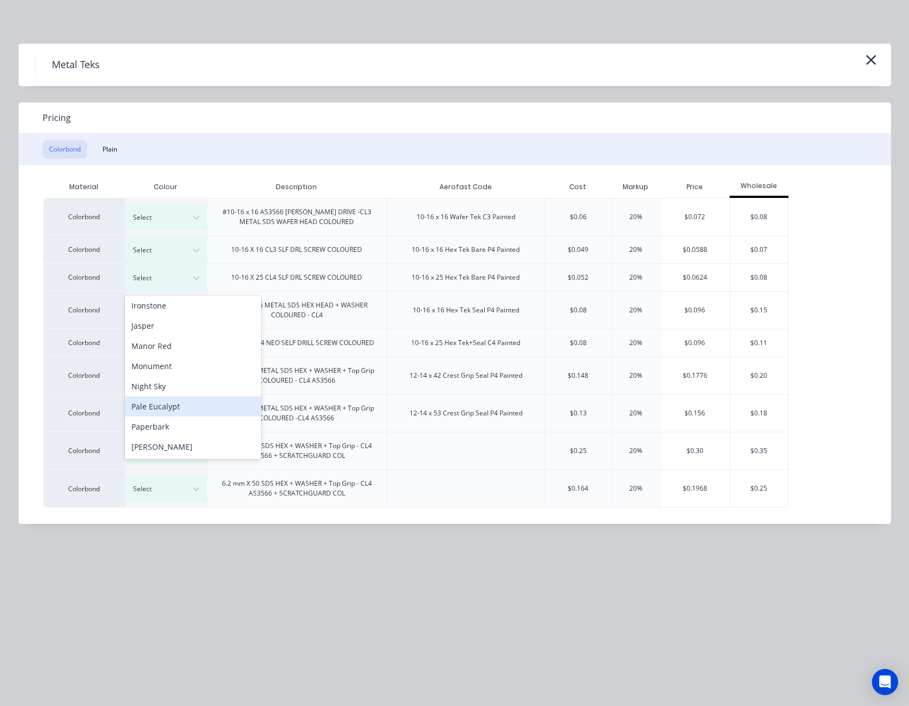
click at [173, 401] on div "Pale Eucalypt" at bounding box center [193, 406] width 136 height 20
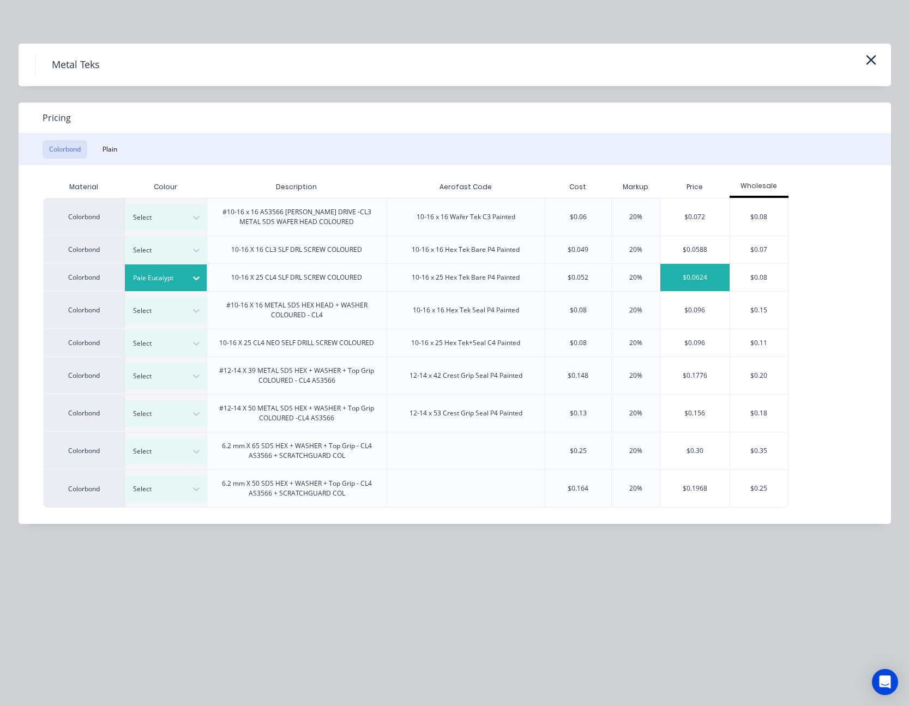
click at [702, 276] on div "$0.0624" at bounding box center [694, 277] width 69 height 27
type input "-55.43"
type input "$0.0624"
type input "$31.20"
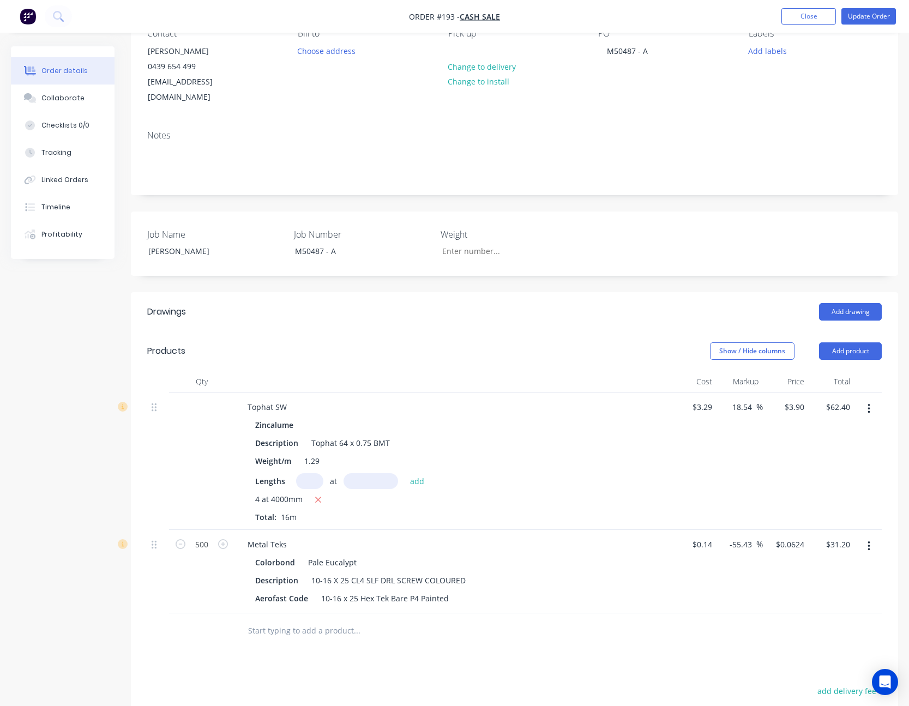
click at [869, 541] on icon "button" at bounding box center [868, 546] width 2 height 10
click at [860, 567] on div "Edit" at bounding box center [830, 575] width 84 height 16
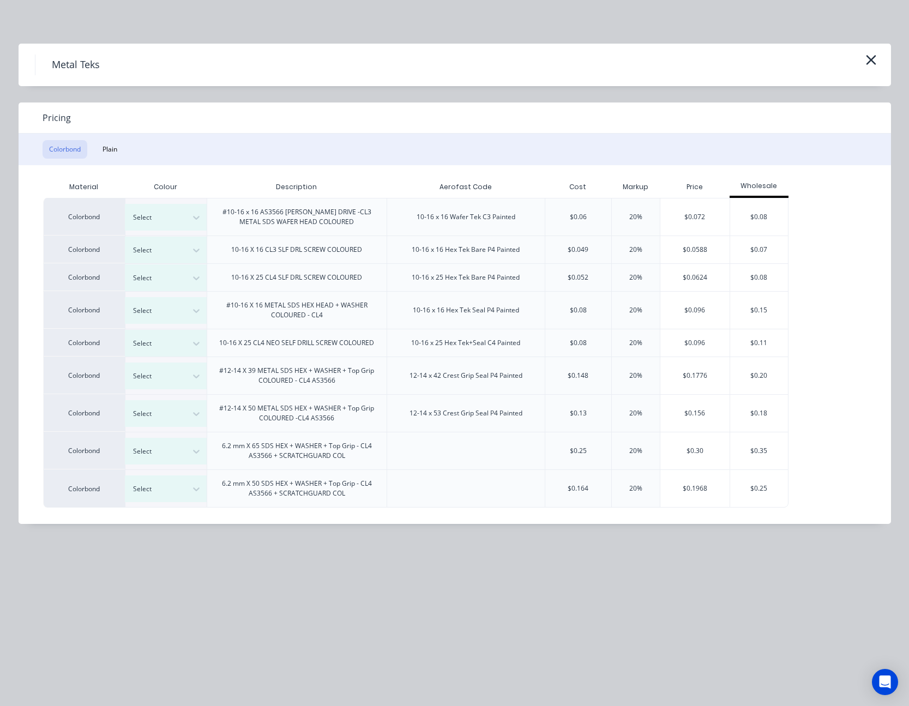
scroll to position [0, 0]
click at [195, 341] on icon at bounding box center [196, 343] width 11 height 11
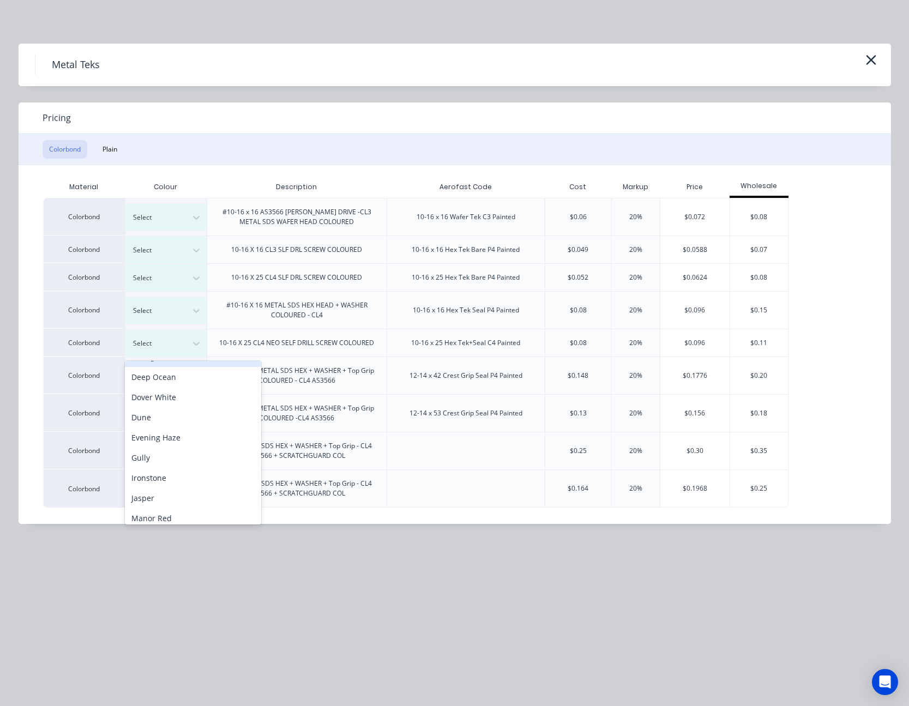
scroll to position [218, 0]
click at [182, 414] on div "Pale Eucalypt" at bounding box center [193, 417] width 136 height 20
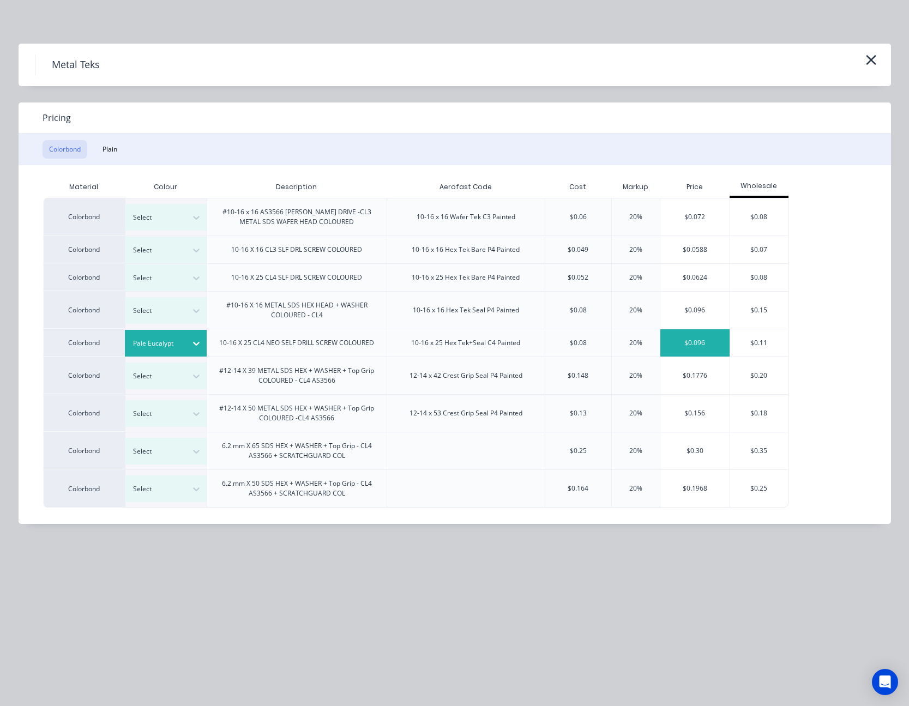
click at [689, 345] on div "$0.096" at bounding box center [694, 342] width 69 height 27
type input "-31.43"
type input "$0.096"
type input "$48.00"
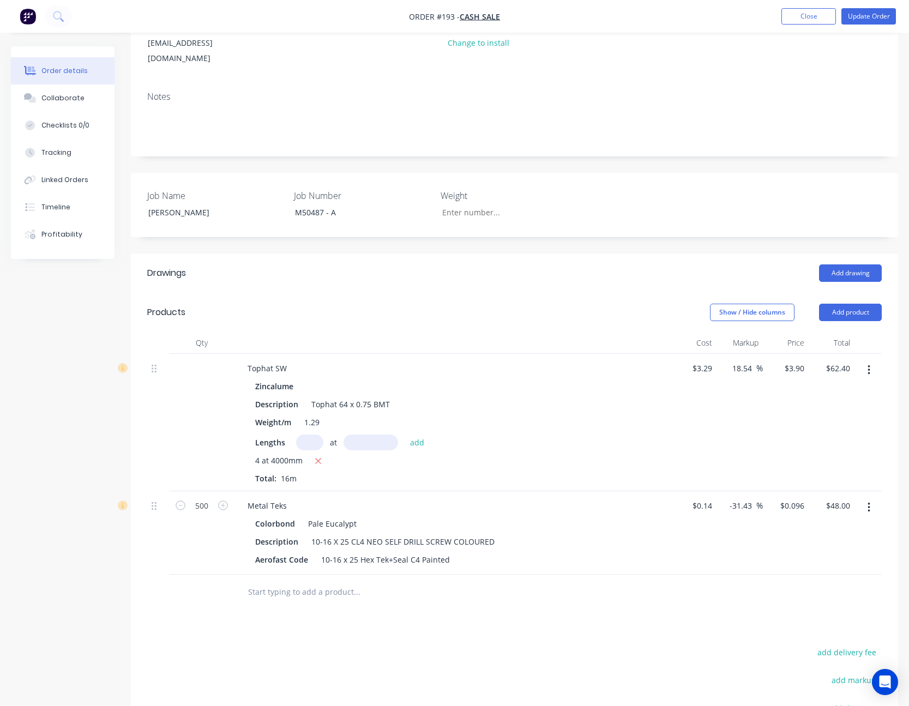
scroll to position [164, 0]
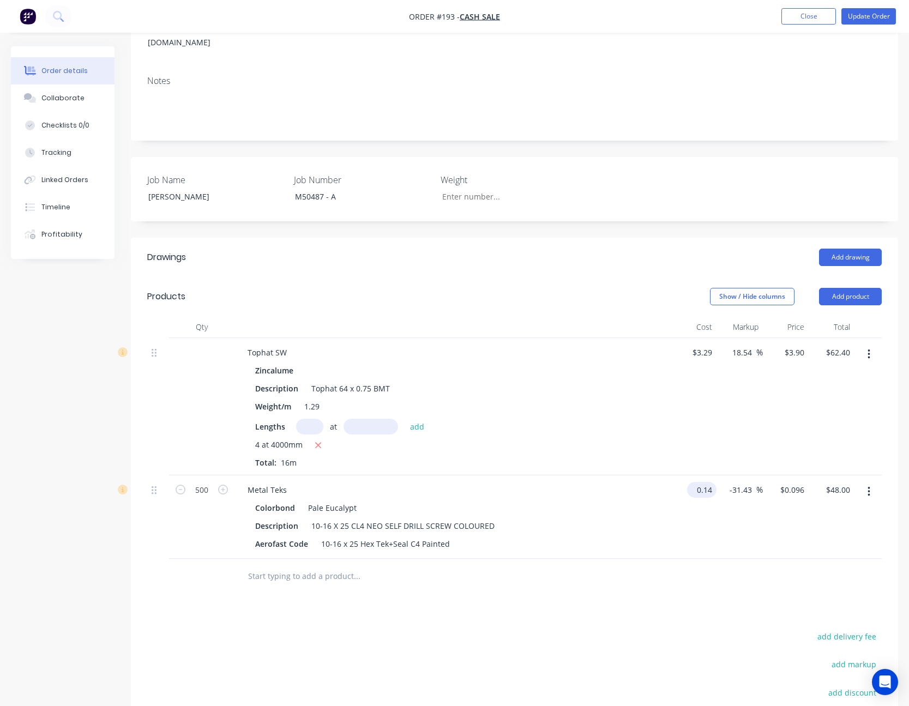
click at [708, 482] on input "0.14" at bounding box center [703, 490] width 25 height 16
type input "$0.08"
type input "$0.0549"
type input "$27.45"
type input "0.096"
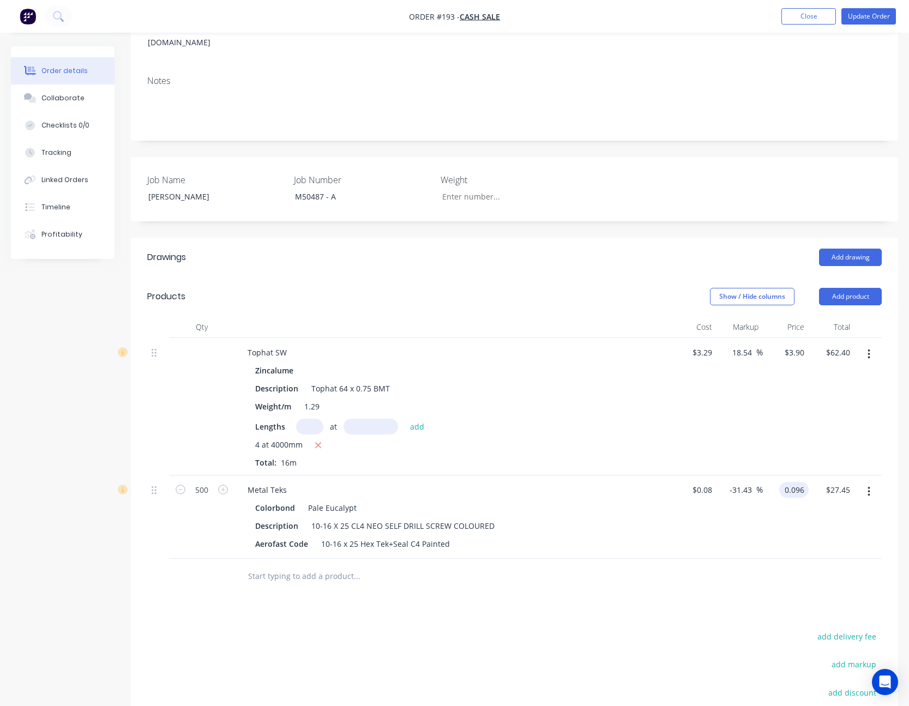
type input "20"
type input "$0.096"
type input "$48.00"
click at [745, 541] on div "20 20 %" at bounding box center [739, 516] width 46 height 83
click at [880, 19] on button "Update Order" at bounding box center [868, 16] width 55 height 16
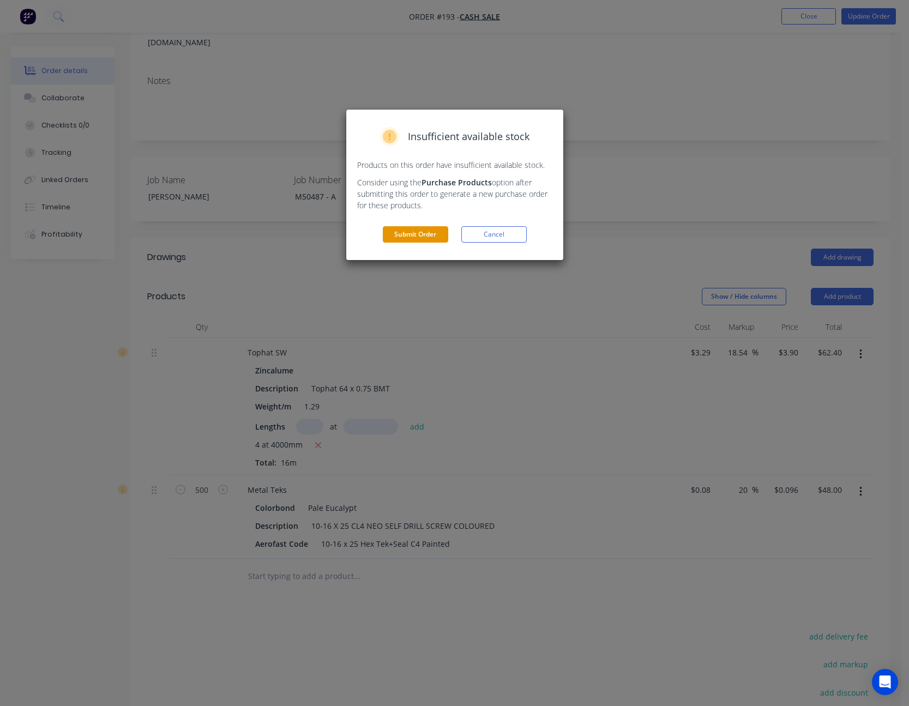
click at [424, 238] on button "Submit Order" at bounding box center [415, 234] width 65 height 16
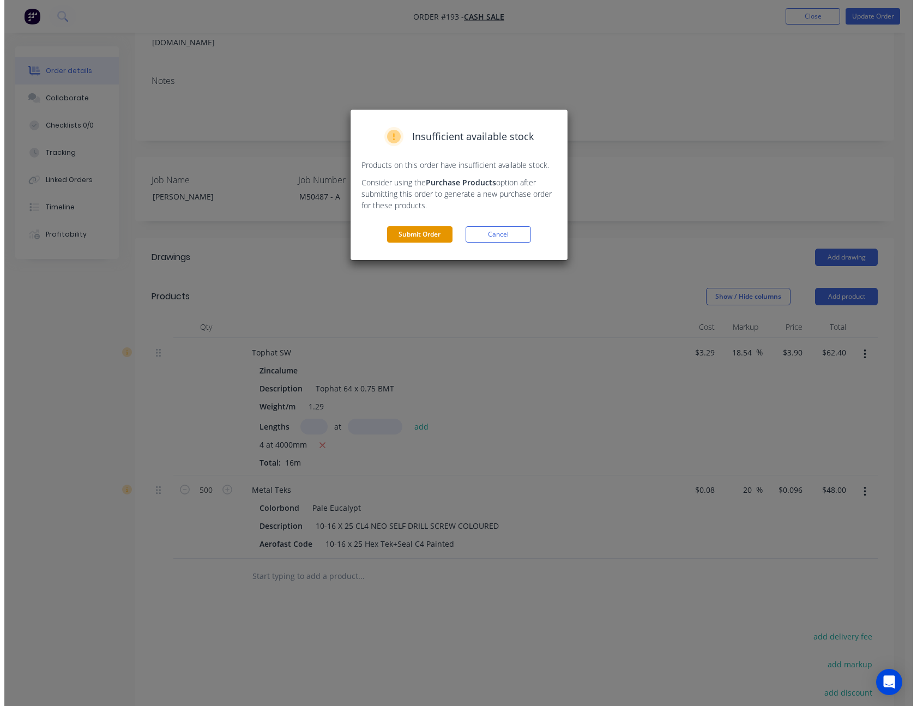
scroll to position [0, 0]
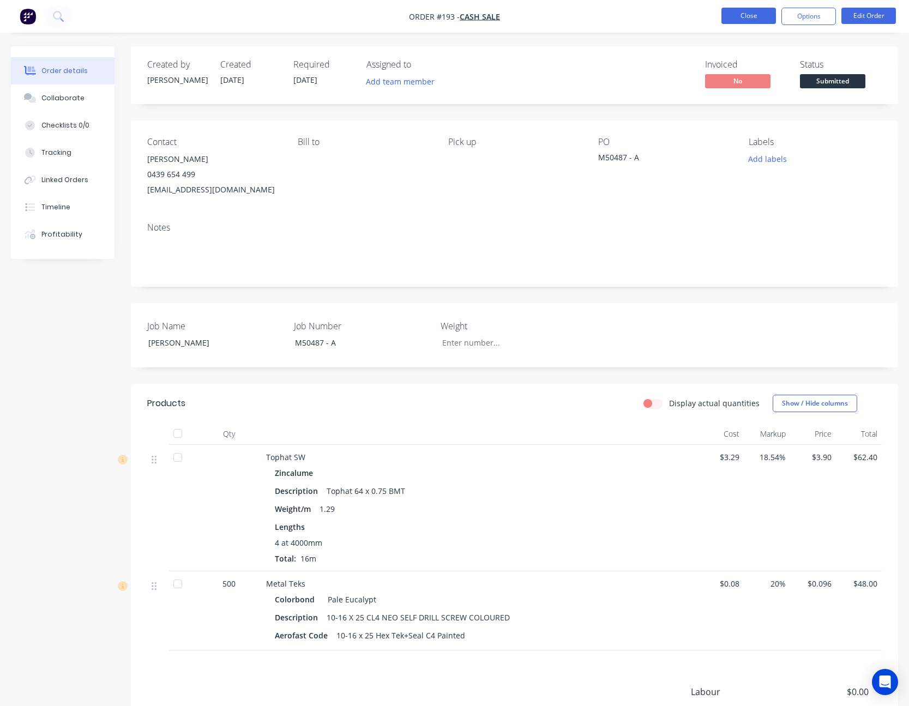
click at [751, 17] on button "Close" at bounding box center [748, 16] width 55 height 16
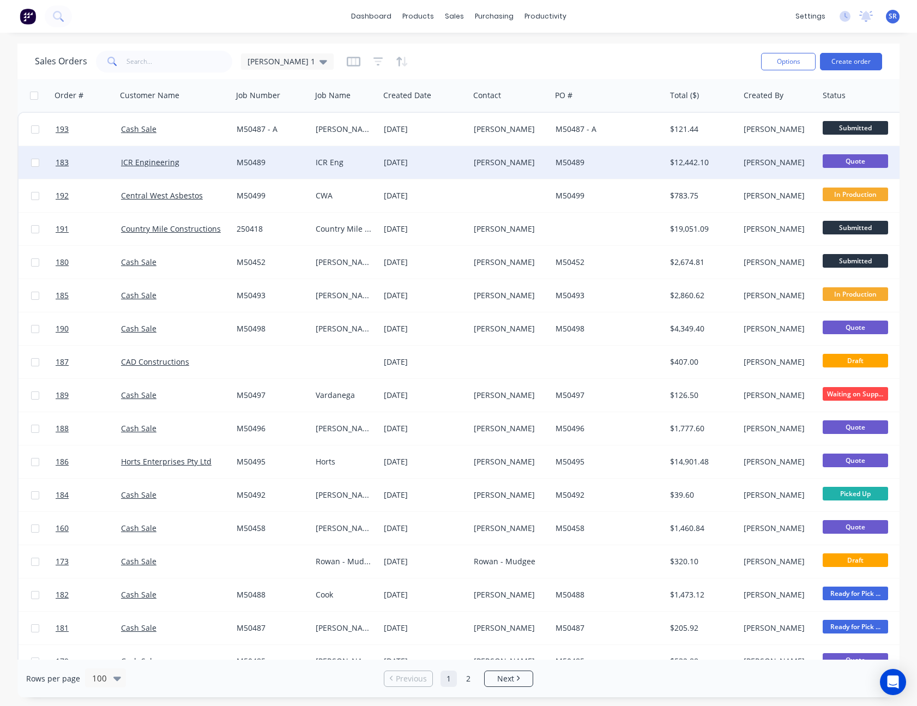
click at [729, 162] on div "$12,442.10" at bounding box center [701, 162] width 62 height 11
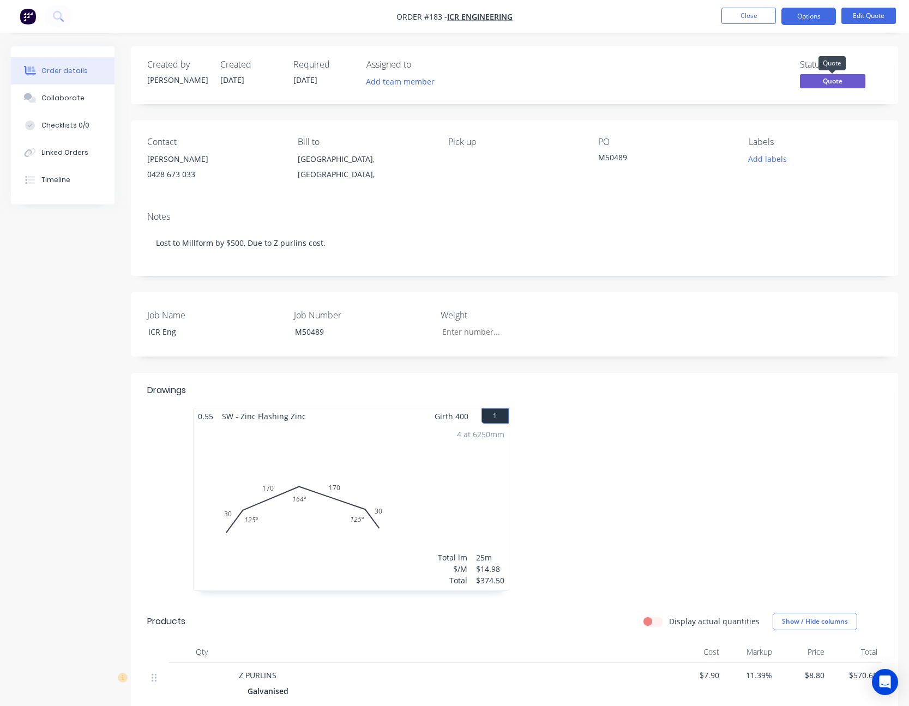
click at [836, 81] on span "Quote" at bounding box center [832, 81] width 65 height 14
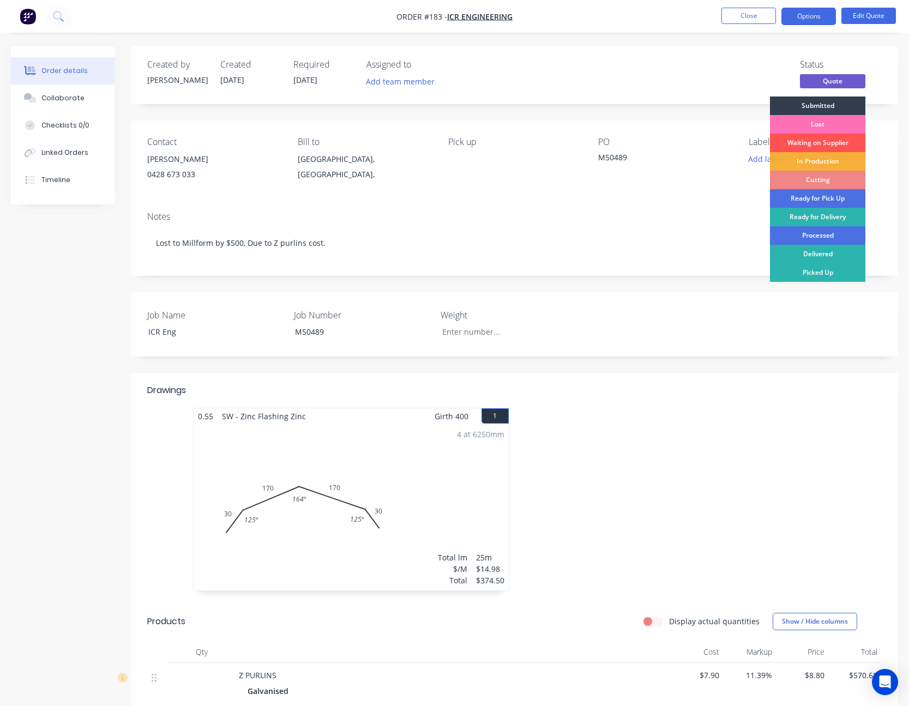
click at [818, 122] on div "Lost" at bounding box center [817, 124] width 95 height 19
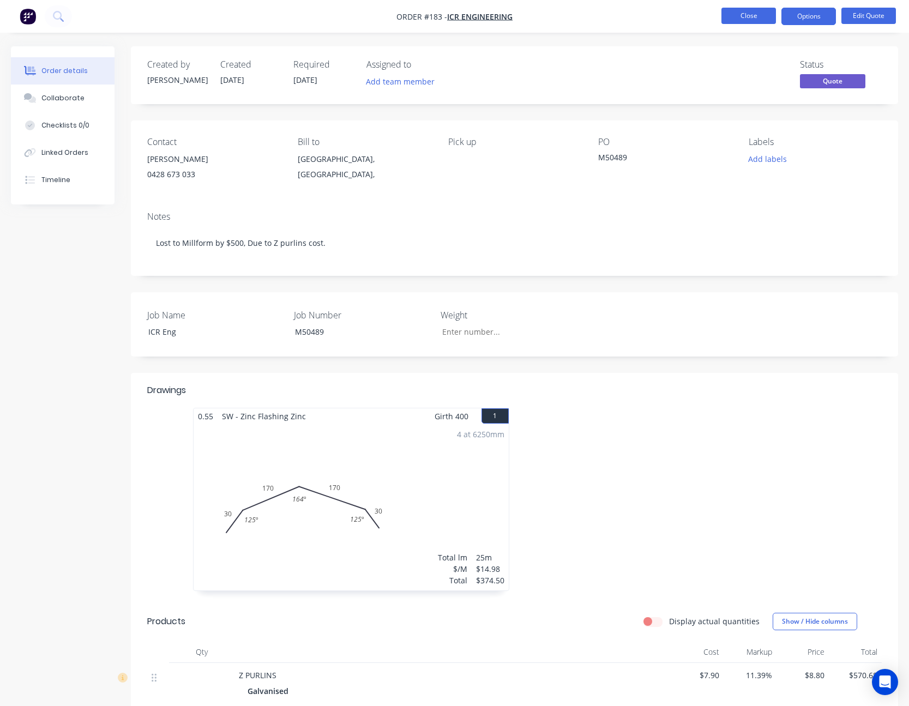
click at [744, 15] on button "Close" at bounding box center [748, 16] width 55 height 16
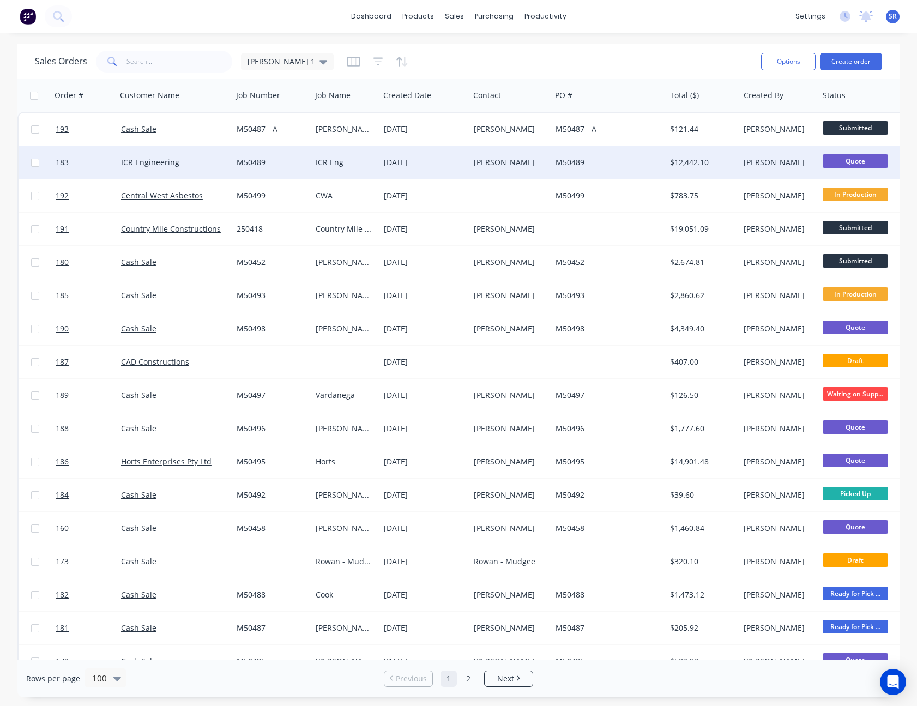
click at [786, 161] on div "[PERSON_NAME]" at bounding box center [777, 162] width 67 height 11
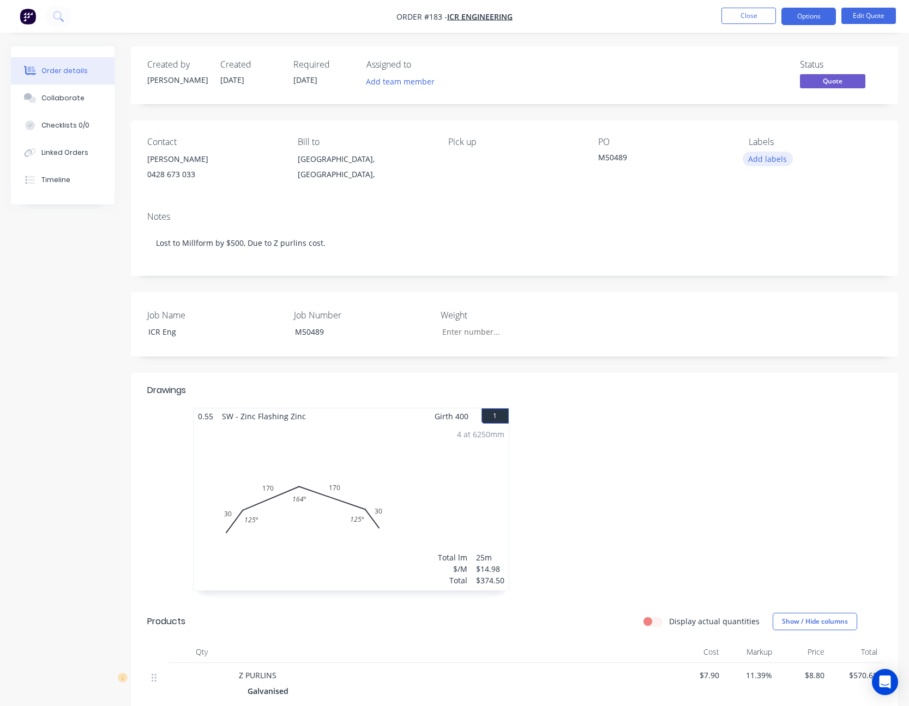
click at [764, 156] on button "Add labels" at bounding box center [767, 159] width 50 height 15
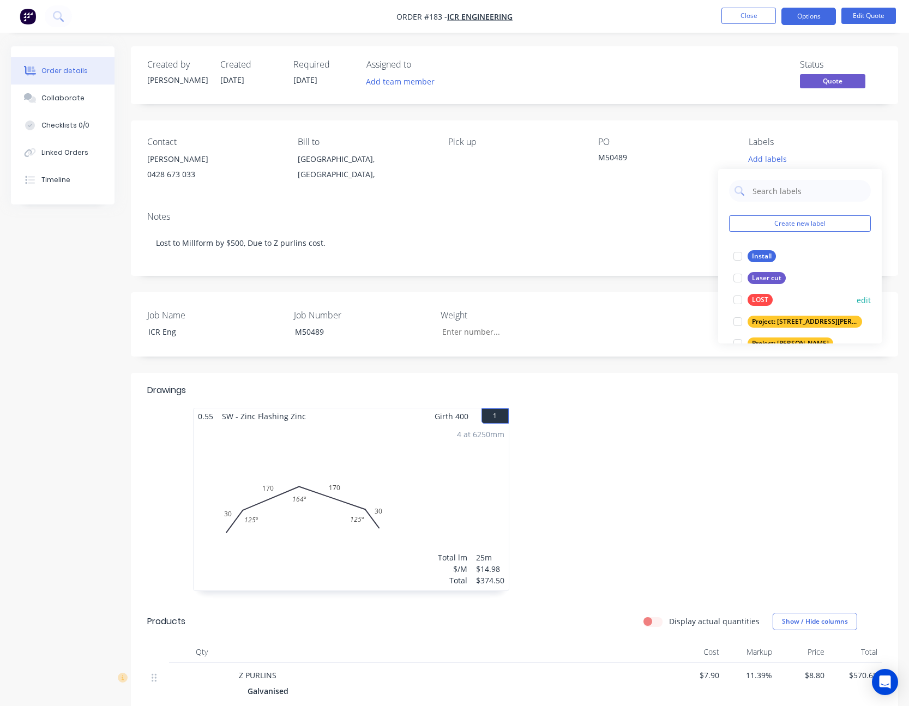
click at [763, 300] on div "LOST" at bounding box center [759, 300] width 25 height 12
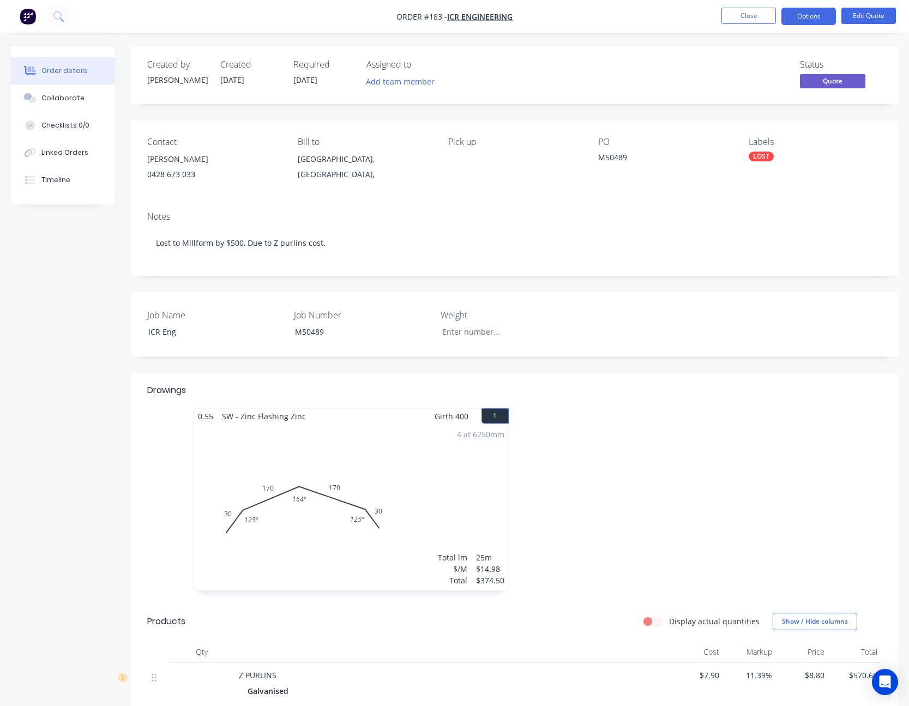
click at [704, 153] on div "M50489" at bounding box center [664, 159] width 133 height 15
click at [740, 14] on button "Close" at bounding box center [748, 16] width 55 height 16
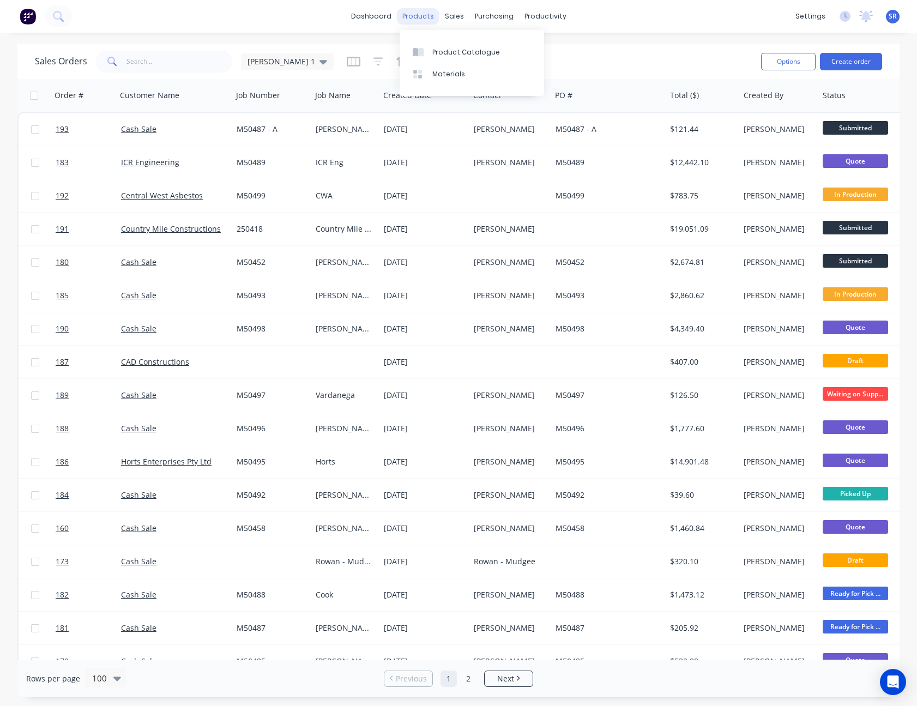
click at [424, 20] on div "products" at bounding box center [418, 16] width 43 height 16
click at [440, 48] on div "Product Catalogue" at bounding box center [466, 52] width 68 height 10
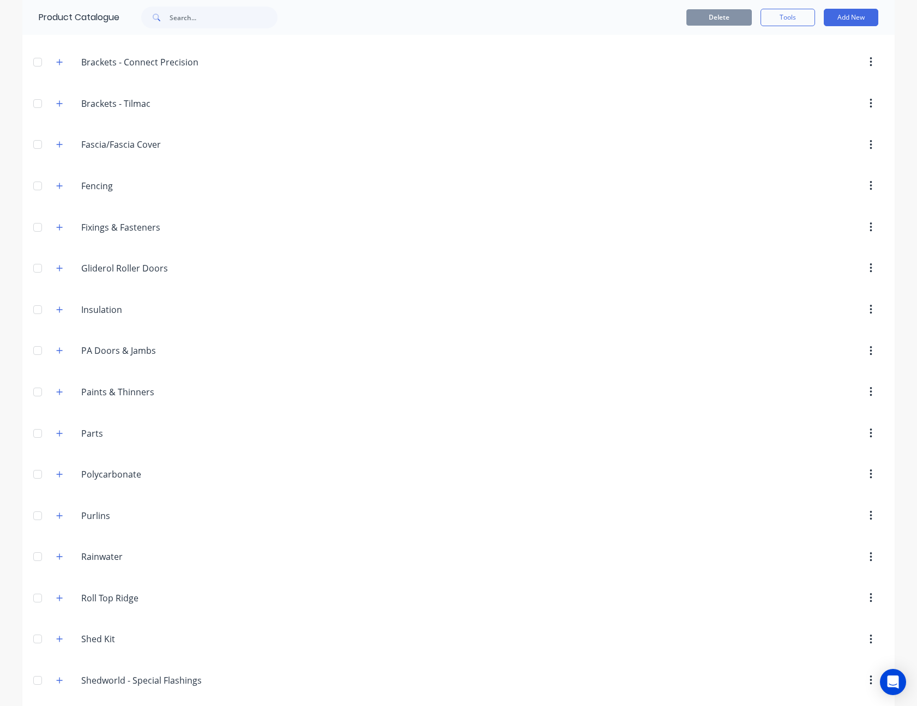
scroll to position [218, 0]
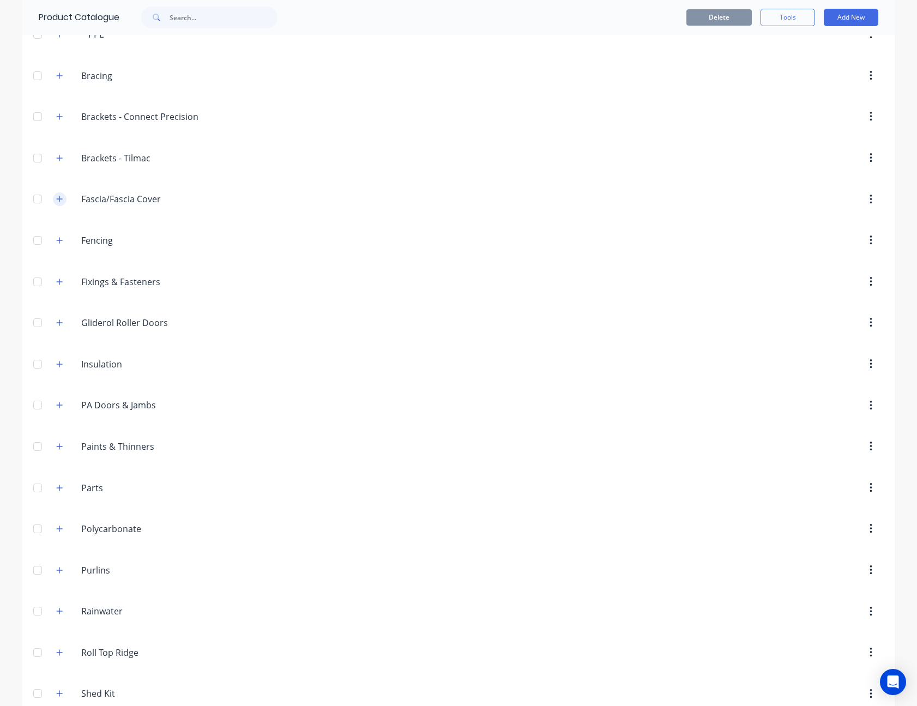
click at [56, 198] on icon "button" at bounding box center [59, 199] width 7 height 8
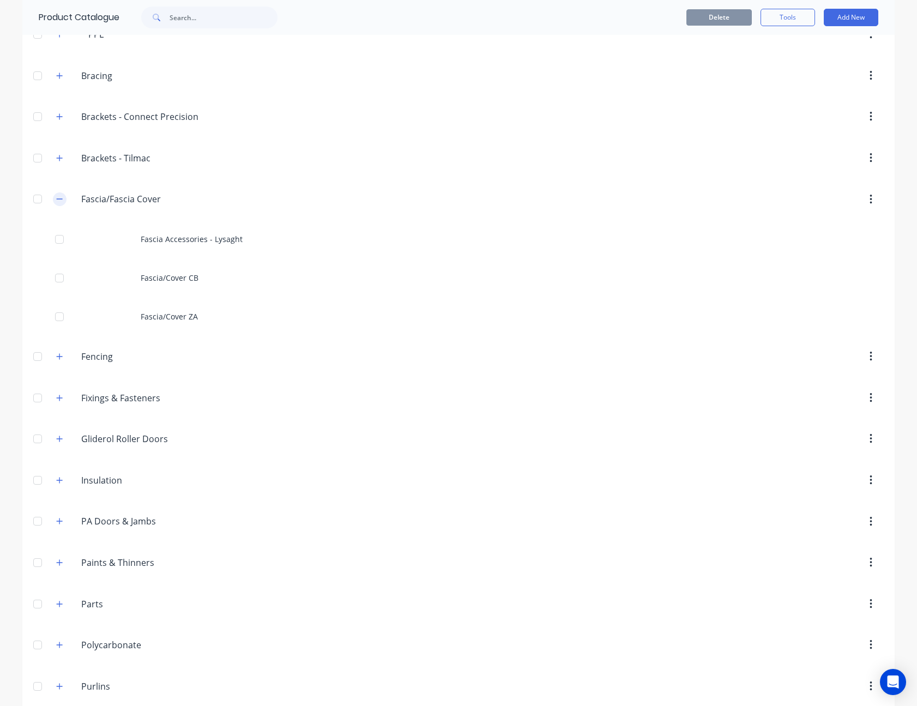
click at [56, 197] on icon "button" at bounding box center [59, 199] width 7 height 8
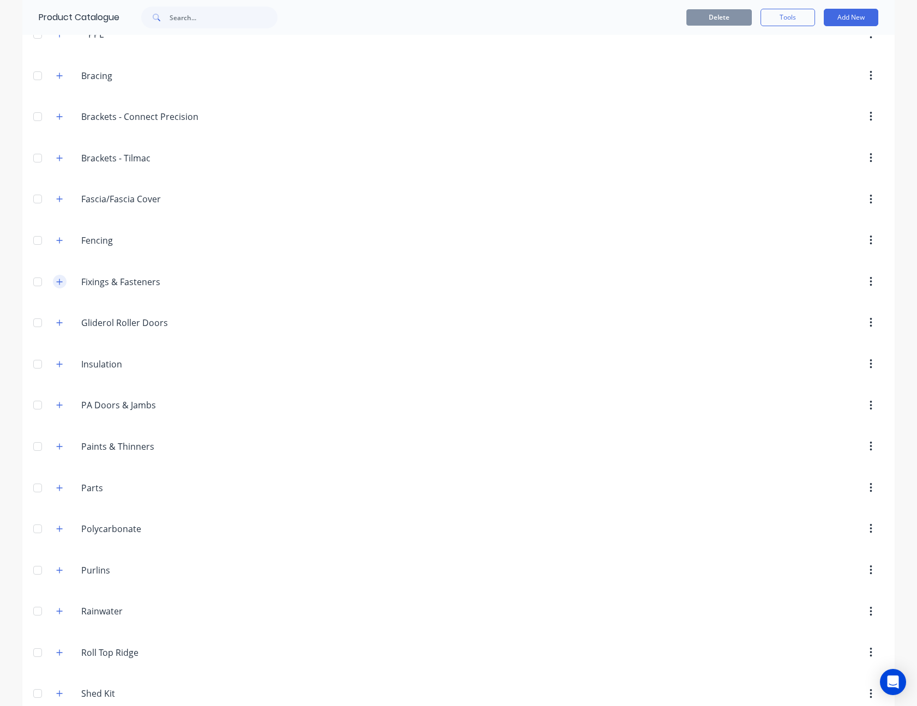
click at [57, 282] on icon "button" at bounding box center [60, 282] width 6 height 6
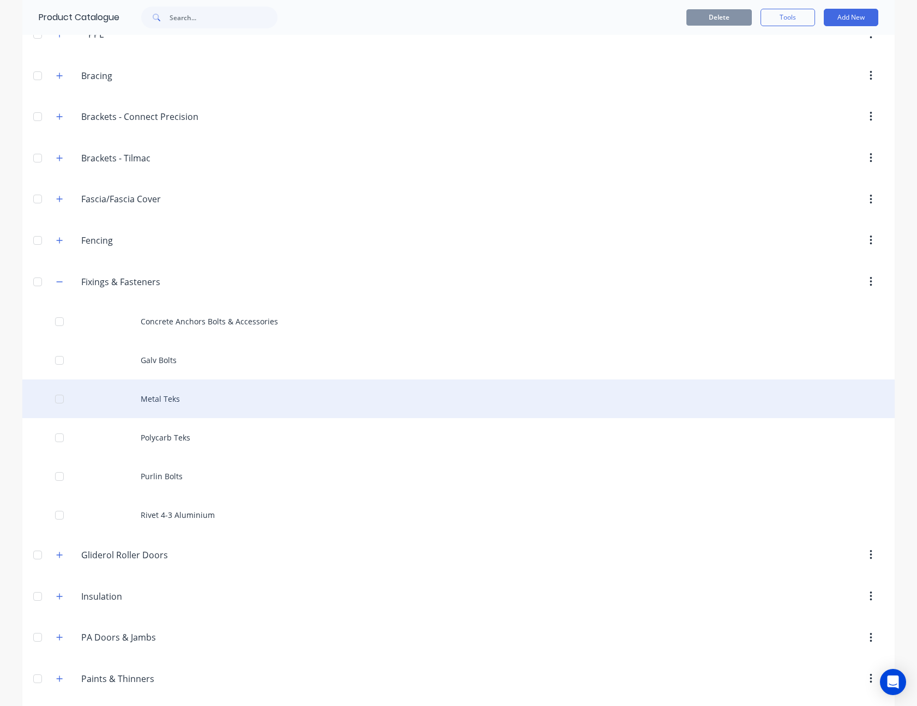
click at [173, 397] on div "Metal Teks" at bounding box center [458, 398] width 872 height 39
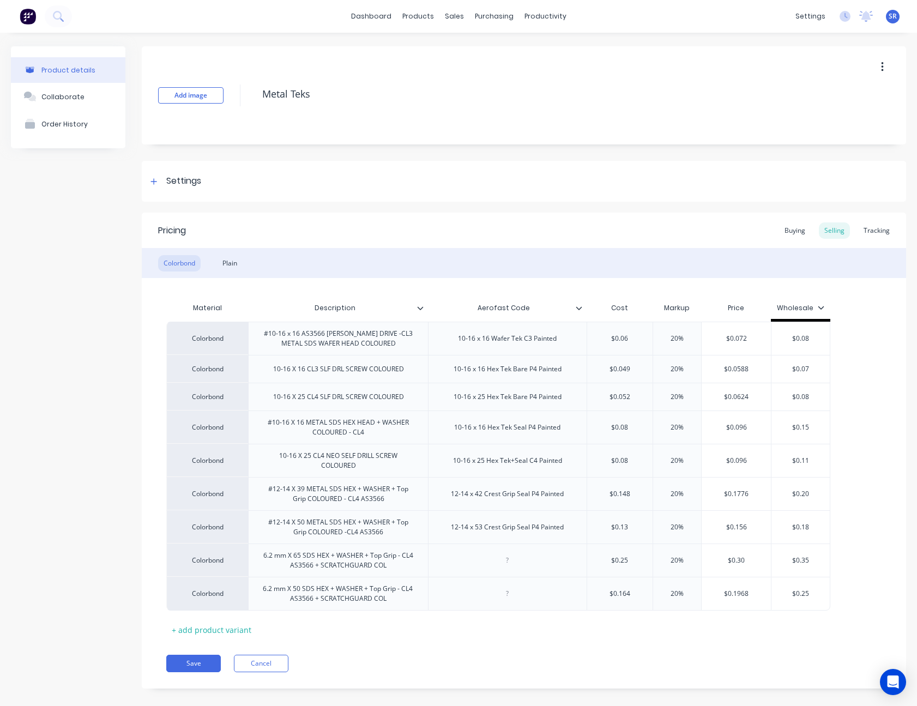
type textarea "x"
click at [262, 657] on button "Cancel" at bounding box center [261, 663] width 55 height 17
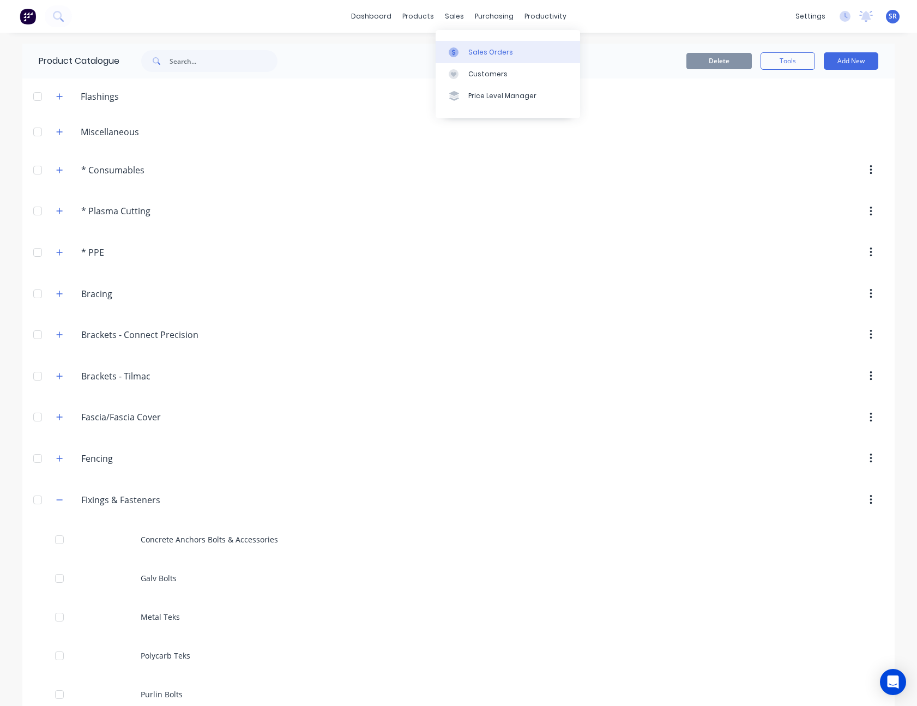
click at [474, 48] on div "Sales Orders" at bounding box center [490, 52] width 45 height 10
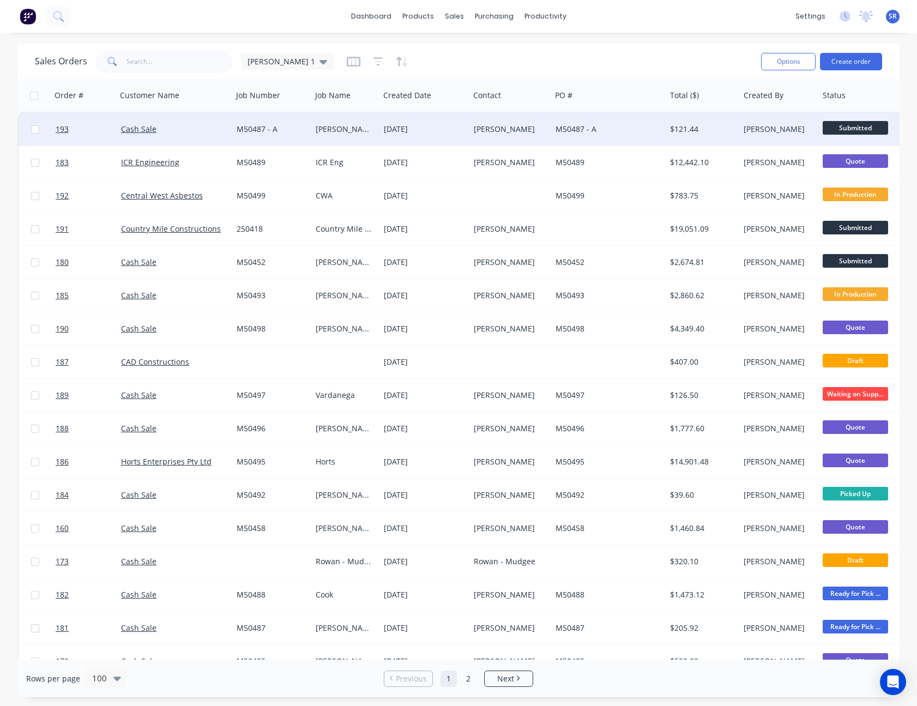
click at [443, 123] on div "[DATE]" at bounding box center [424, 129] width 90 height 33
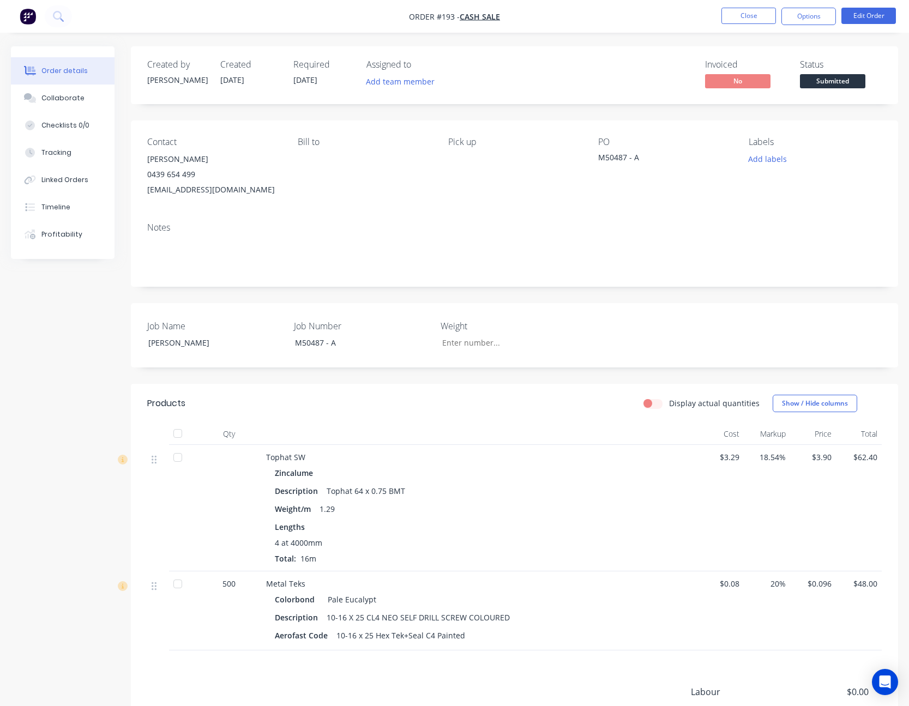
scroll to position [109, 0]
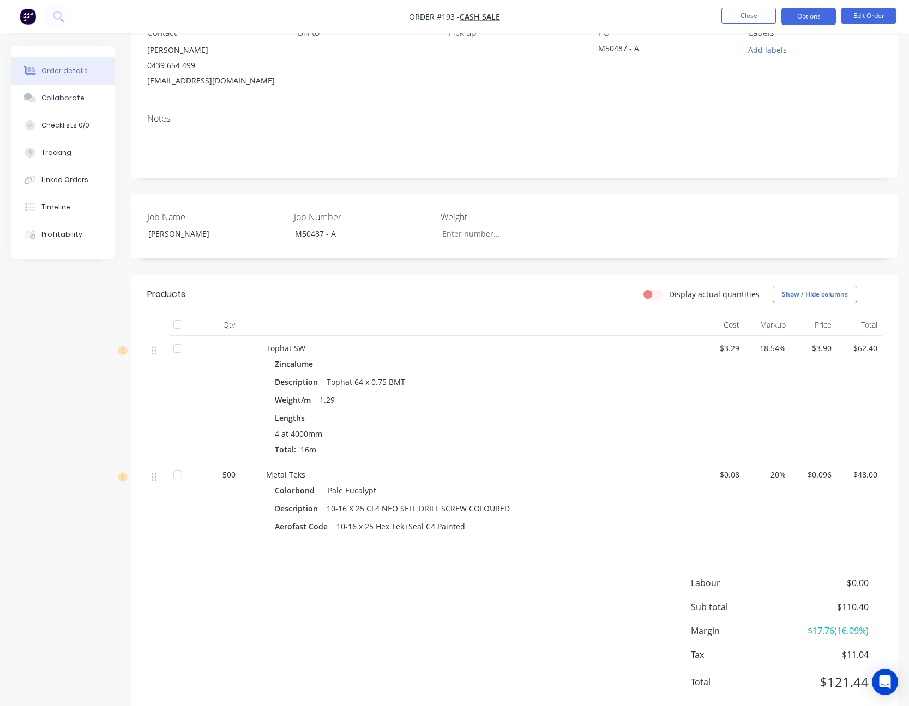
click at [809, 19] on button "Options" at bounding box center [808, 16] width 55 height 17
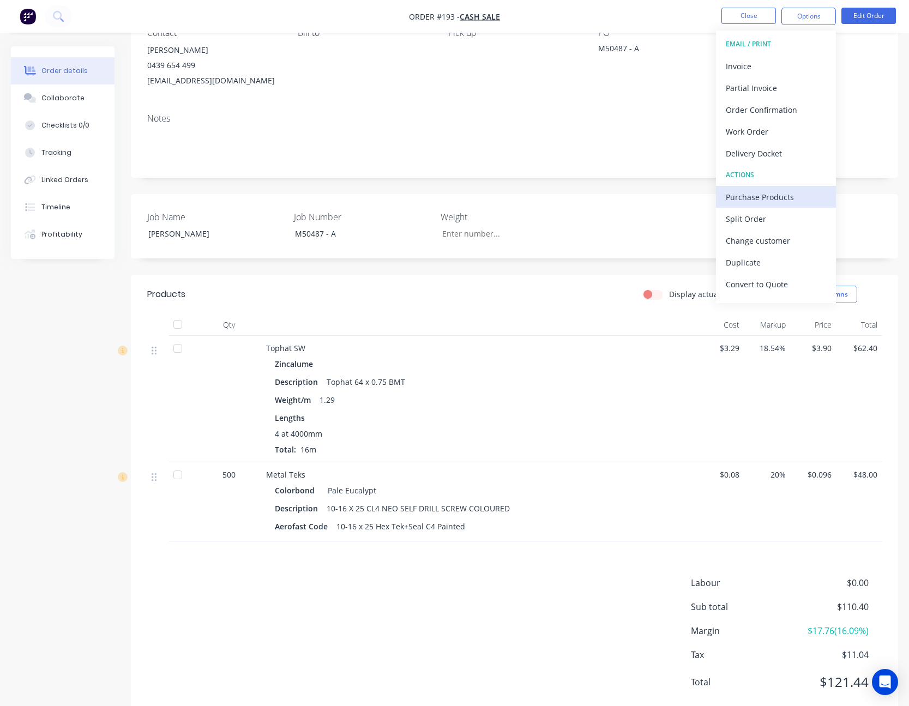
click at [786, 197] on div "Purchase Products" at bounding box center [776, 197] width 100 height 16
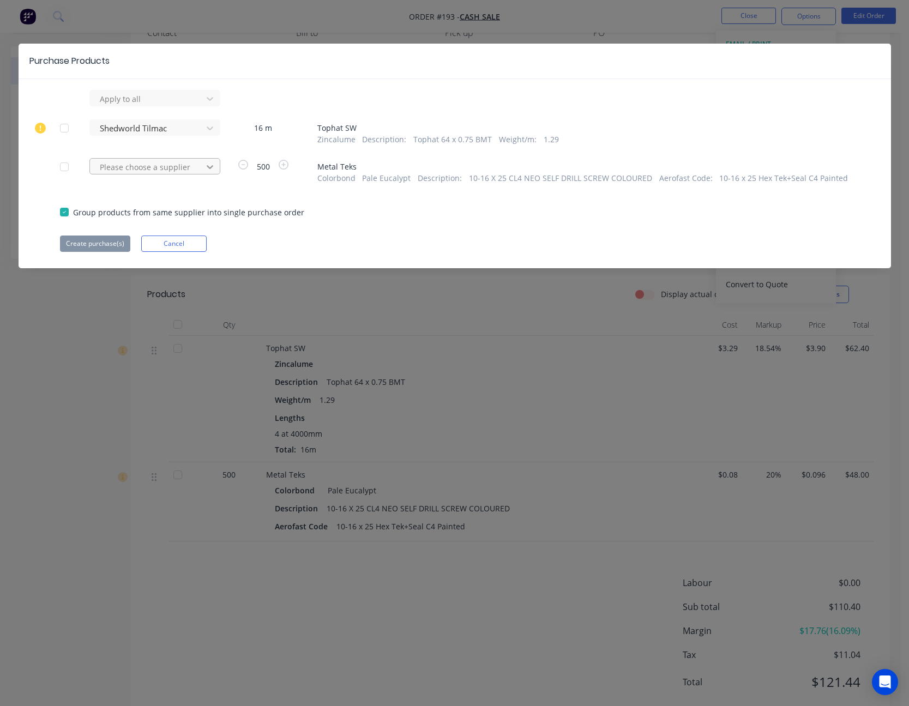
click at [210, 104] on icon at bounding box center [209, 98] width 11 height 11
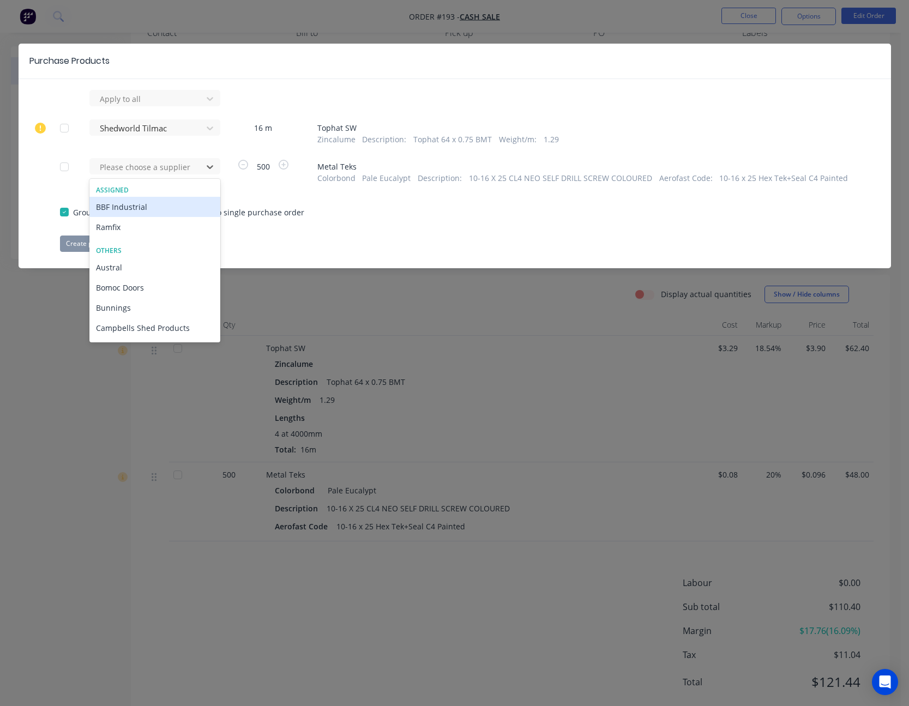
click at [166, 207] on div "BBF Industrial" at bounding box center [154, 207] width 131 height 20
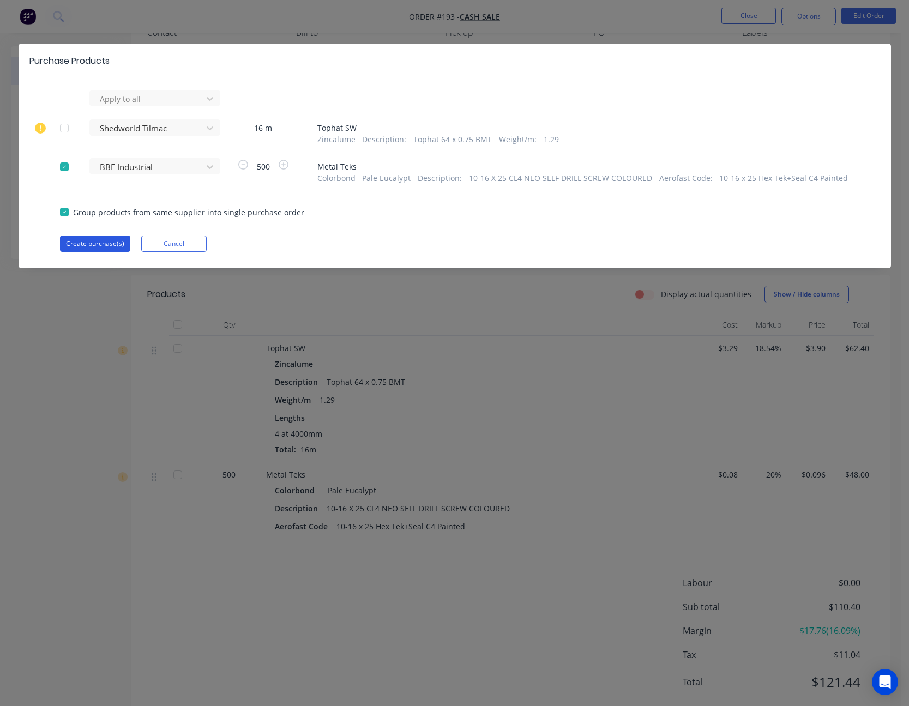
click at [116, 247] on button "Create purchase(s)" at bounding box center [95, 243] width 70 height 16
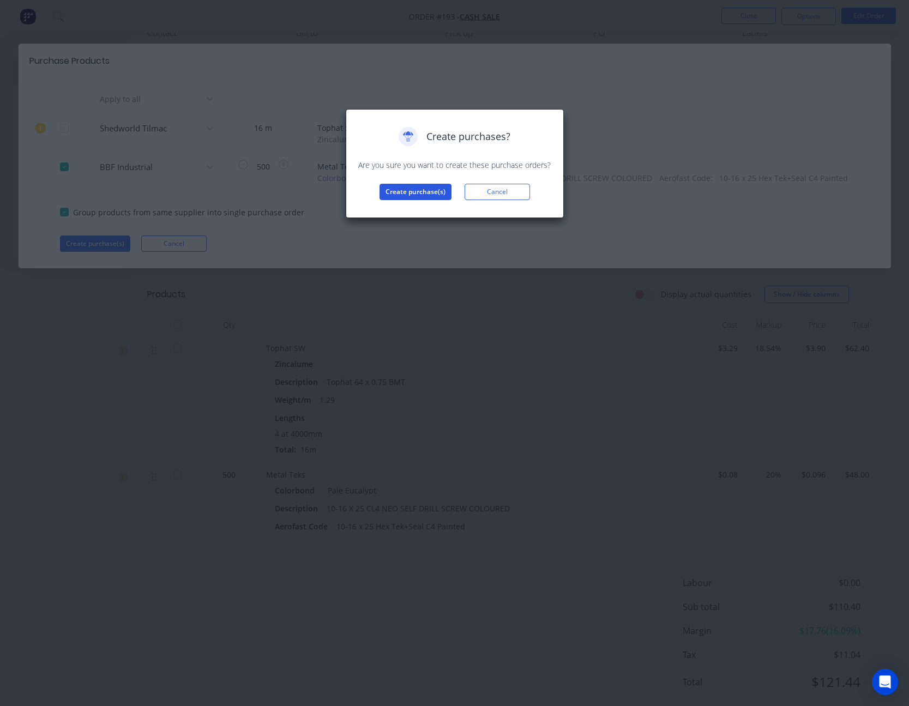
click at [419, 191] on button "Create purchase(s)" at bounding box center [415, 192] width 72 height 16
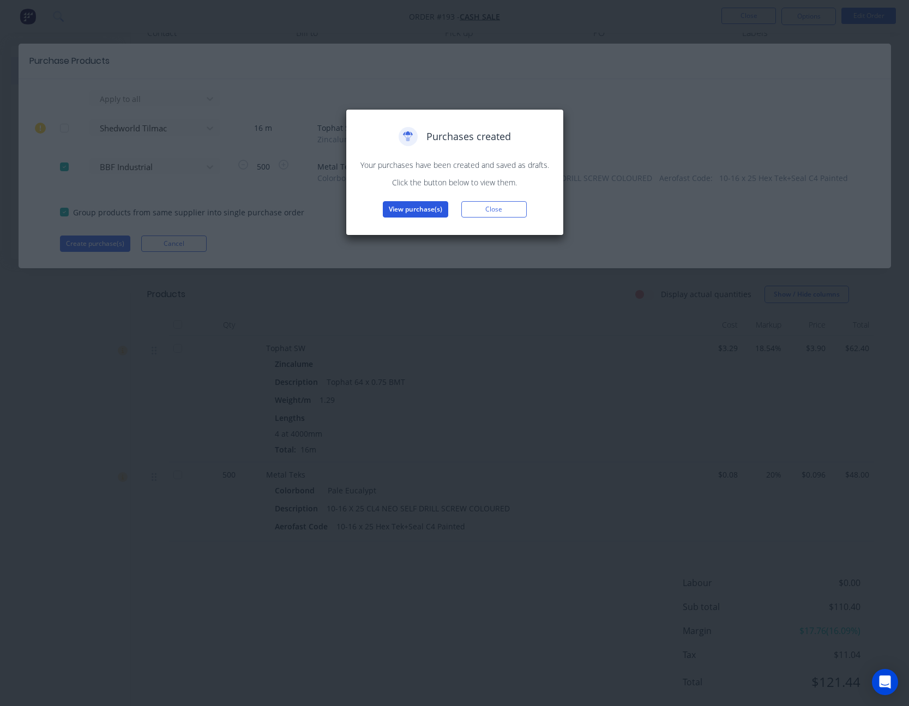
click at [424, 208] on button "View purchase(s)" at bounding box center [415, 209] width 65 height 16
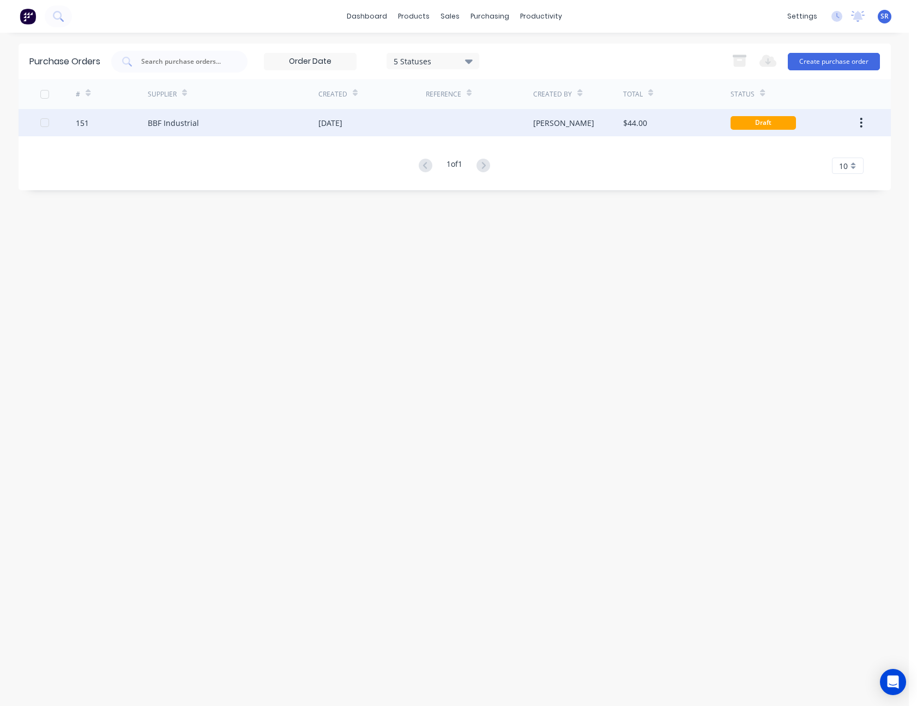
click at [475, 124] on div at bounding box center [479, 122] width 107 height 27
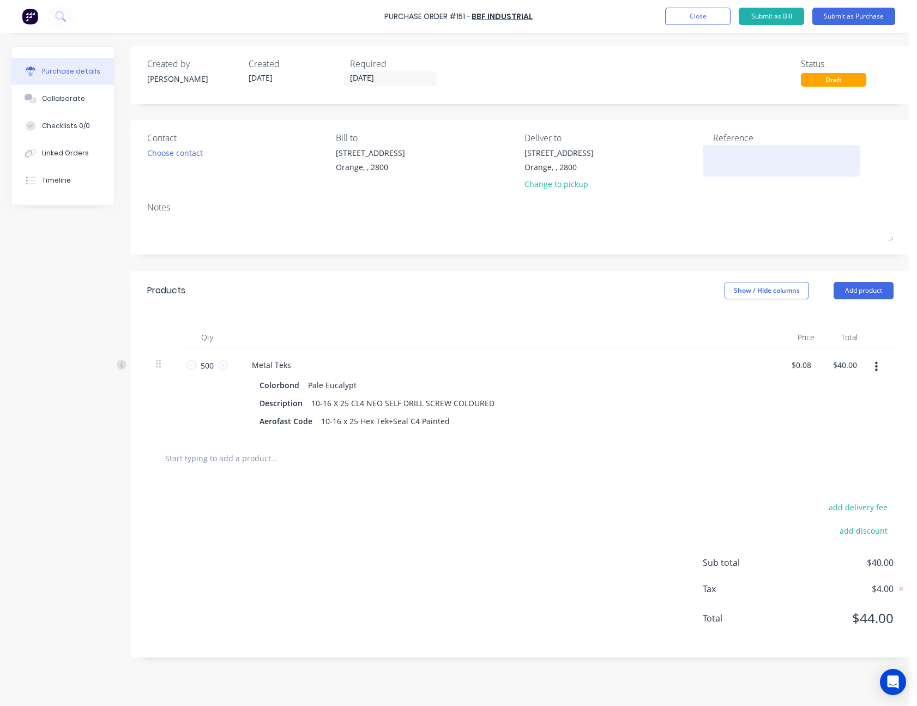
click at [728, 155] on textarea at bounding box center [781, 159] width 136 height 25
type textarea "[PERSON_NAME] - M50487-A"
type textarea "x"
type textarea "[PERSON_NAME] - M50487-A"
click at [866, 19] on button "Submit as Purchase" at bounding box center [853, 16] width 83 height 17
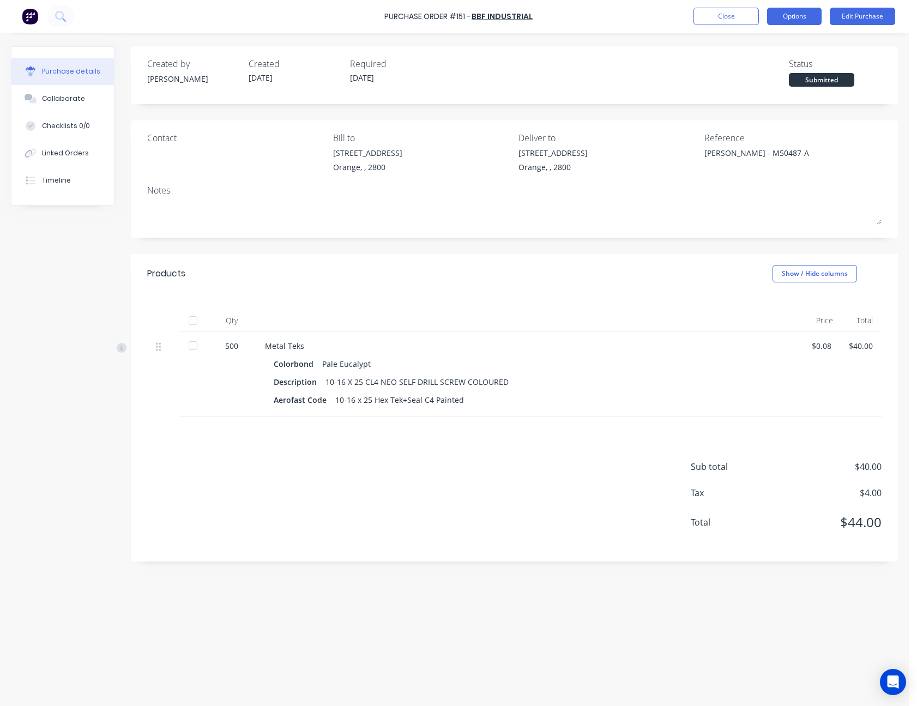
click at [792, 17] on button "Options" at bounding box center [794, 16] width 55 height 17
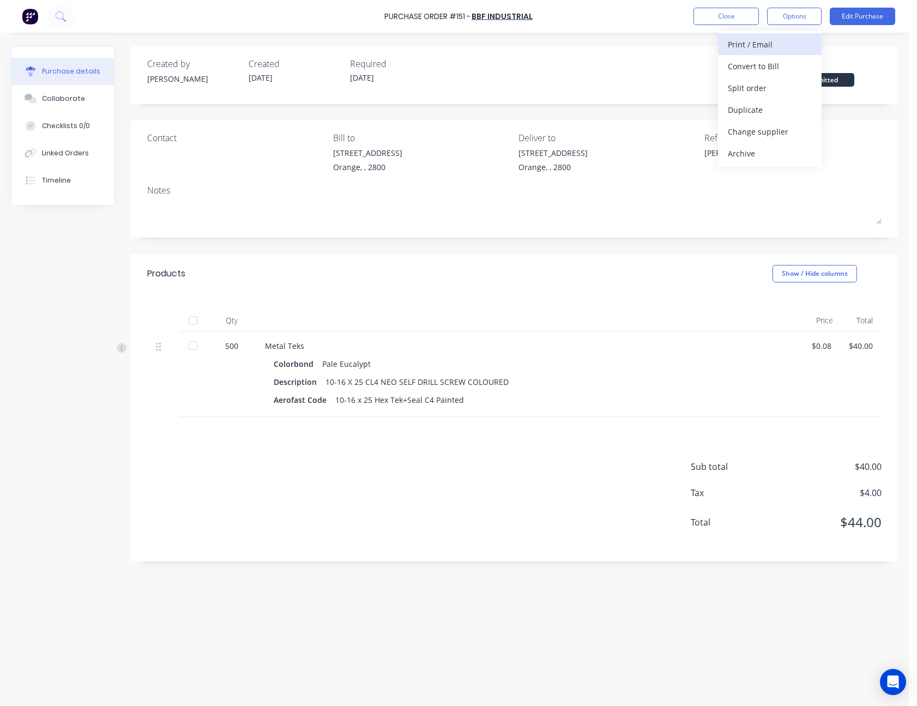
click at [784, 37] on div "Print / Email" at bounding box center [770, 45] width 84 height 16
click at [777, 68] on div "With pricing" at bounding box center [770, 66] width 84 height 16
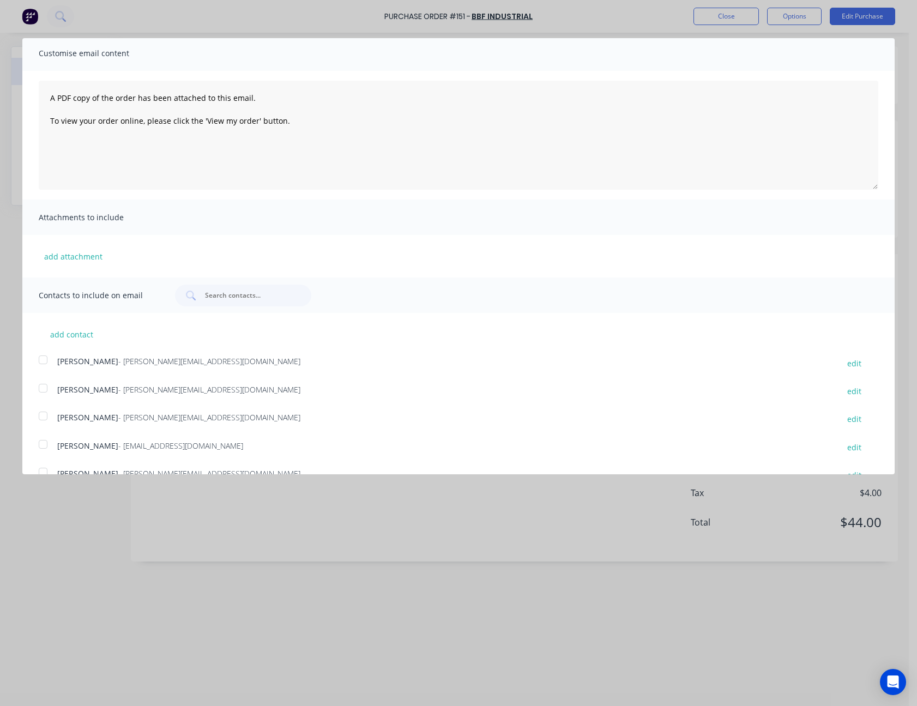
scroll to position [87, 0]
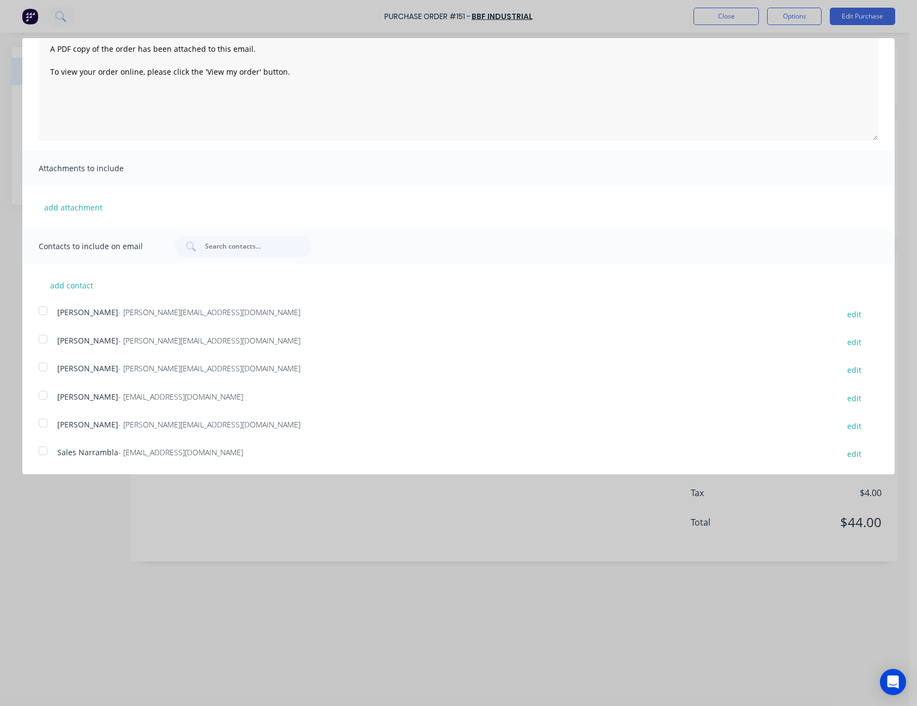
click at [46, 452] on div at bounding box center [43, 451] width 22 height 22
click at [47, 422] on div at bounding box center [43, 423] width 22 height 22
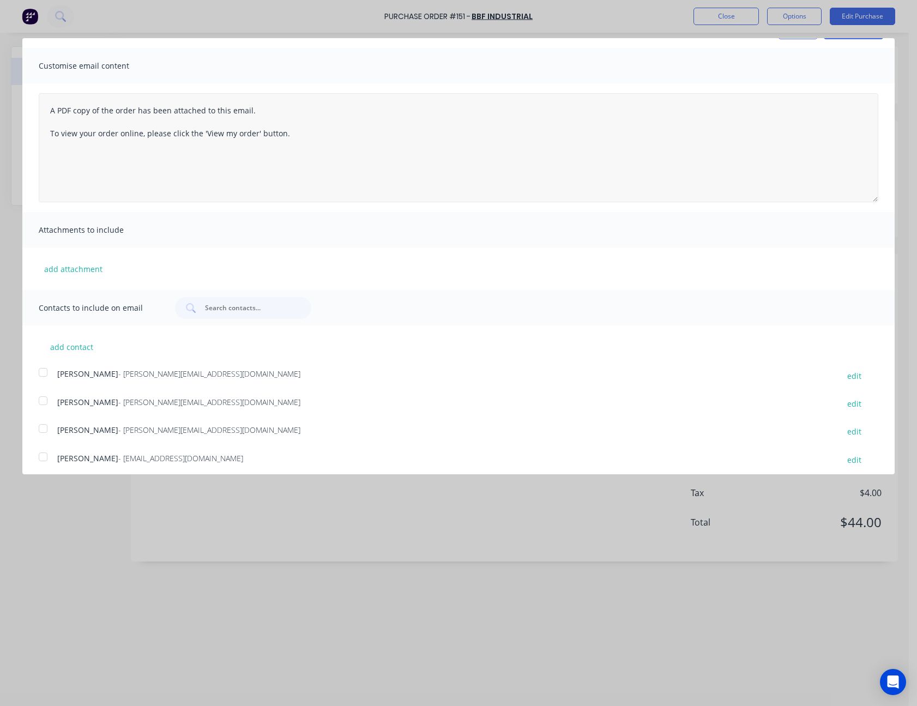
scroll to position [0, 0]
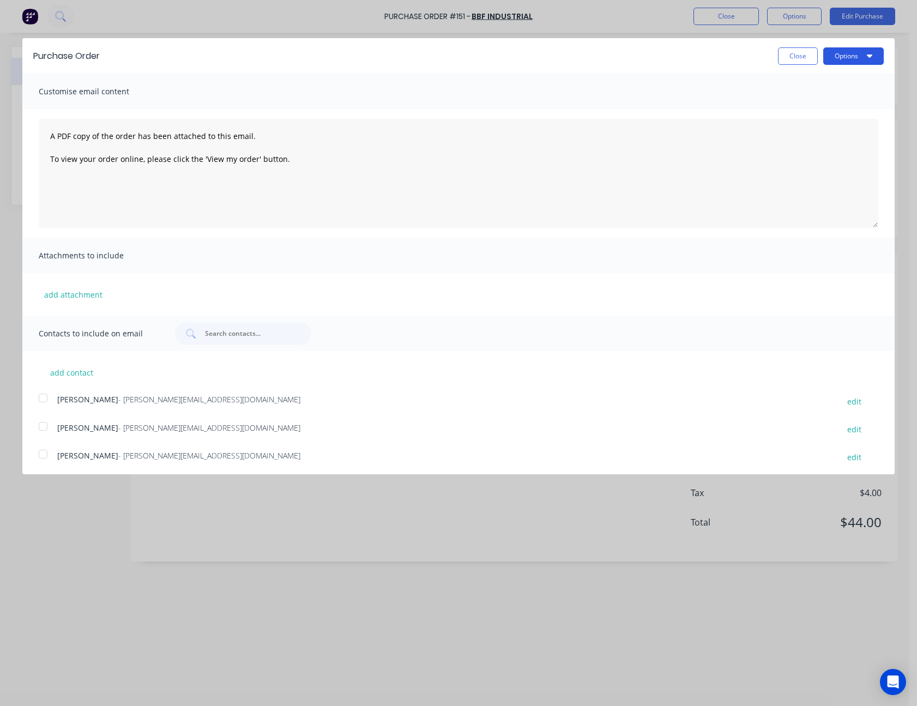
click at [851, 54] on button "Options" at bounding box center [853, 55] width 61 height 17
click at [823, 107] on div "Email" at bounding box center [832, 106] width 84 height 16
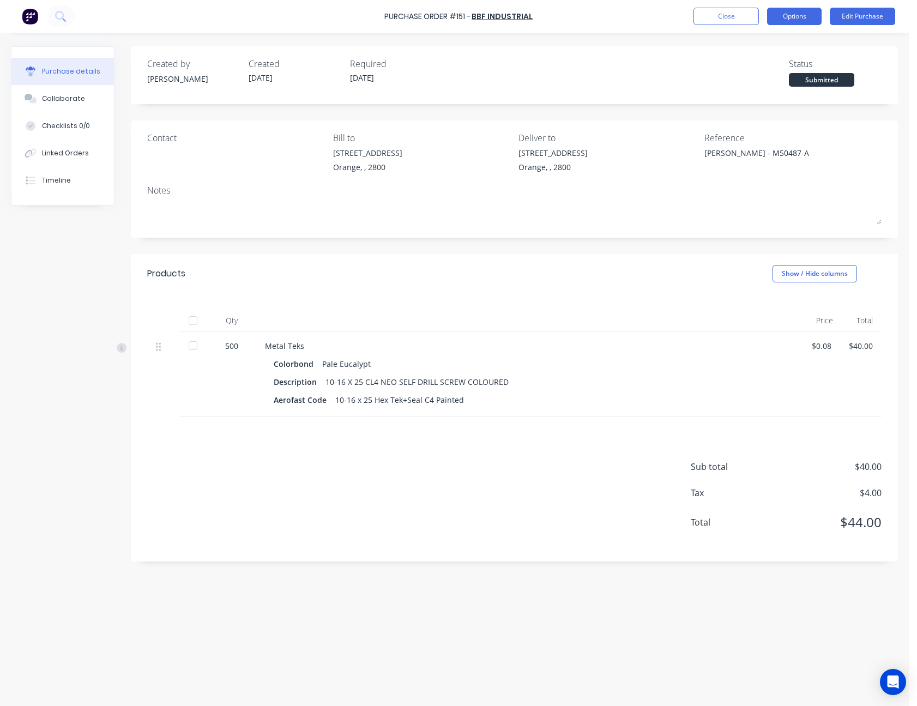
click at [802, 13] on button "Options" at bounding box center [794, 16] width 55 height 17
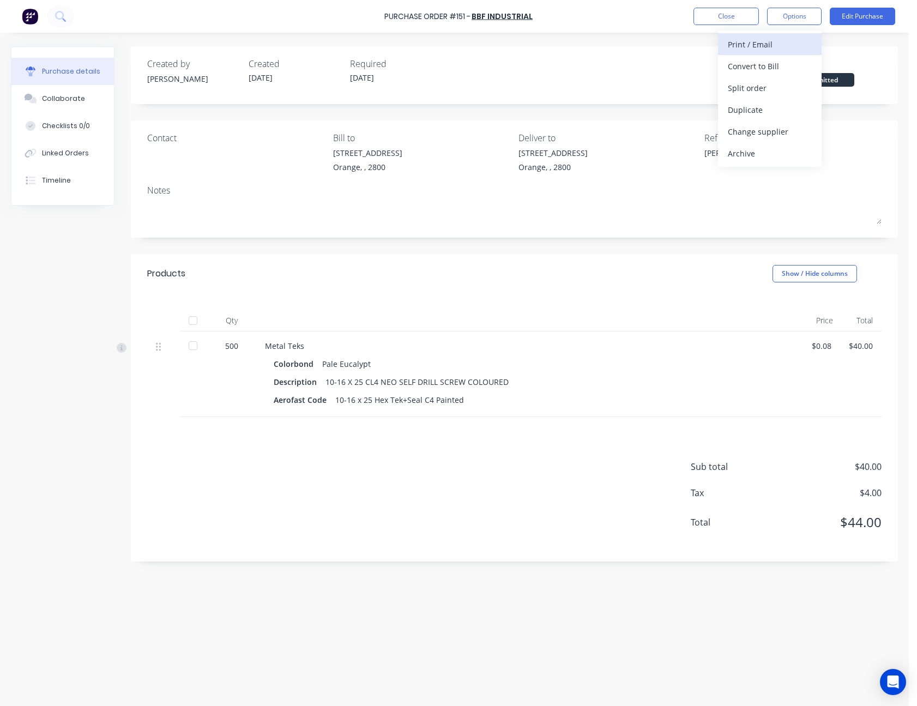
click at [773, 44] on div "Print / Email" at bounding box center [770, 45] width 84 height 16
click at [765, 61] on div "With pricing" at bounding box center [770, 66] width 84 height 16
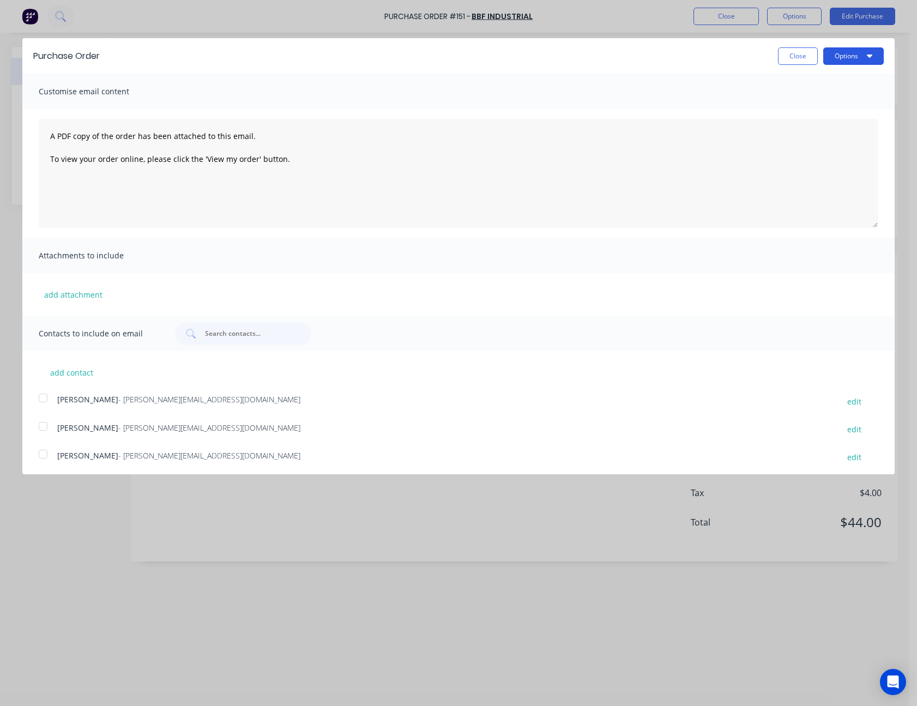
click at [827, 61] on button "Options" at bounding box center [853, 55] width 61 height 17
click at [819, 75] on button "Print" at bounding box center [832, 84] width 104 height 22
click at [798, 53] on button "Close" at bounding box center [798, 55] width 40 height 17
type textarea "x"
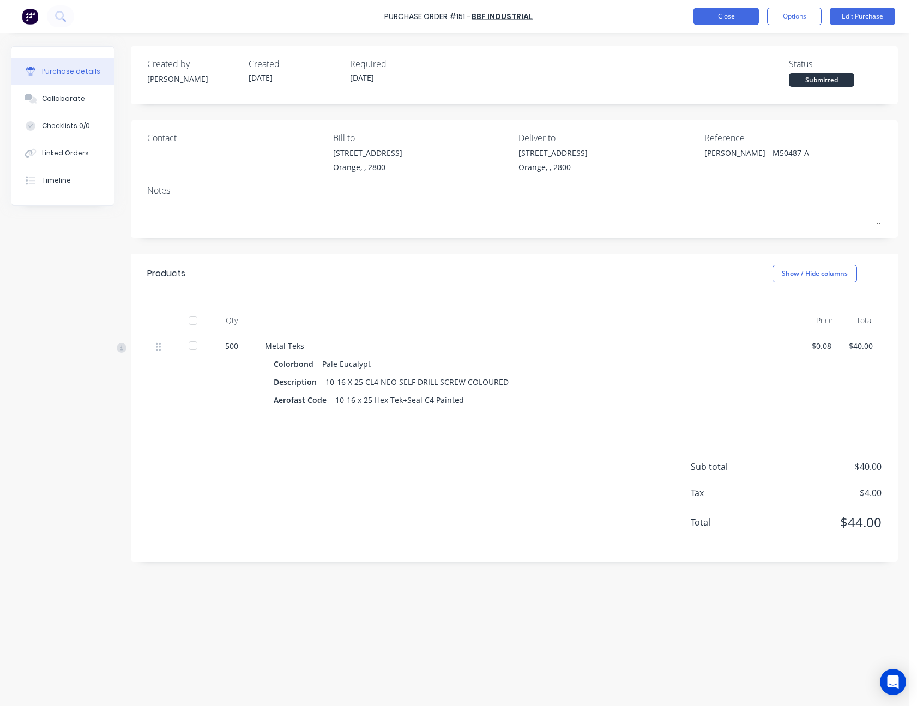
click at [722, 14] on button "Close" at bounding box center [725, 16] width 65 height 17
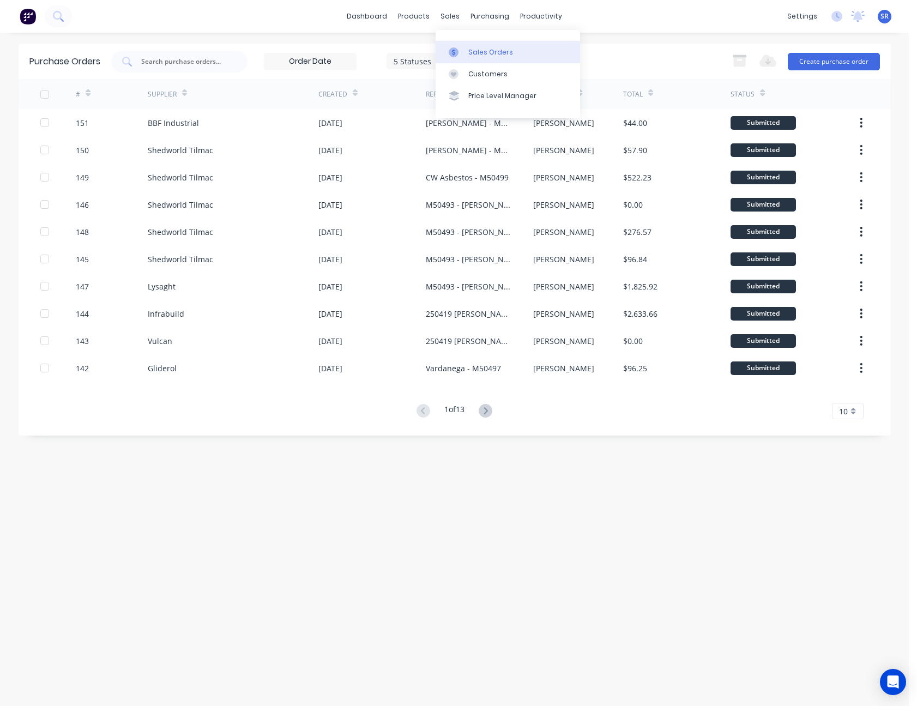
click at [471, 54] on div "Sales Orders" at bounding box center [490, 52] width 45 height 10
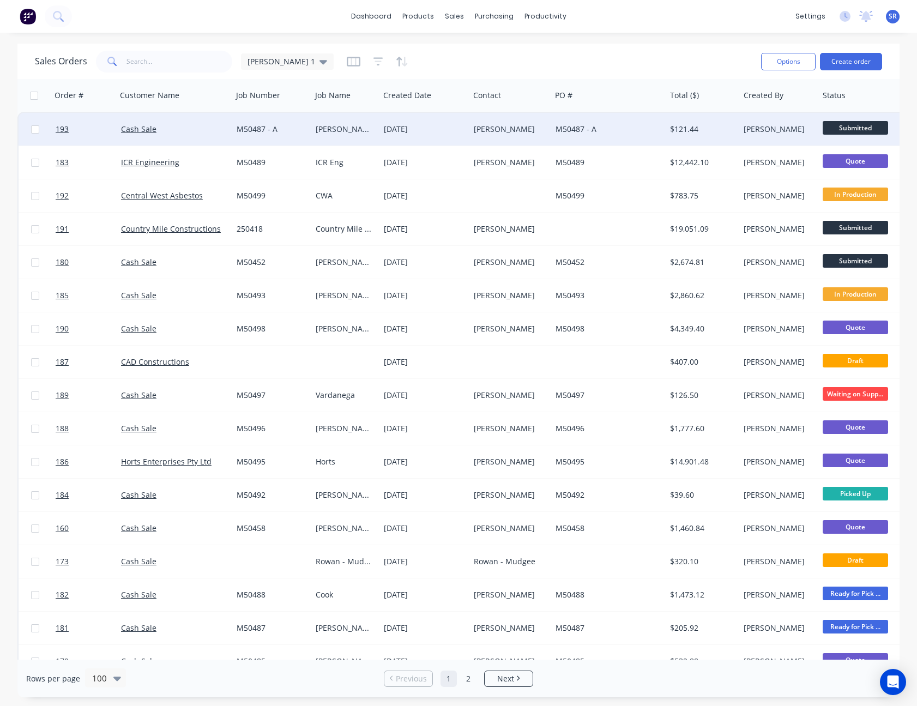
click at [450, 123] on div "[DATE]" at bounding box center [424, 129] width 90 height 33
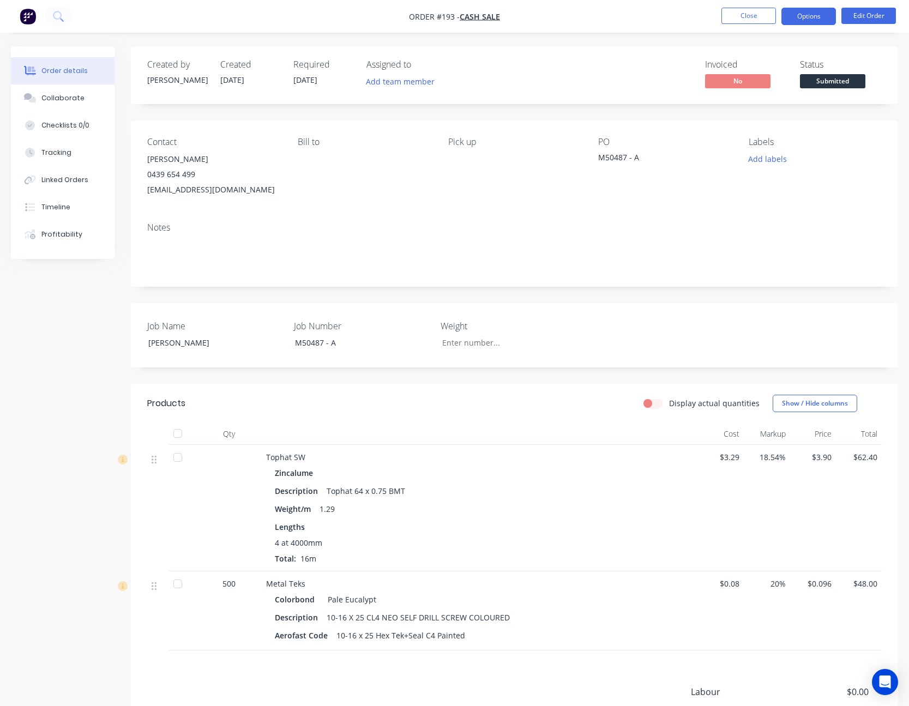
click at [808, 18] on button "Options" at bounding box center [808, 16] width 55 height 17
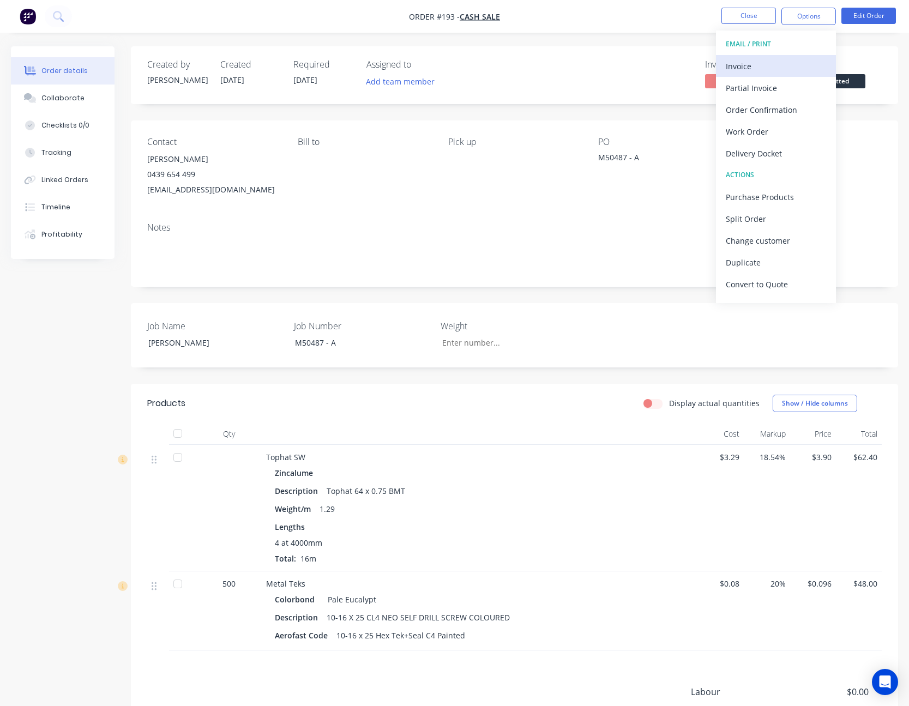
click at [782, 62] on div "Invoice" at bounding box center [776, 66] width 100 height 16
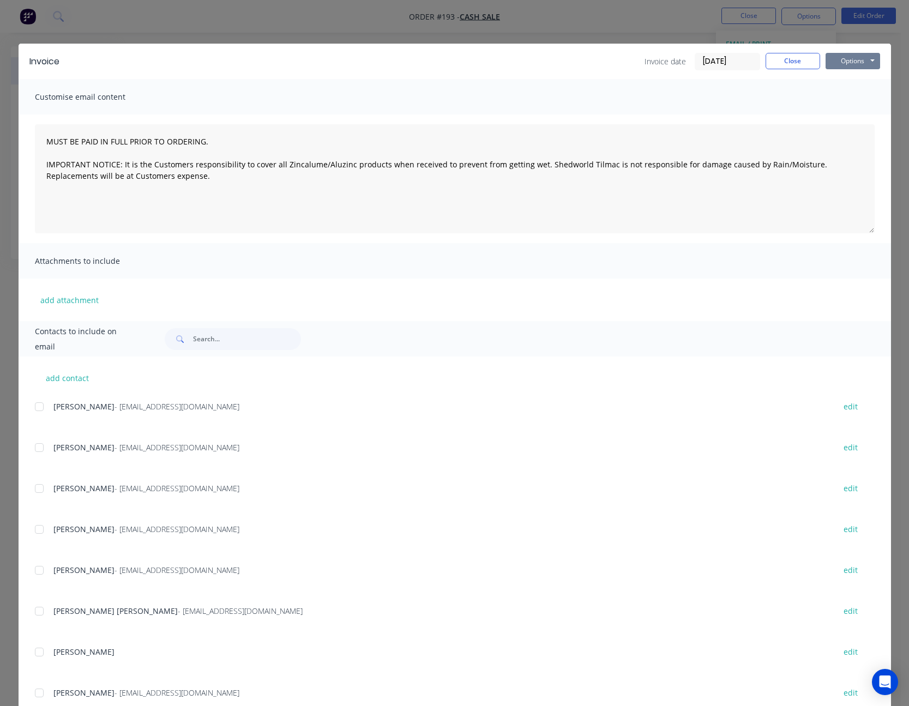
click at [854, 58] on button "Options" at bounding box center [852, 61] width 55 height 16
click at [848, 96] on button "Print" at bounding box center [860, 98] width 70 height 18
click at [35, 528] on div at bounding box center [39, 529] width 22 height 22
click at [850, 61] on button "Options" at bounding box center [852, 61] width 55 height 16
click at [856, 114] on button "Email" at bounding box center [860, 116] width 70 height 18
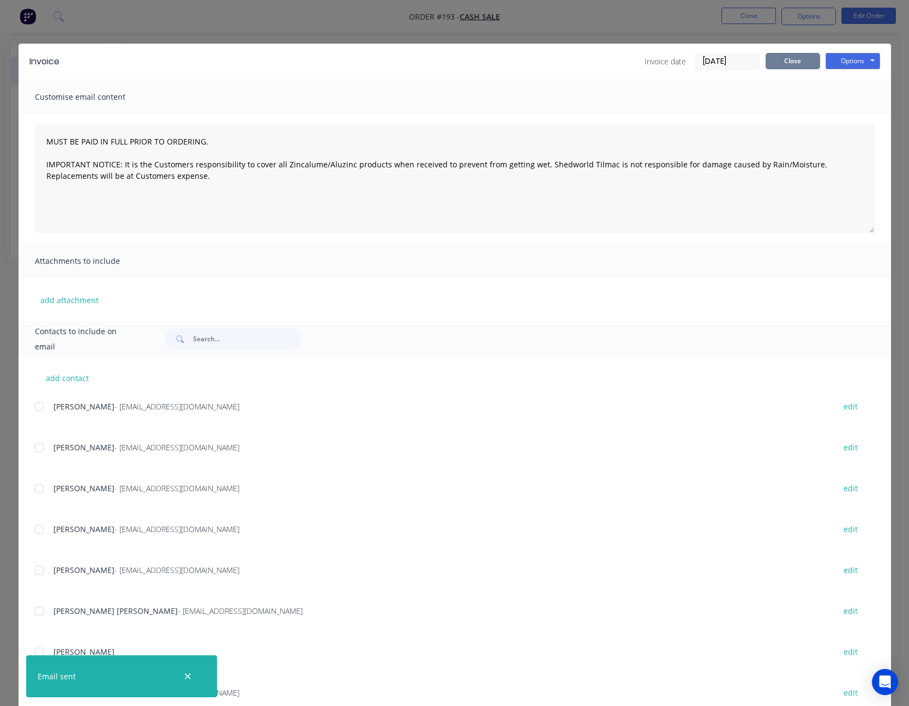
click at [799, 56] on button "Close" at bounding box center [792, 61] width 55 height 16
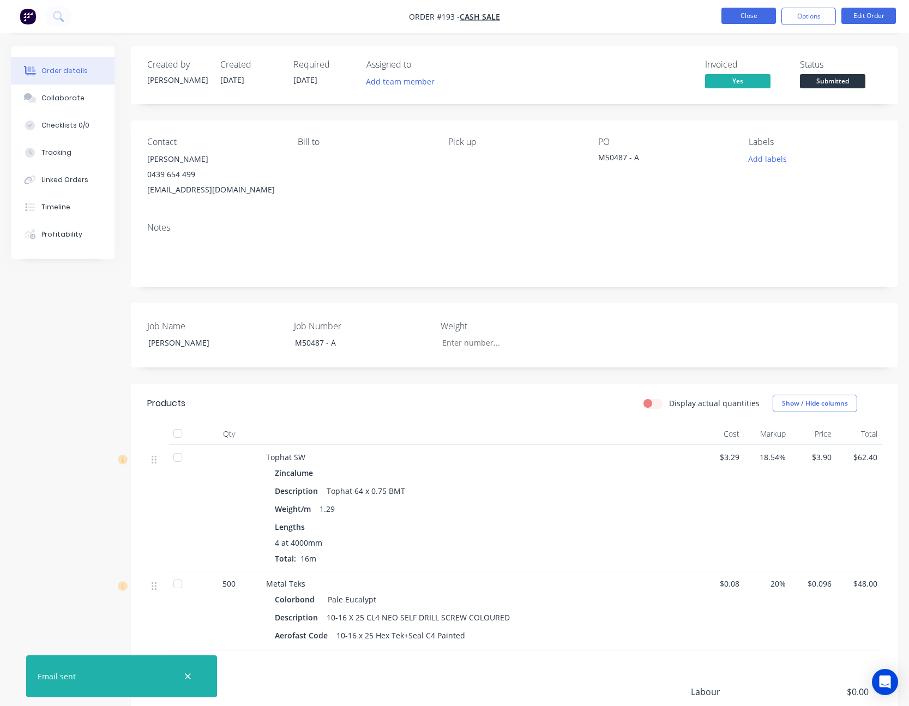
click at [758, 15] on button "Close" at bounding box center [748, 16] width 55 height 16
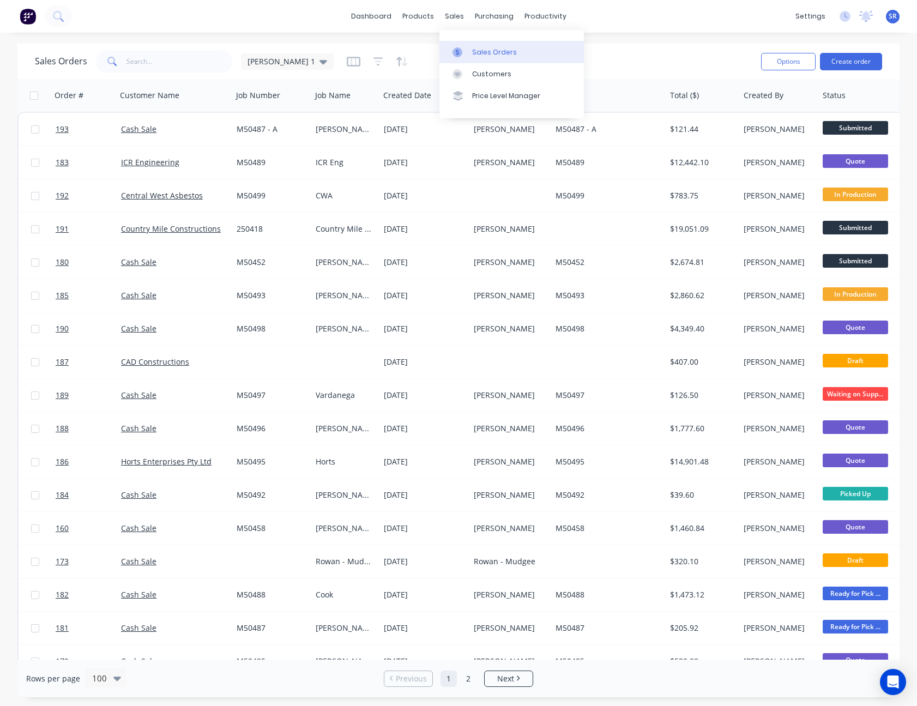
click at [468, 44] on link "Sales Orders" at bounding box center [511, 52] width 144 height 22
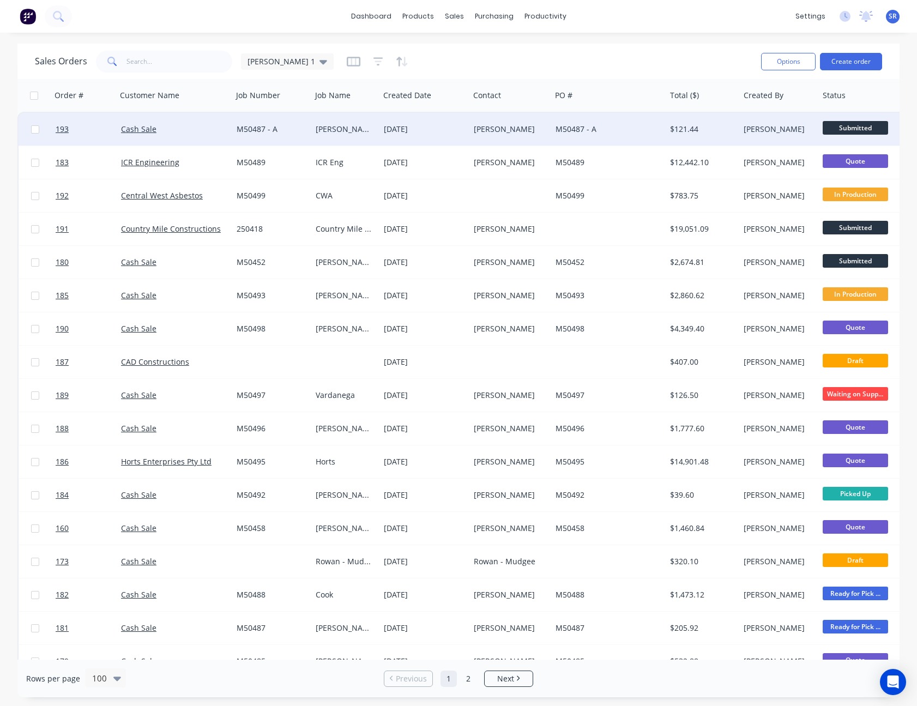
click at [863, 128] on span "Submitted" at bounding box center [855, 128] width 65 height 14
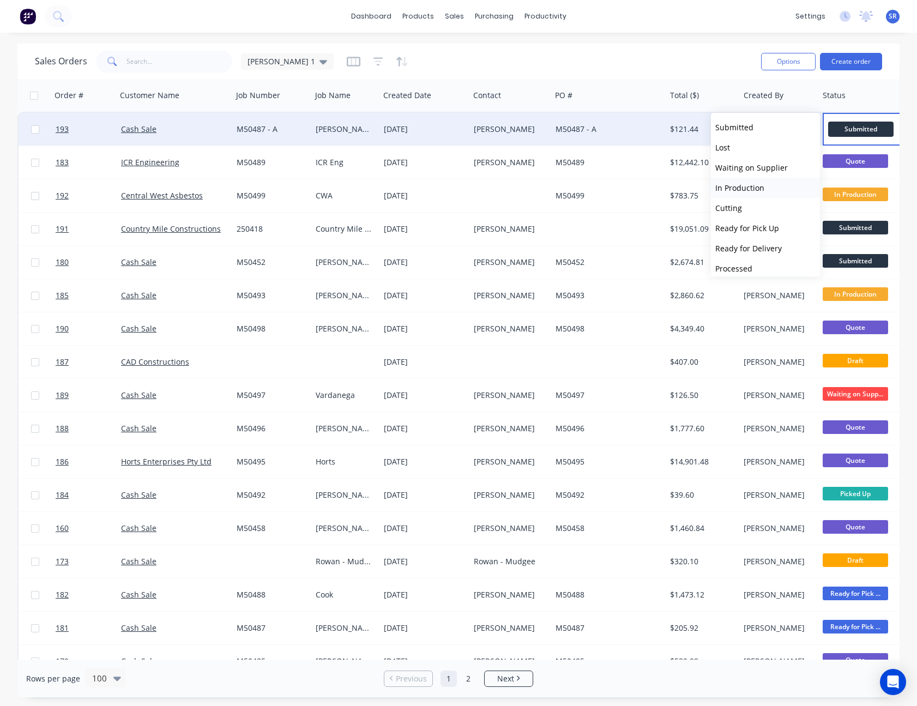
click at [760, 180] on button "In Production" at bounding box center [765, 188] width 109 height 20
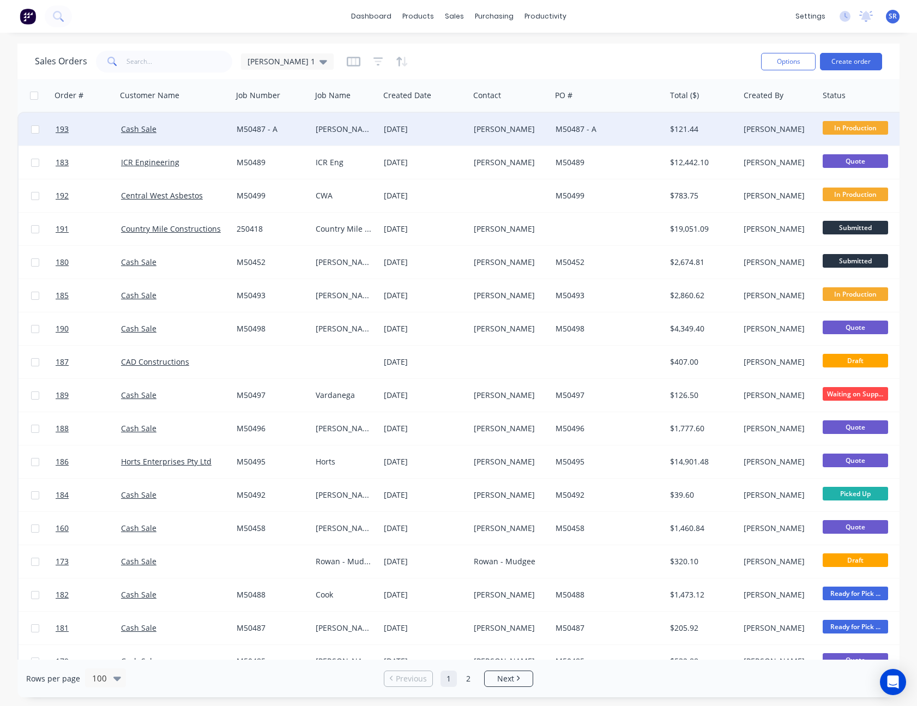
click at [893, 18] on span "SR" at bounding box center [893, 16] width 8 height 10
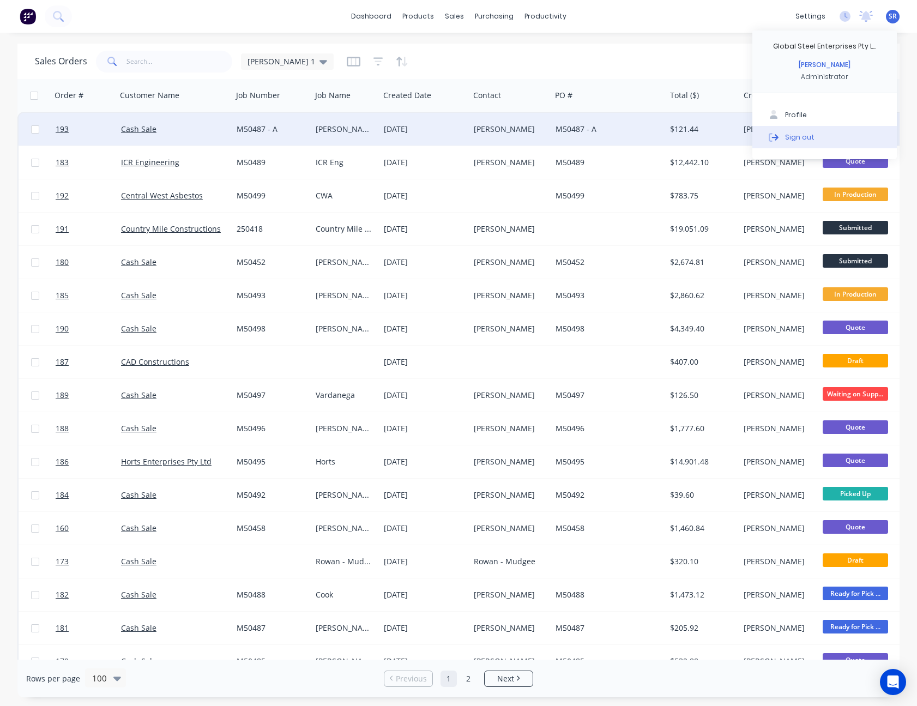
click at [809, 135] on div "Sign out" at bounding box center [799, 137] width 29 height 10
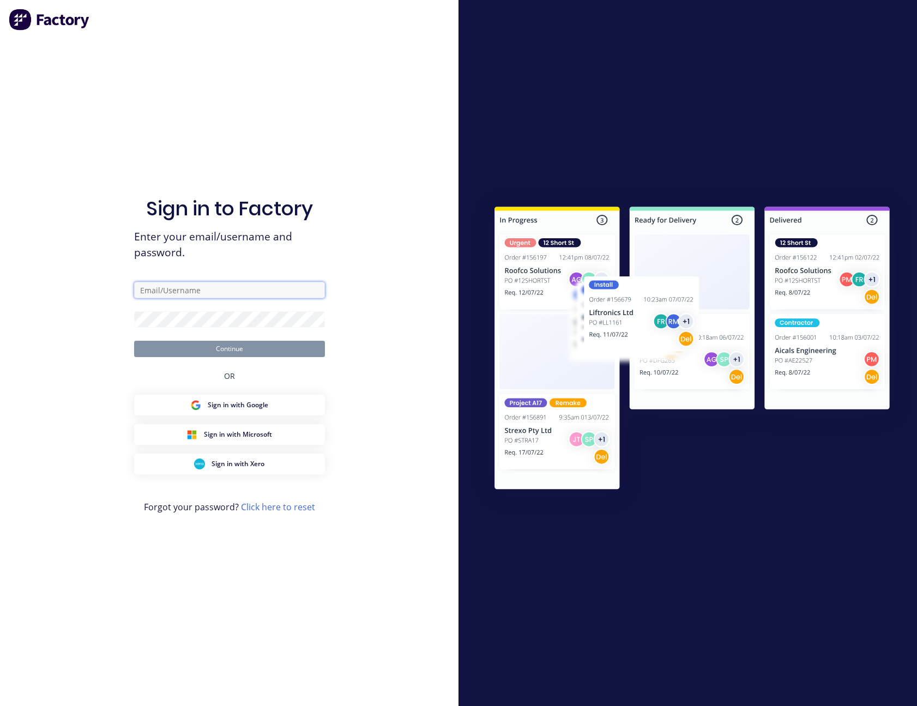
click at [256, 291] on input "text" at bounding box center [229, 290] width 191 height 16
type input "[PERSON_NAME][EMAIL_ADDRESS][PERSON_NAME][DOMAIN_NAME]"
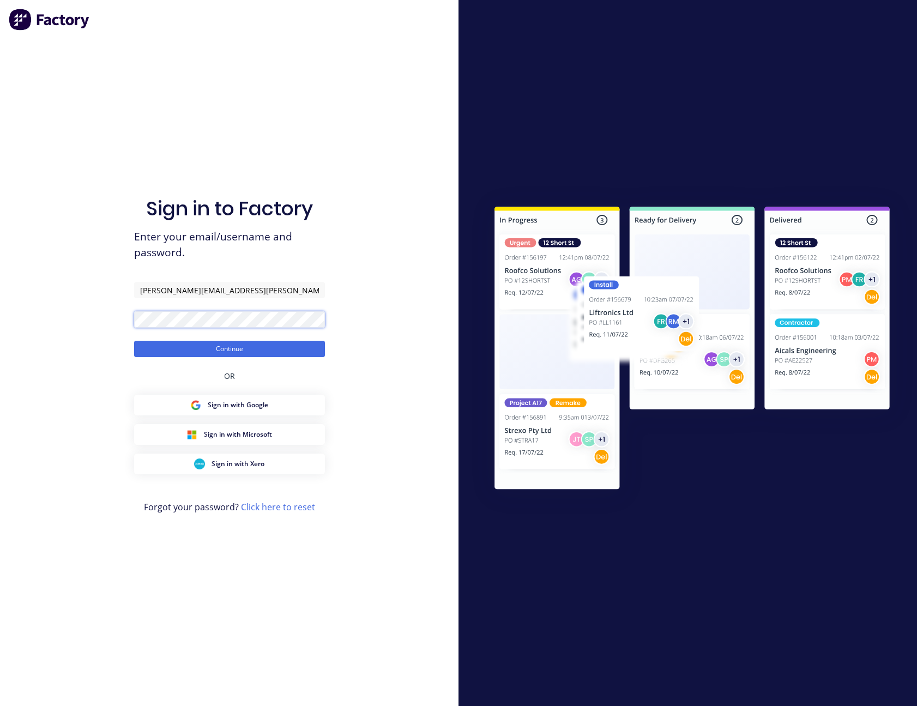
click at [134, 341] on button "Continue" at bounding box center [229, 349] width 191 height 16
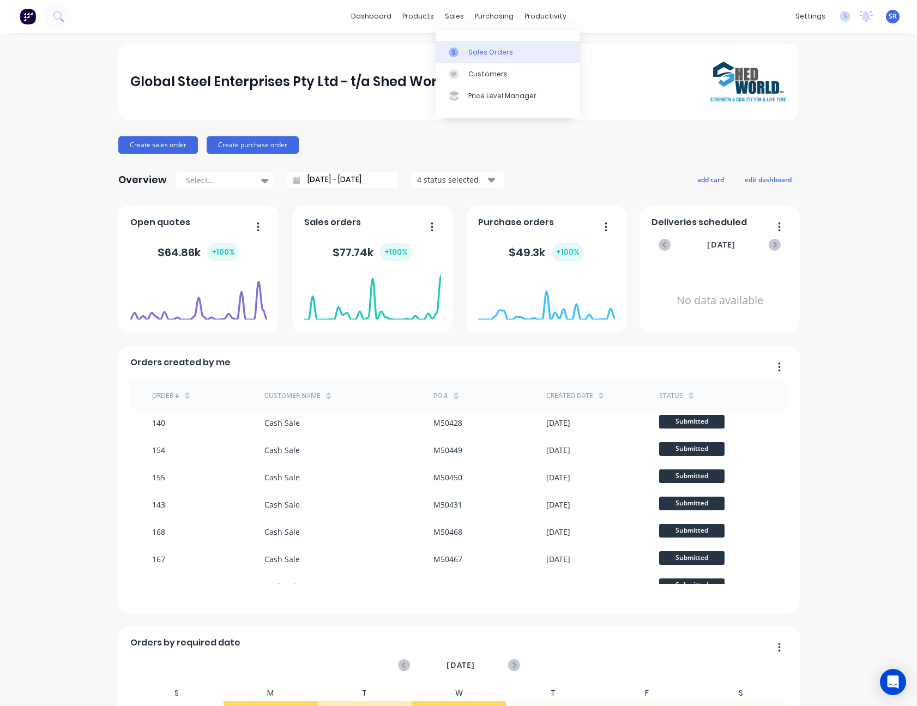
click at [475, 54] on div "Sales Orders" at bounding box center [490, 52] width 45 height 10
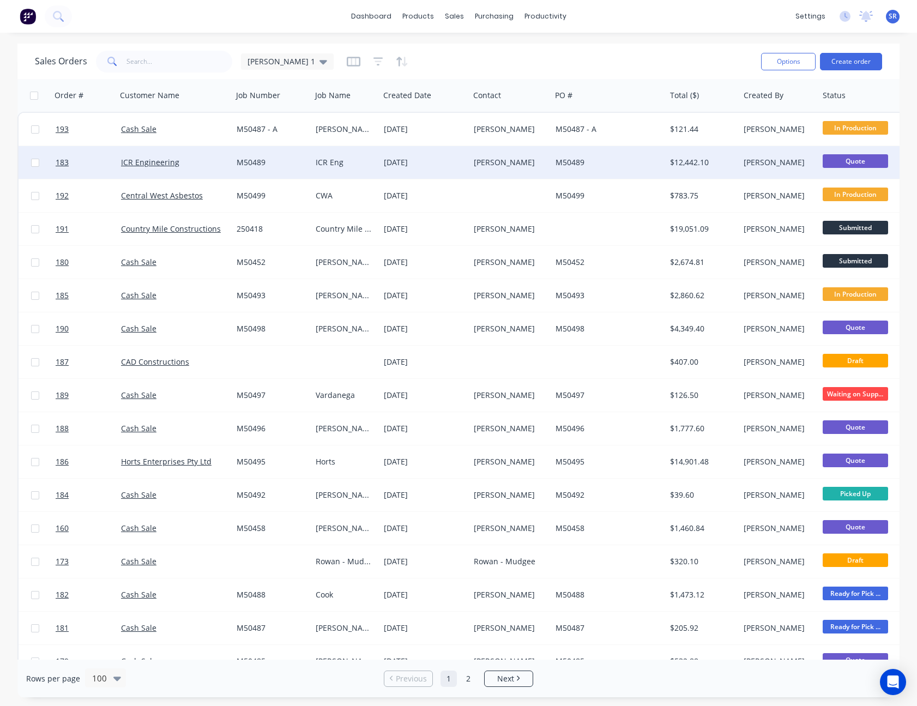
click at [526, 156] on div "[PERSON_NAME]" at bounding box center [510, 162] width 82 height 33
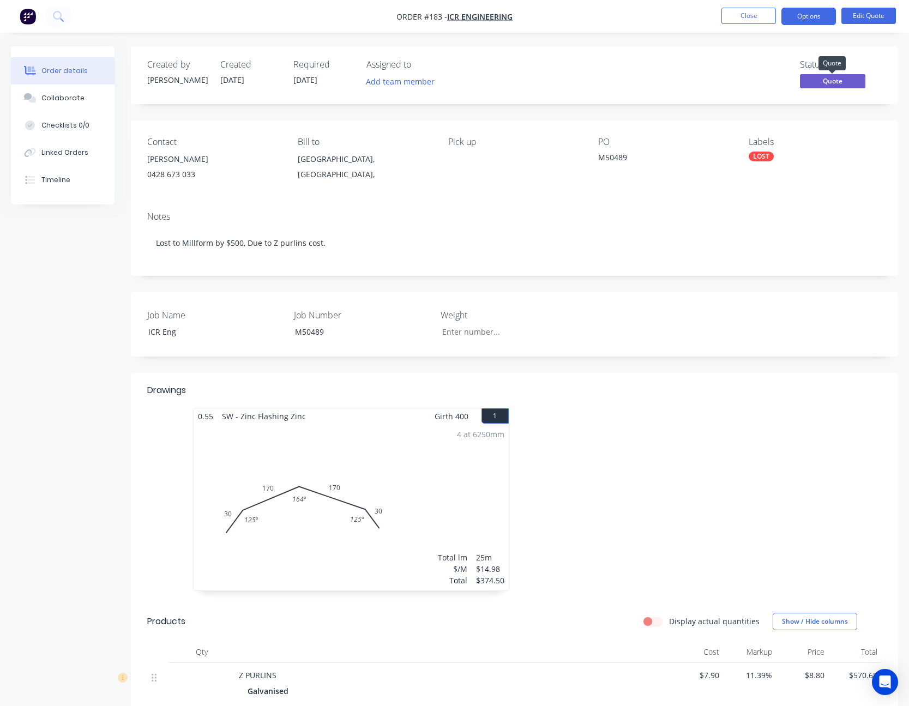
click at [844, 82] on span "Quote" at bounding box center [832, 81] width 65 height 14
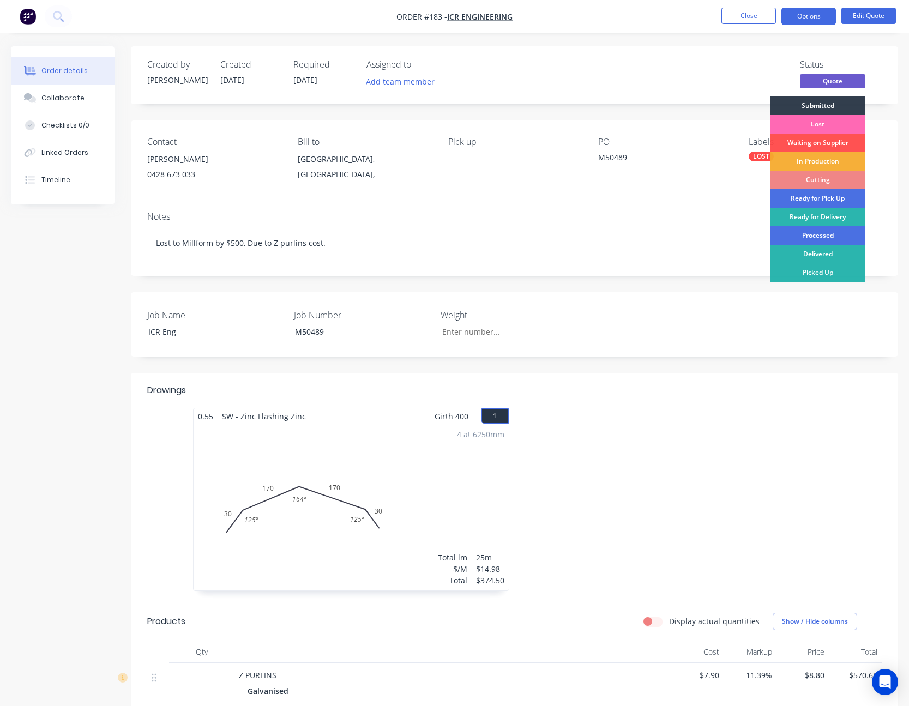
click at [831, 125] on div "Lost" at bounding box center [817, 124] width 95 height 19
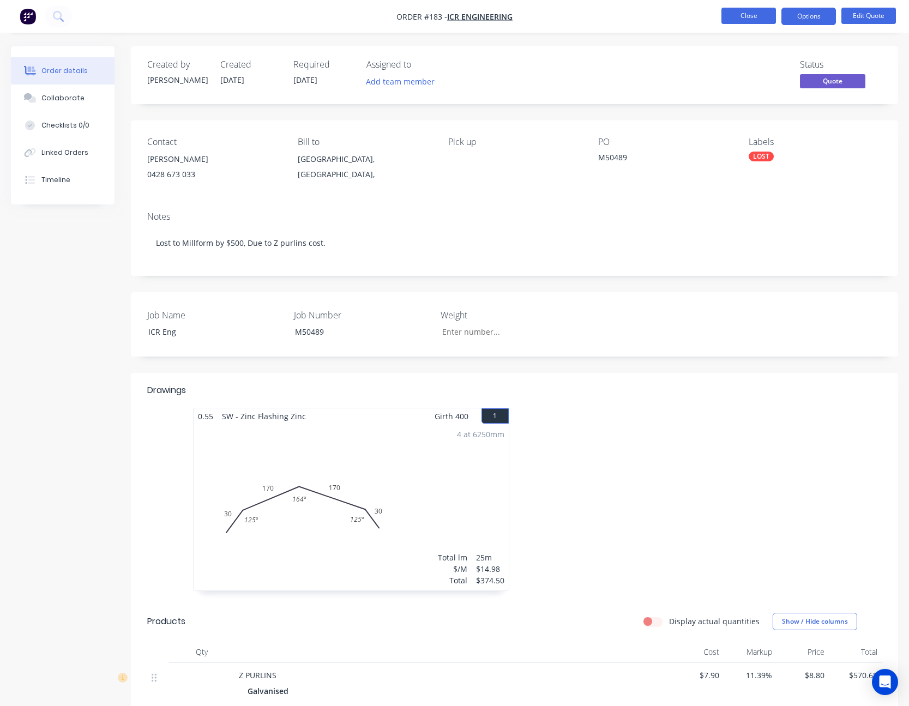
click at [751, 21] on button "Close" at bounding box center [748, 16] width 55 height 16
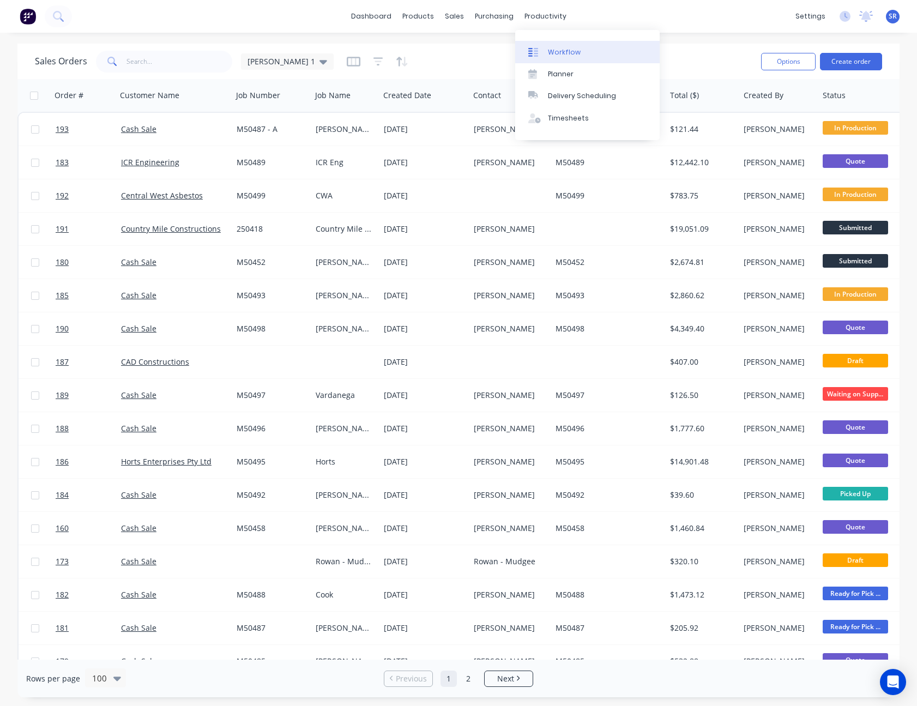
click at [560, 48] on div "Workflow" at bounding box center [564, 52] width 33 height 10
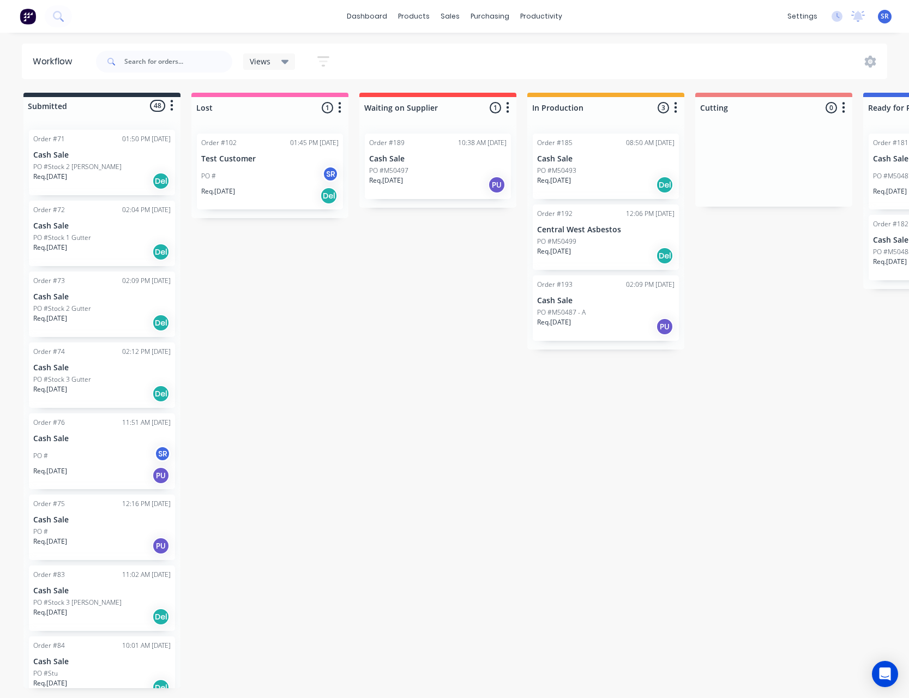
click at [340, 108] on icon "button" at bounding box center [340, 107] width 3 height 11
click at [287, 146] on button "Notifications" at bounding box center [291, 149] width 109 height 18
click at [277, 163] on button "Summaries" at bounding box center [291, 167] width 109 height 18
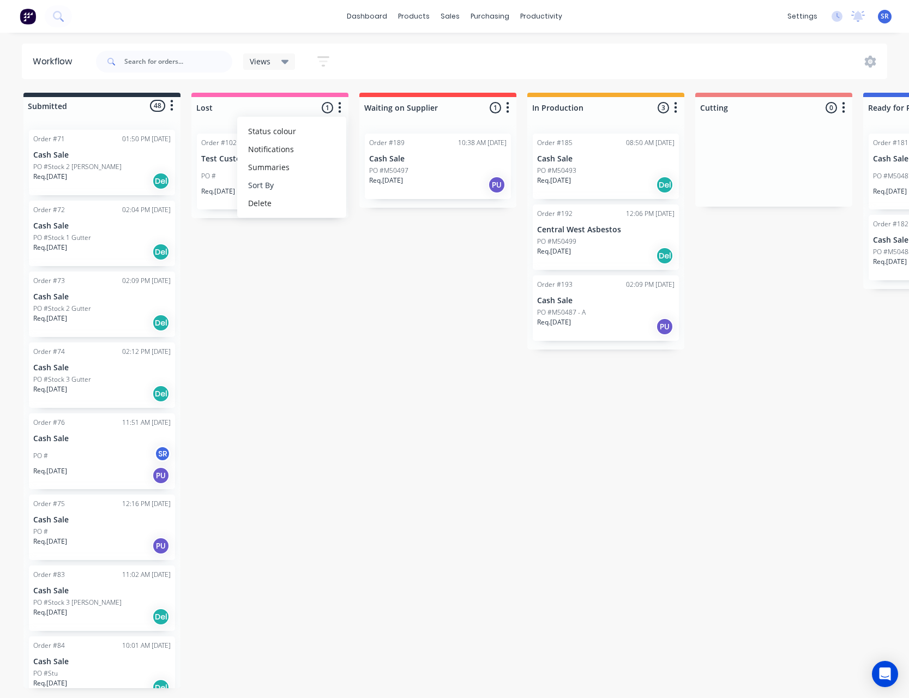
click at [269, 188] on button "Sort By" at bounding box center [291, 185] width 109 height 18
click at [391, 187] on date "Created date" at bounding box center [403, 191] width 109 height 18
click at [249, 237] on div "Submitted 48 Status colour #273444 hex #273444 Save Cancel Summaries Total orde…" at bounding box center [822, 392] width 1660 height 599
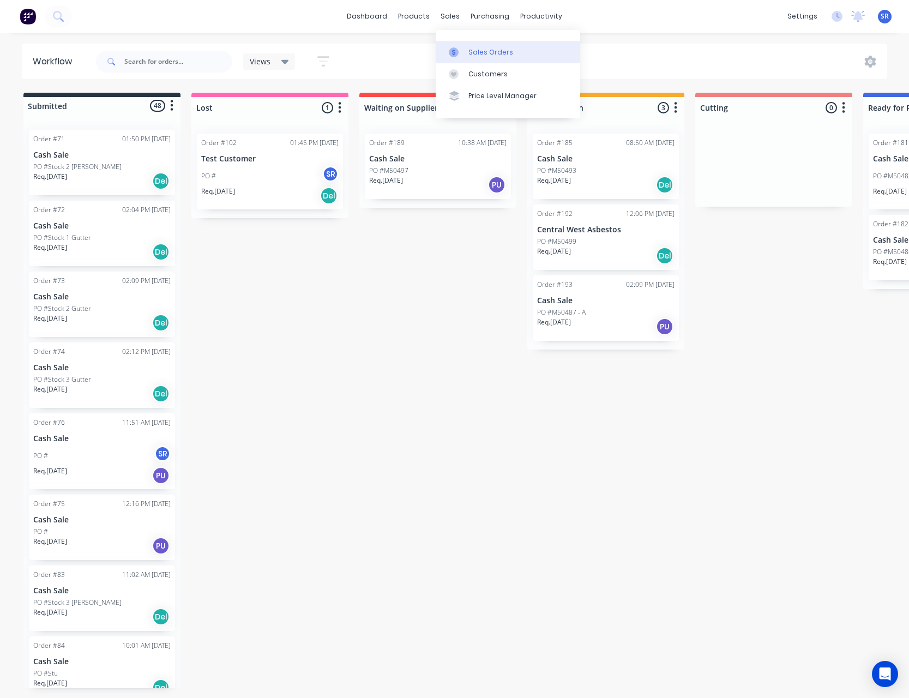
click at [491, 51] on div "Sales Orders" at bounding box center [490, 52] width 45 height 10
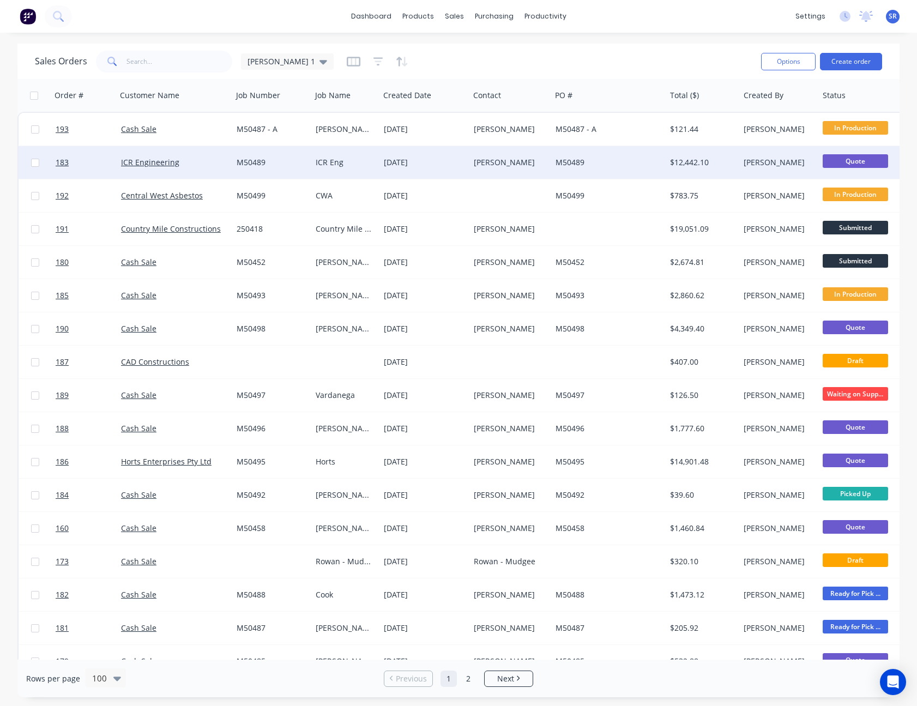
click at [650, 158] on div "M50489" at bounding box center [605, 162] width 101 height 11
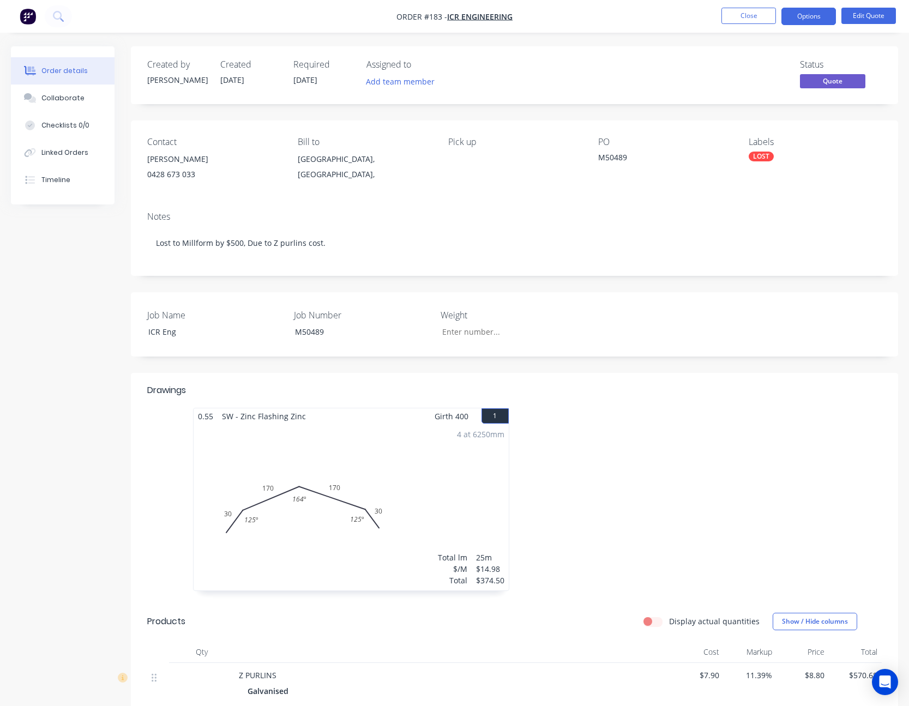
click at [842, 83] on span "Quote" at bounding box center [832, 81] width 65 height 14
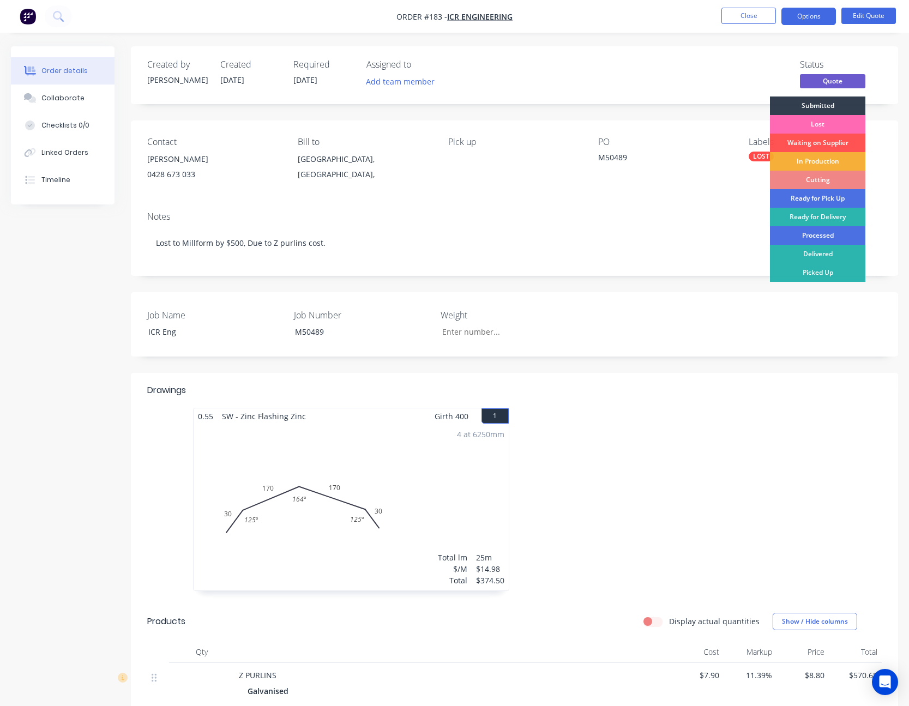
click at [829, 124] on div "Lost" at bounding box center [817, 124] width 95 height 19
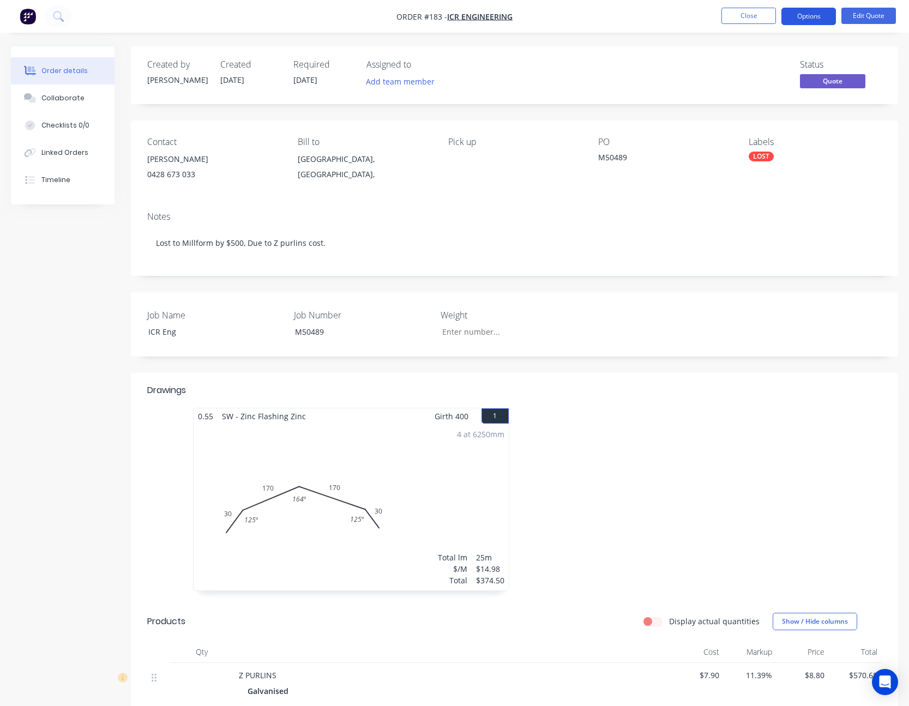
click at [801, 13] on button "Options" at bounding box center [808, 16] width 55 height 17
click at [876, 16] on button "Edit Quote" at bounding box center [868, 16] width 55 height 16
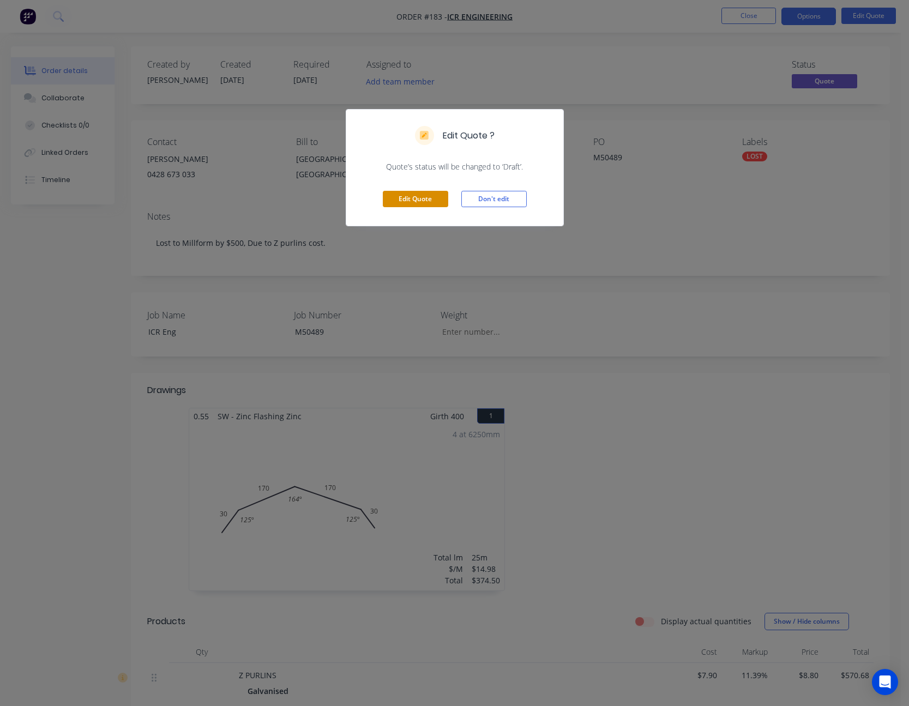
click at [440, 204] on button "Edit Quote" at bounding box center [415, 199] width 65 height 16
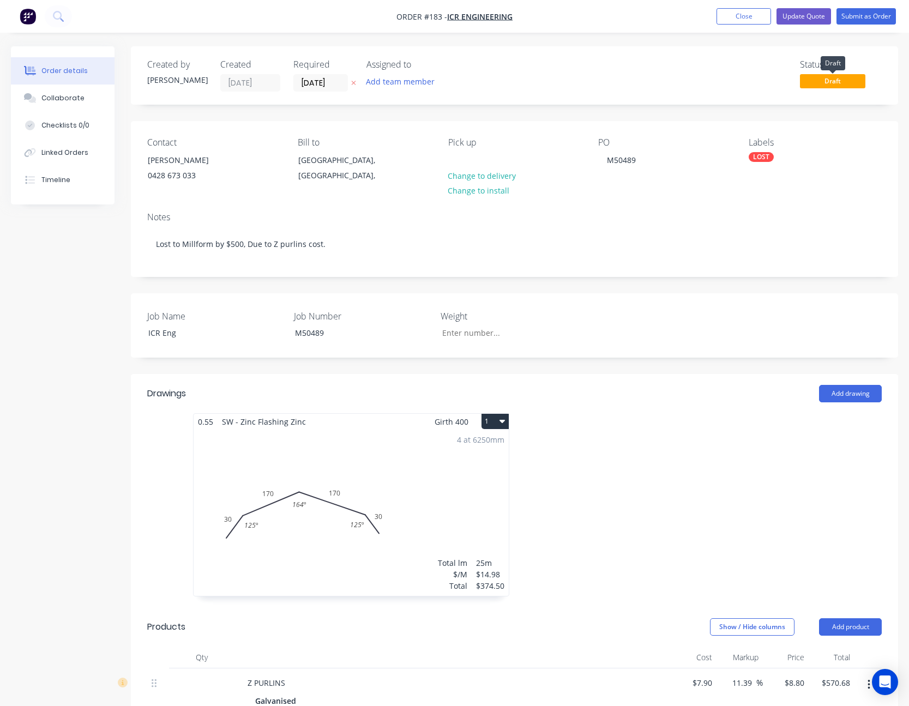
click at [837, 79] on span "Draft" at bounding box center [832, 81] width 65 height 14
click at [732, 17] on button "Close" at bounding box center [743, 16] width 55 height 16
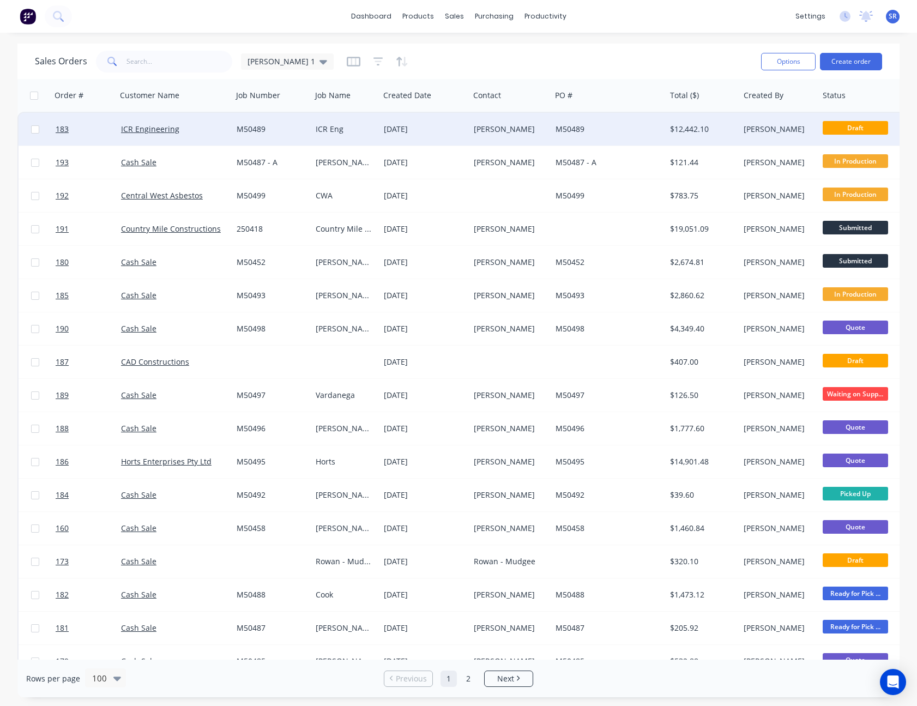
click at [675, 128] on div "$12,442.10" at bounding box center [701, 129] width 62 height 11
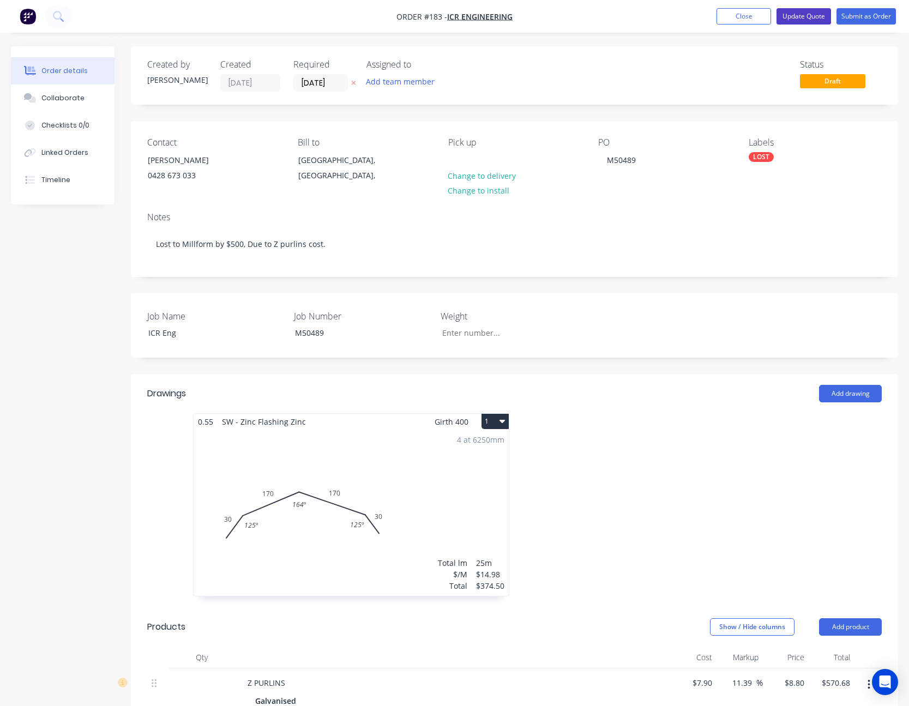
click at [806, 17] on button "Update Quote" at bounding box center [803, 16] width 55 height 16
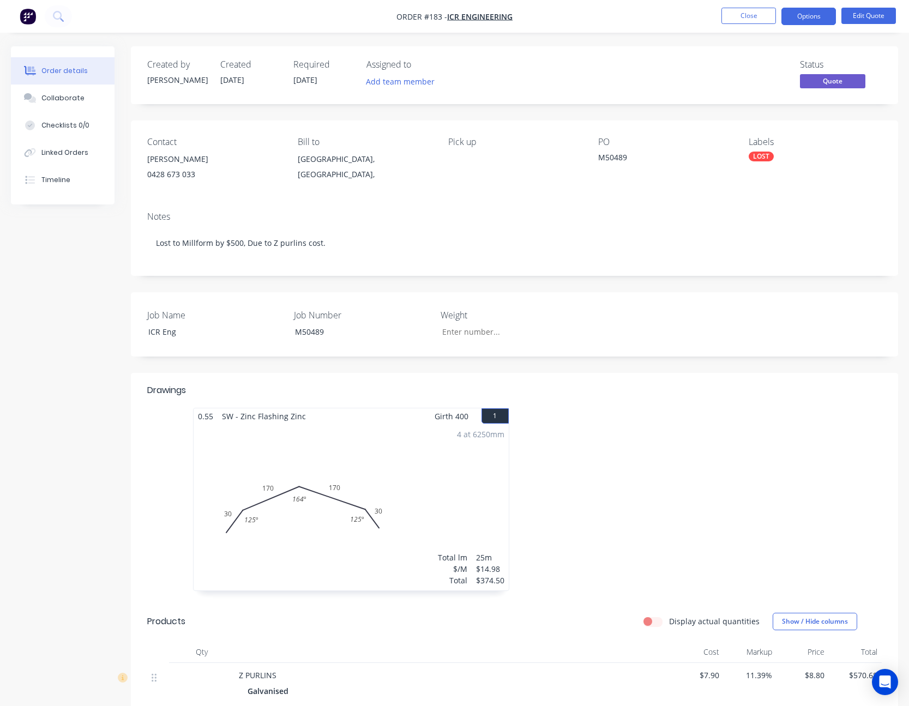
click at [833, 75] on span "Quote" at bounding box center [832, 81] width 65 height 14
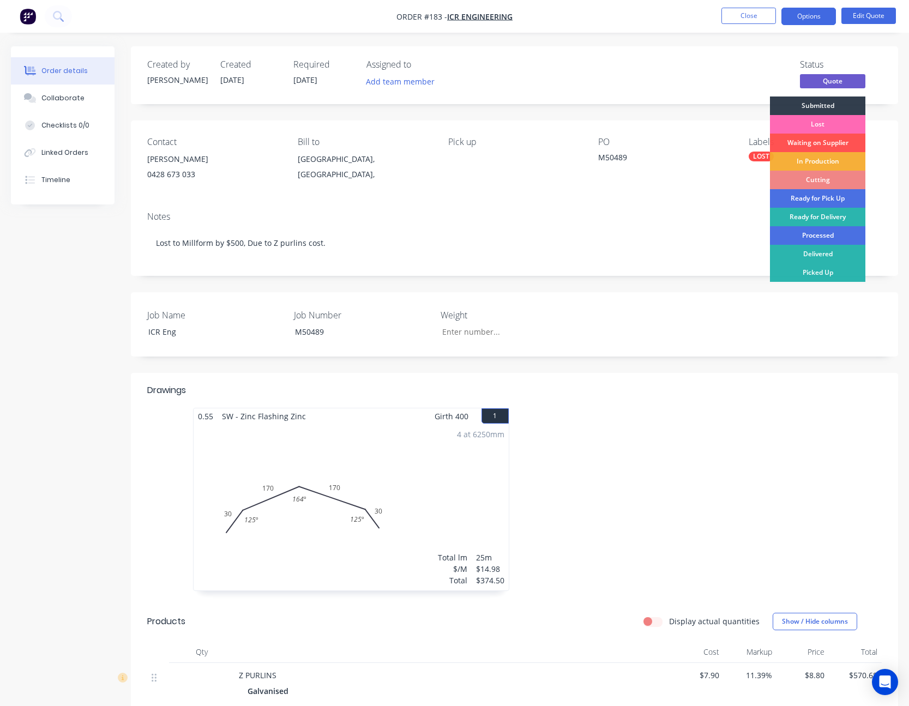
click at [832, 123] on div "Lost" at bounding box center [817, 124] width 95 height 19
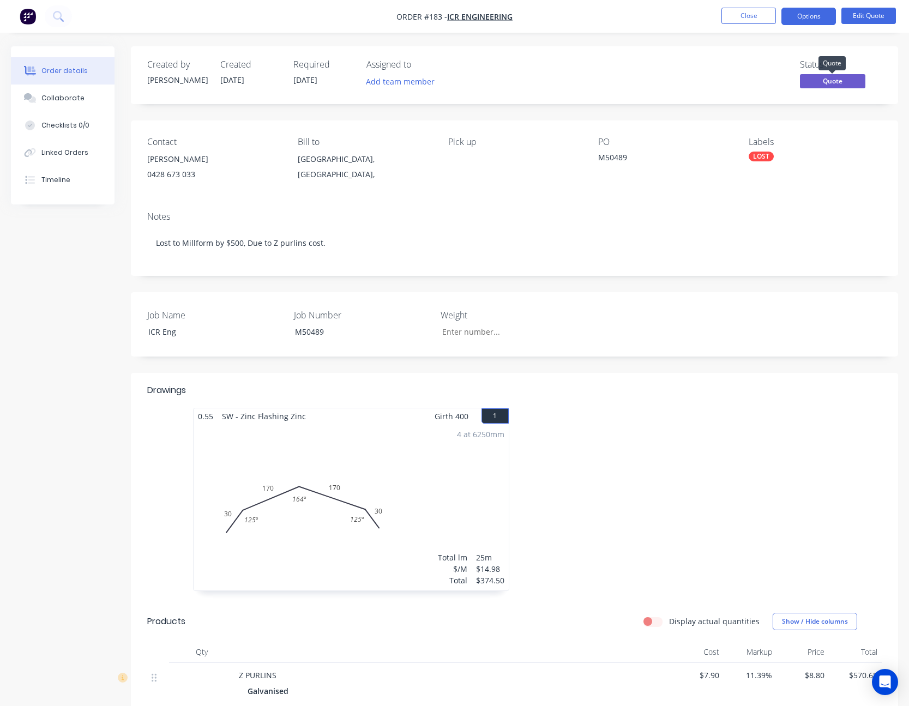
click at [835, 79] on span "Quote" at bounding box center [832, 81] width 65 height 14
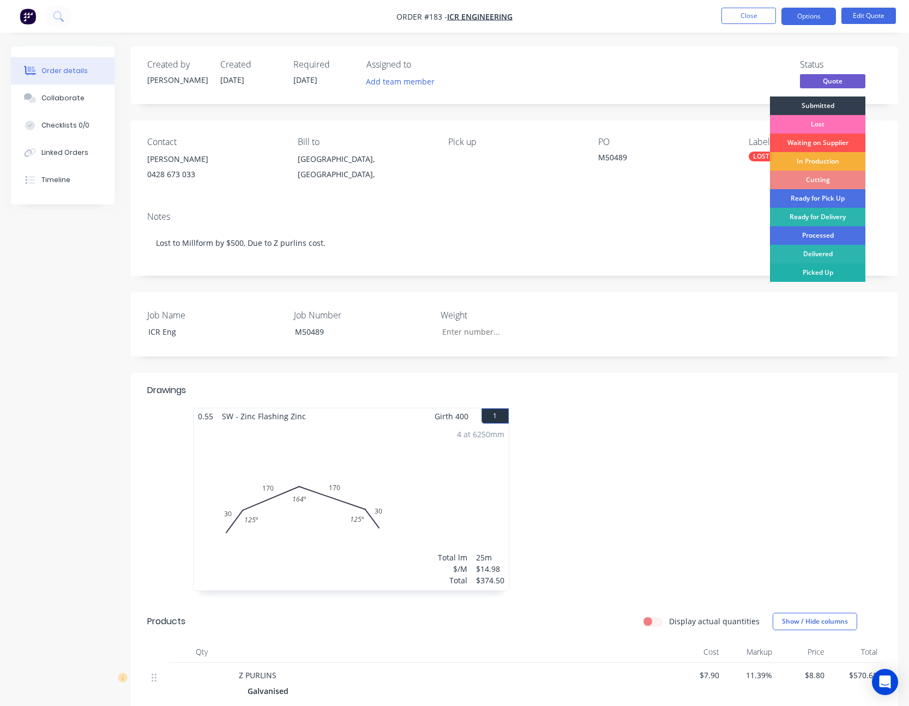
click at [815, 271] on div "Picked Up" at bounding box center [817, 272] width 95 height 19
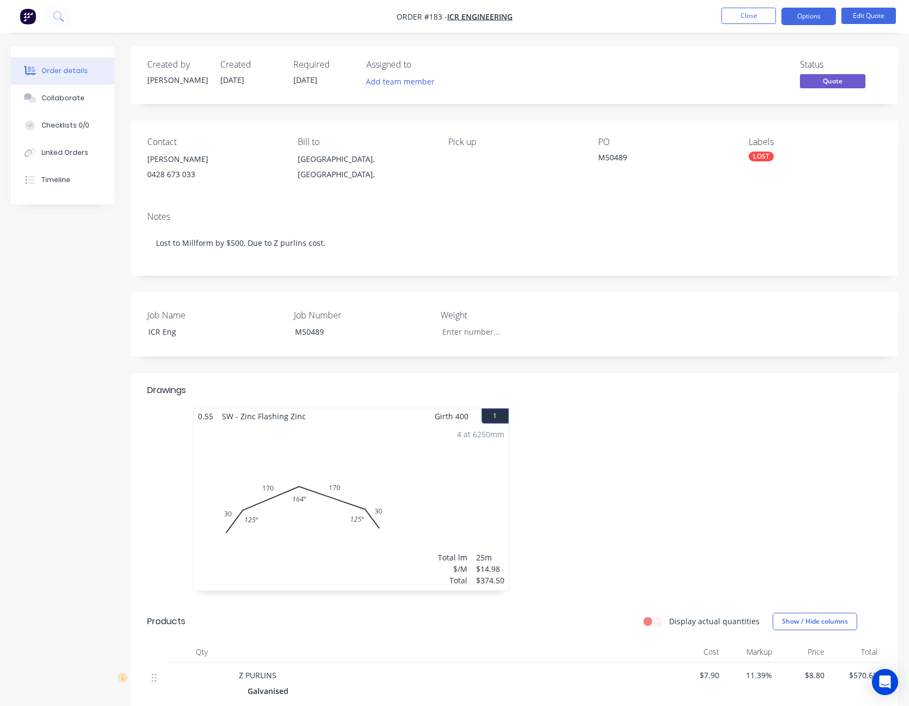
click at [838, 78] on span "Quote" at bounding box center [832, 81] width 65 height 14
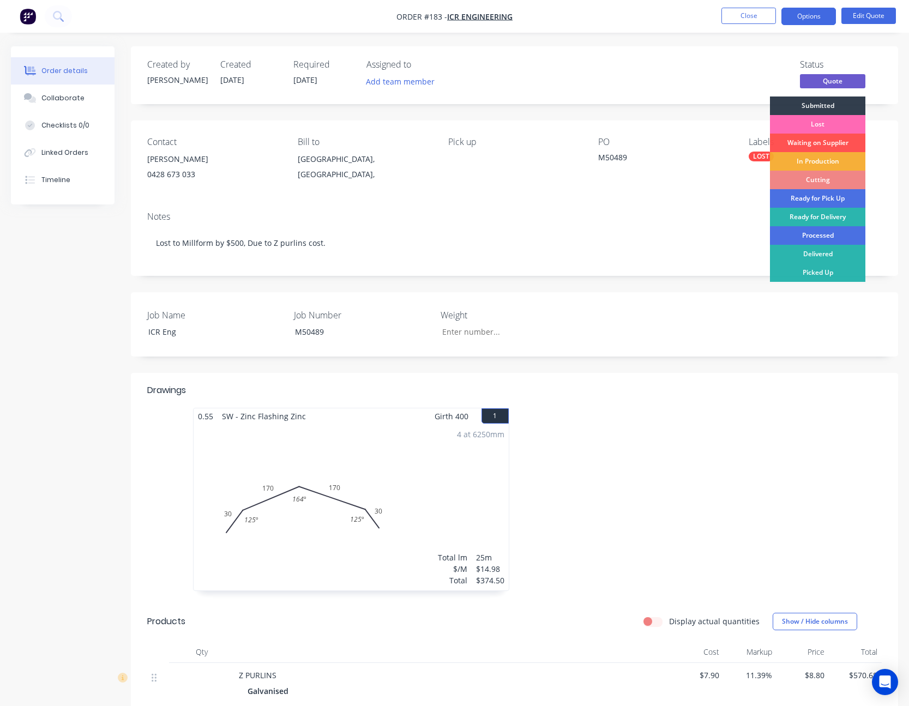
click at [822, 125] on div "Lost" at bounding box center [817, 124] width 95 height 19
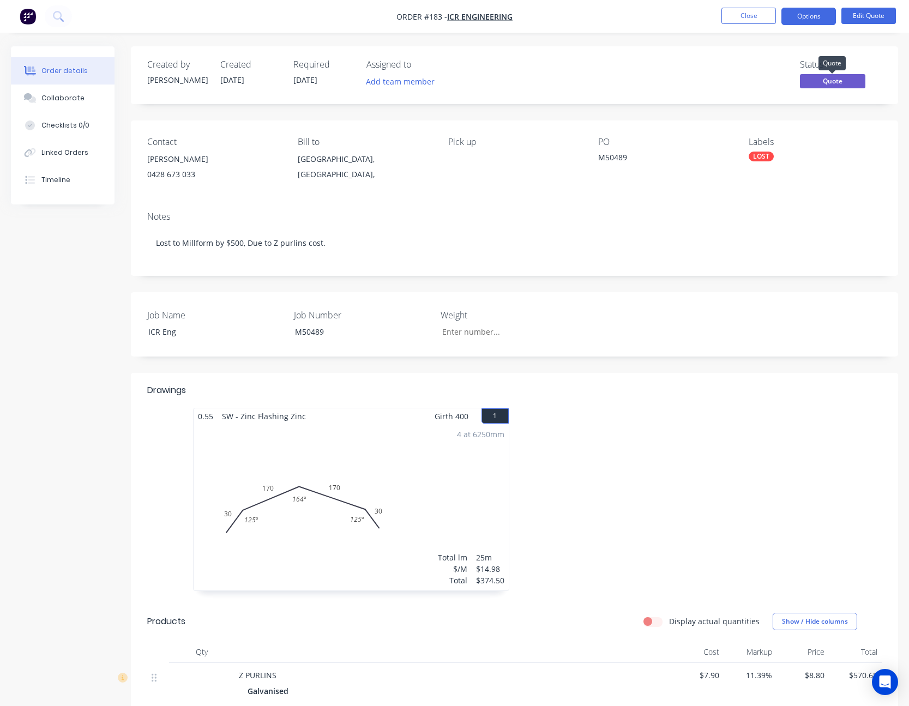
click at [833, 83] on span "Quote" at bounding box center [832, 81] width 65 height 14
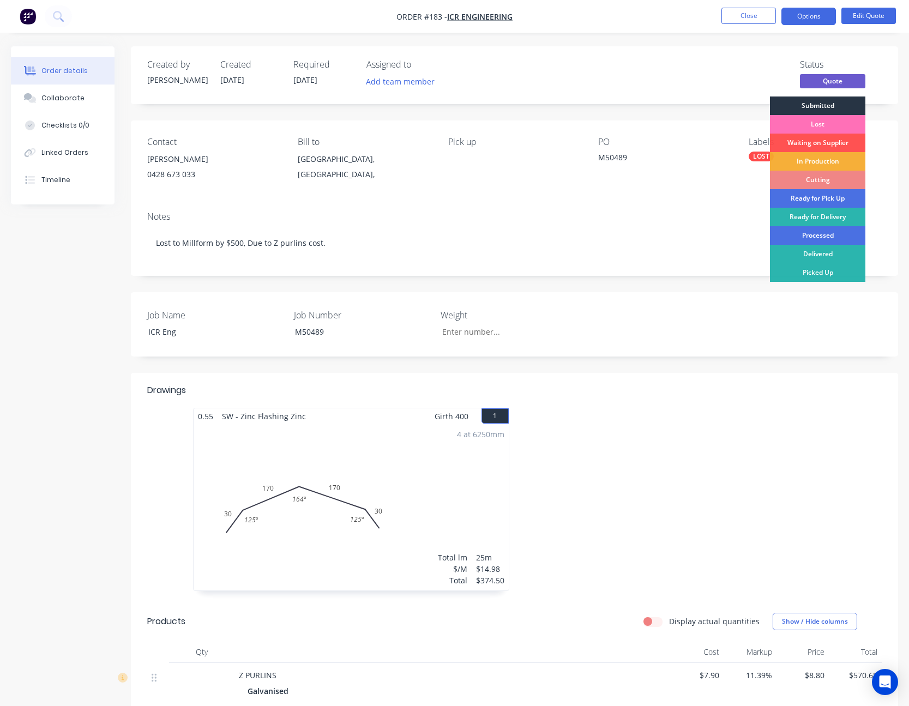
click at [833, 108] on div "Submitted" at bounding box center [817, 105] width 95 height 19
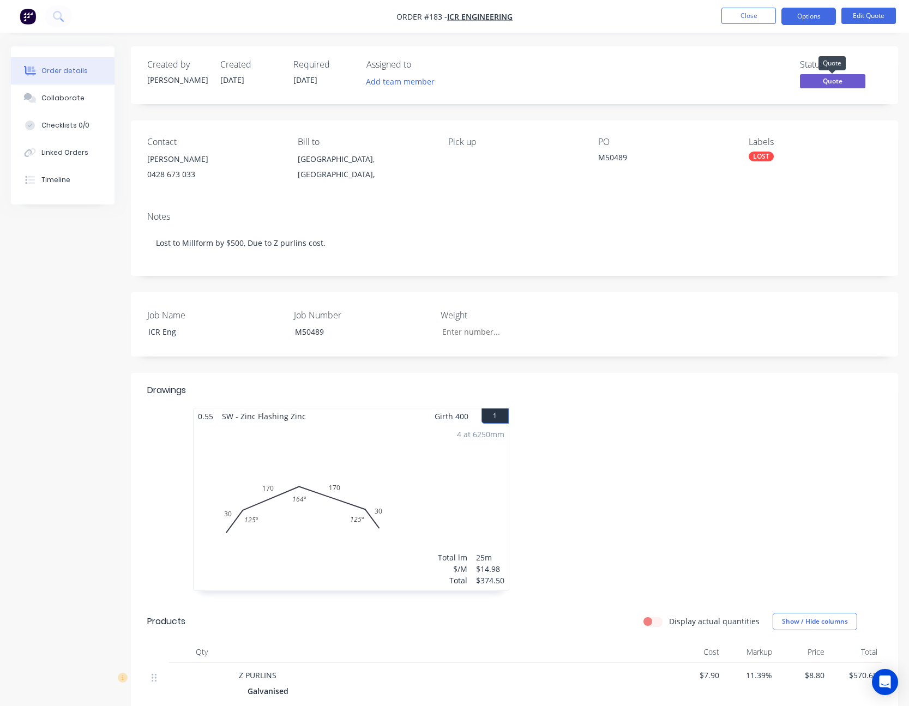
click at [829, 78] on span "Quote" at bounding box center [832, 81] width 65 height 14
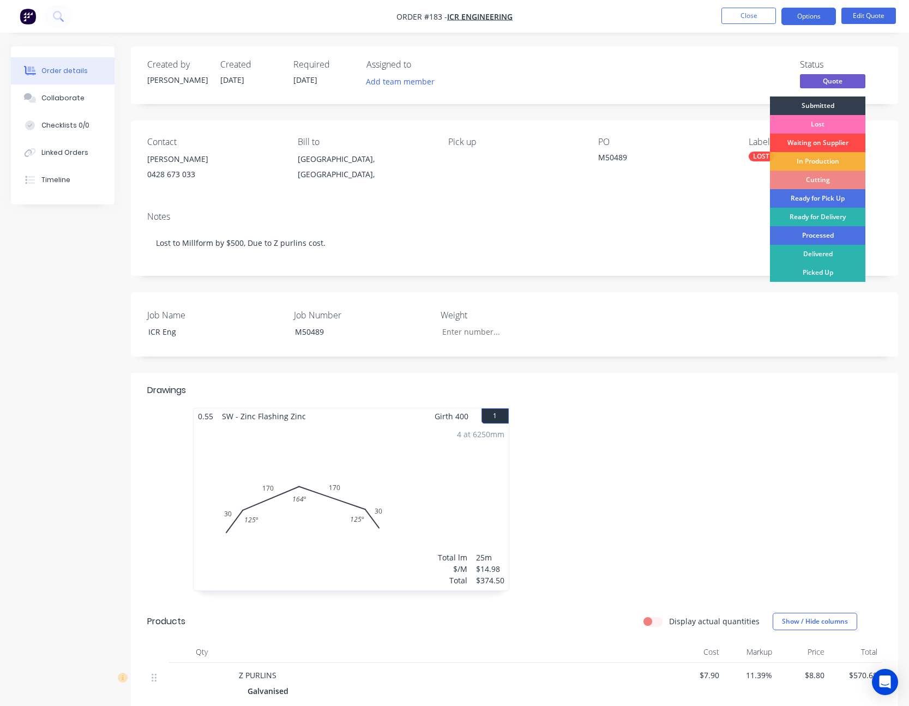
click at [814, 143] on div "Waiting on Supplier" at bounding box center [817, 143] width 95 height 19
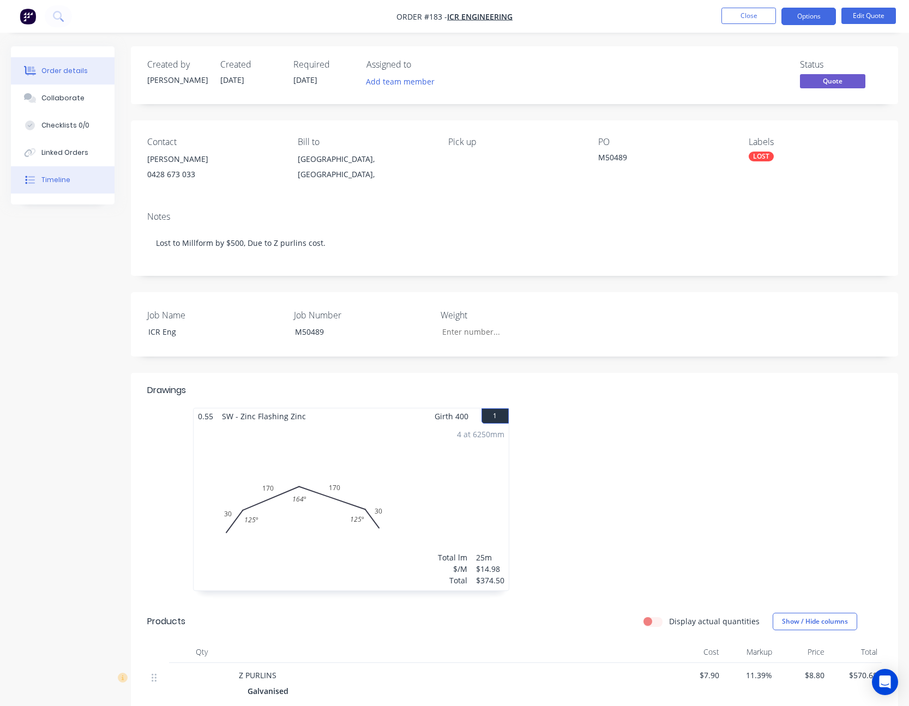
click at [59, 175] on div "Timeline" at bounding box center [55, 180] width 29 height 10
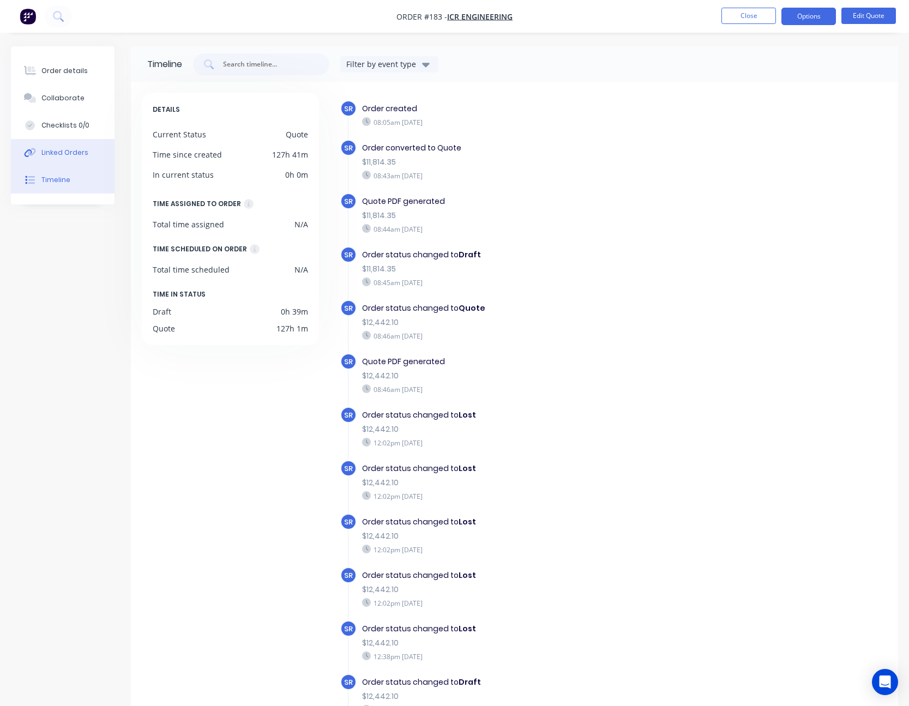
click at [58, 164] on button "Linked Orders" at bounding box center [63, 152] width 104 height 27
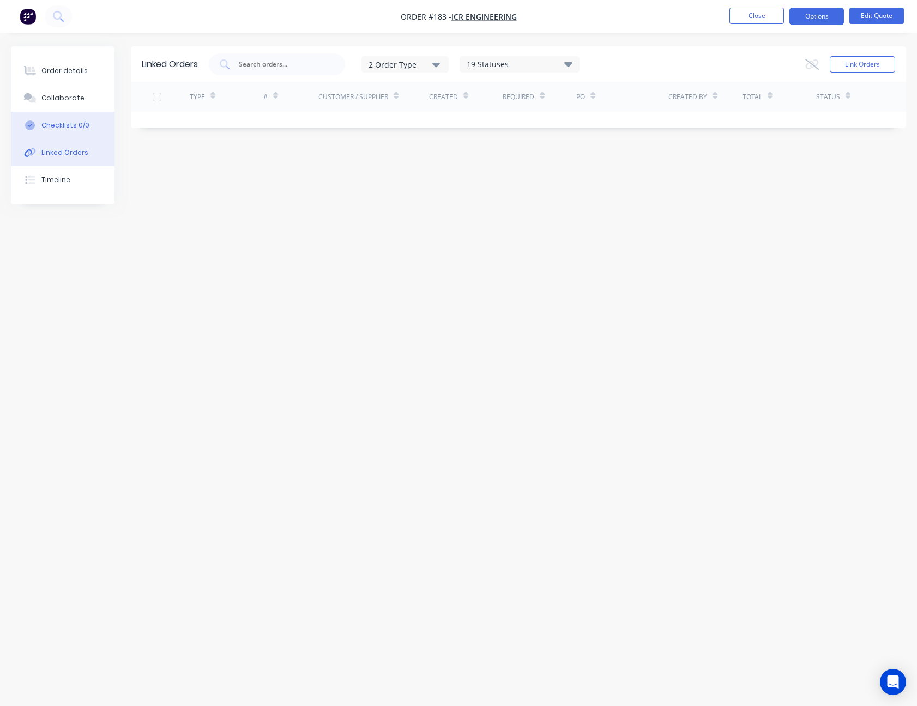
click at [62, 124] on div "Checklists 0/0" at bounding box center [65, 125] width 48 height 10
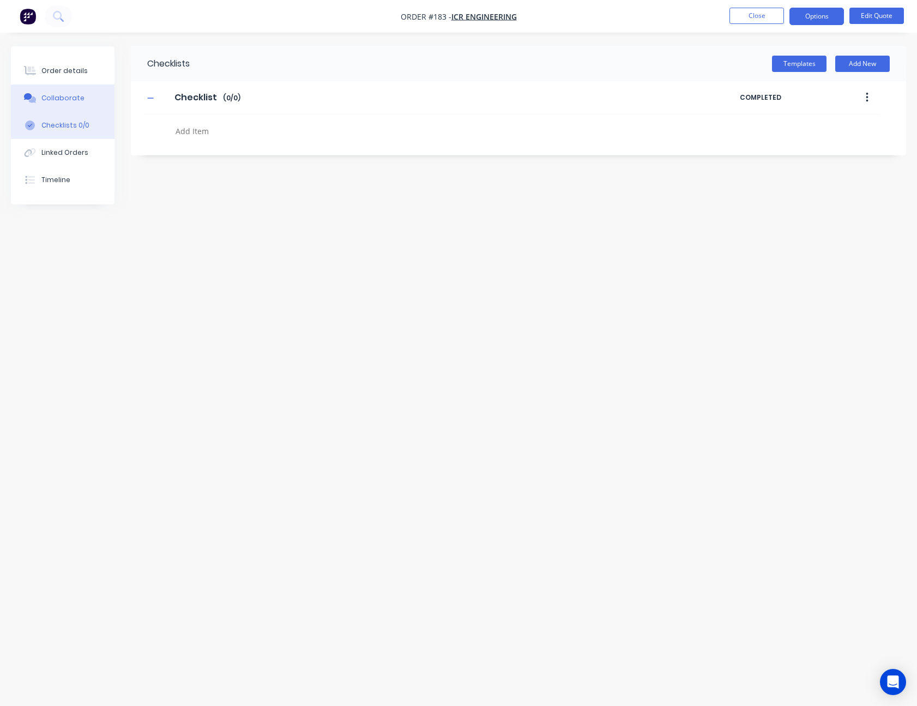
click at [63, 96] on div "Collaborate" at bounding box center [62, 98] width 43 height 10
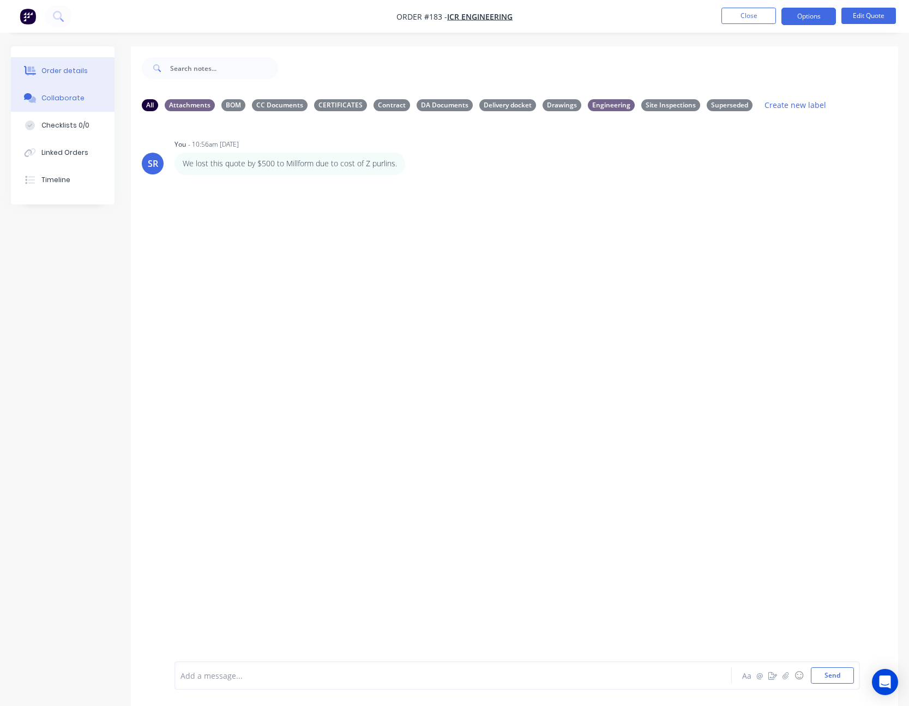
click at [68, 68] on div "Order details" at bounding box center [64, 71] width 46 height 10
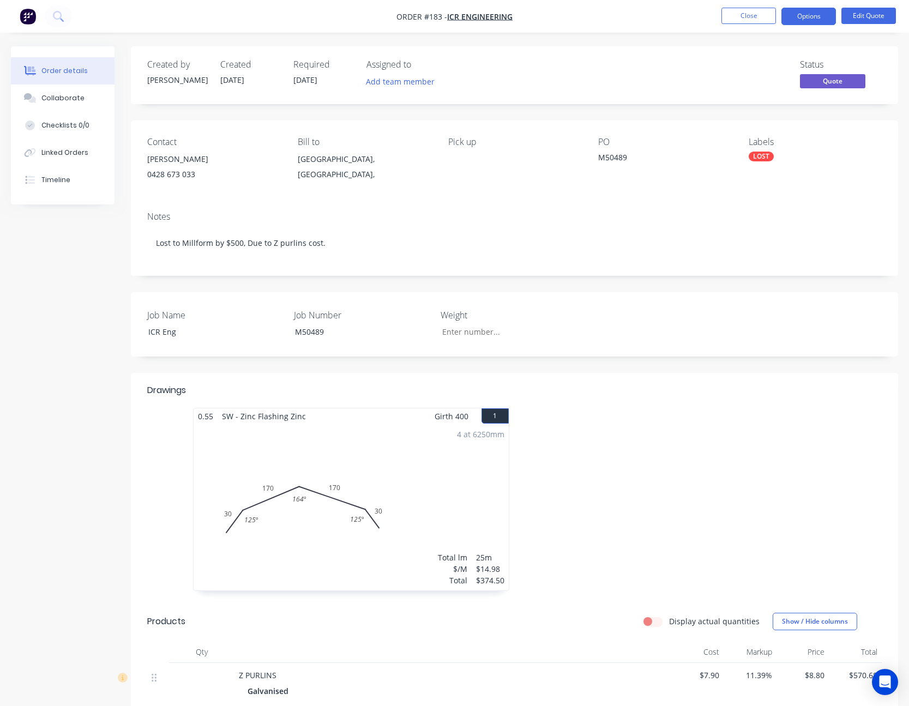
click at [760, 157] on div "LOST" at bounding box center [760, 157] width 25 height 10
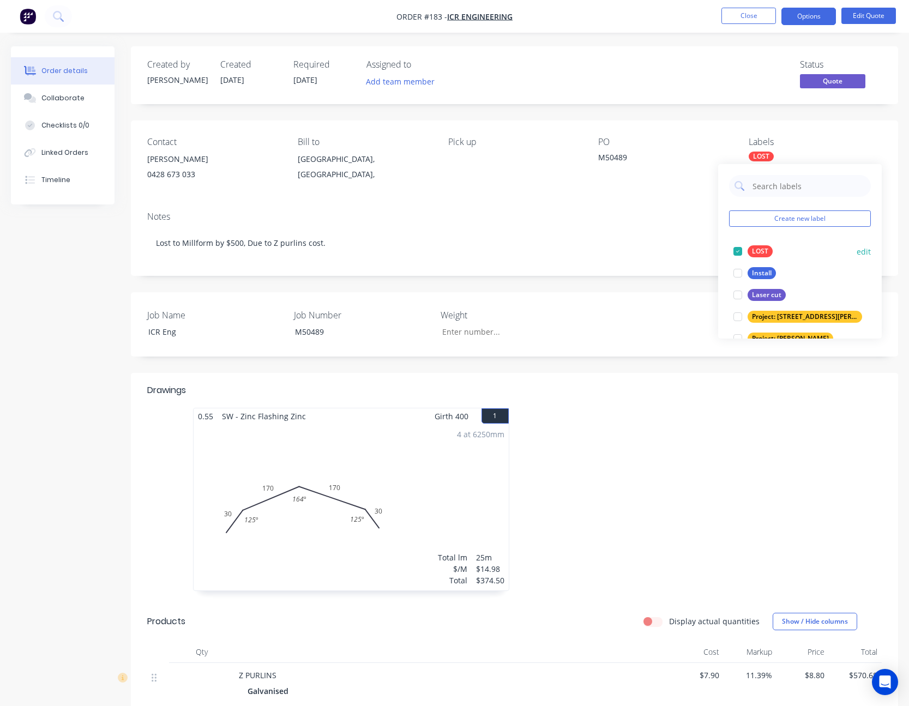
click at [738, 255] on div at bounding box center [738, 251] width 22 height 22
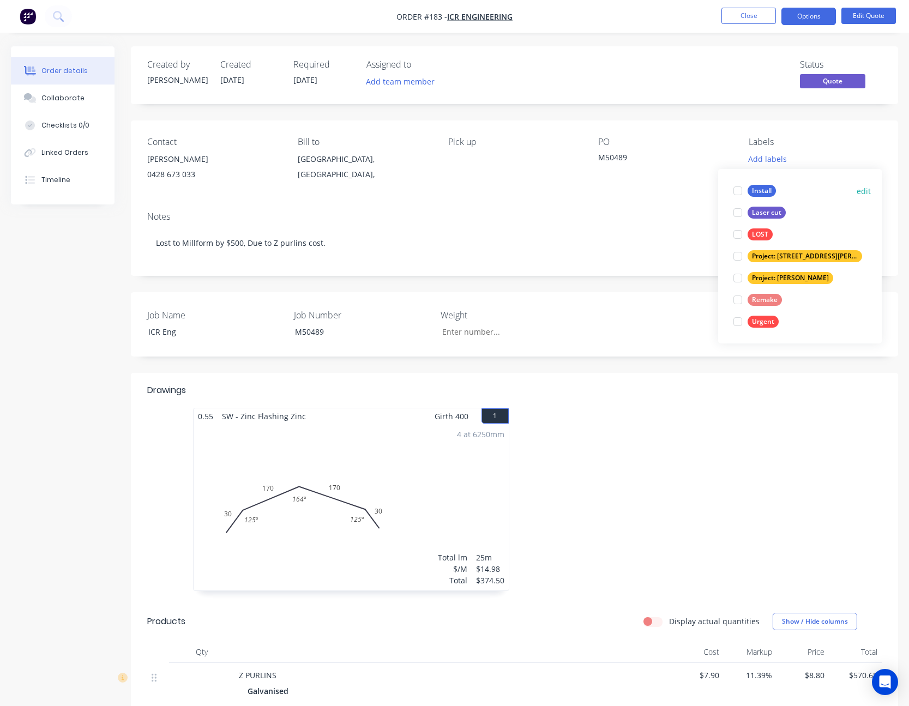
scroll to position [164, 0]
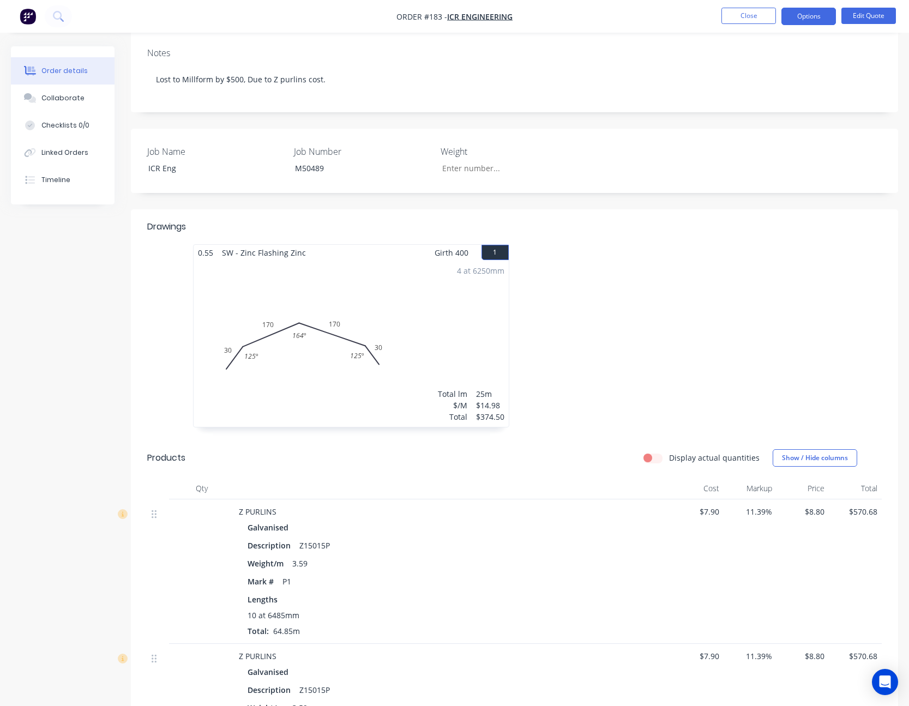
click at [874, 225] on div at bounding box center [592, 226] width 578 height 13
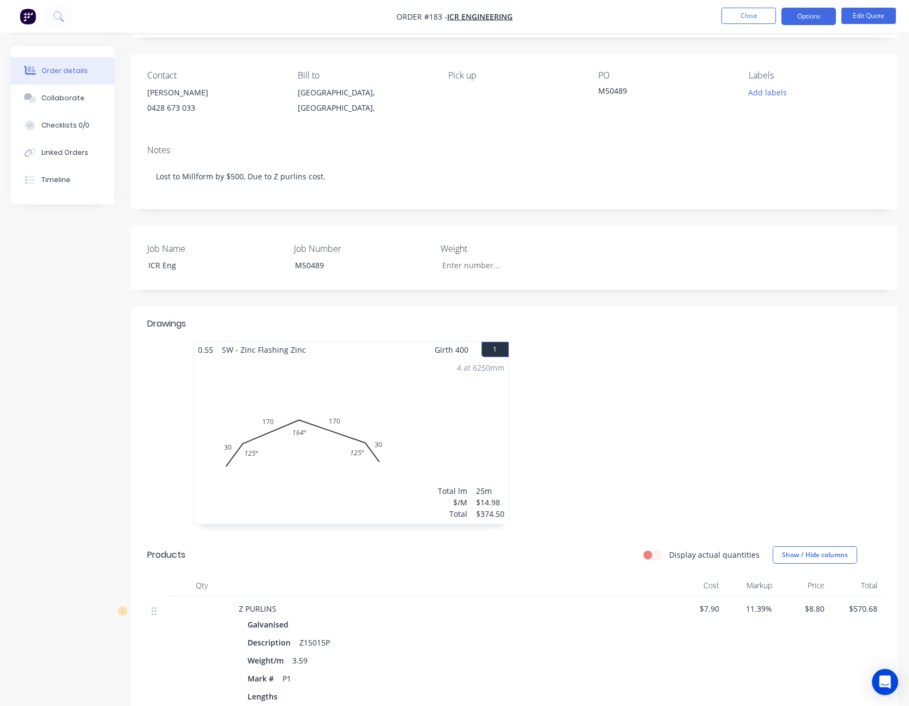
scroll to position [0, 0]
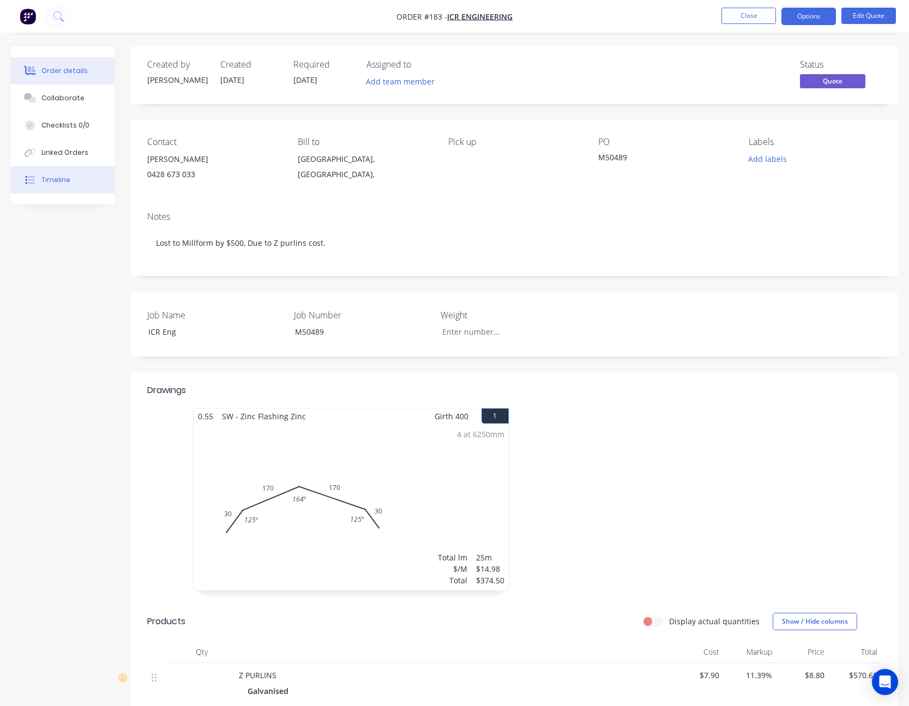
click at [52, 190] on button "Timeline" at bounding box center [63, 179] width 104 height 27
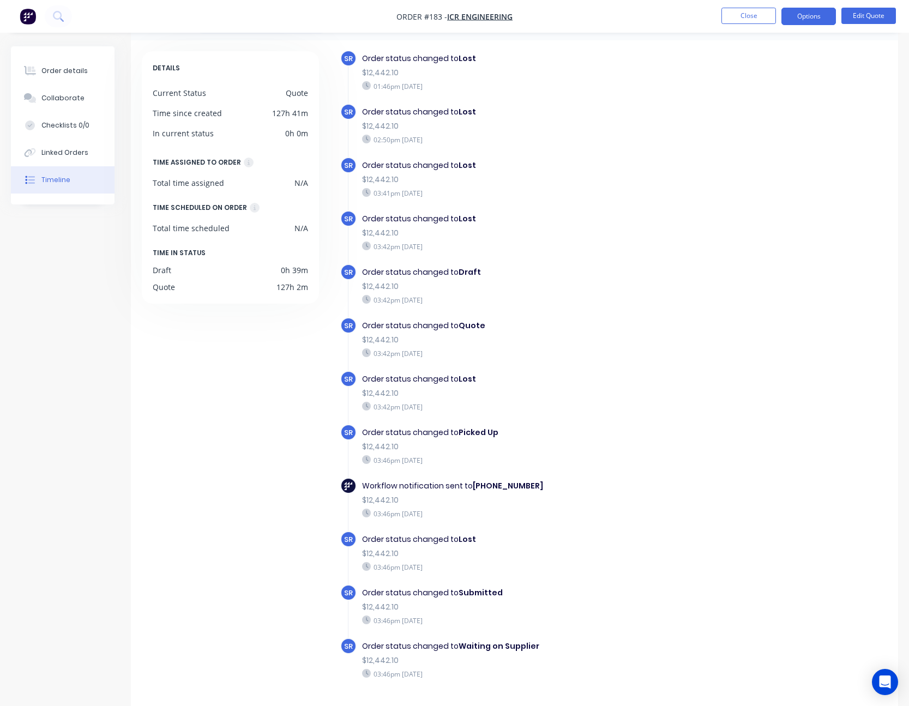
scroll to position [74, 0]
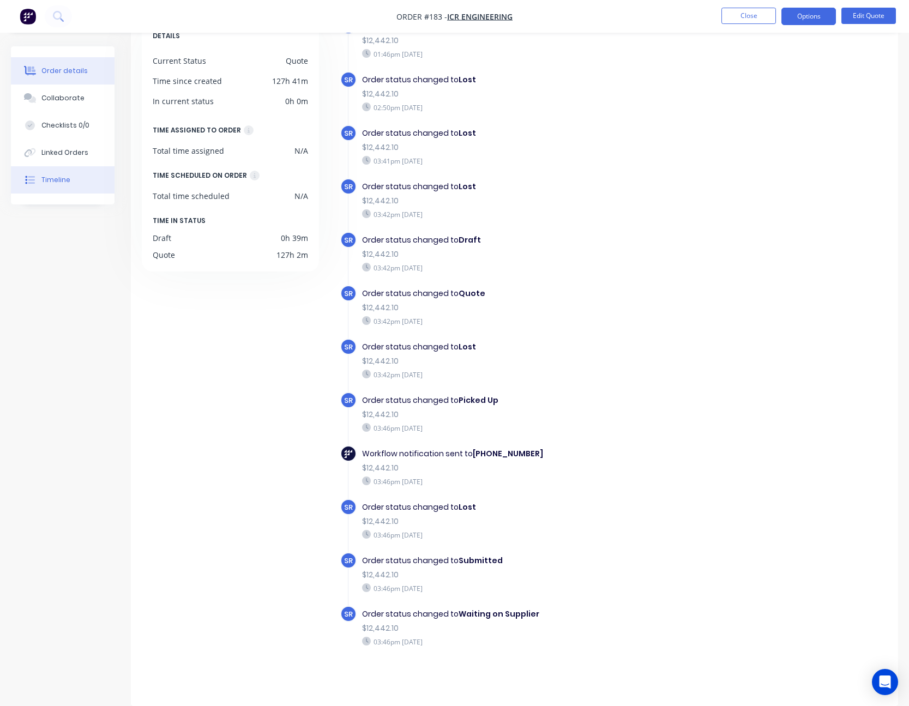
click at [67, 71] on div "Order details" at bounding box center [64, 71] width 46 height 10
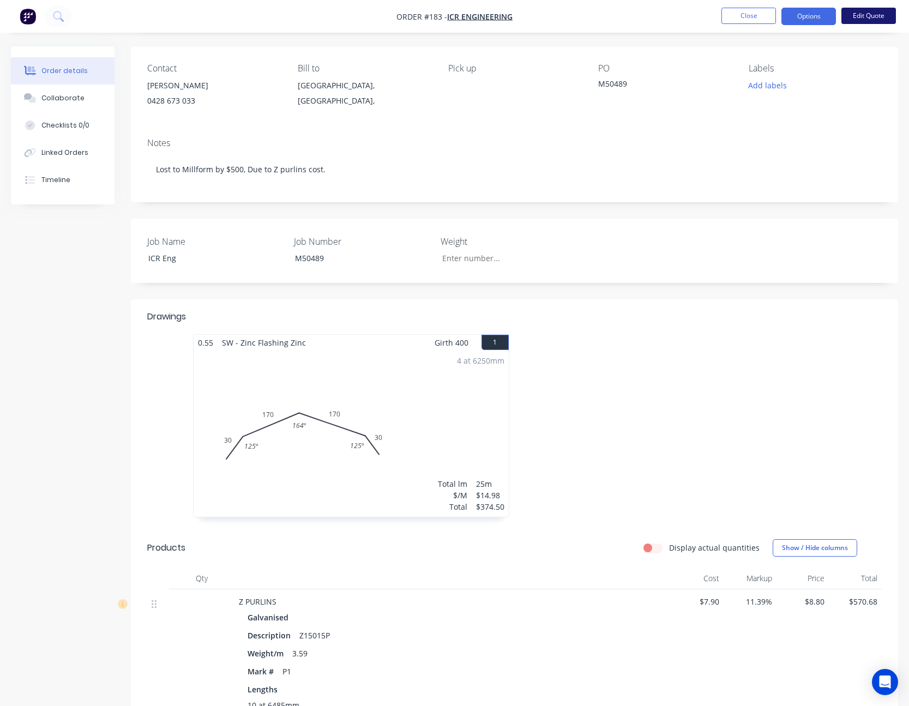
click at [874, 16] on button "Edit Quote" at bounding box center [868, 16] width 55 height 16
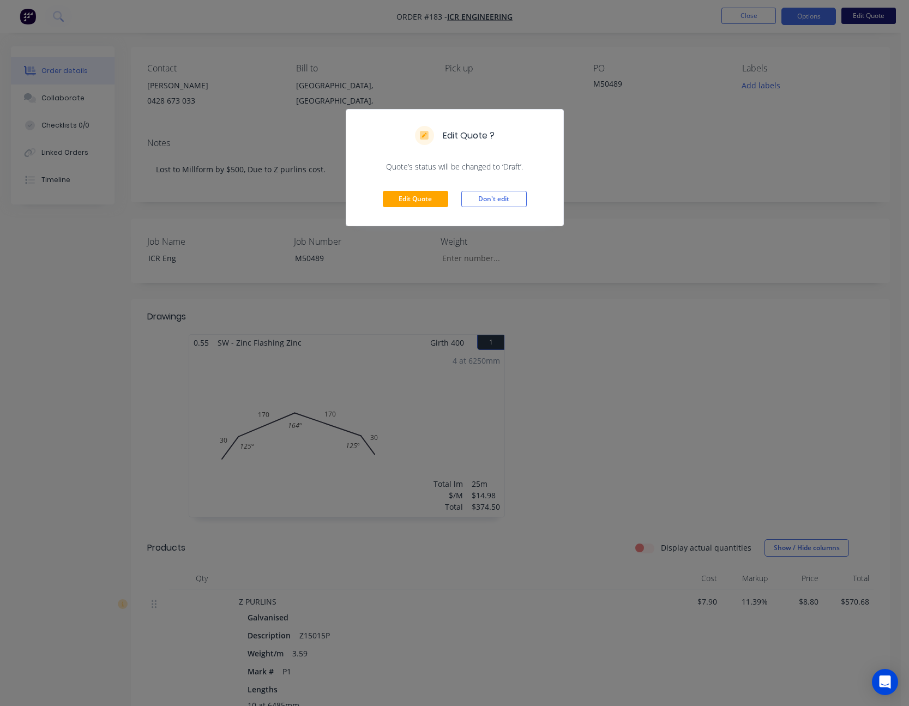
click at [874, 16] on div "Edit Quote ? Quote’s status will be changed to ‘Draft’. Edit Quote Don't edit" at bounding box center [454, 353] width 909 height 706
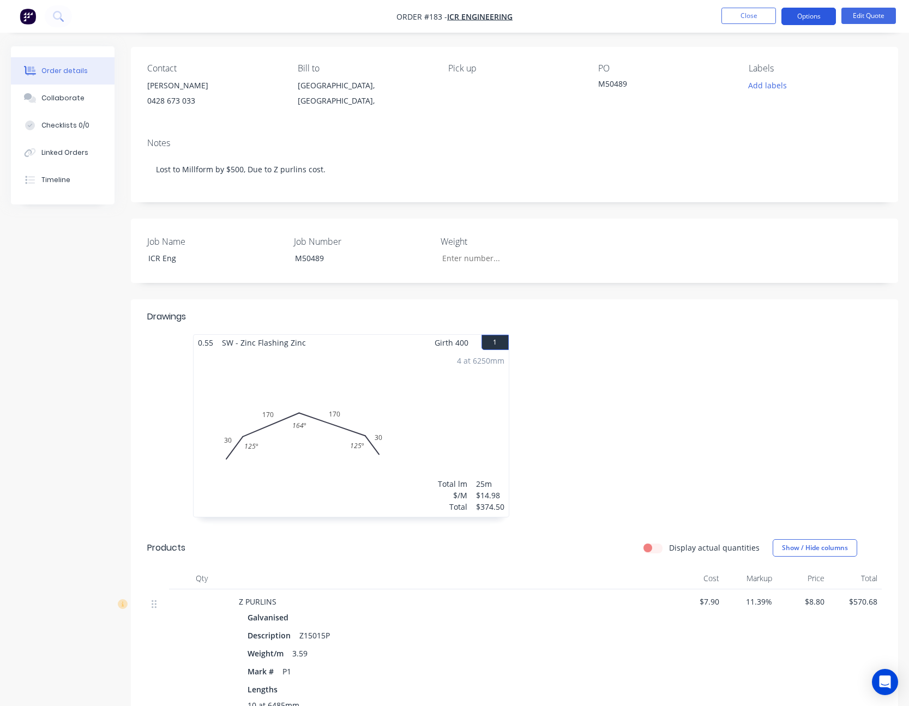
click at [814, 14] on button "Options" at bounding box center [808, 16] width 55 height 17
click at [729, 14] on button "Close" at bounding box center [748, 16] width 55 height 16
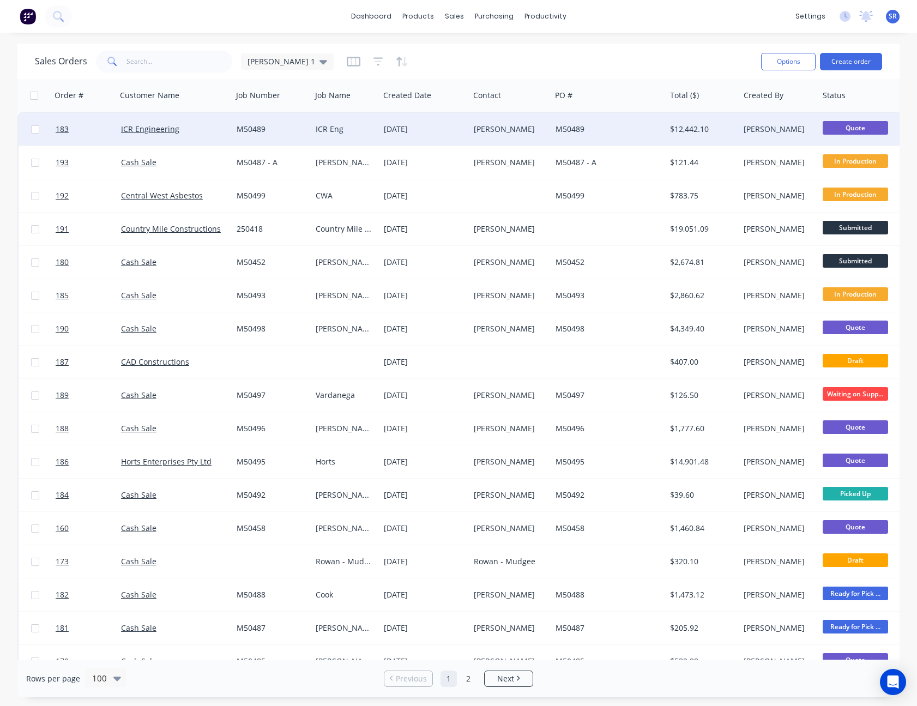
click at [772, 121] on div "[PERSON_NAME]" at bounding box center [778, 129] width 79 height 33
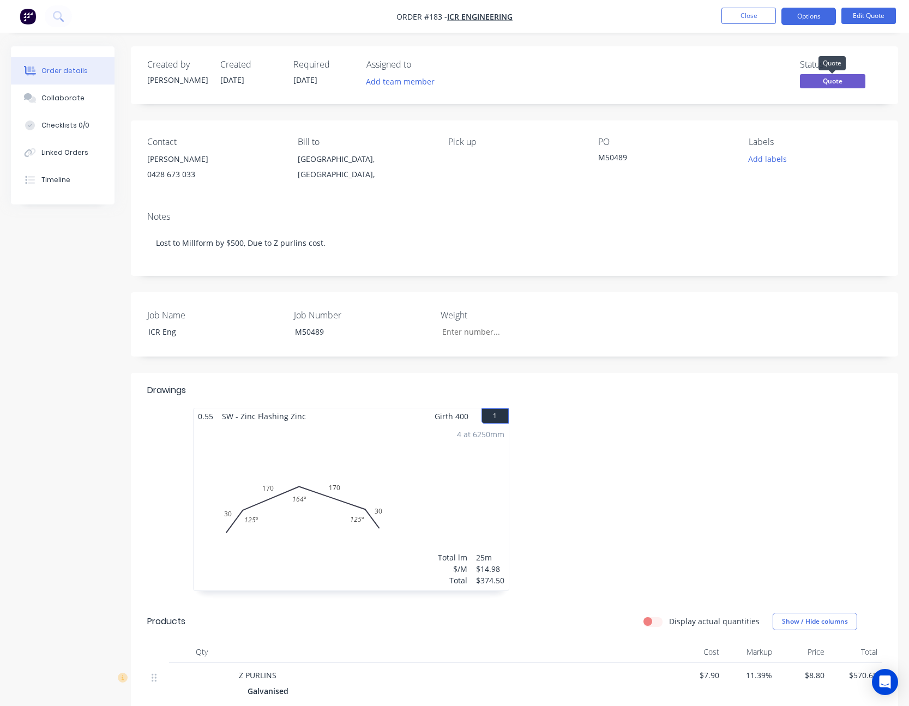
click at [837, 79] on span "Quote" at bounding box center [832, 81] width 65 height 14
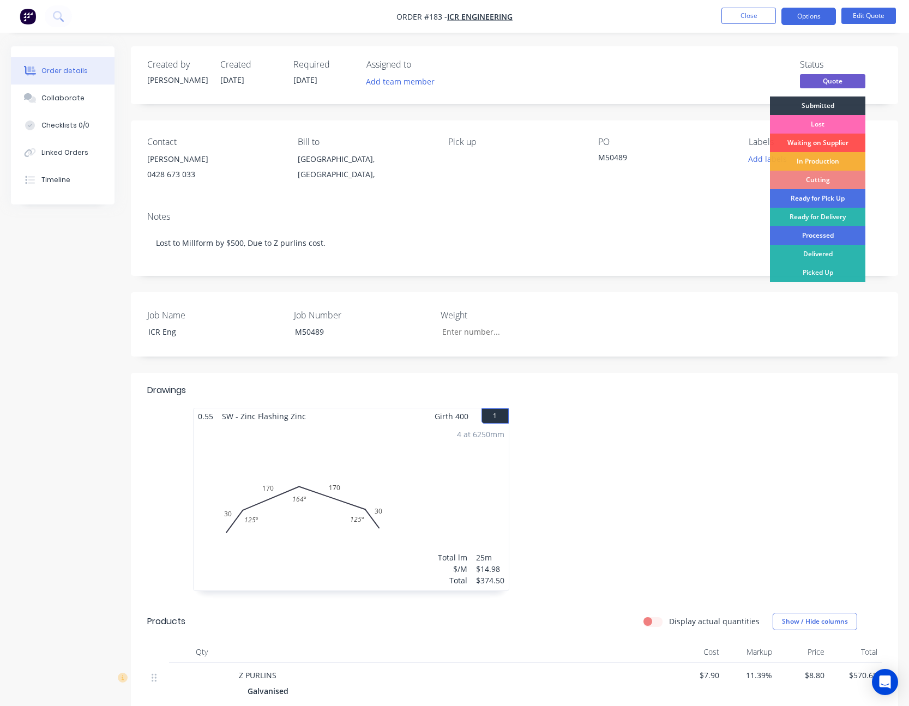
click at [828, 122] on div "Lost" at bounding box center [817, 124] width 95 height 19
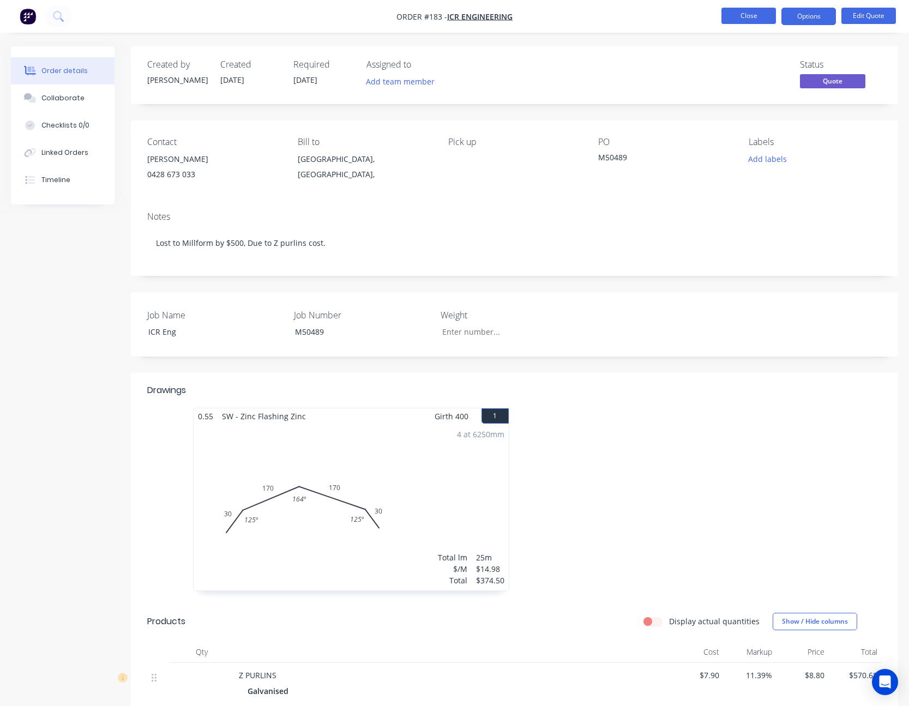
click at [759, 11] on button "Close" at bounding box center [748, 16] width 55 height 16
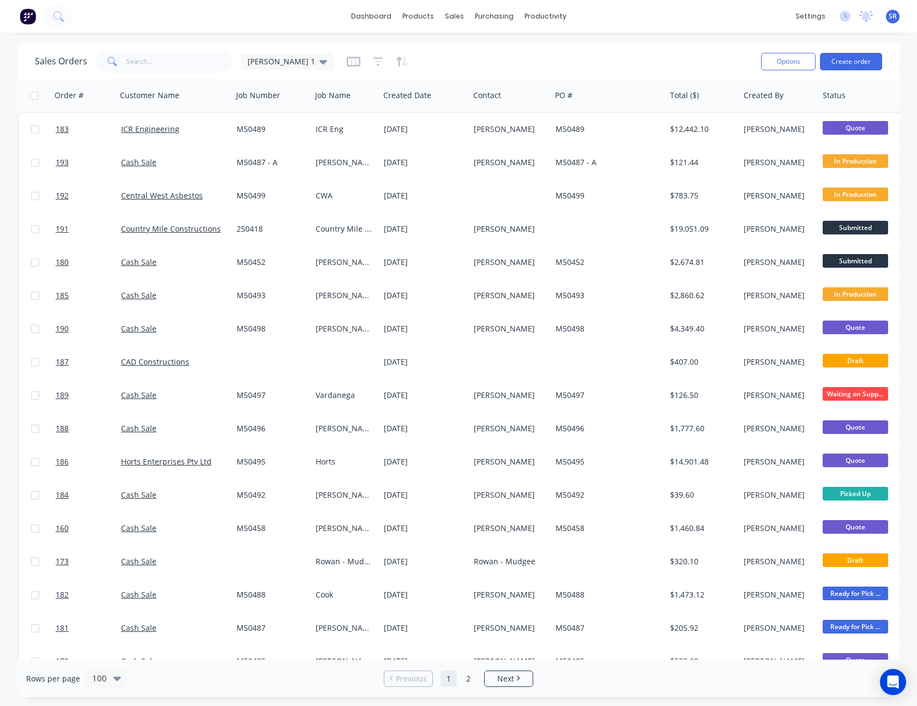
click at [892, 16] on span "SR" at bounding box center [893, 16] width 8 height 10
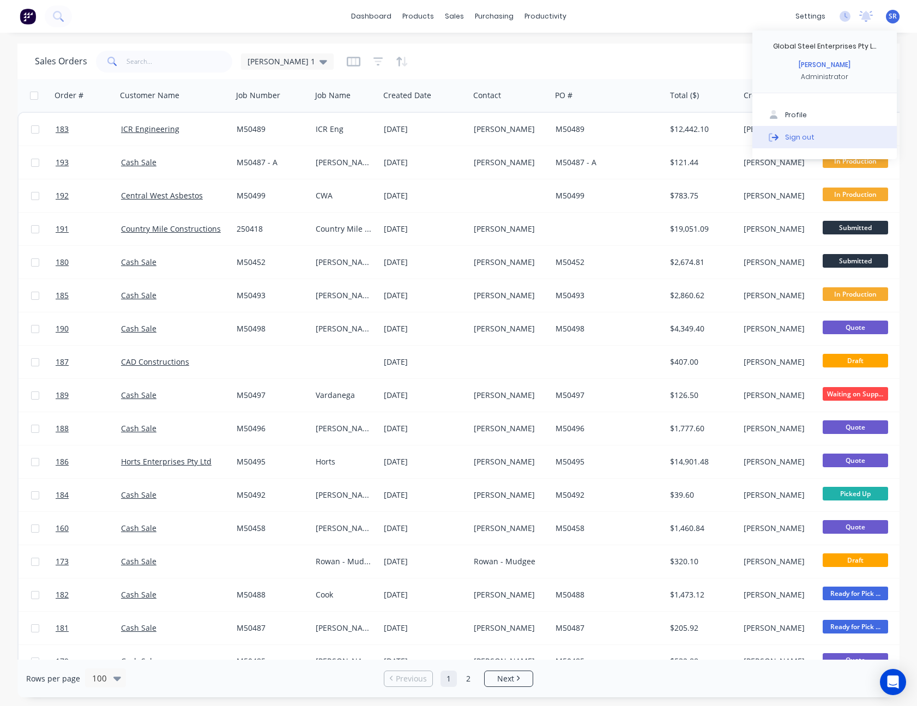
click at [811, 131] on button "Sign out" at bounding box center [824, 137] width 144 height 22
